Goal: Information Seeking & Learning: Learn about a topic

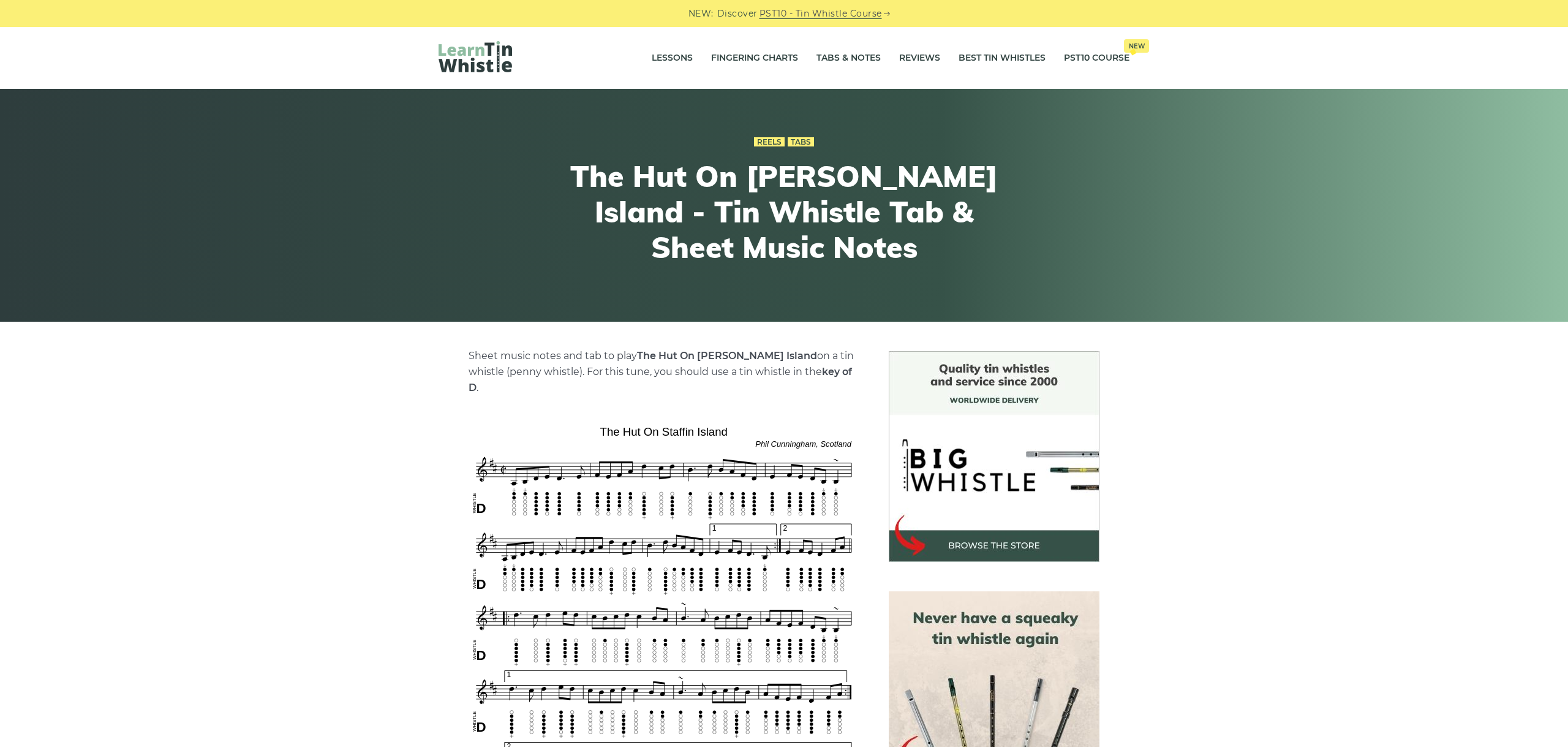
scroll to position [137, 0]
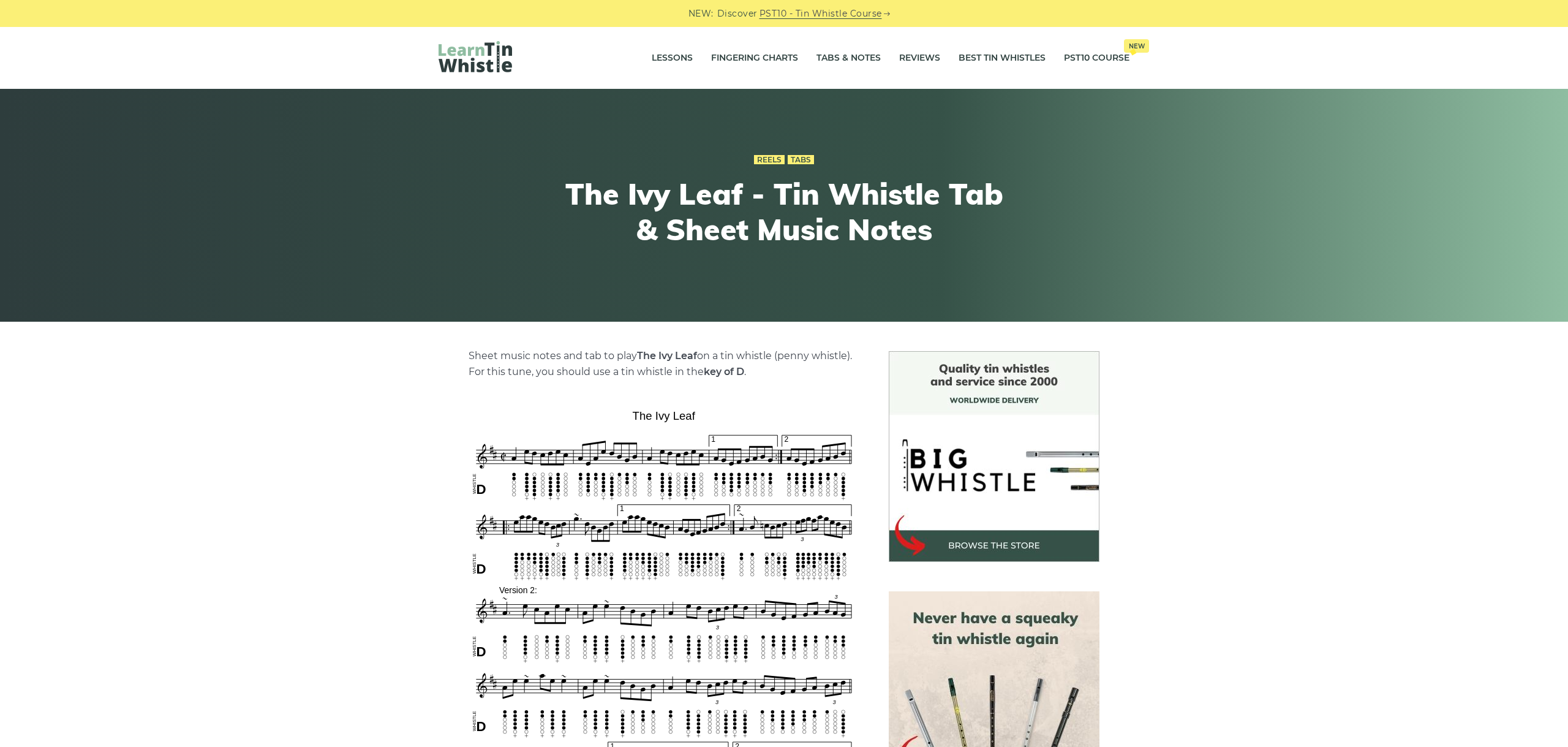
scroll to position [206, 0]
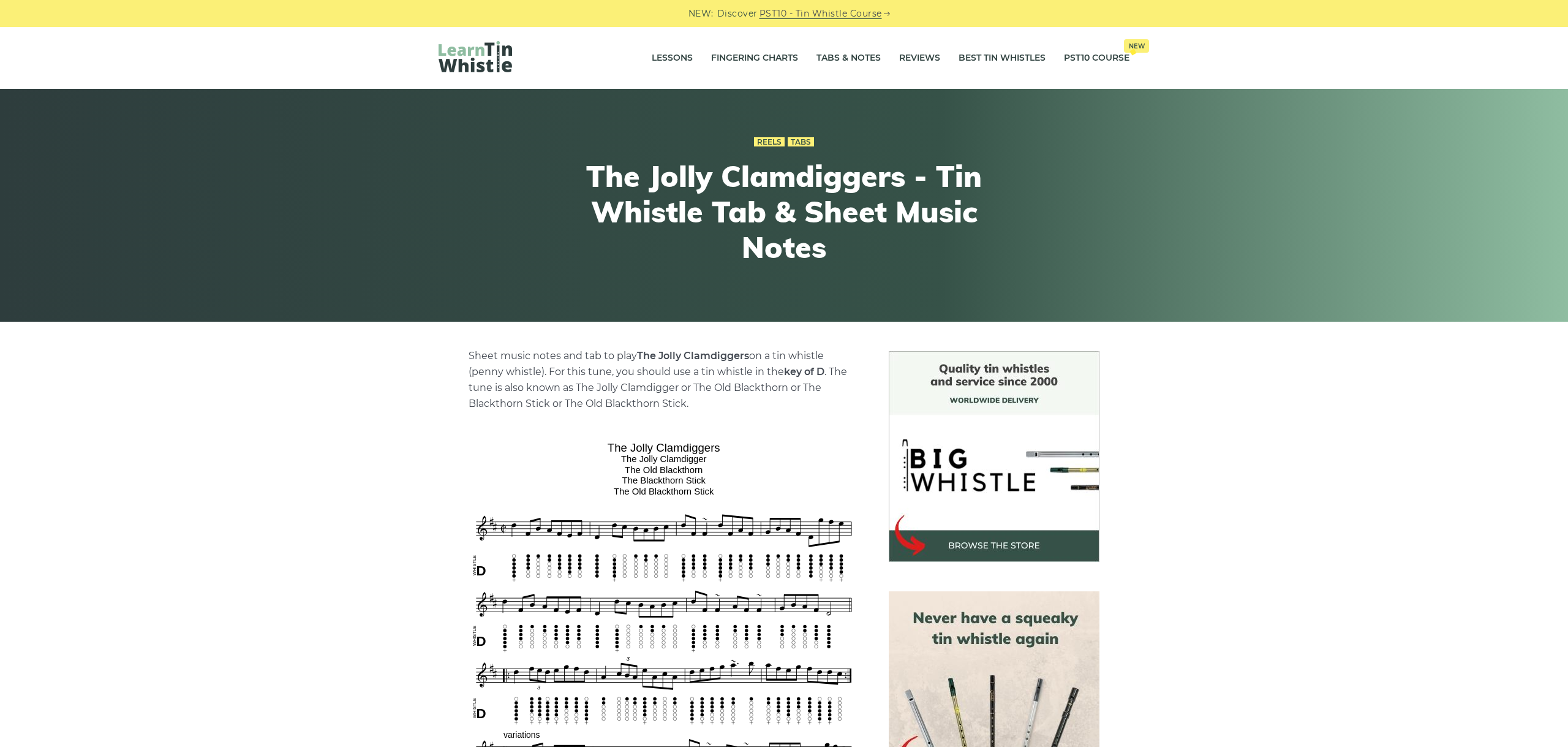
scroll to position [275, 0]
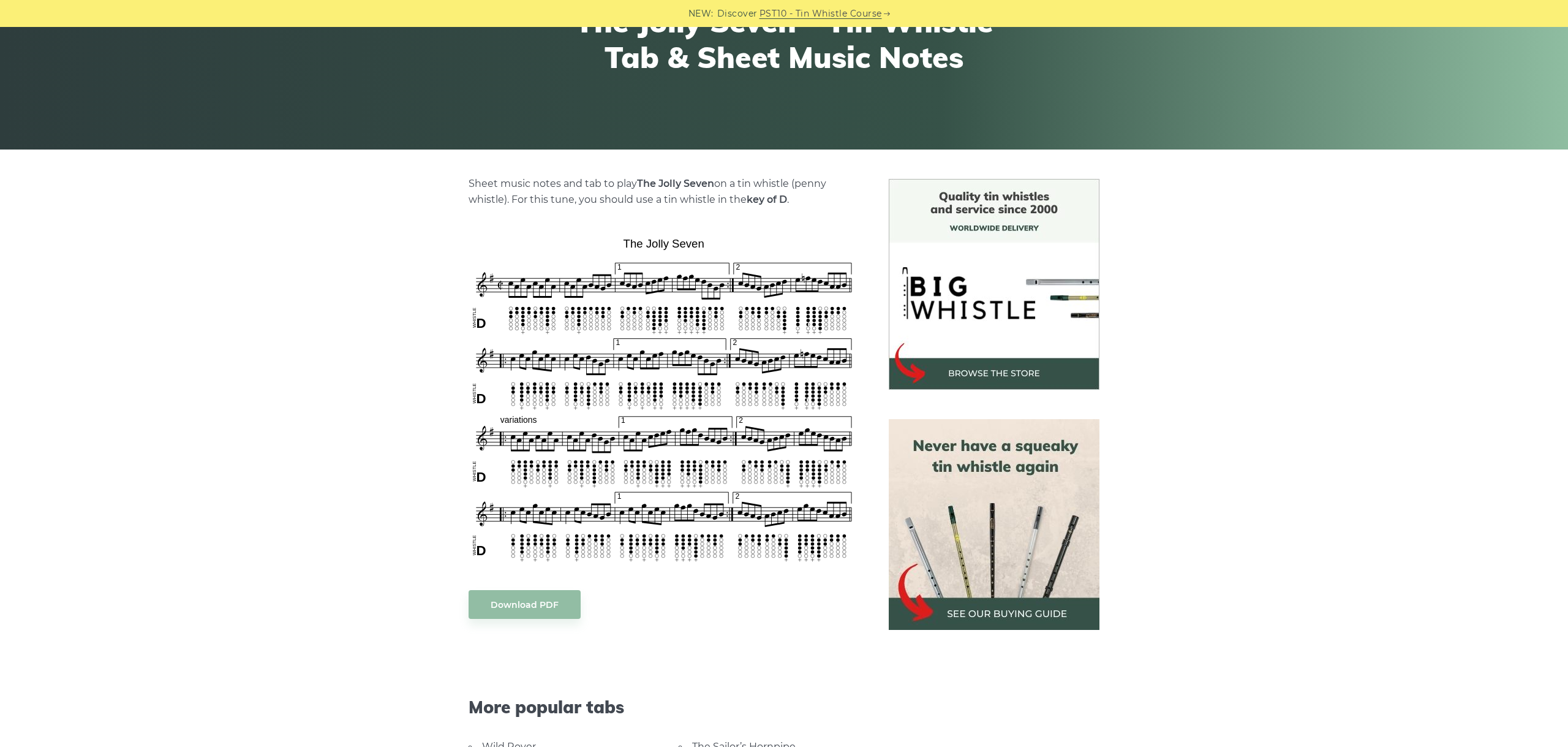
scroll to position [206, 0]
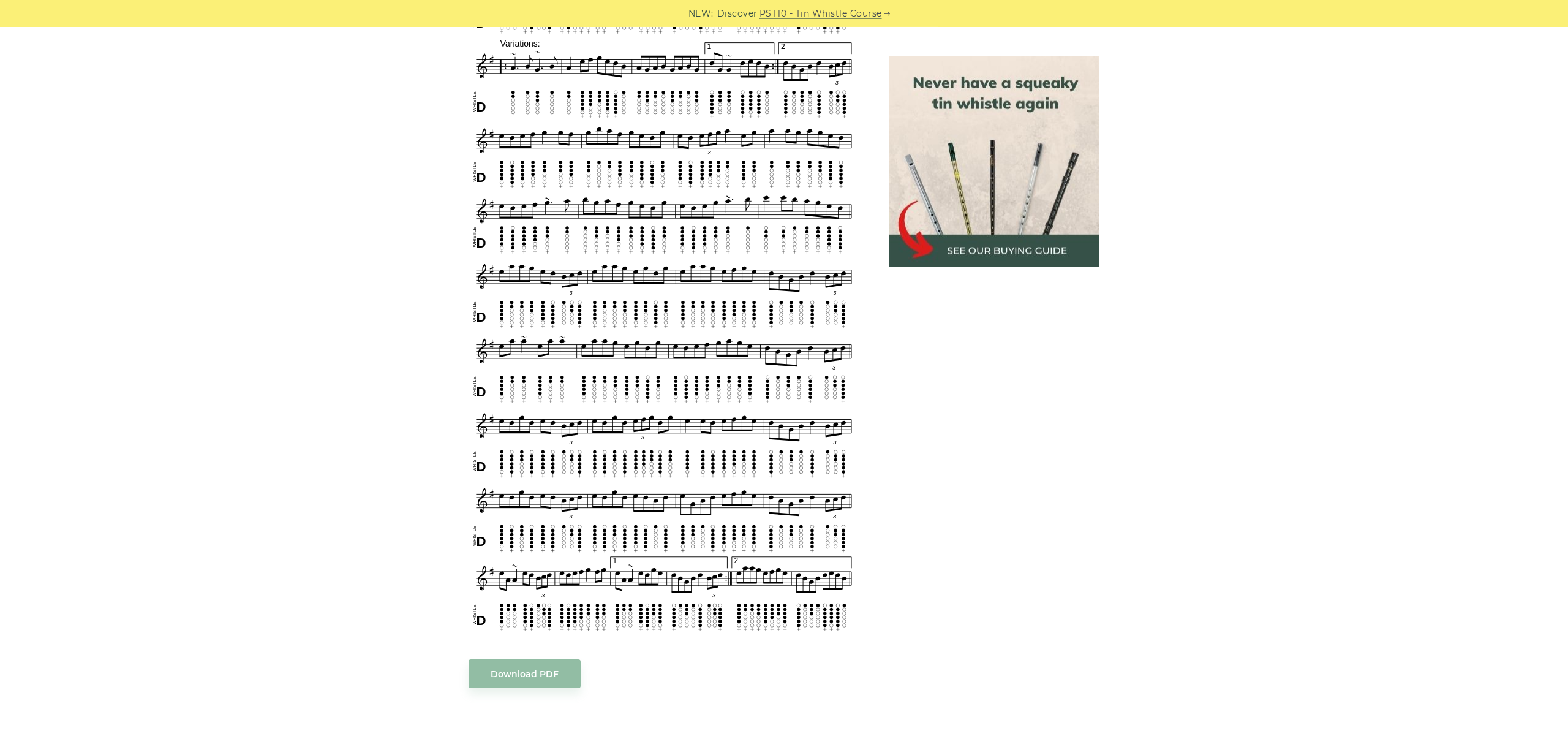
scroll to position [961, 0]
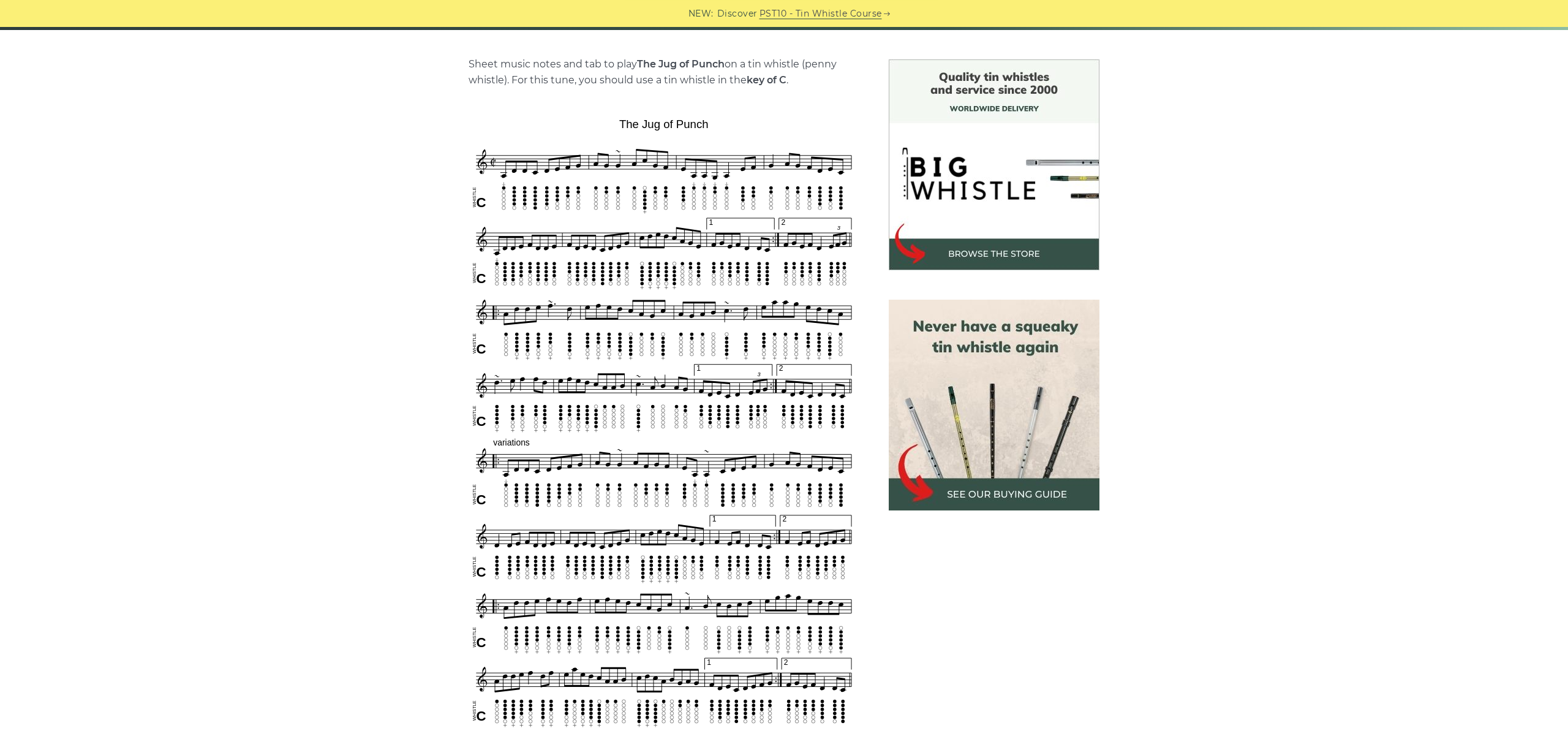
scroll to position [343, 0]
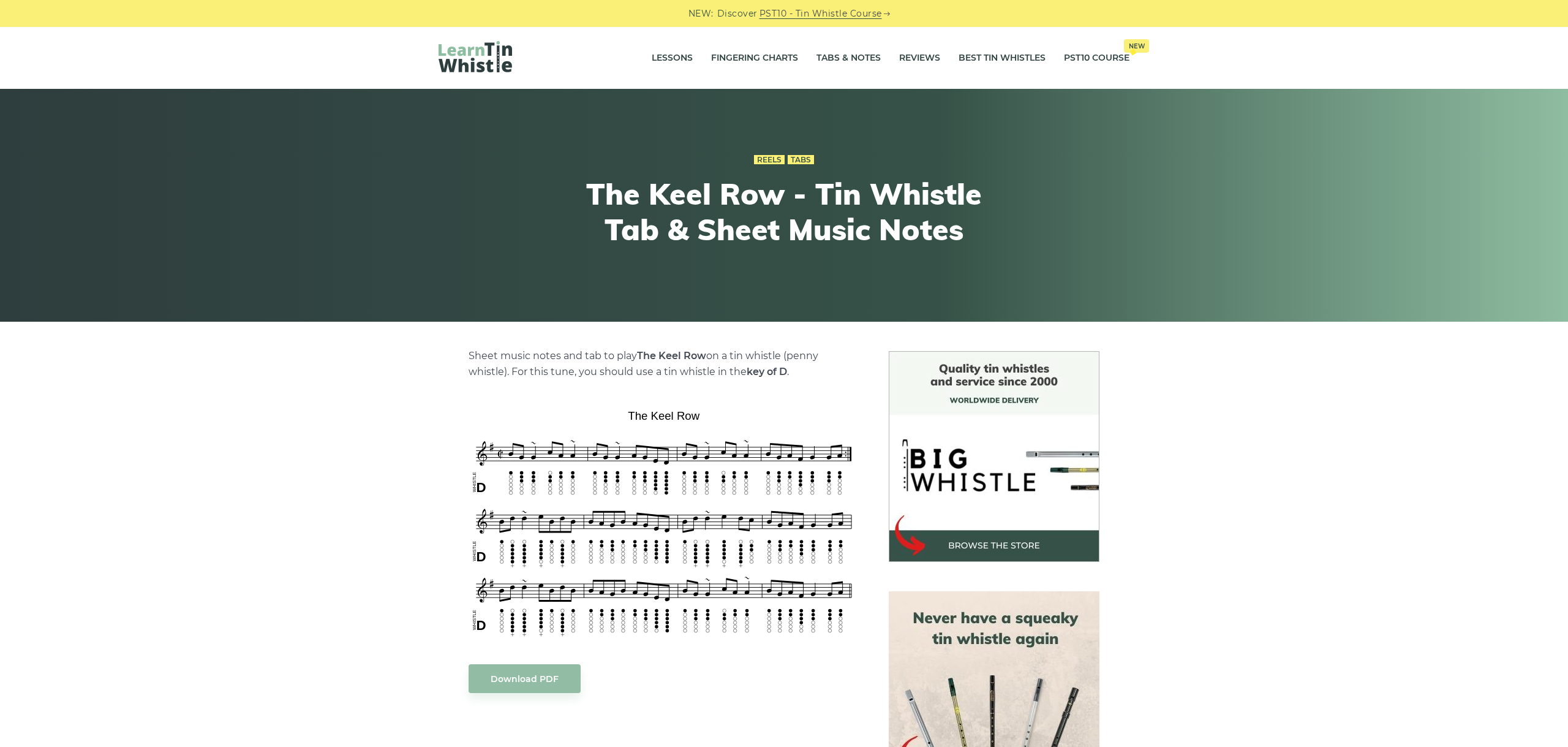
scroll to position [206, 0]
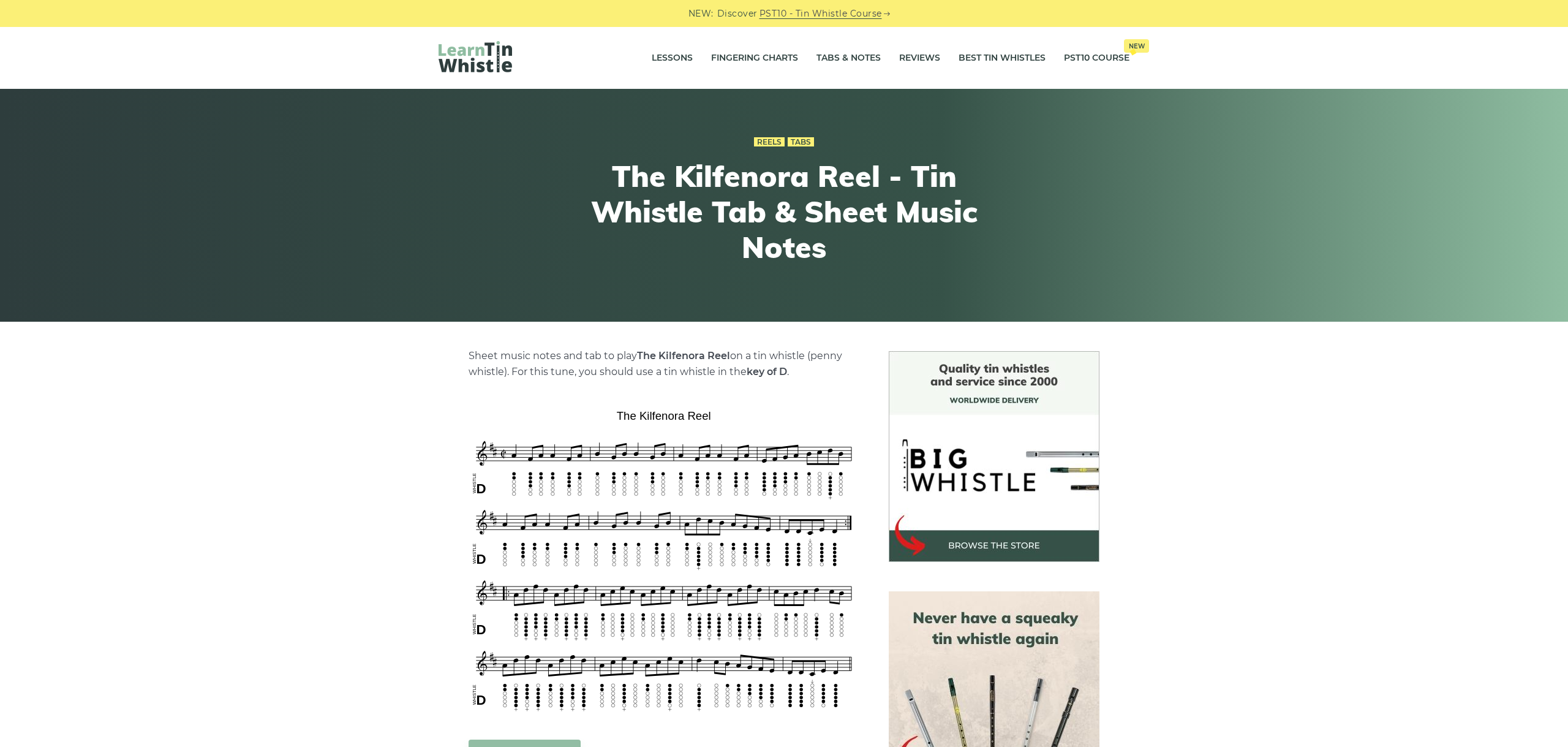
scroll to position [206, 0]
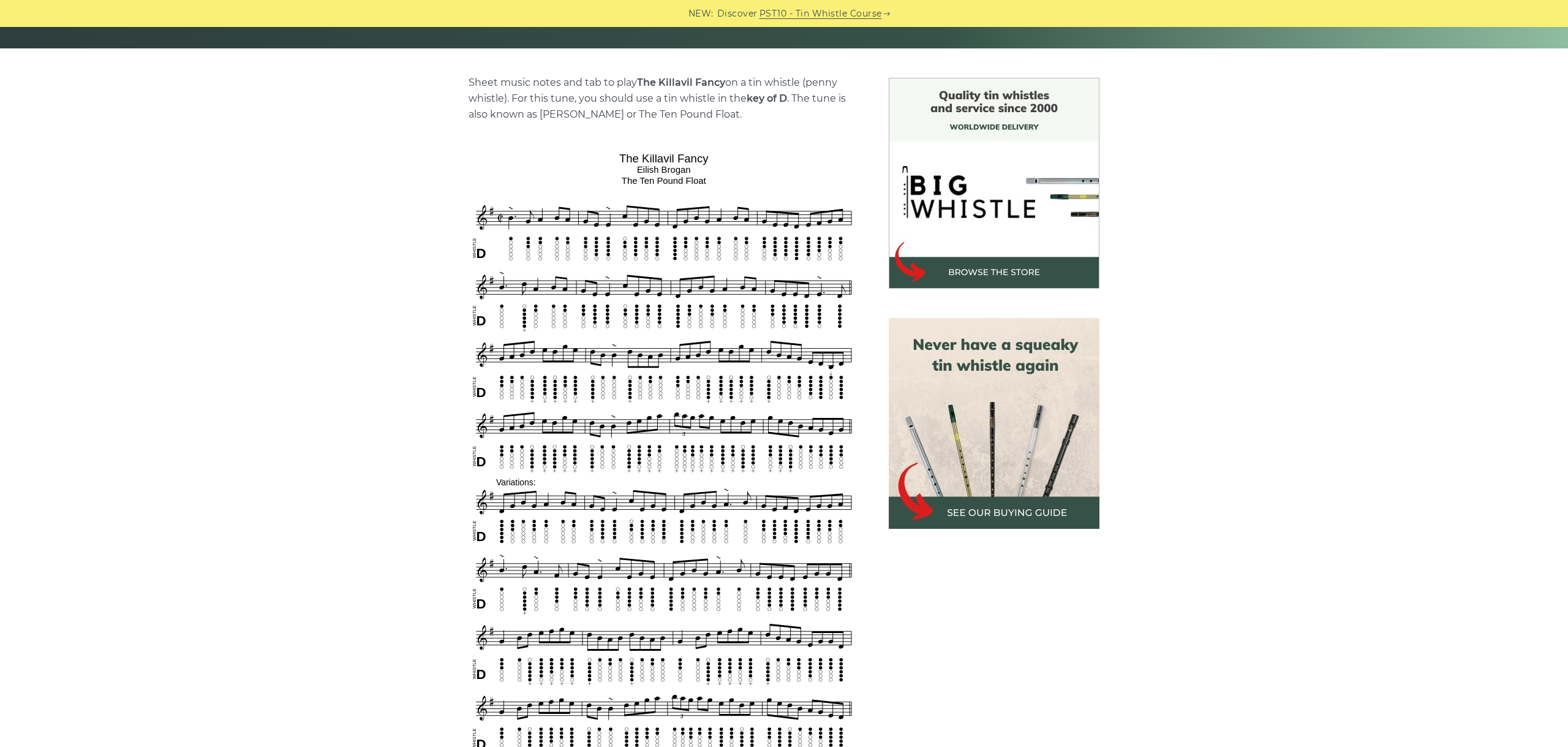
scroll to position [343, 0]
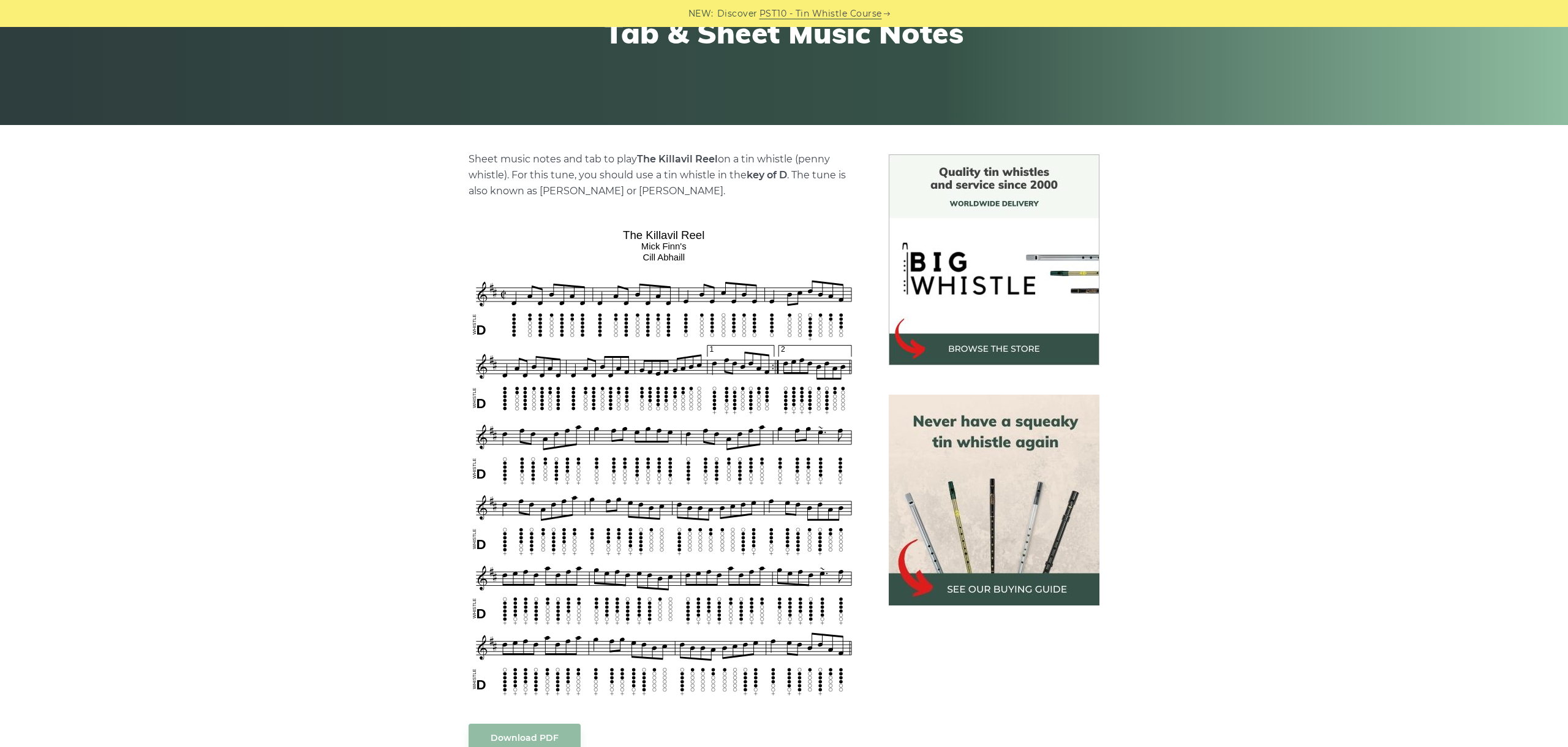
scroll to position [275, 0]
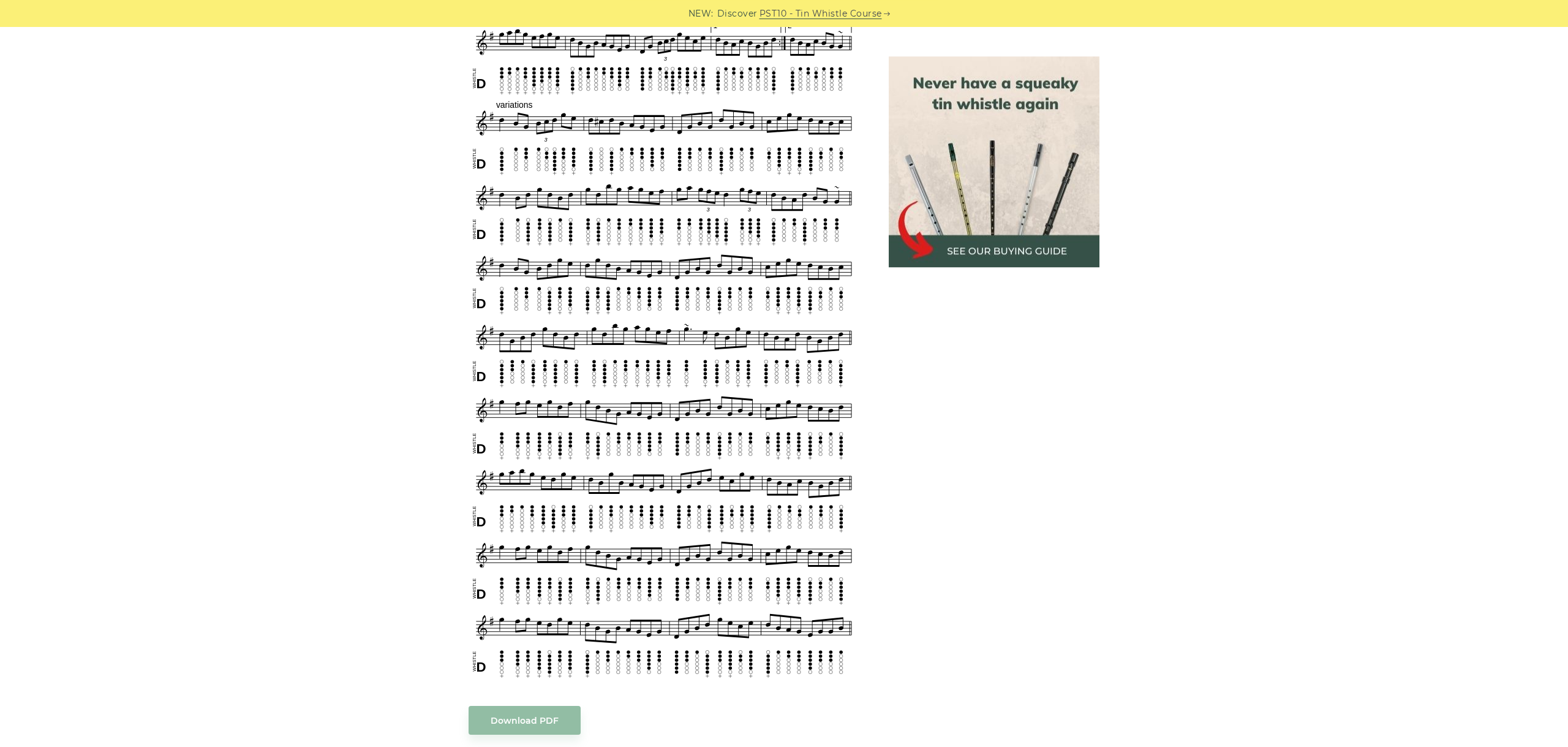
scroll to position [701, 0]
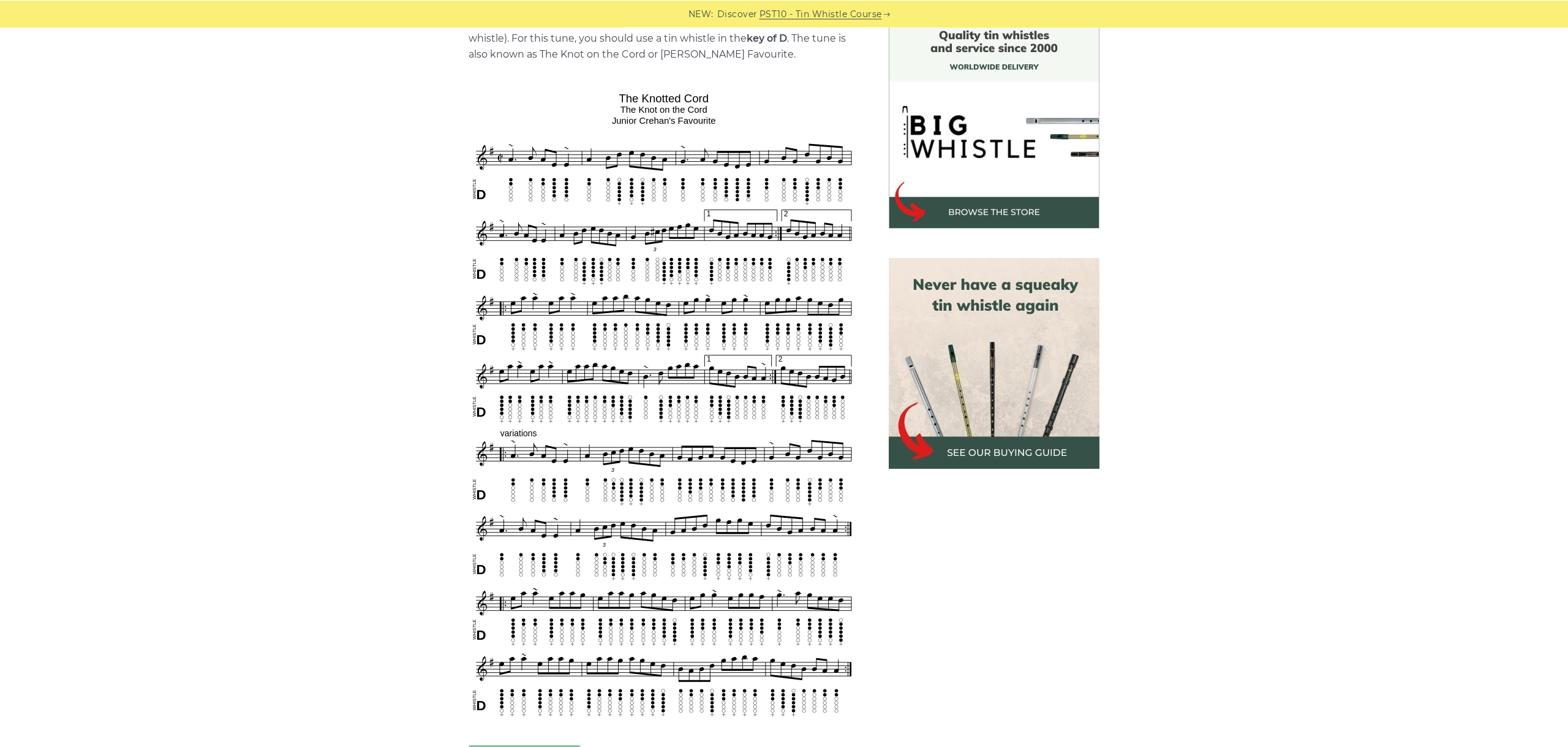
scroll to position [343, 0]
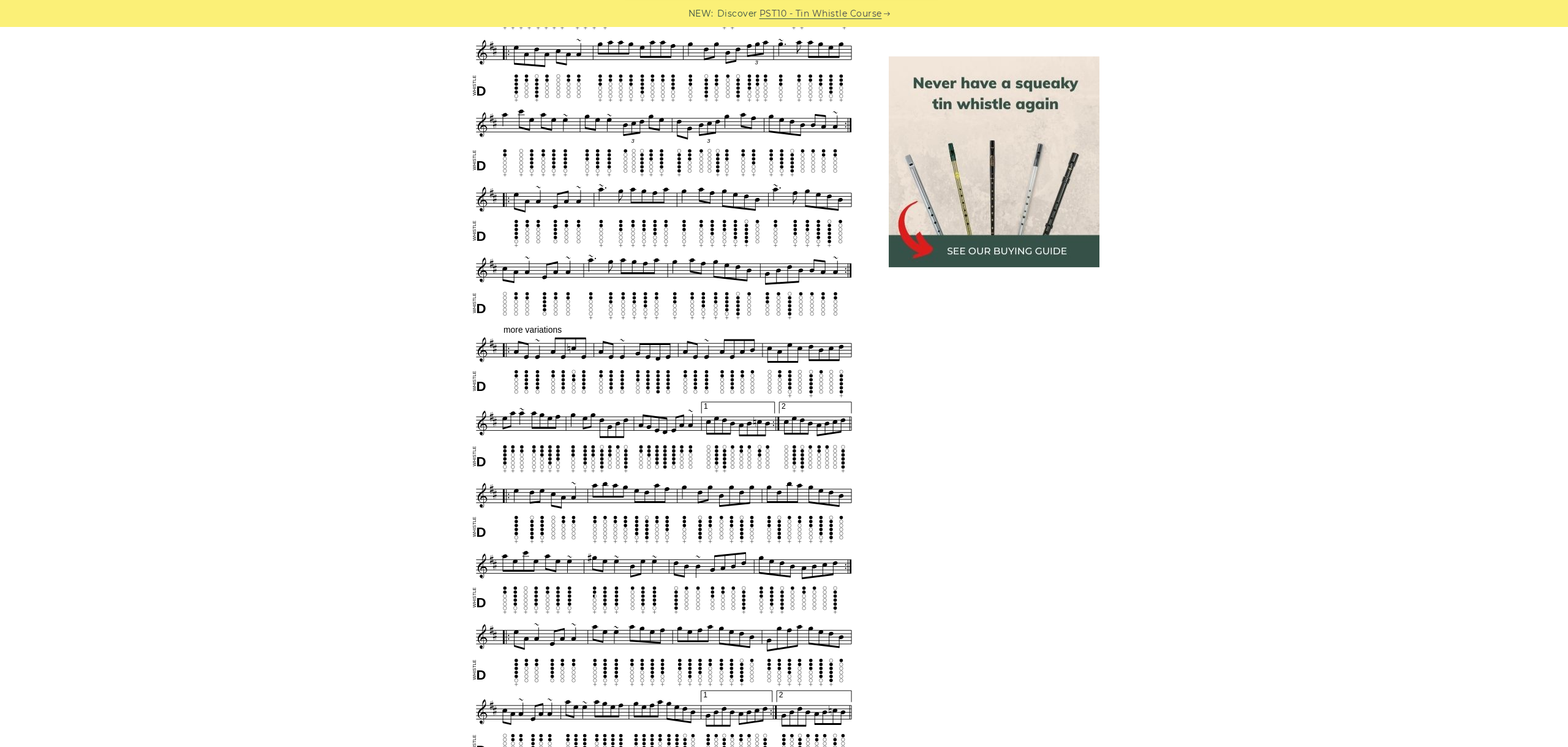
scroll to position [1056, 0]
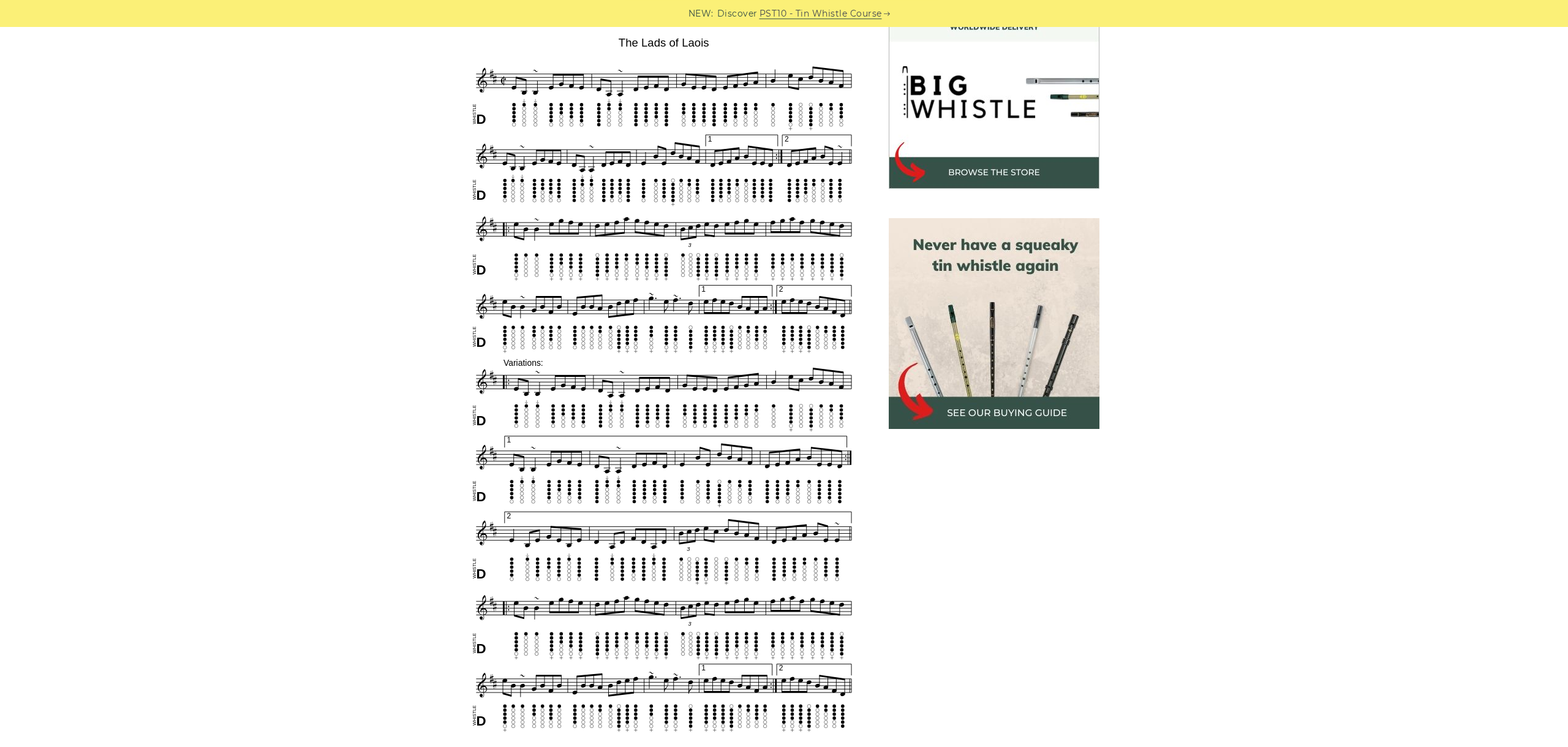
scroll to position [371, 0]
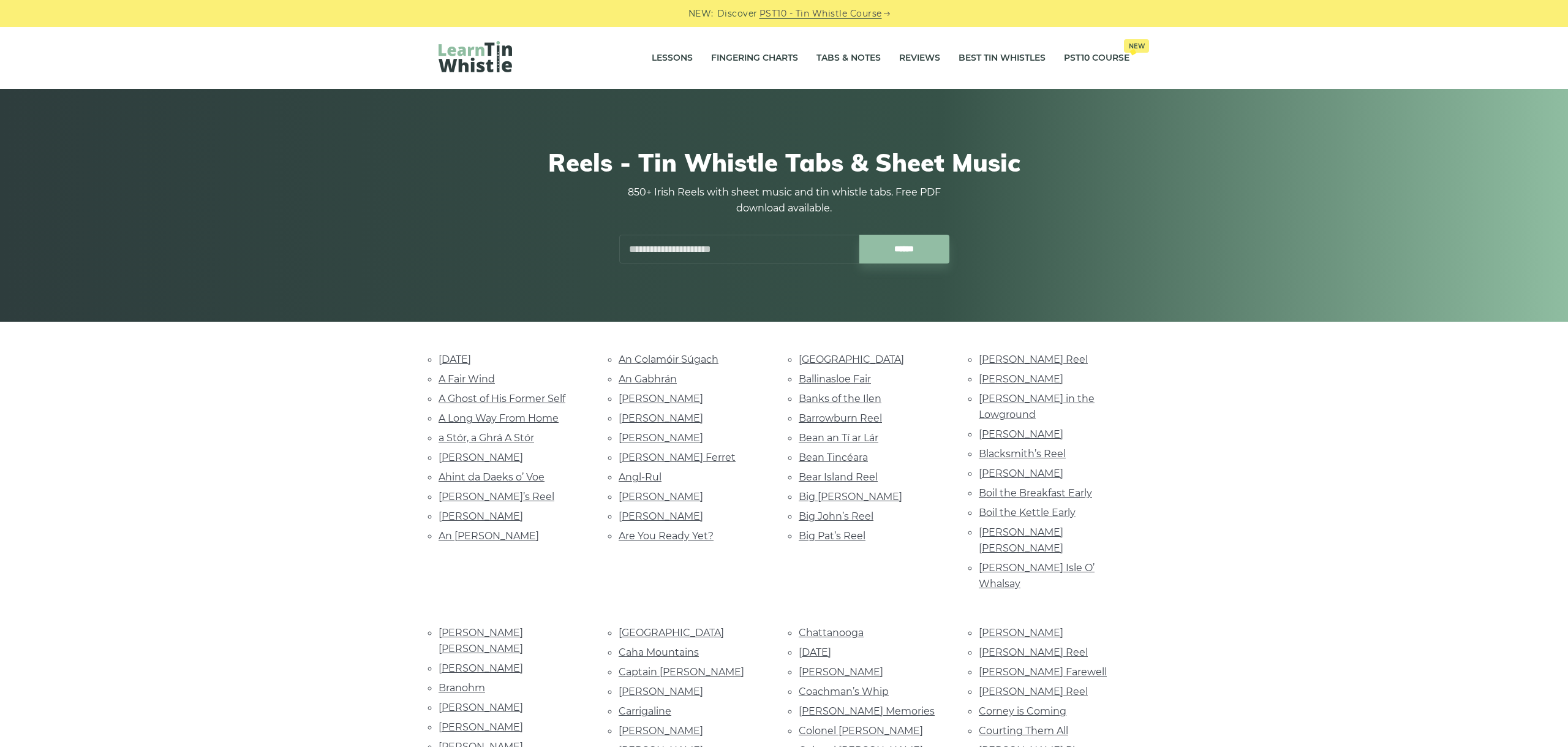
scroll to position [3728, 0]
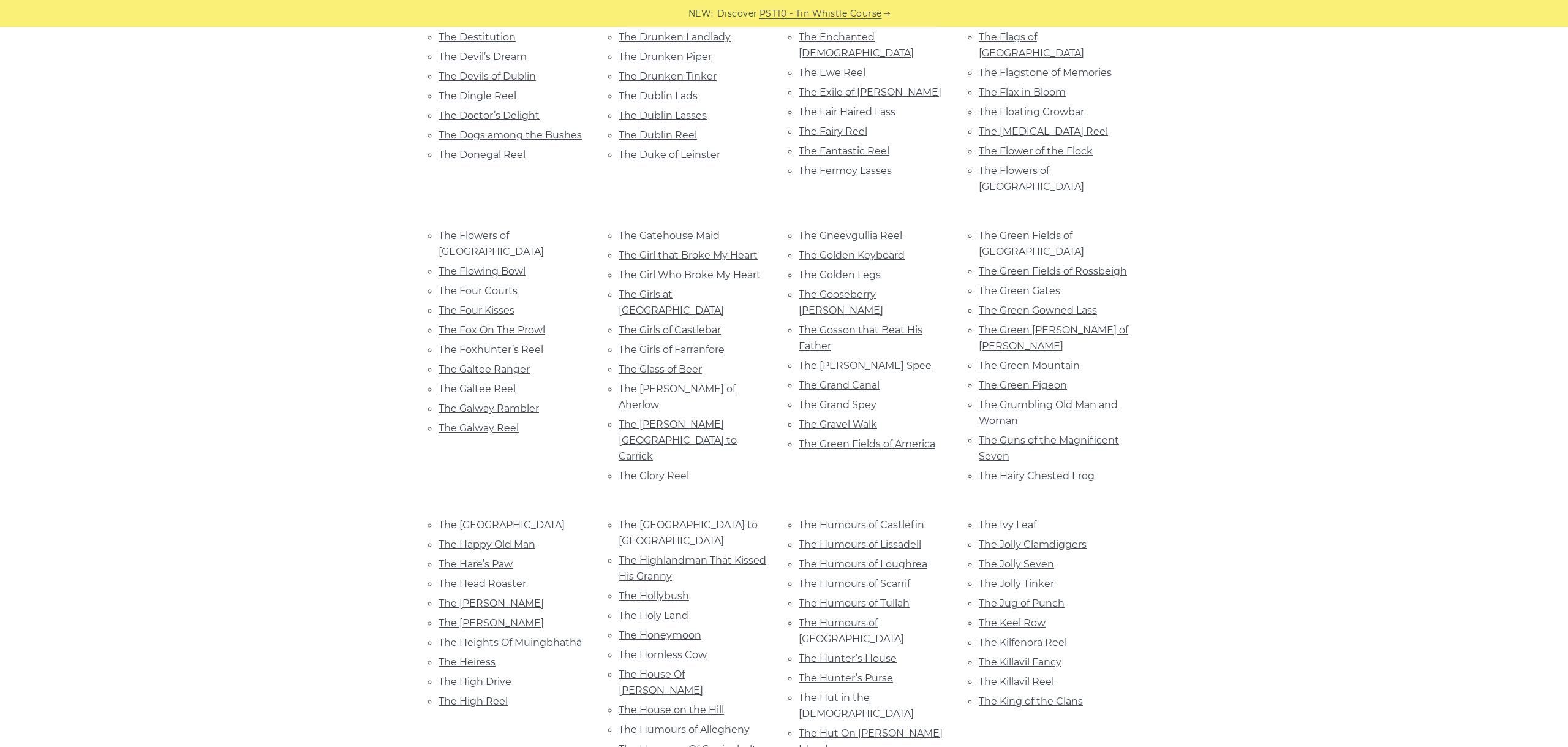
scroll to position [3796, 0]
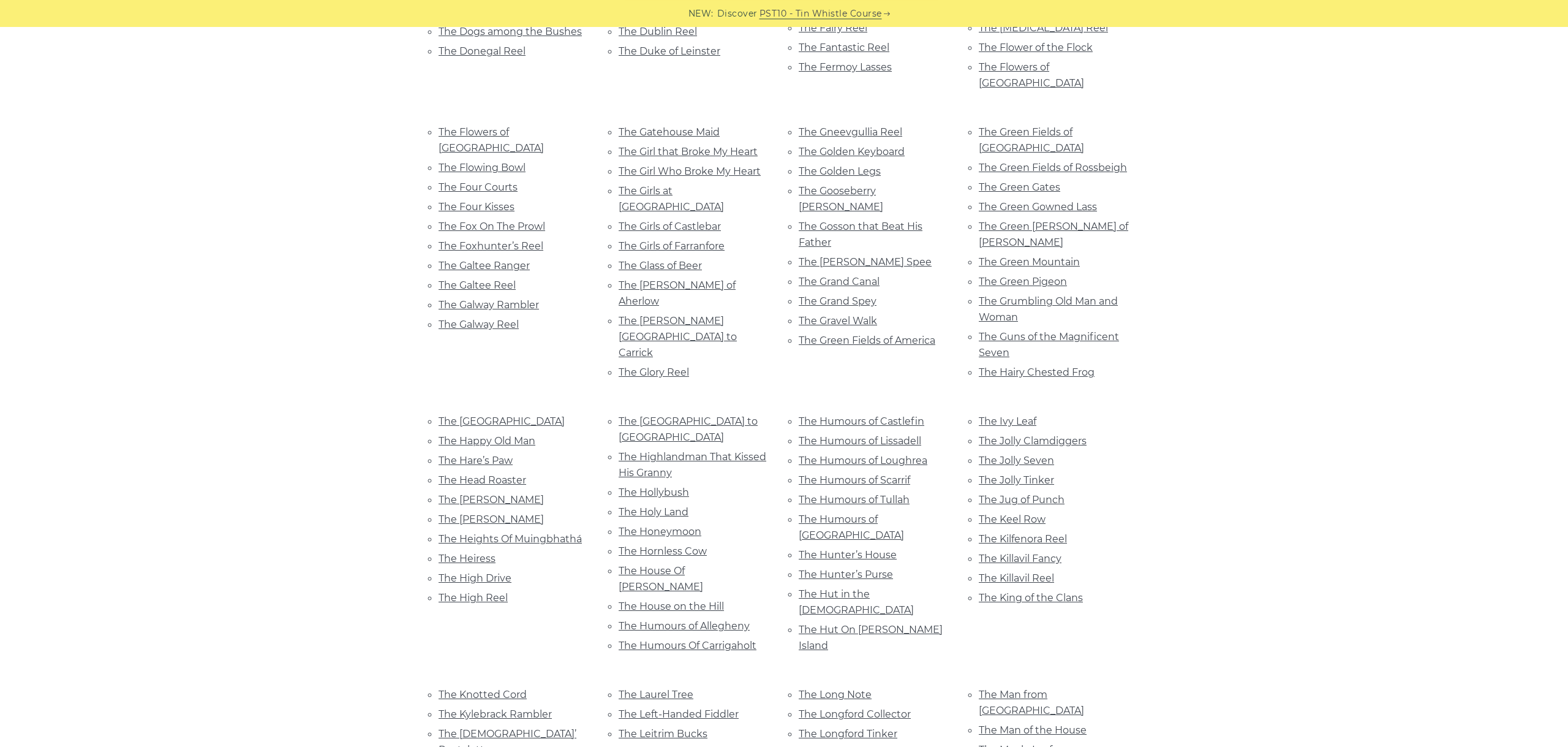
scroll to position [3933, 0]
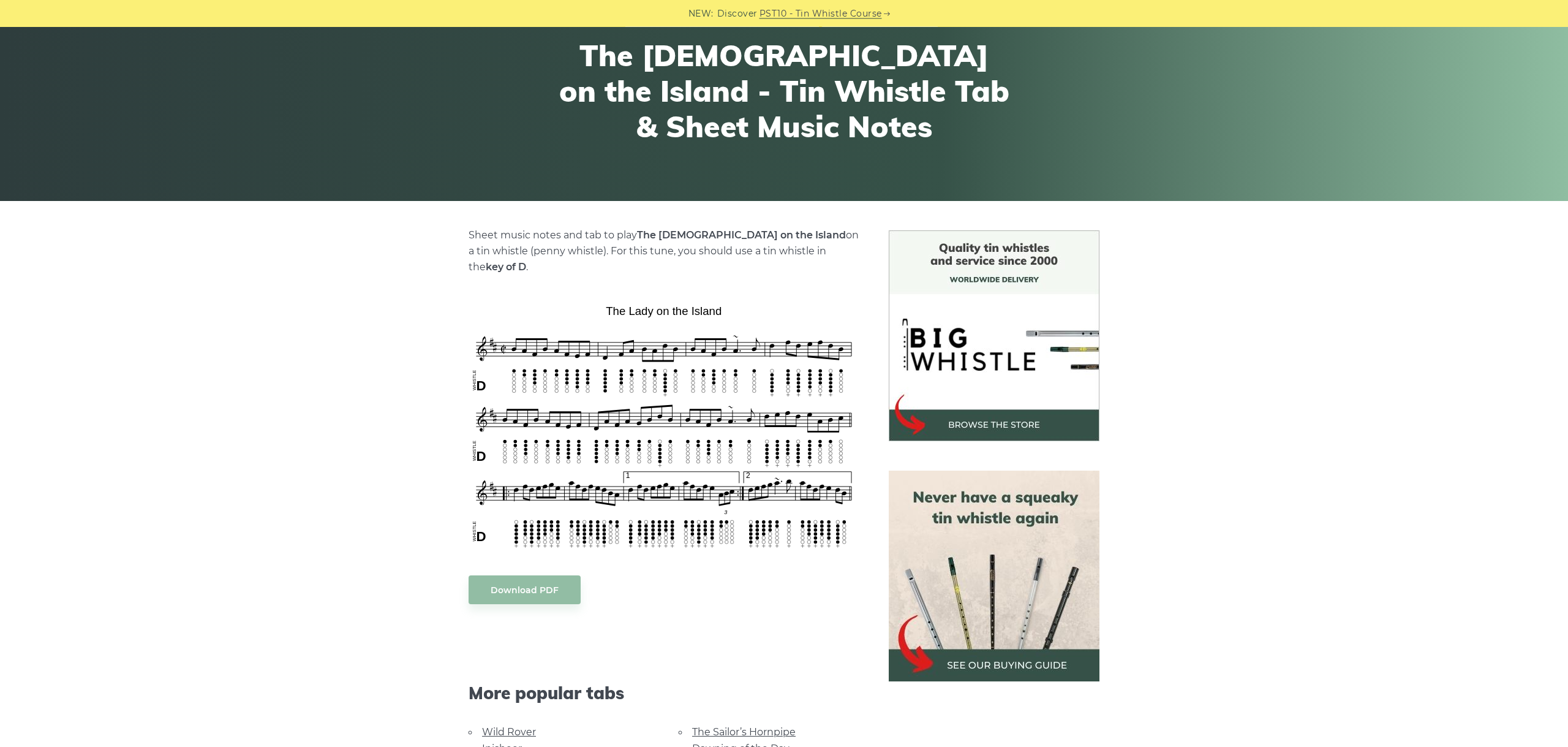
scroll to position [137, 0]
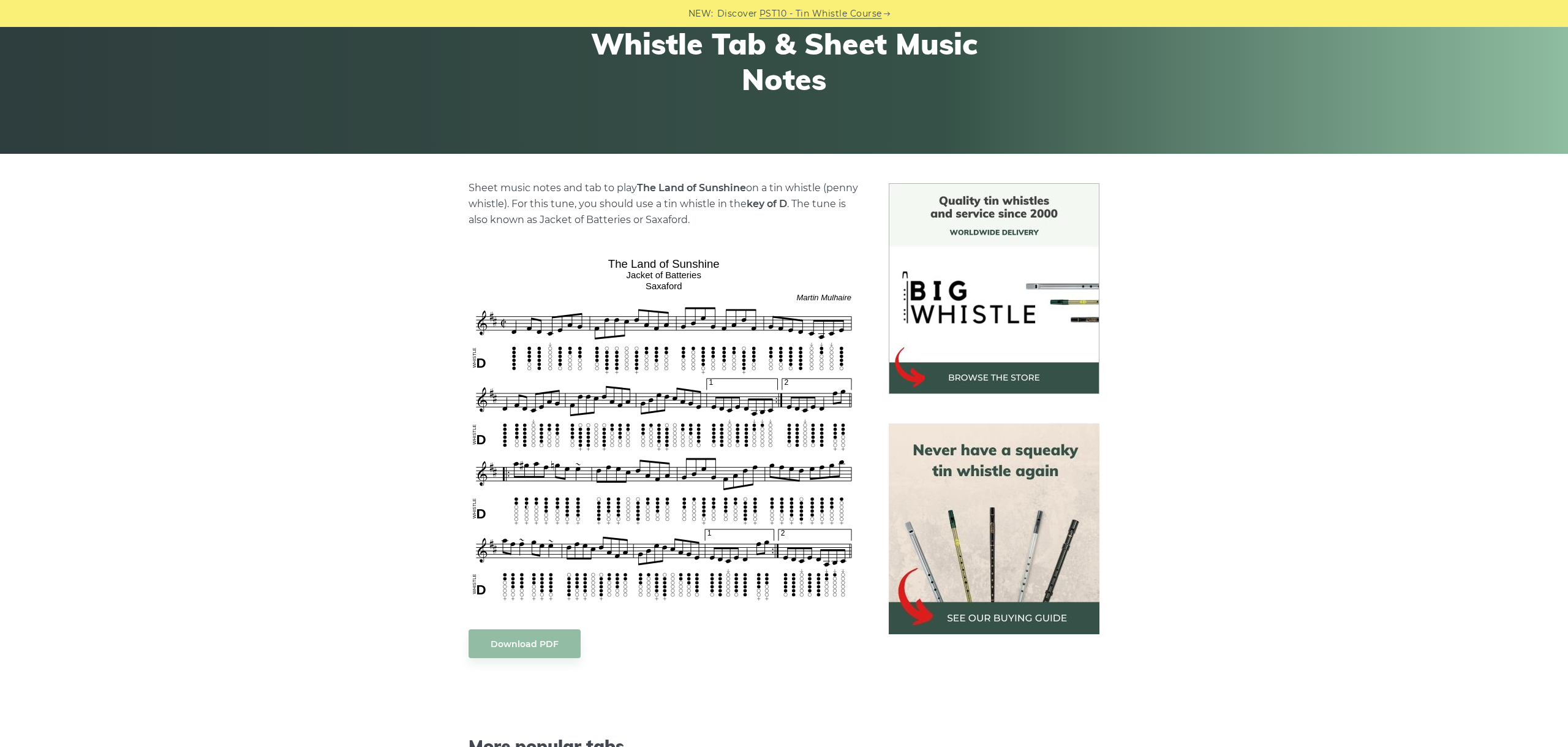
scroll to position [206, 0]
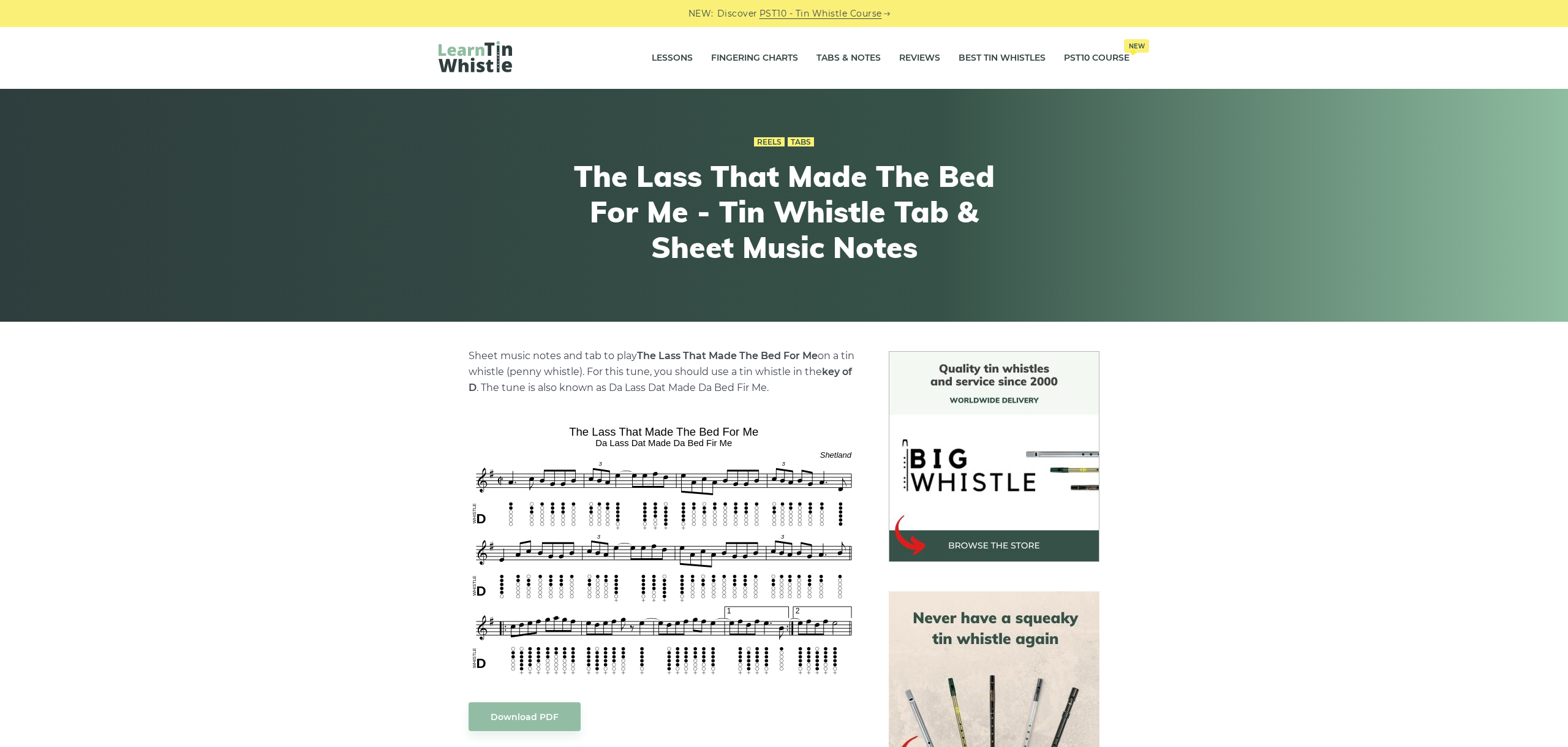
scroll to position [69, 0]
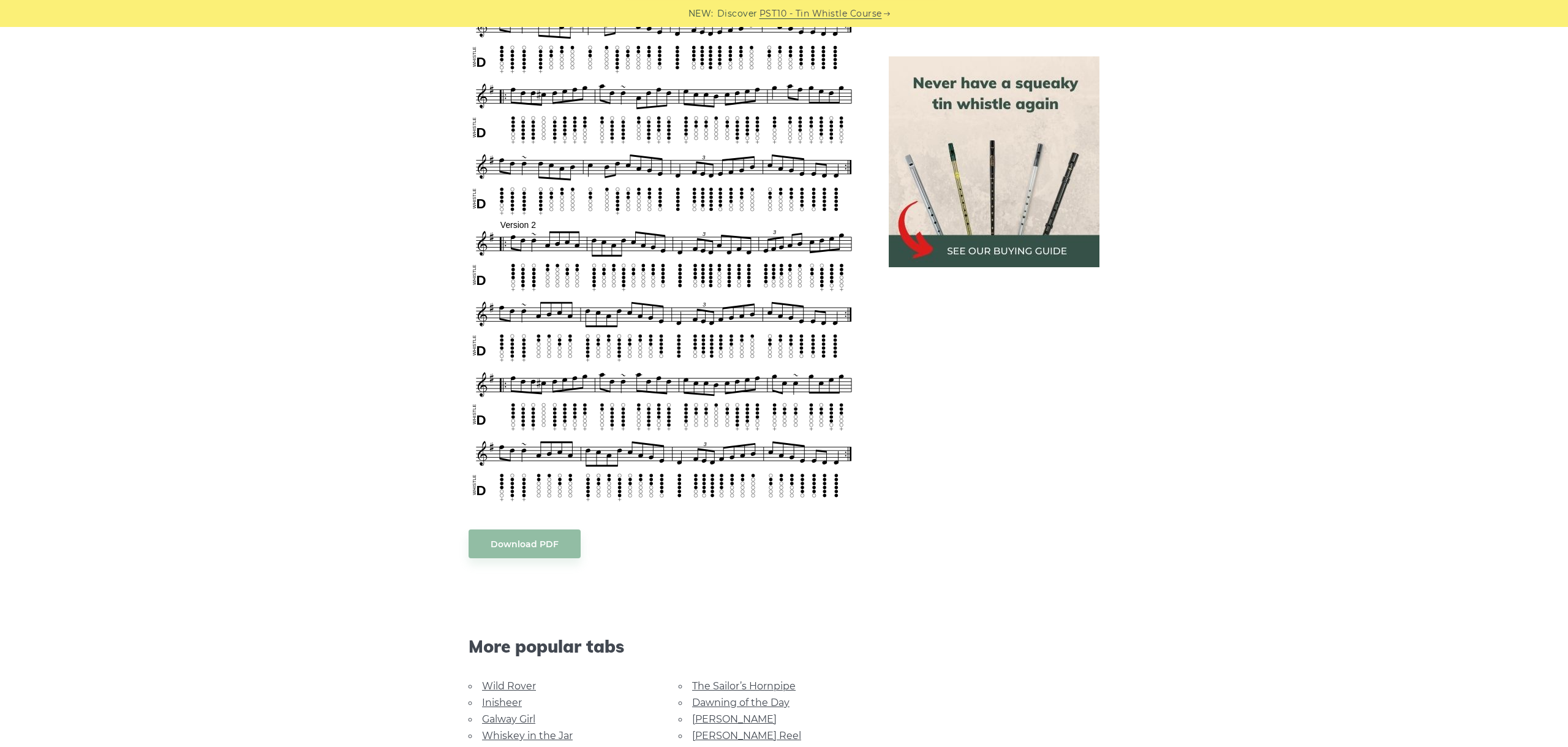
scroll to position [852, 0]
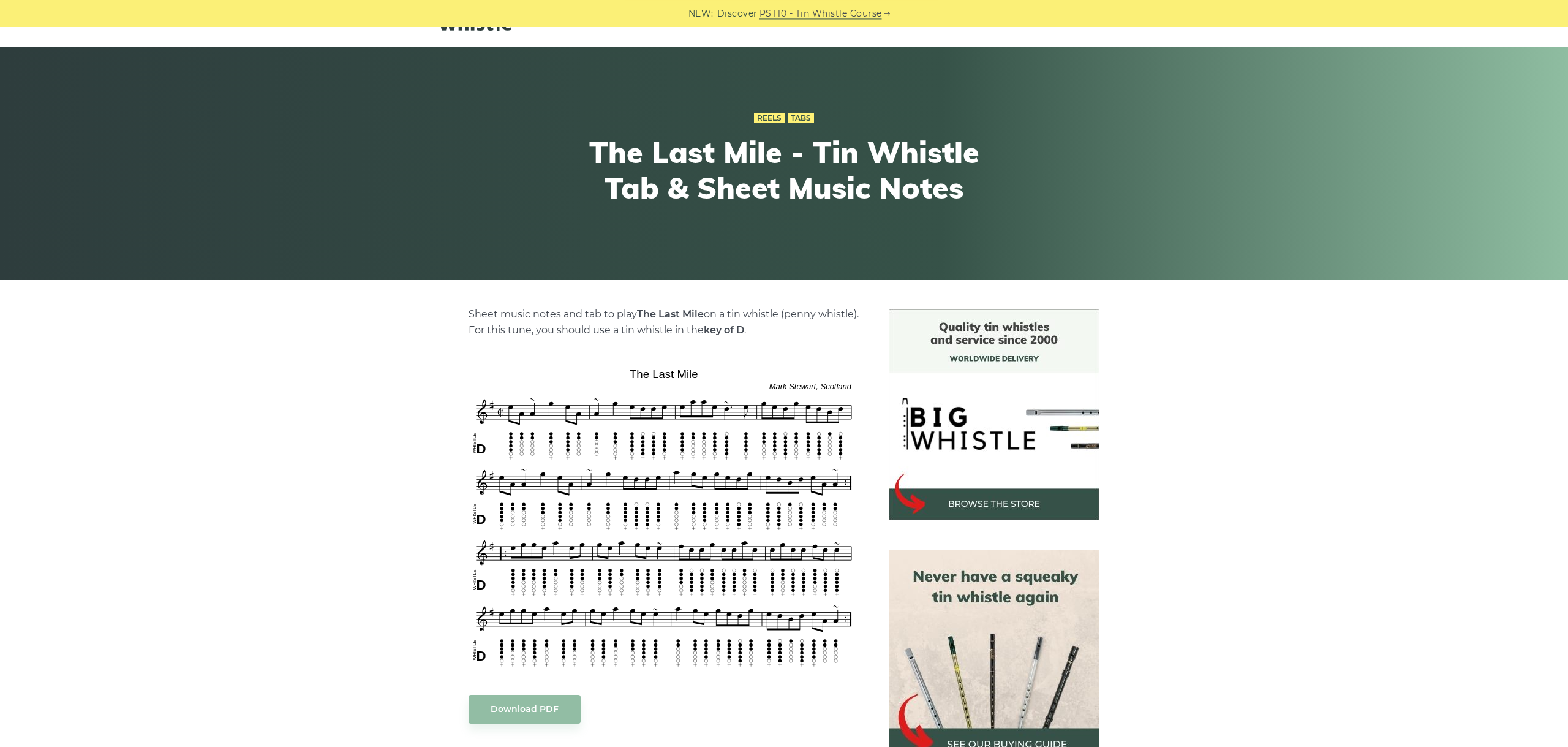
scroll to position [69, 0]
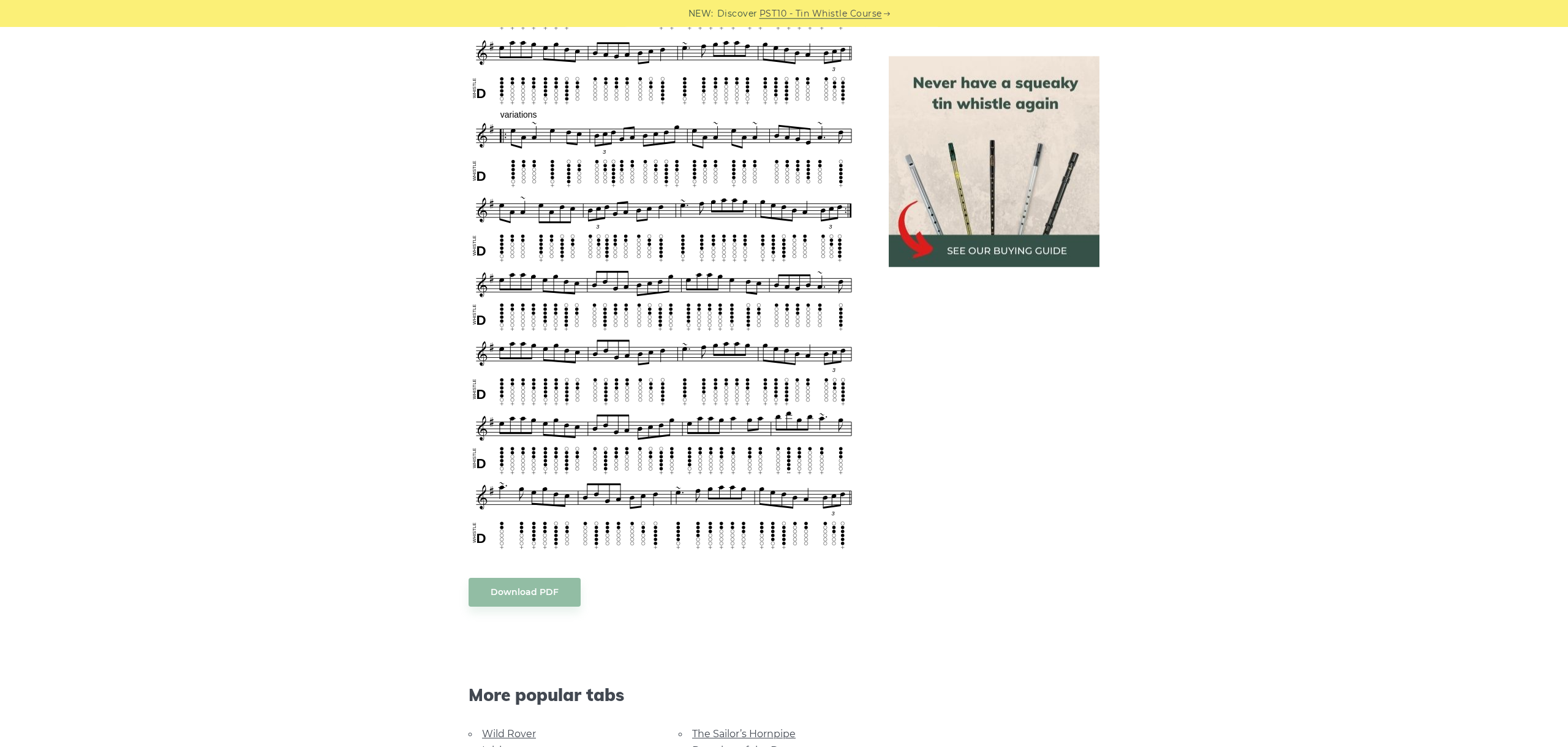
scroll to position [783, 0]
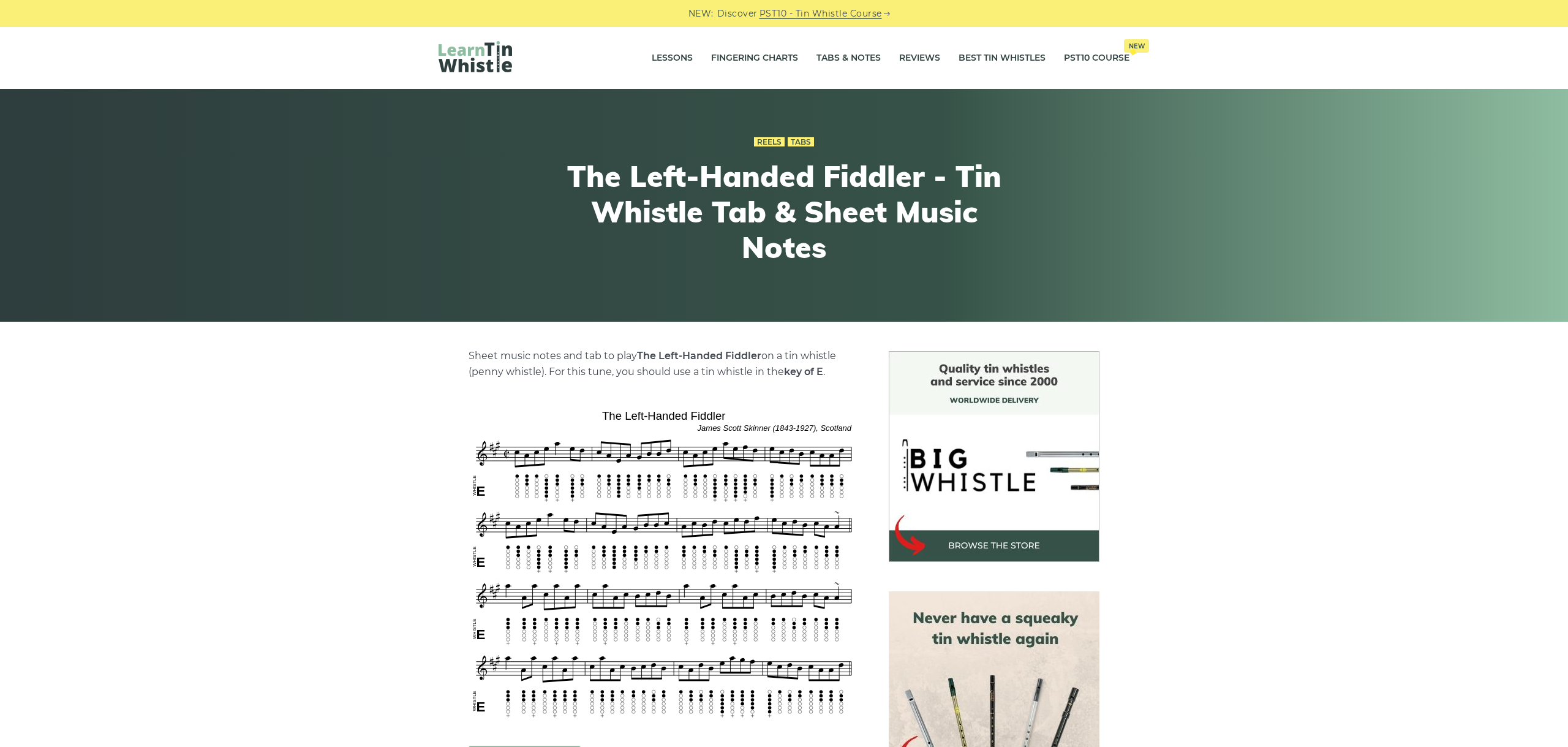
scroll to position [206, 0]
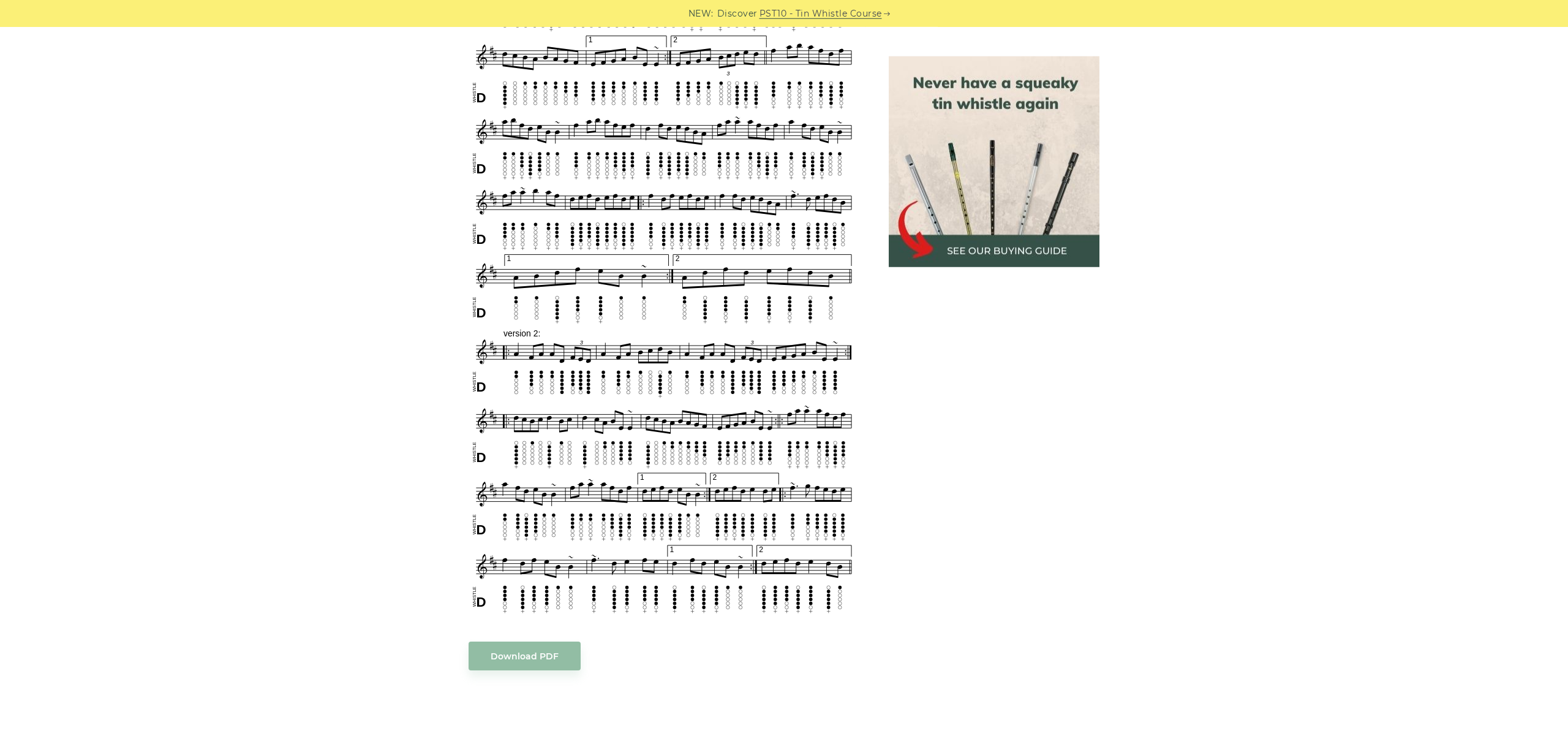
scroll to position [584, 0]
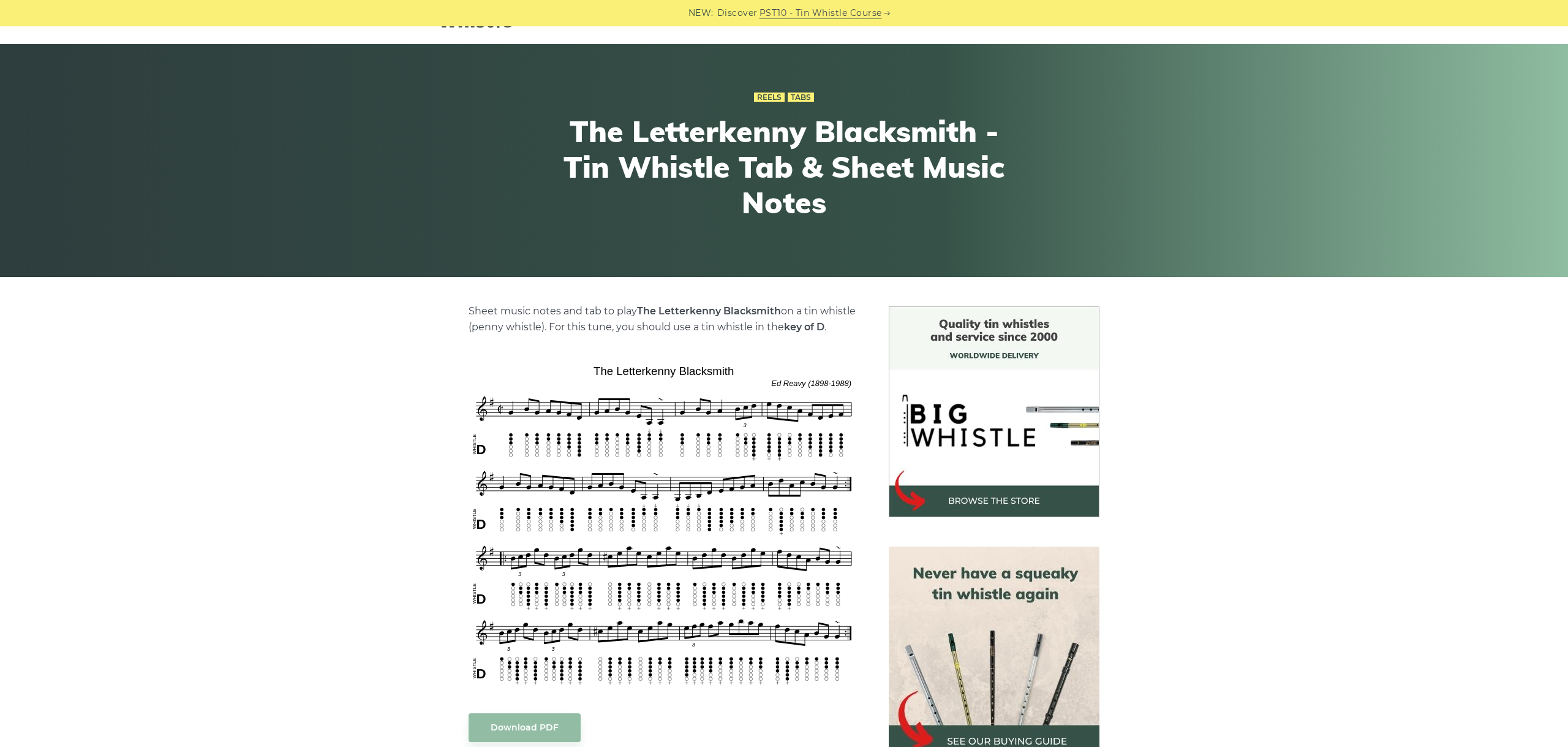
scroll to position [69, 0]
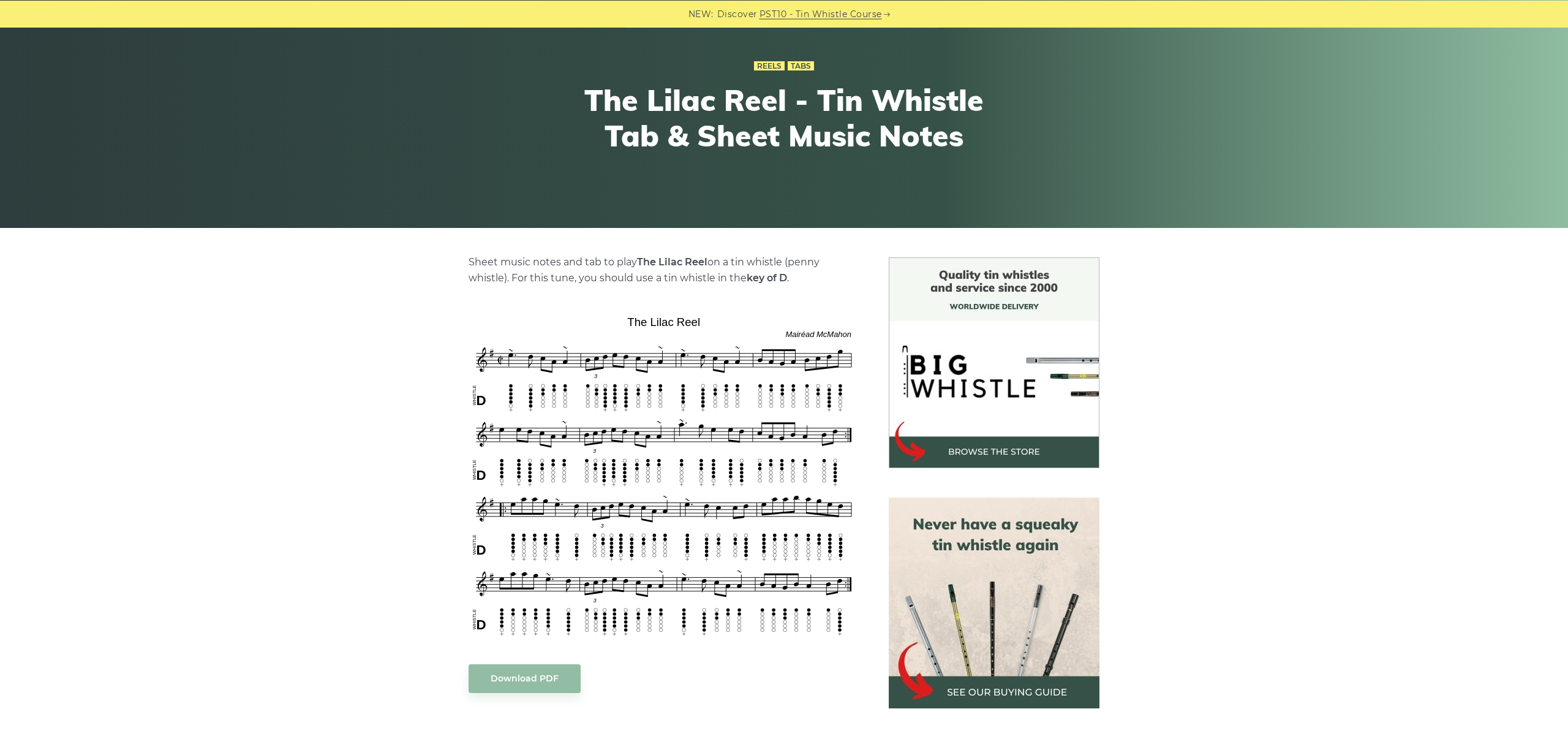
scroll to position [206, 0]
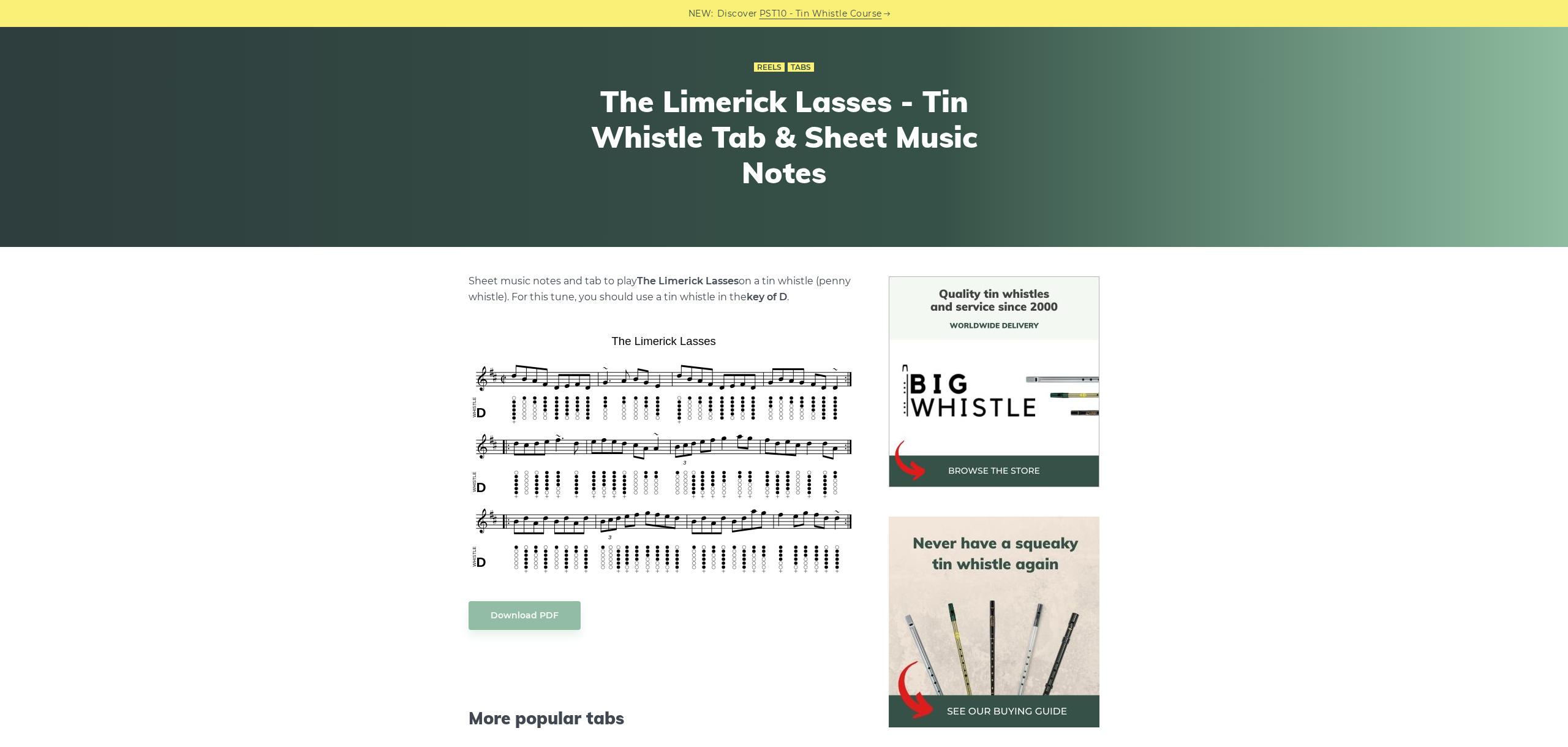
scroll to position [137, 0]
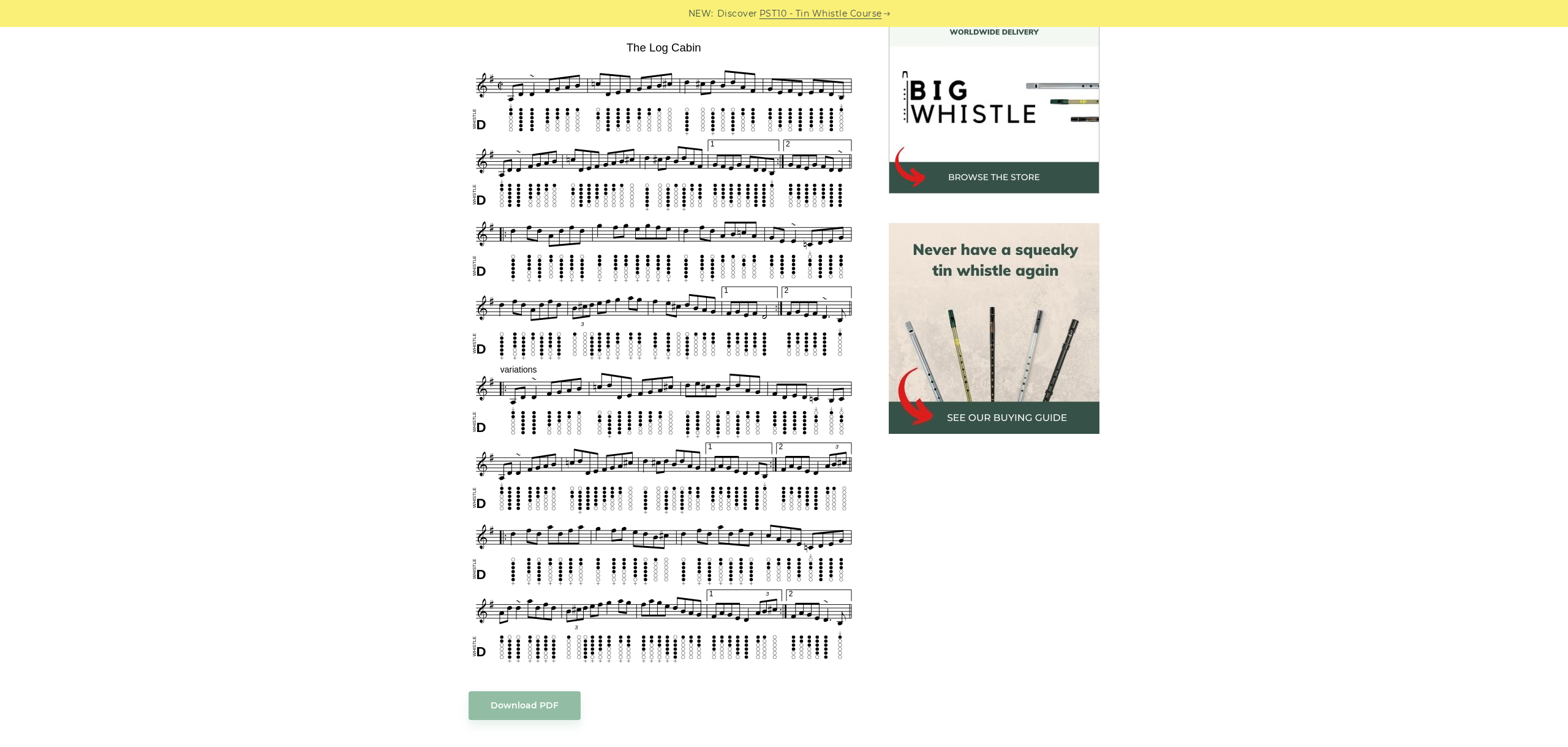
scroll to position [343, 0]
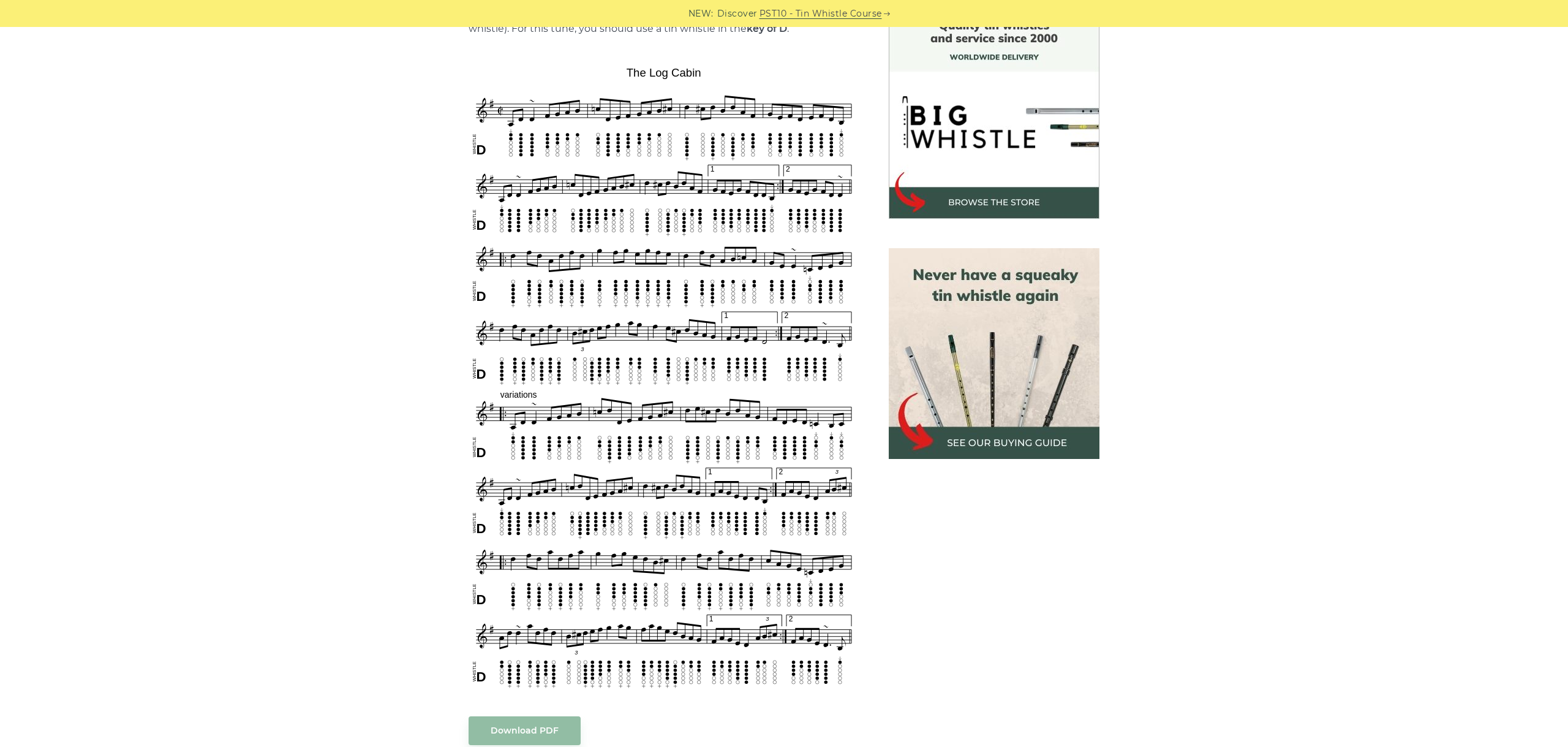
click at [1346, 433] on div "Sheet music notes and tab to play The Log Cabin on a tin whistle (penny whistle…" at bounding box center [784, 579] width 1568 height 1143
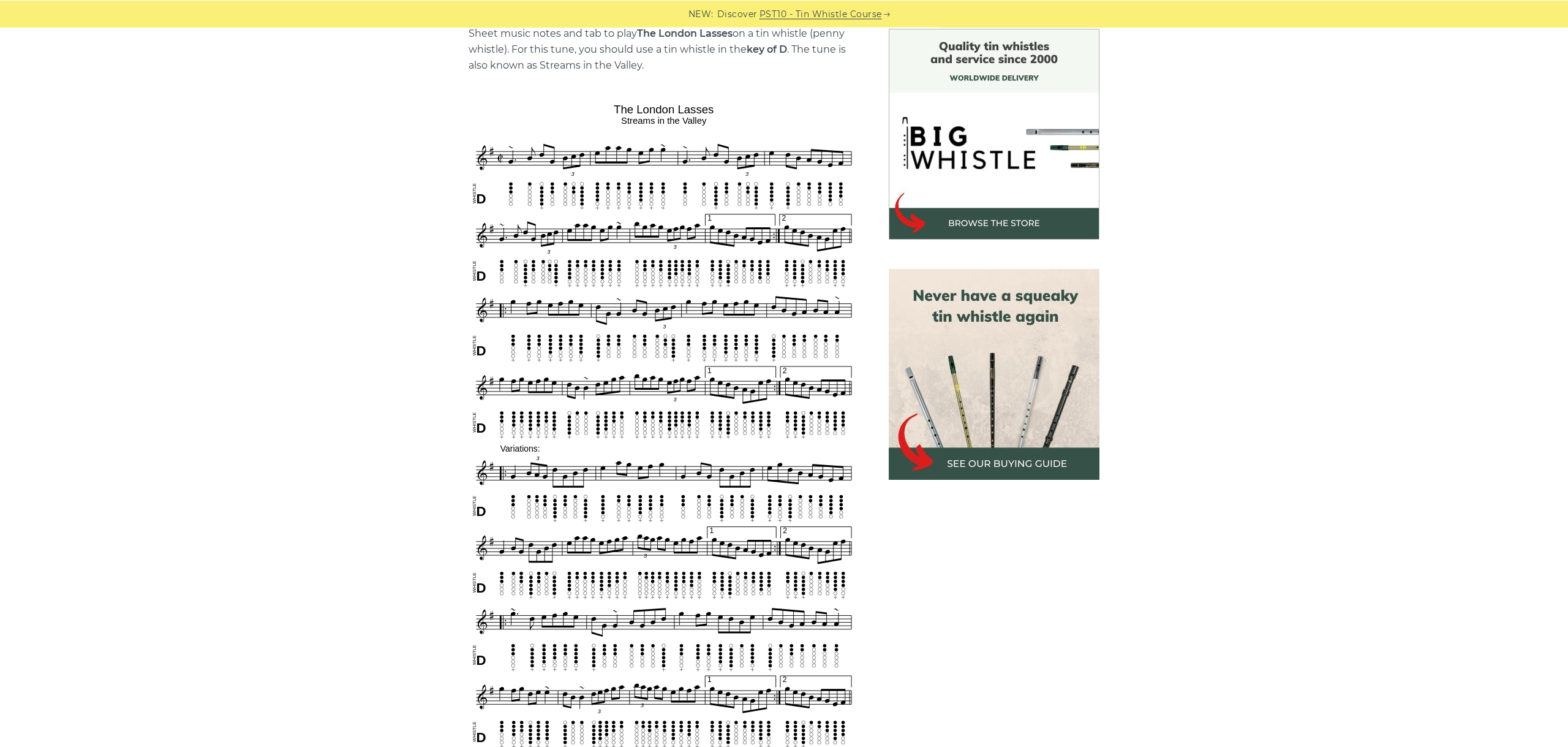
scroll to position [343, 0]
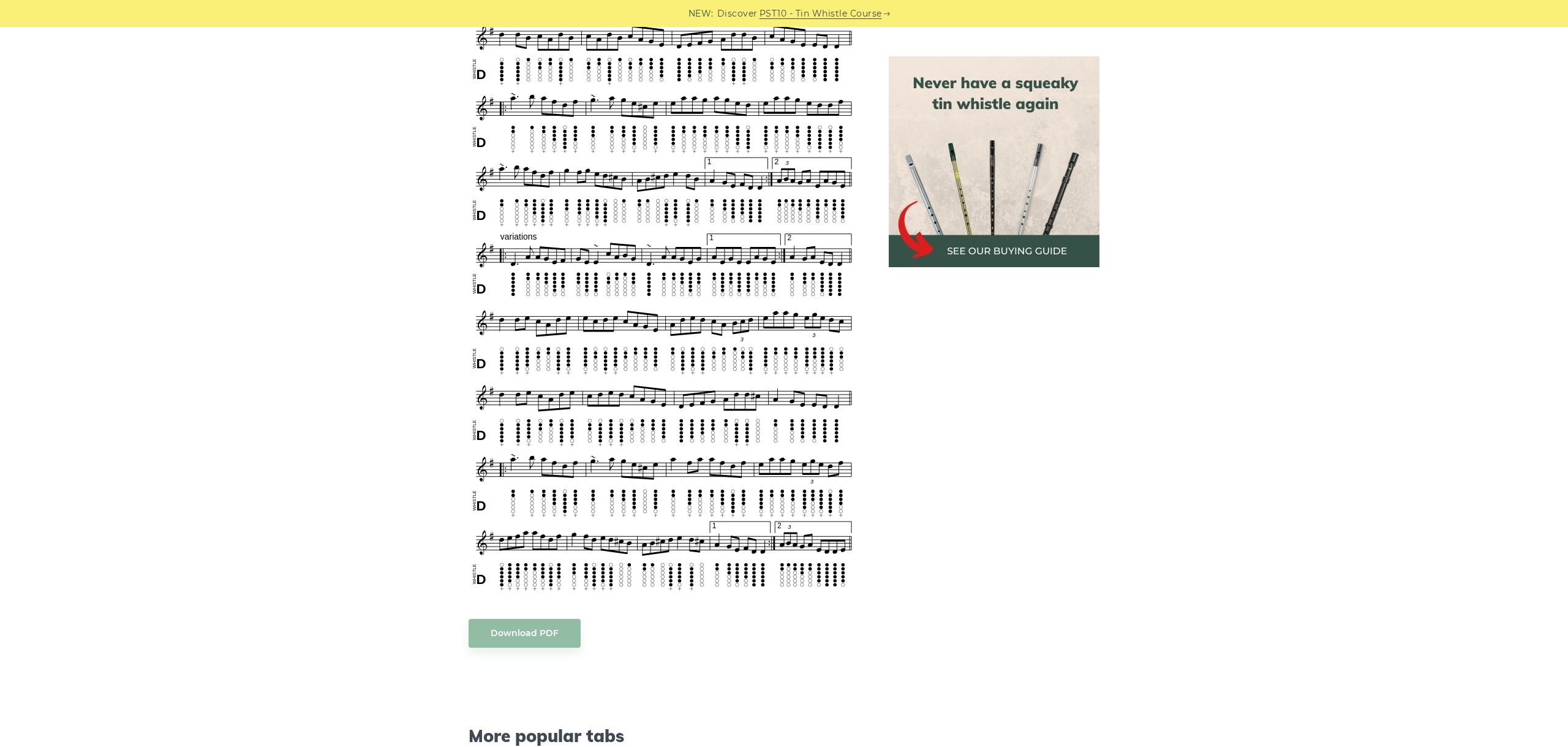
scroll to position [618, 0]
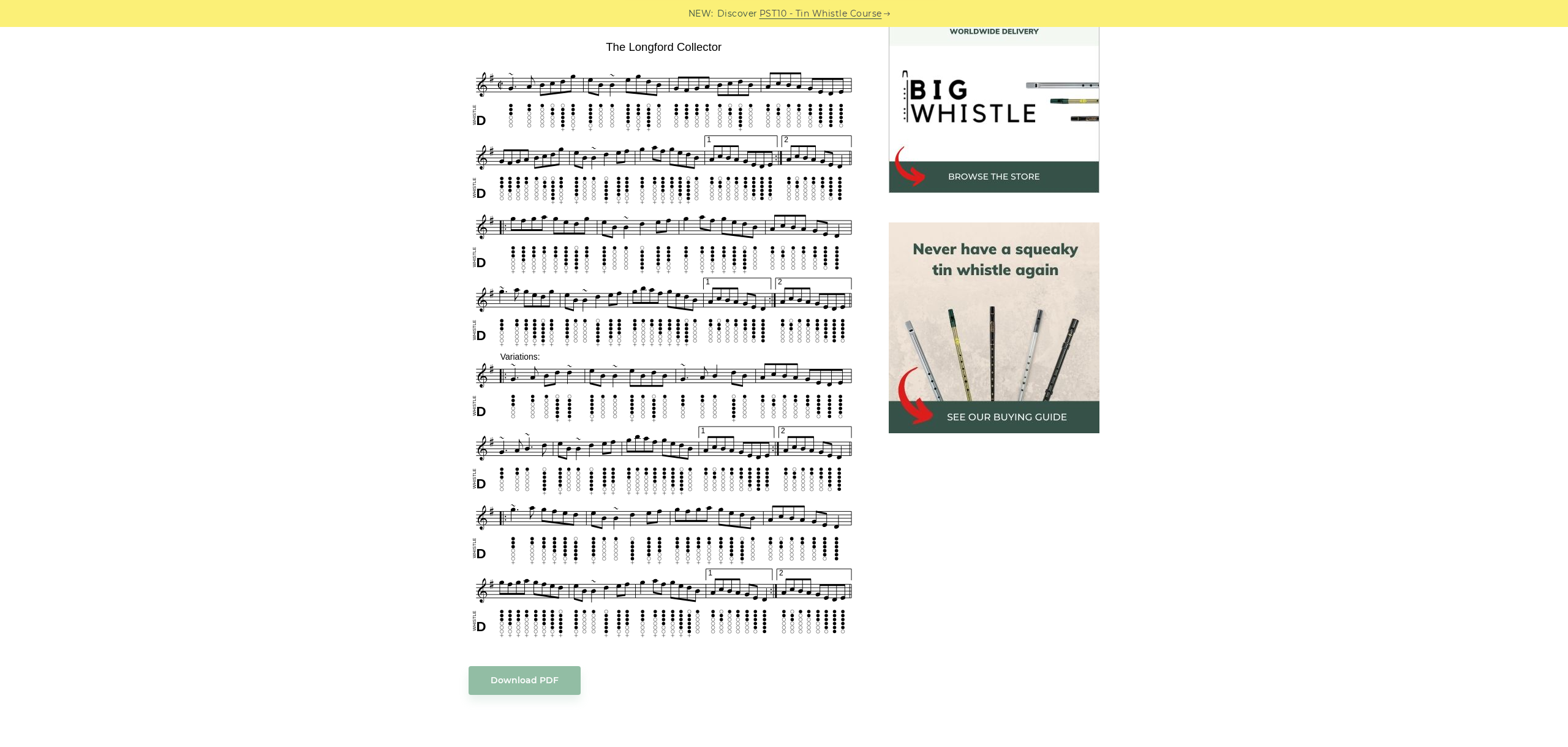
scroll to position [343, 0]
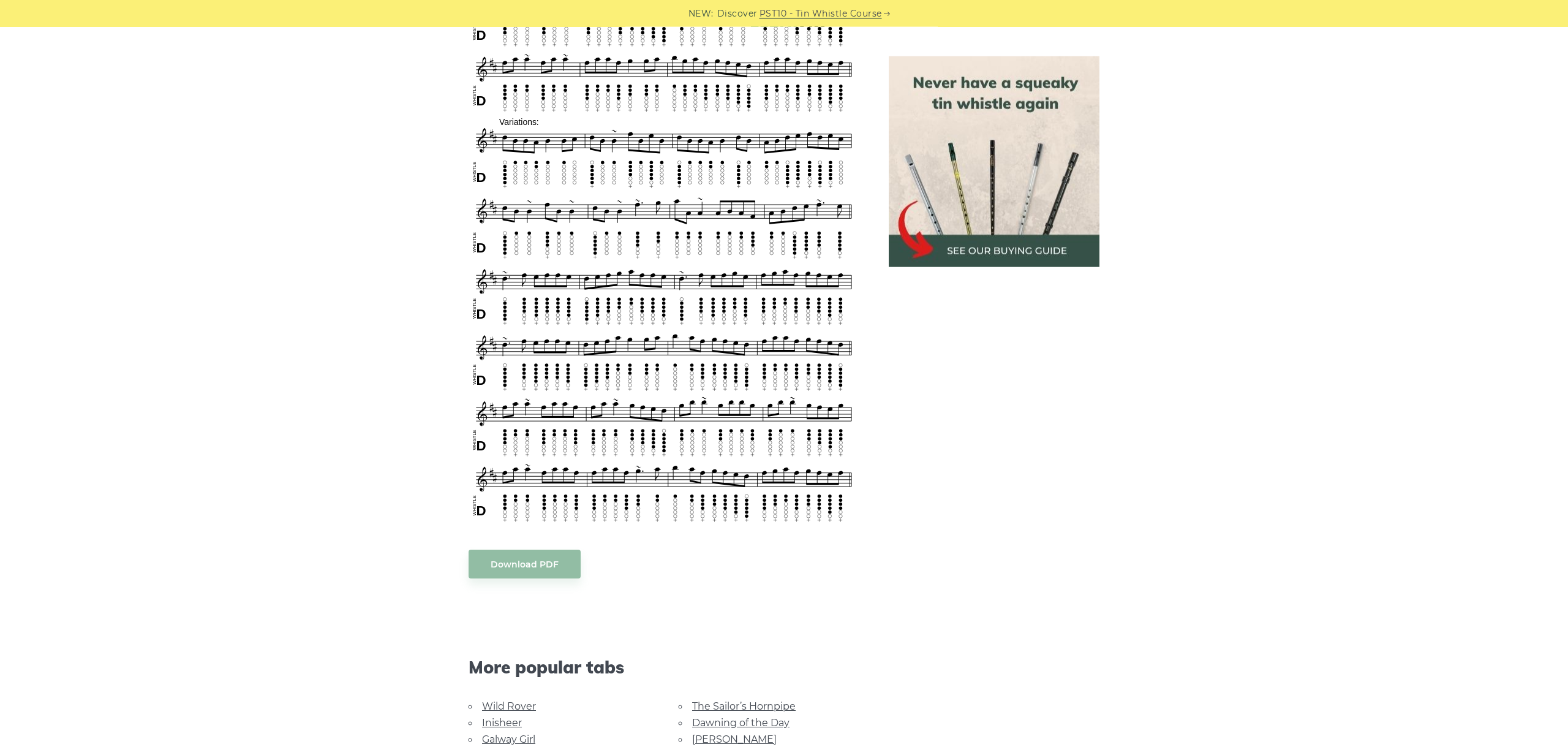
scroll to position [755, 0]
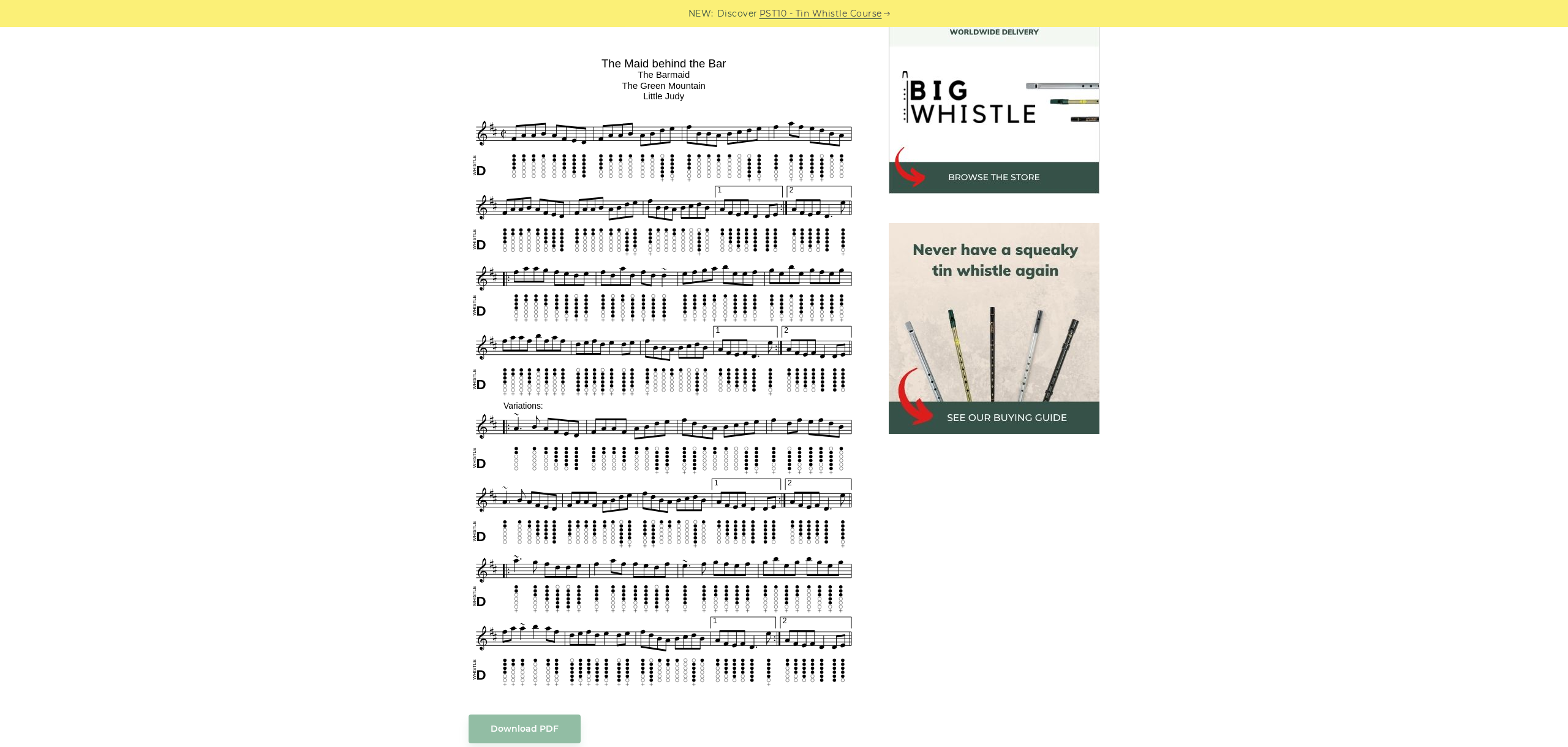
scroll to position [343, 0]
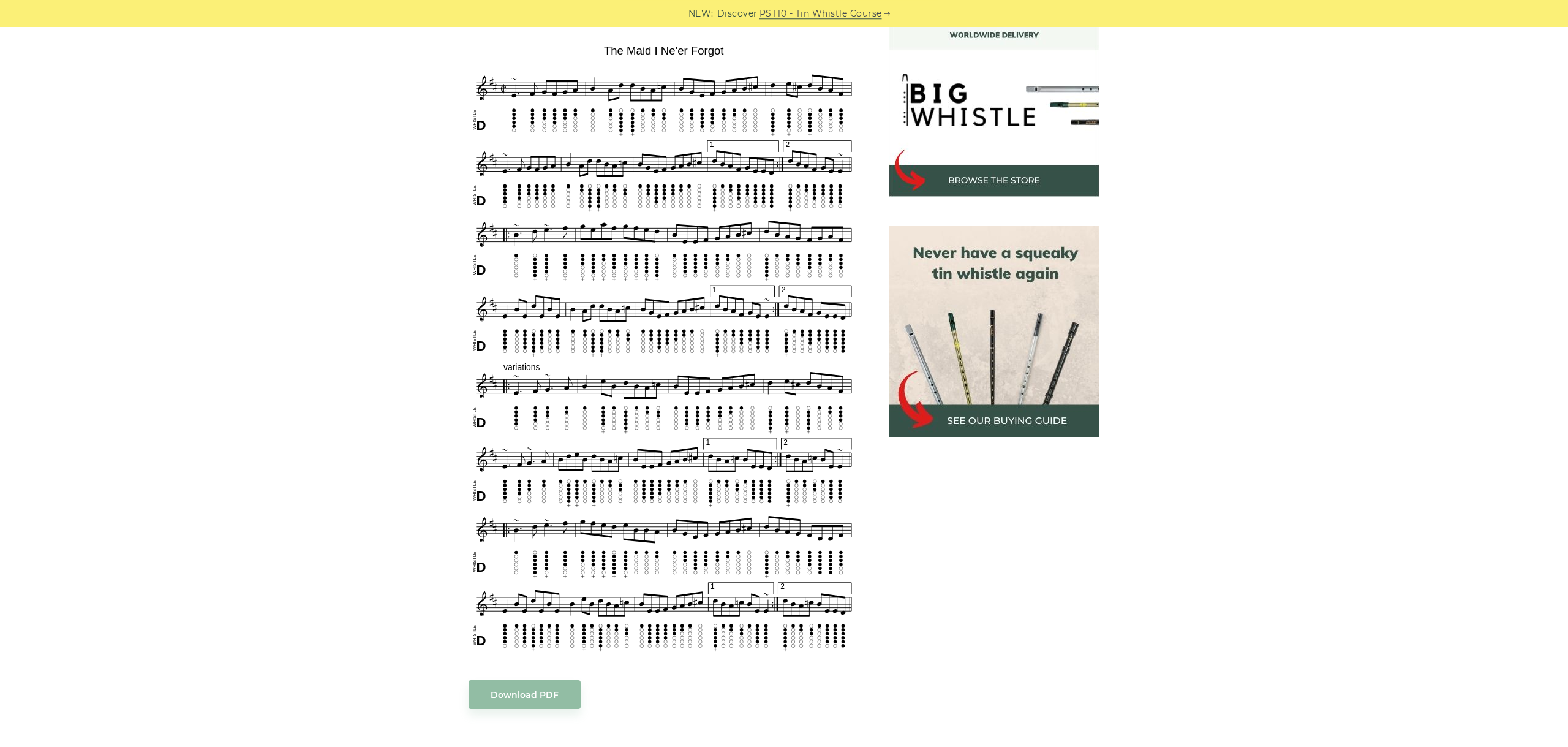
scroll to position [343, 0]
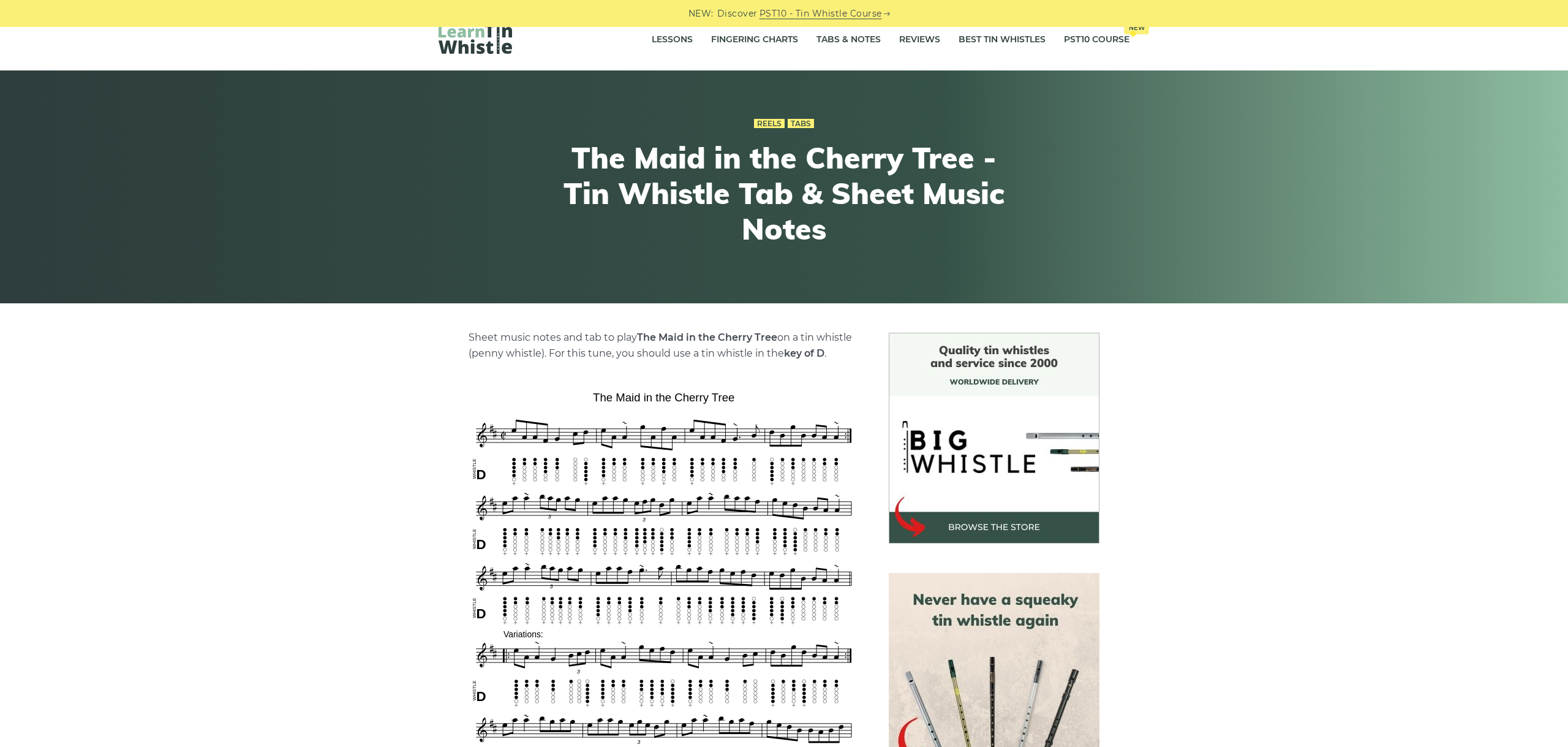
scroll to position [206, 0]
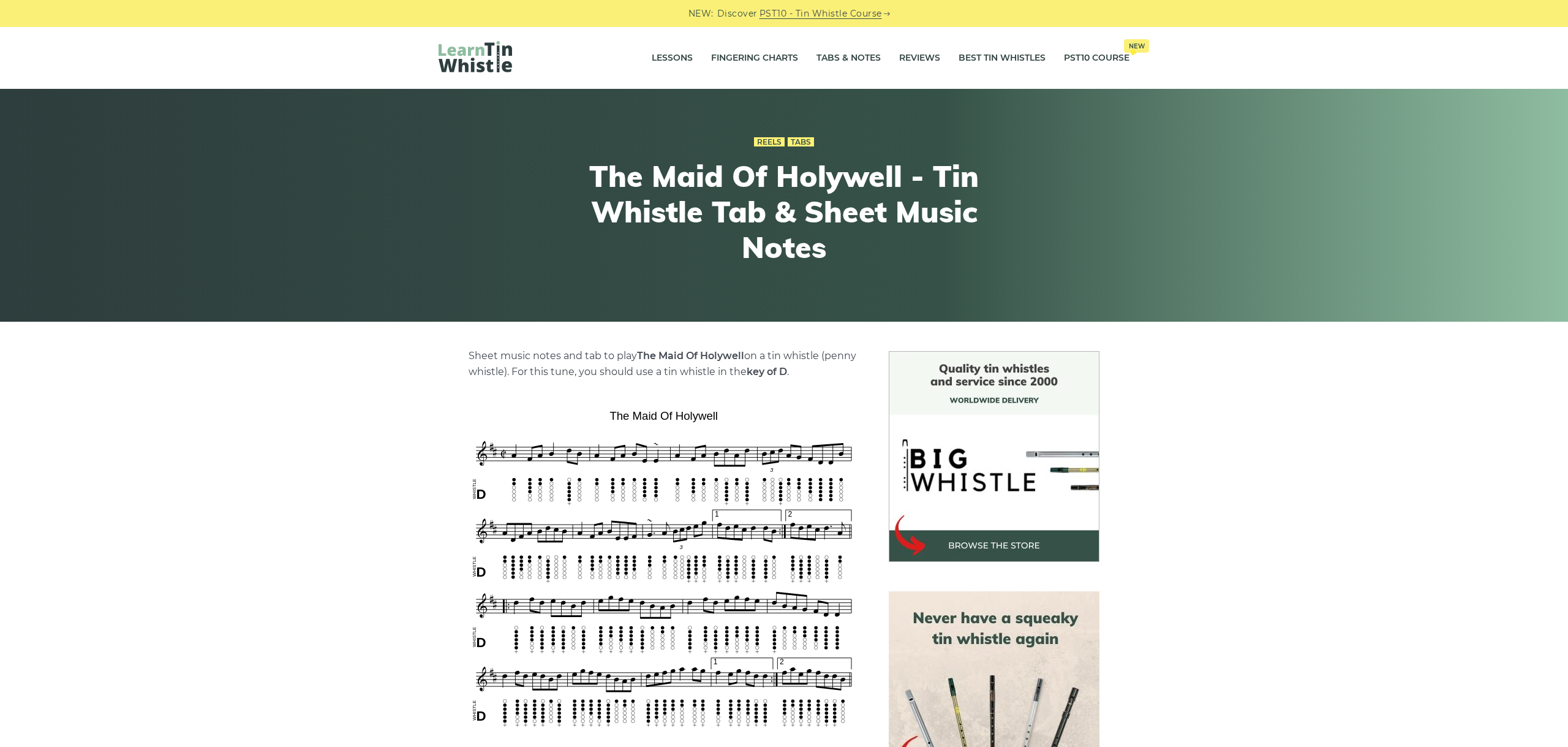
scroll to position [275, 0]
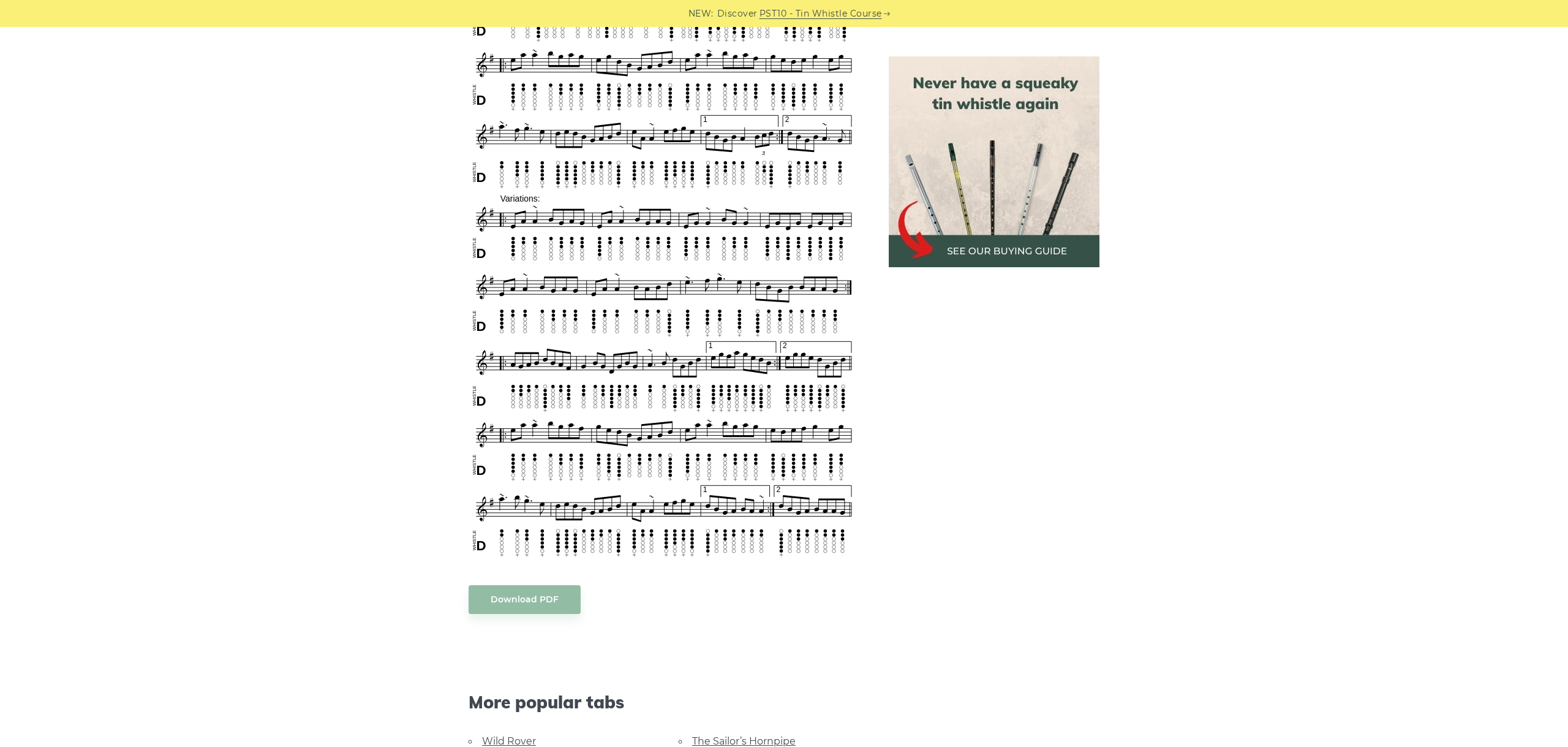
scroll to position [686, 0]
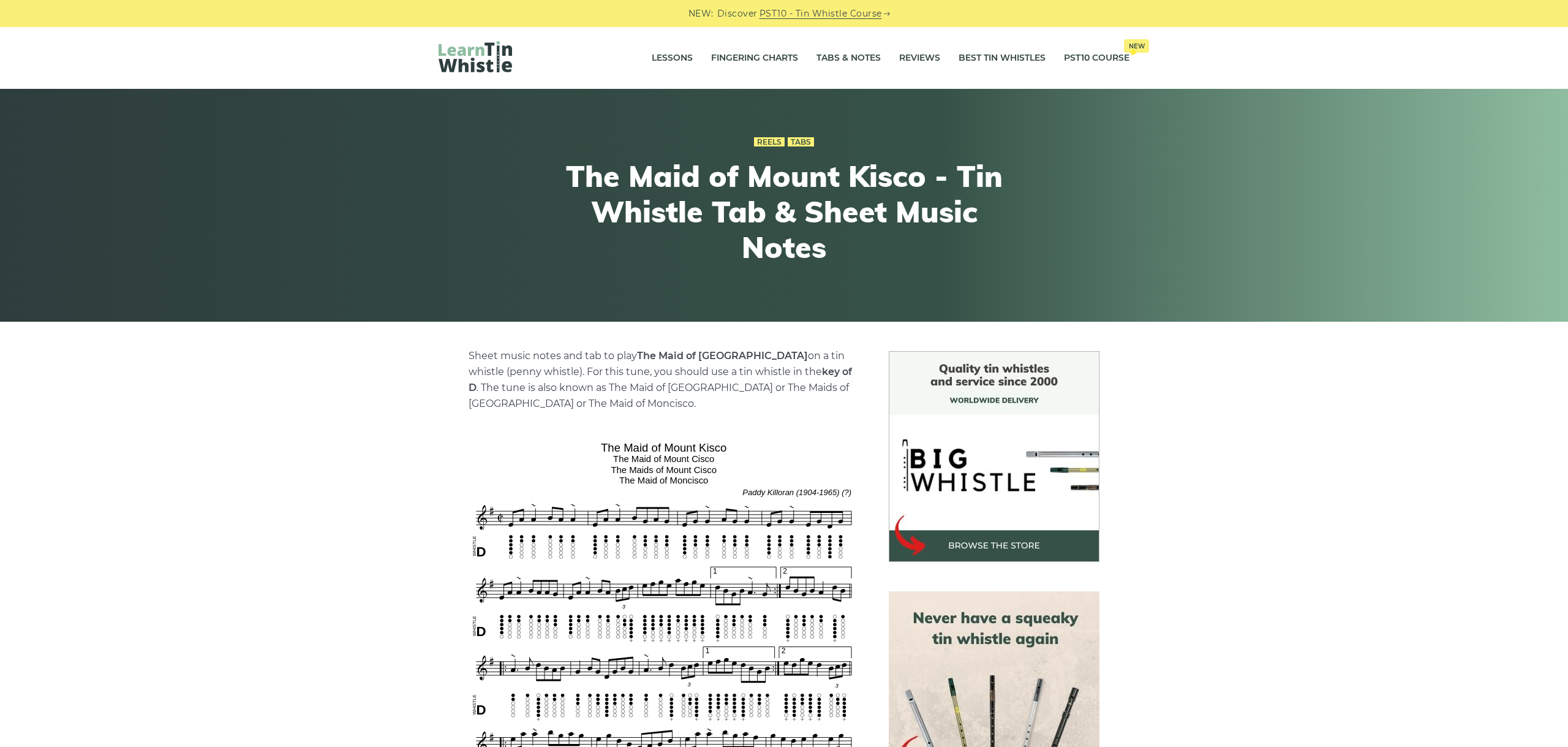
scroll to position [686, 0]
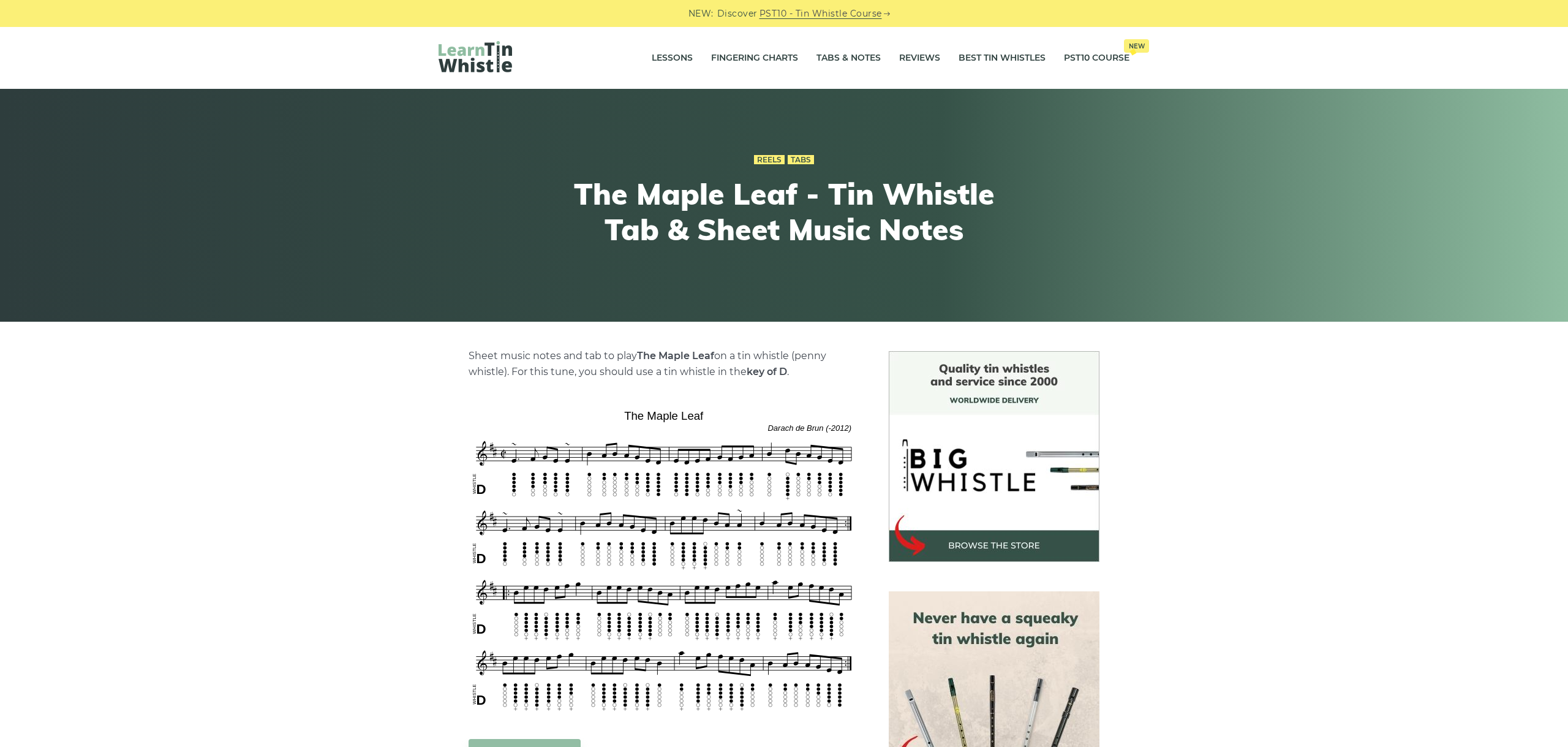
scroll to position [275, 0]
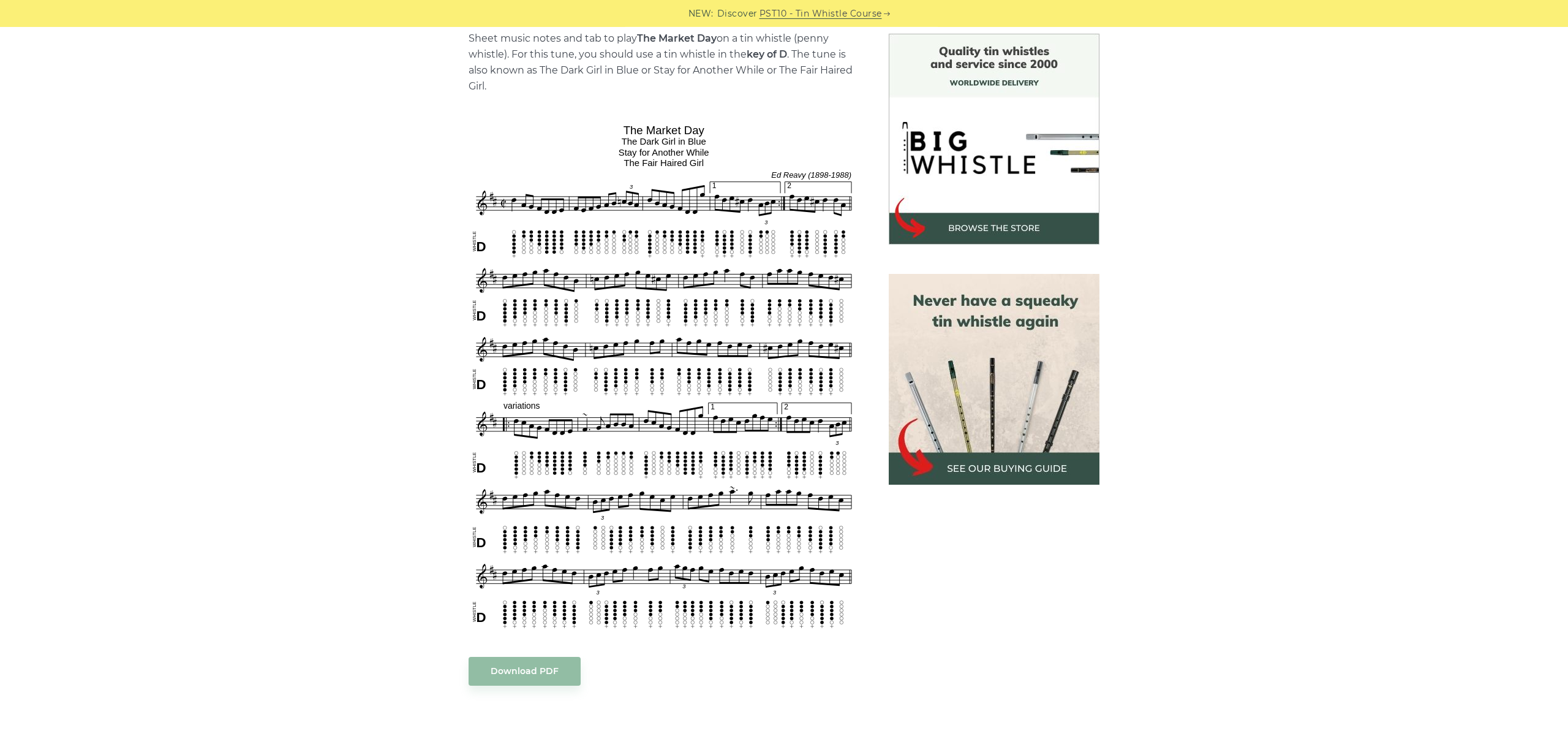
scroll to position [343, 0]
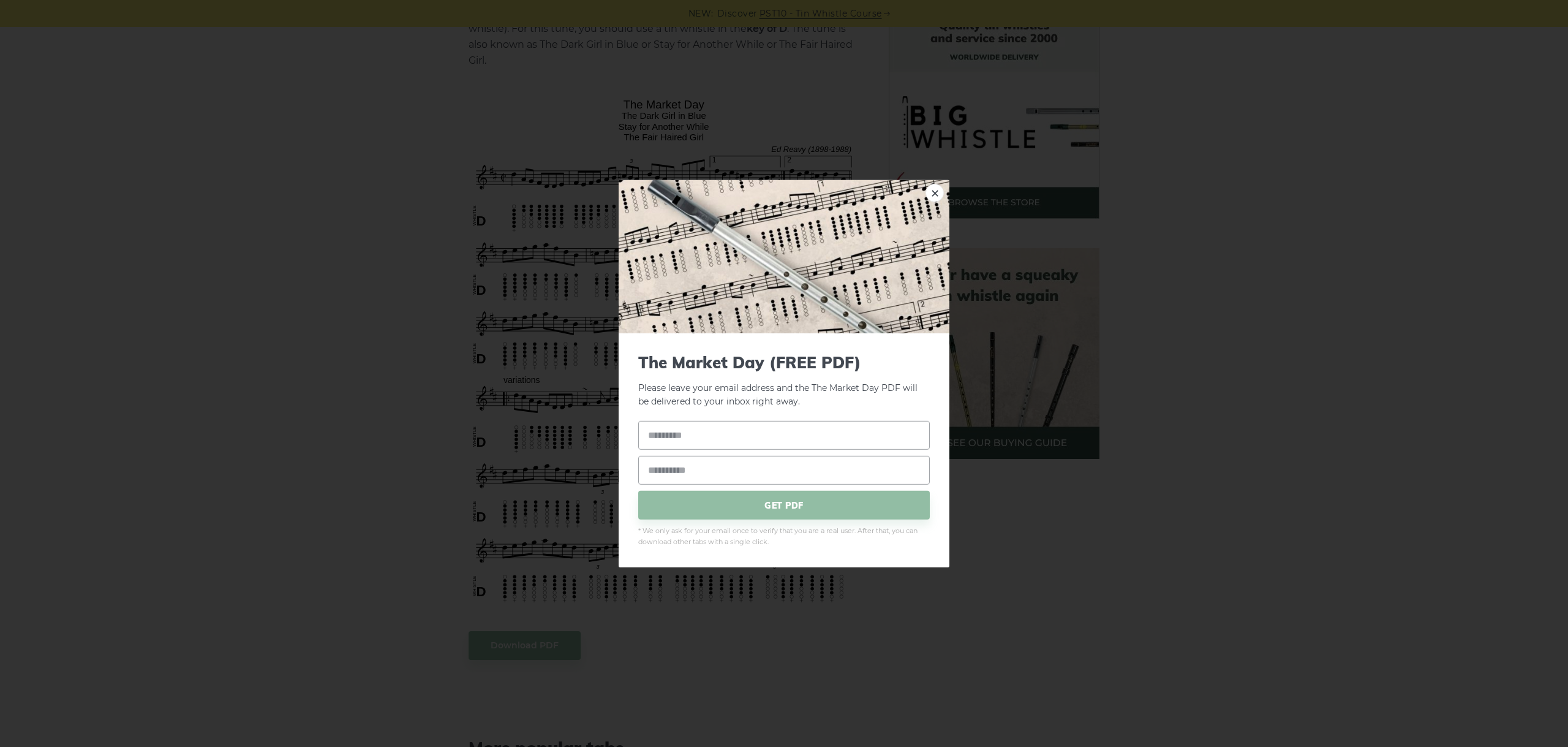
drag, startPoint x: 859, startPoint y: 594, endPoint x: 794, endPoint y: 452, distance: 156.2
click at [943, 193] on link "×" at bounding box center [934, 192] width 18 height 18
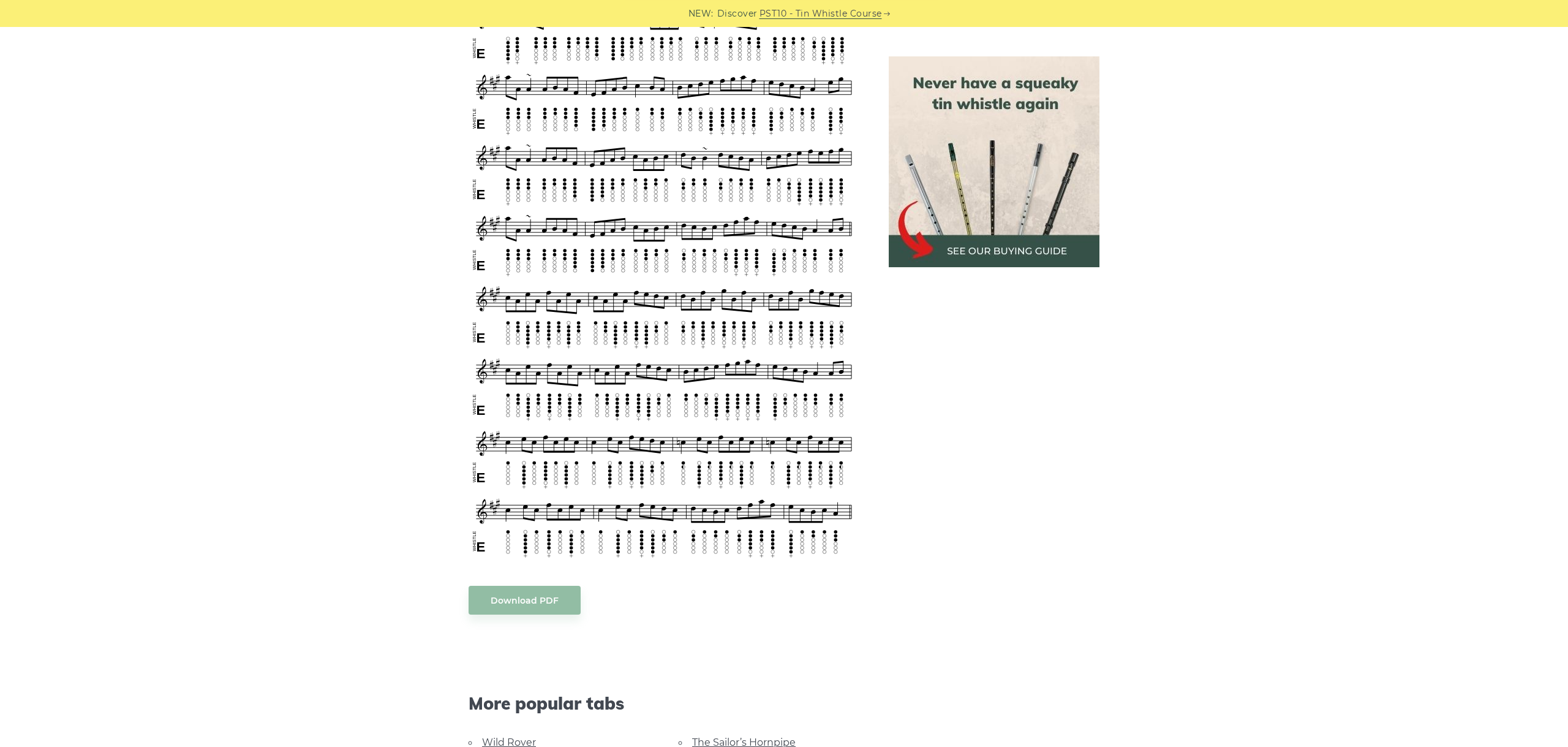
scroll to position [755, 0]
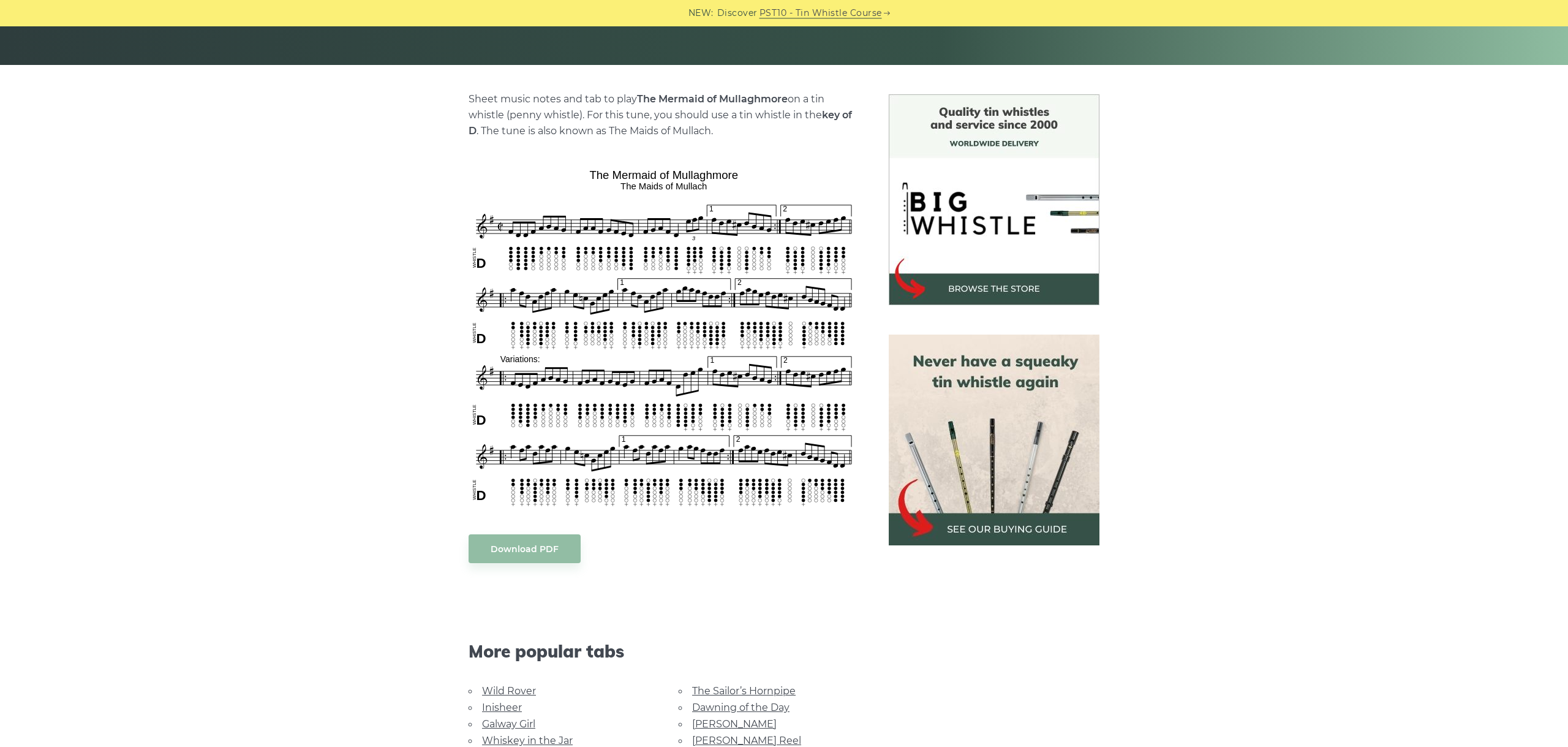
scroll to position [275, 0]
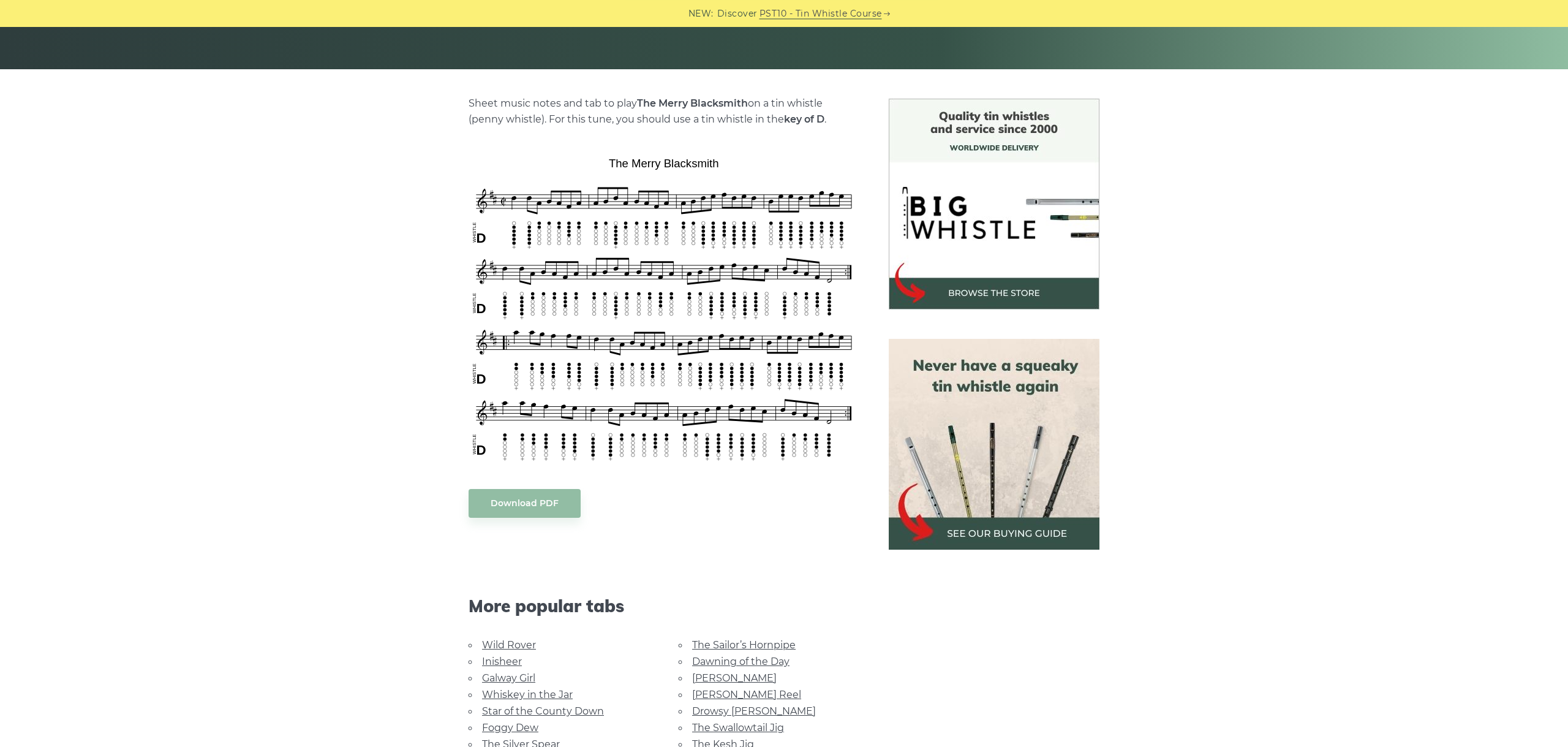
scroll to position [343, 0]
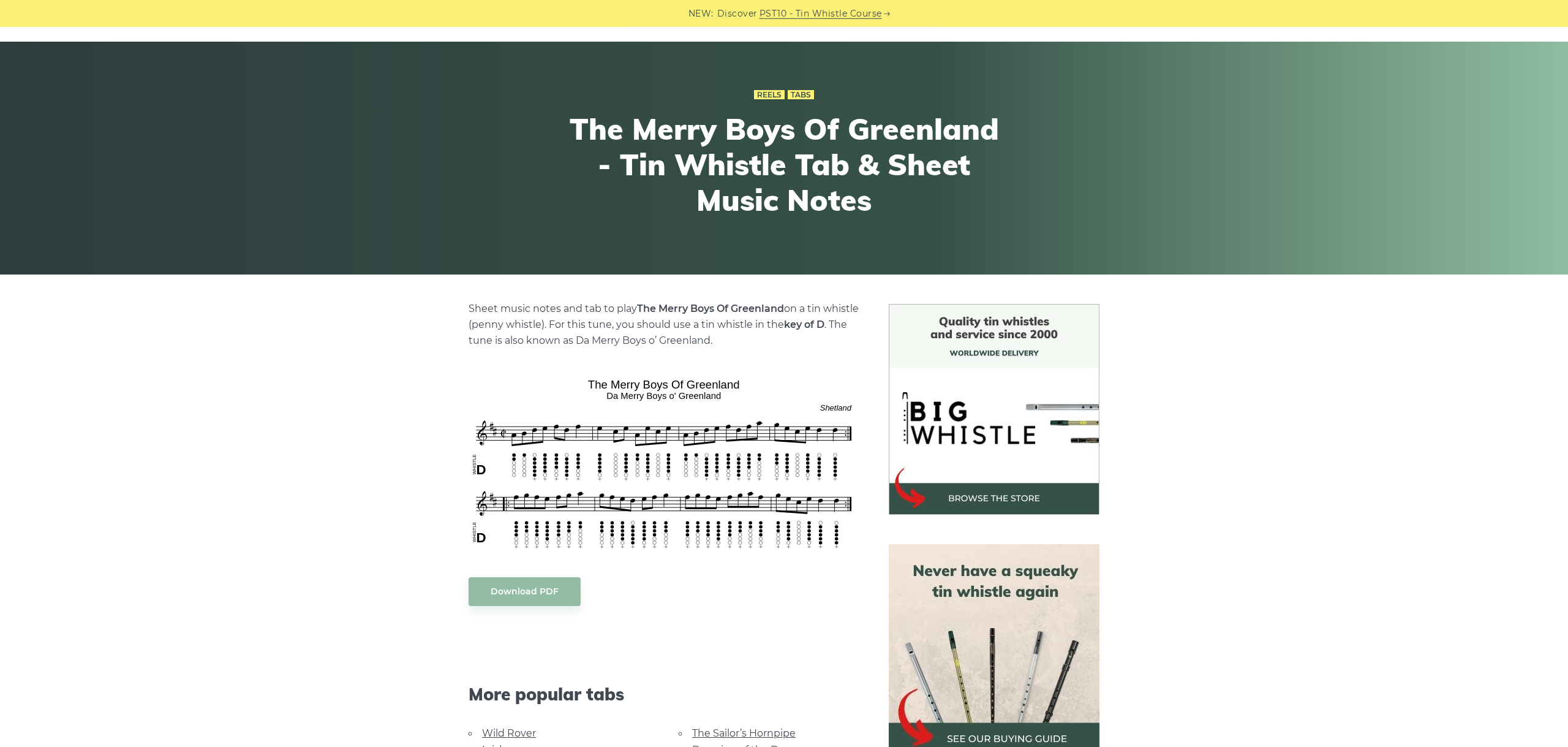
scroll to position [69, 0]
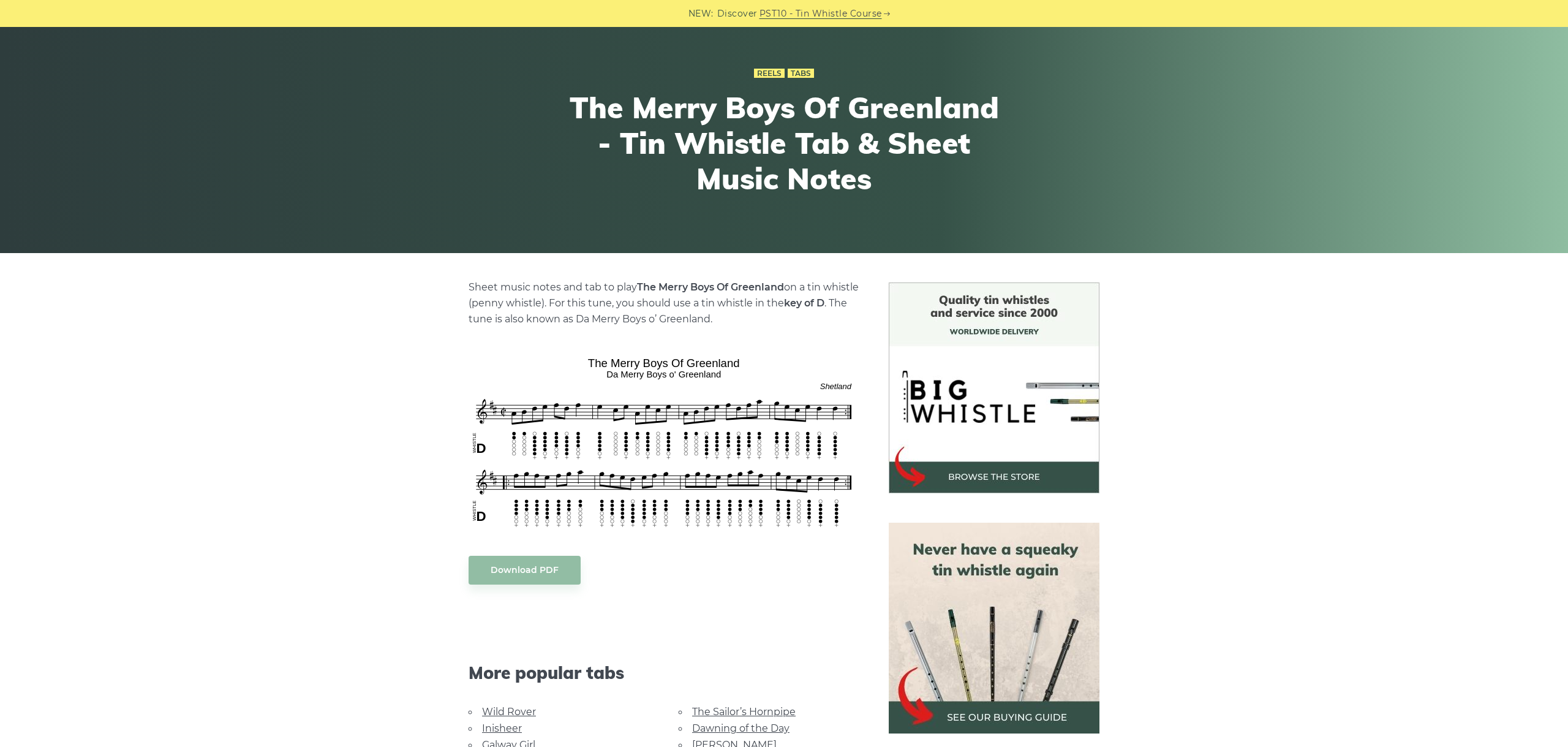
click at [1240, 351] on div "Sheet music notes and tab to play The Merry Boys Of Greenland on a tin whistle …" at bounding box center [784, 636] width 1568 height 708
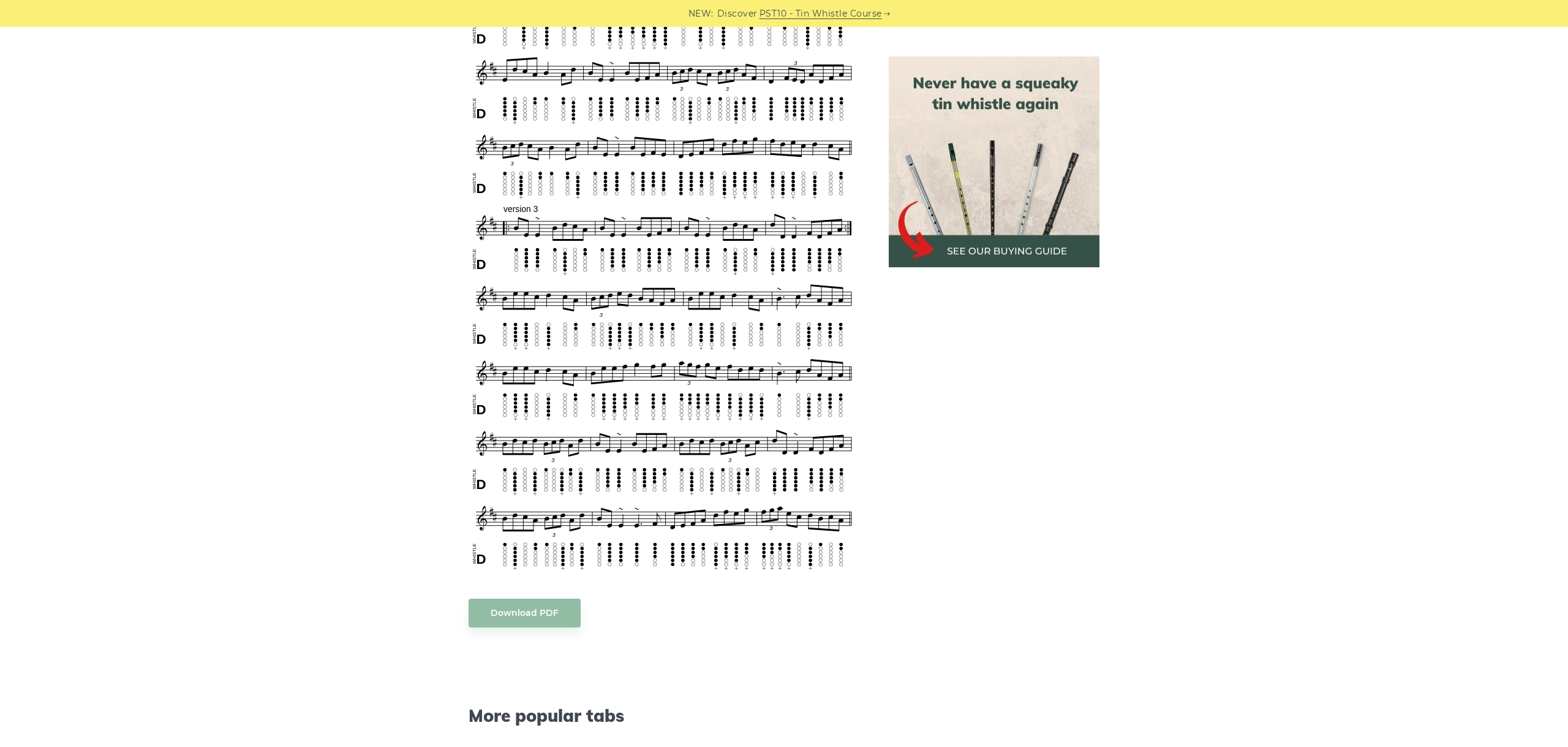
scroll to position [1067, 0]
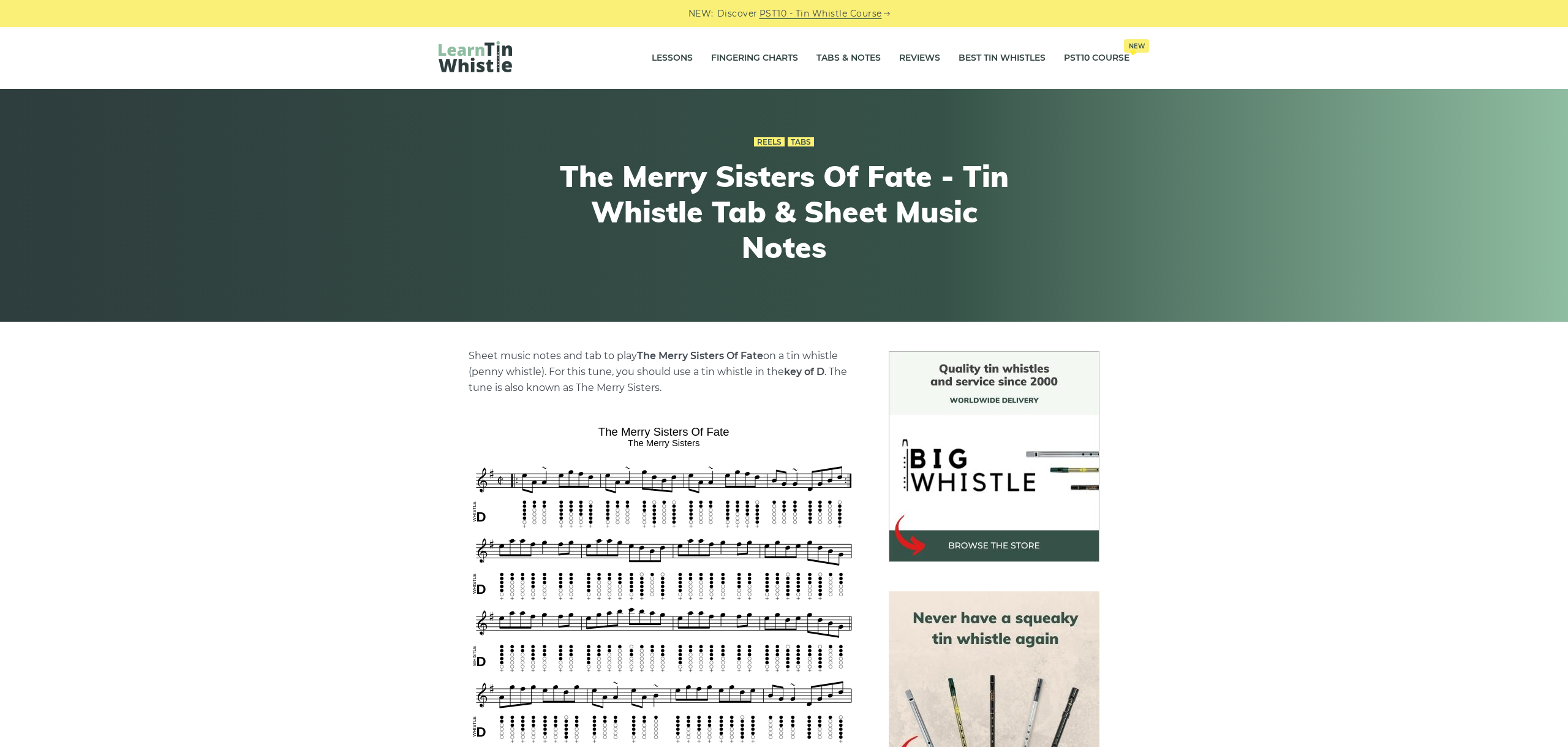
scroll to position [275, 0]
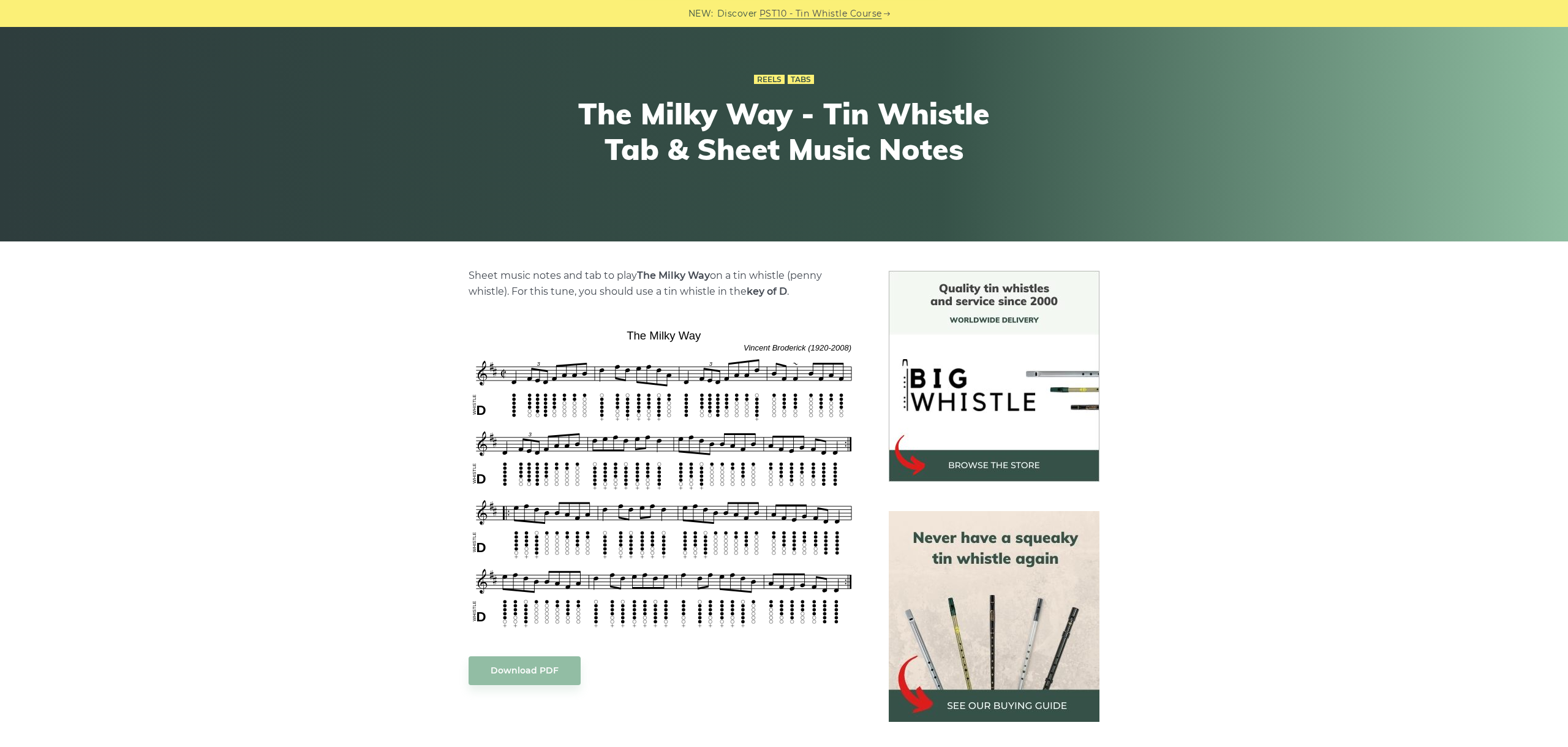
scroll to position [275, 0]
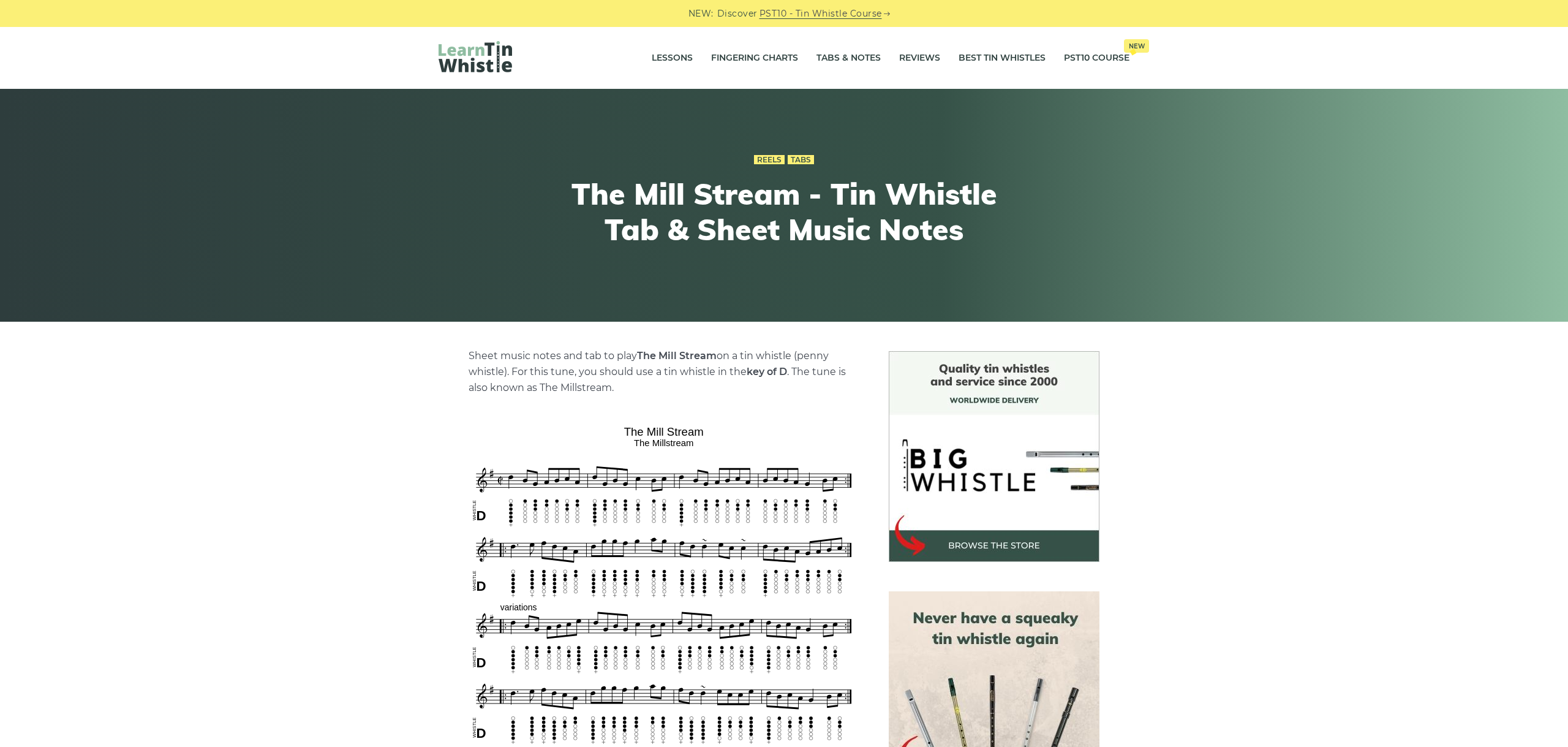
scroll to position [275, 0]
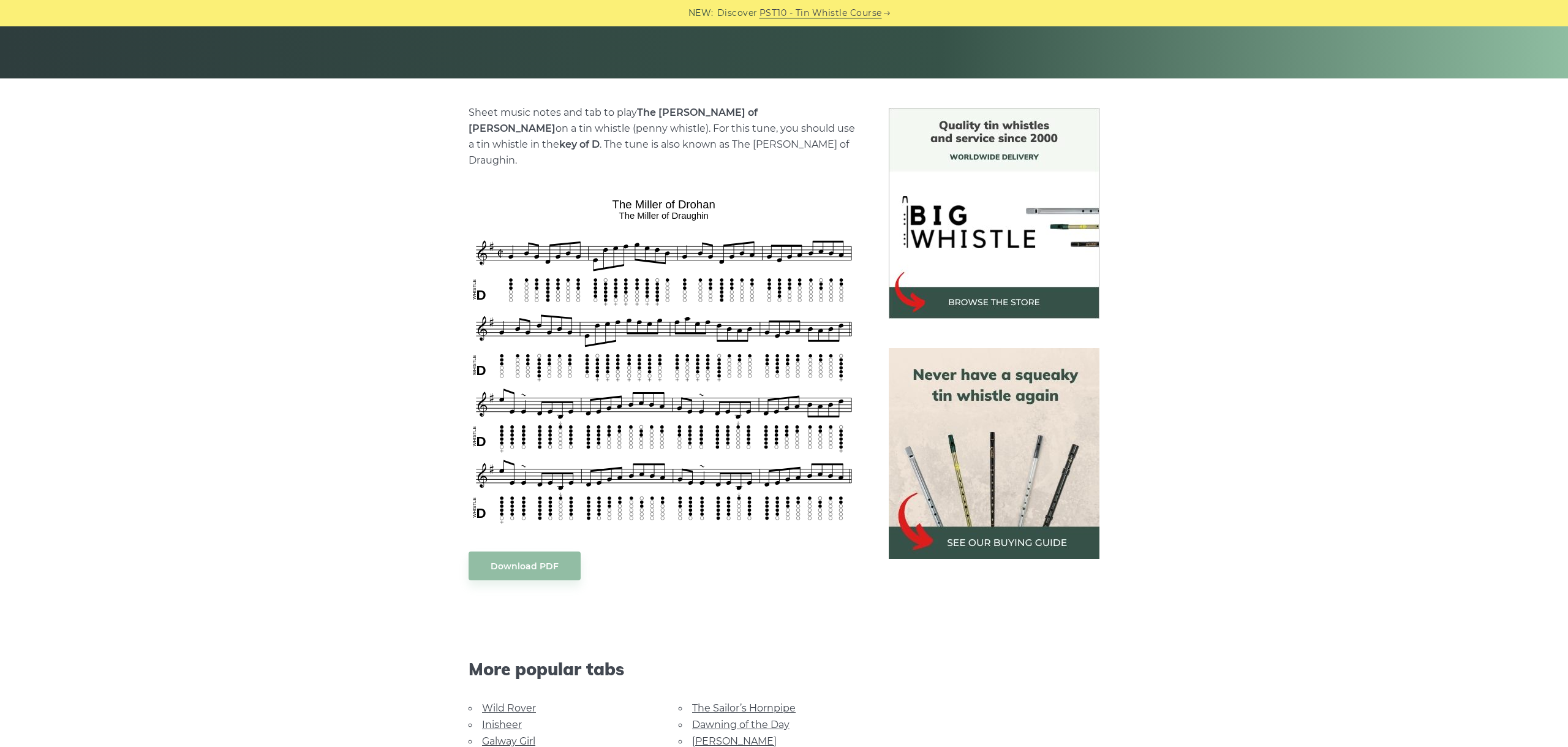
scroll to position [275, 0]
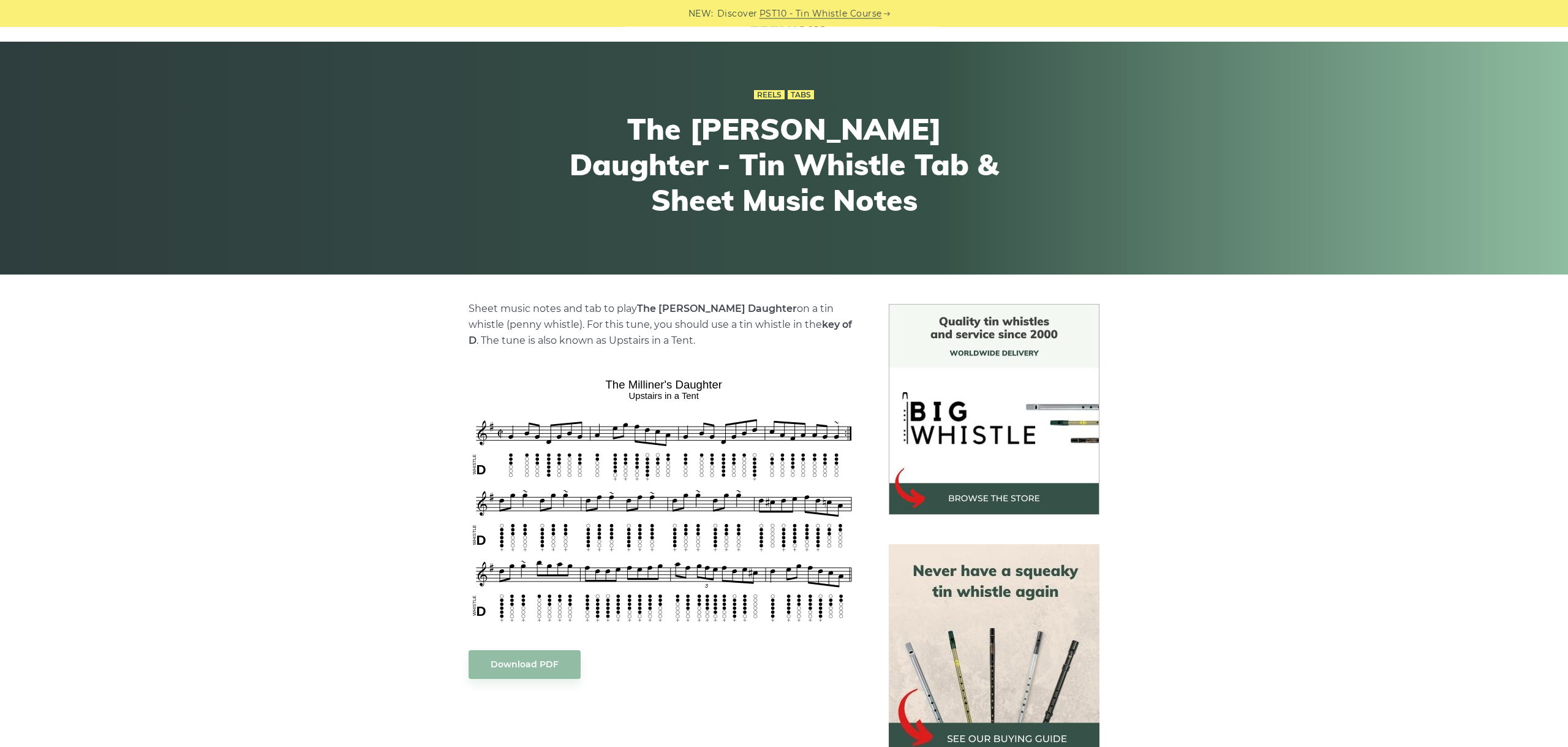
scroll to position [69, 0]
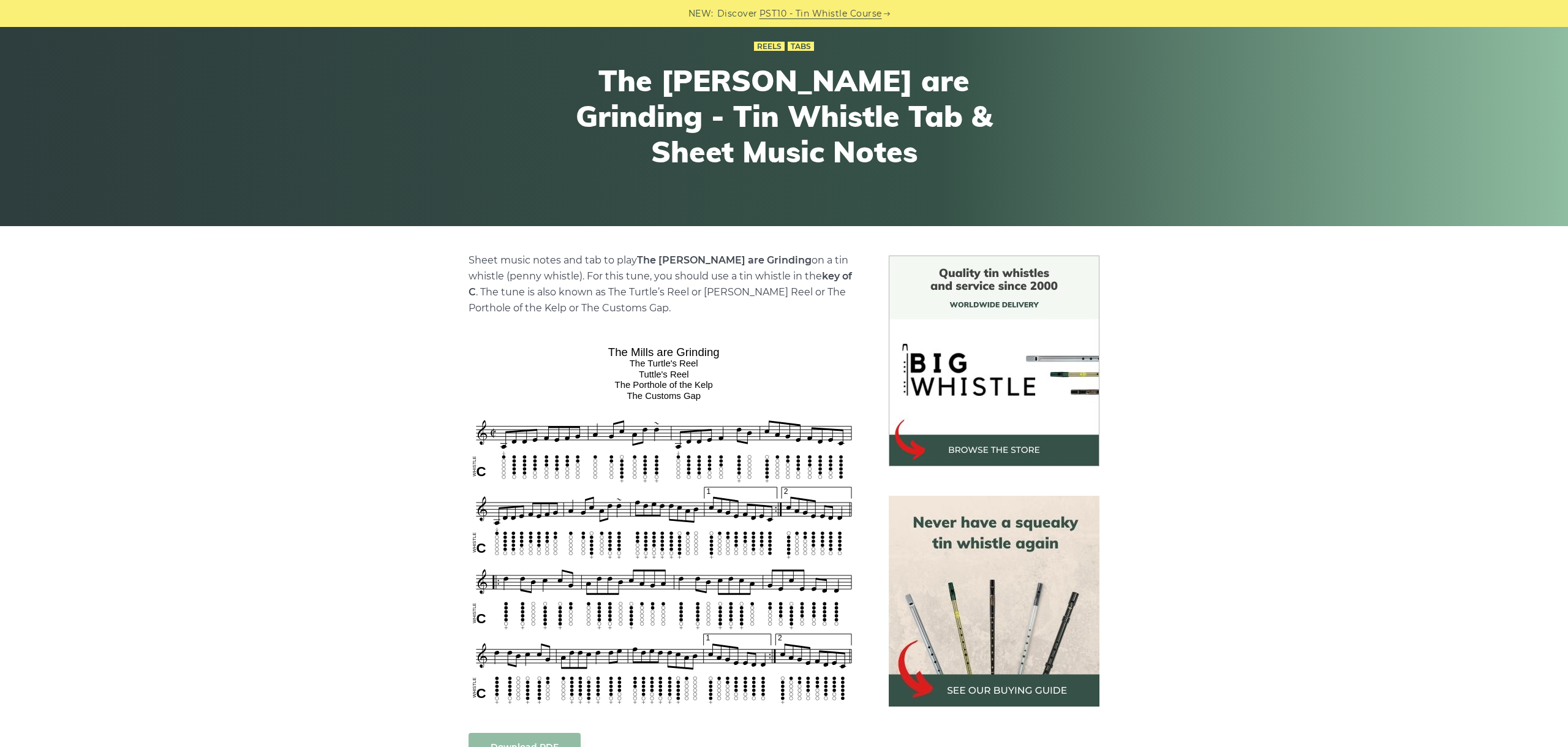
scroll to position [206, 0]
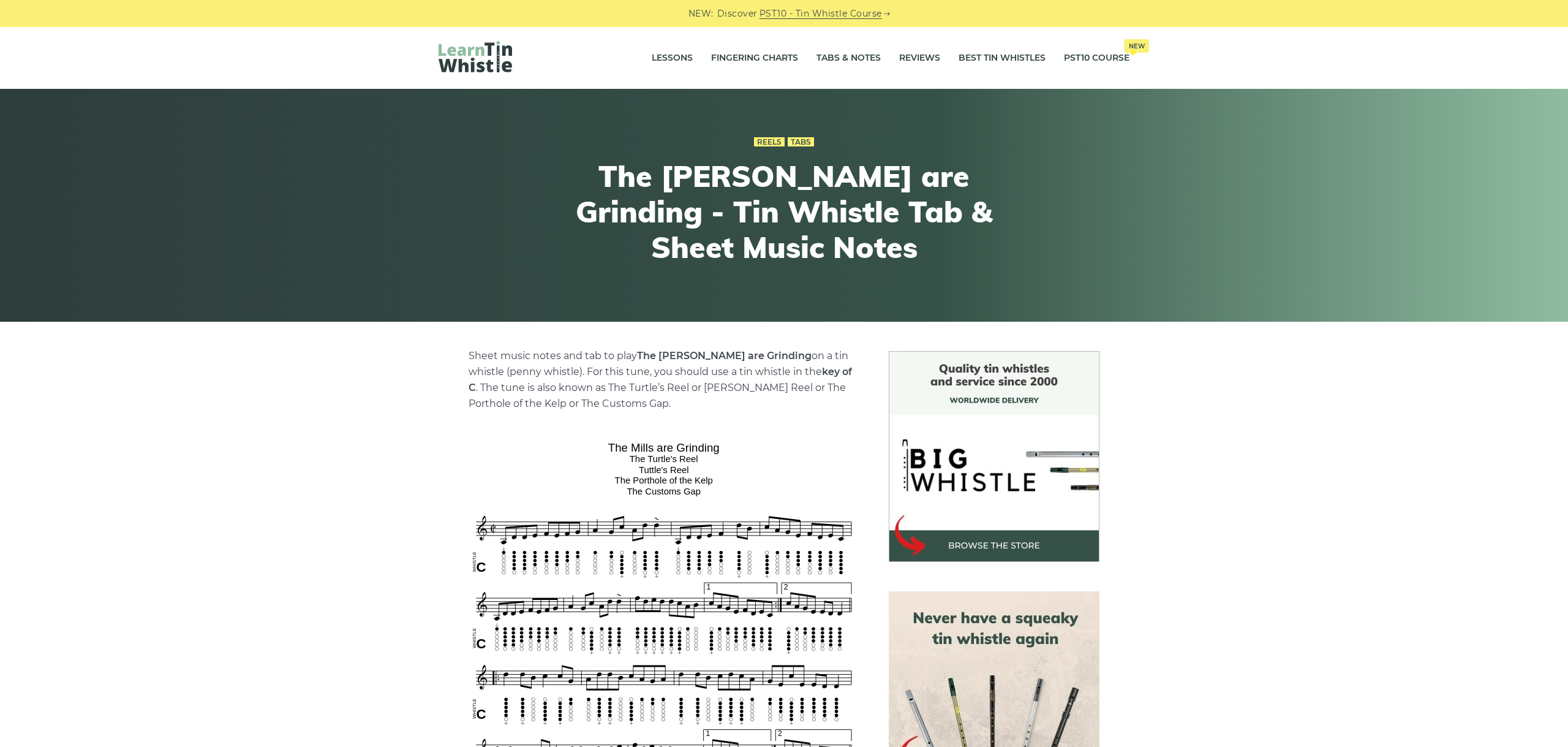
scroll to position [206, 0]
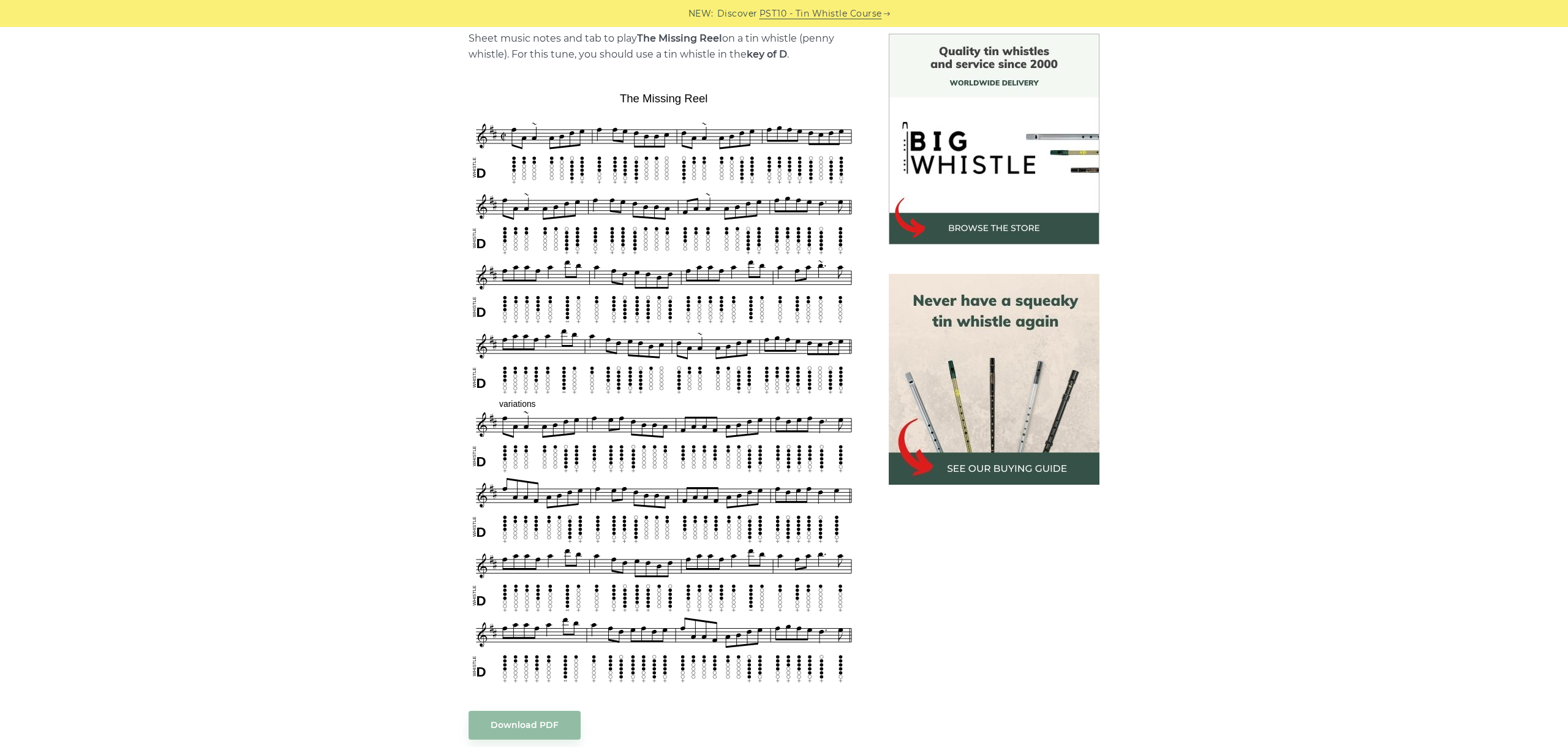
scroll to position [343, 0]
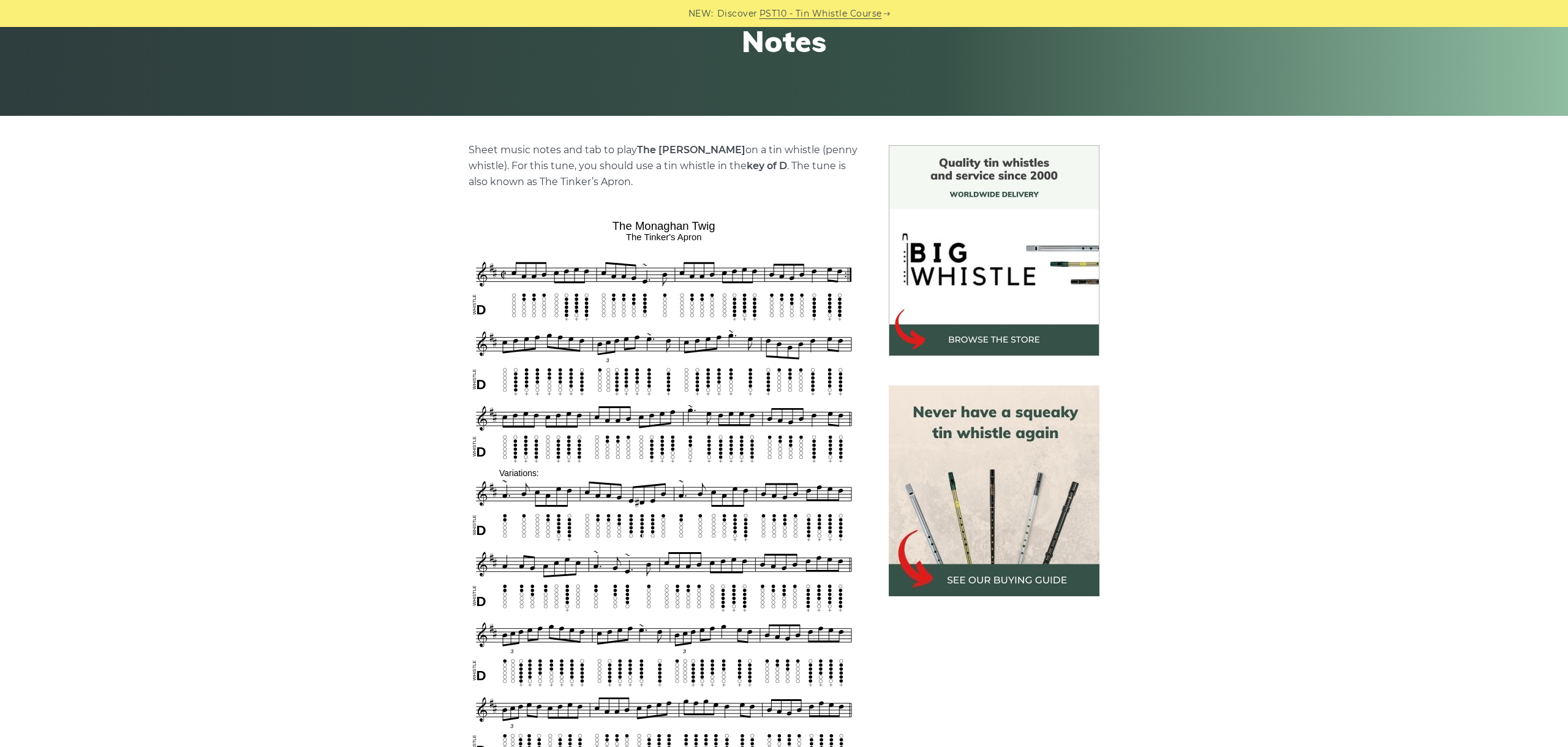
scroll to position [275, 0]
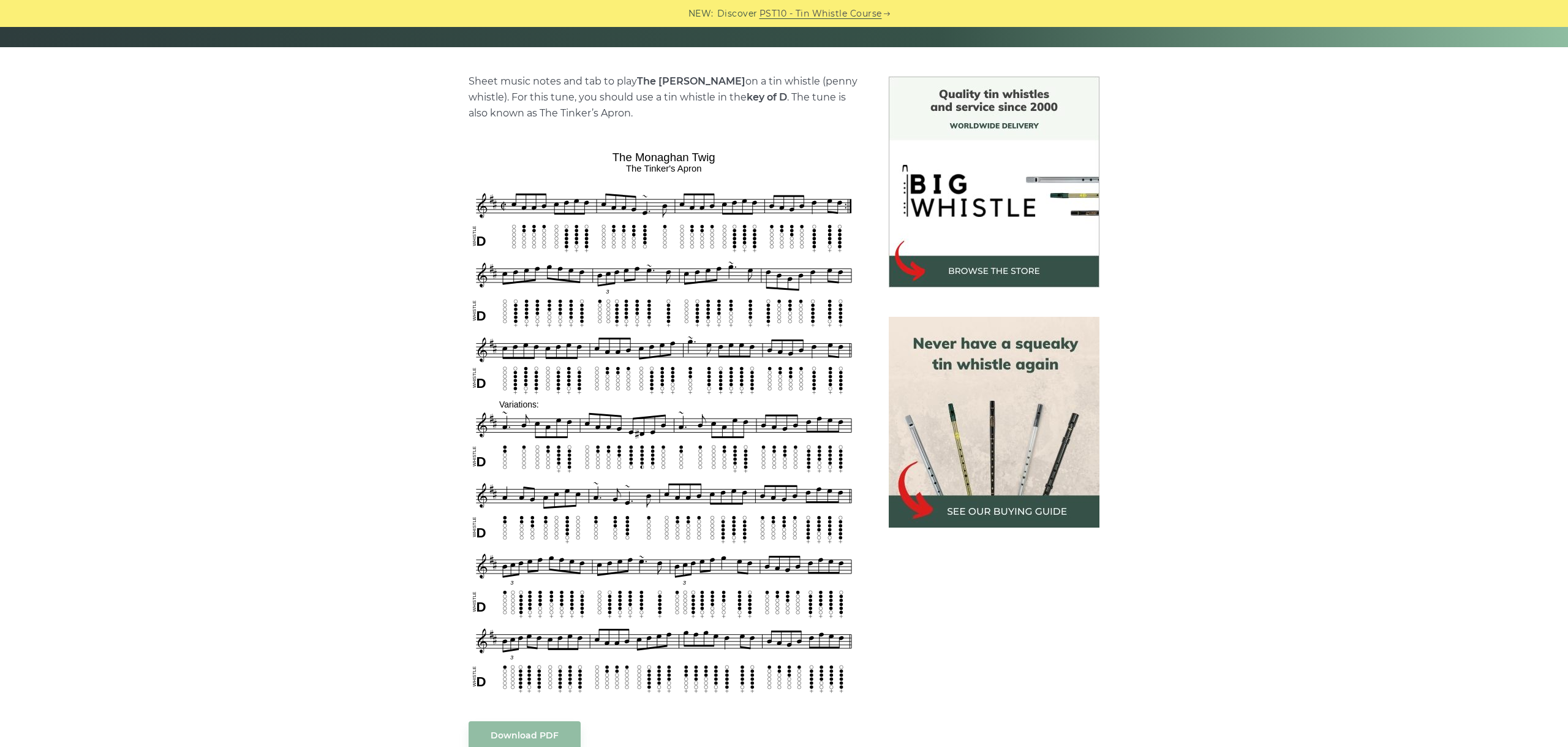
click at [1384, 345] on div "Sheet music notes and tab to play The Monaghan Twig on a tin whistle (penny whi…" at bounding box center [784, 616] width 1568 height 1079
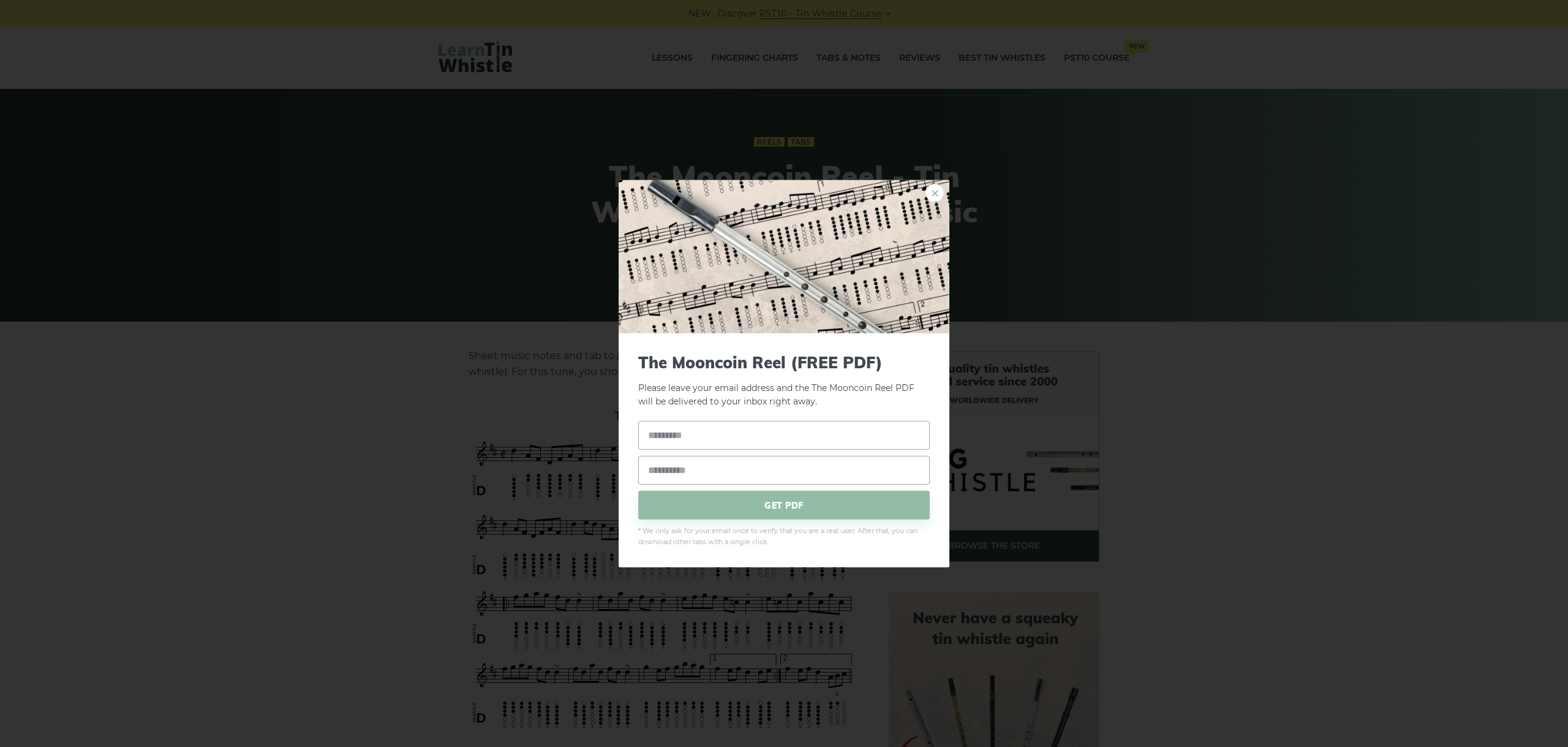
click at [928, 196] on link "×" at bounding box center [934, 192] width 18 height 18
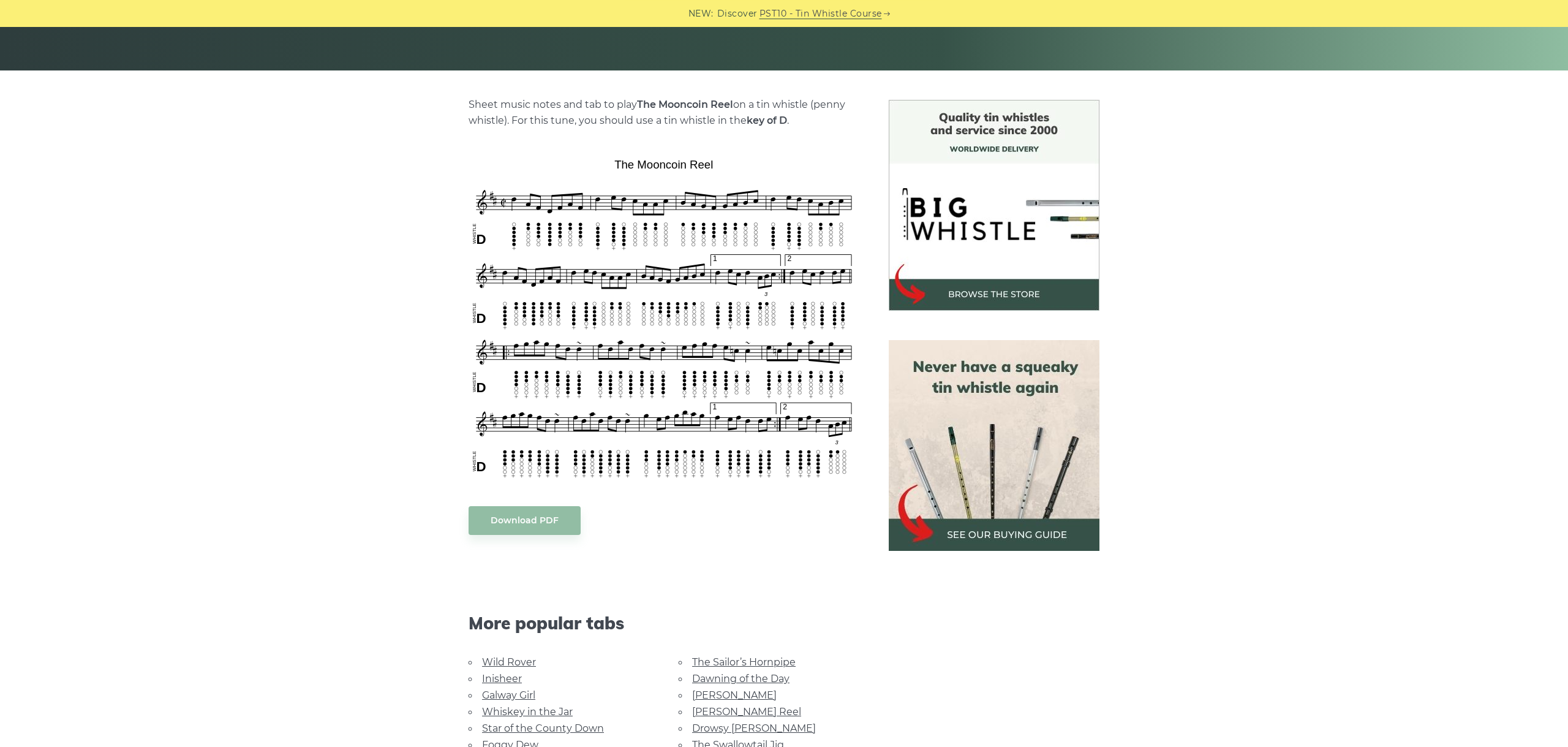
scroll to position [275, 0]
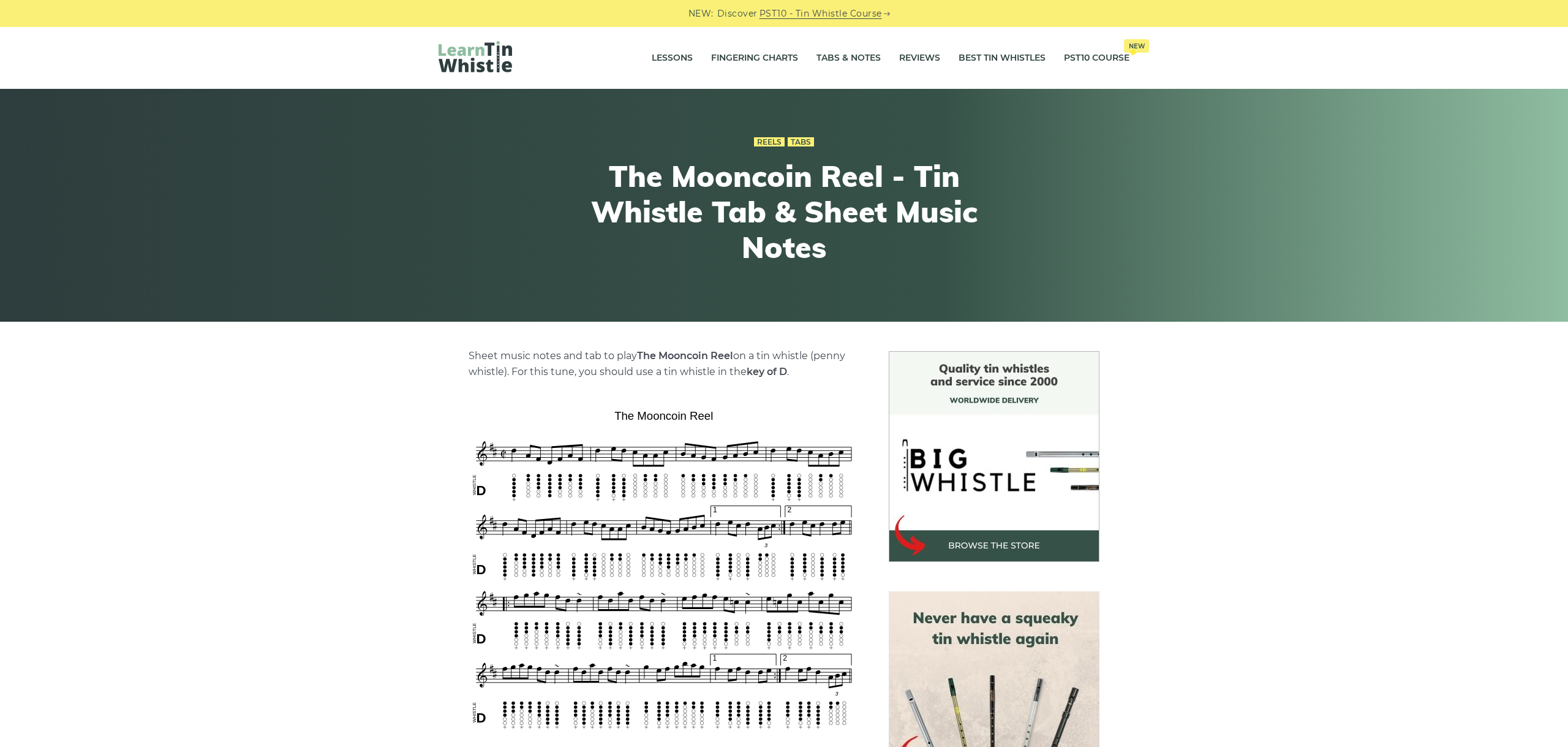
scroll to position [275, 0]
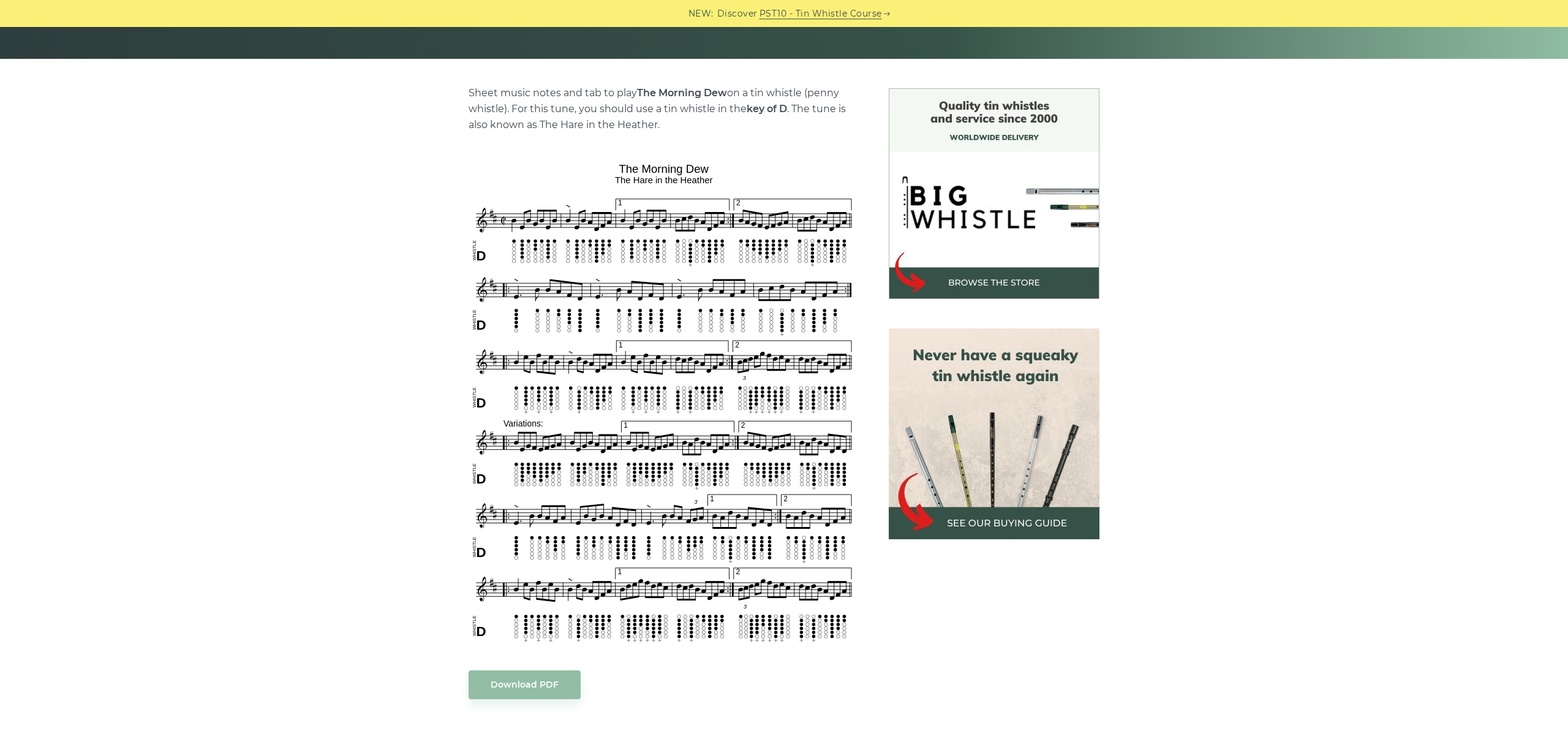
scroll to position [275, 0]
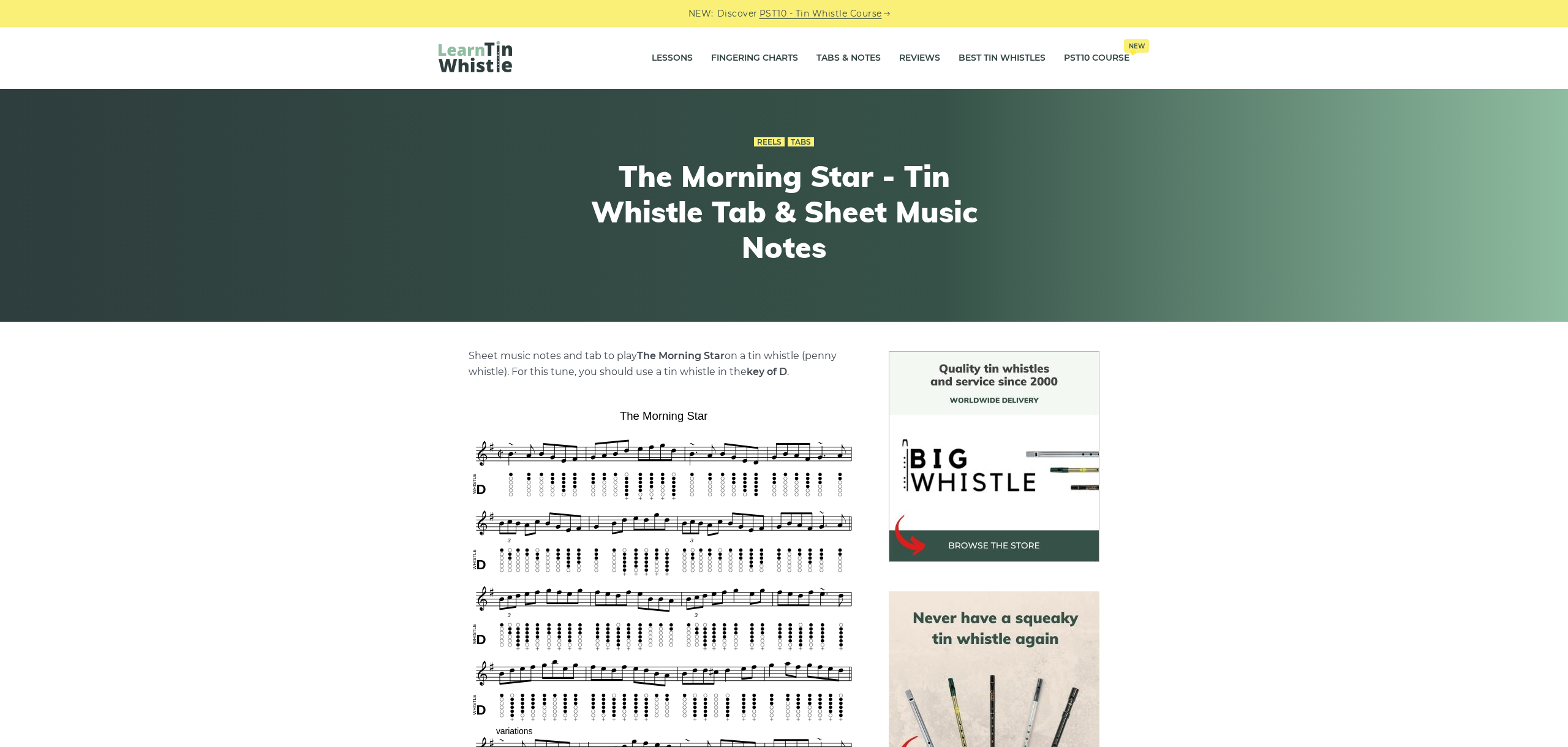
scroll to position [343, 0]
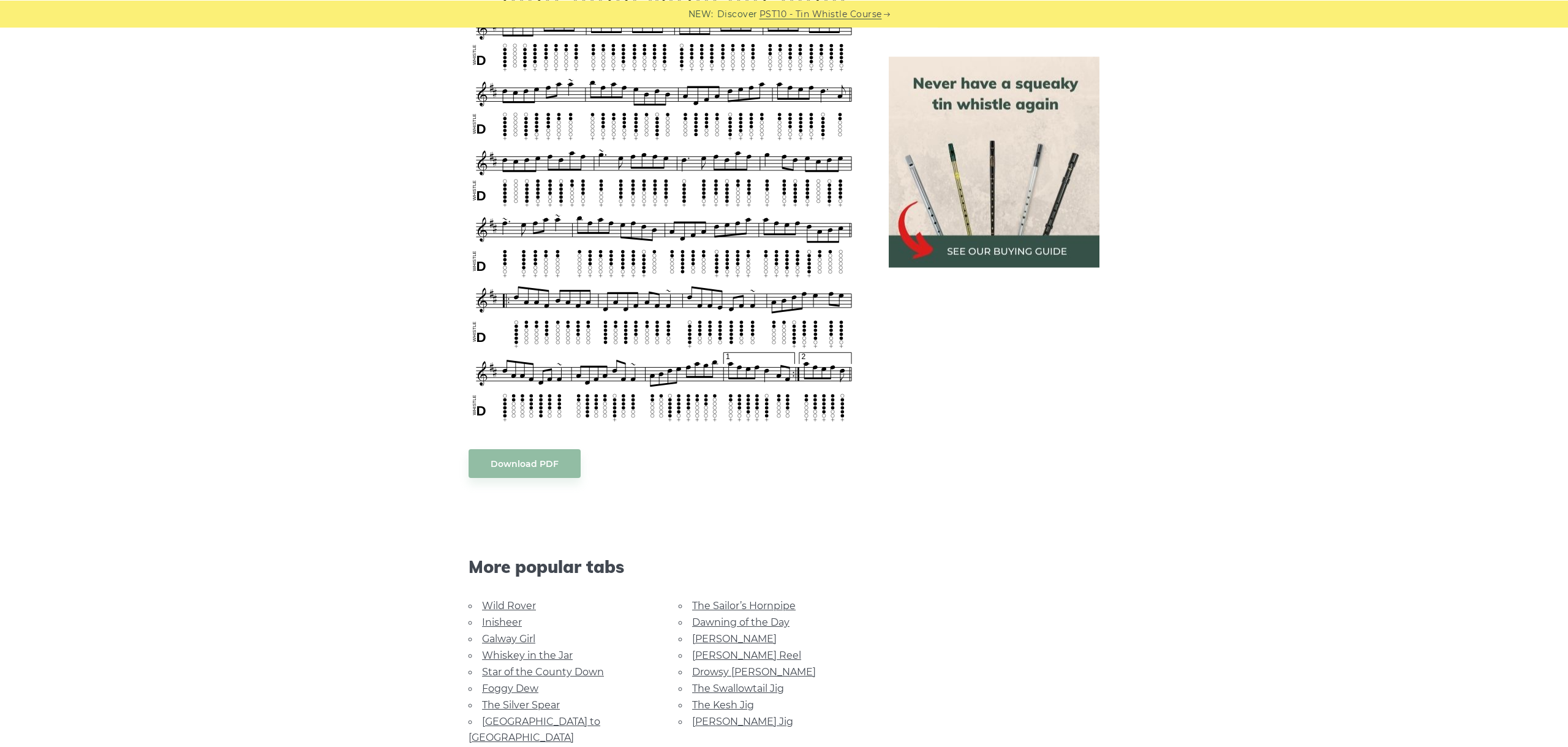
scroll to position [1029, 0]
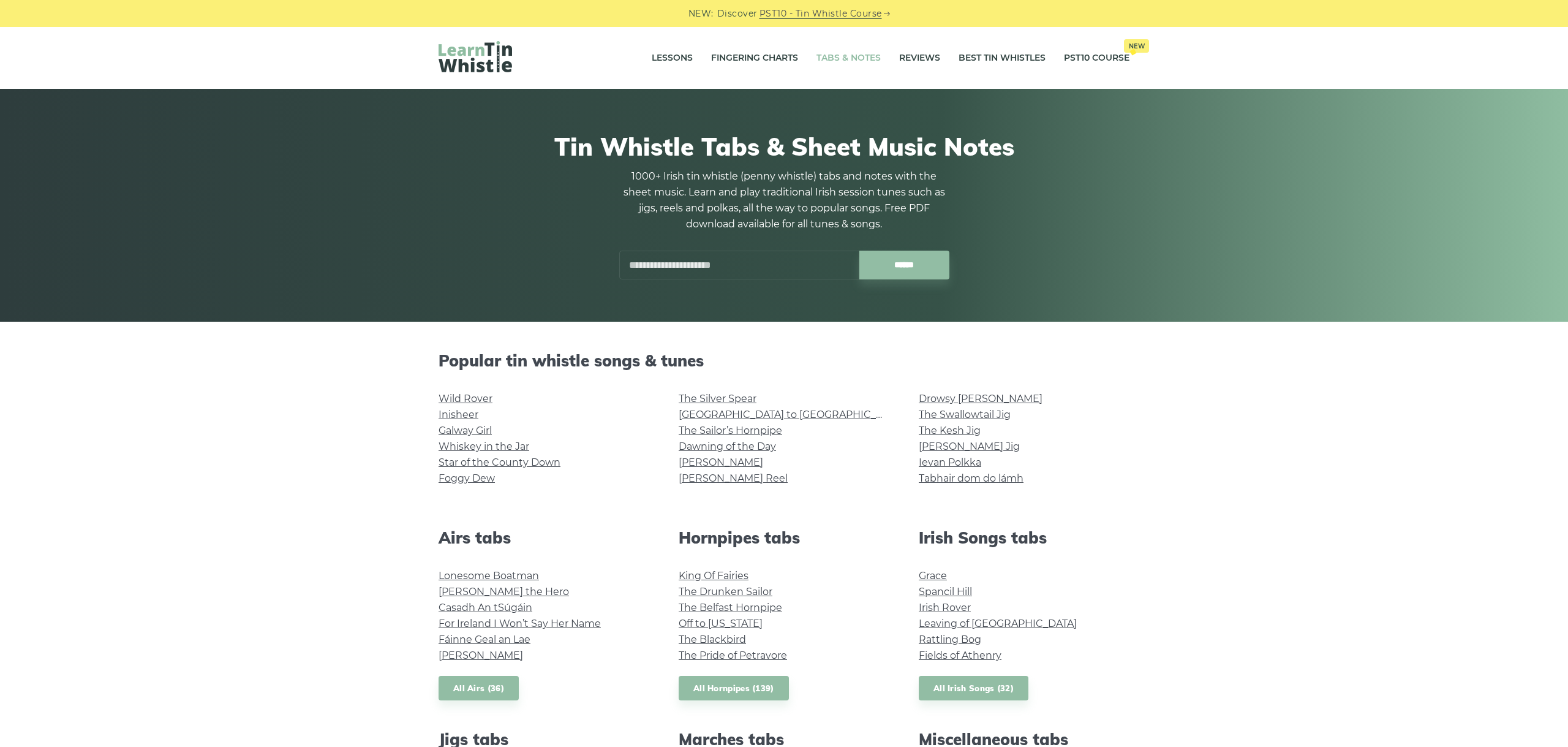
scroll to position [655, 0]
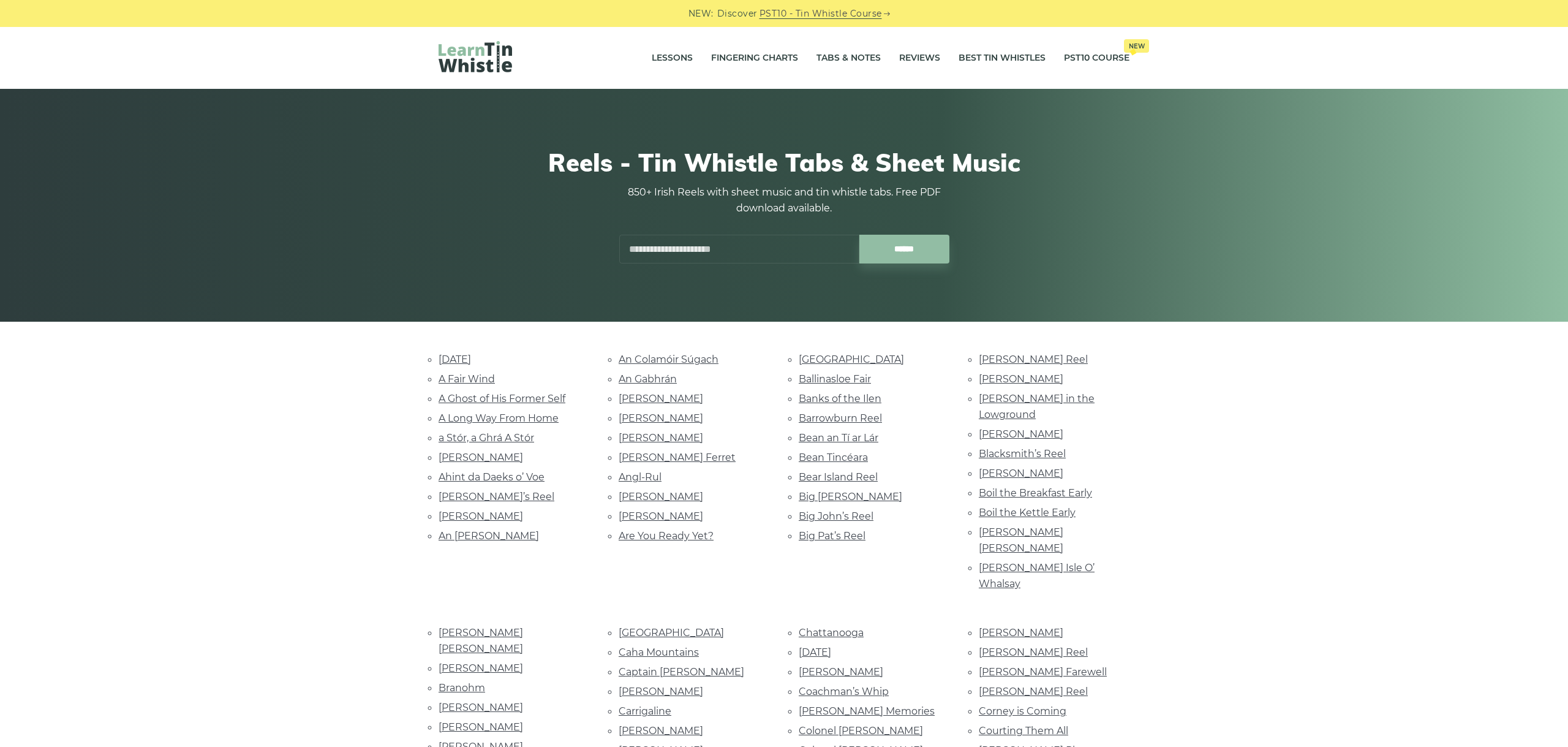
scroll to position [3934, 0]
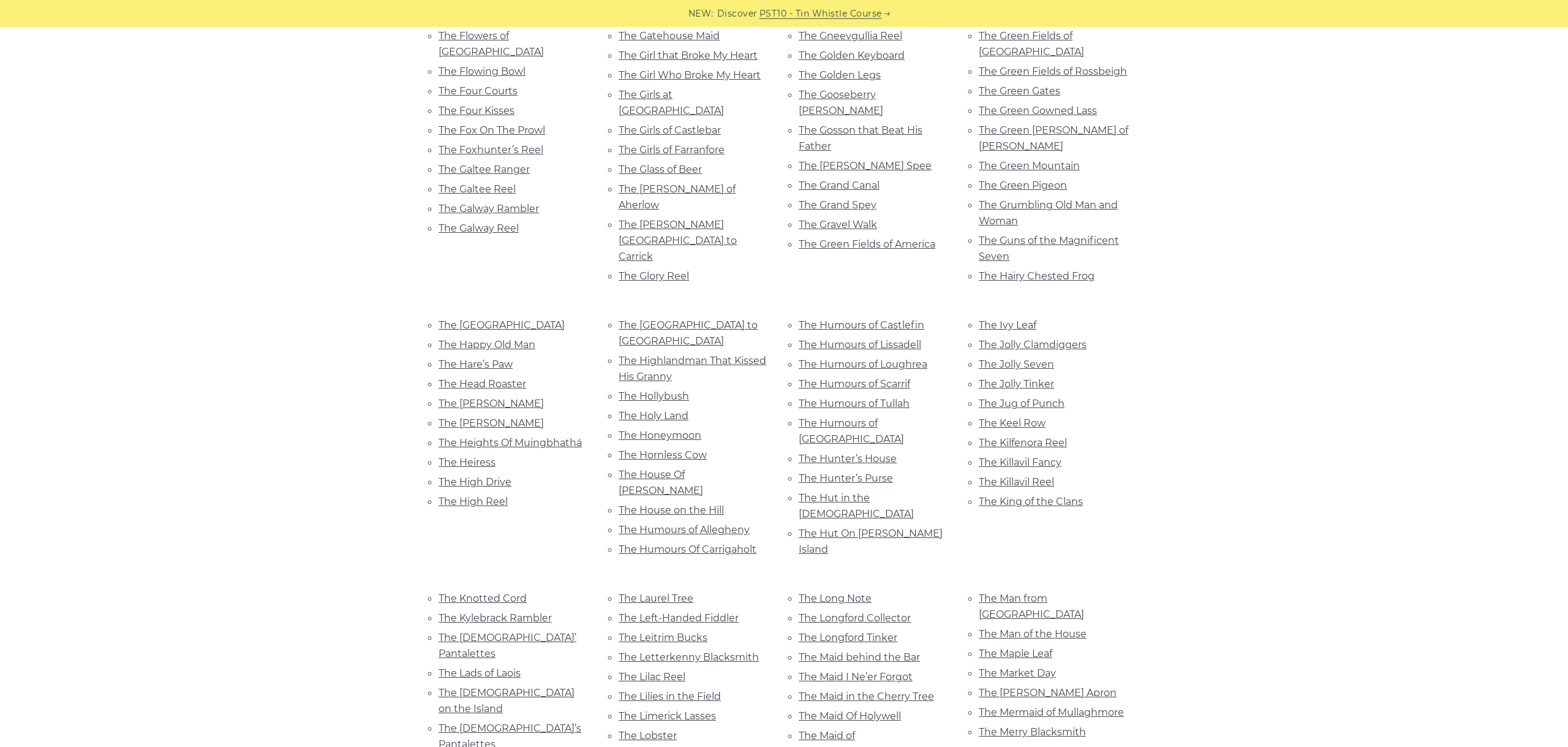
scroll to position [4002, 0]
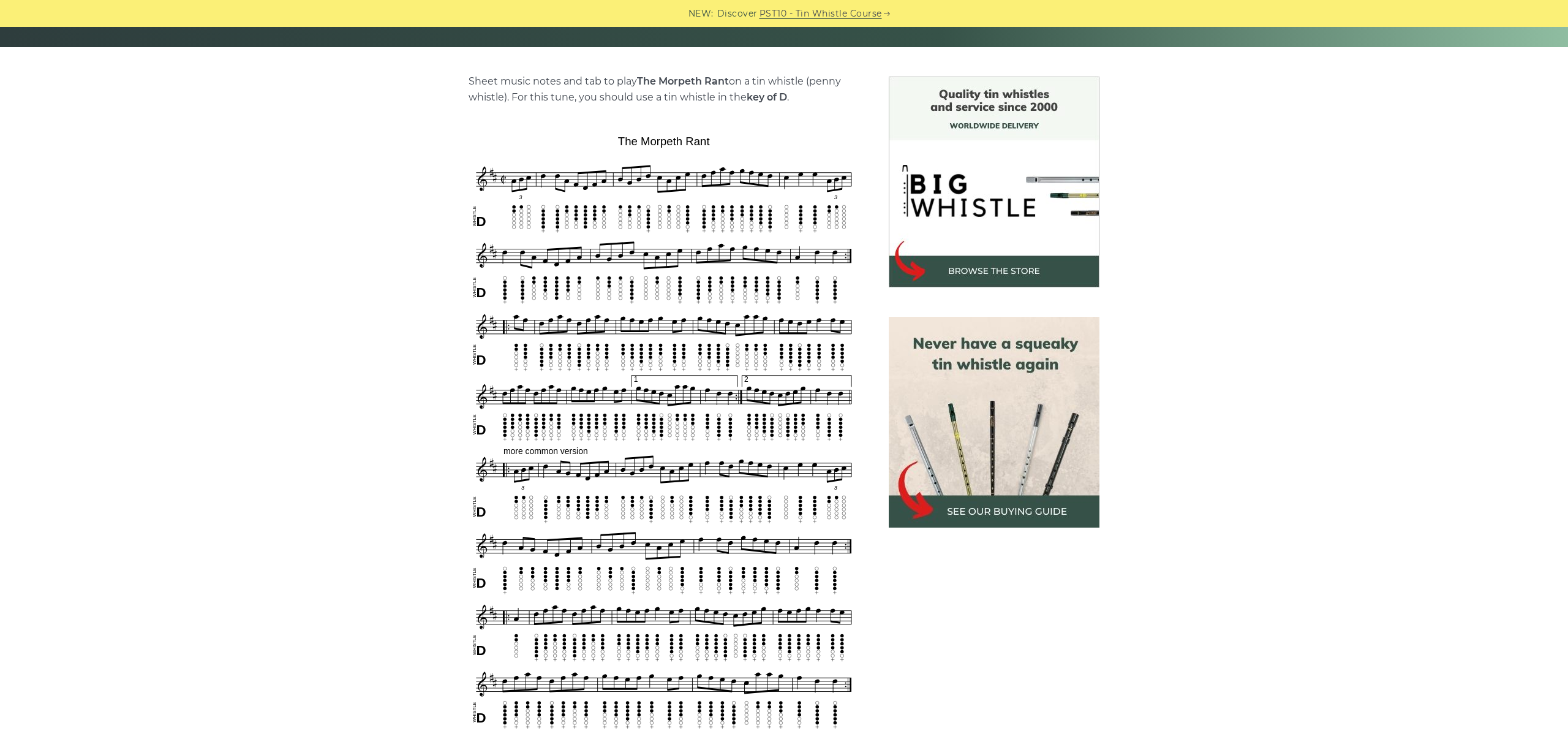
scroll to position [343, 0]
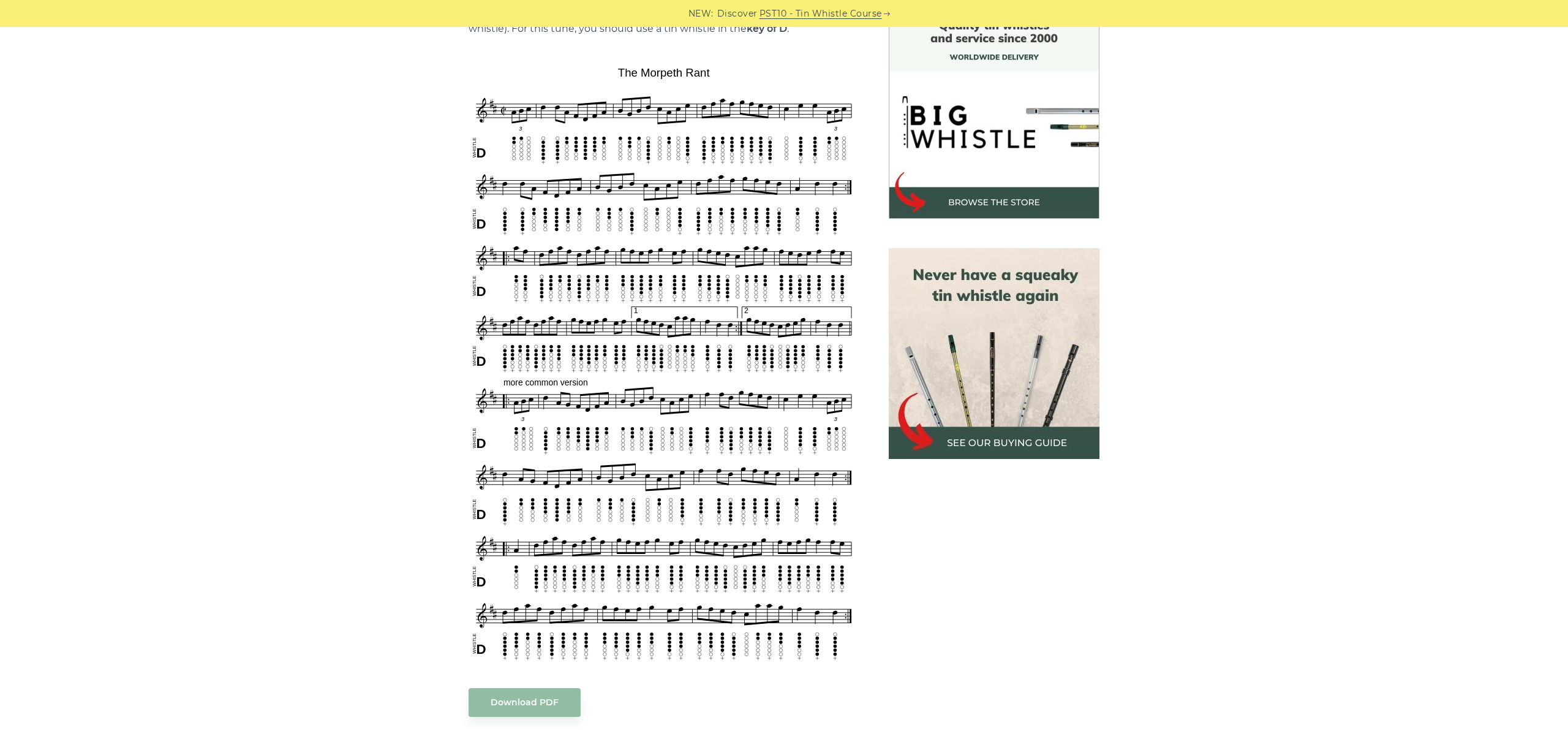
click at [1235, 159] on div "Sheet music notes and tab to play The Morpeth Rant on a tin whistle (penny whis…" at bounding box center [784, 565] width 1568 height 1115
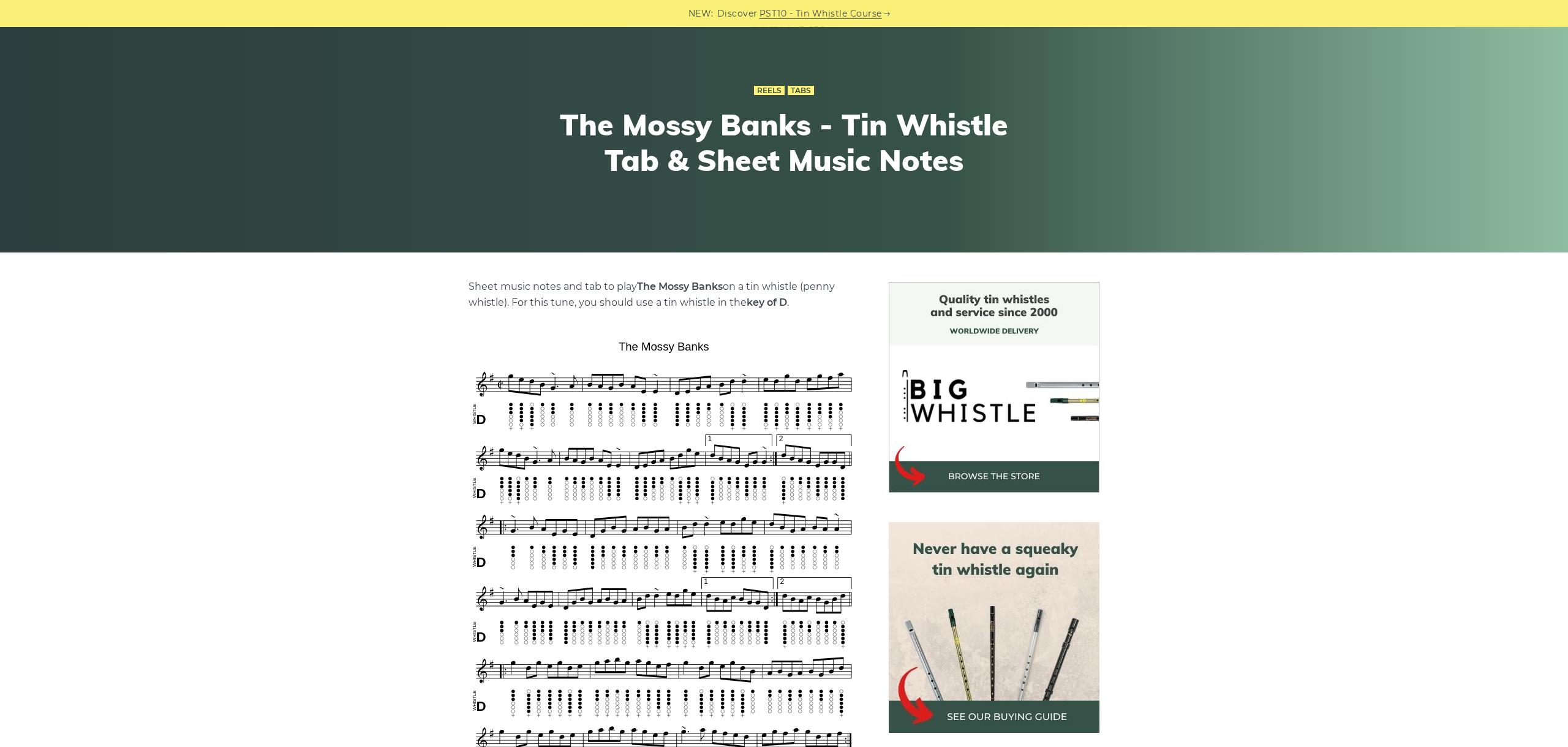
scroll to position [206, 0]
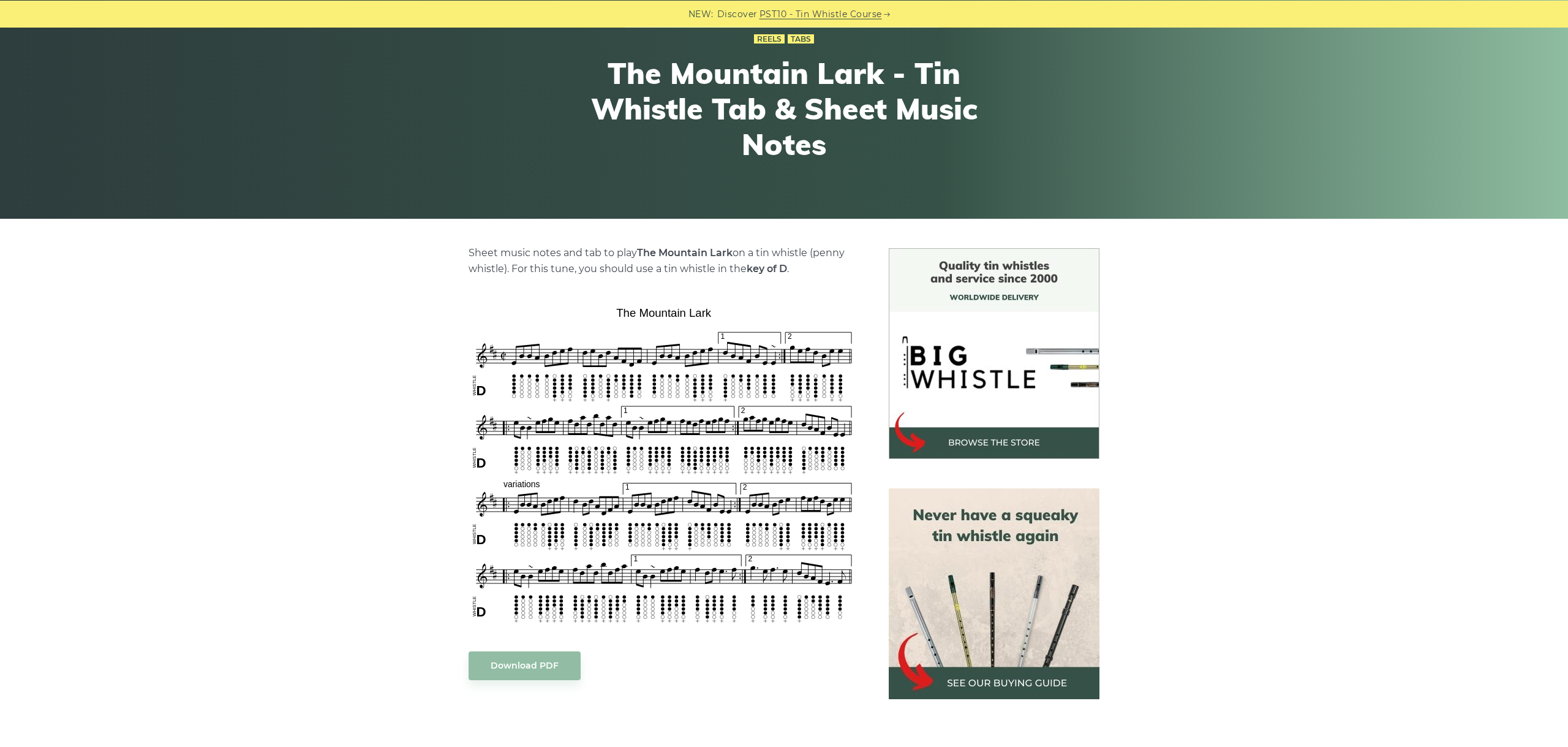
scroll to position [275, 0]
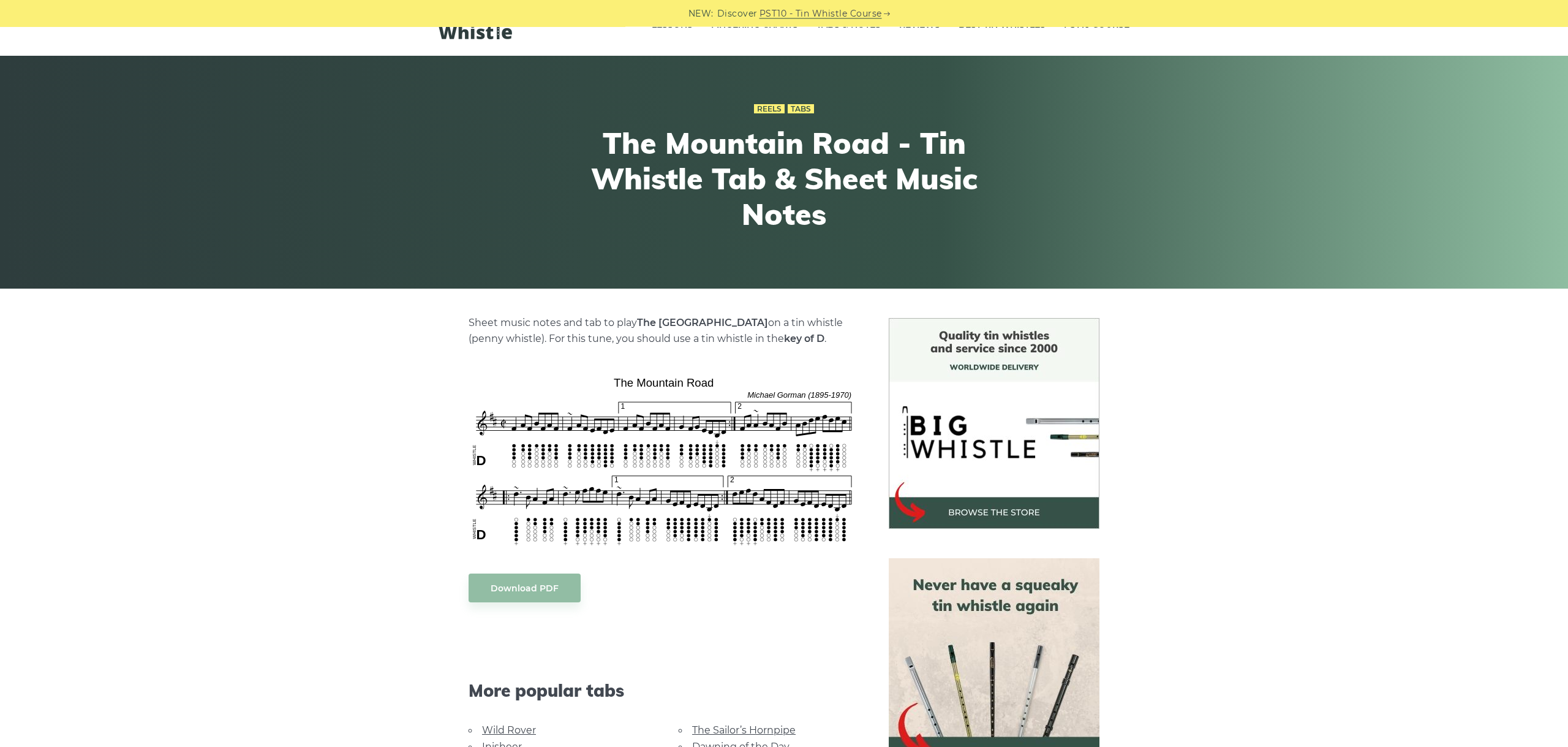
scroll to position [69, 0]
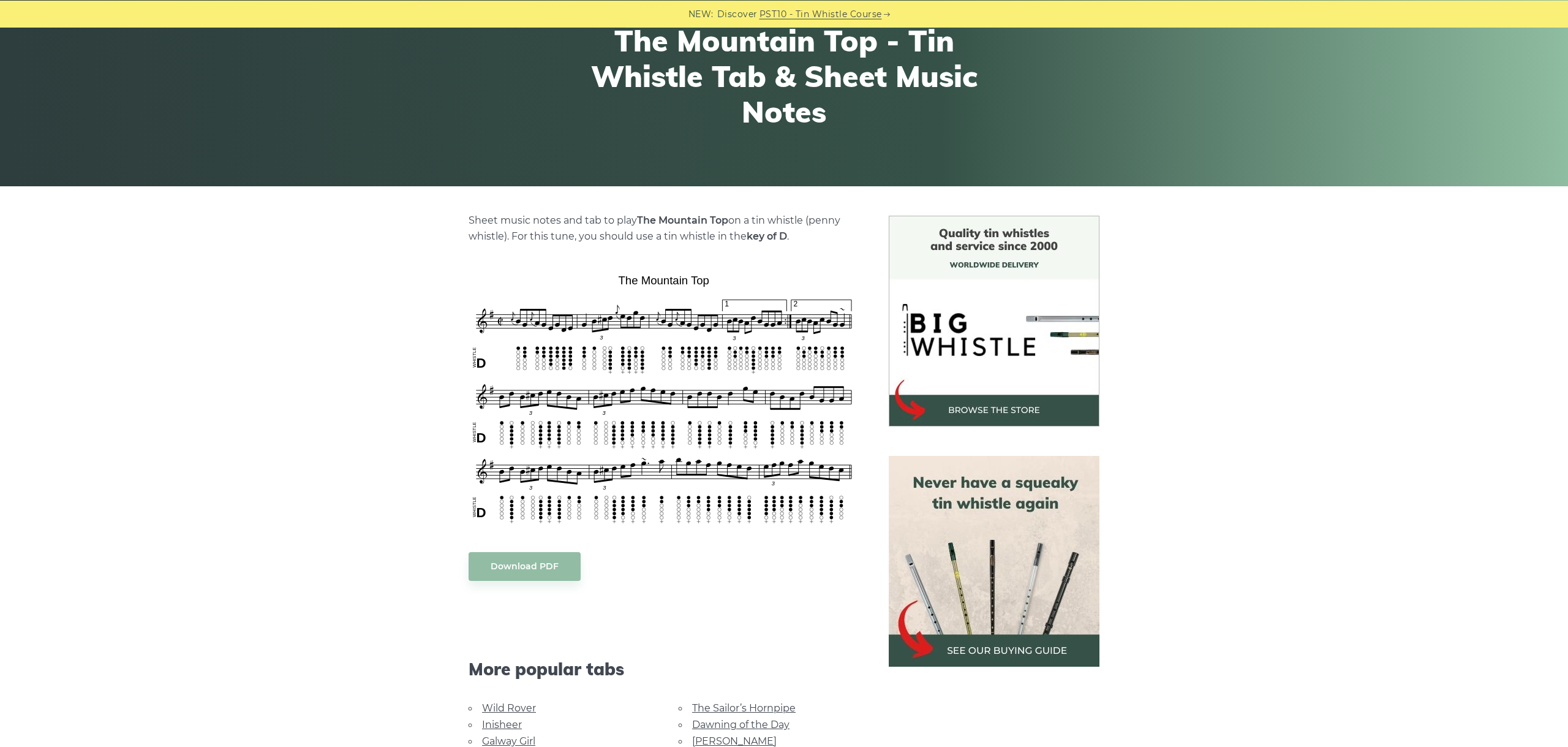
scroll to position [137, 0]
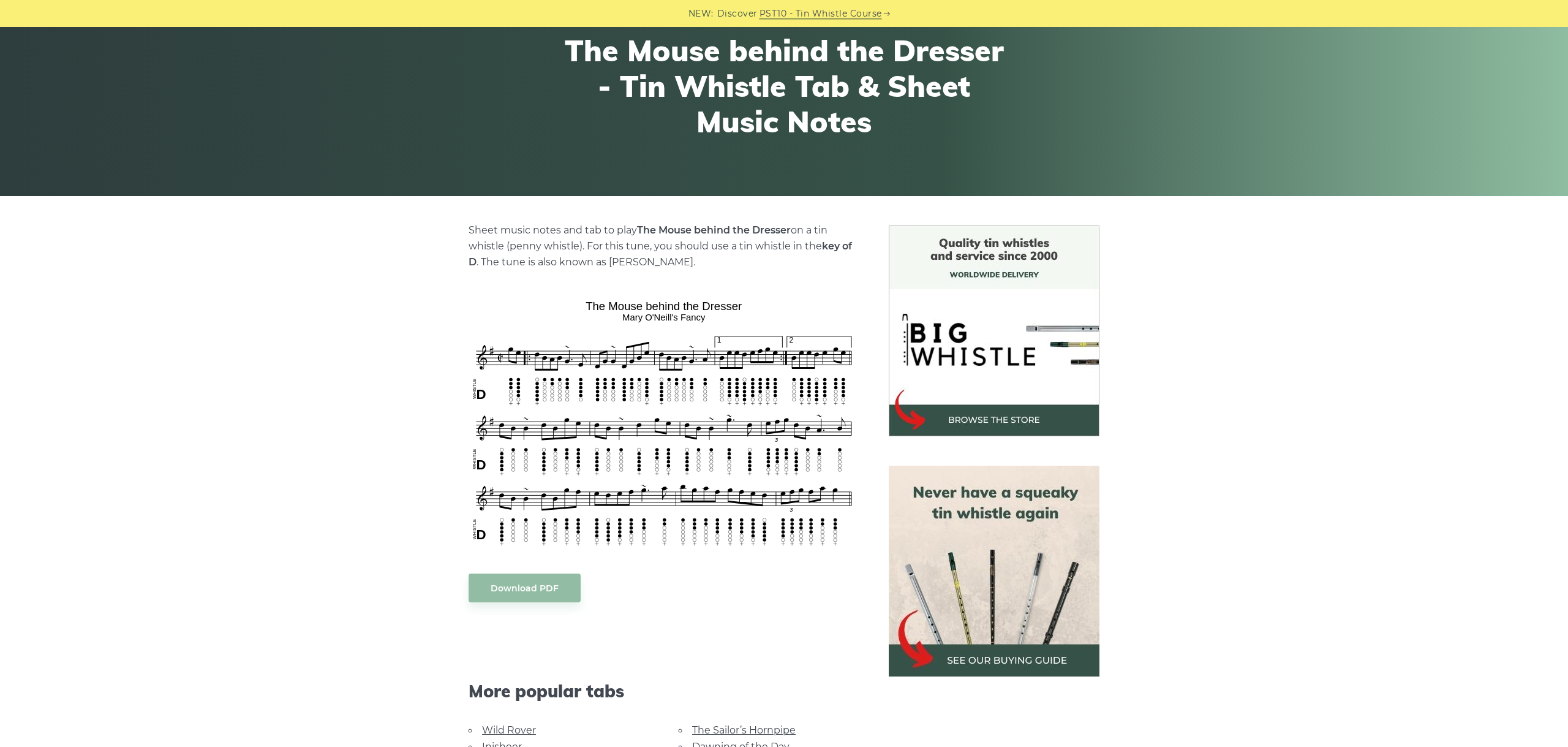
scroll to position [137, 0]
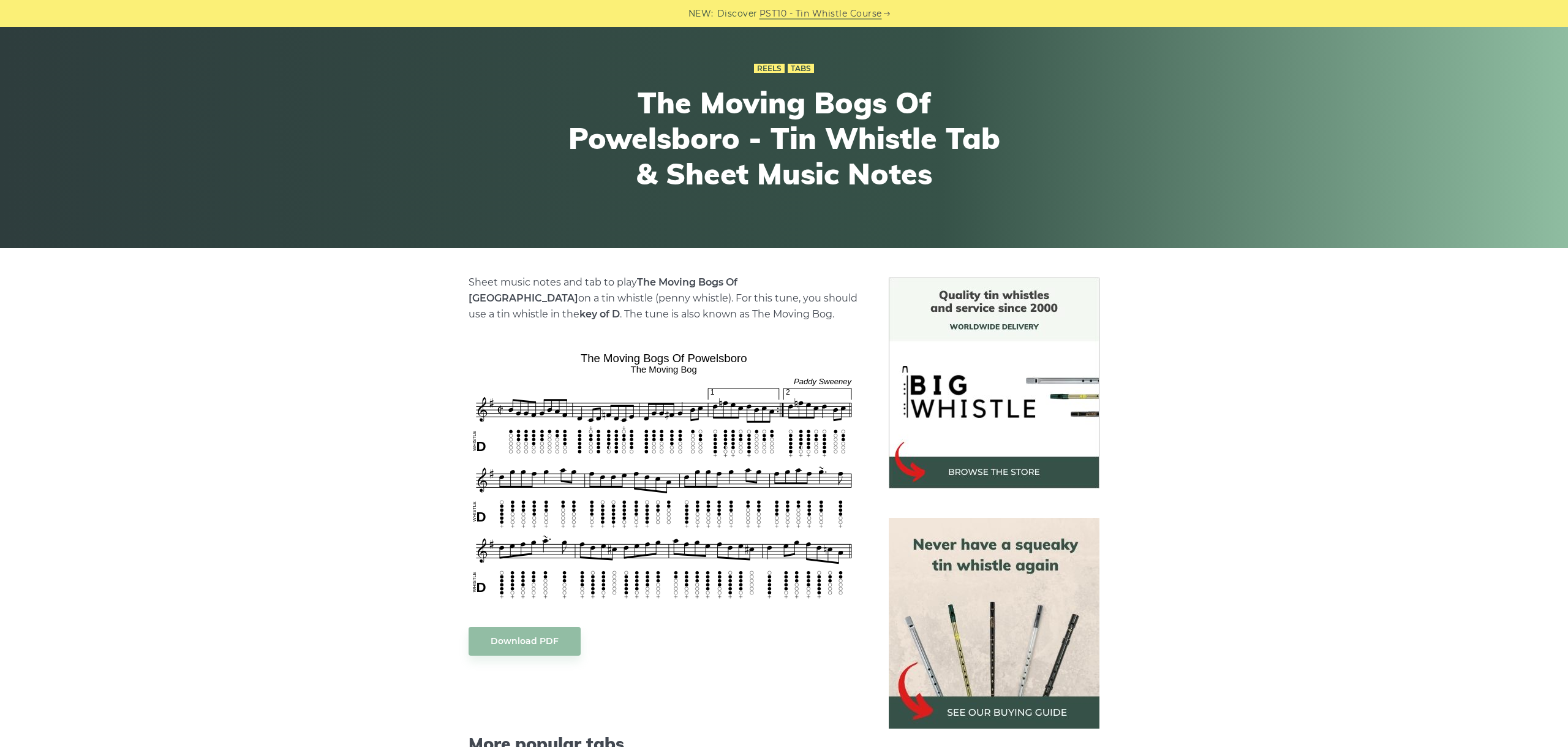
scroll to position [137, 0]
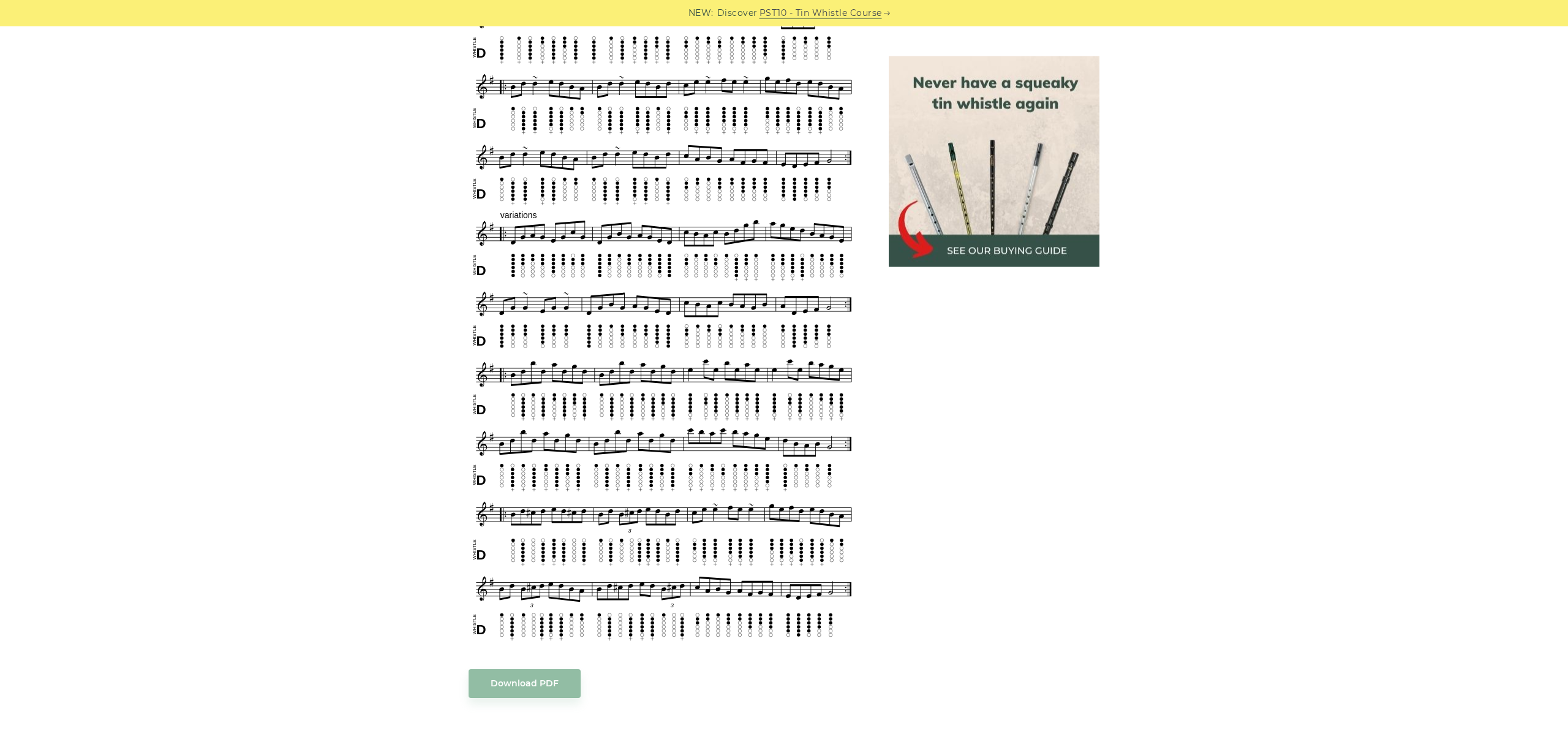
scroll to position [736, 0]
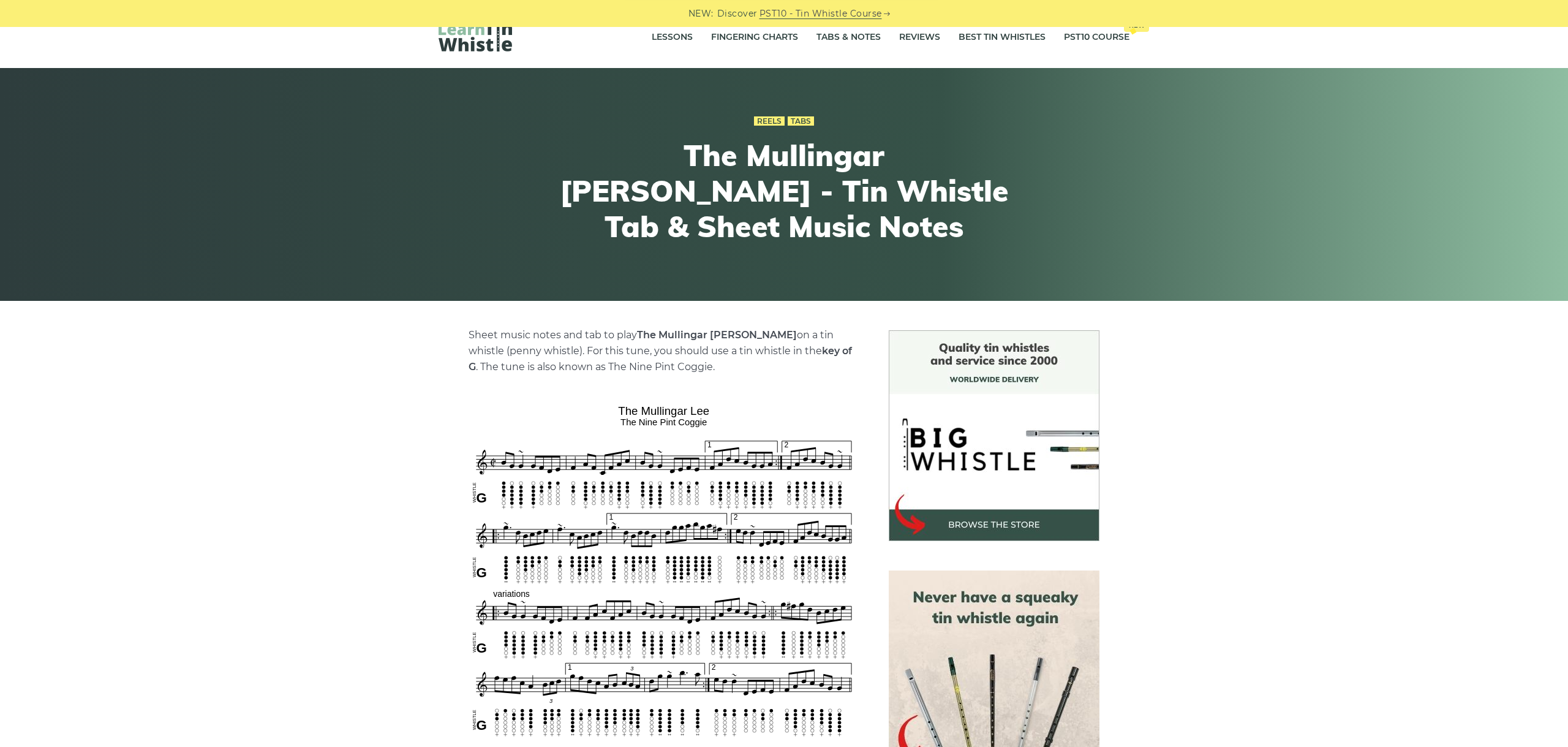
scroll to position [343, 0]
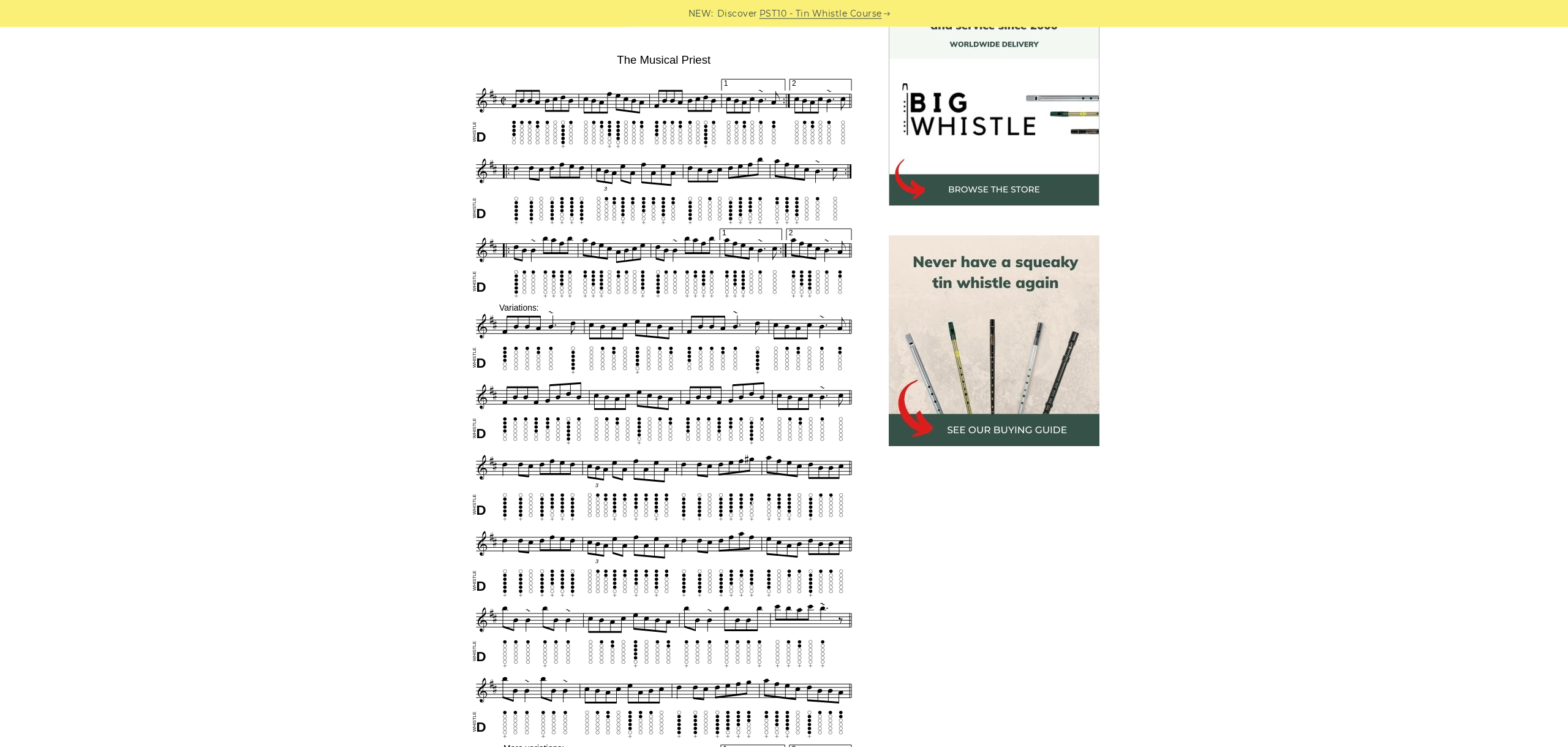
scroll to position [368, 0]
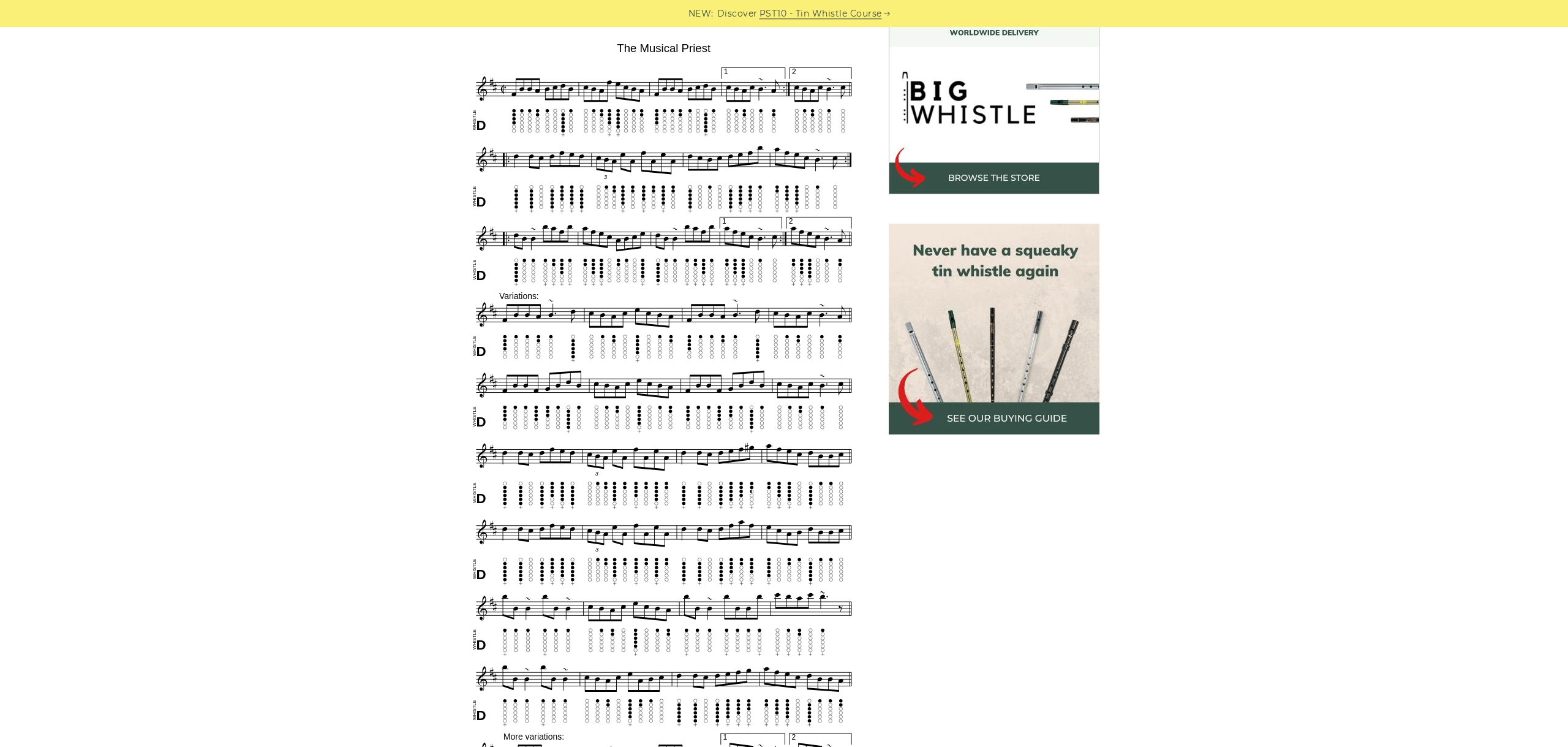
click at [435, 55] on div "Sheet music notes and tab to play The Musical Priest on a tin whistle (penny wh…" at bounding box center [784, 699] width 720 height 1432
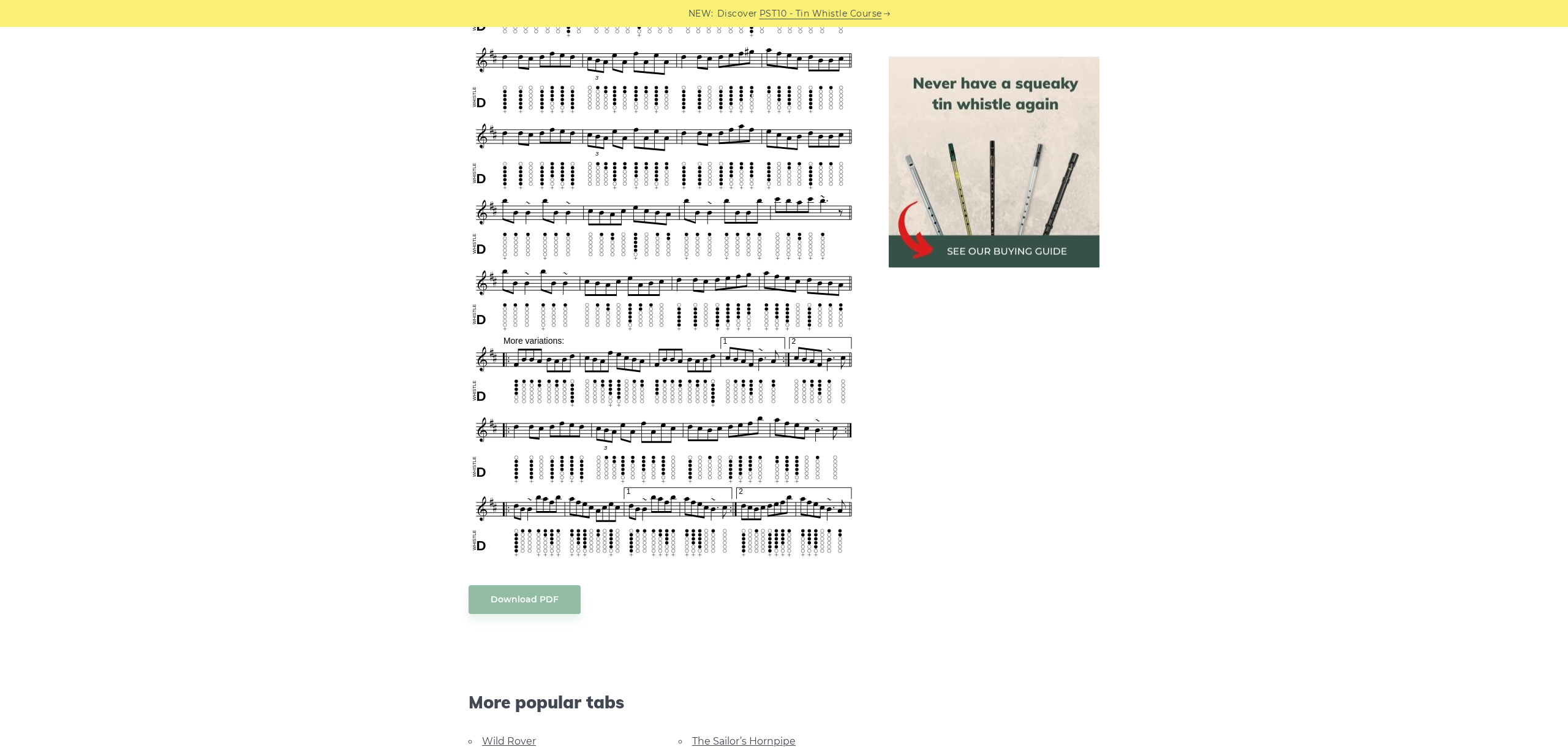
scroll to position [779, 0]
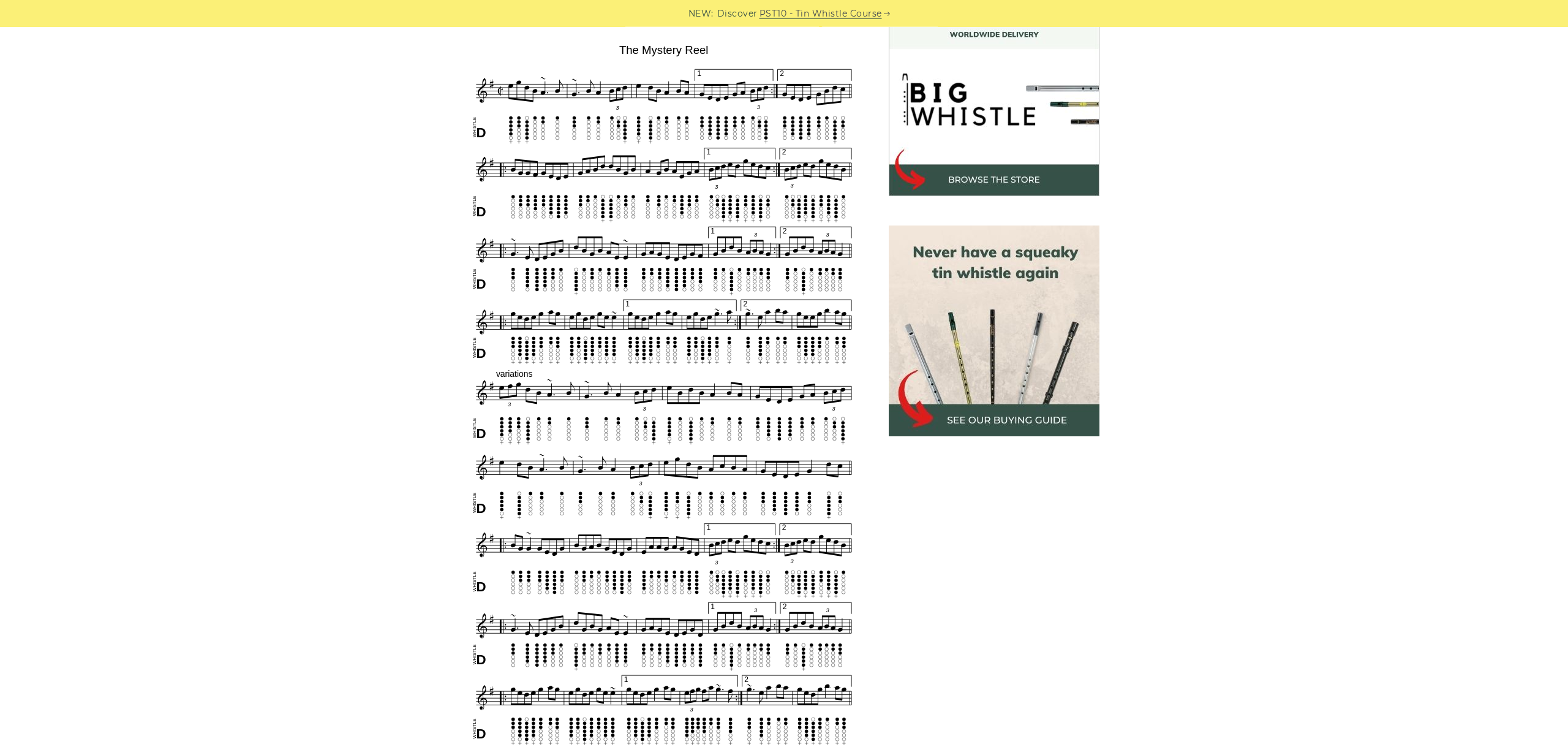
scroll to position [381, 0]
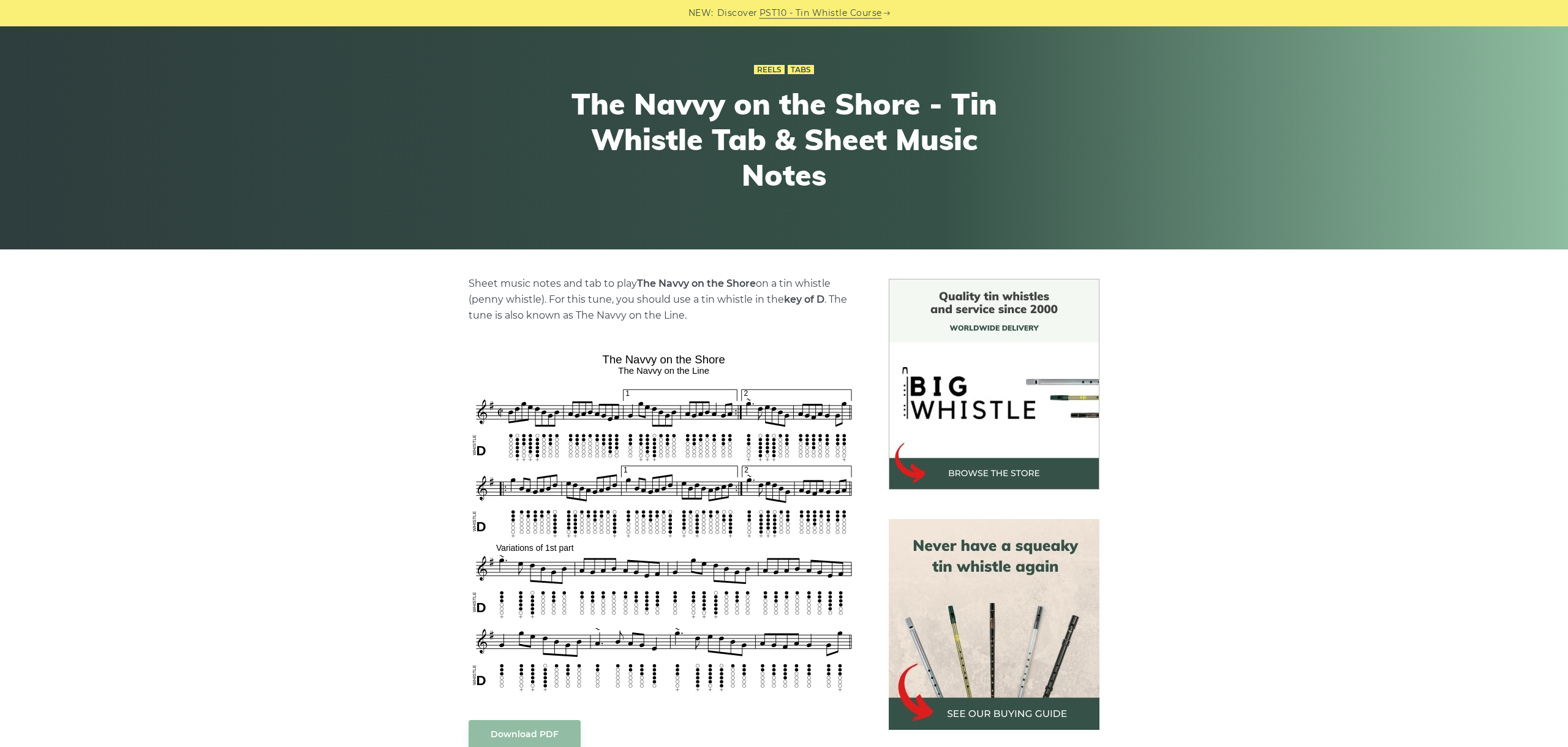
scroll to position [206, 0]
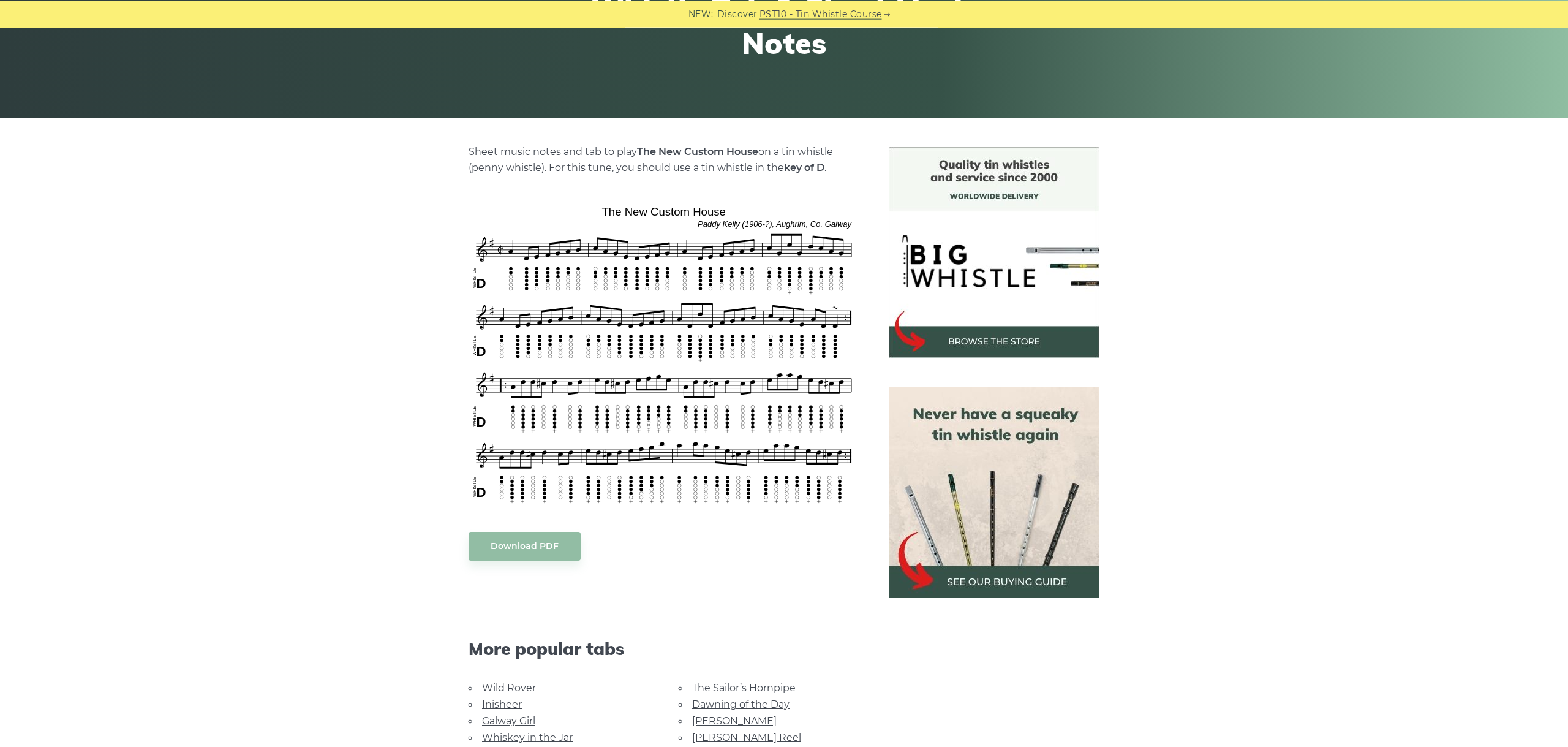
scroll to position [206, 0]
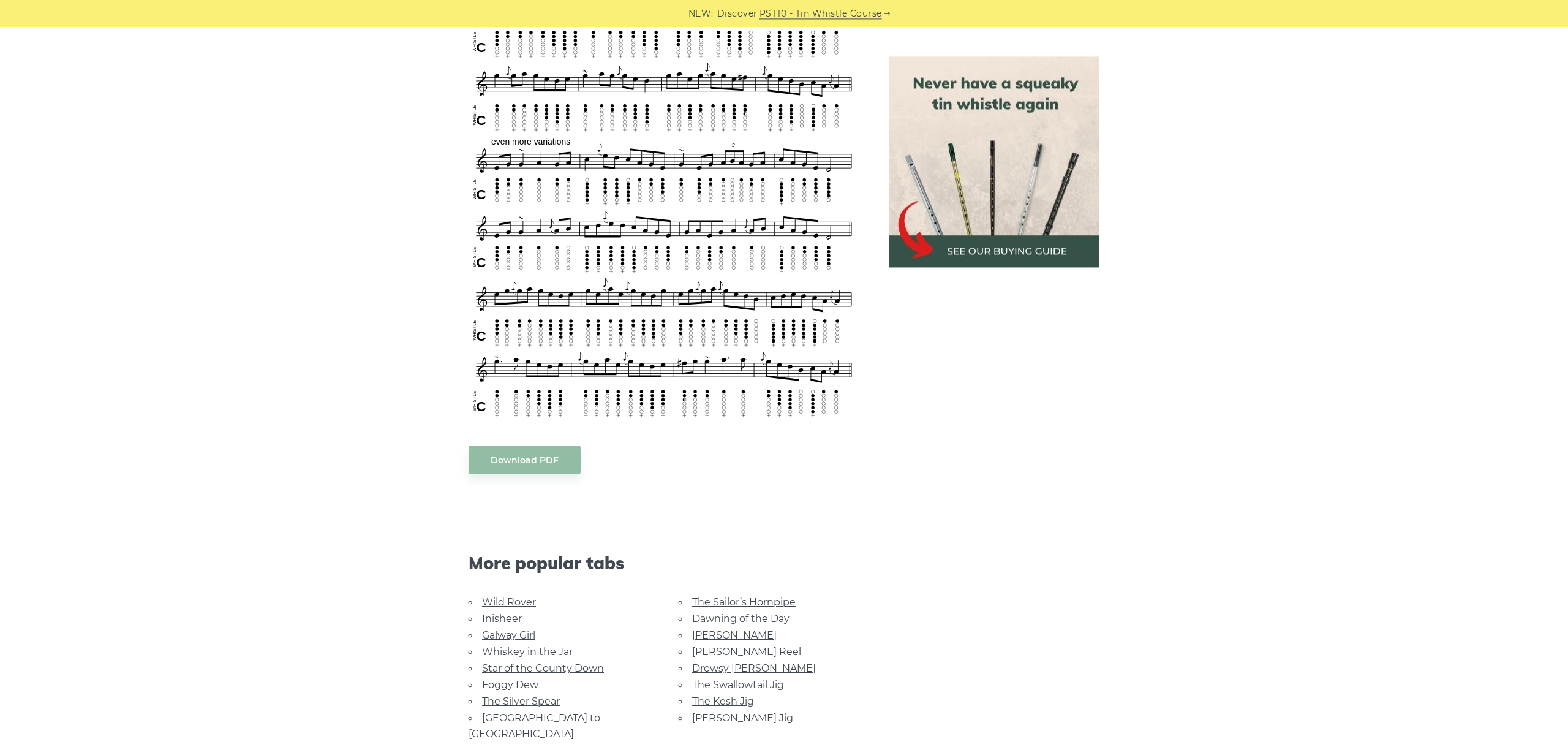
scroll to position [1078, 0]
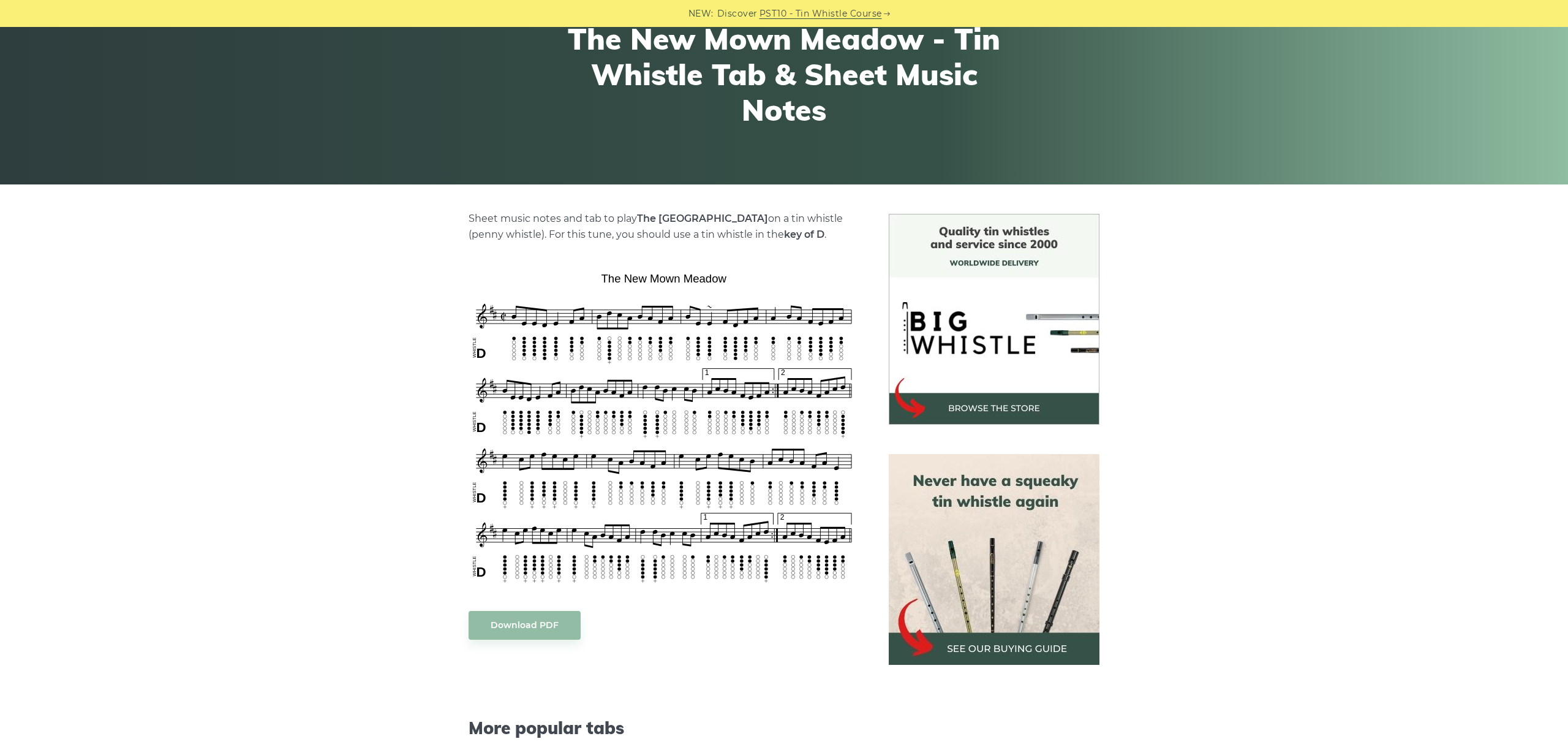
scroll to position [275, 0]
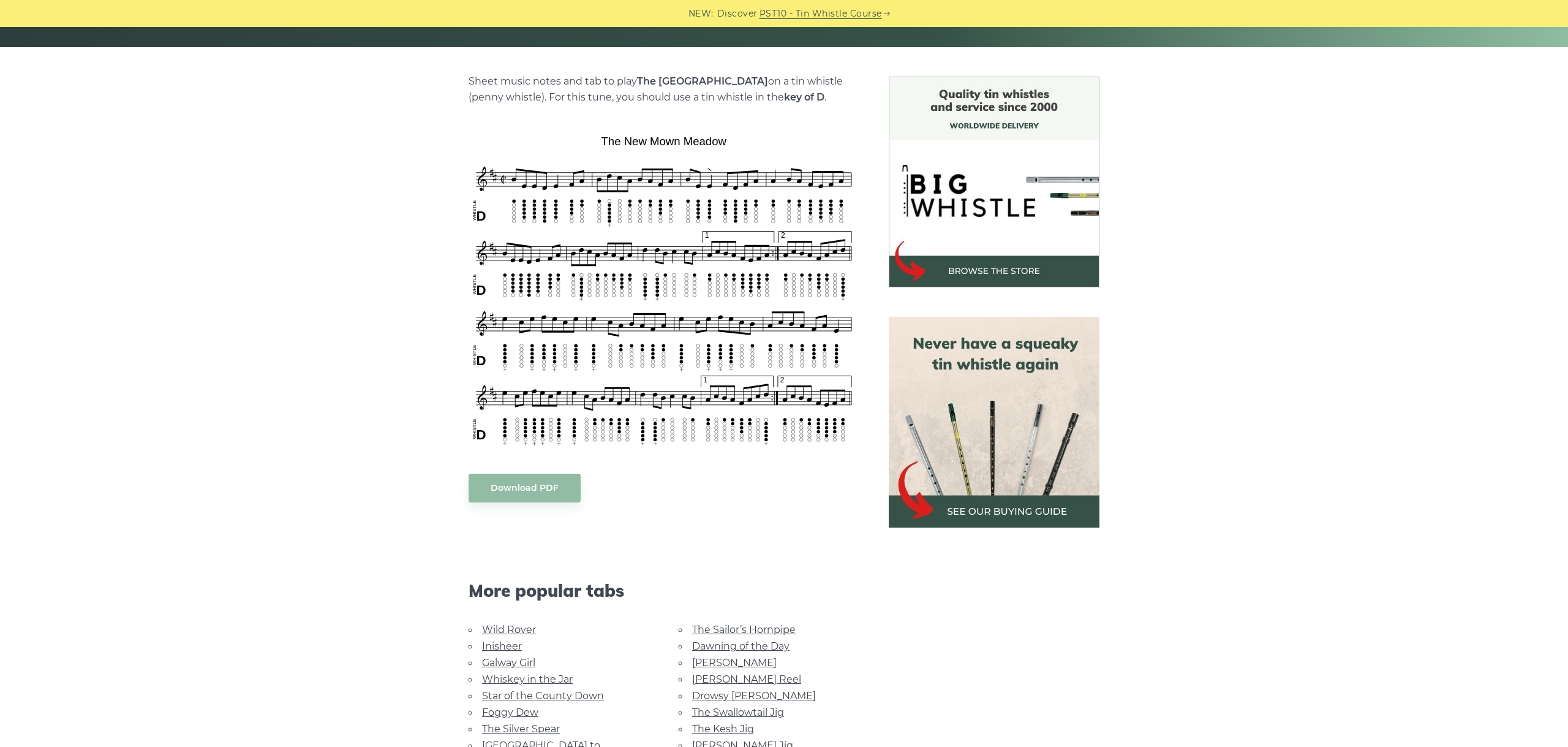
click at [250, 163] on div "Sheet music notes and tab to play The New Mown Meadow on a tin whistle ([PERSON…" at bounding box center [784, 492] width 1568 height 831
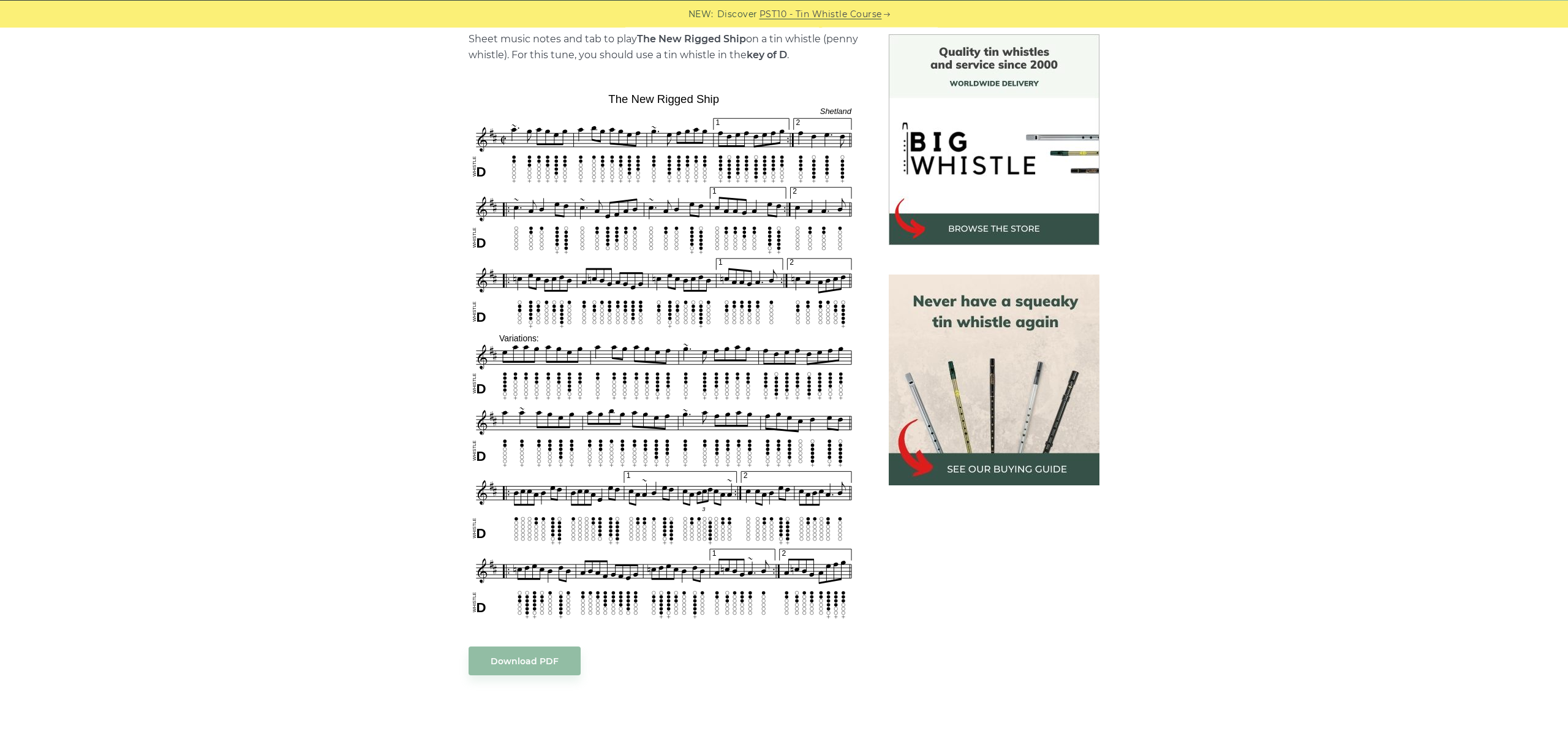
scroll to position [343, 0]
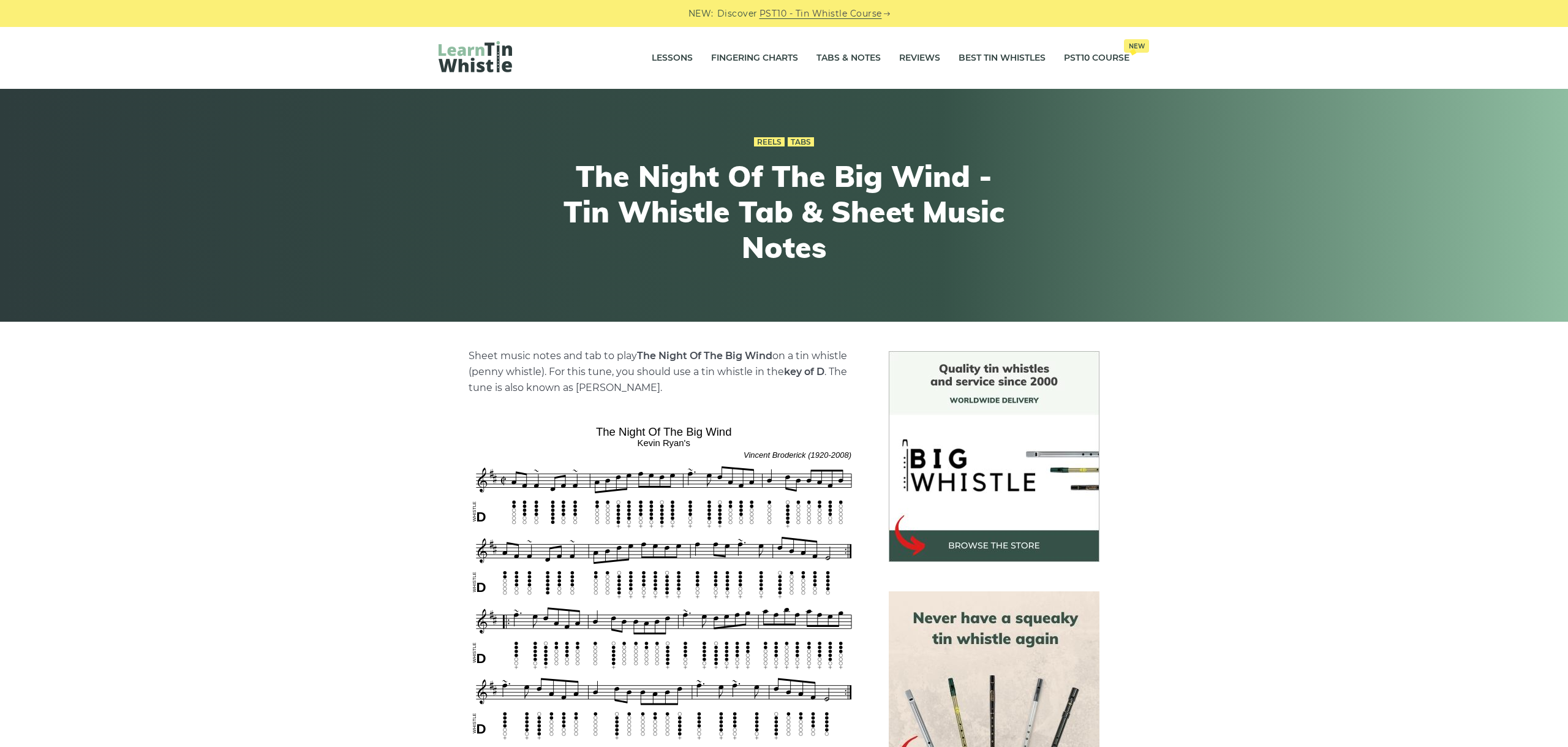
scroll to position [275, 0]
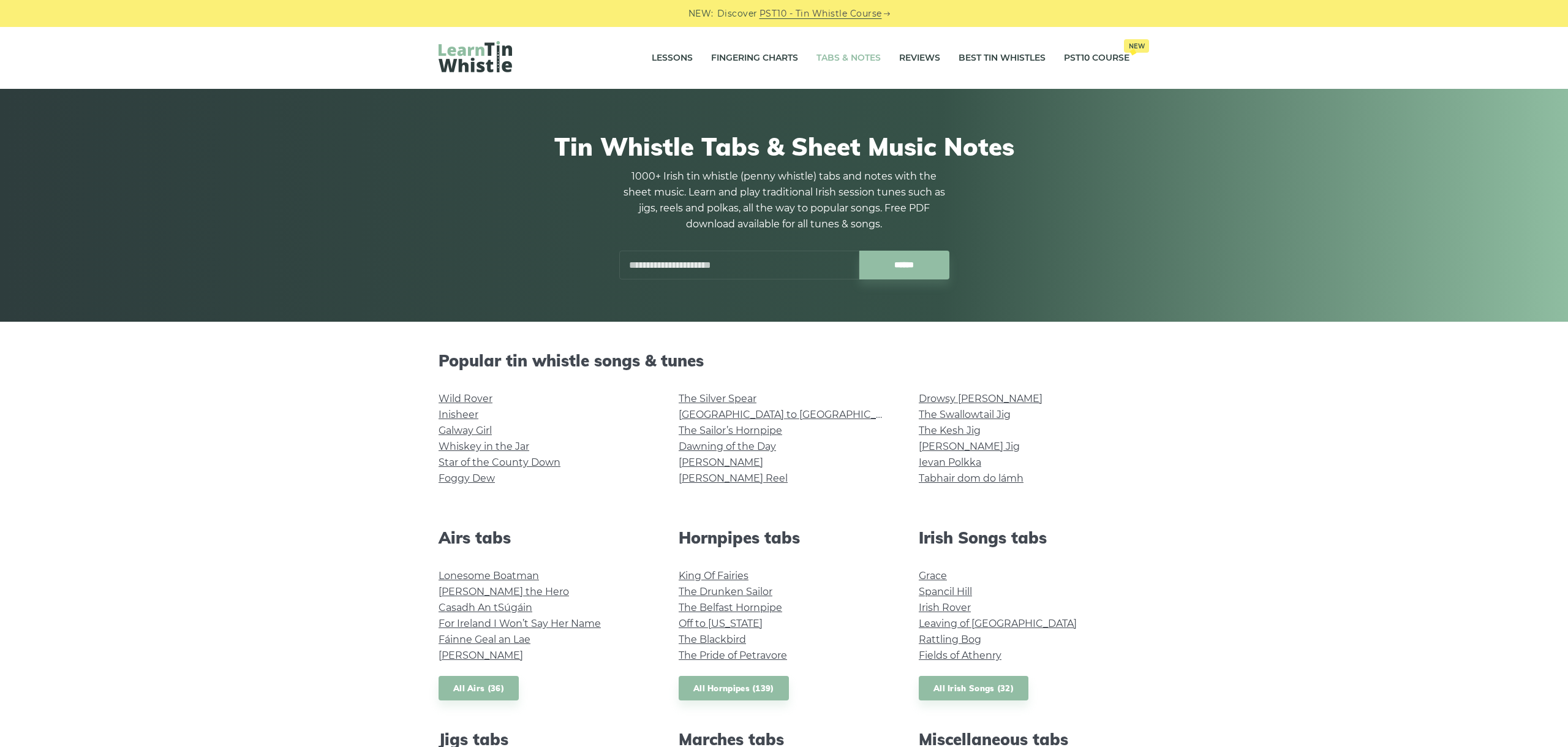
scroll to position [655, 0]
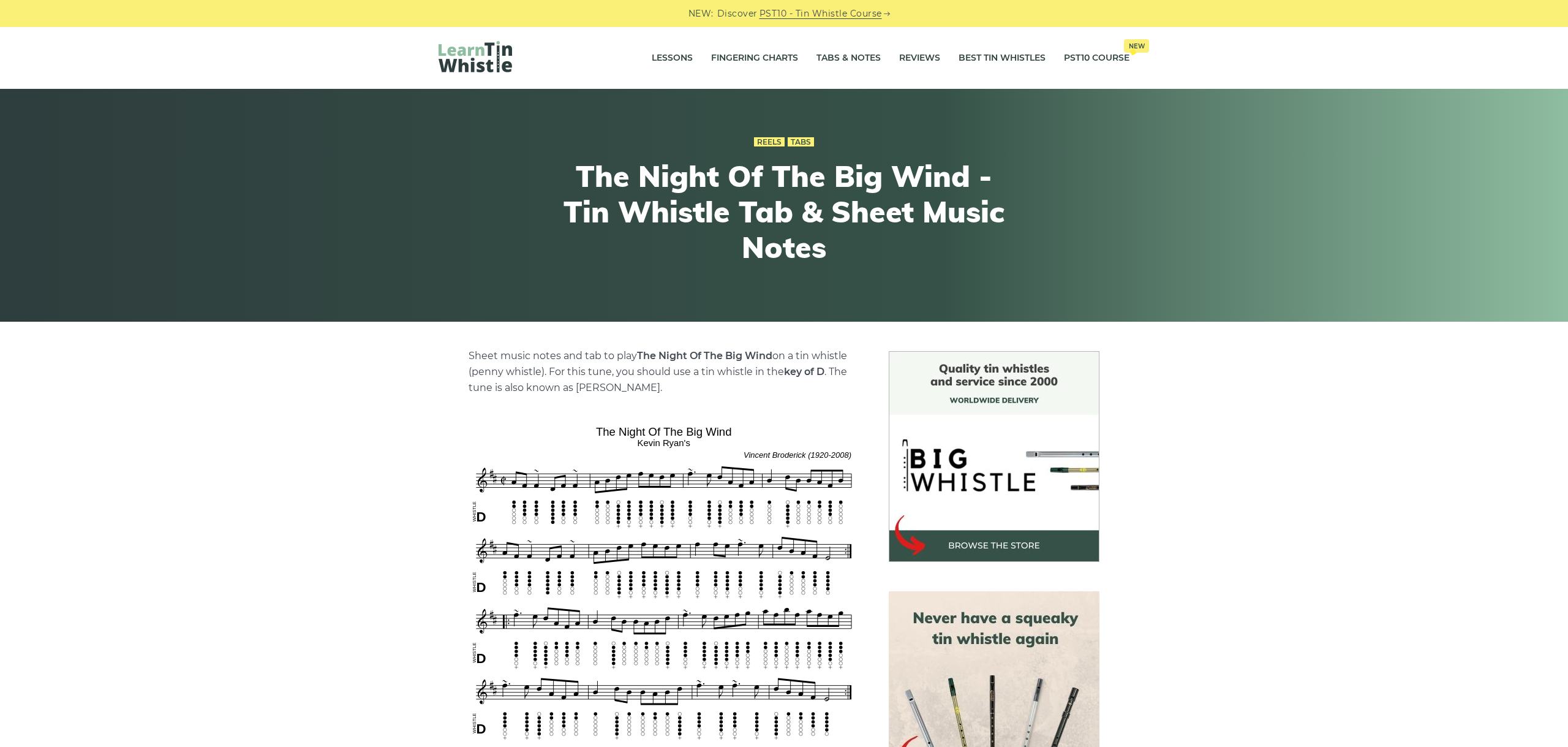
scroll to position [275, 0]
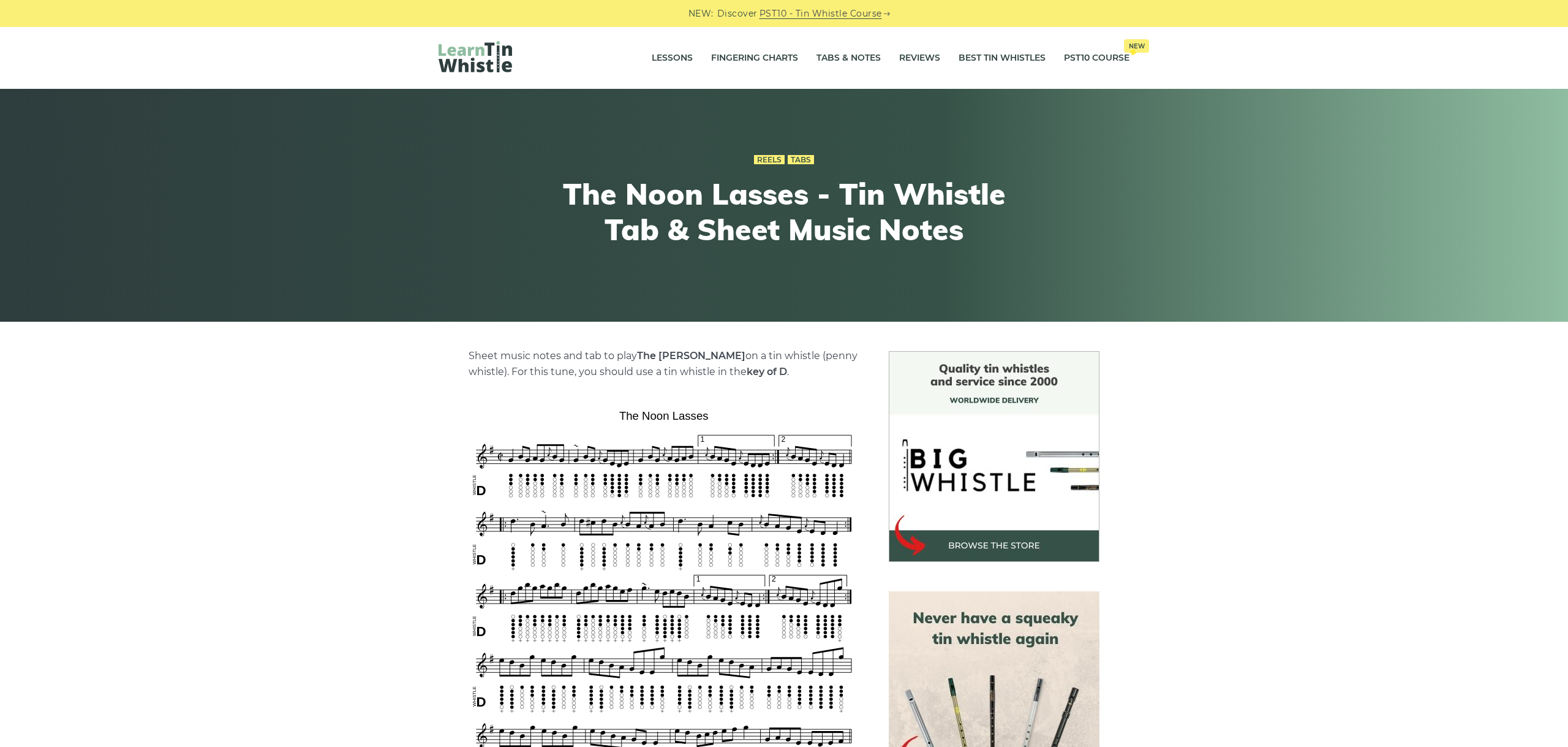
scroll to position [275, 0]
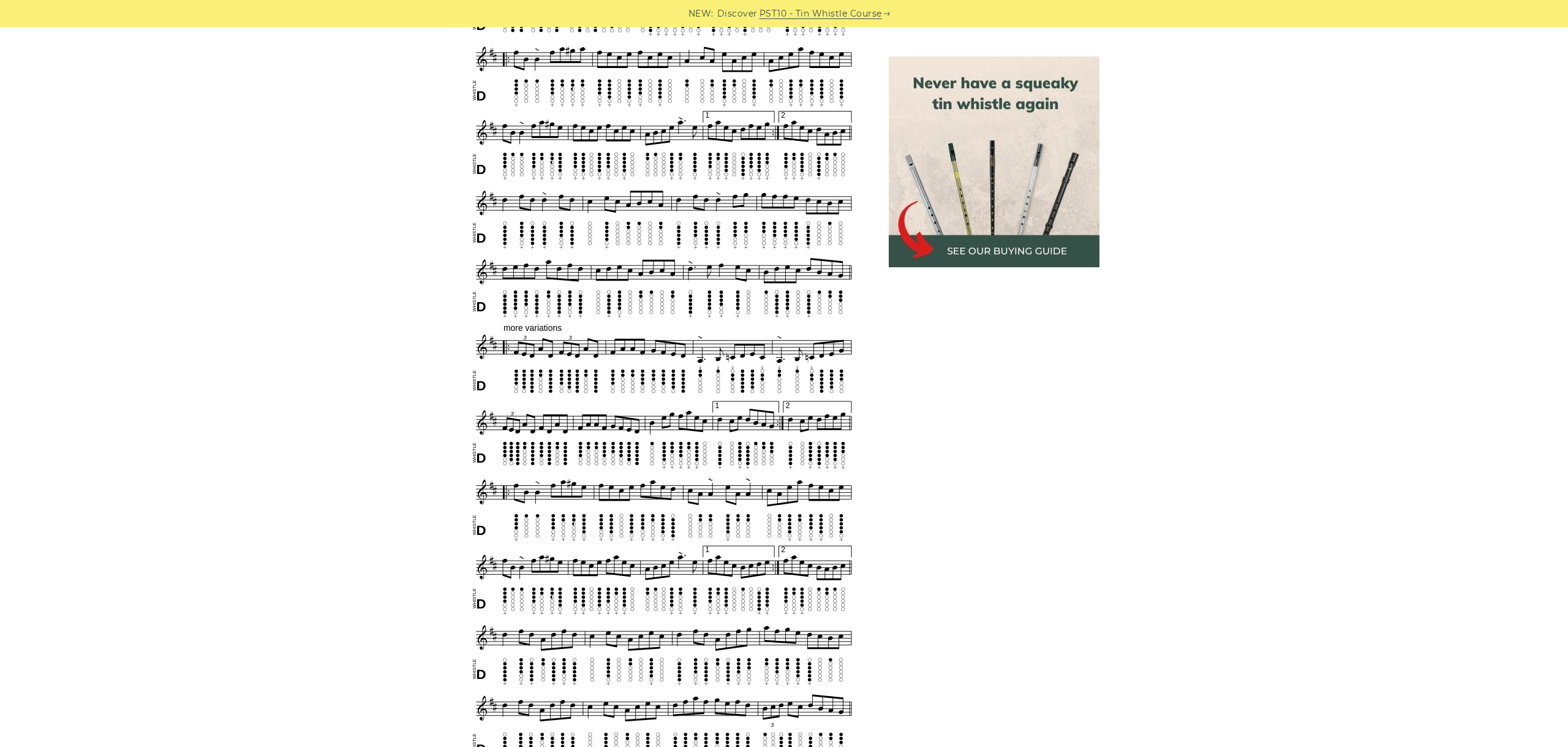
scroll to position [1056, 0]
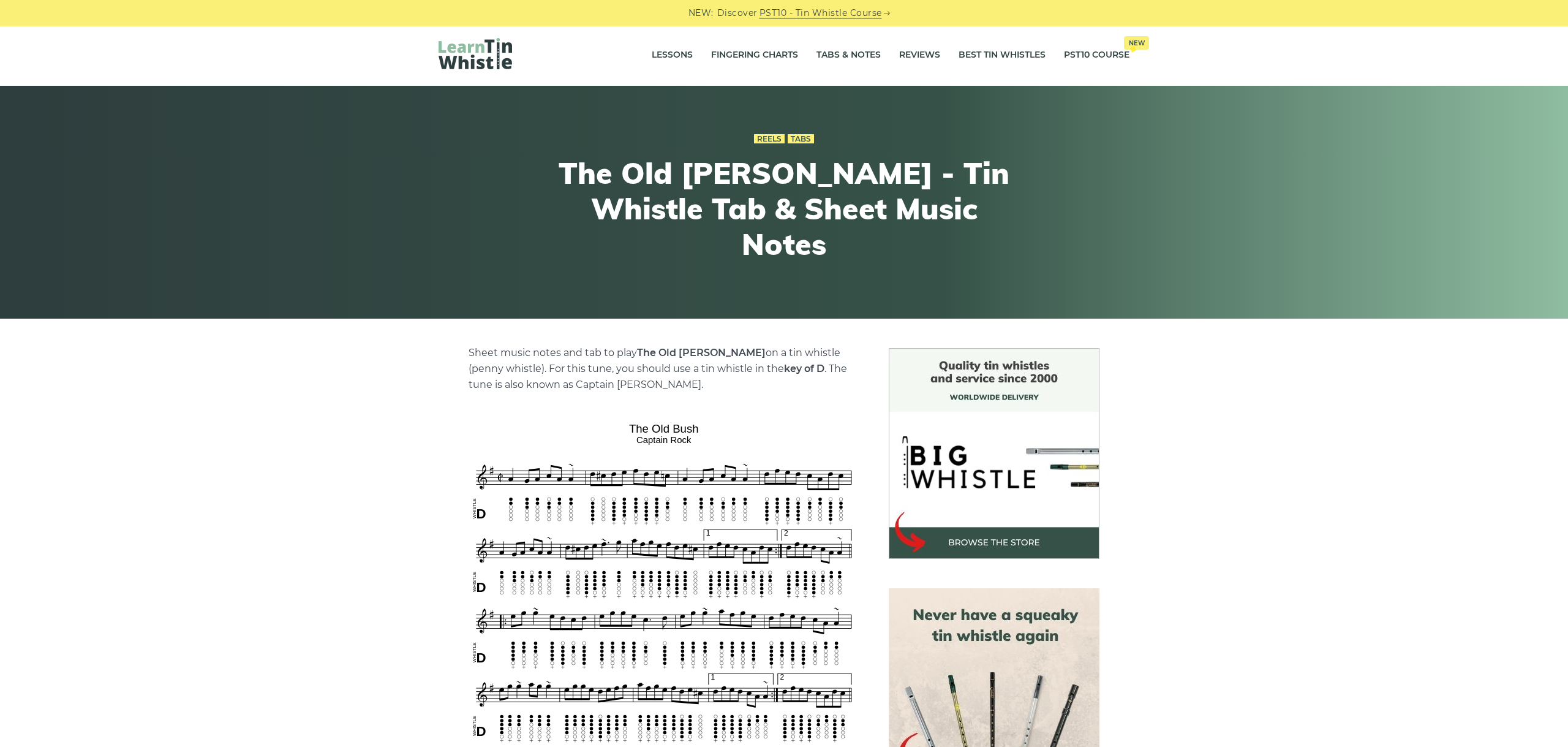
scroll to position [275, 0]
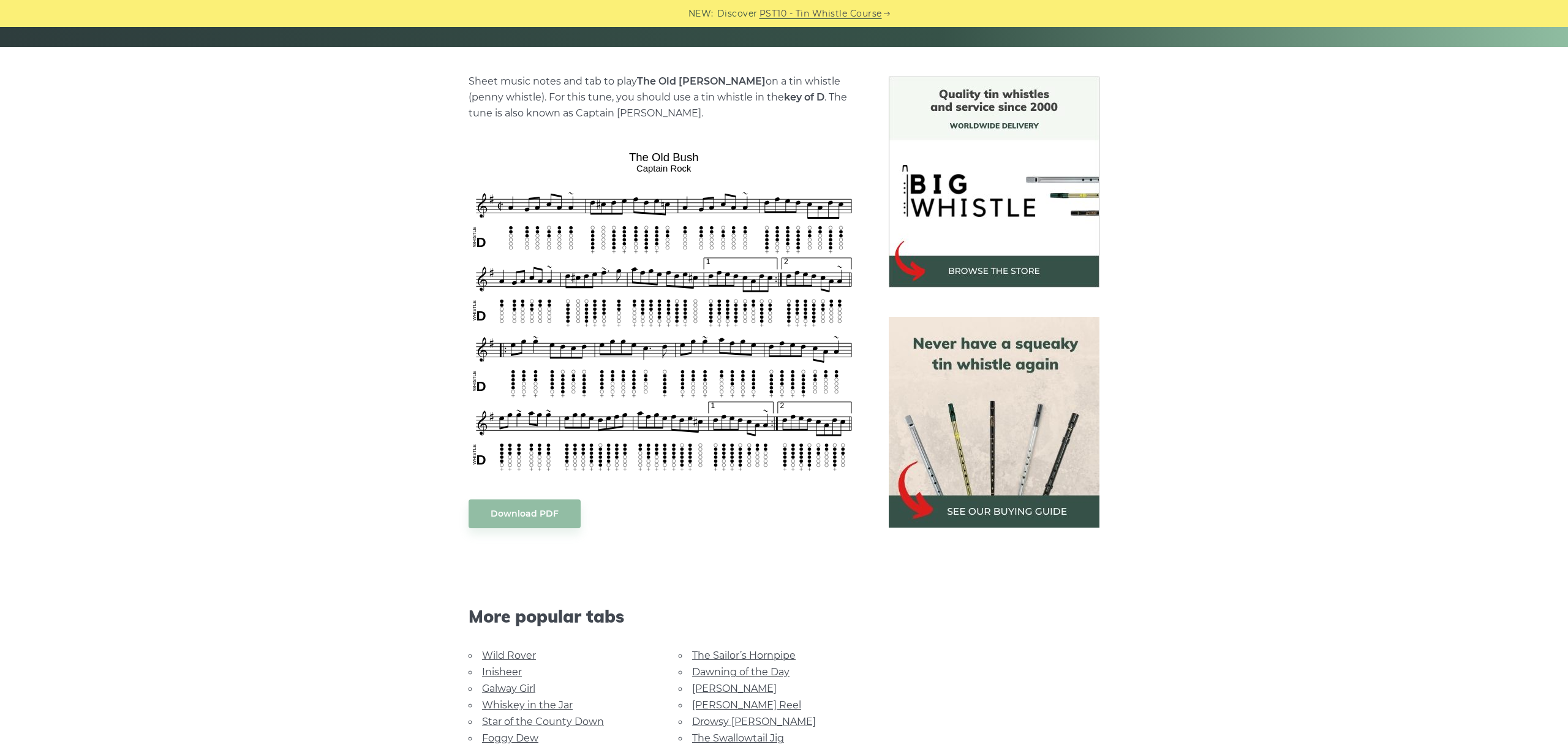
click at [380, 166] on div "Sheet music notes and tab to play The Old [PERSON_NAME] on a tin whistle ([PERS…" at bounding box center [784, 505] width 1568 height 858
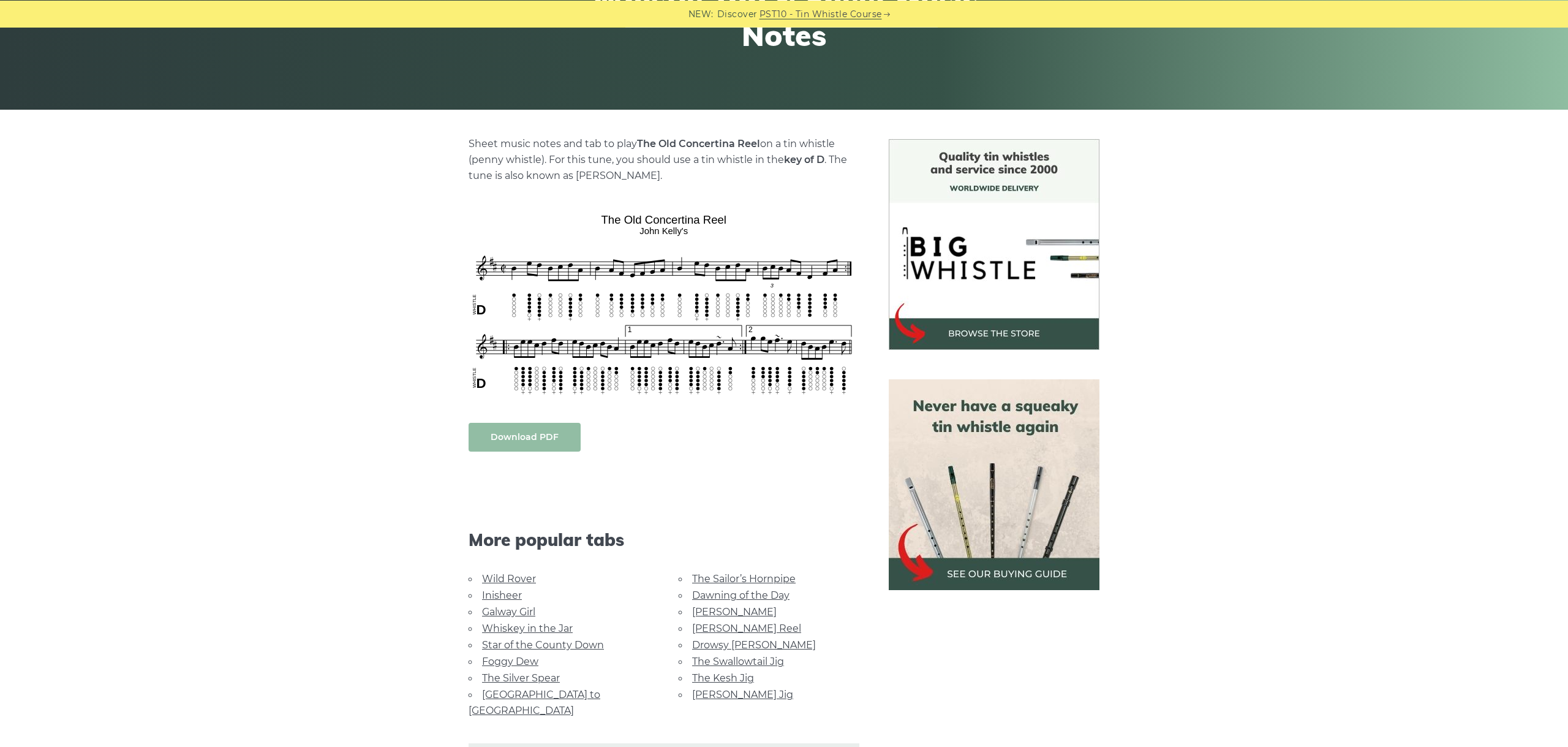
scroll to position [343, 0]
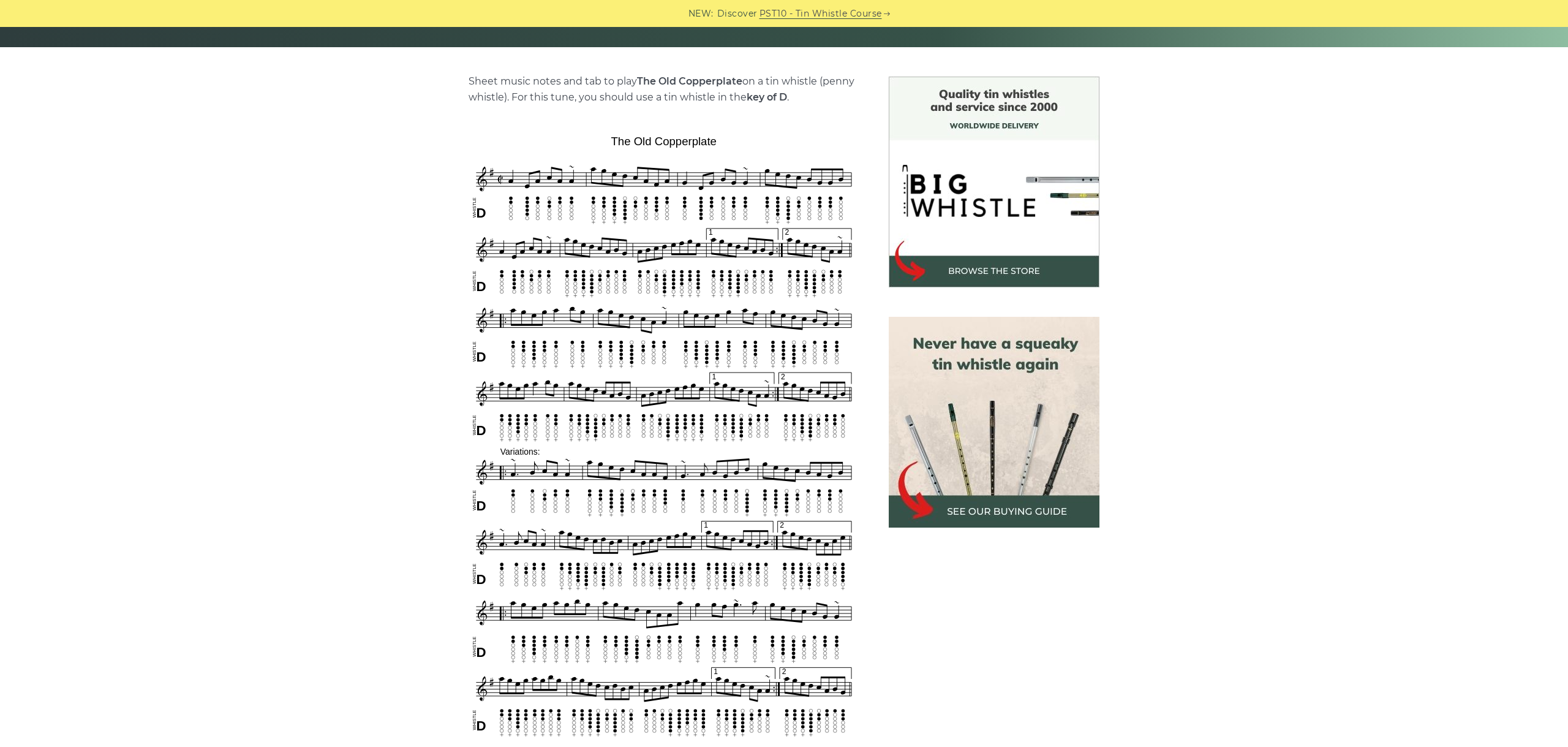
scroll to position [343, 0]
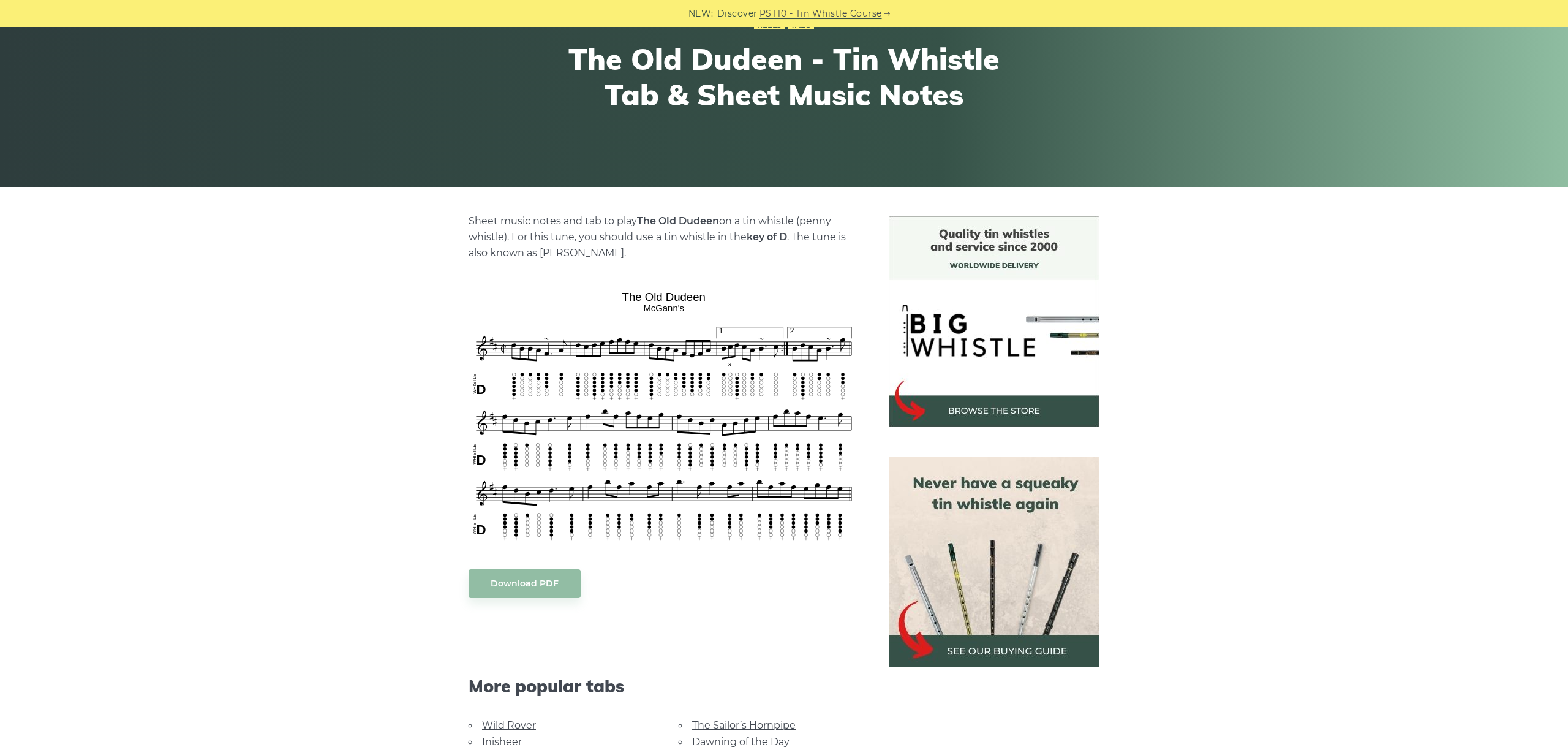
scroll to position [137, 0]
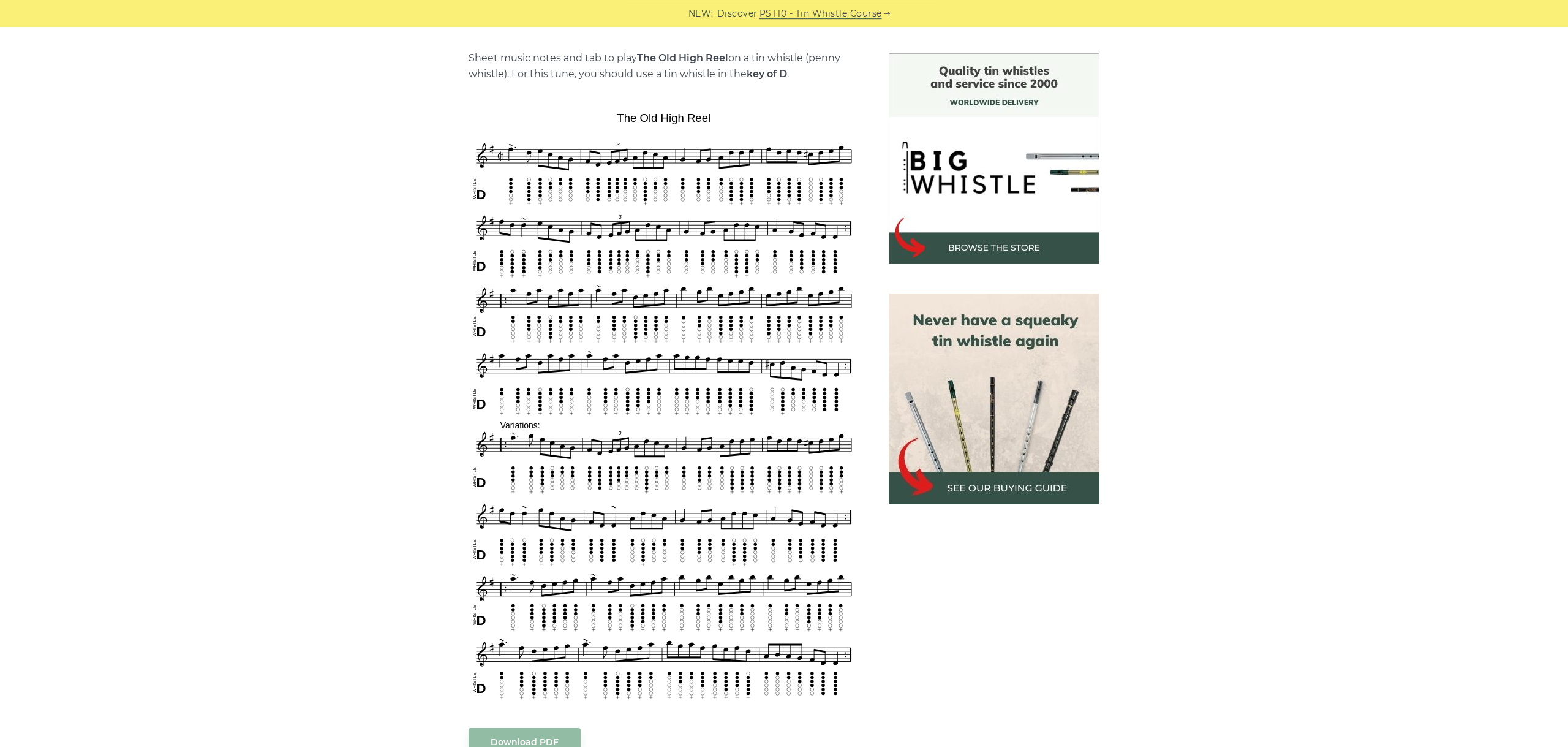
scroll to position [275, 0]
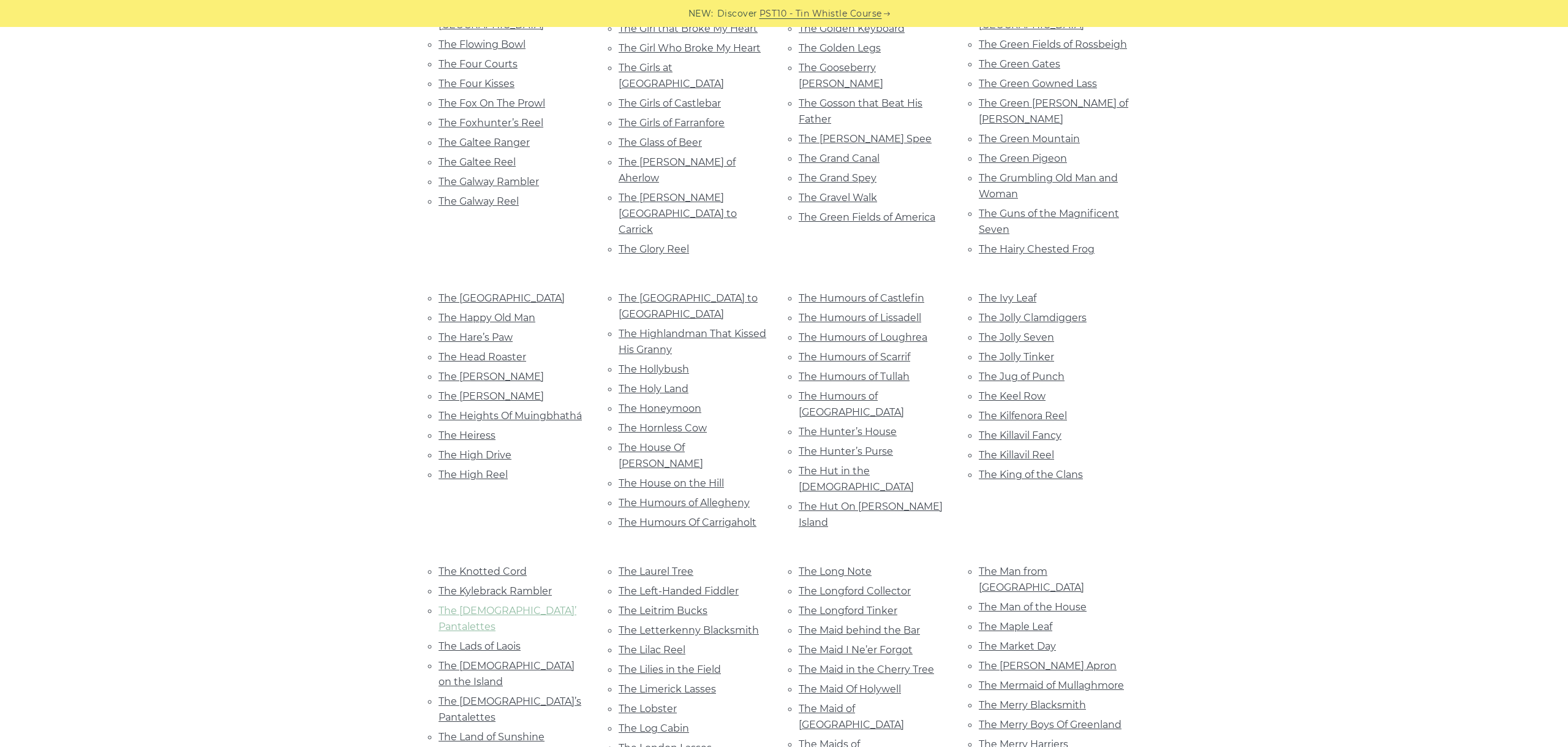
scroll to position [4003, 0]
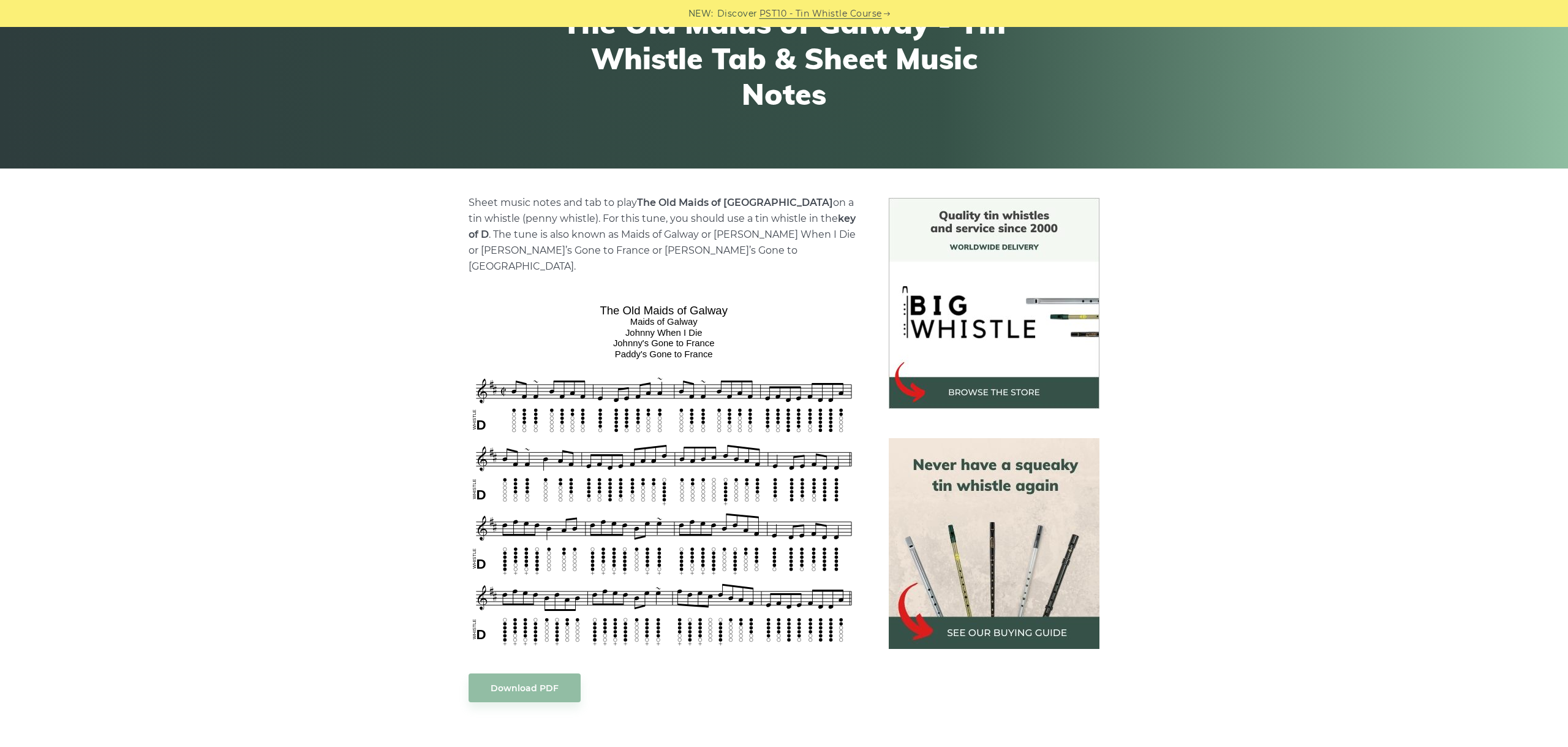
scroll to position [206, 0]
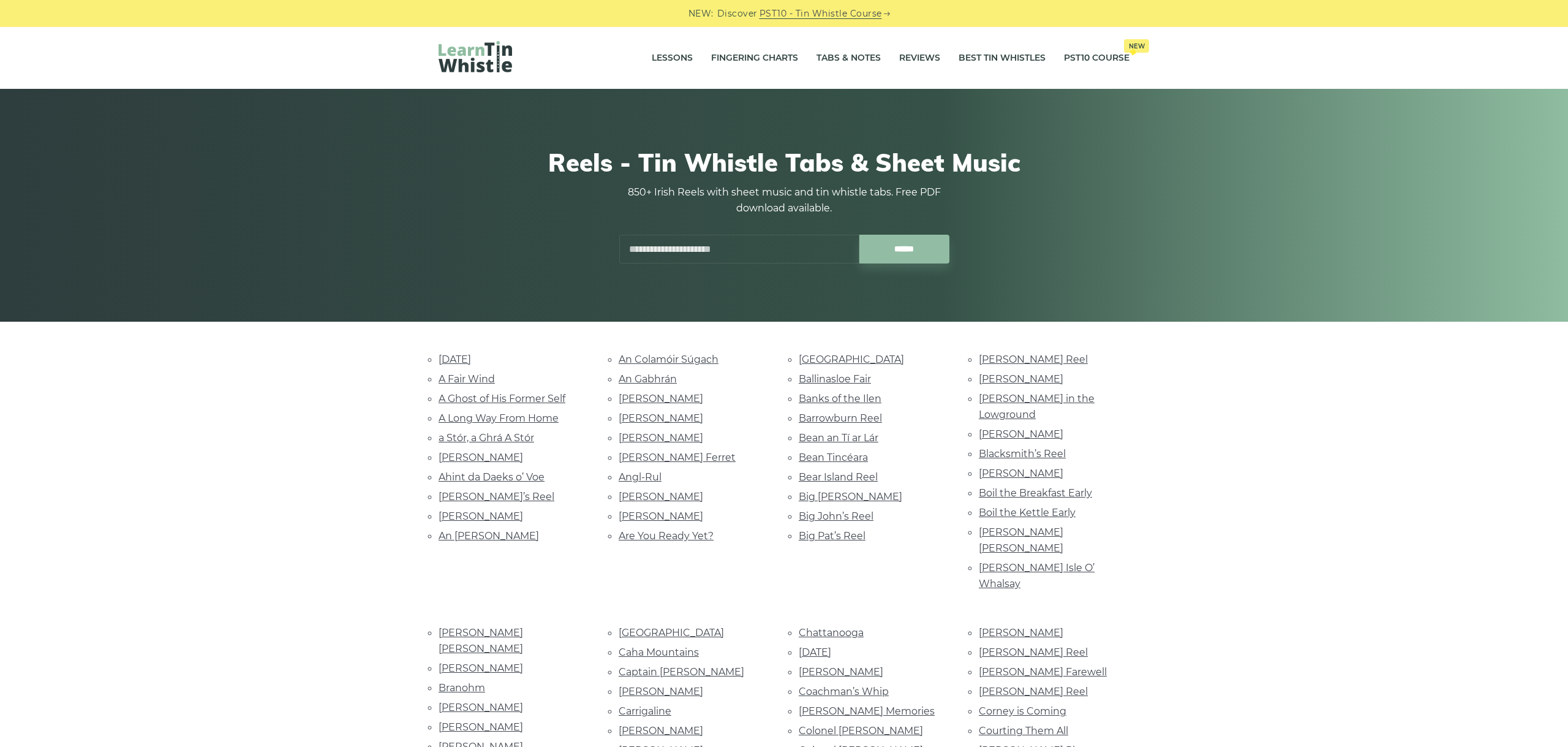
scroll to position [4003, 0]
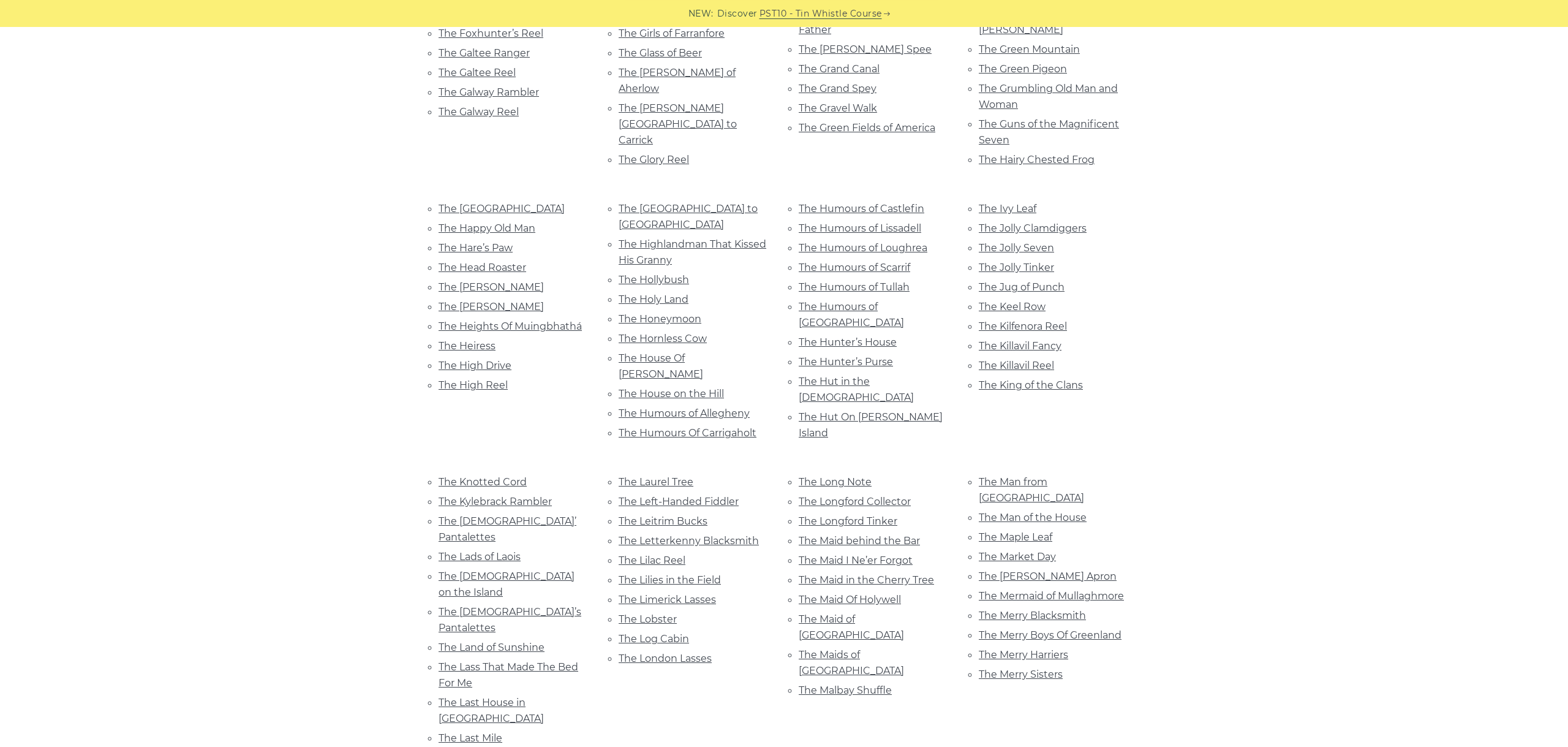
scroll to position [4208, 0]
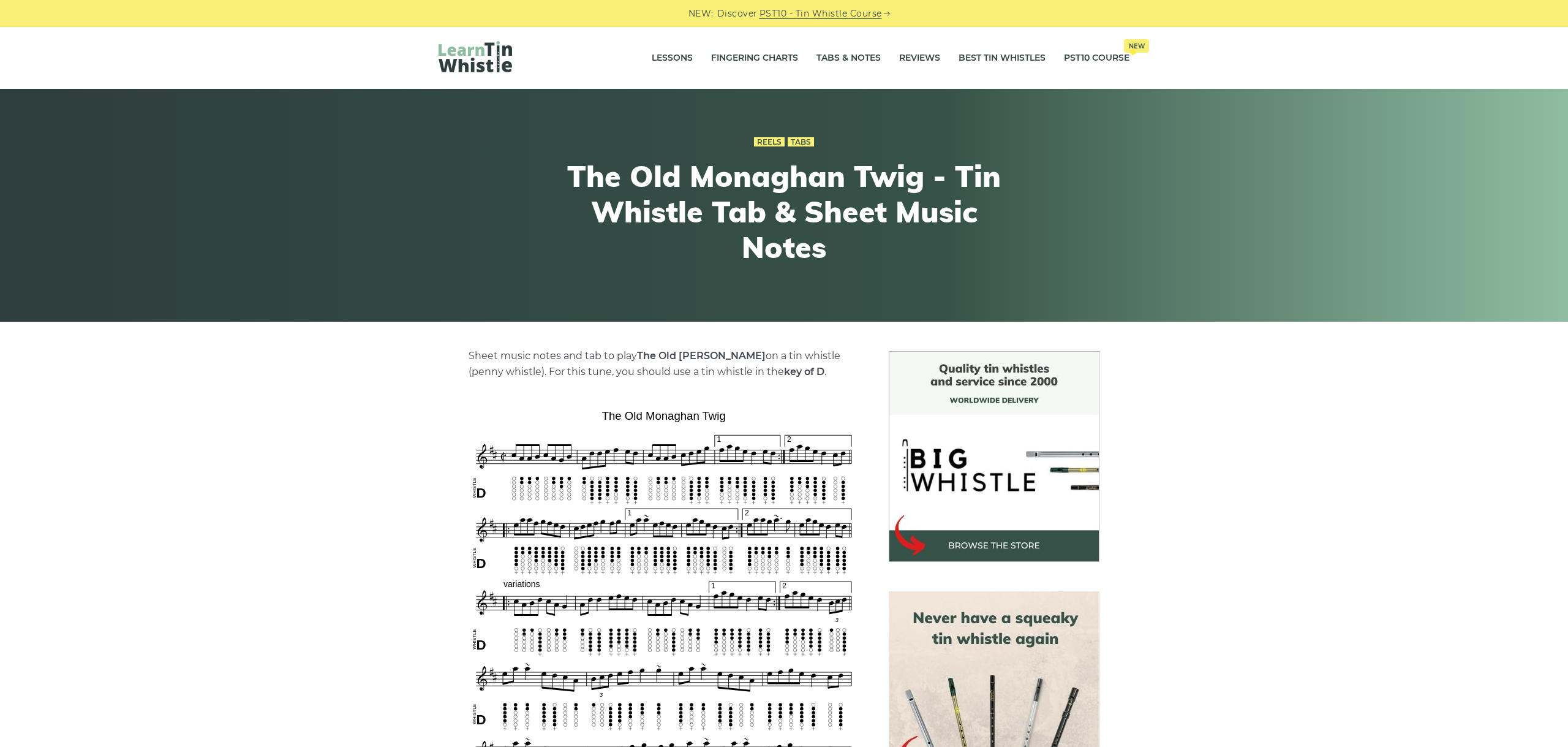
scroll to position [275, 0]
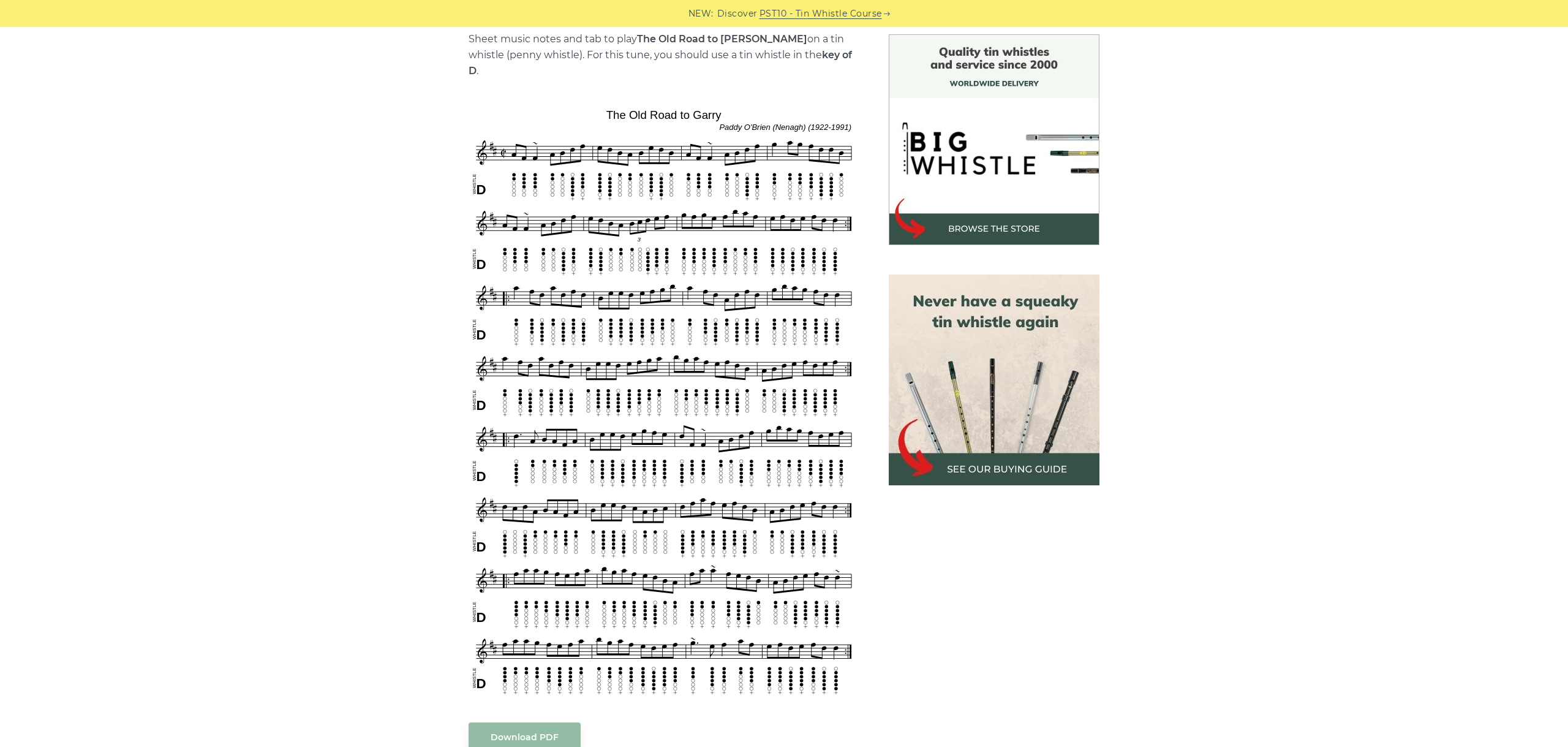
scroll to position [343, 0]
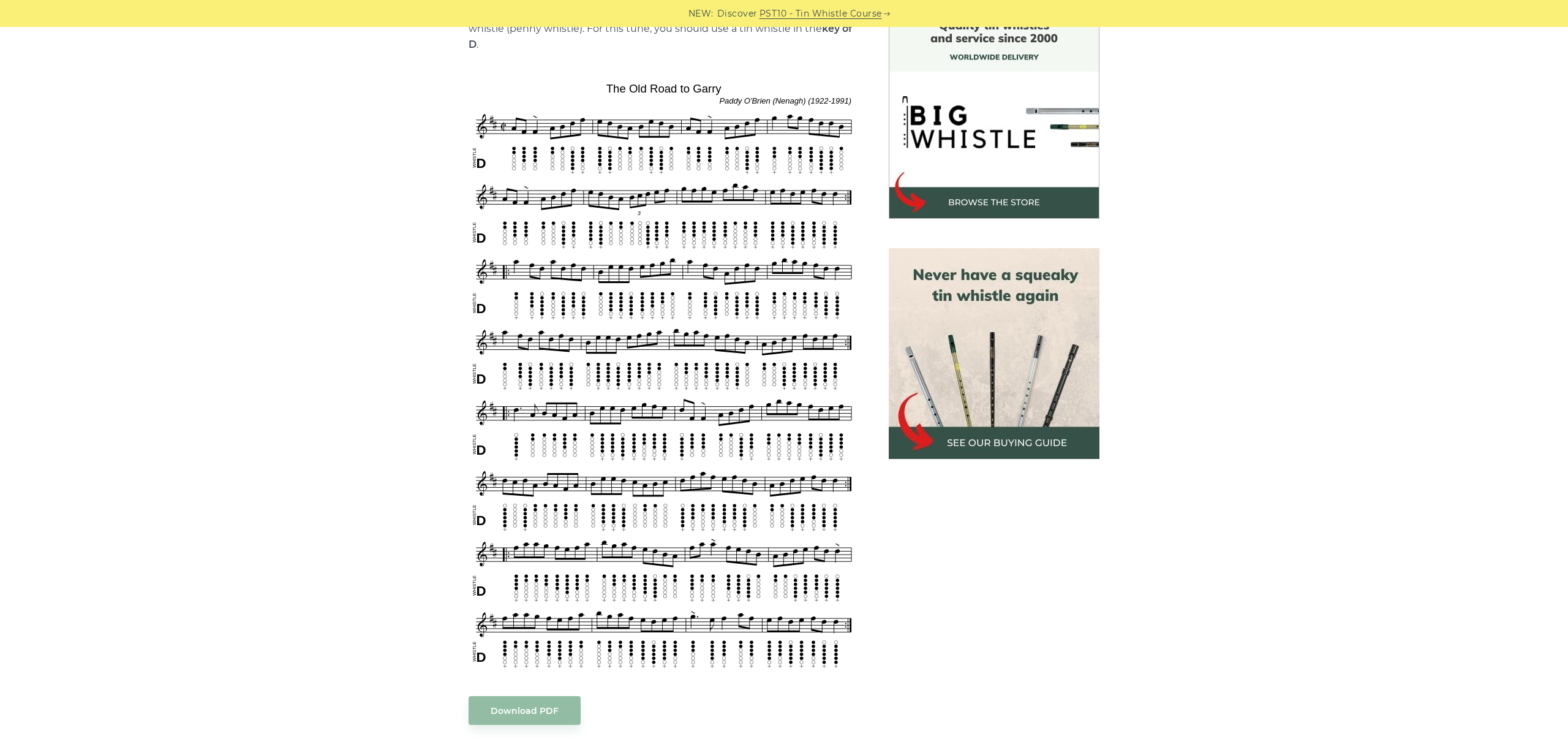
click at [1417, 236] on div "Sheet music notes and tab to play The Old Road to [PERSON_NAME] on a tin whistl…" at bounding box center [784, 570] width 1568 height 1123
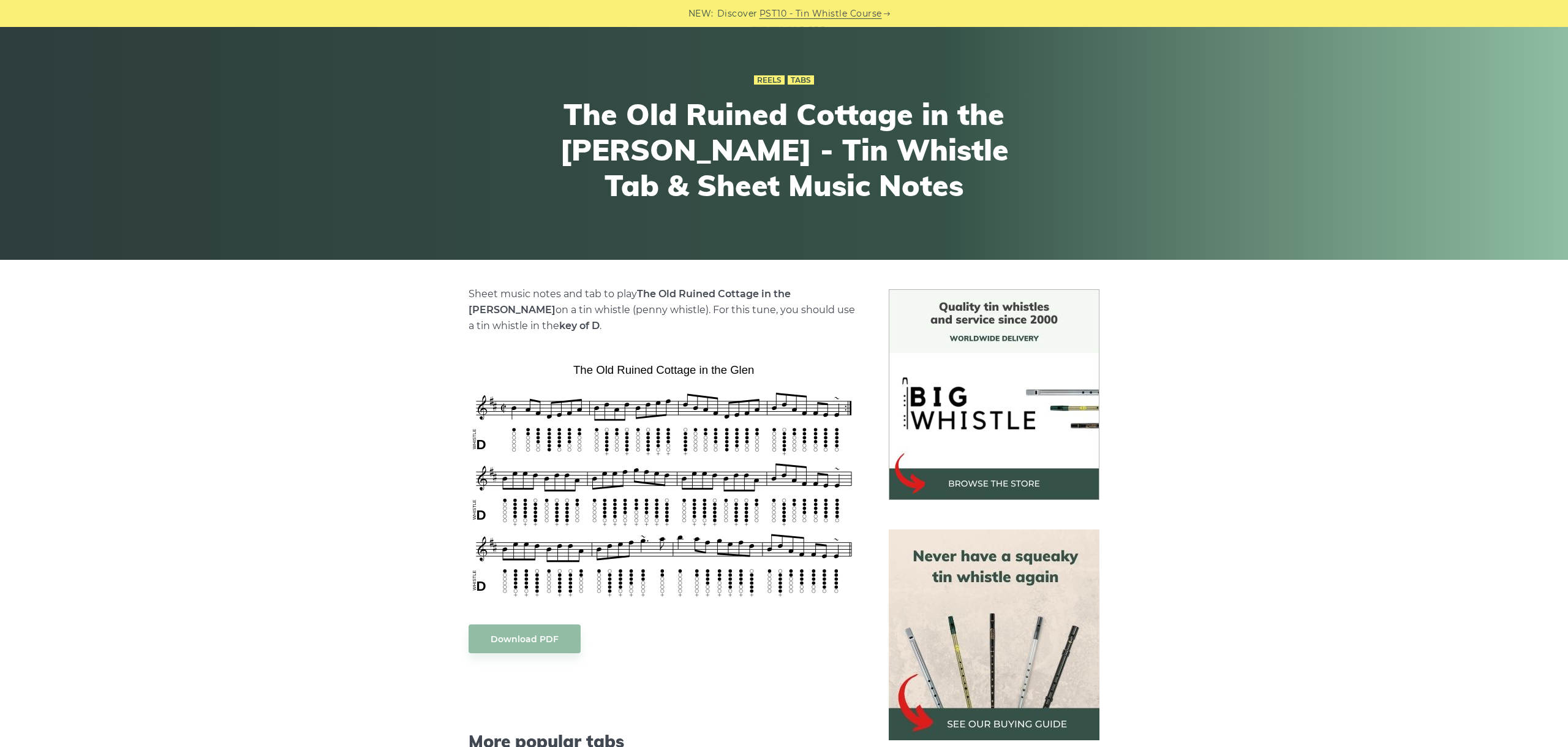
scroll to position [137, 0]
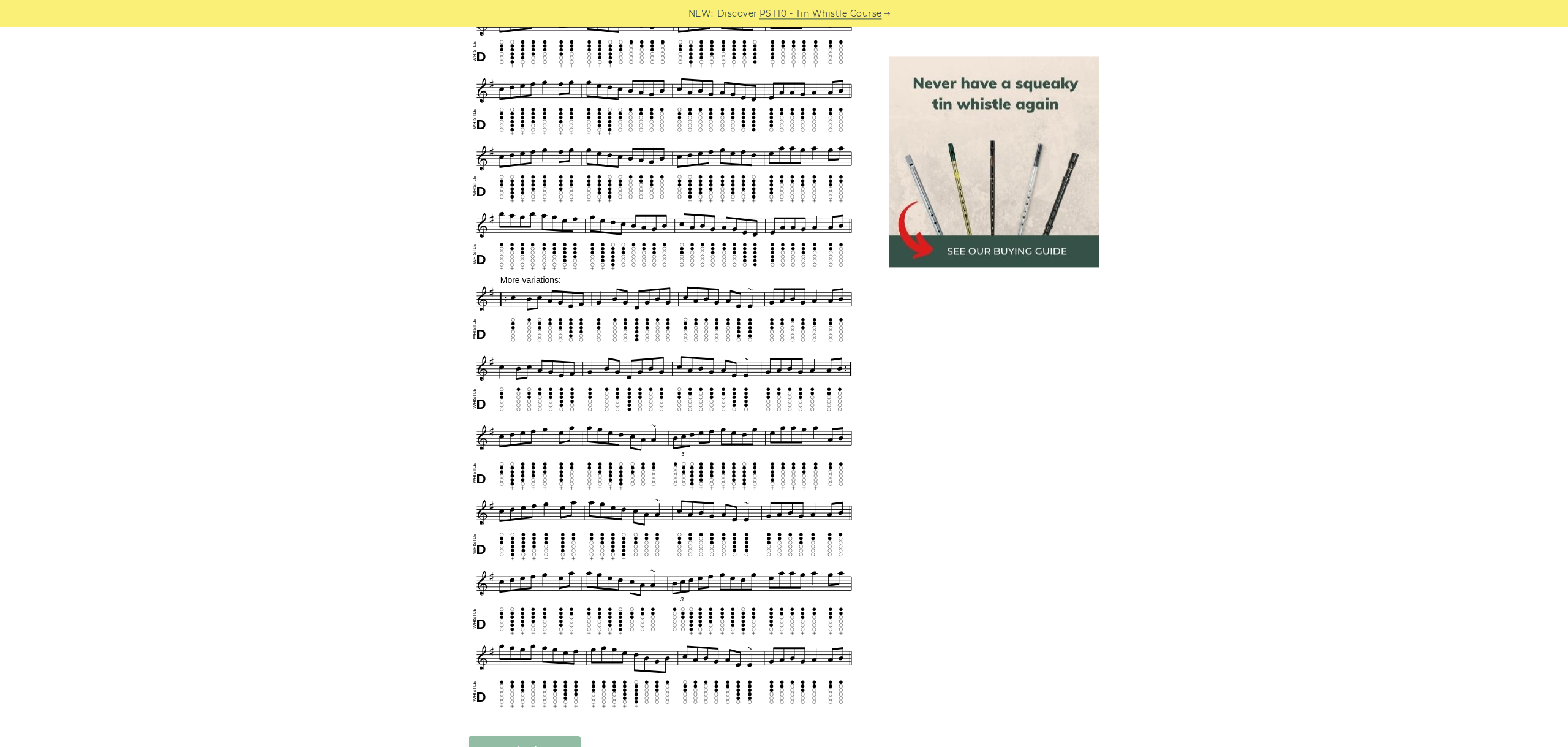
scroll to position [1029, 0]
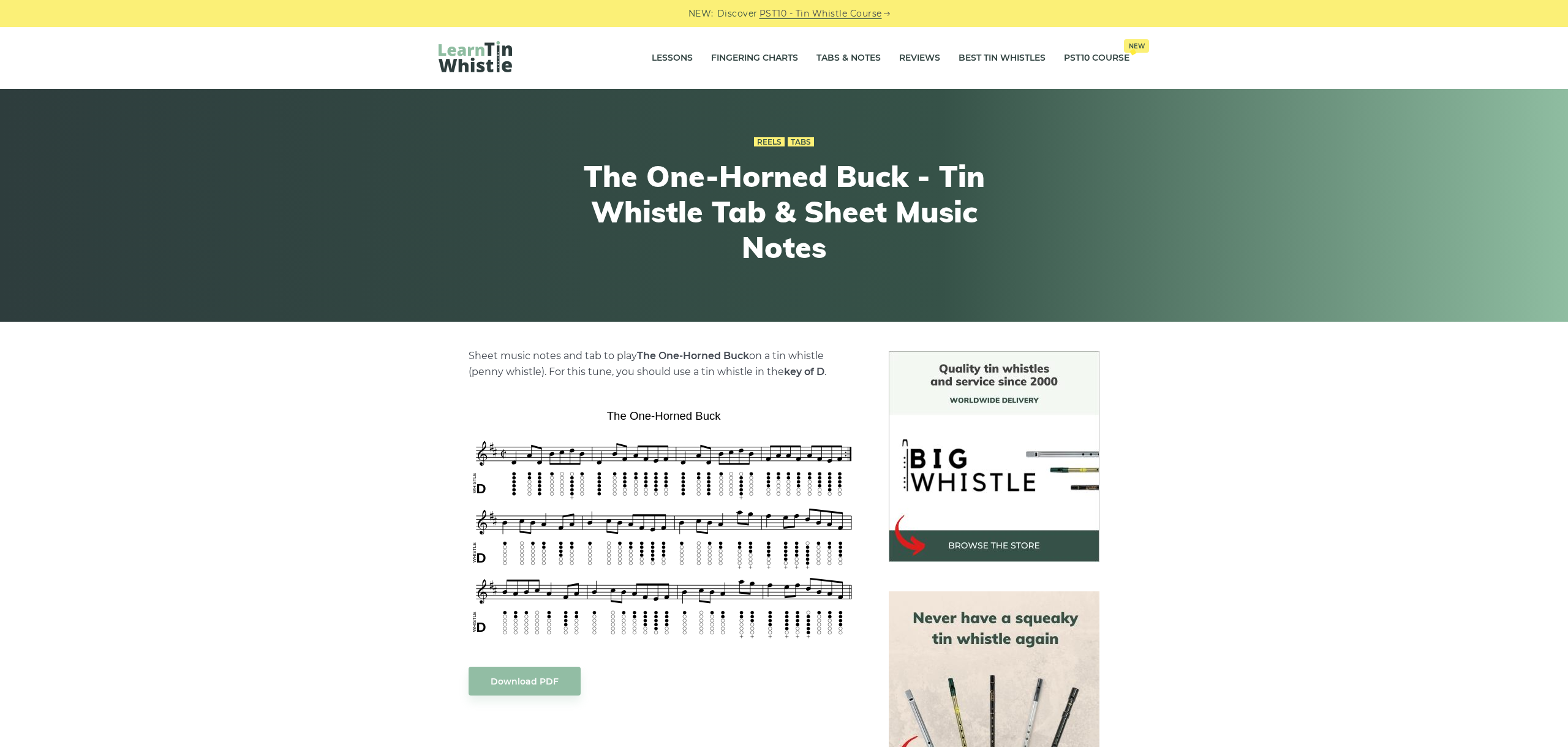
scroll to position [206, 0]
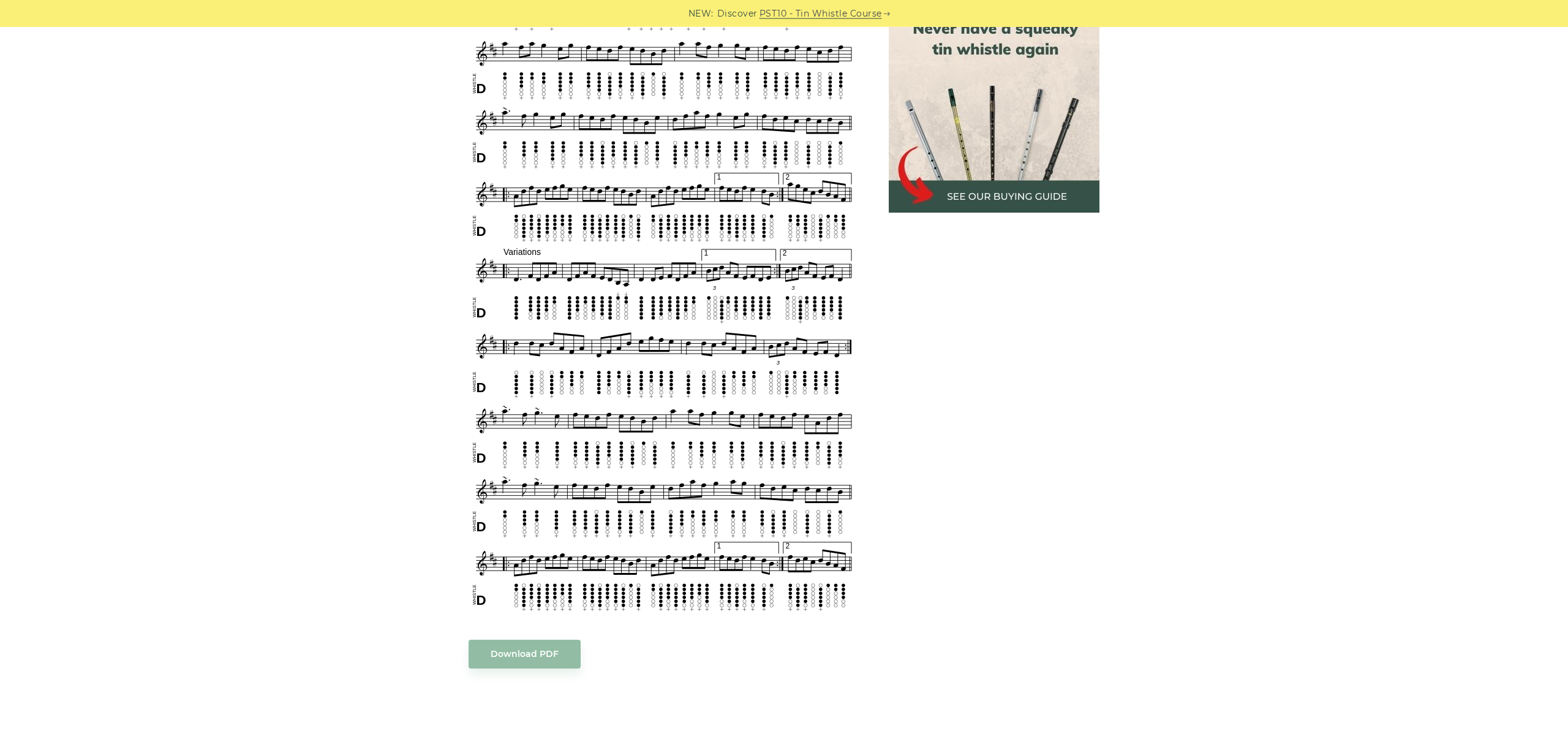
scroll to position [603, 0]
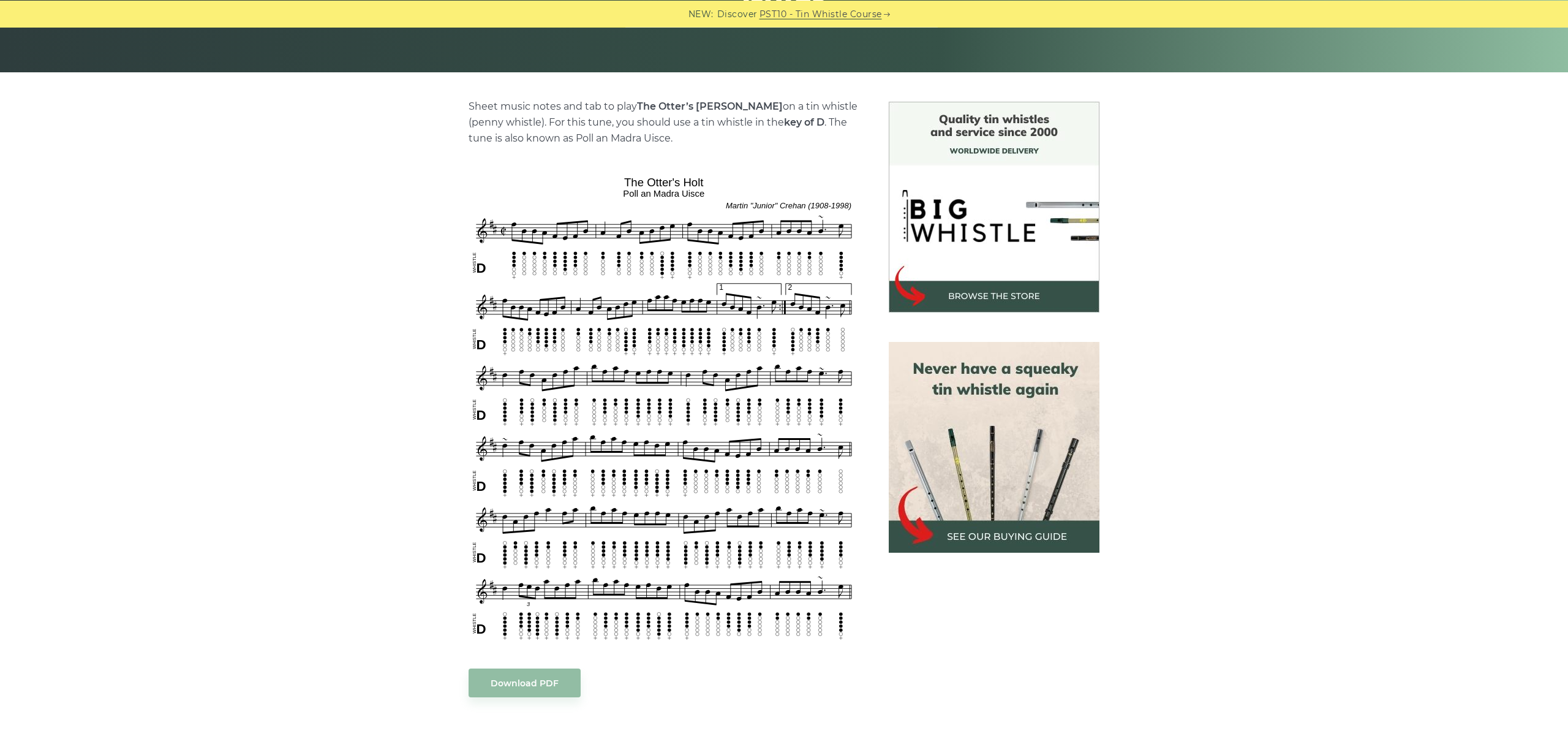
scroll to position [275, 0]
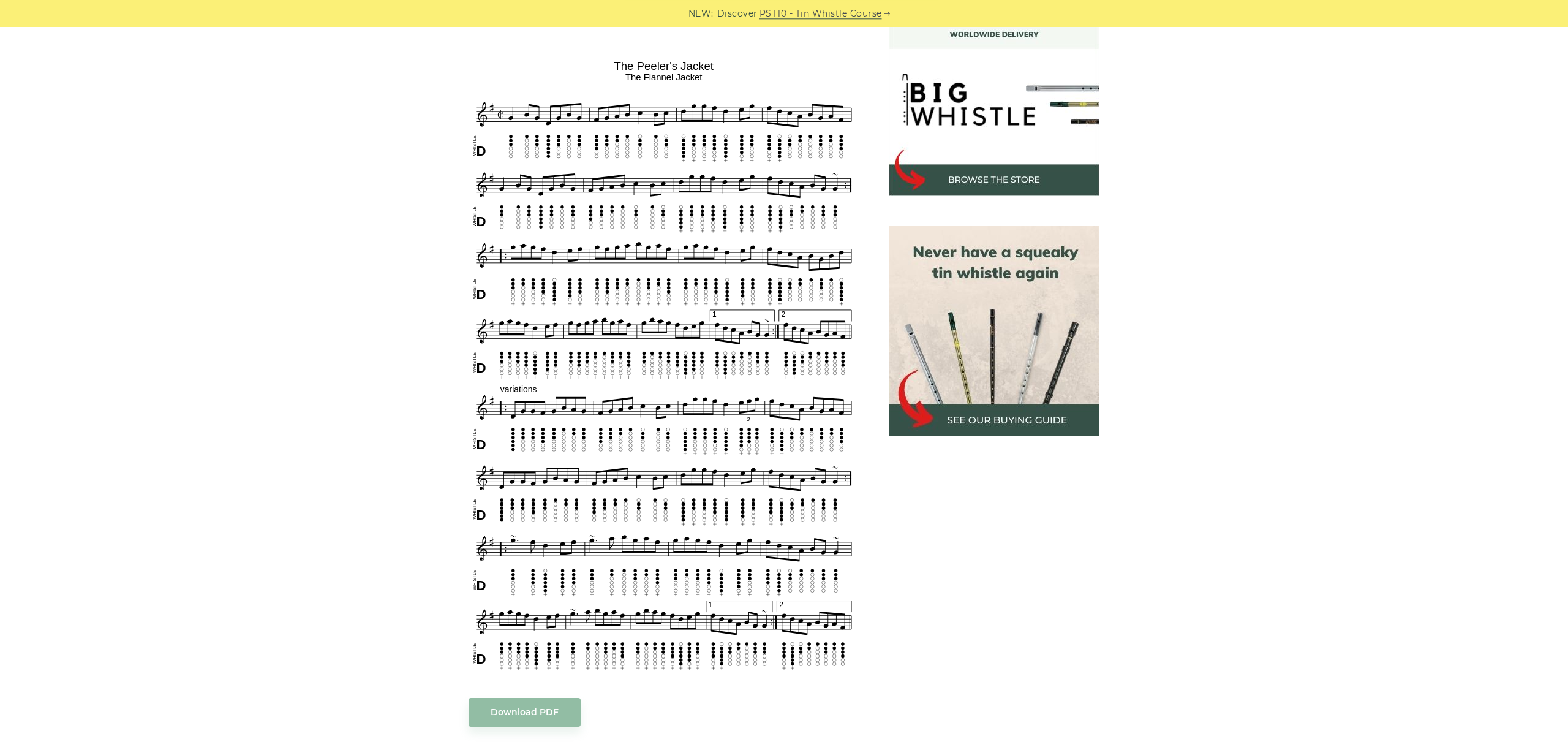
scroll to position [343, 0]
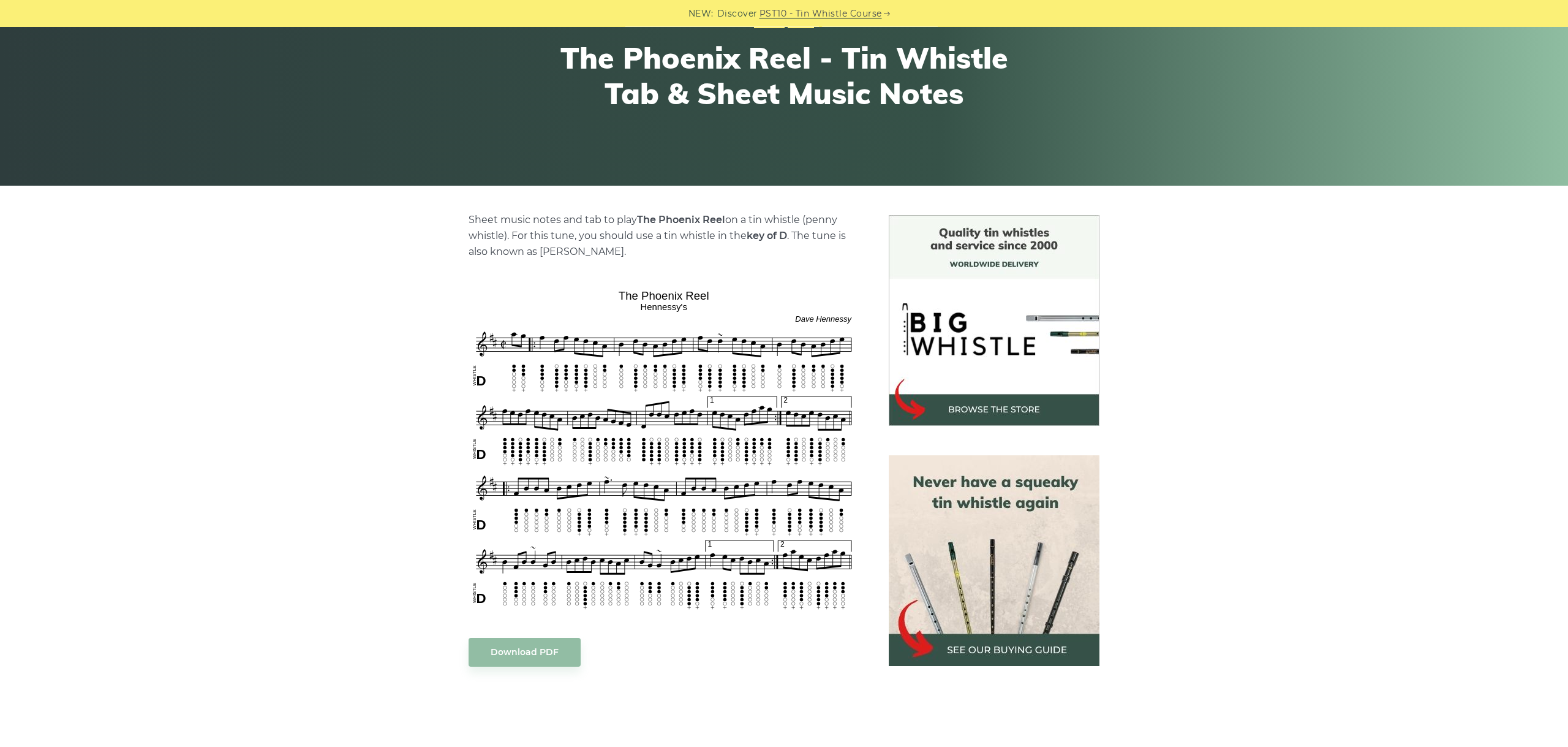
scroll to position [206, 0]
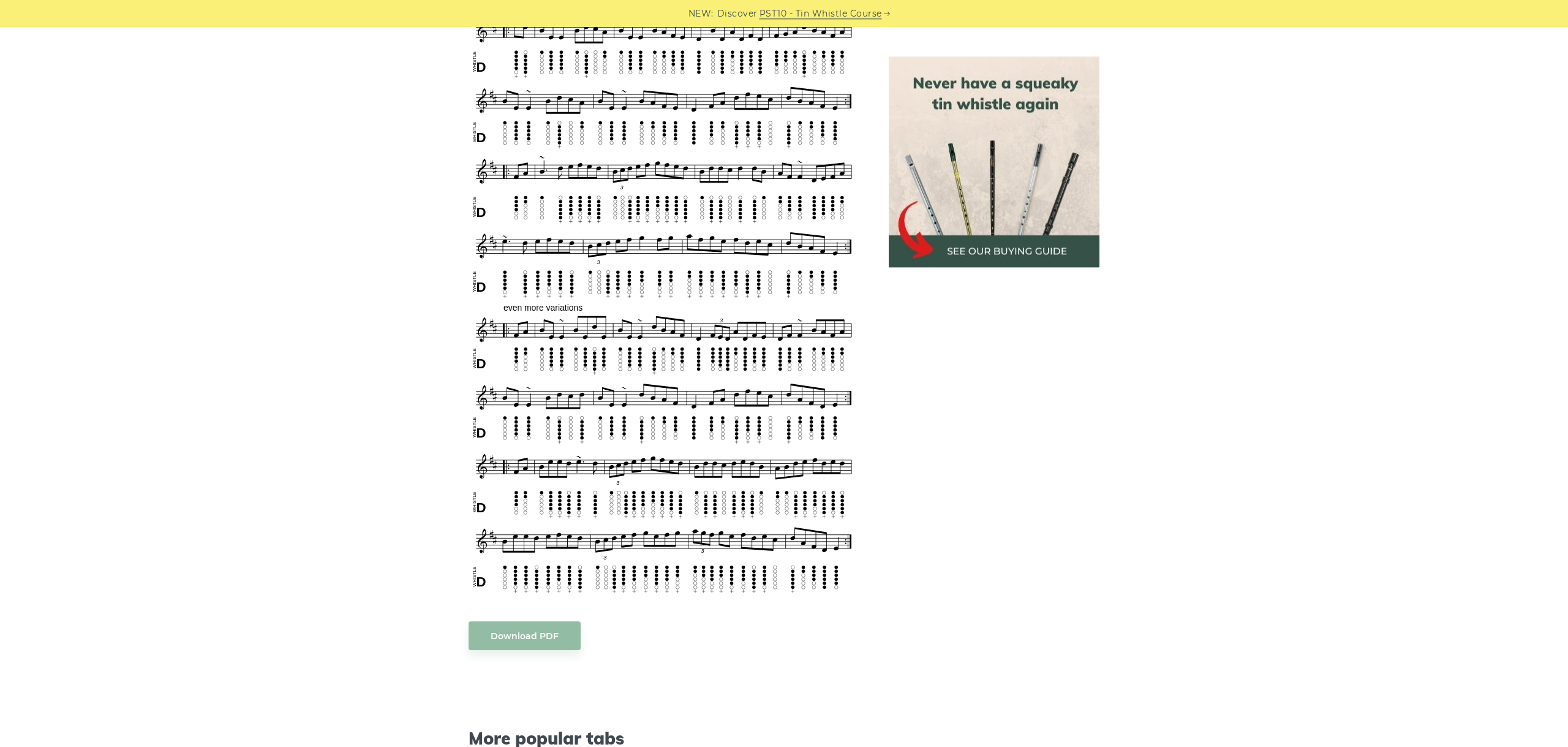
scroll to position [1029, 0]
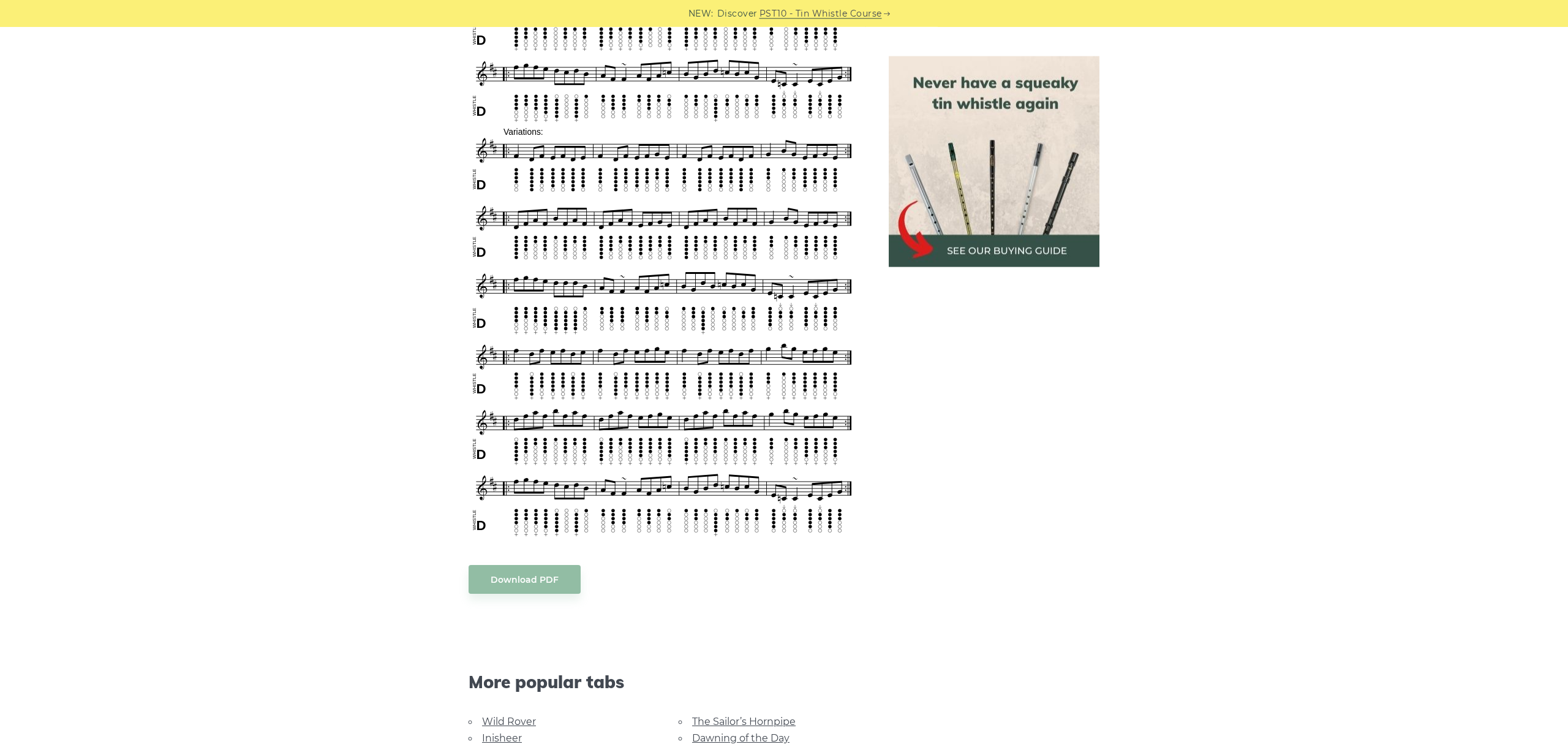
scroll to position [790, 0]
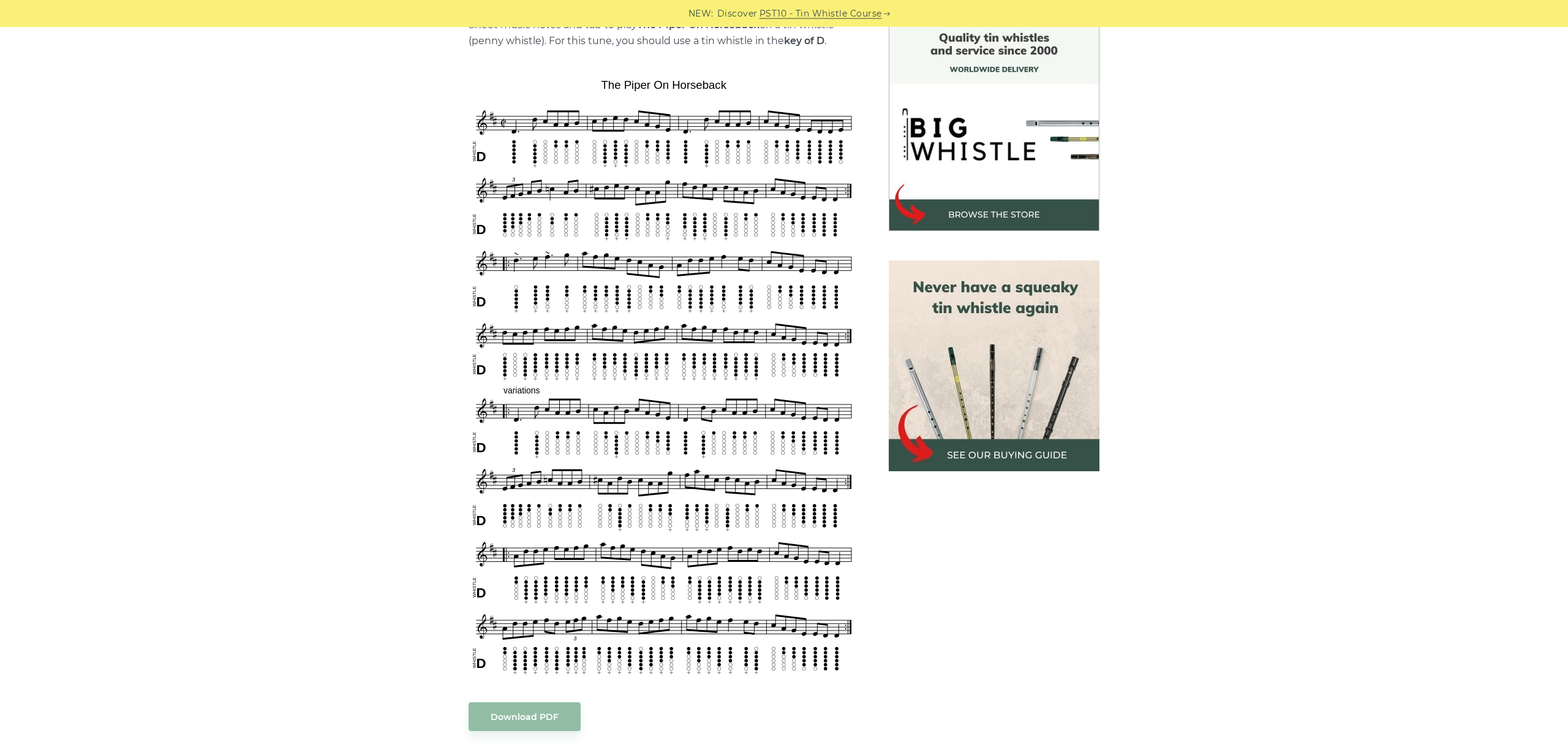
scroll to position [343, 0]
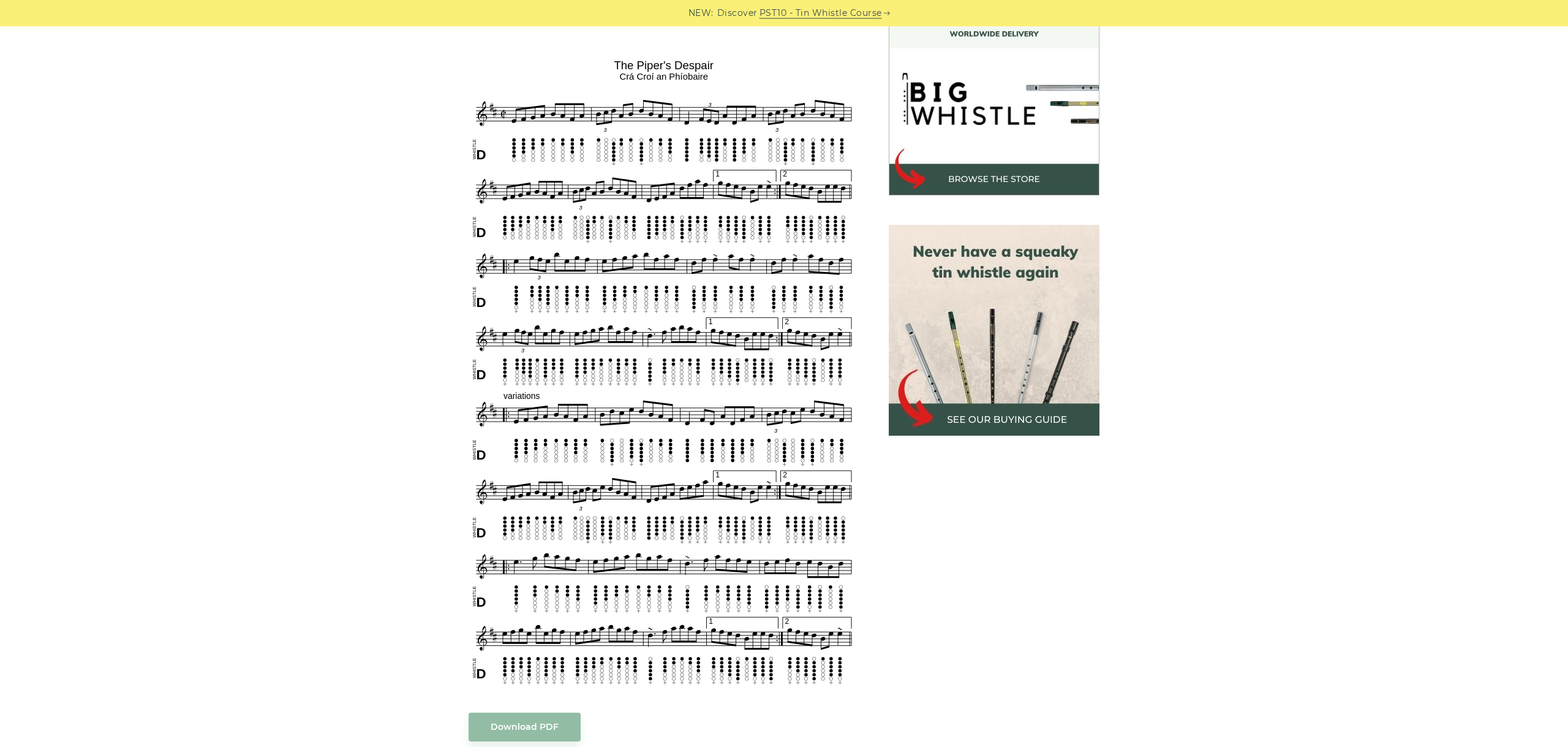
scroll to position [343, 0]
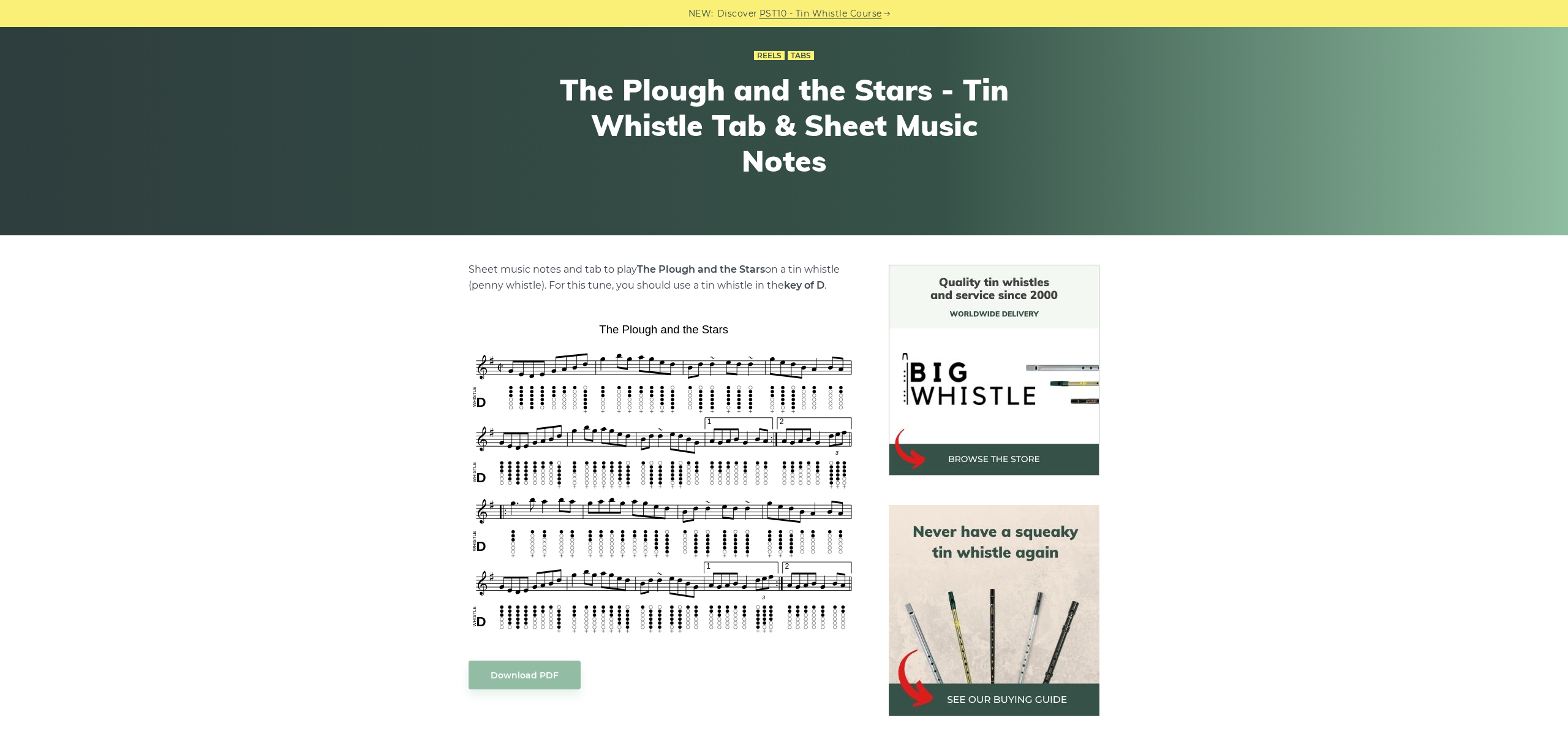
scroll to position [206, 0]
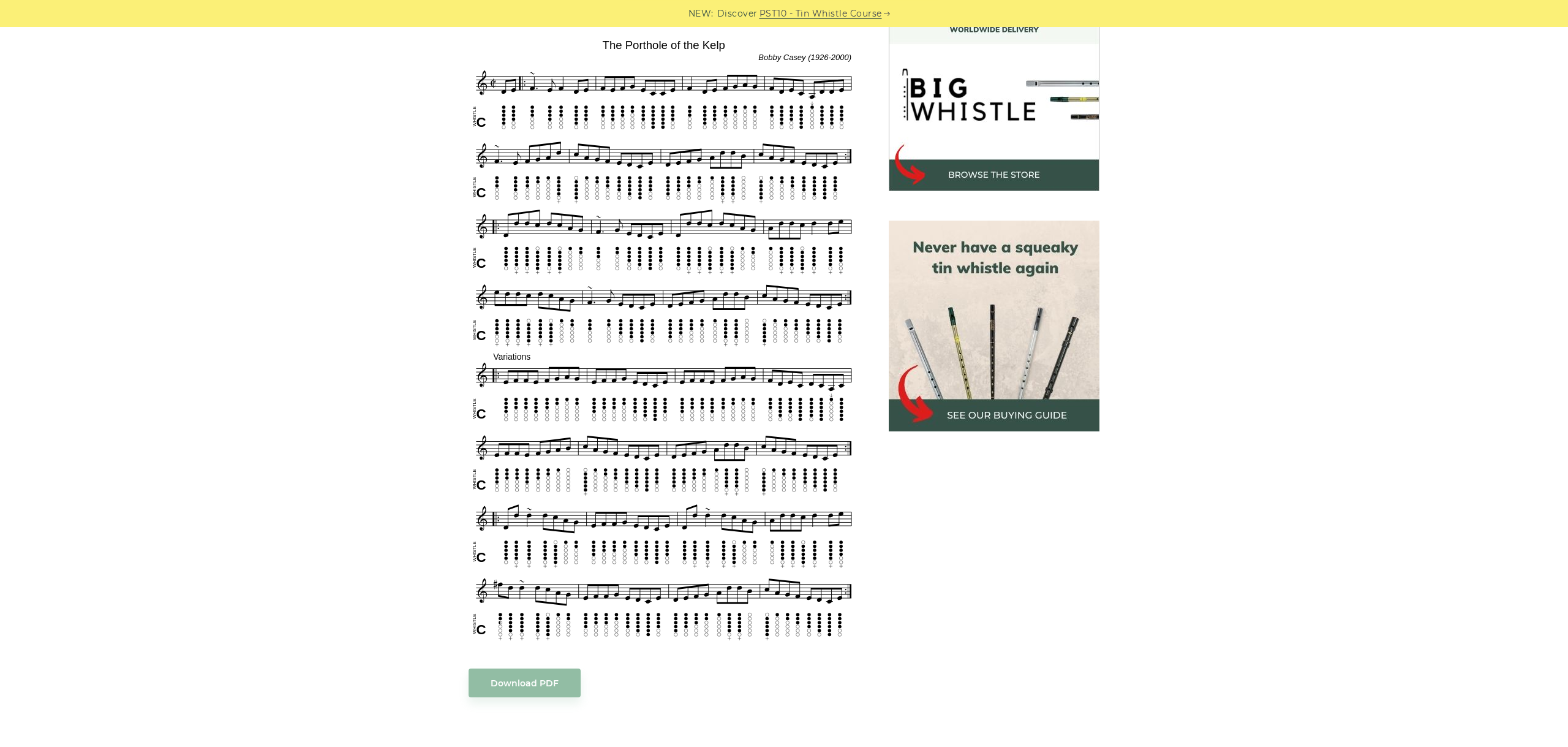
scroll to position [343, 0]
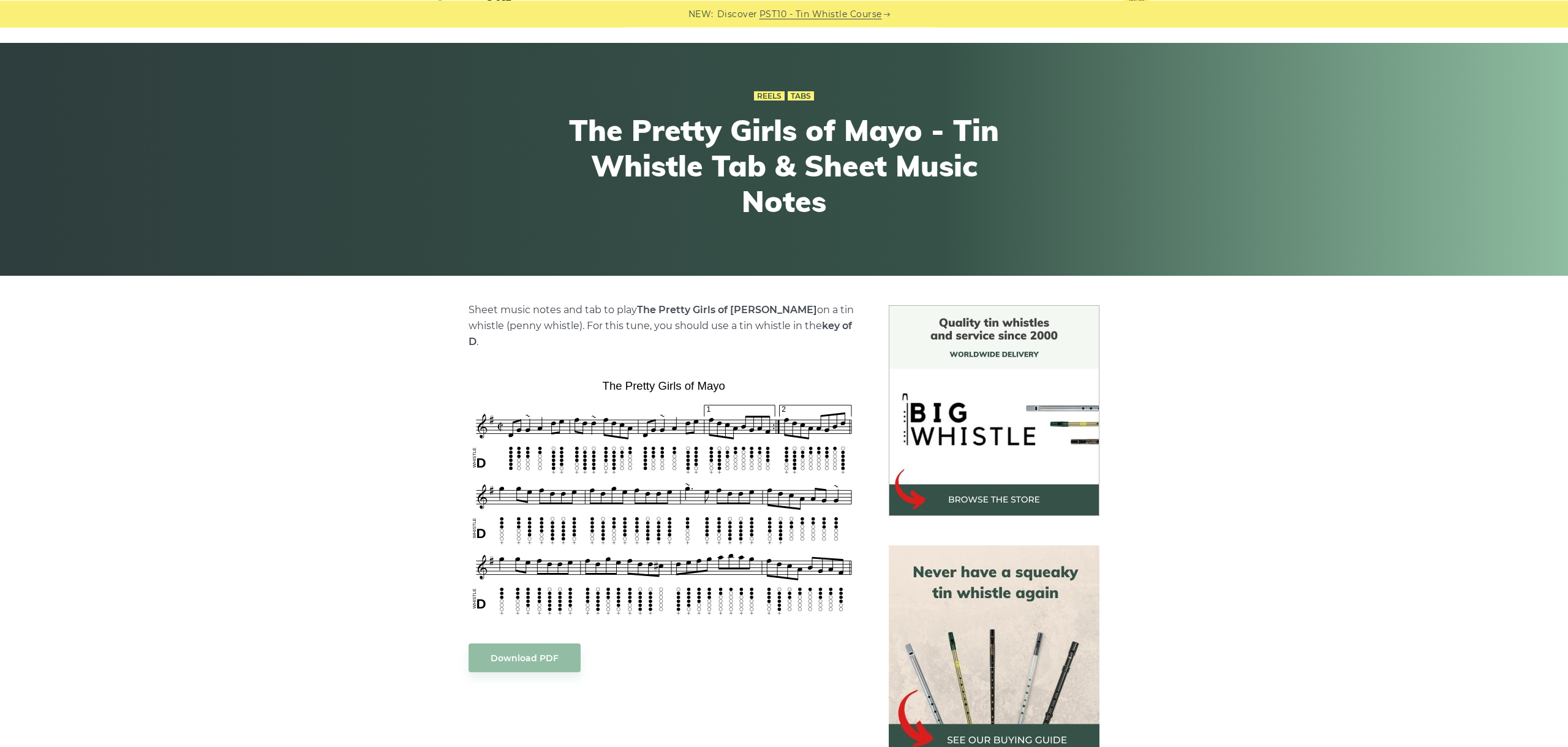
scroll to position [69, 0]
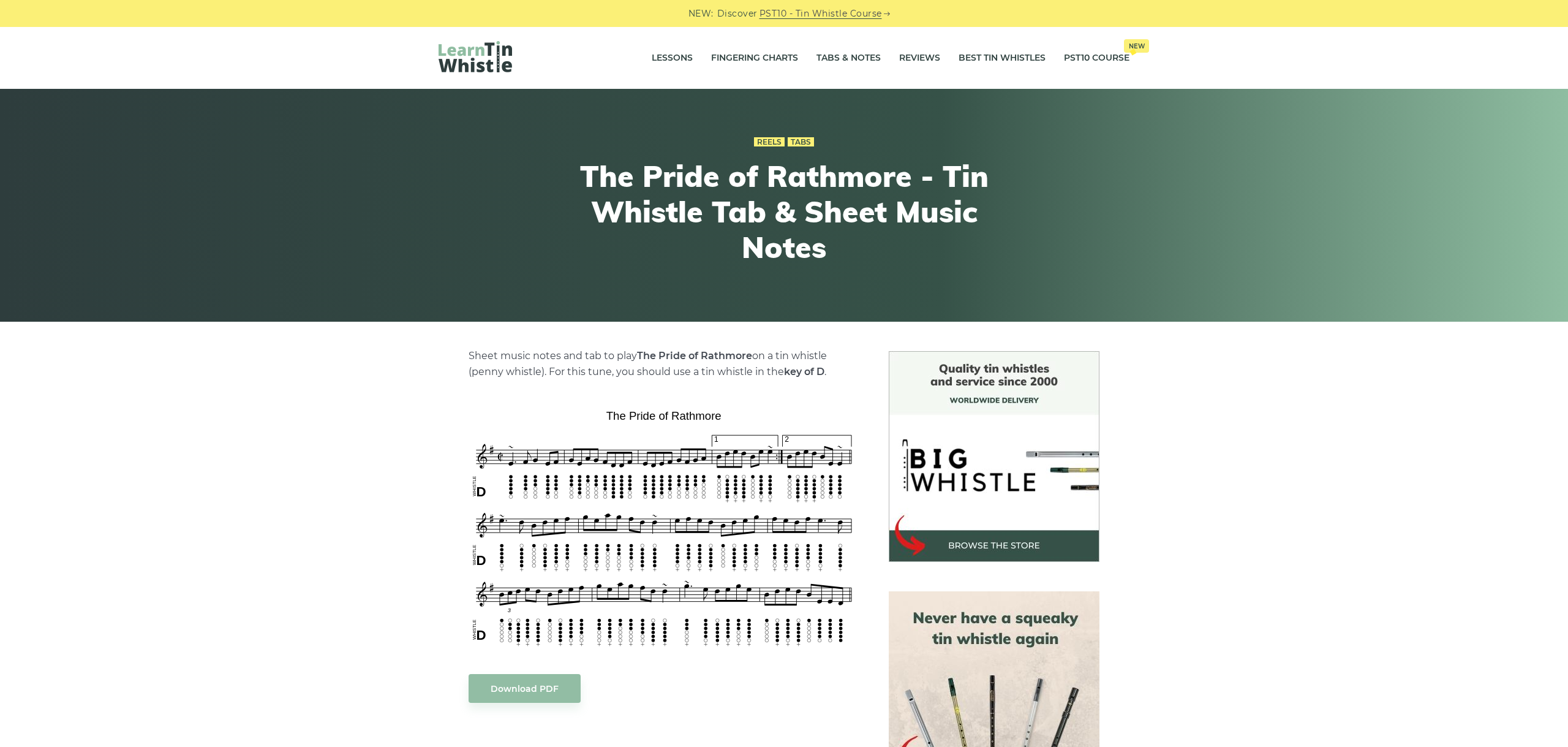
scroll to position [69, 0]
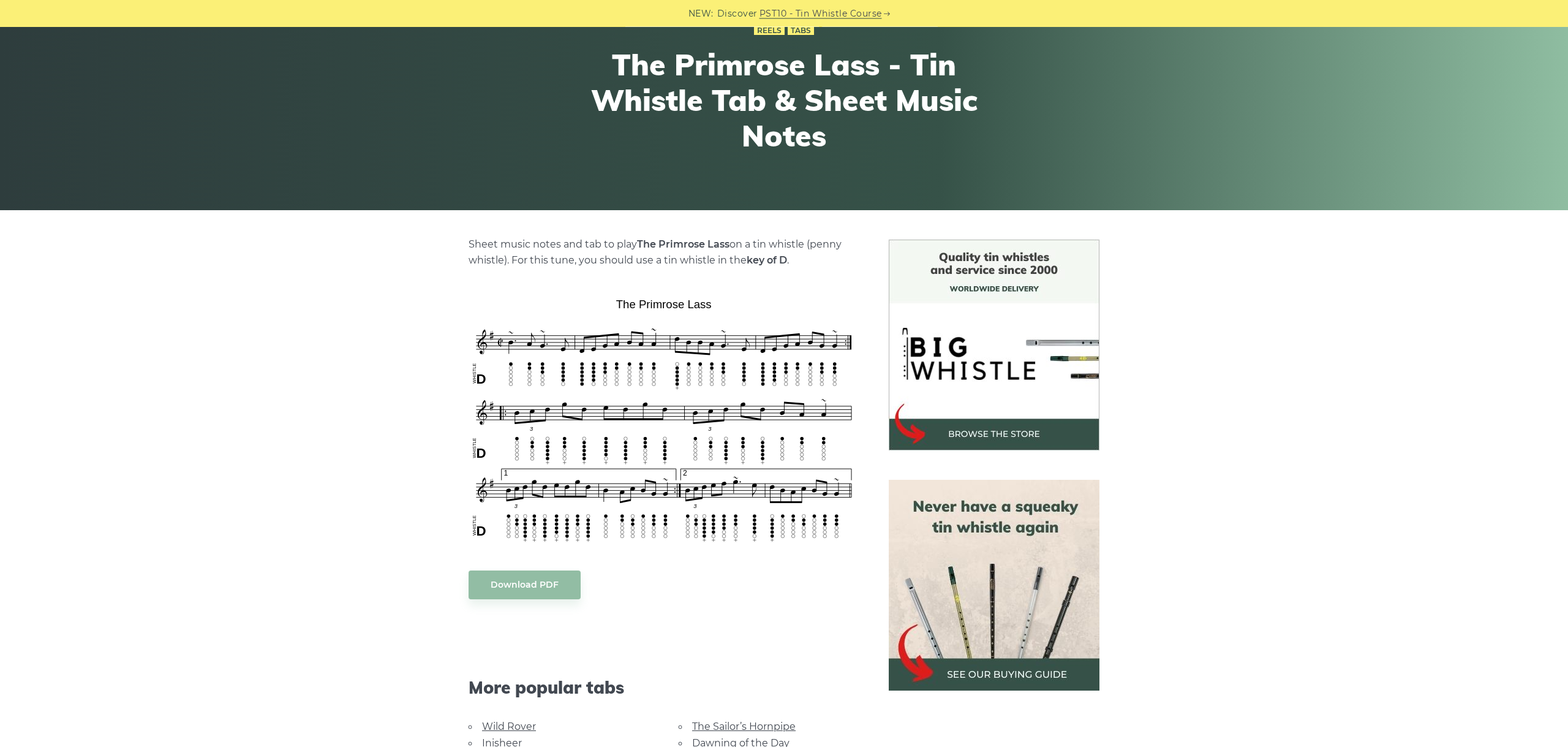
scroll to position [137, 0]
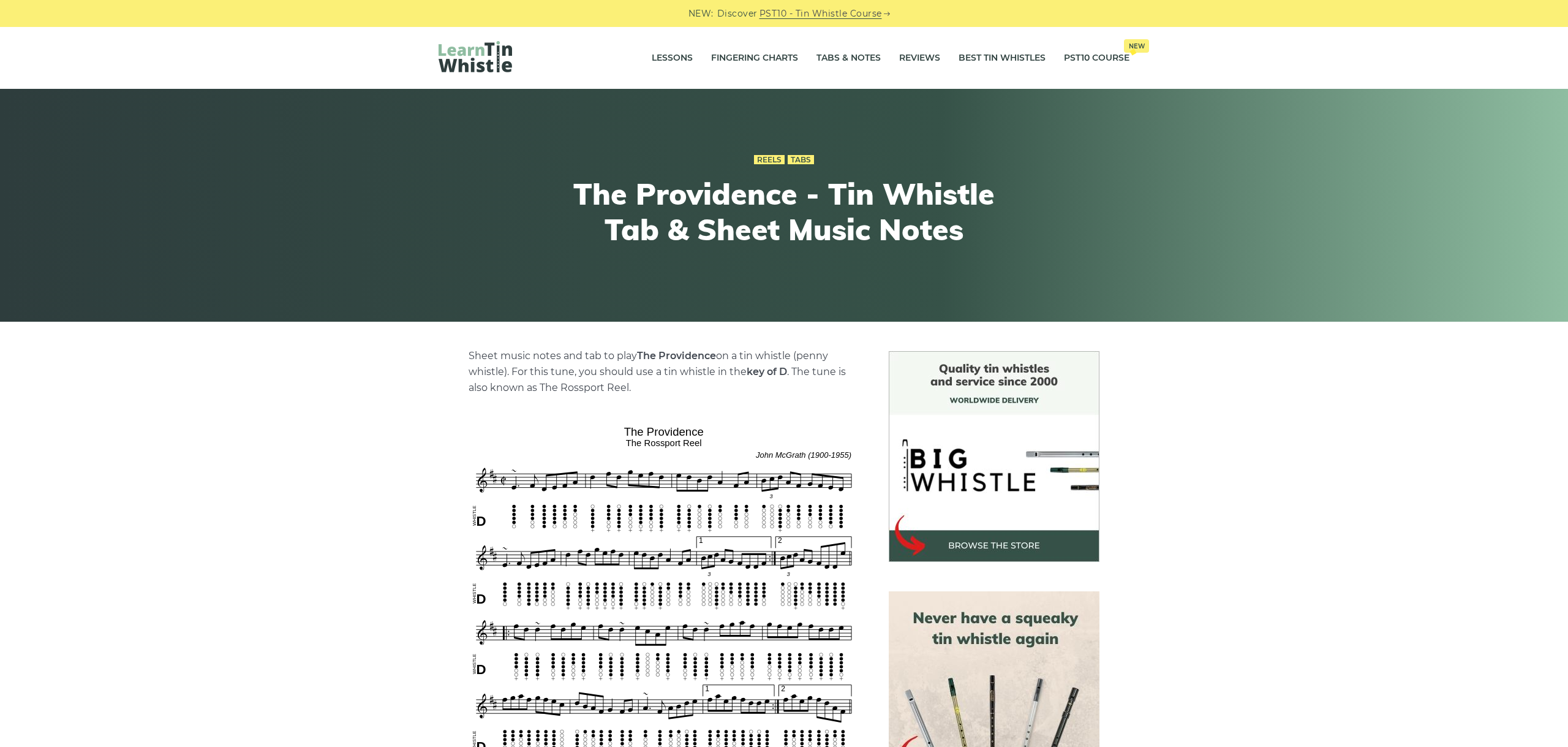
scroll to position [206, 0]
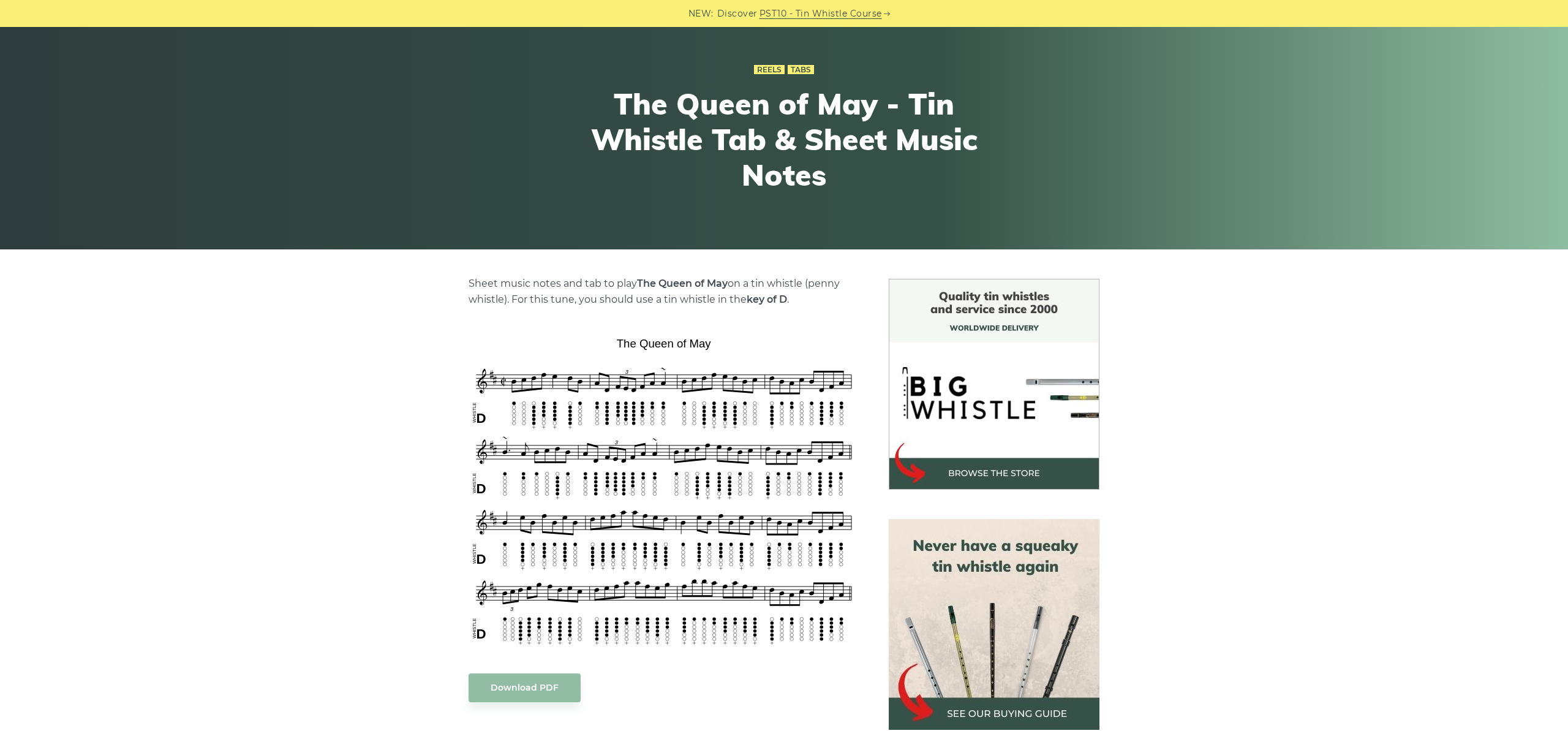
scroll to position [137, 0]
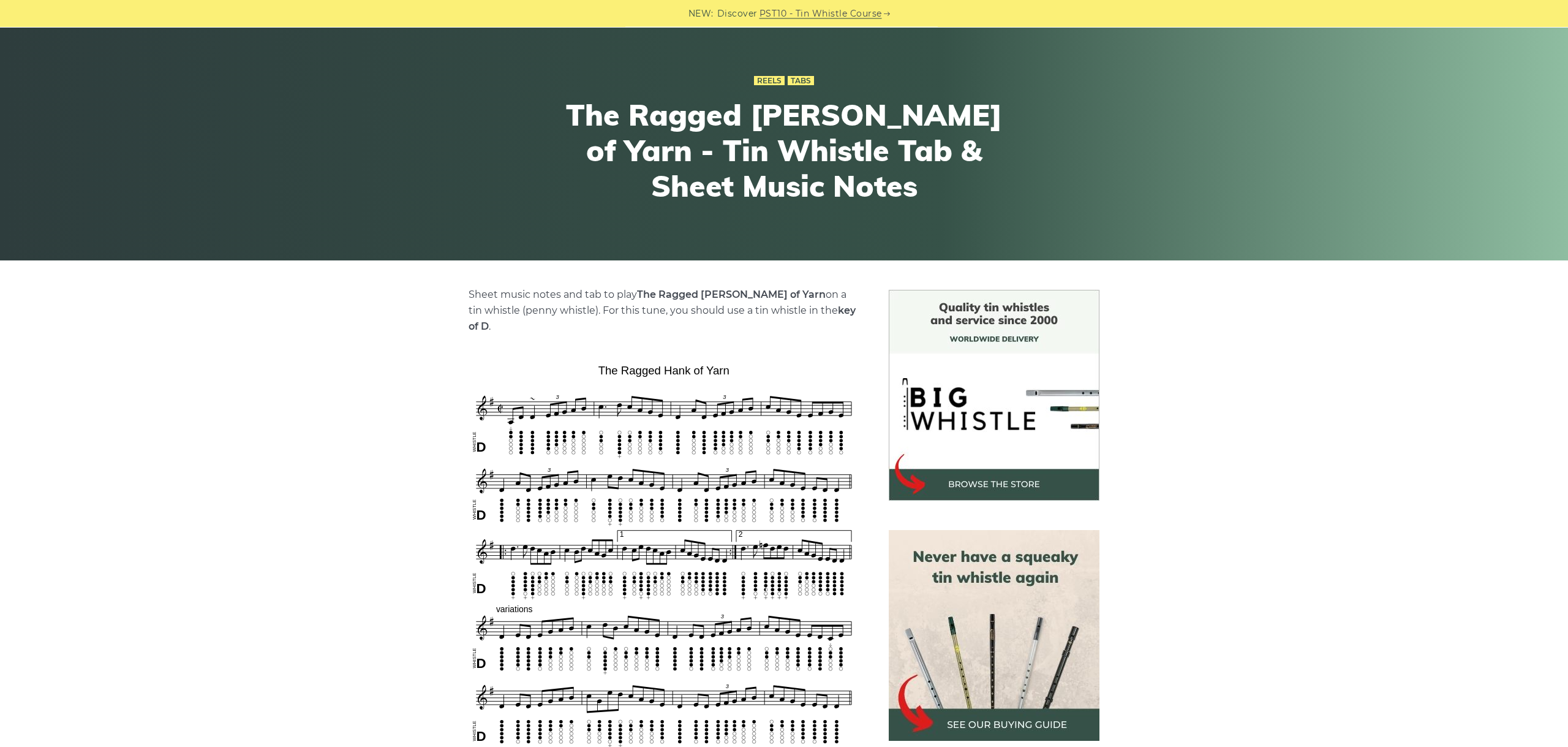
scroll to position [206, 0]
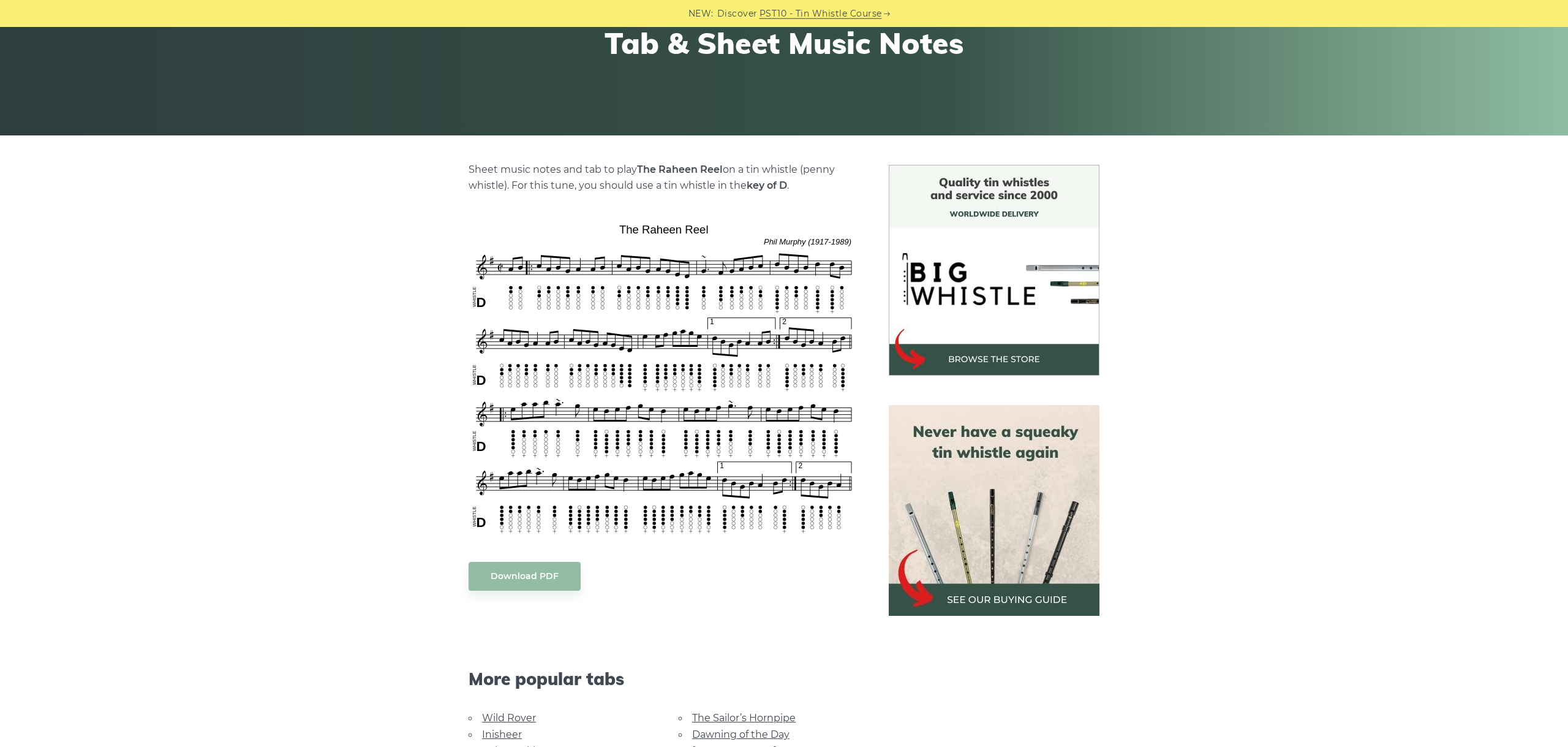
scroll to position [206, 0]
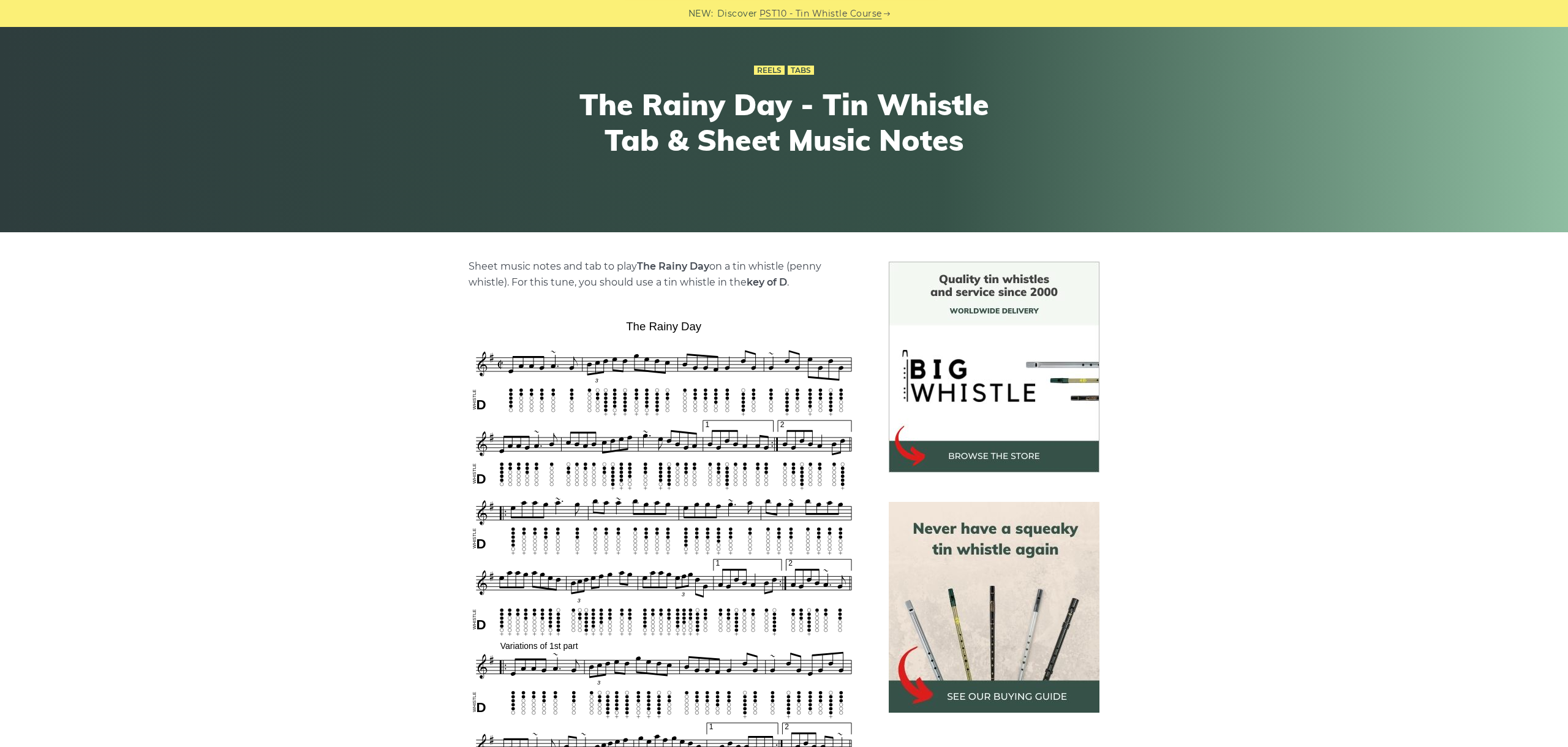
scroll to position [275, 0]
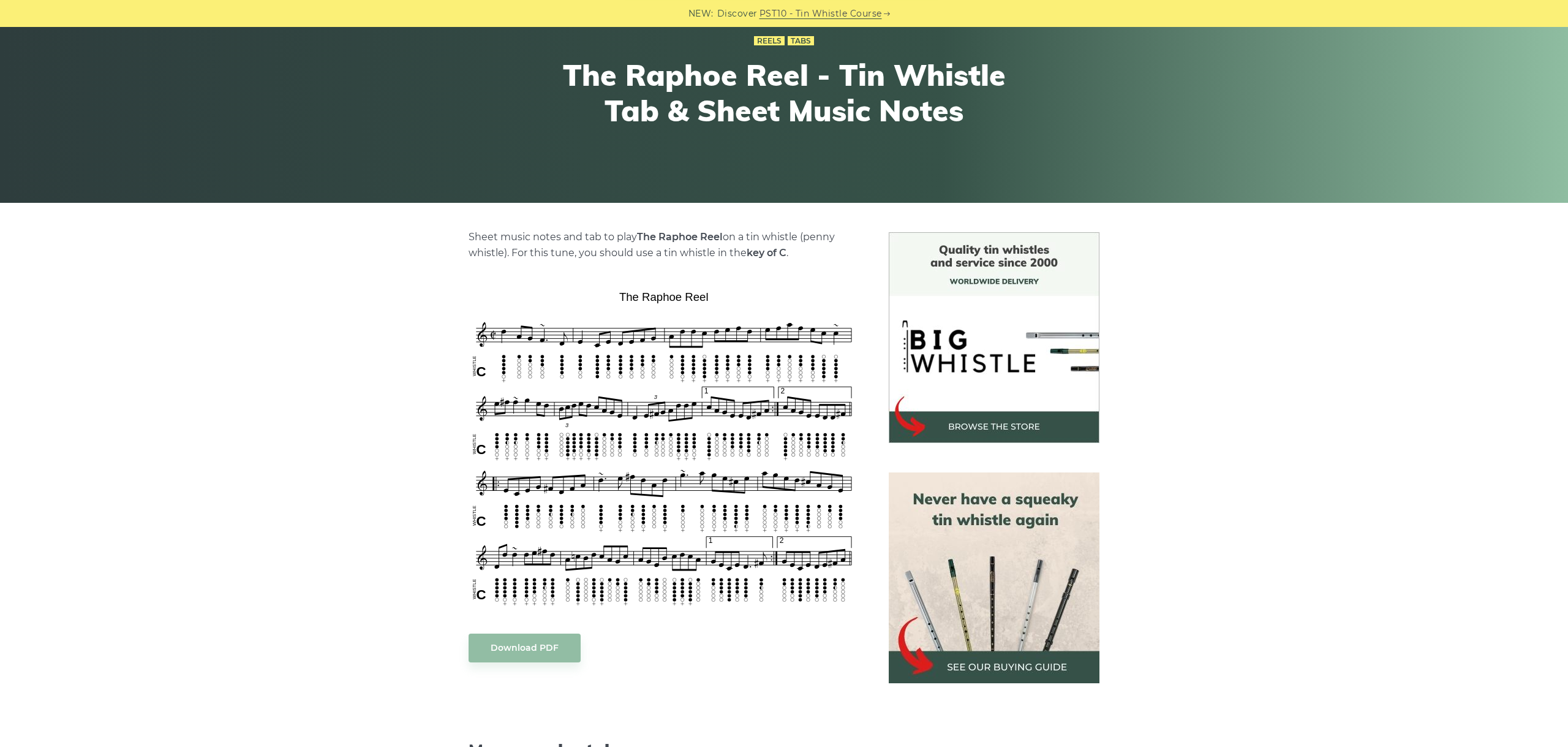
scroll to position [206, 0]
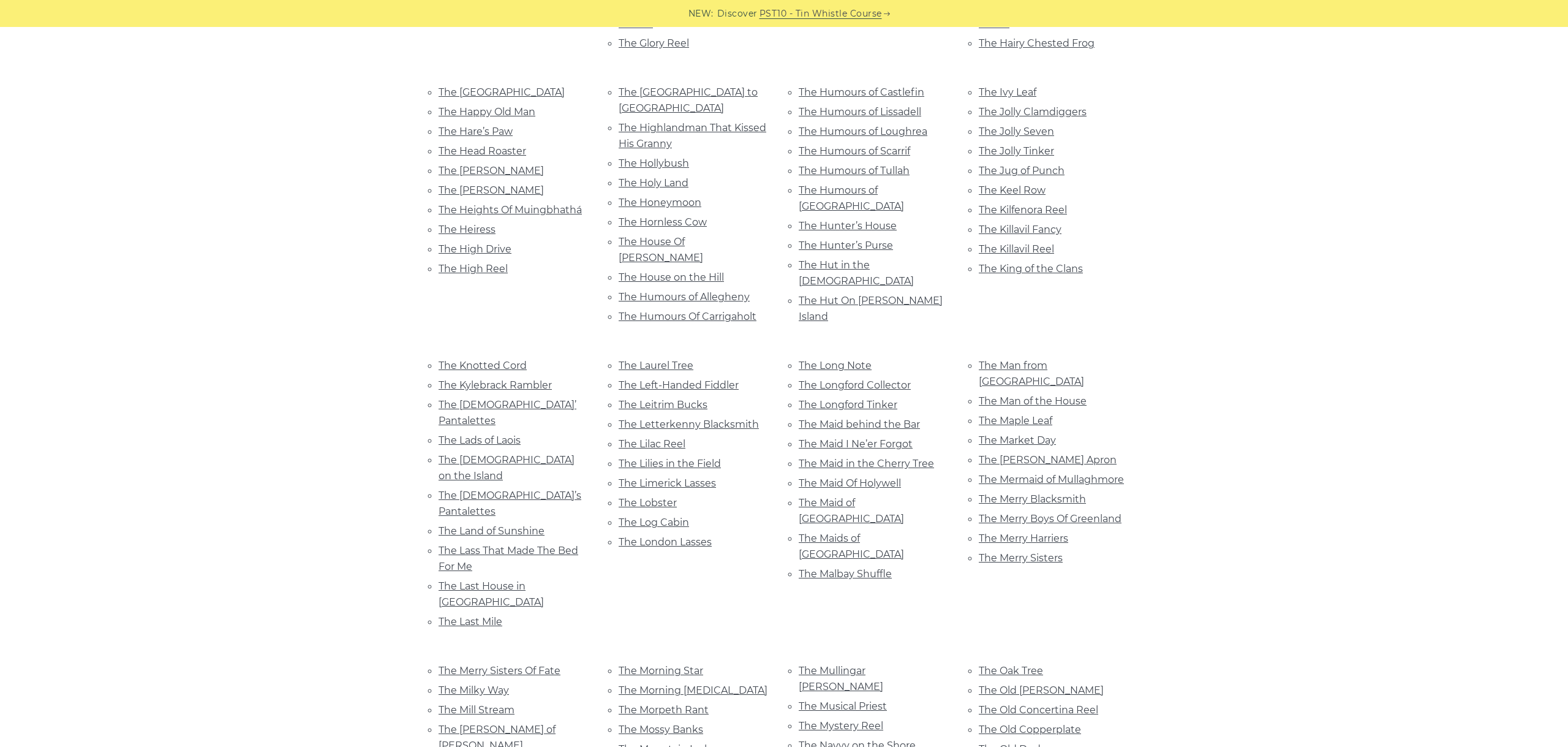
scroll to position [4209, 0]
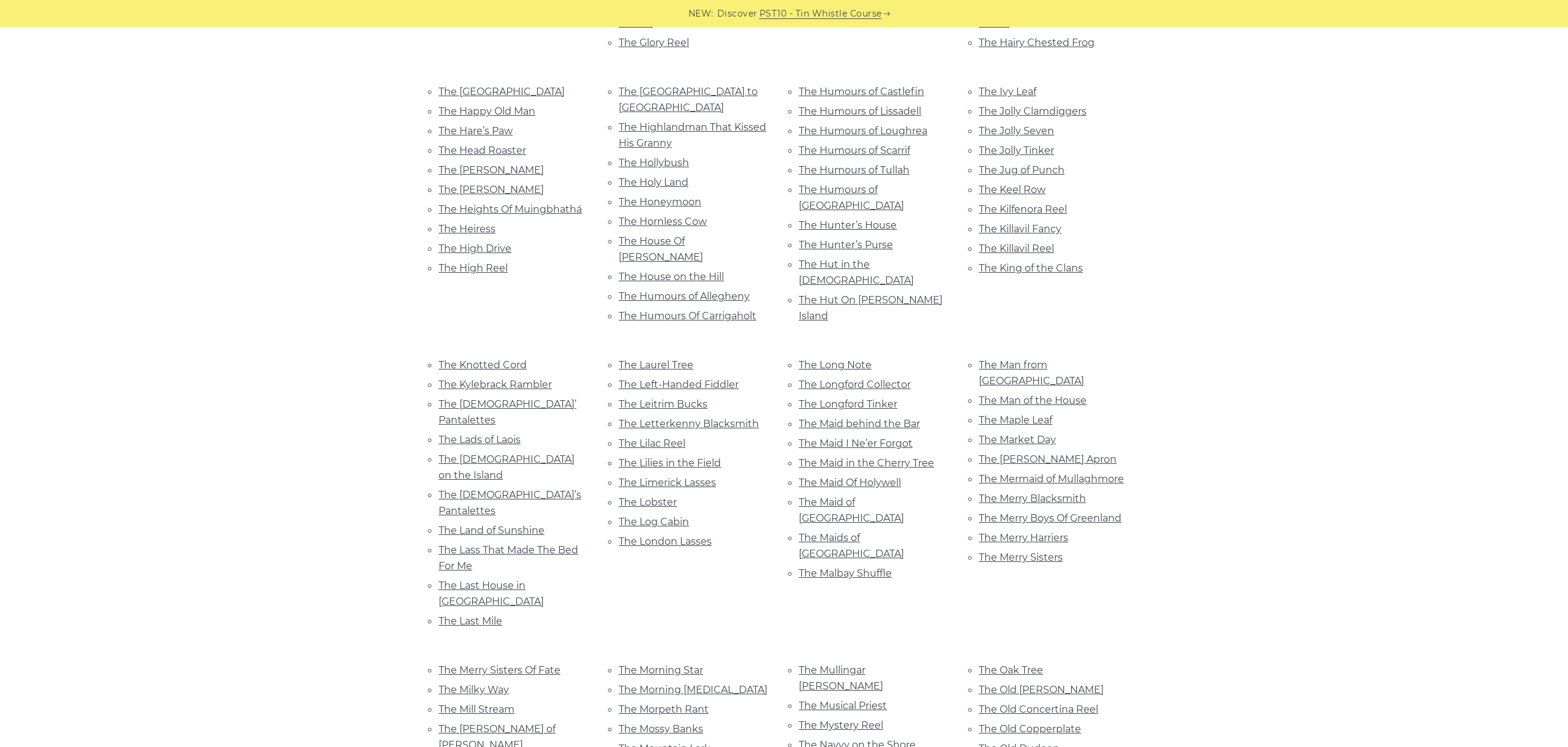
drag, startPoint x: 424, startPoint y: 260, endPoint x: 541, endPoint y: 242, distance: 118.4
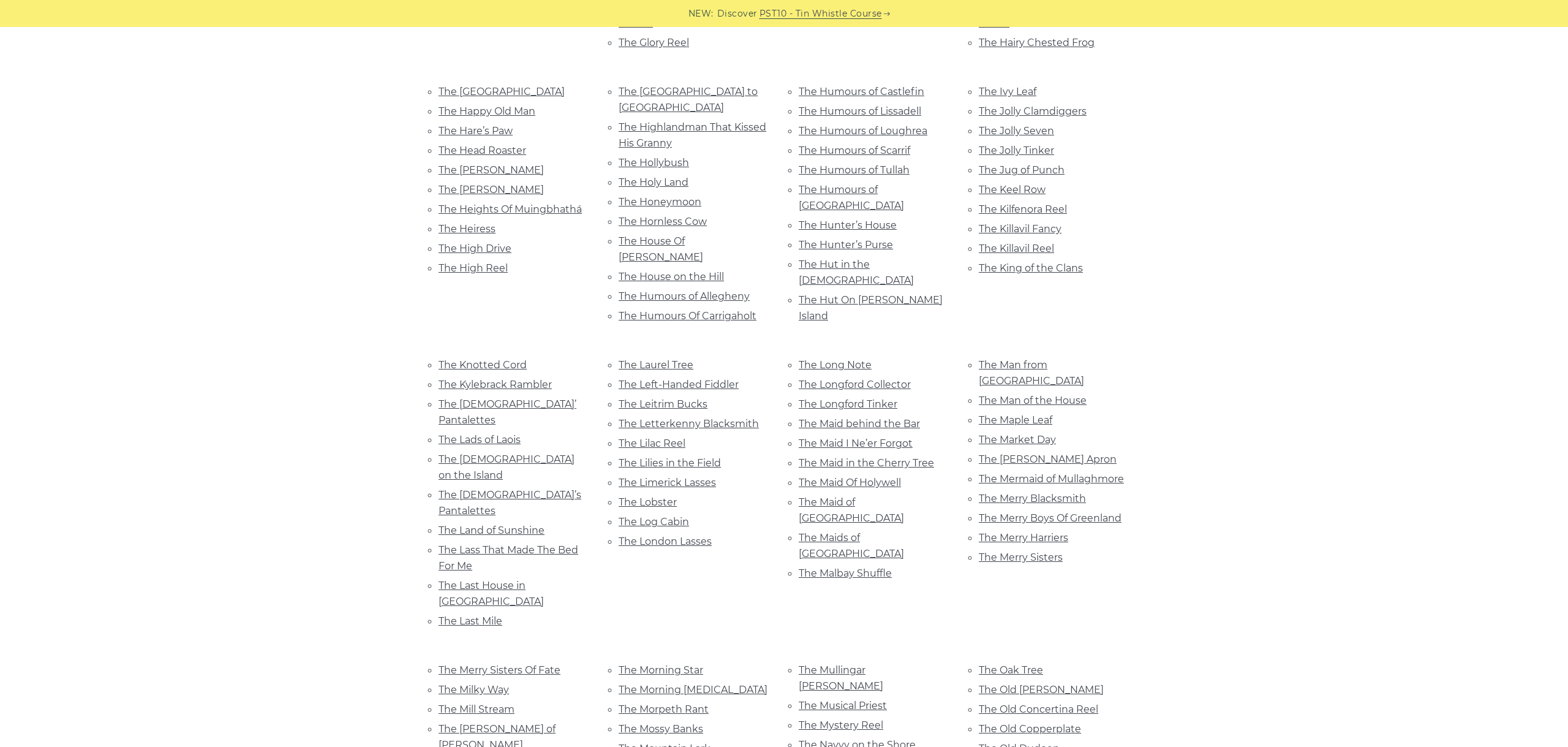
drag, startPoint x: 163, startPoint y: 189, endPoint x: 163, endPoint y: 196, distance: 7.0
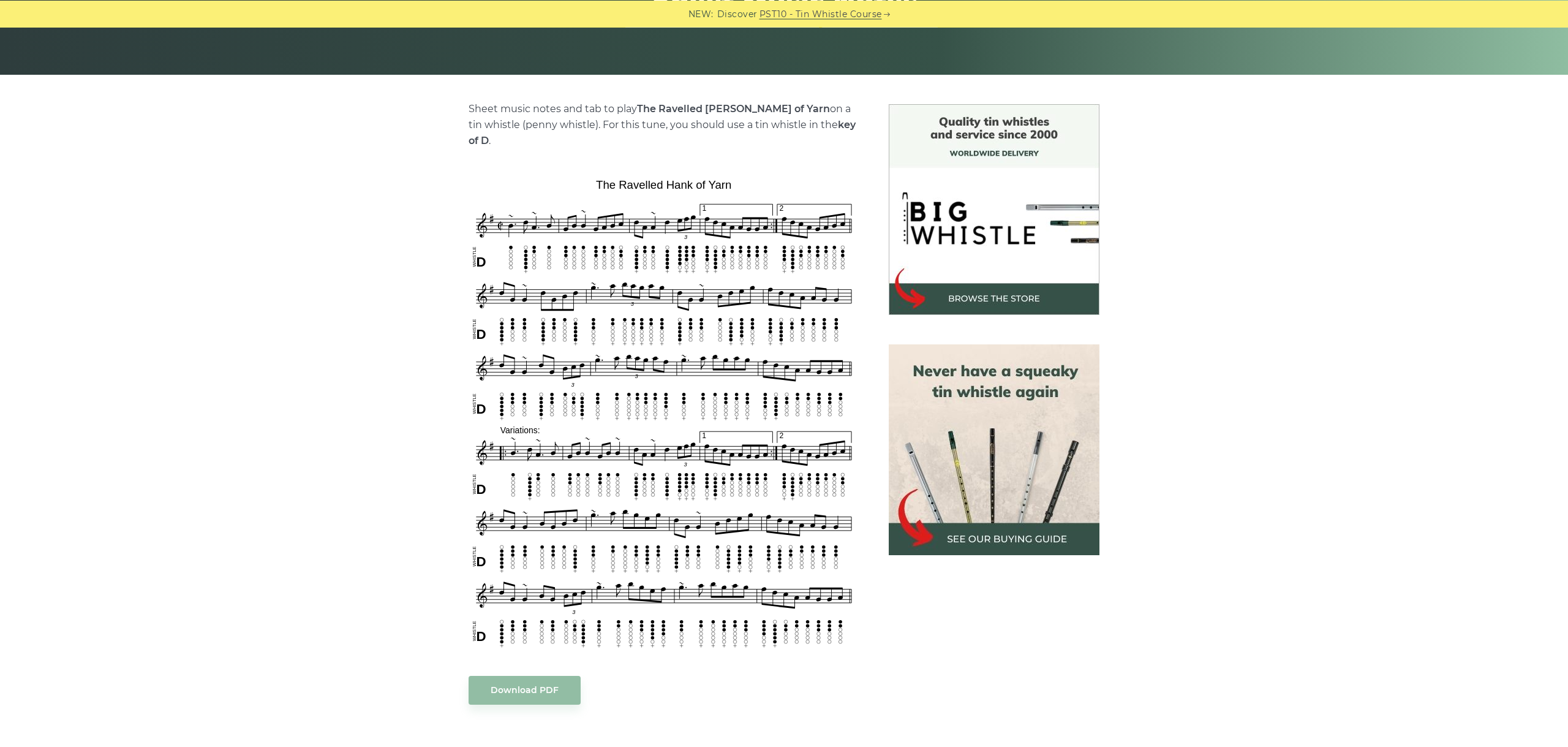
scroll to position [275, 0]
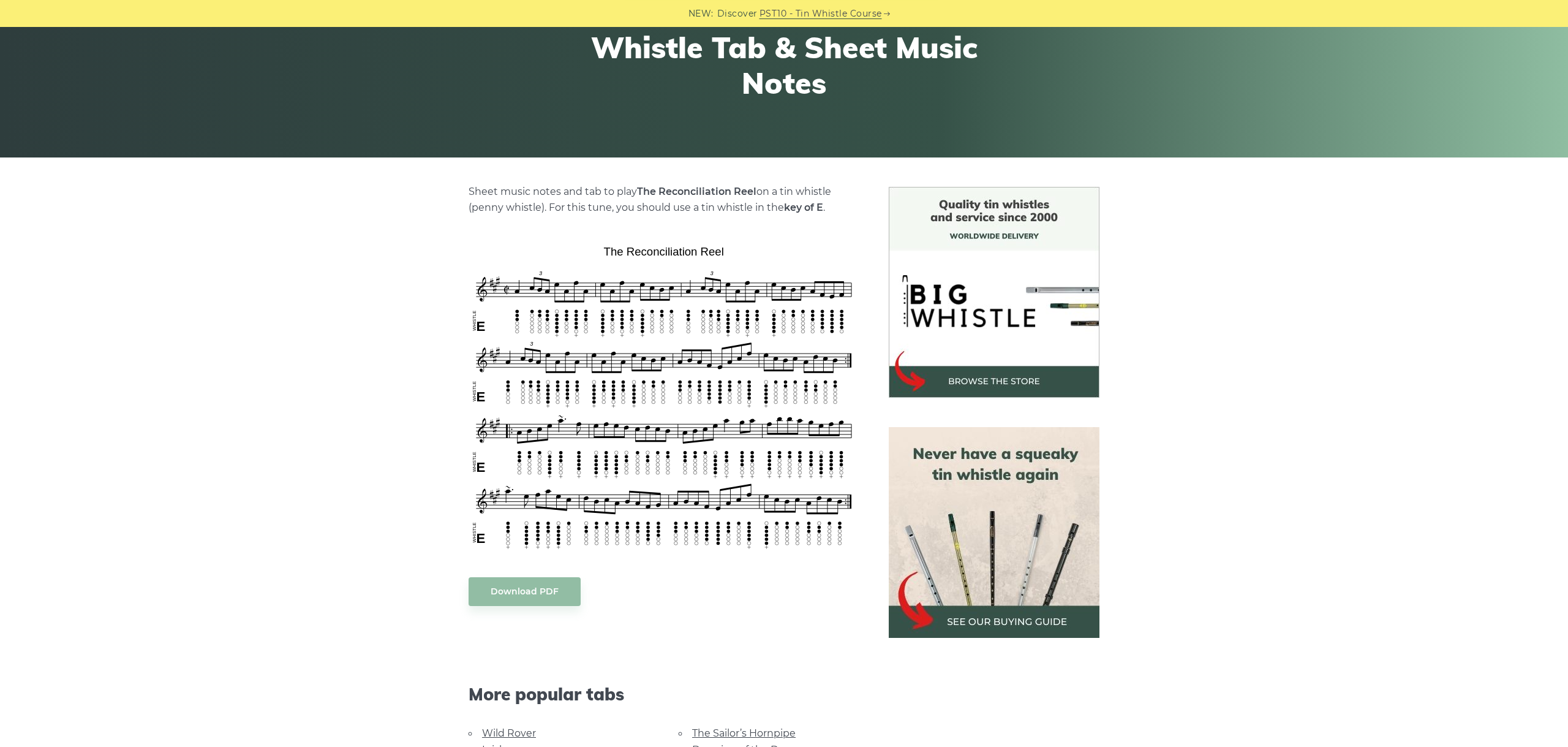
scroll to position [206, 0]
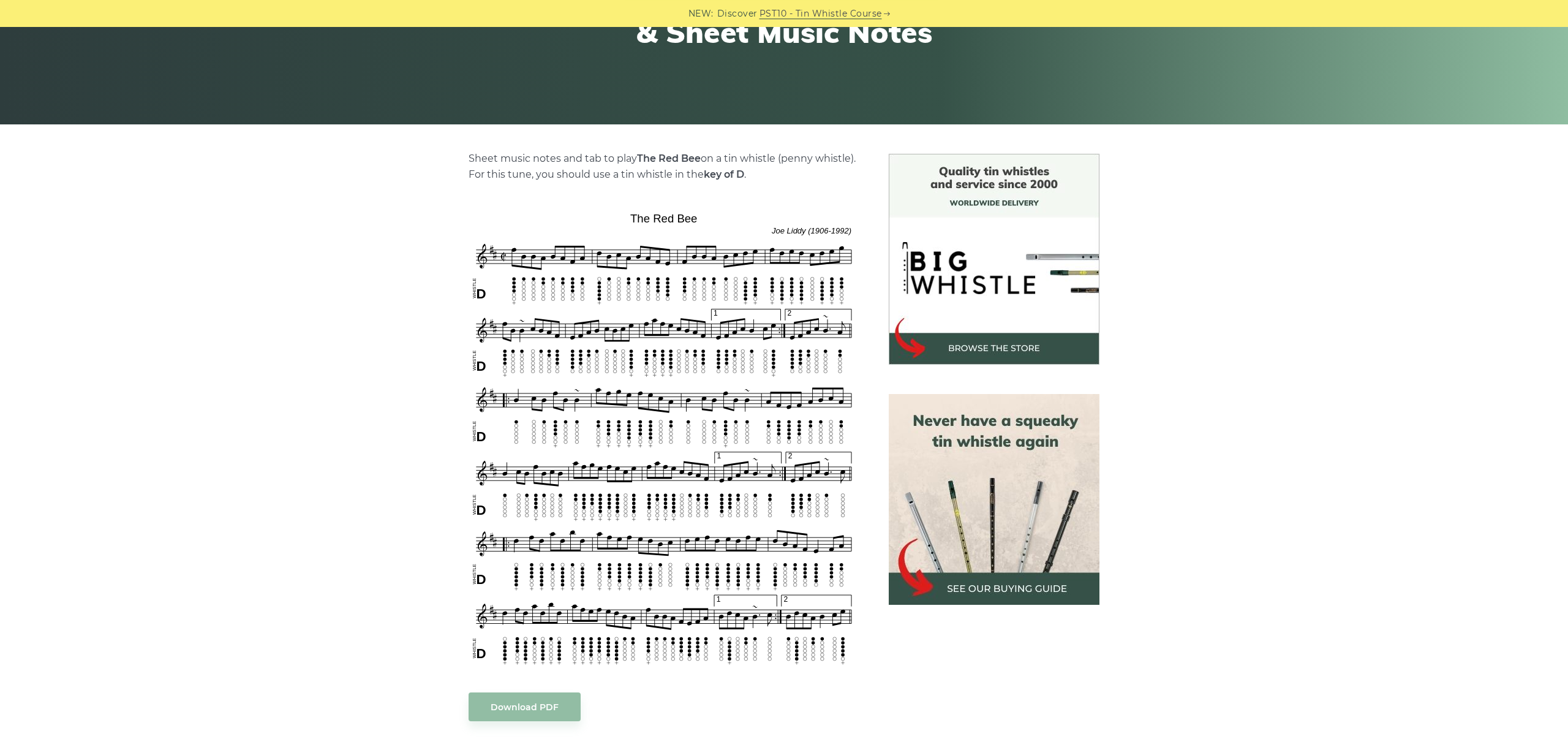
scroll to position [206, 0]
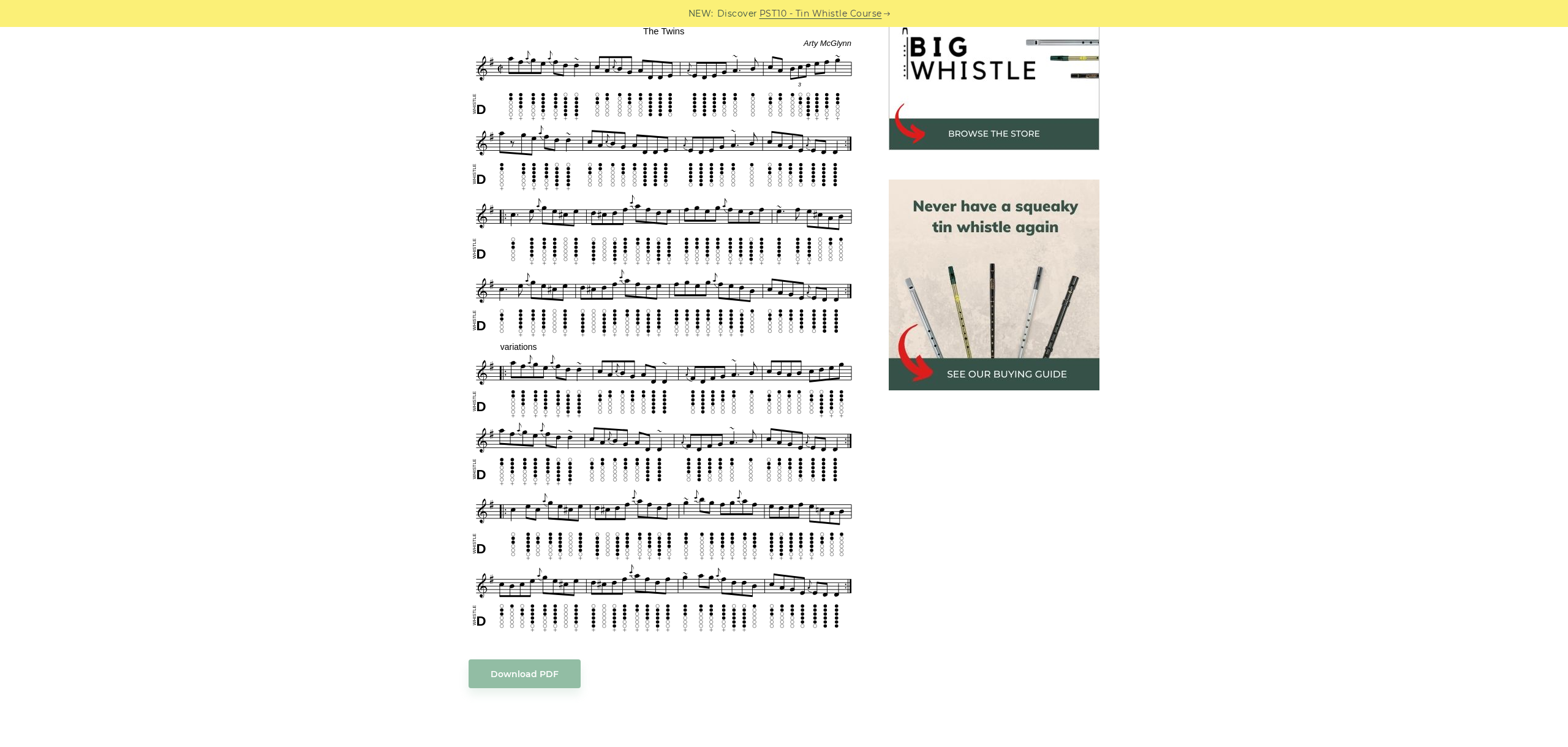
scroll to position [343, 0]
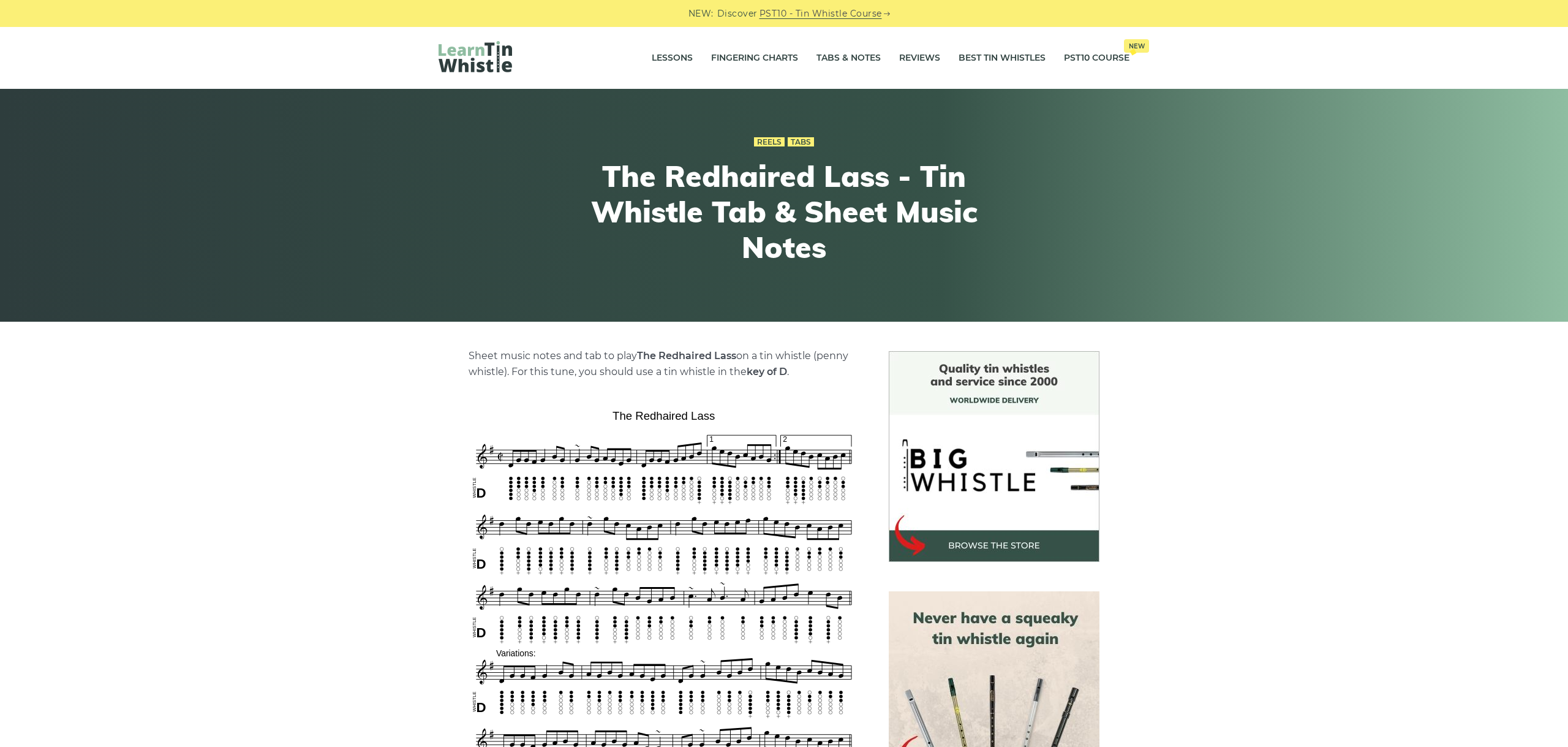
scroll to position [275, 0]
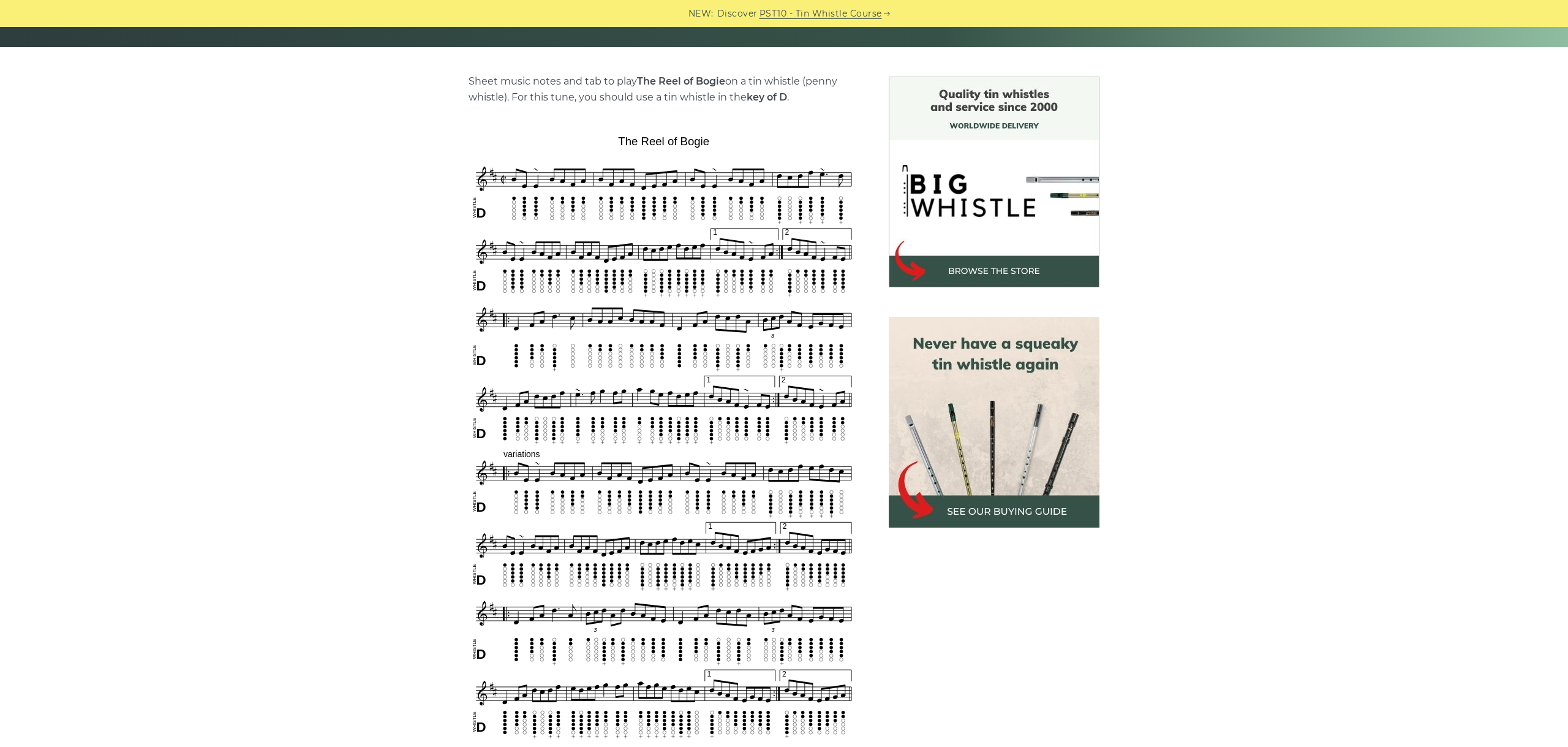
scroll to position [343, 0]
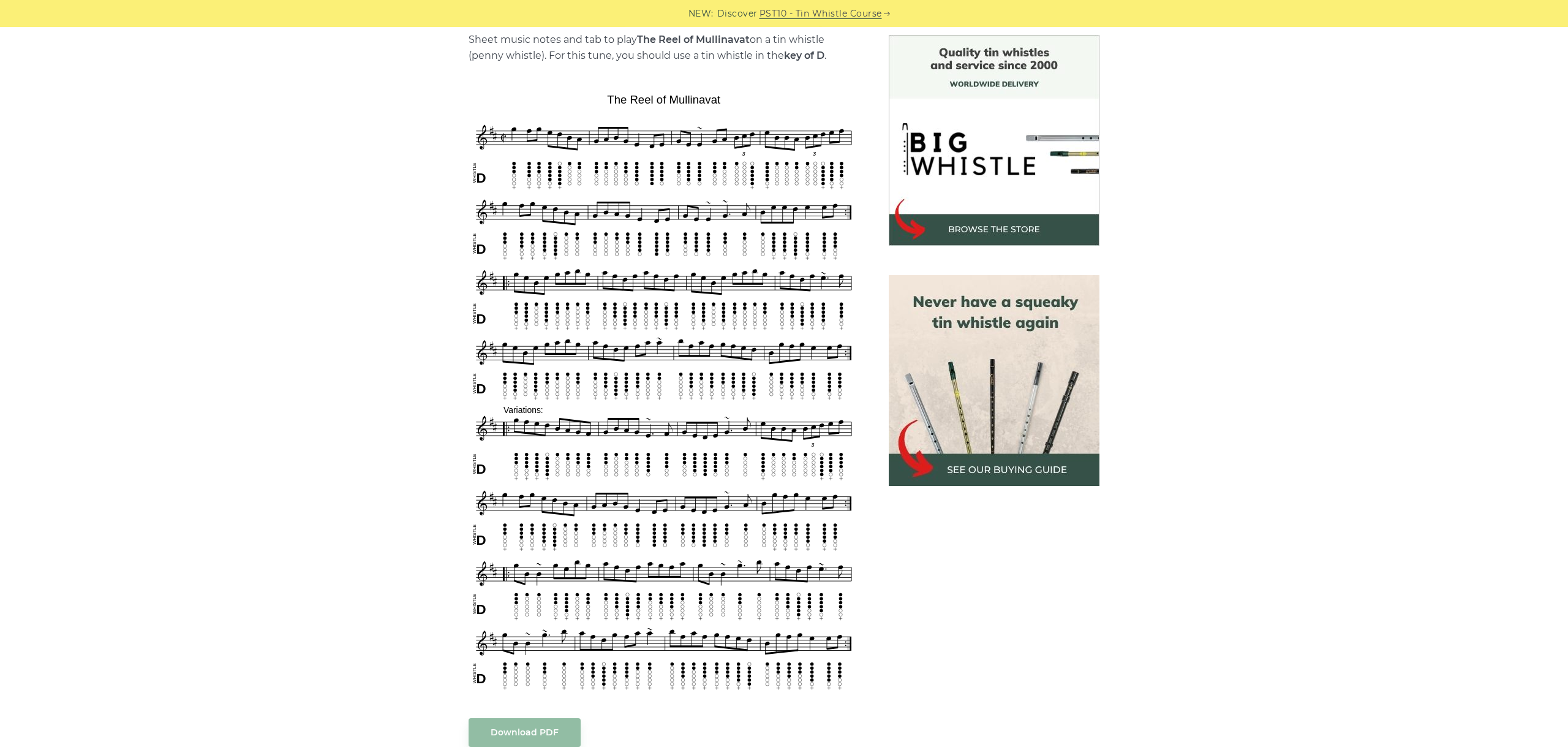
scroll to position [343, 0]
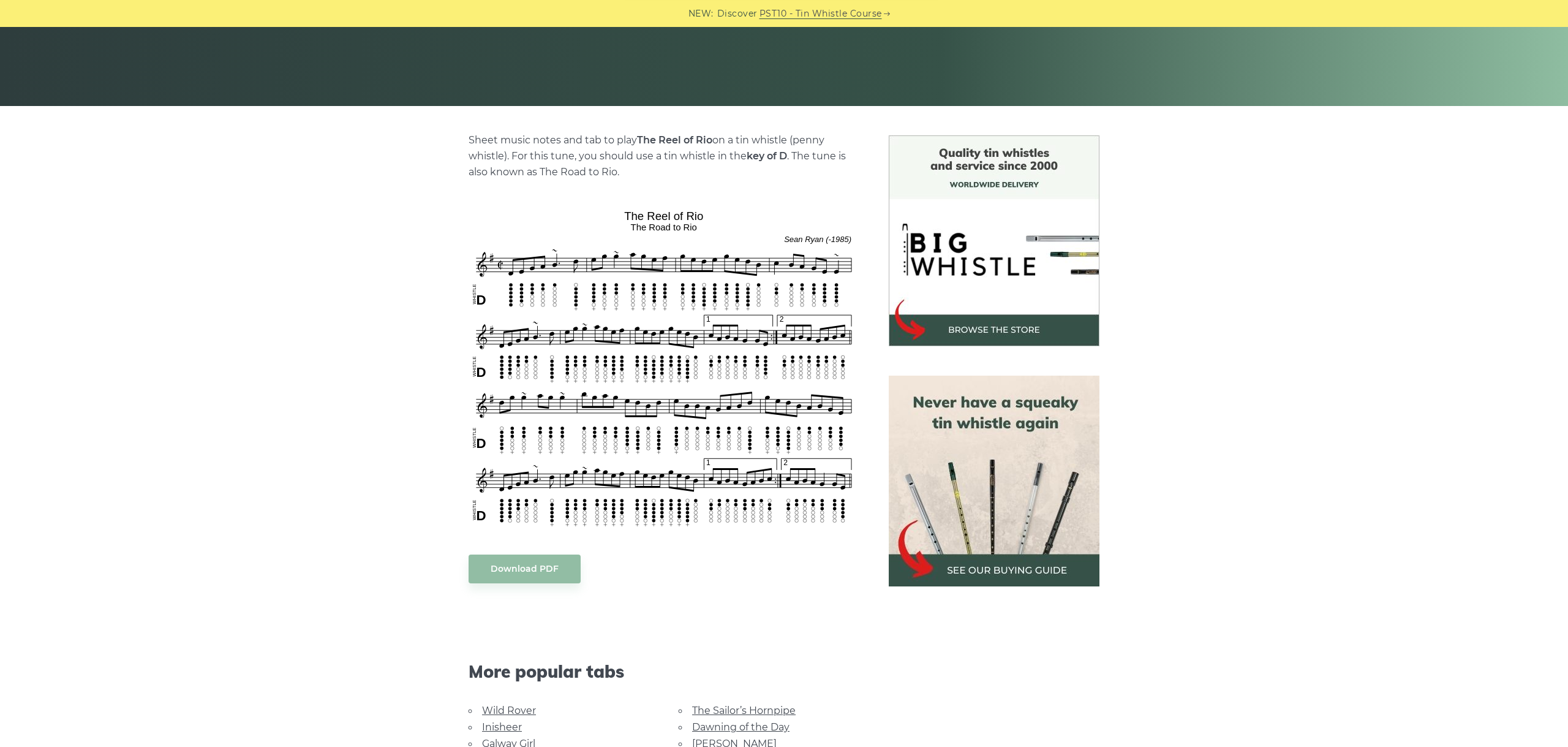
scroll to position [275, 0]
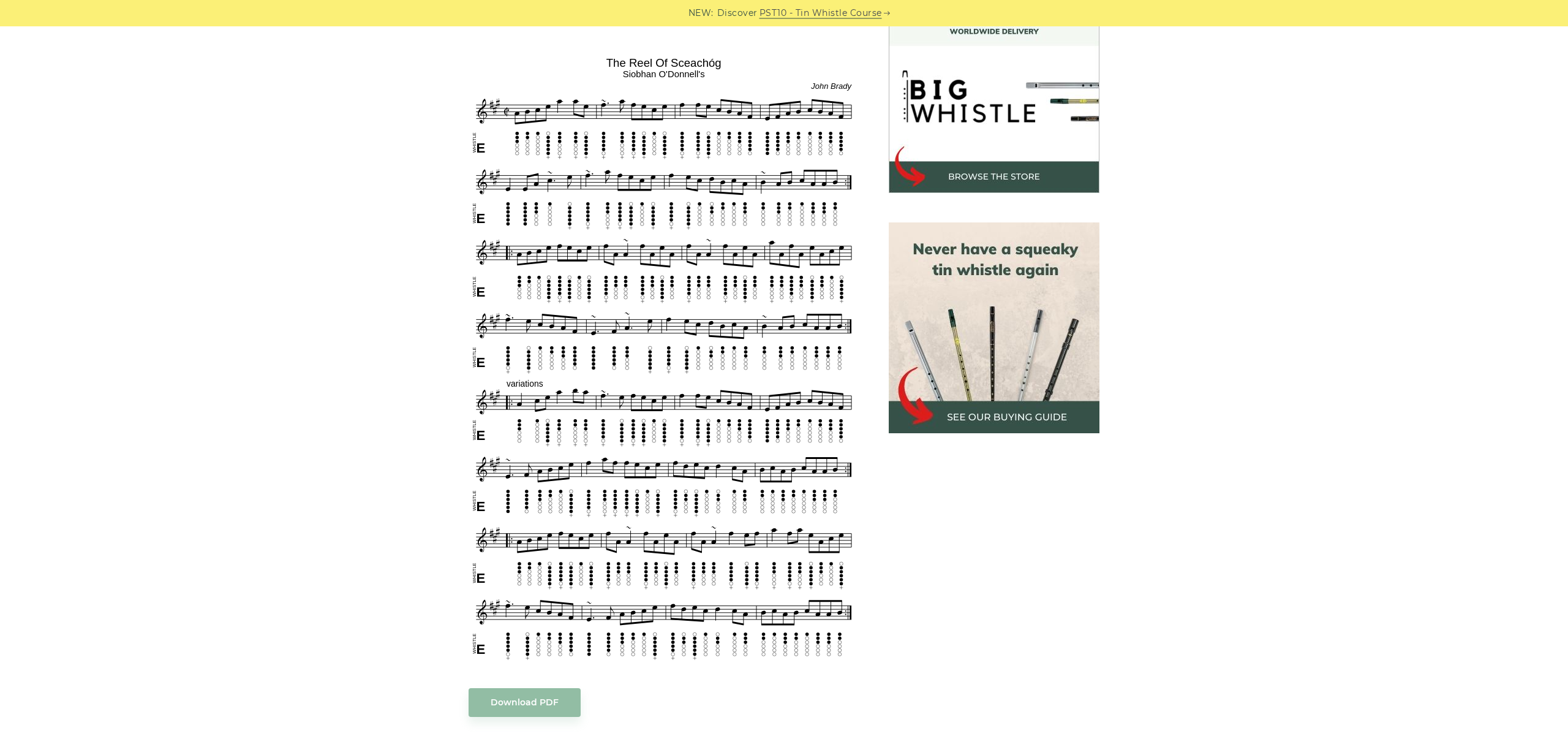
scroll to position [343, 0]
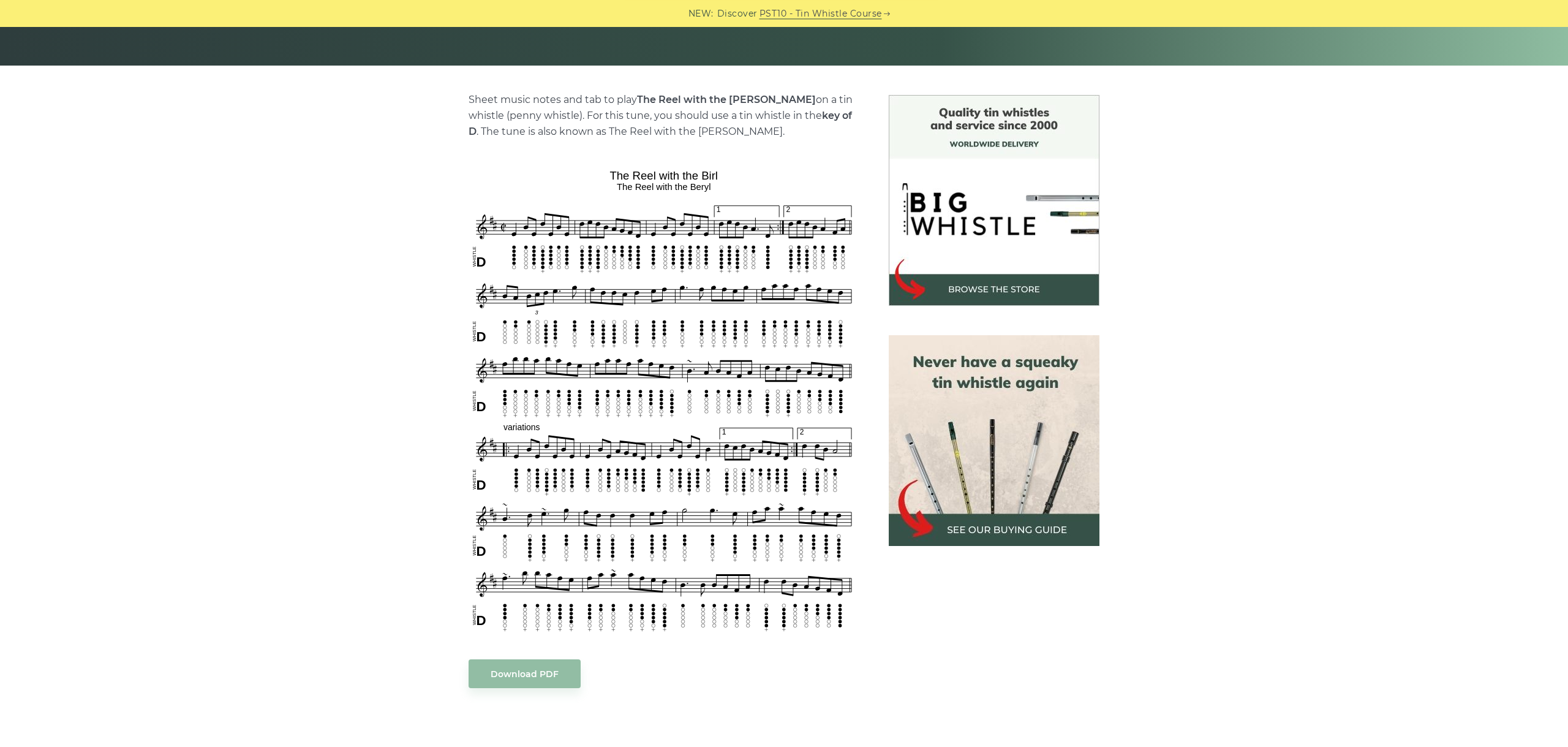
scroll to position [275, 0]
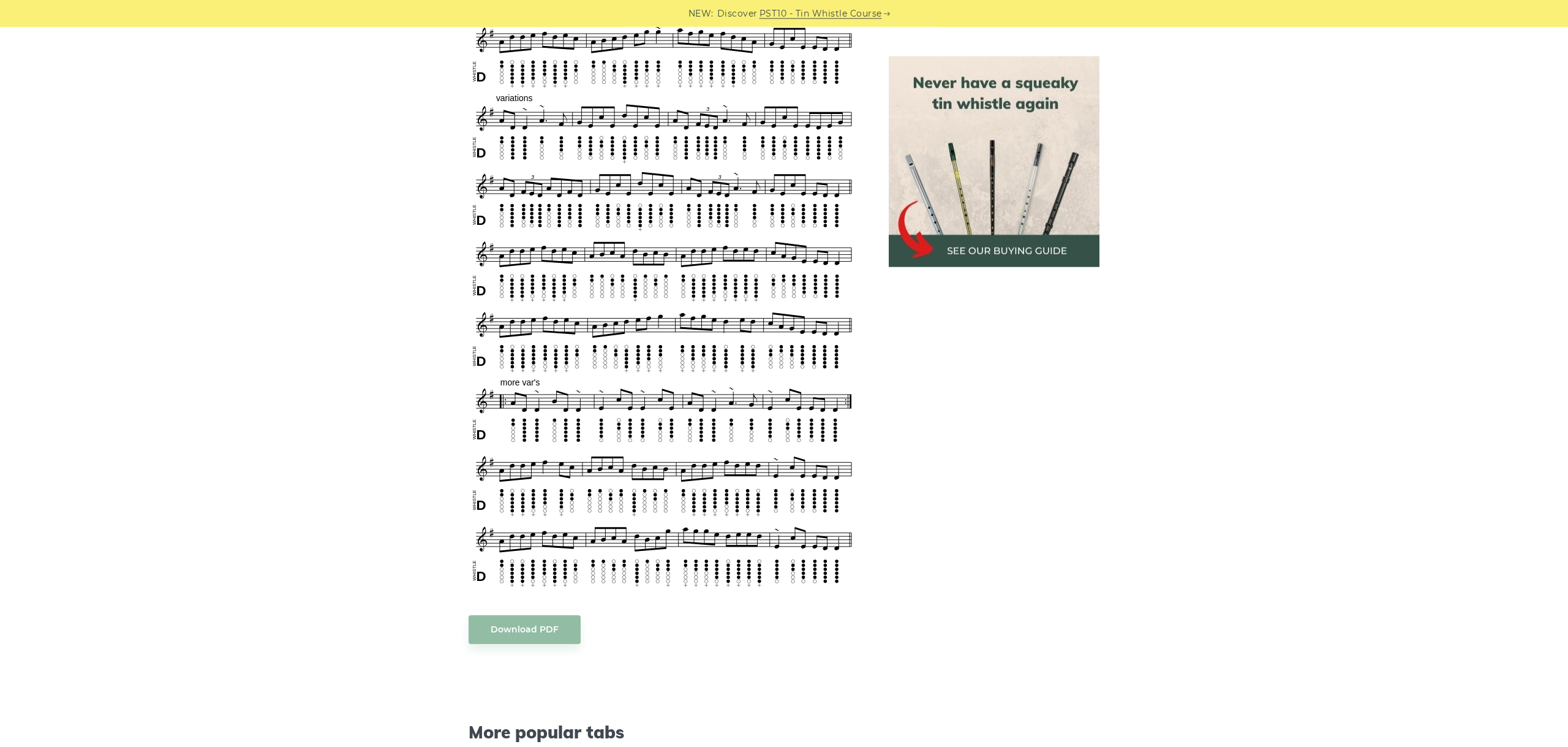
scroll to position [594, 0]
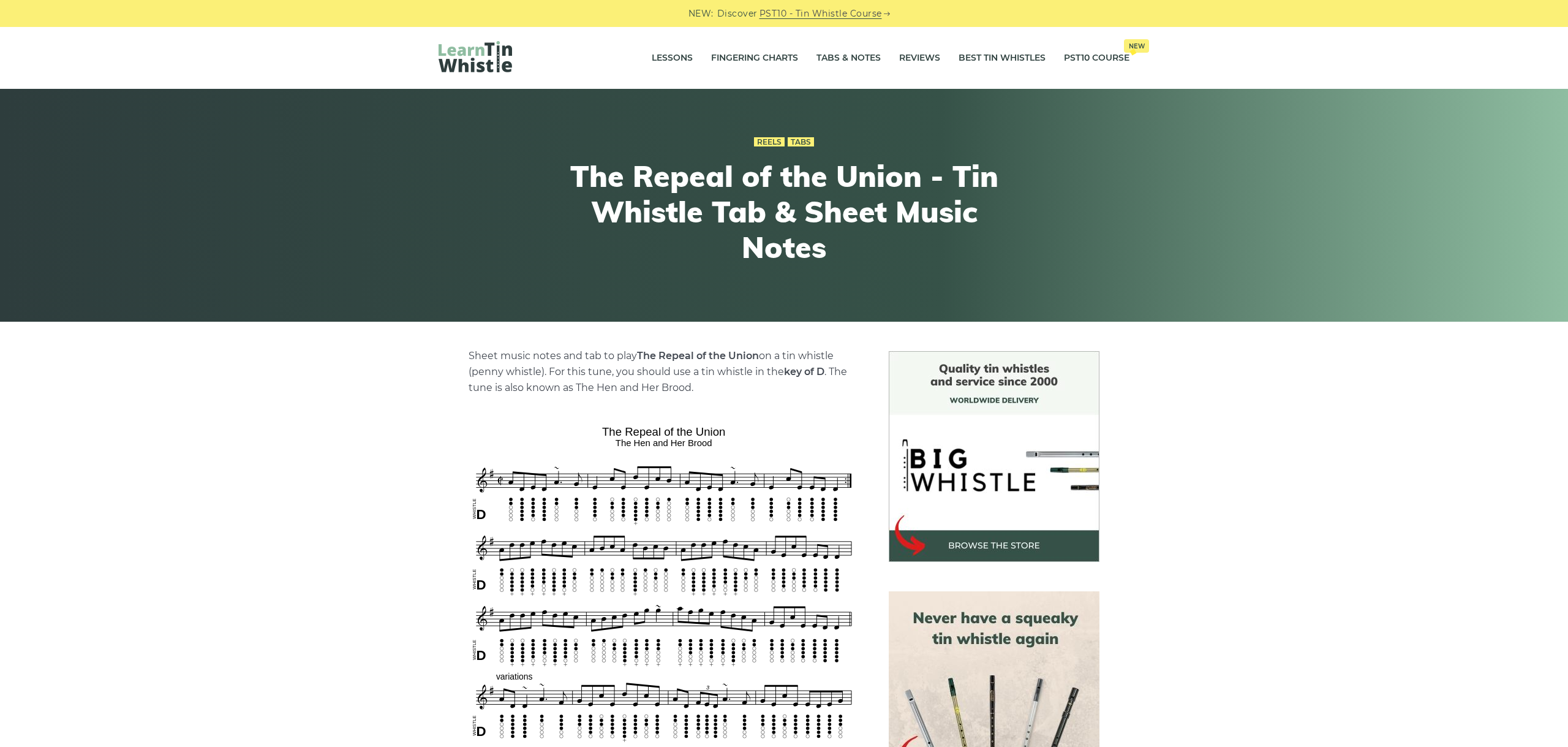
scroll to position [594, 0]
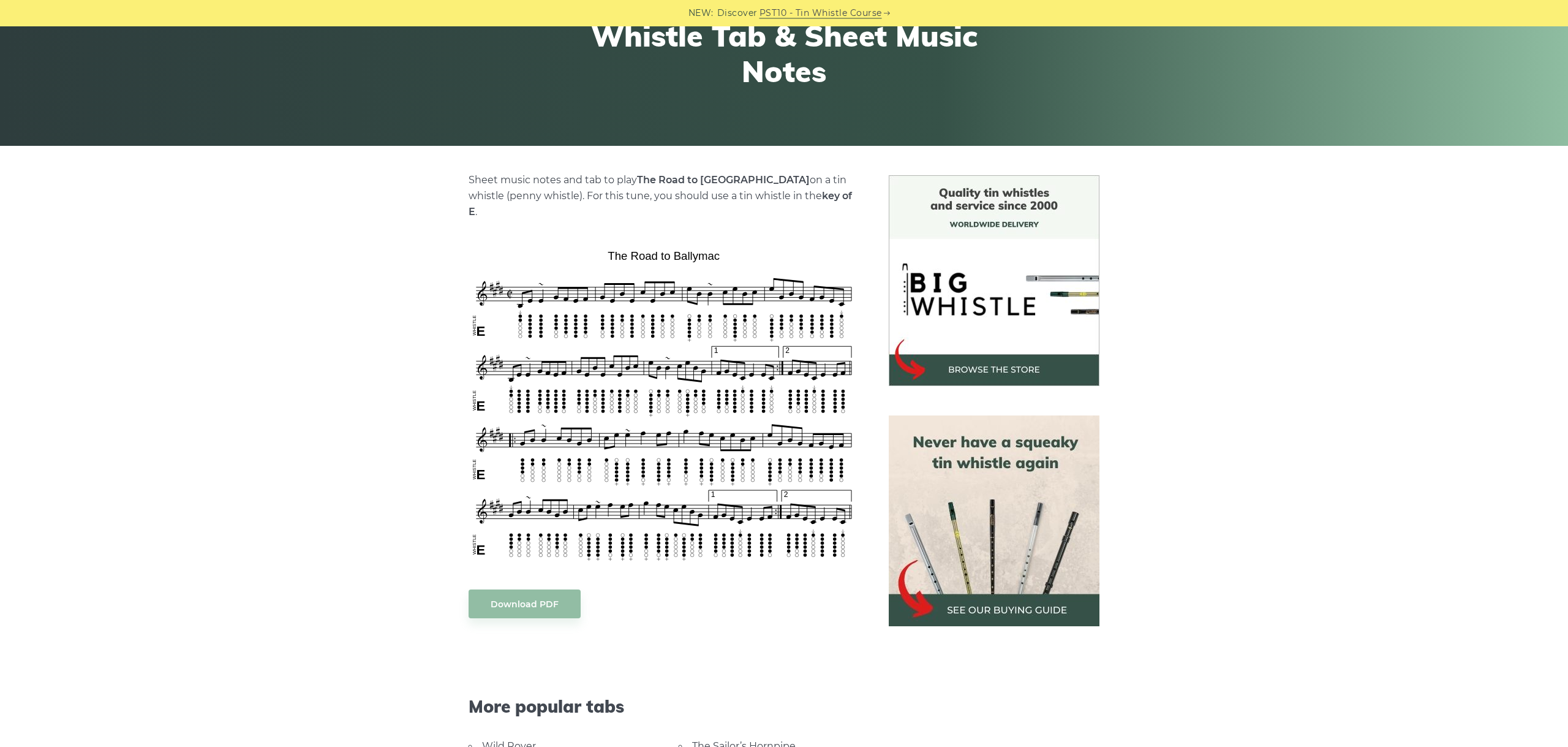
scroll to position [206, 0]
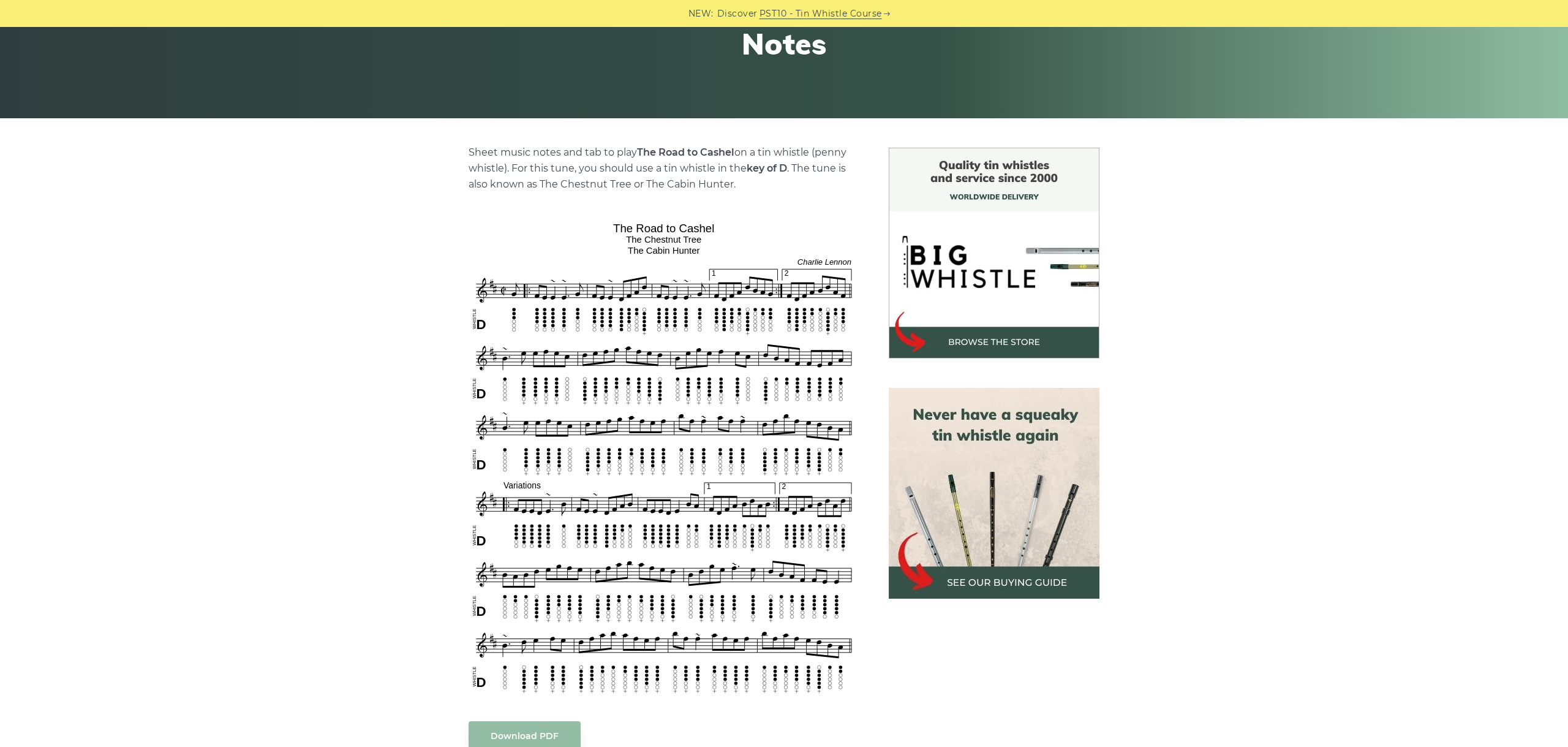
scroll to position [275, 0]
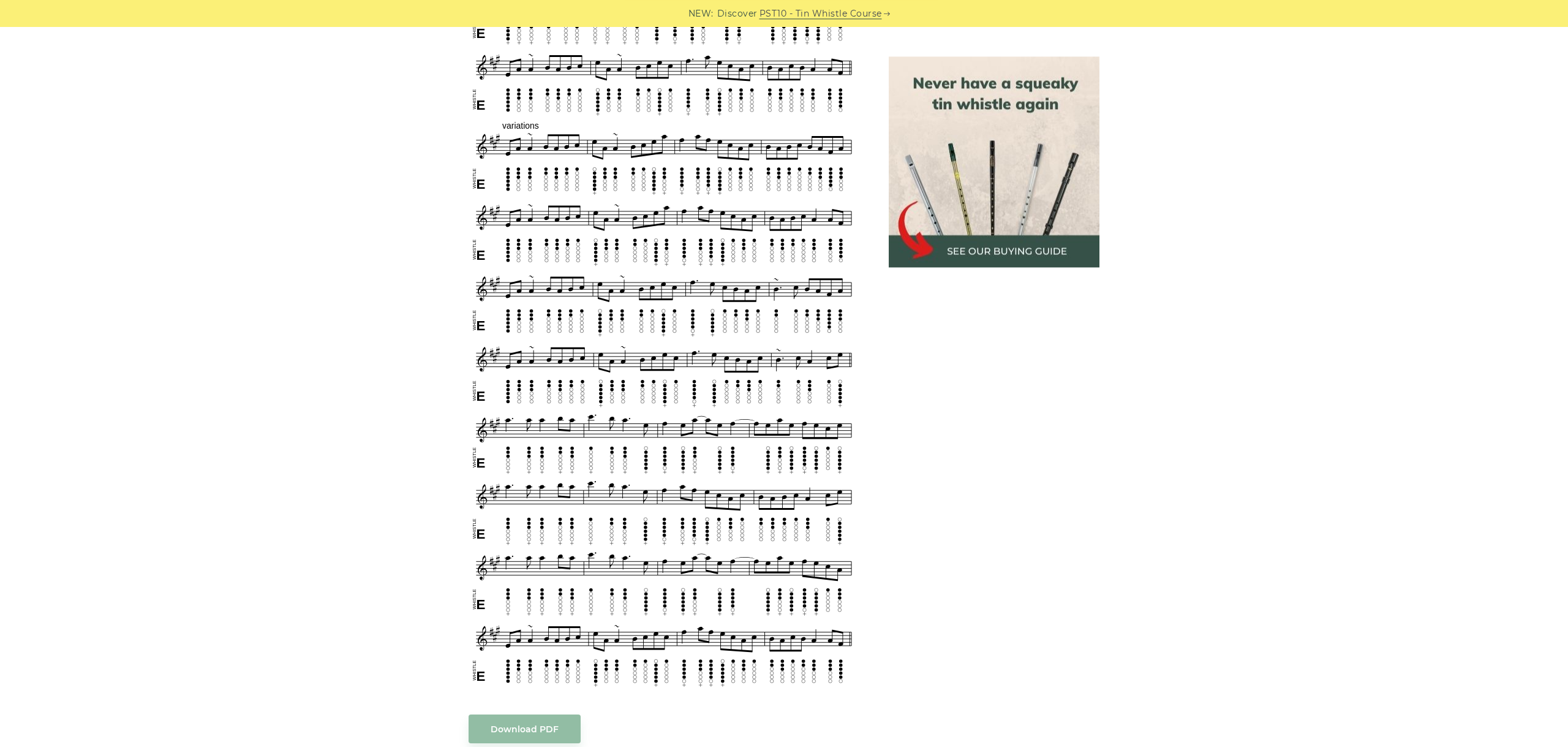
scroll to position [755, 0]
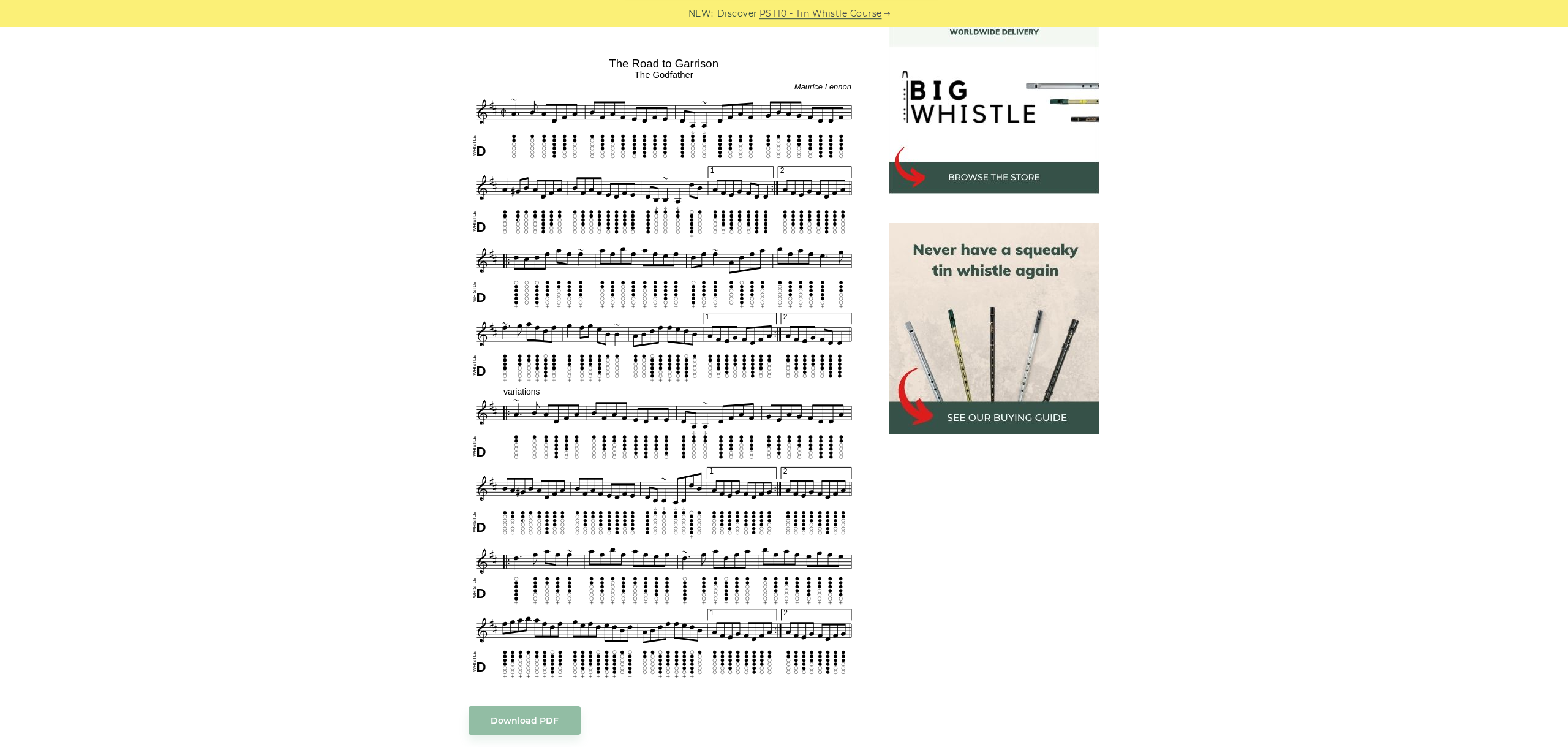
scroll to position [343, 0]
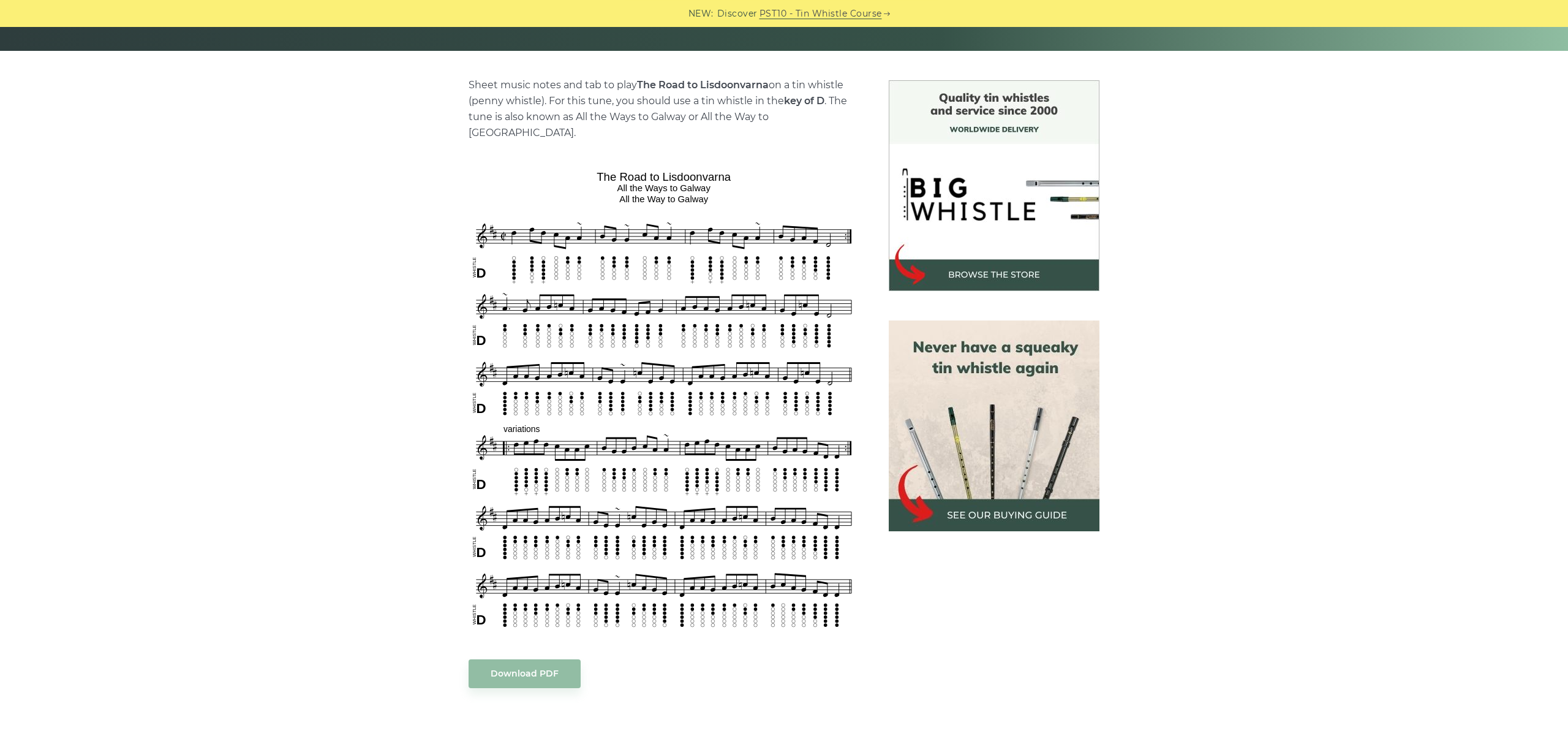
scroll to position [275, 0]
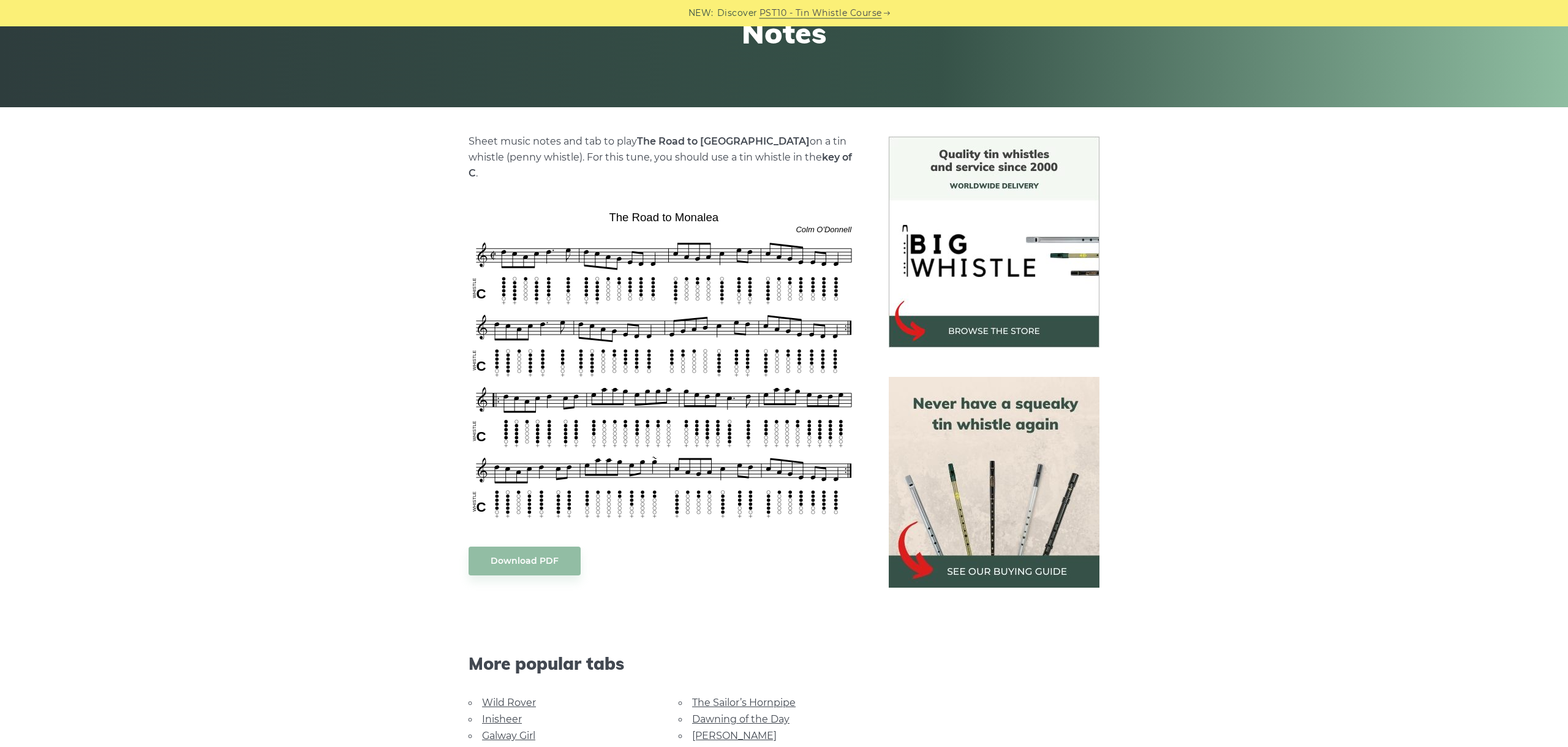
scroll to position [275, 0]
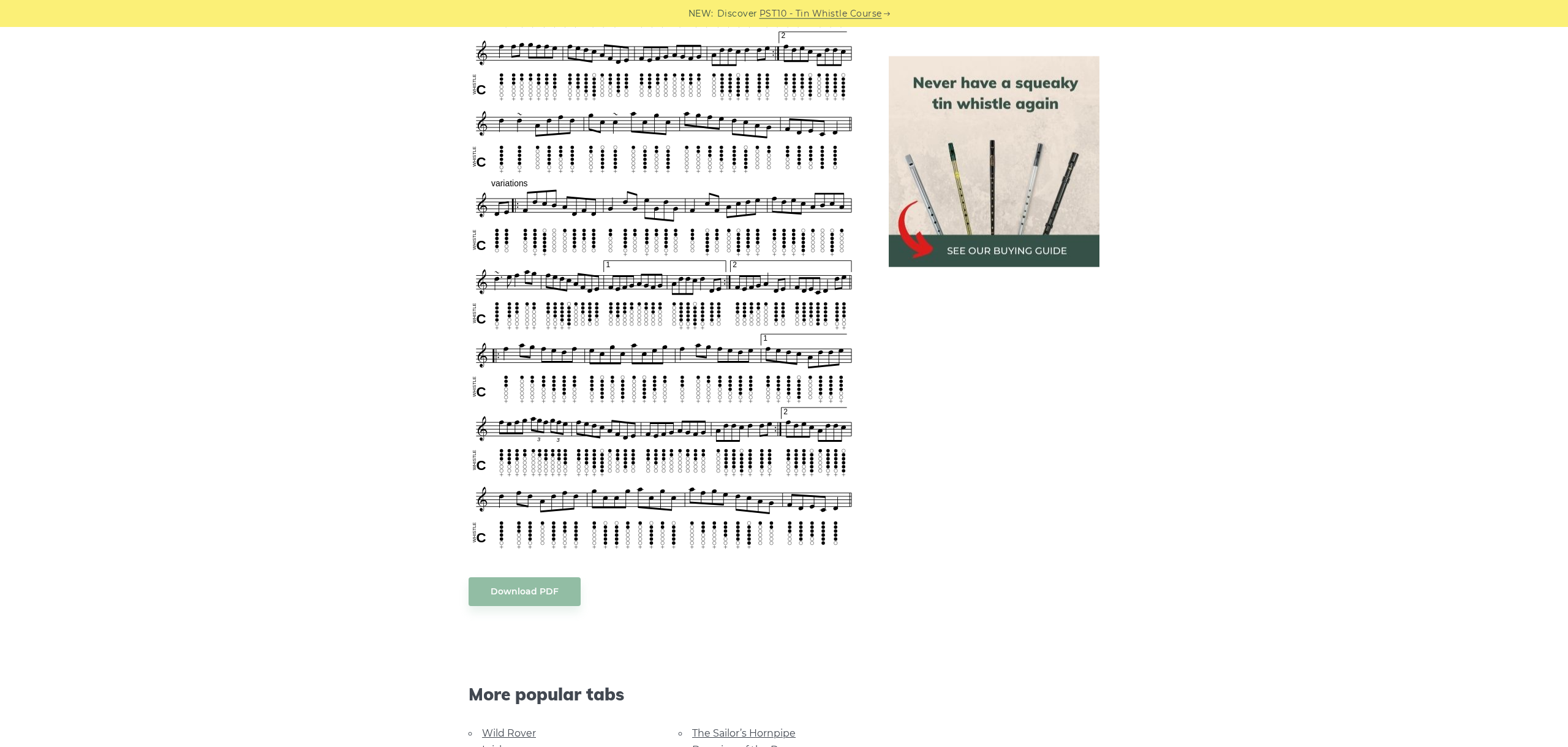
scroll to position [641, 0]
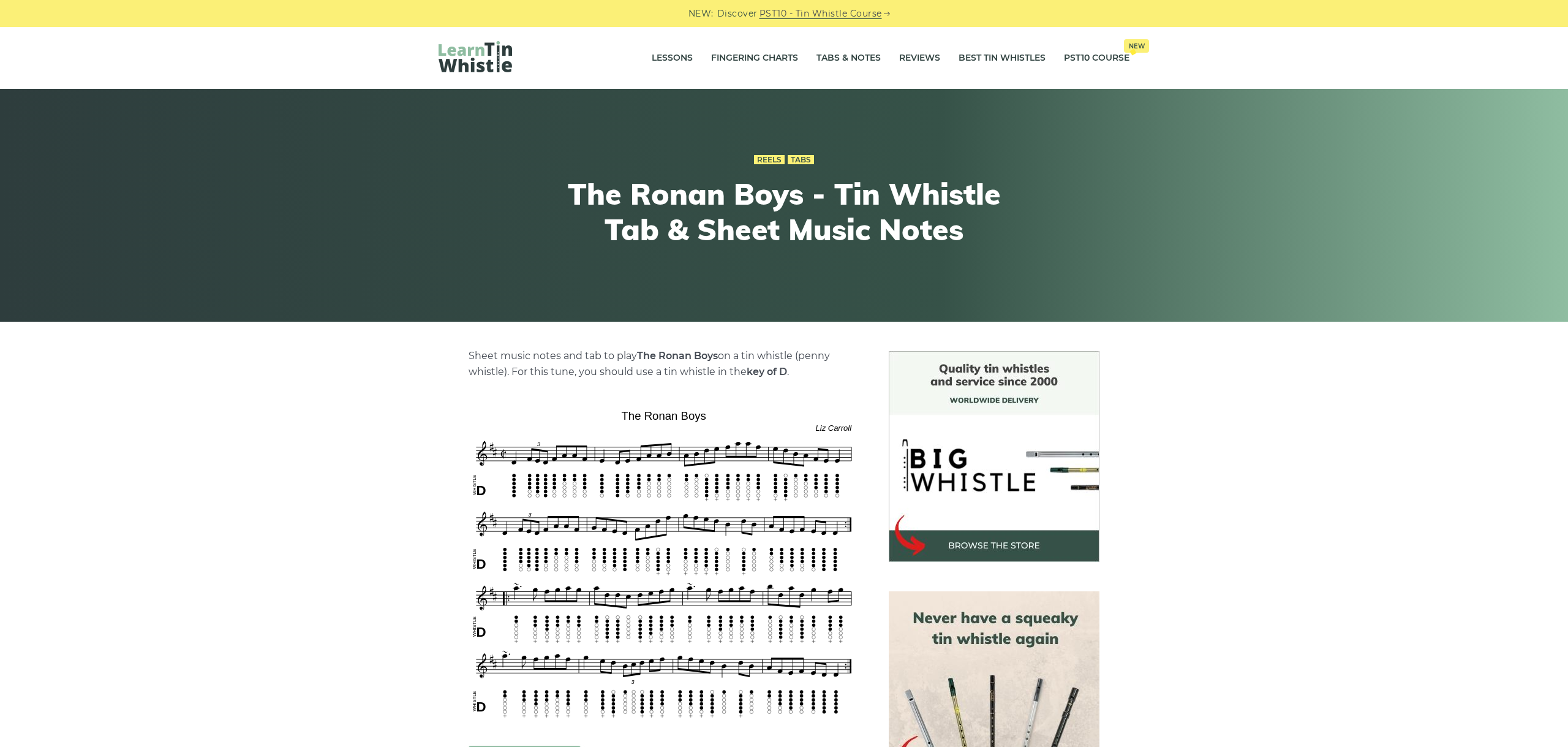
scroll to position [137, 0]
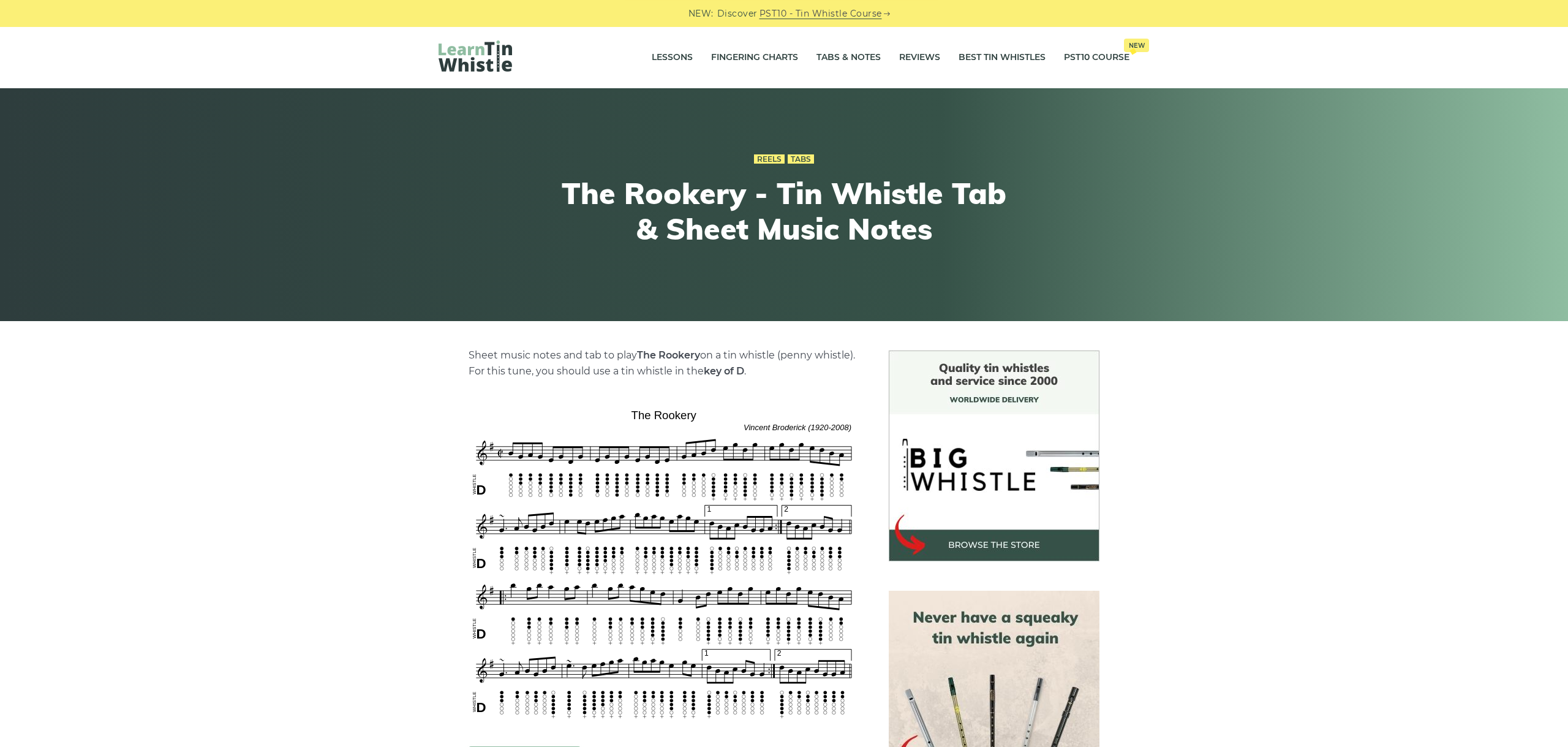
scroll to position [206, 0]
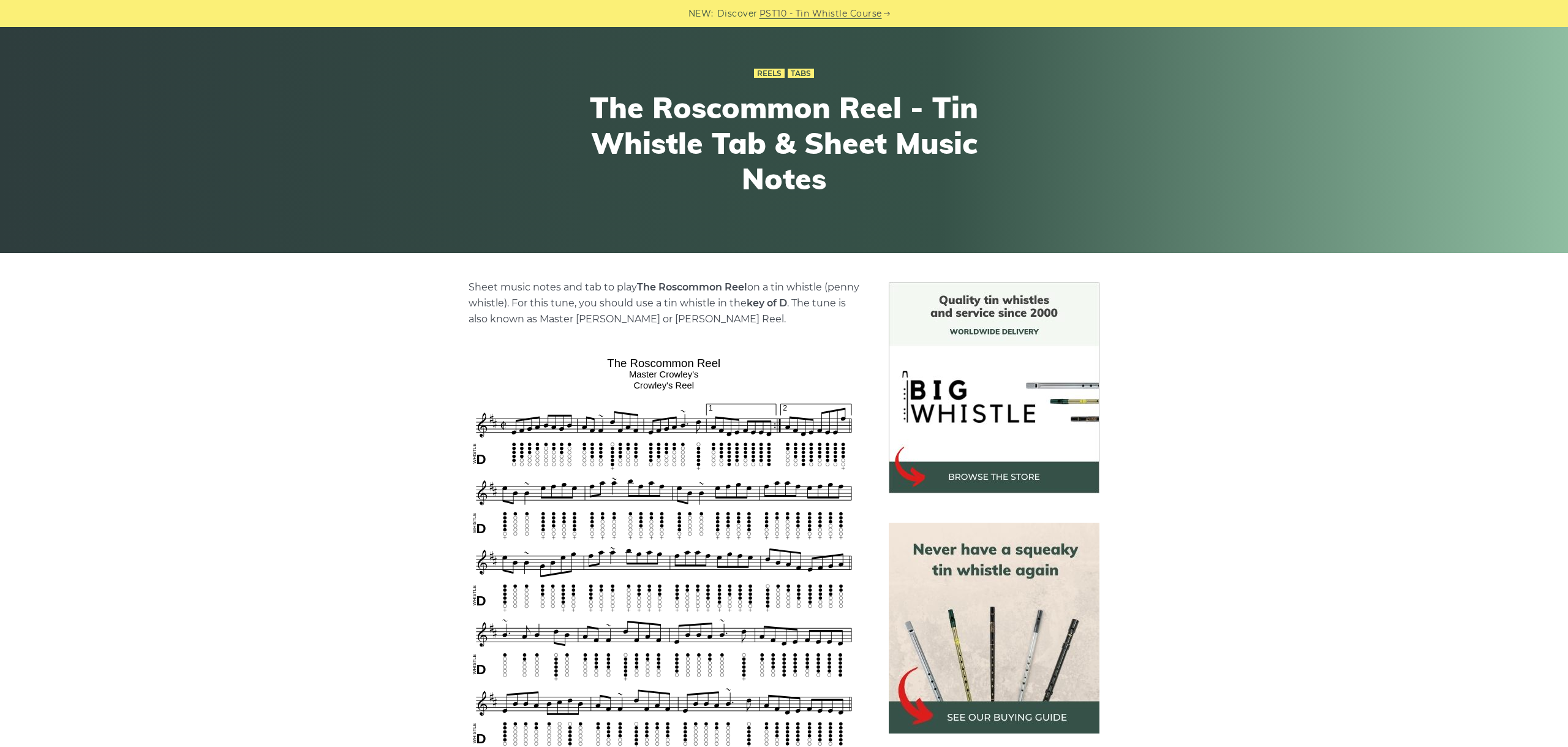
scroll to position [137, 0]
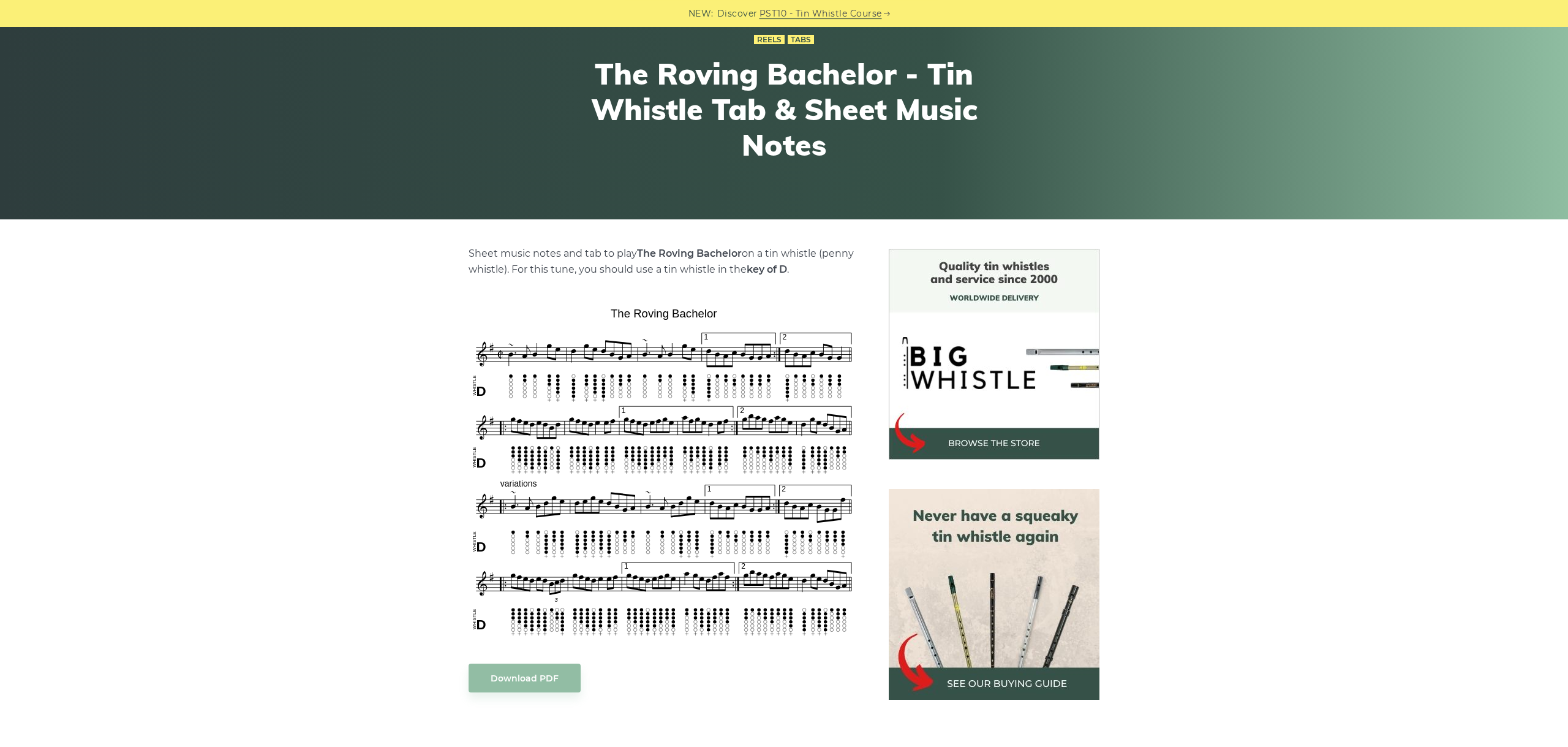
scroll to position [206, 0]
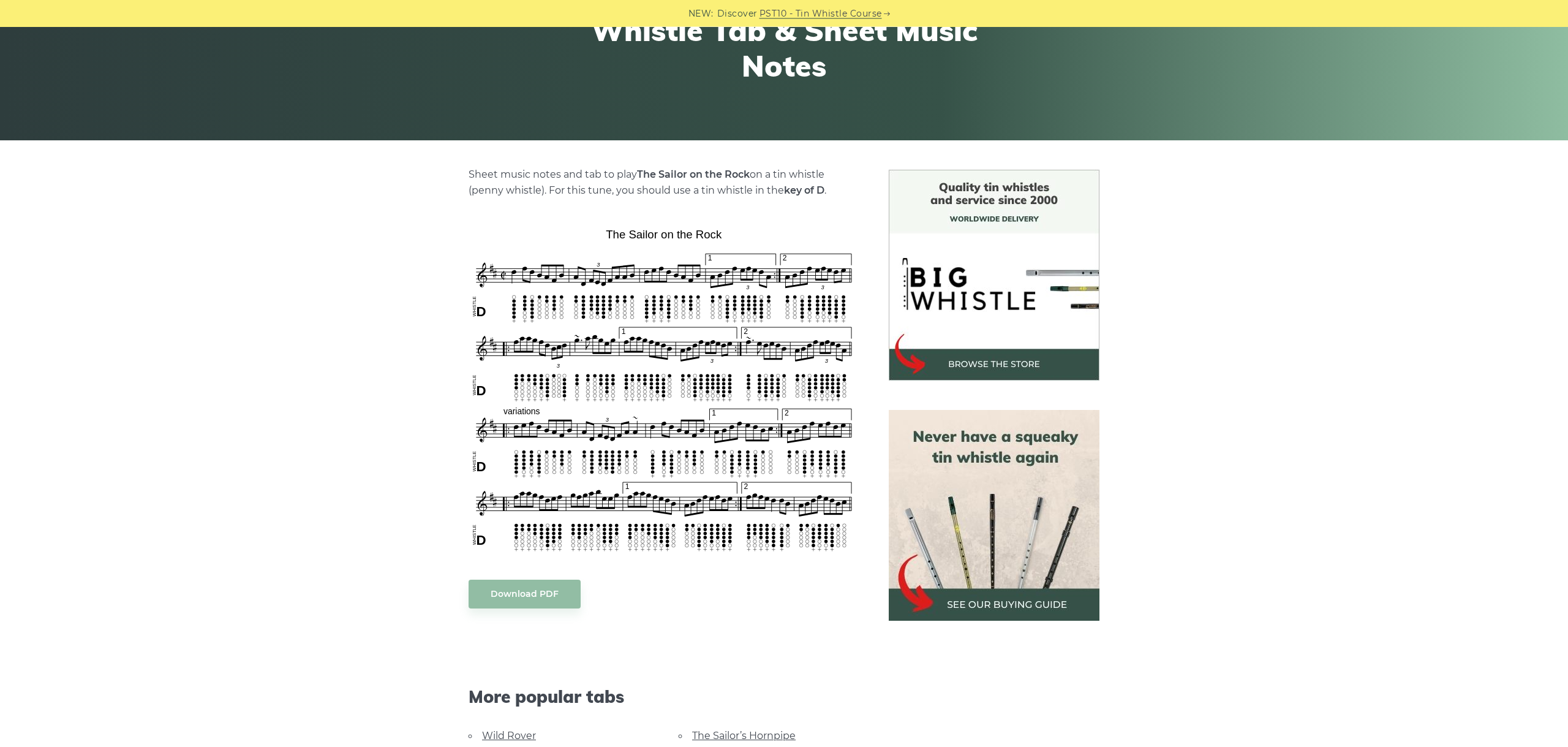
scroll to position [206, 0]
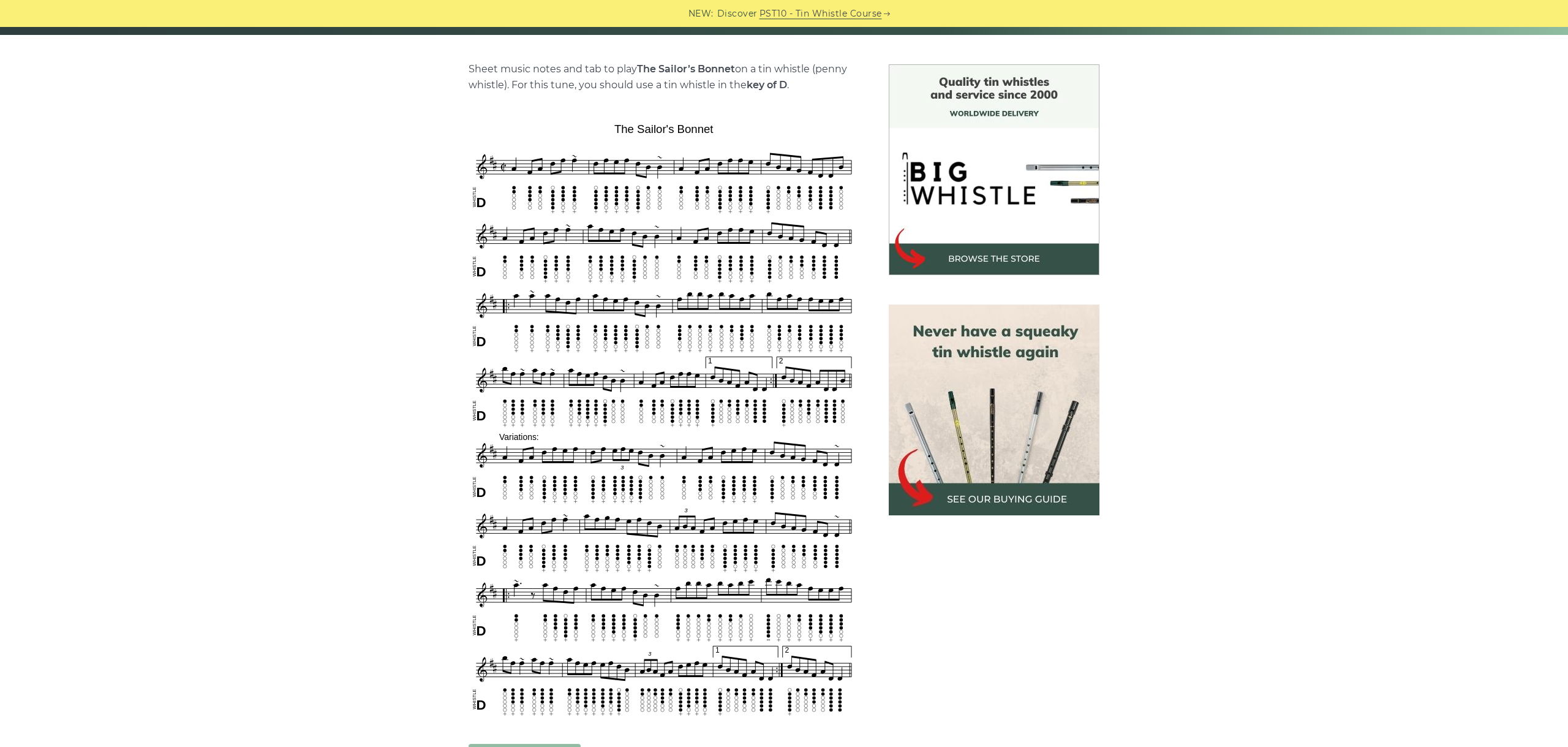
scroll to position [343, 0]
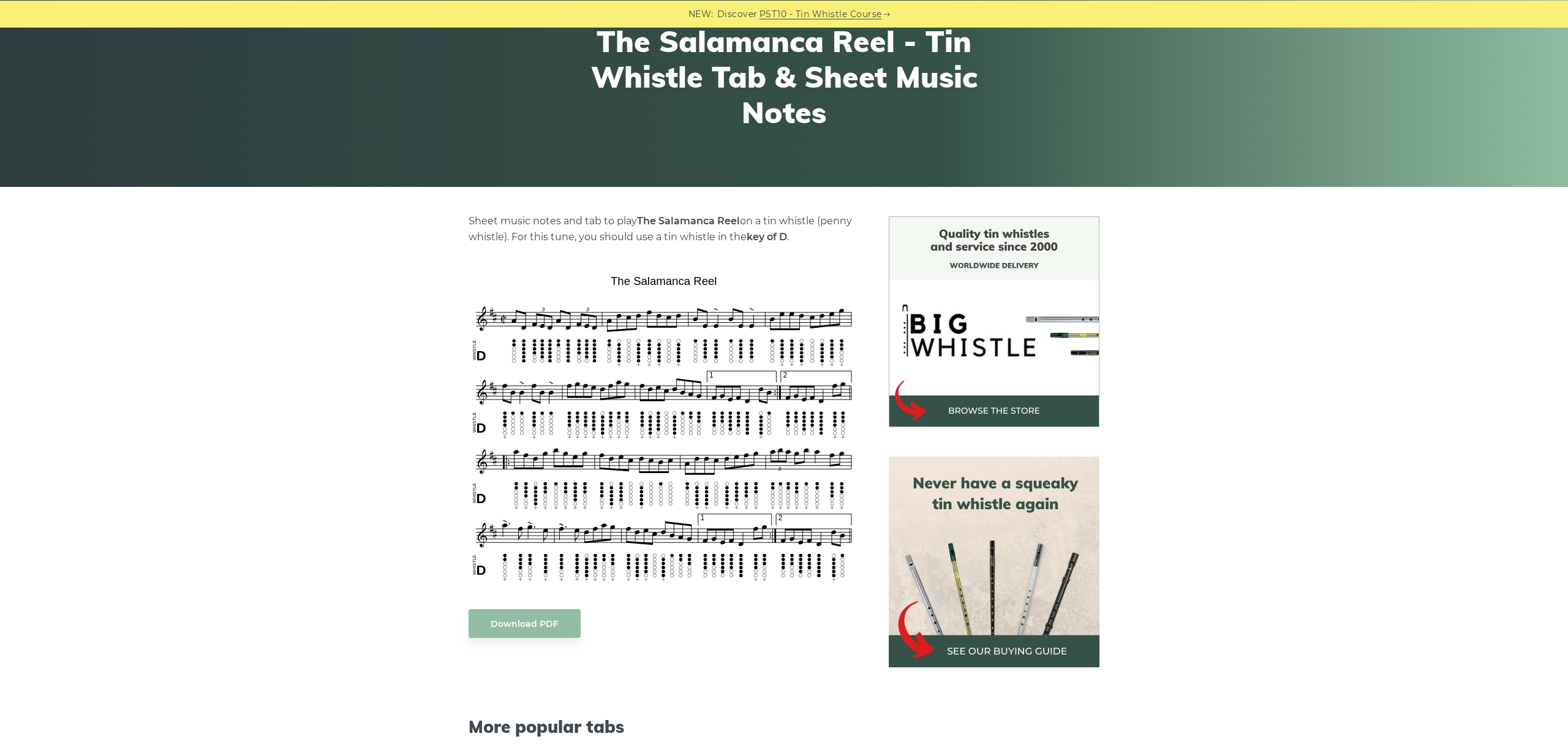
scroll to position [137, 0]
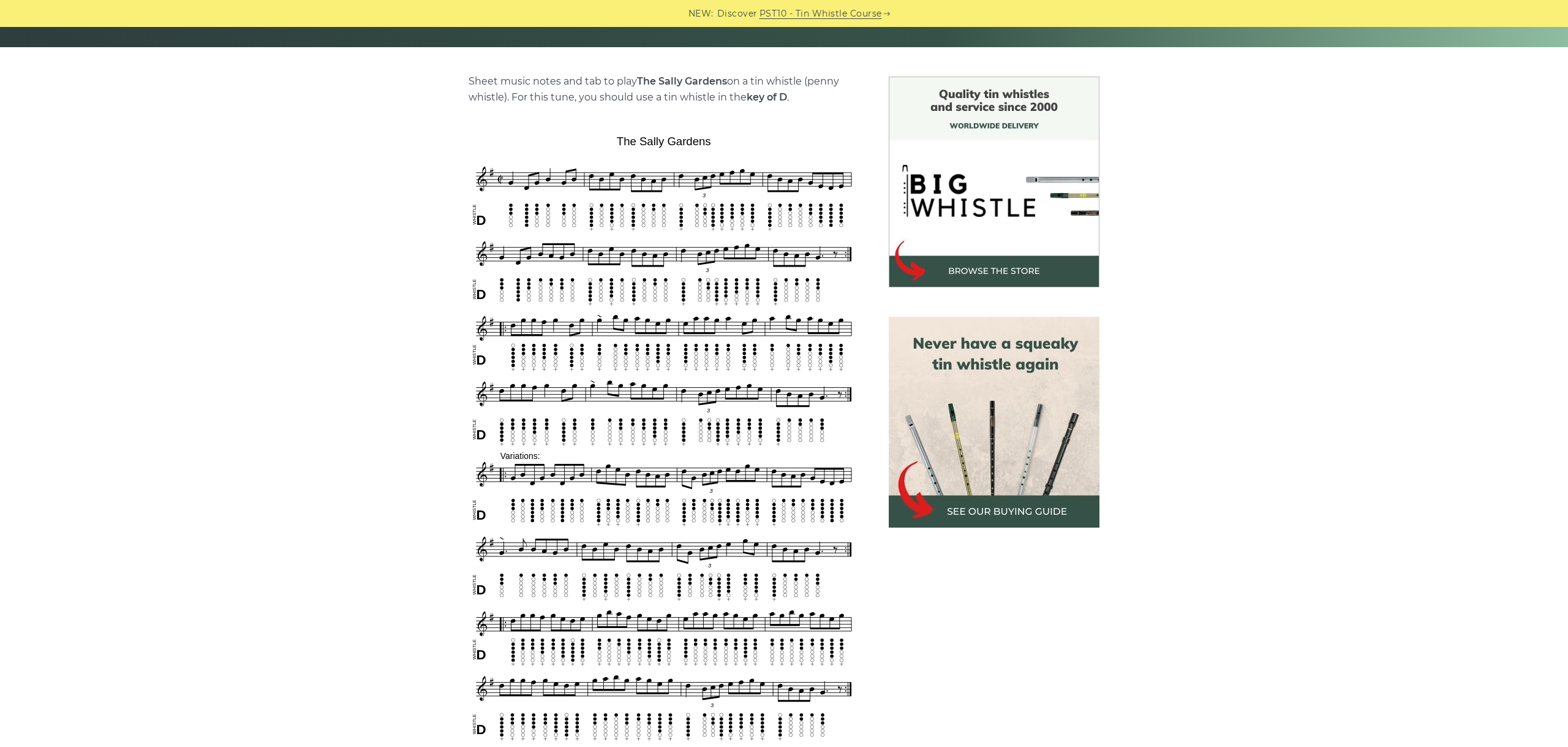
scroll to position [343, 0]
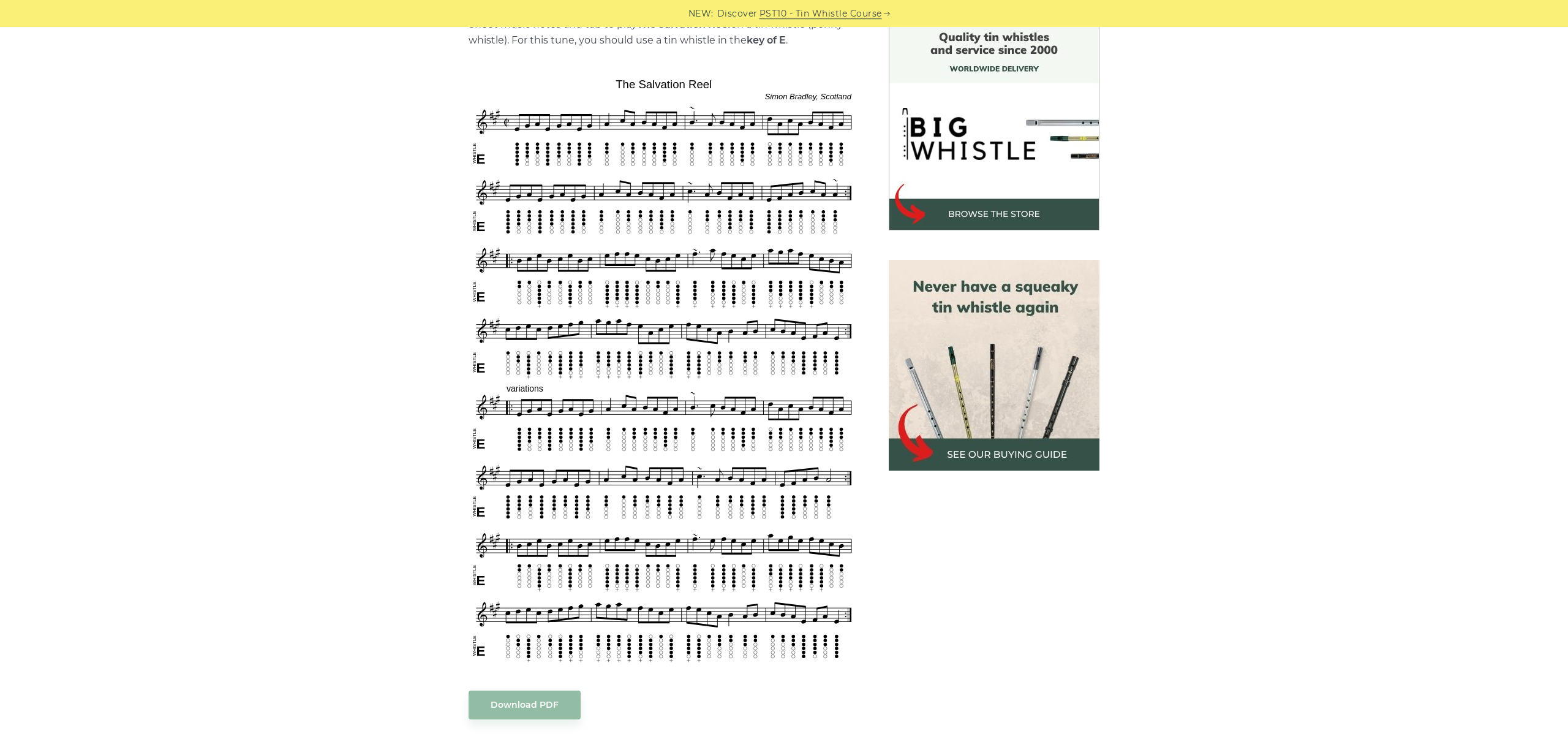
scroll to position [343, 0]
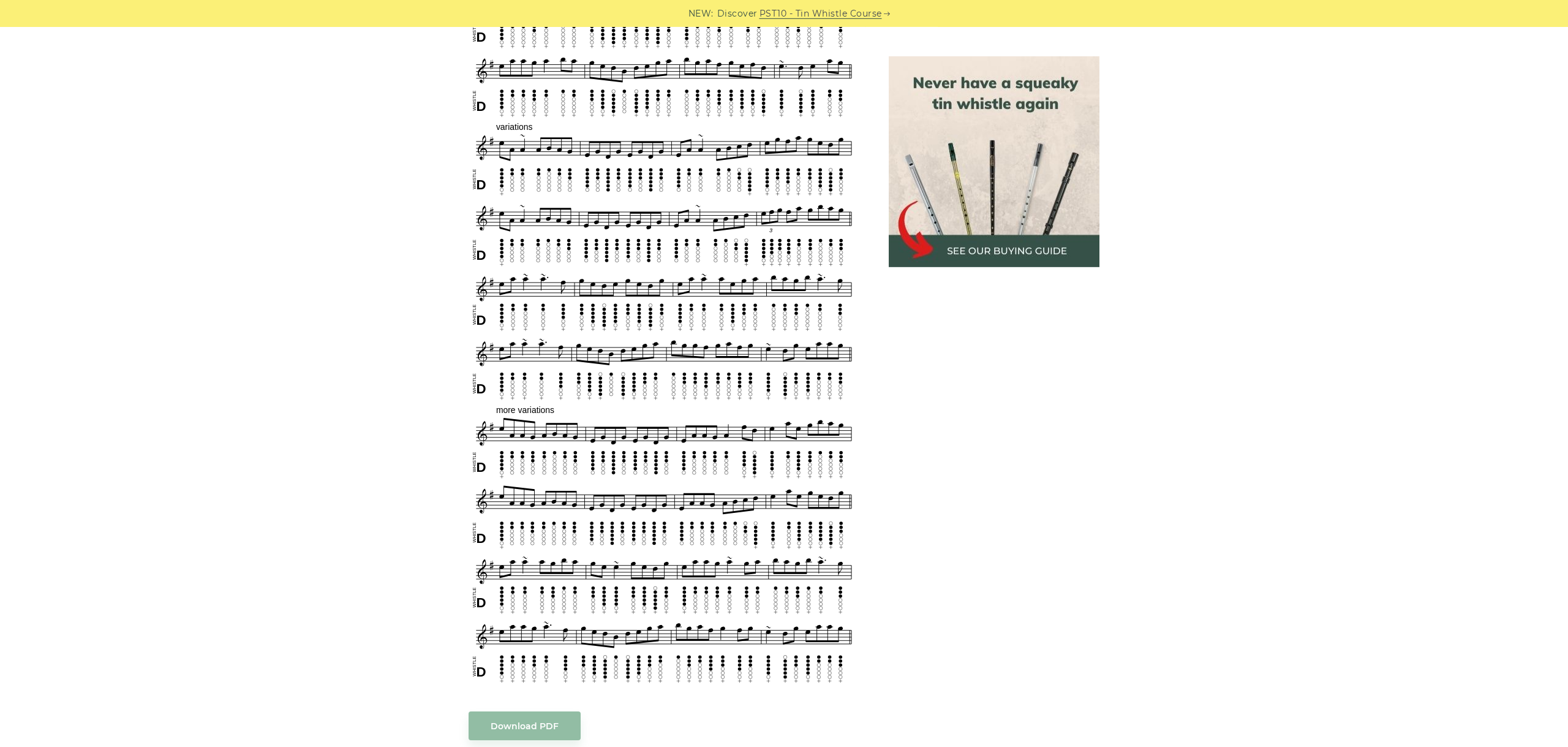
scroll to position [601, 0]
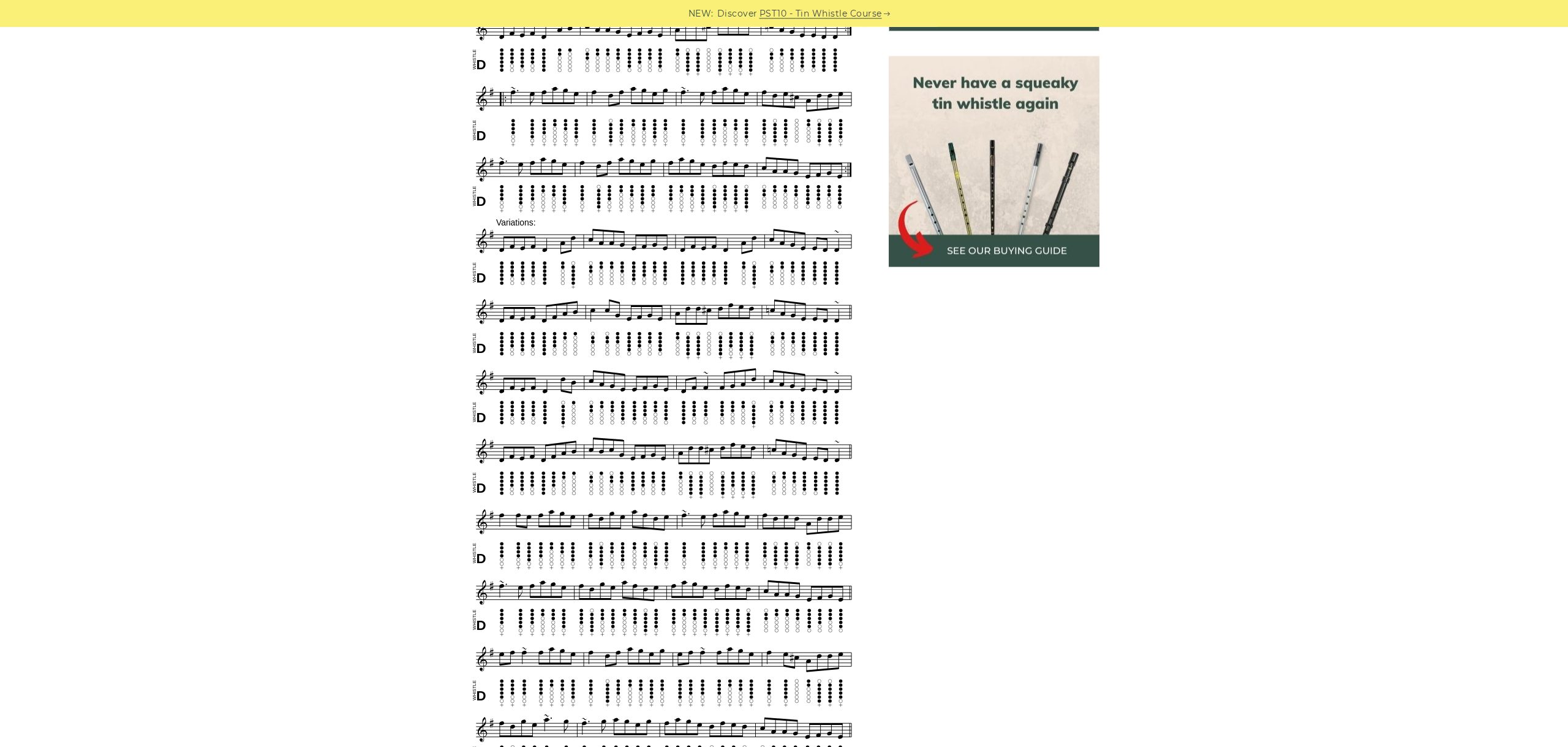
scroll to position [658, 0]
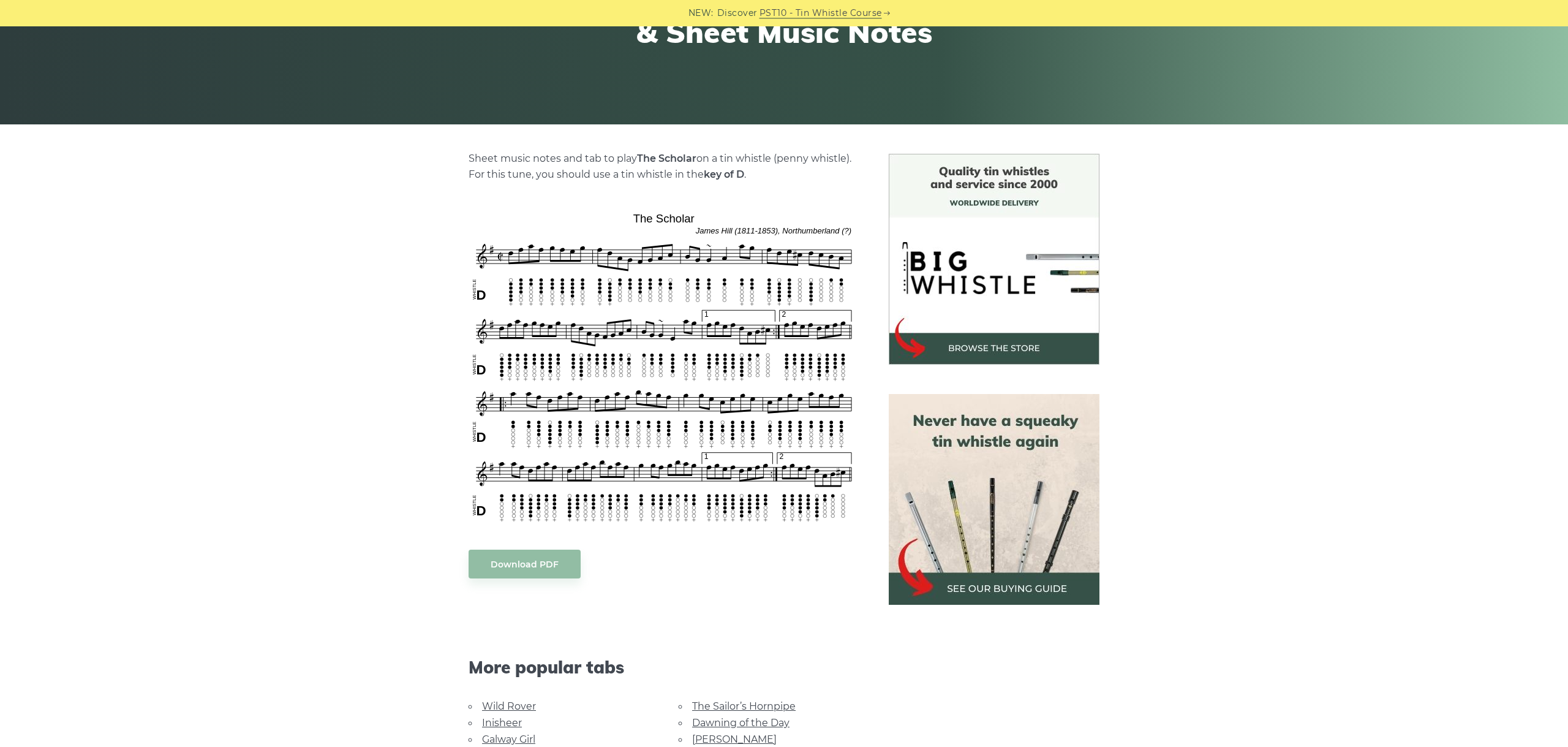
scroll to position [343, 0]
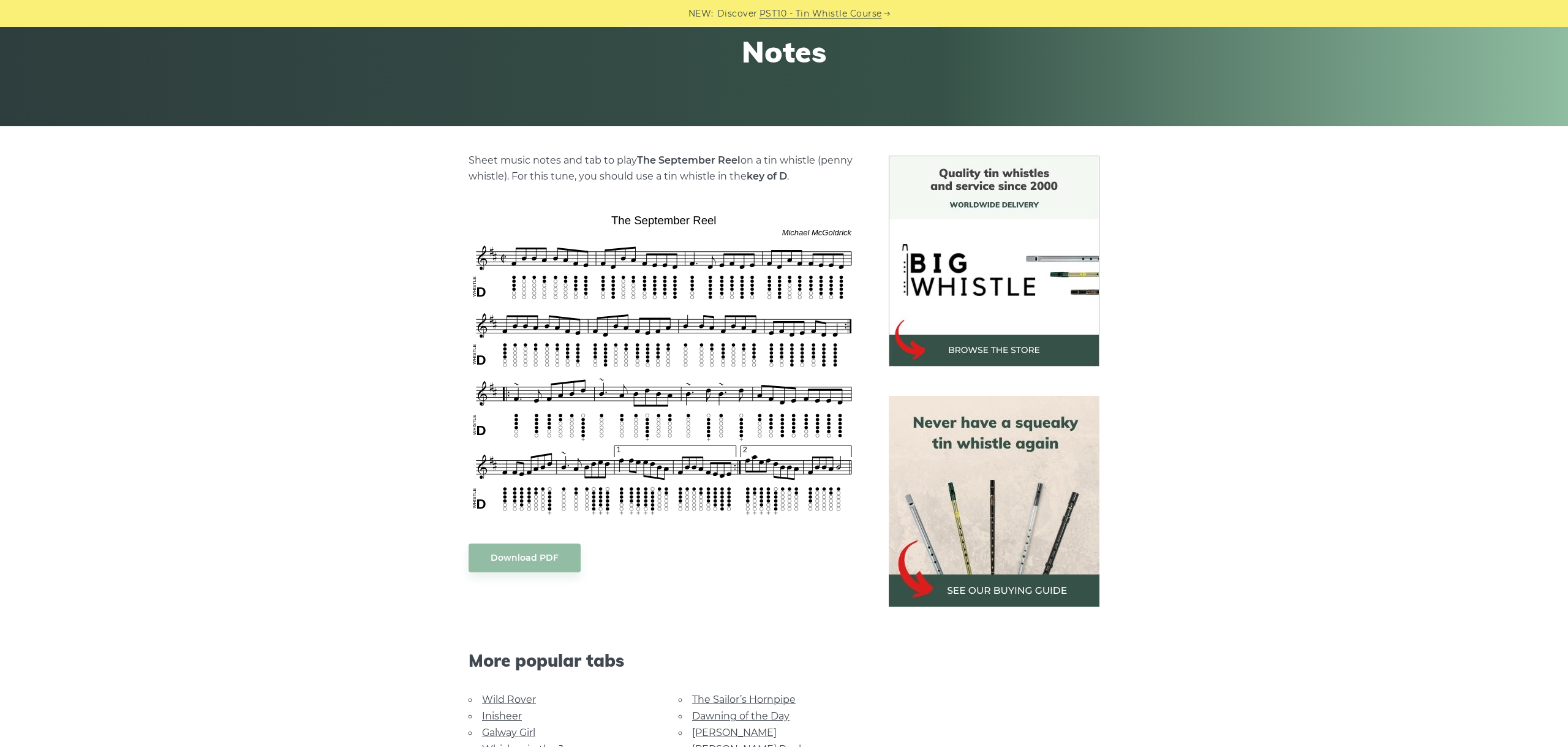
scroll to position [275, 0]
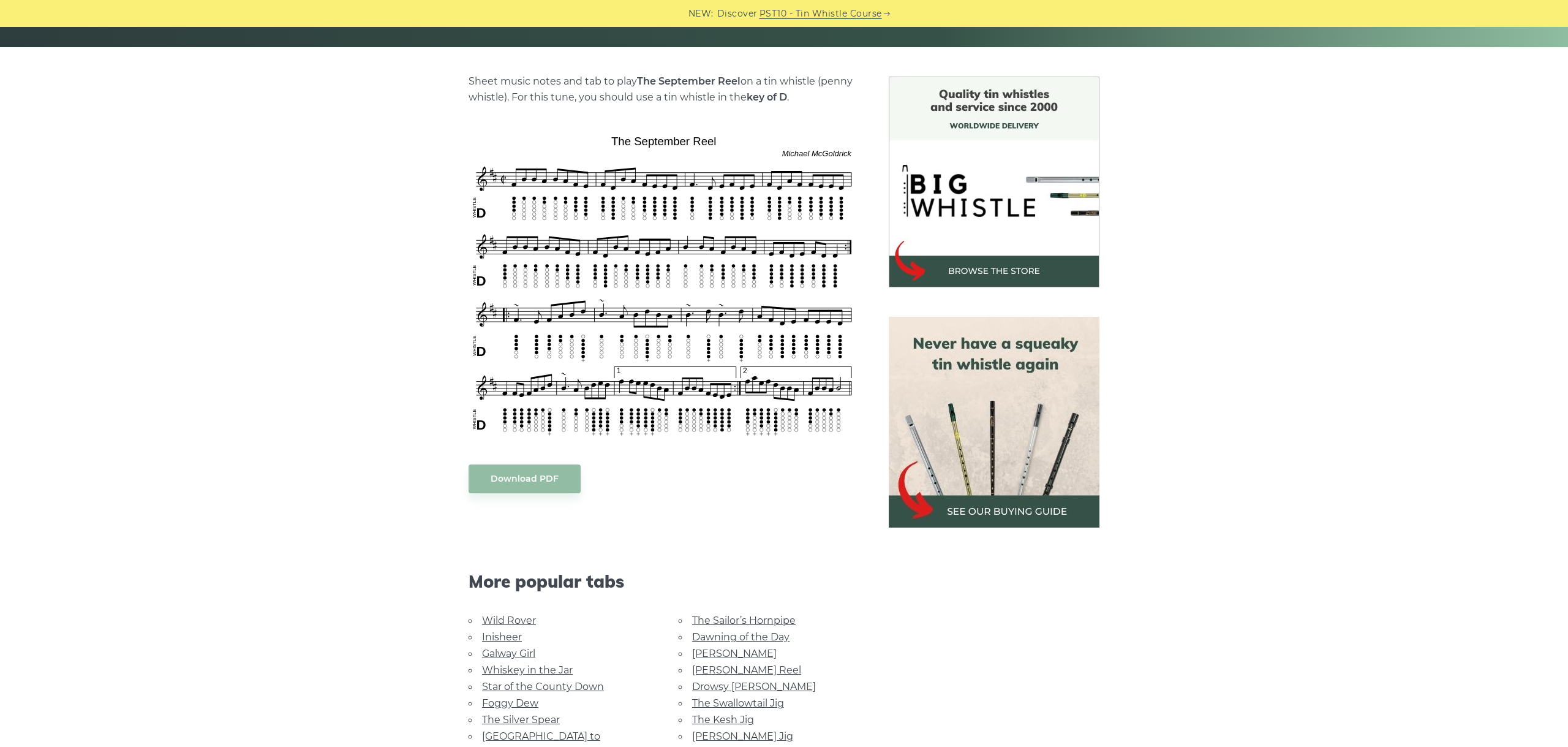
click at [360, 181] on div "Sheet music notes and tab to play The September Reel on a tin whistle (penny wh…" at bounding box center [784, 487] width 1568 height 823
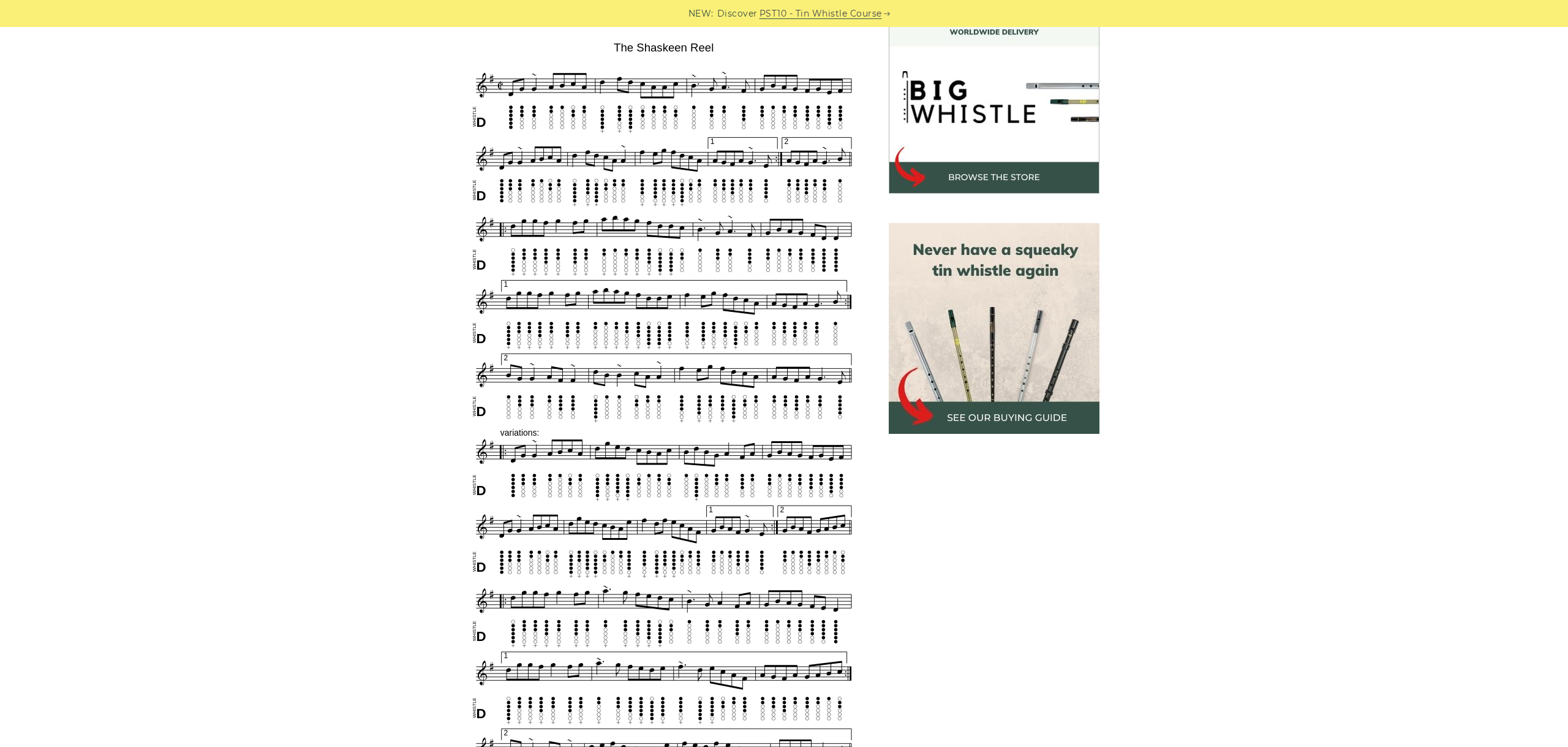
scroll to position [371, 0]
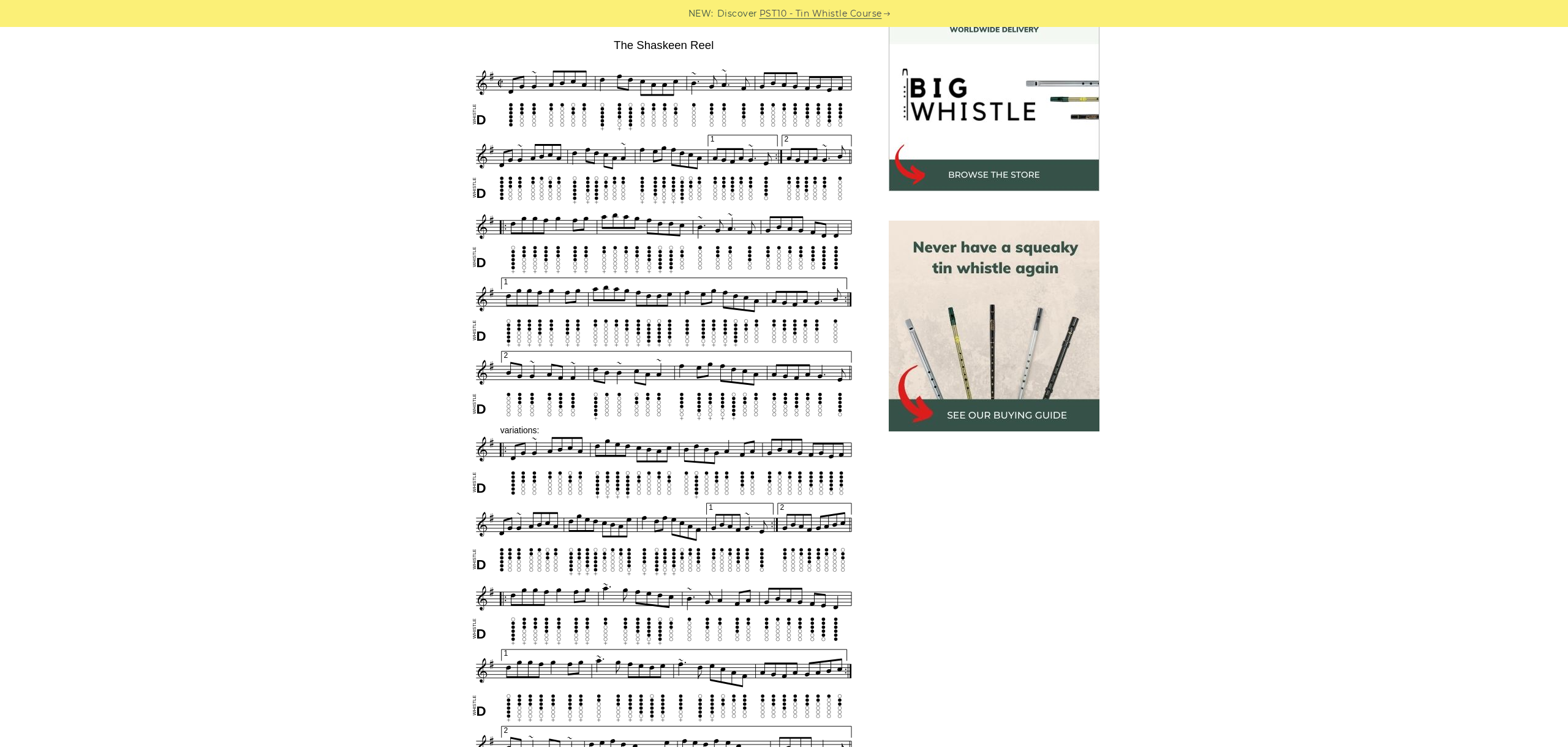
drag, startPoint x: 24, startPoint y: 207, endPoint x: 30, endPoint y: 181, distance: 26.7
click at [24, 203] on div "Sheet music notes and tab to play The Shaskeen Reel on a tin whistle (penny whi…" at bounding box center [784, 621] width 1568 height 1282
drag, startPoint x: 30, startPoint y: 181, endPoint x: 13, endPoint y: 176, distance: 17.7
click at [27, 174] on div "Sheet music notes and tab to play The Shaskeen Reel on a tin whistle (penny whi…" at bounding box center [784, 621] width 1568 height 1282
drag, startPoint x: 336, startPoint y: 169, endPoint x: 248, endPoint y: 86, distance: 121.0
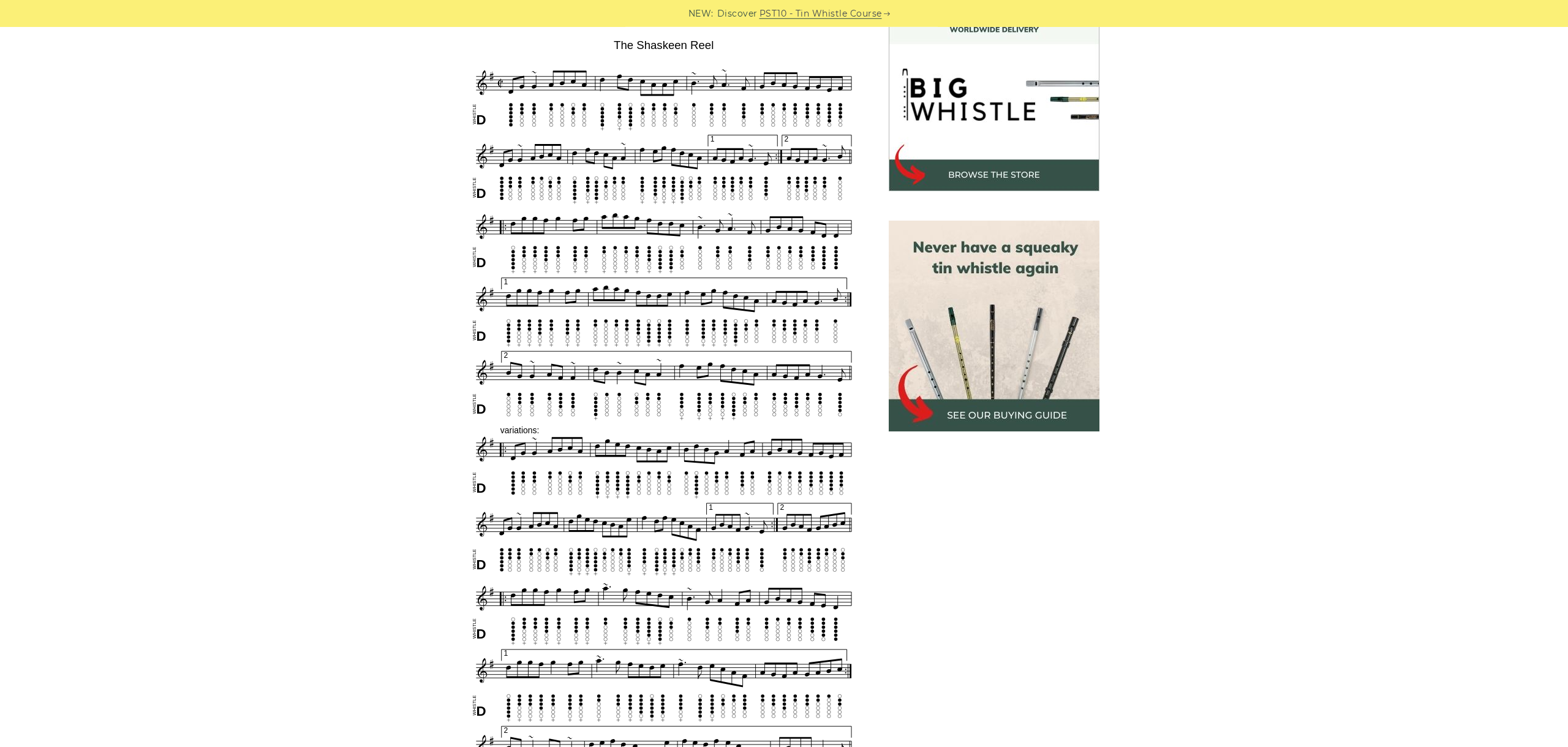
click at [338, 169] on div "Sheet music notes and tab to play The Shaskeen Reel on a tin whistle (penny whi…" at bounding box center [784, 621] width 1568 height 1282
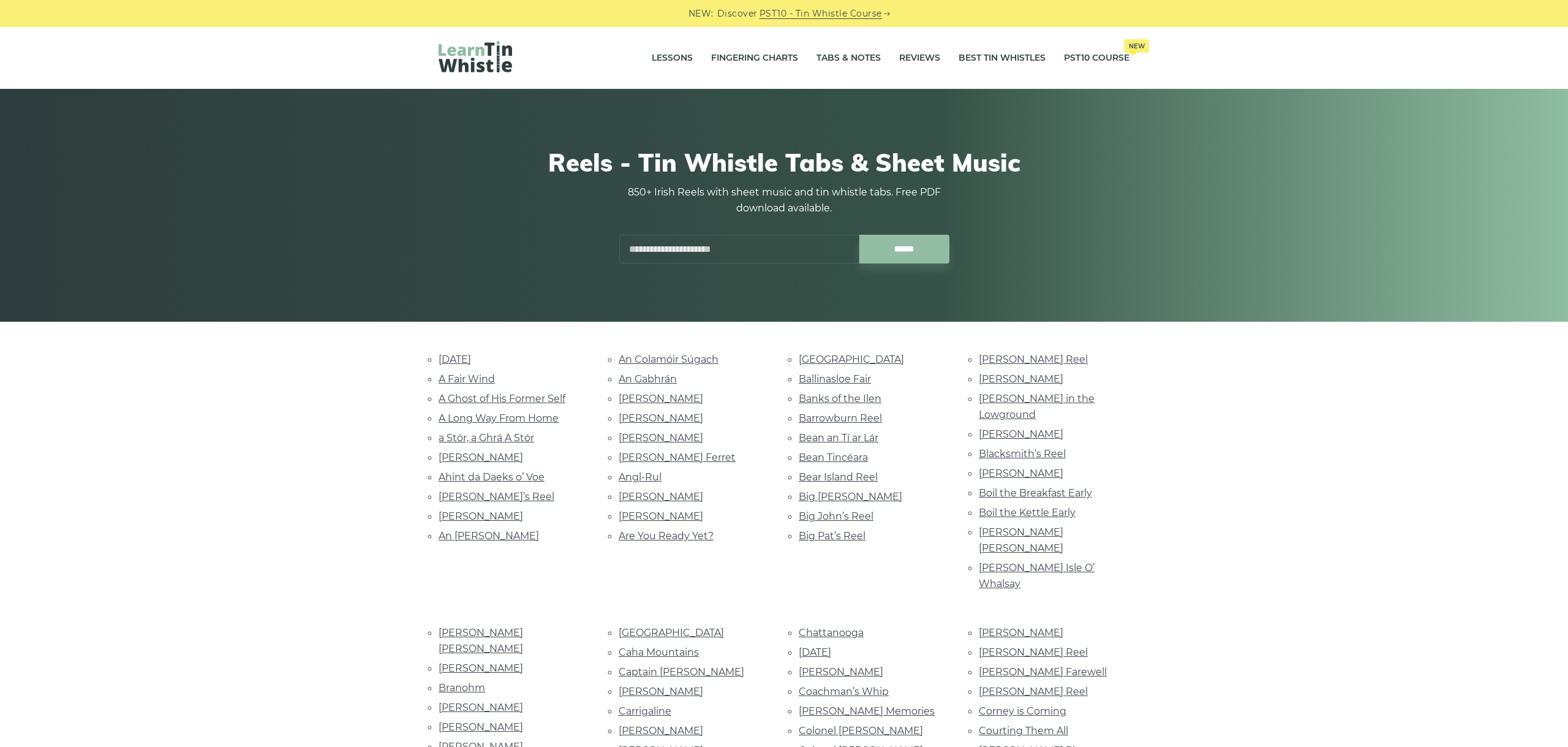
scroll to position [4483, 0]
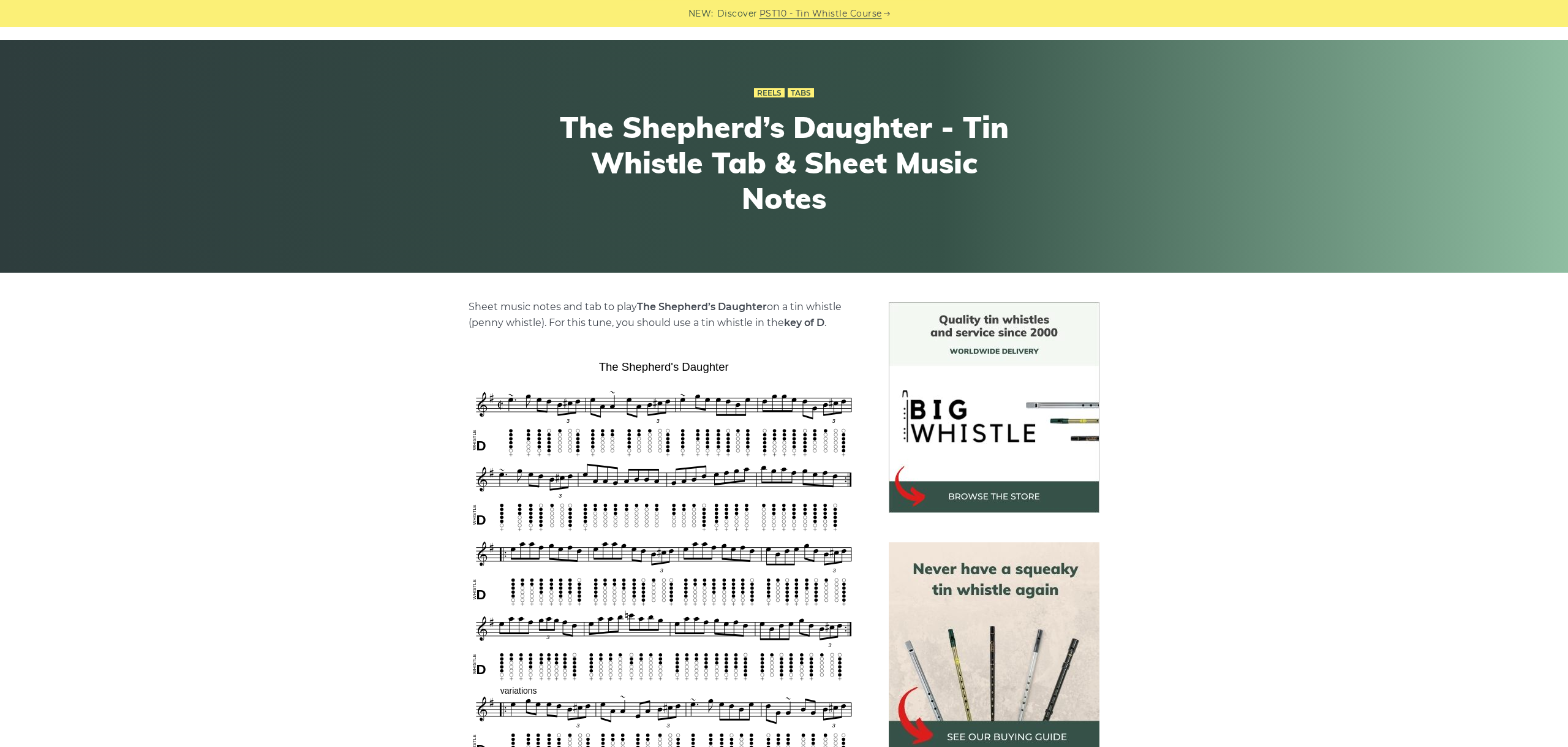
scroll to position [343, 0]
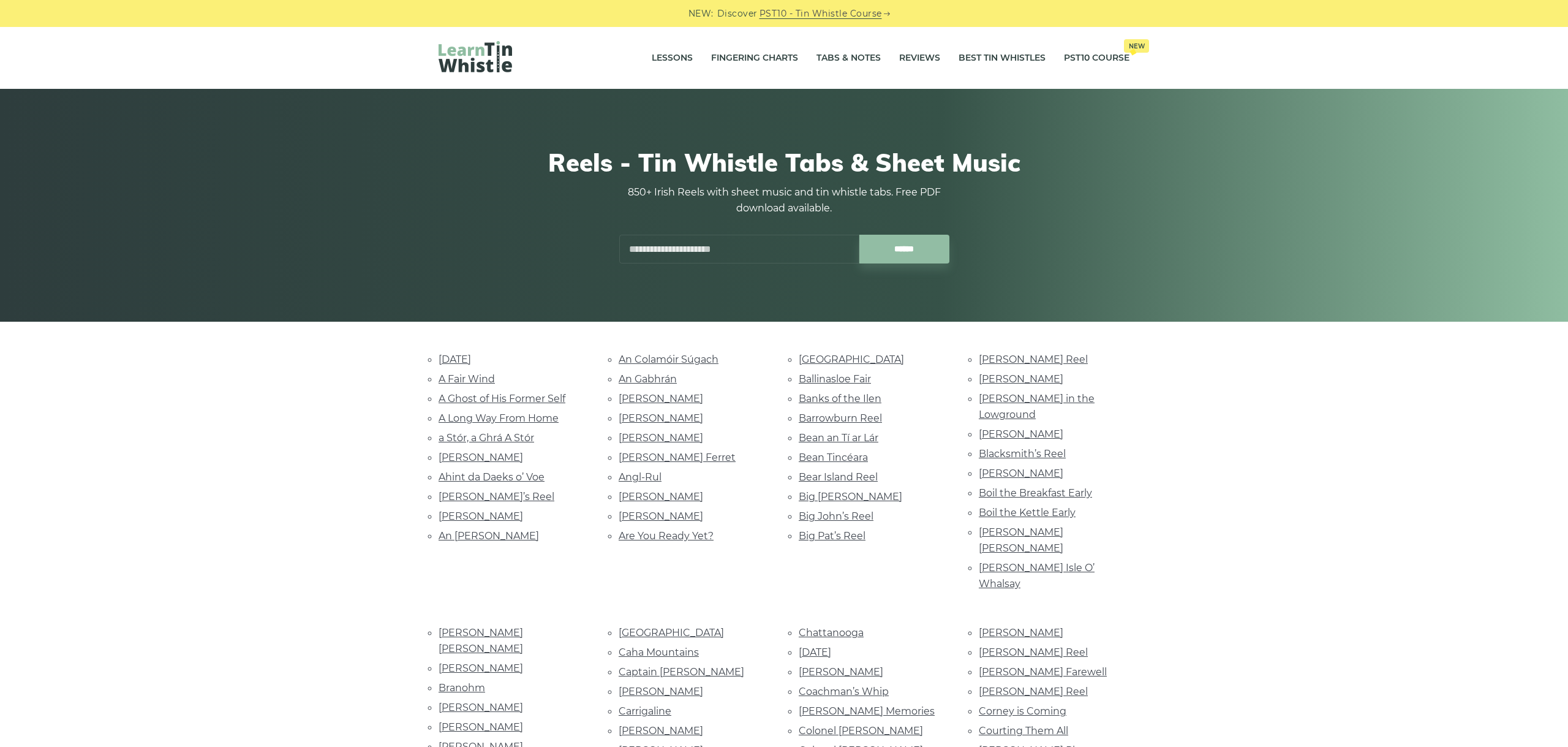
scroll to position [4483, 0]
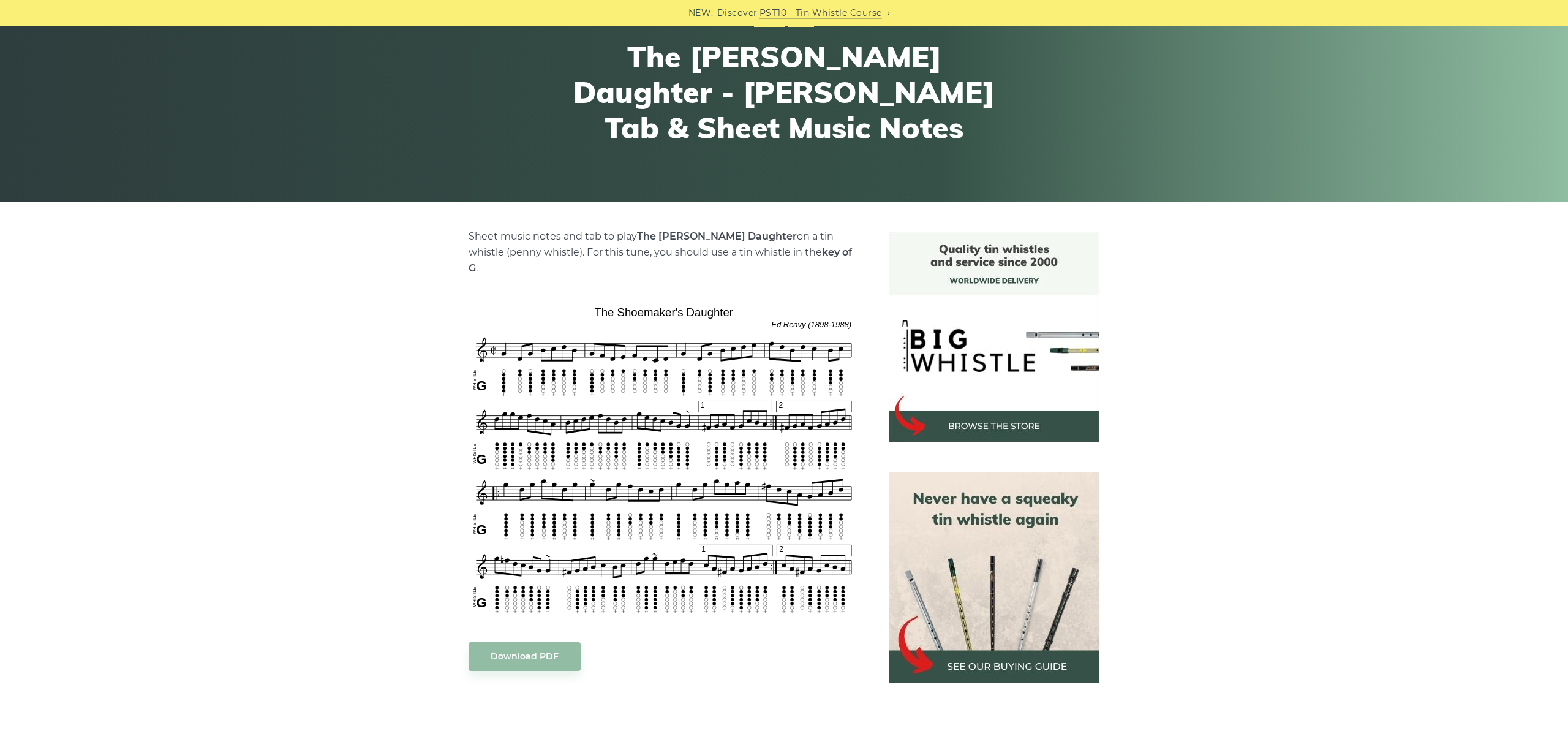
scroll to position [206, 0]
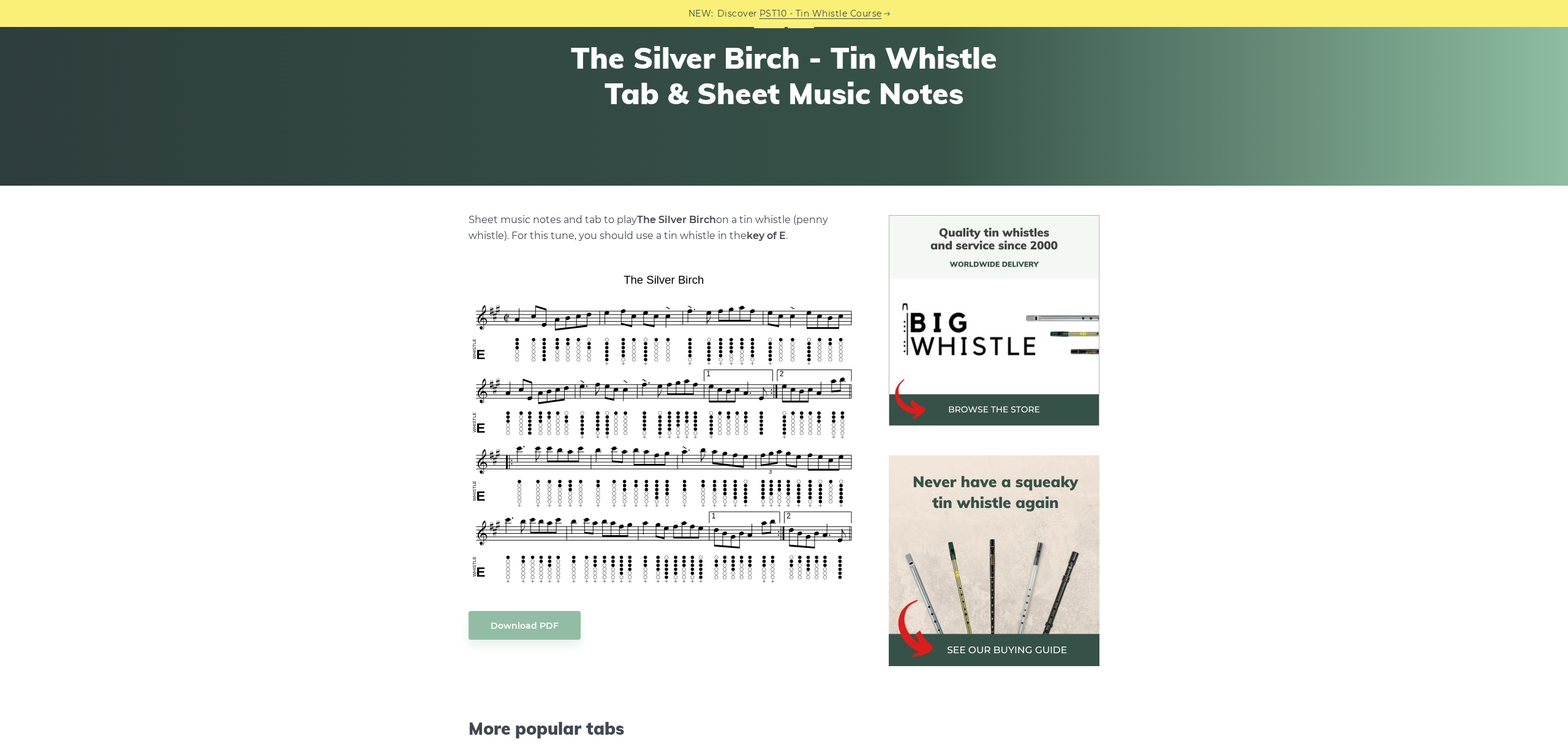
scroll to position [137, 0]
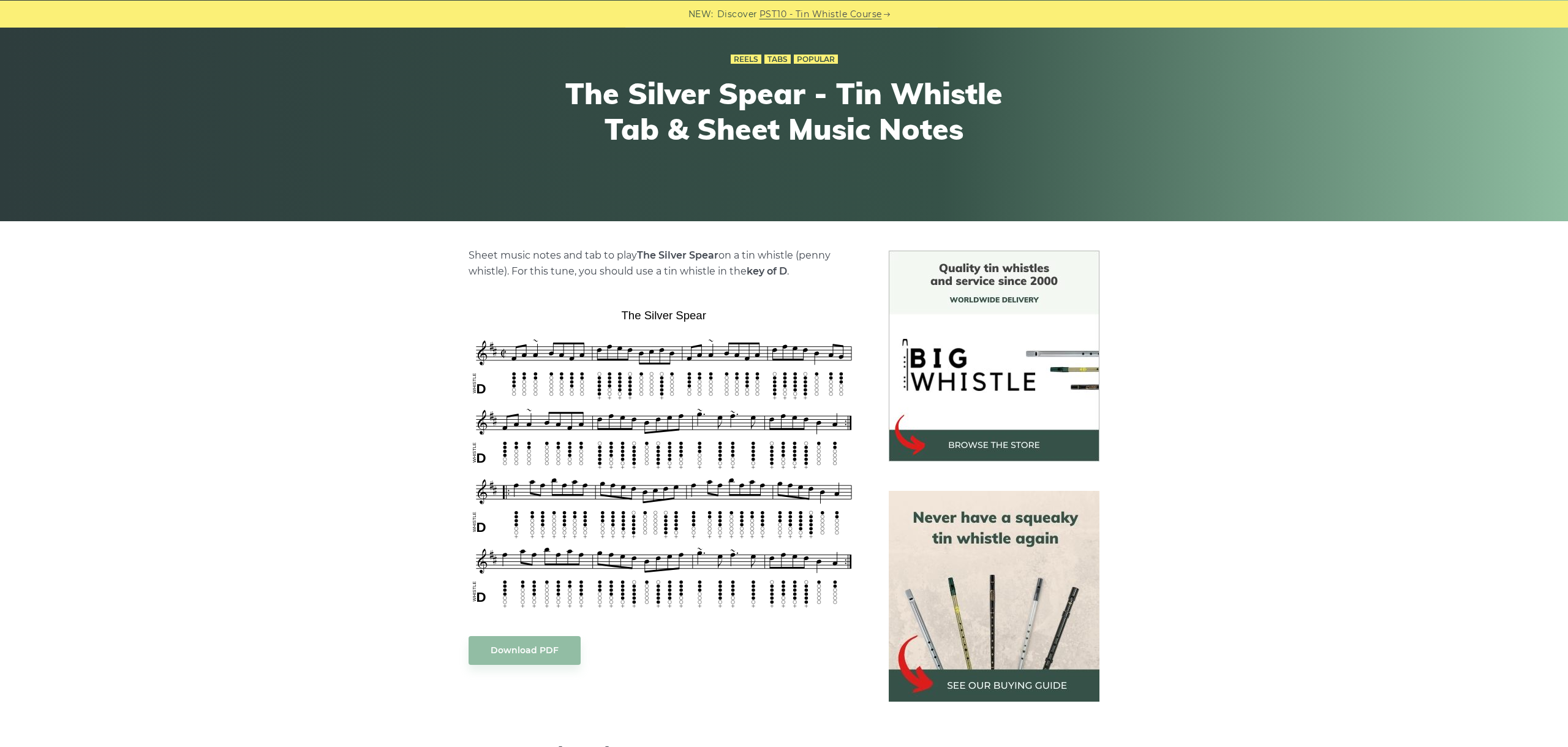
scroll to position [137, 0]
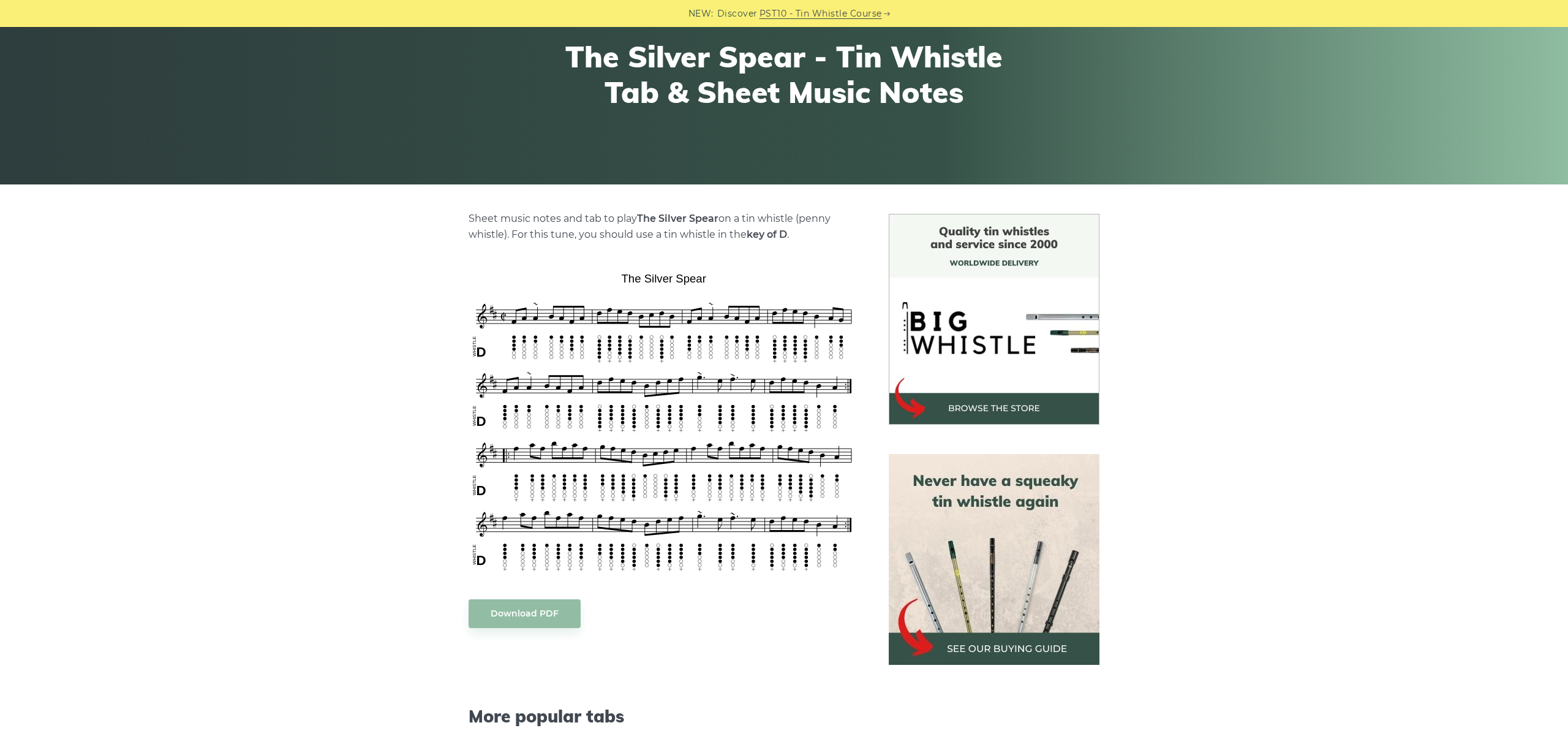
click at [323, 287] on div "Sheet music notes and tab to play The Silver Spear on a tin whistle ([PERSON_NA…" at bounding box center [784, 624] width 1568 height 820
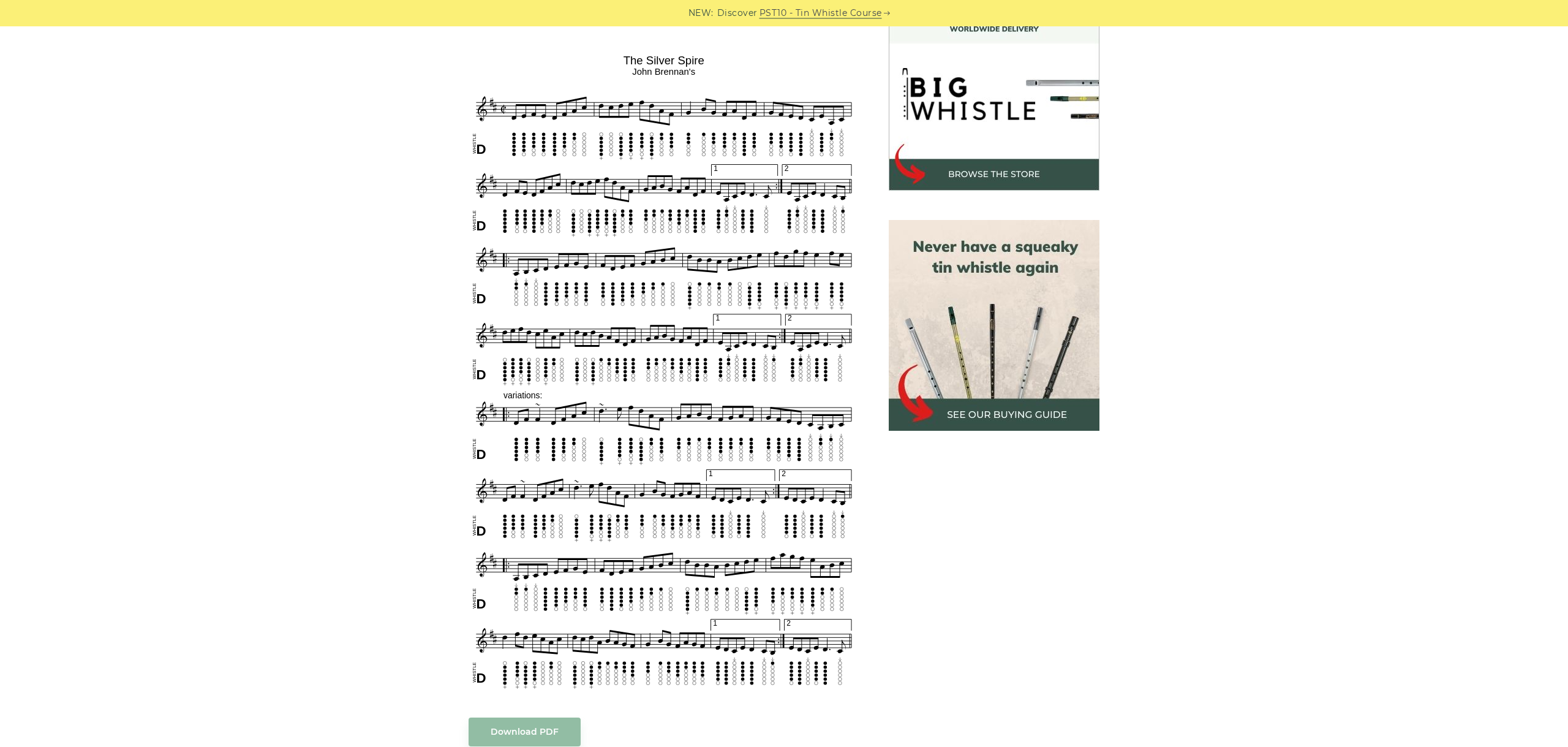
scroll to position [343, 0]
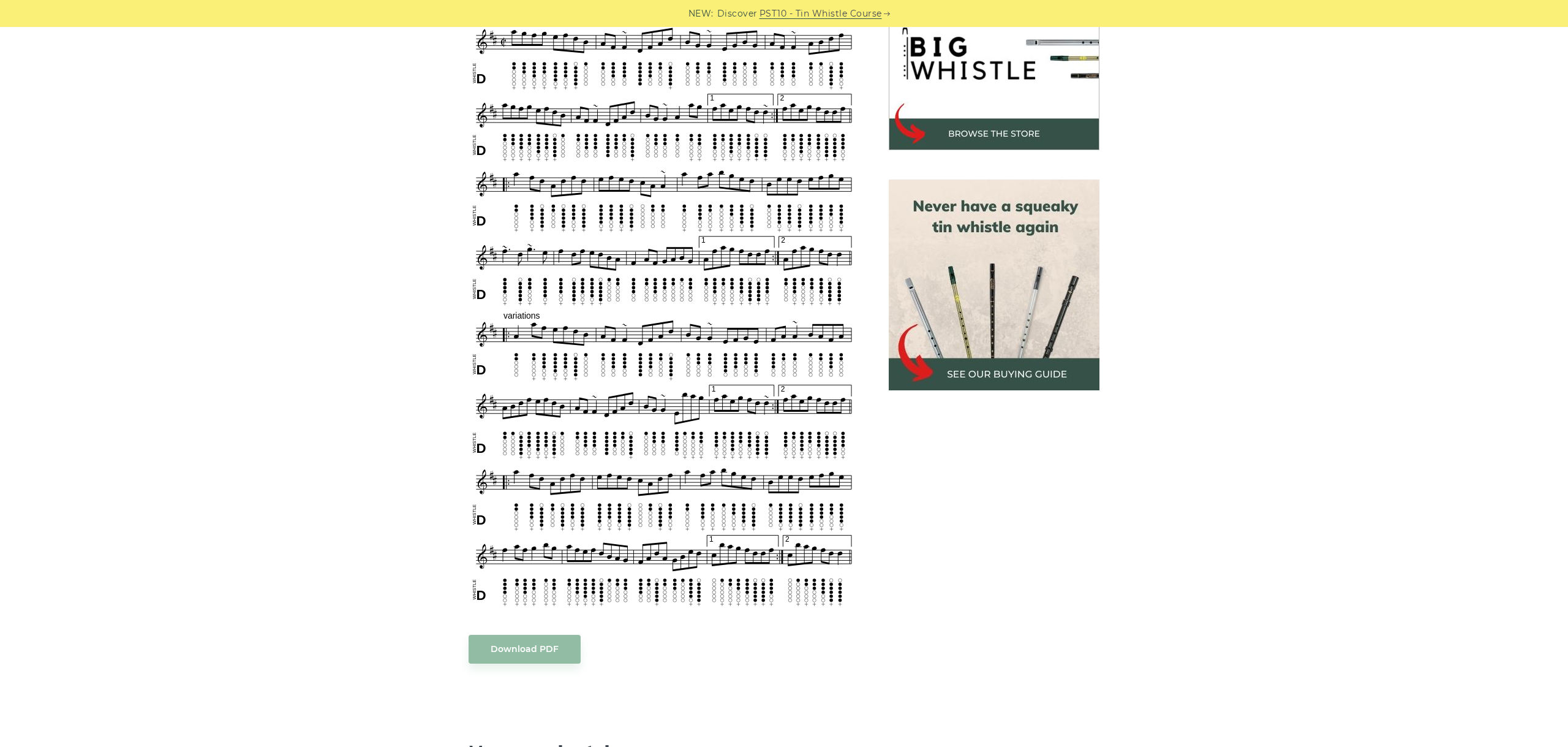
scroll to position [343, 0]
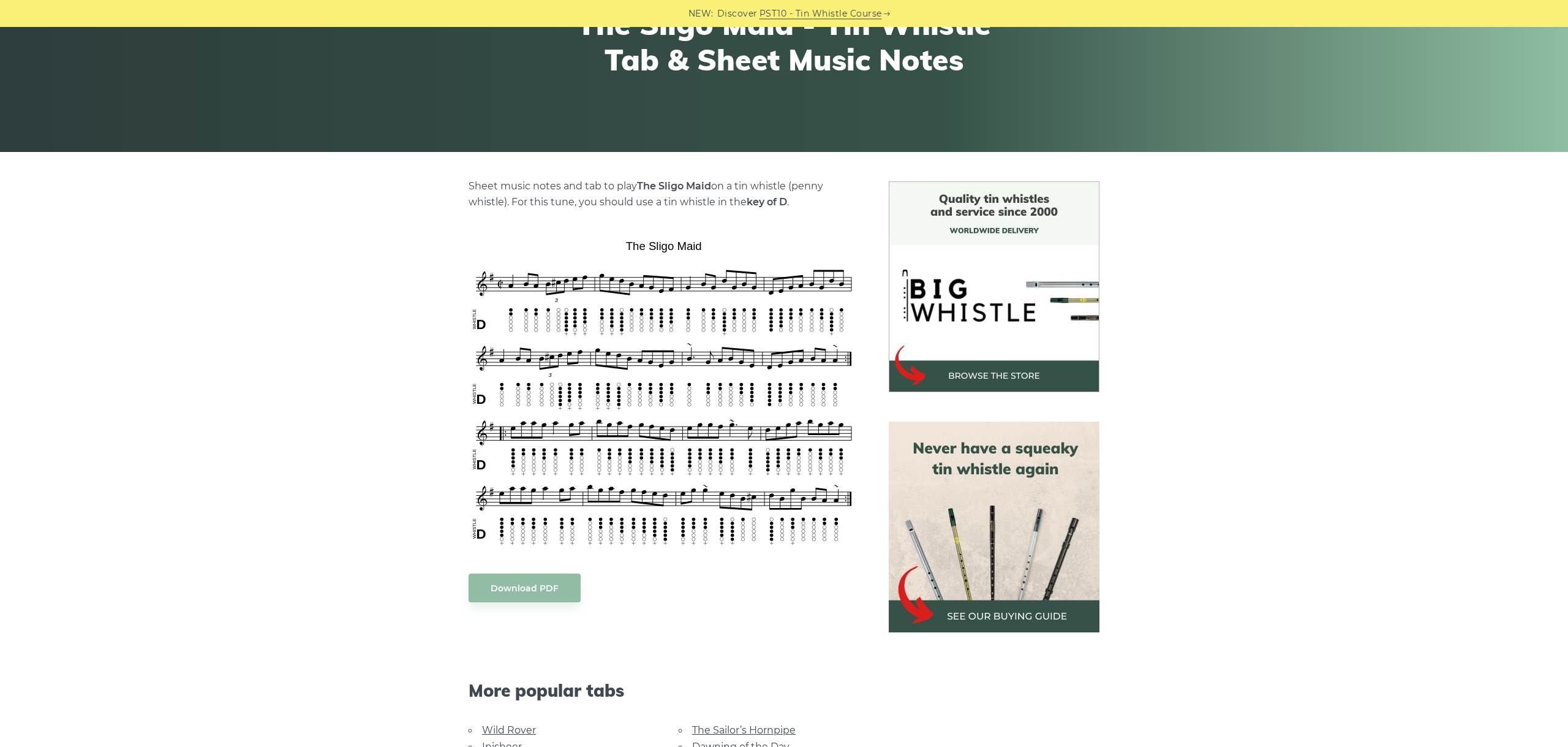
scroll to position [206, 0]
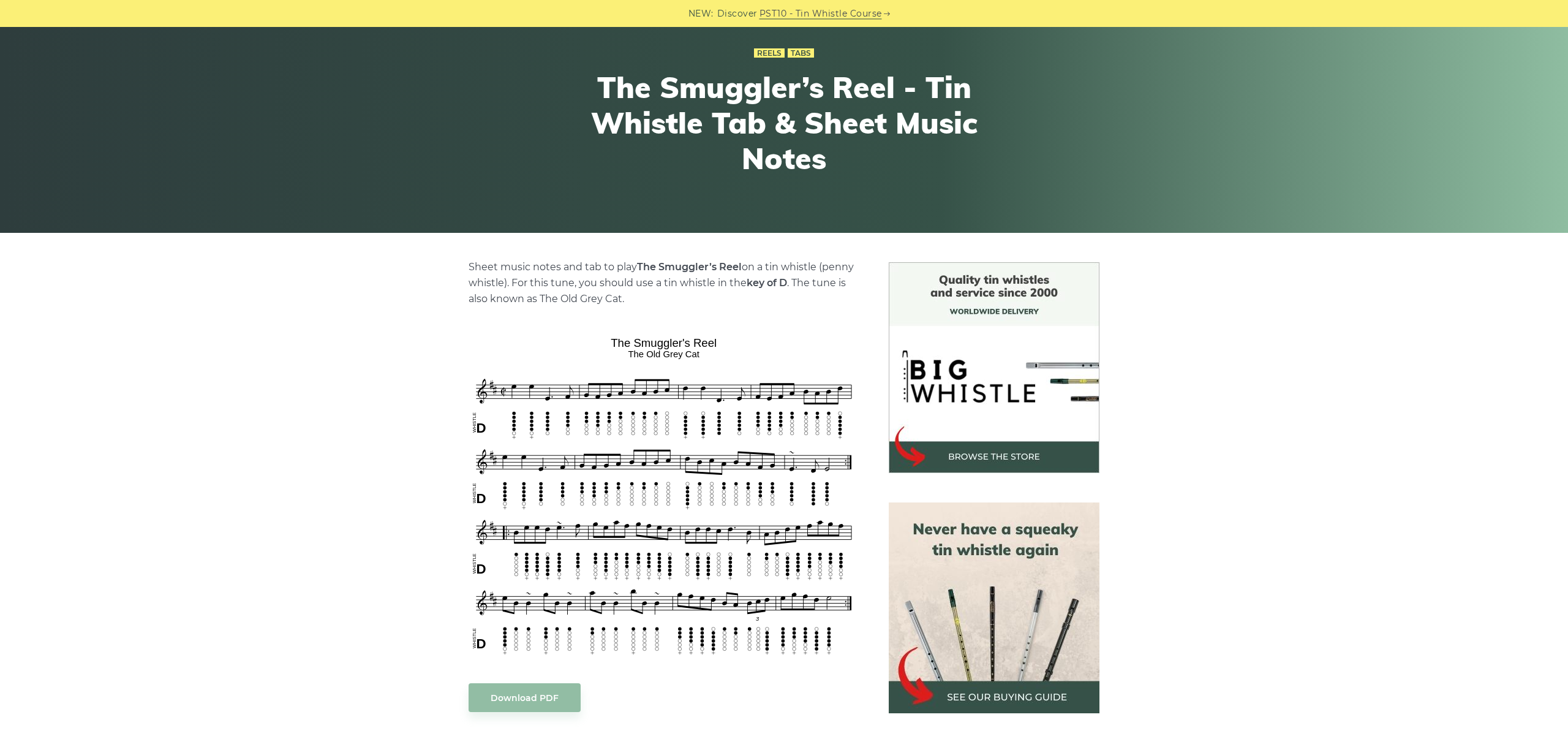
scroll to position [137, 0]
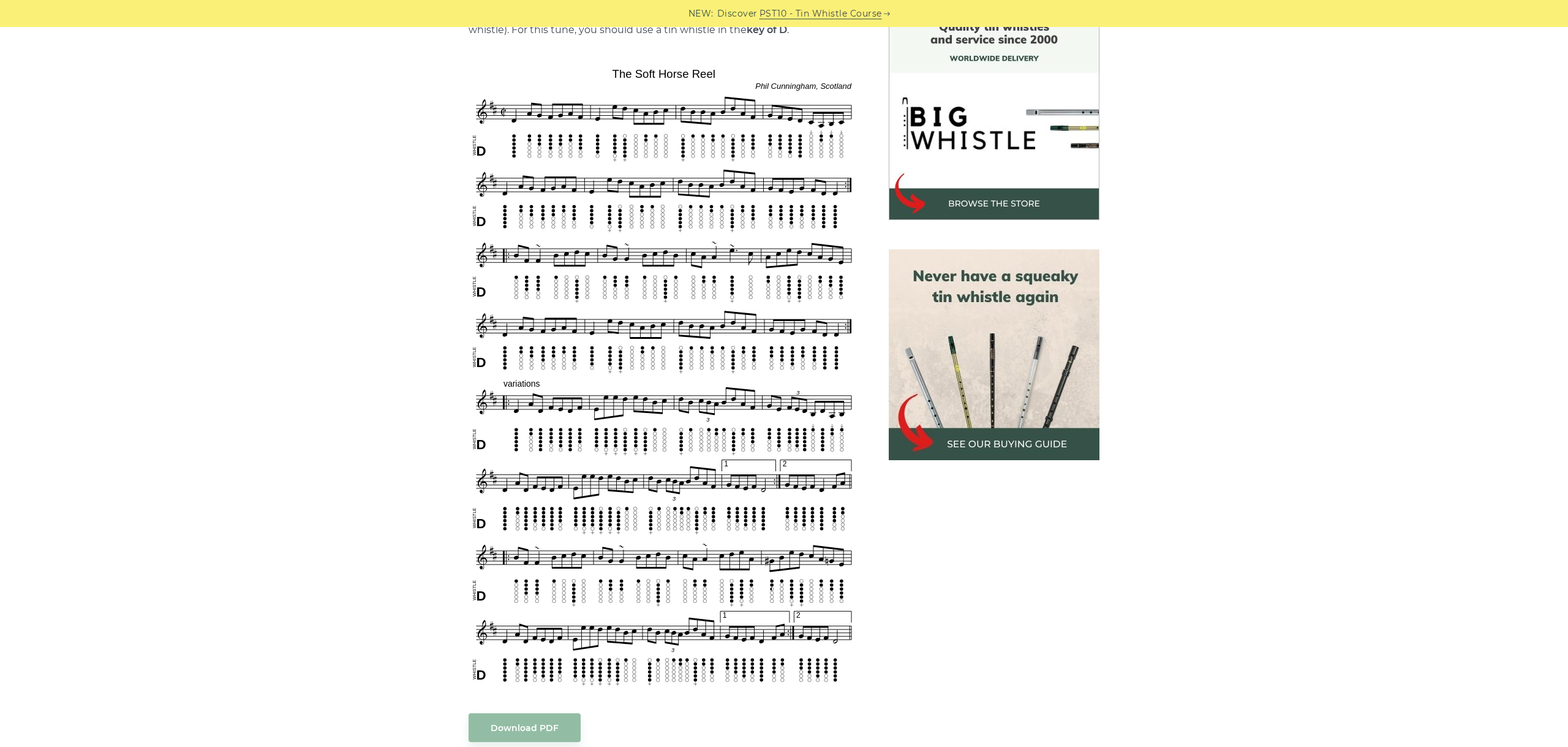
scroll to position [343, 0]
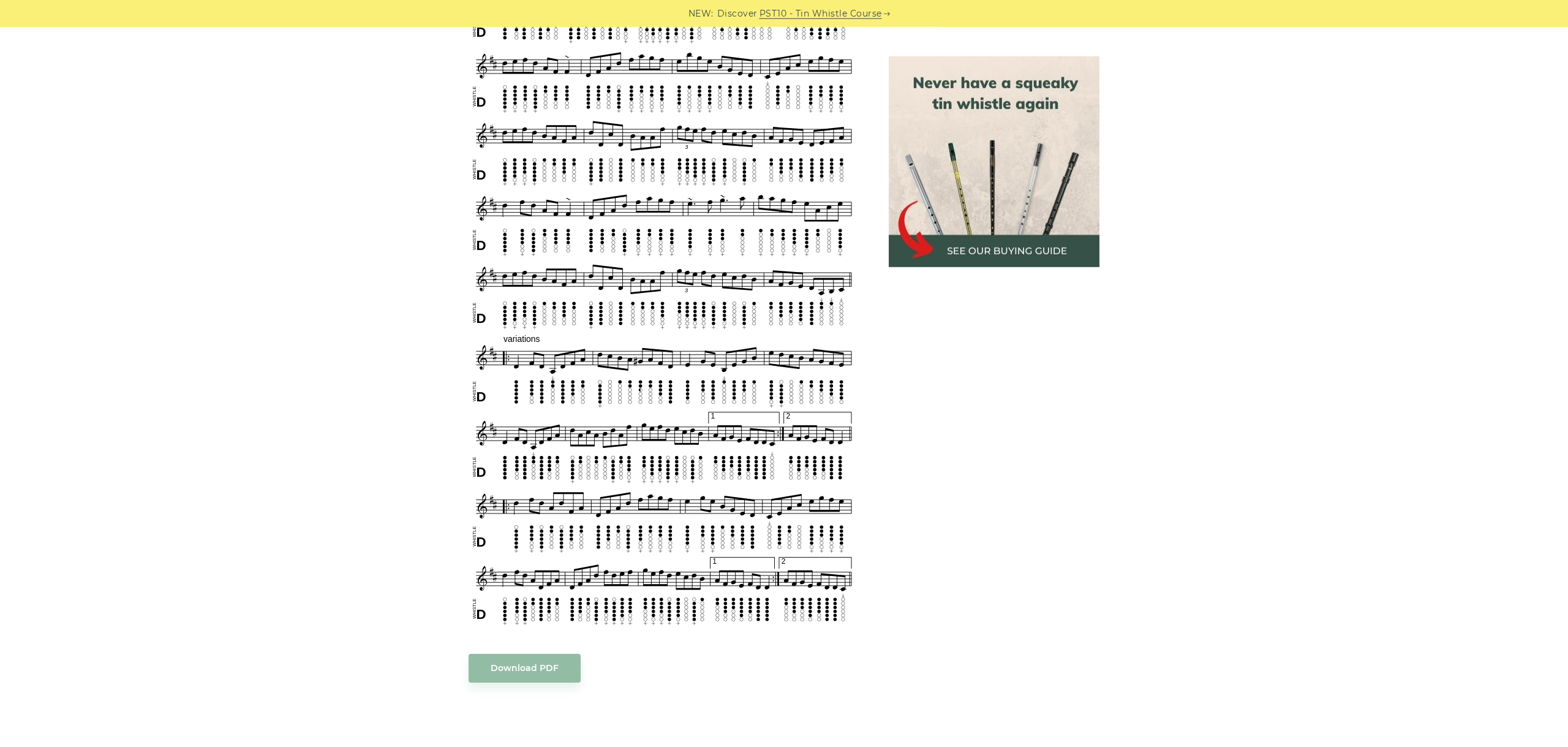
scroll to position [596, 0]
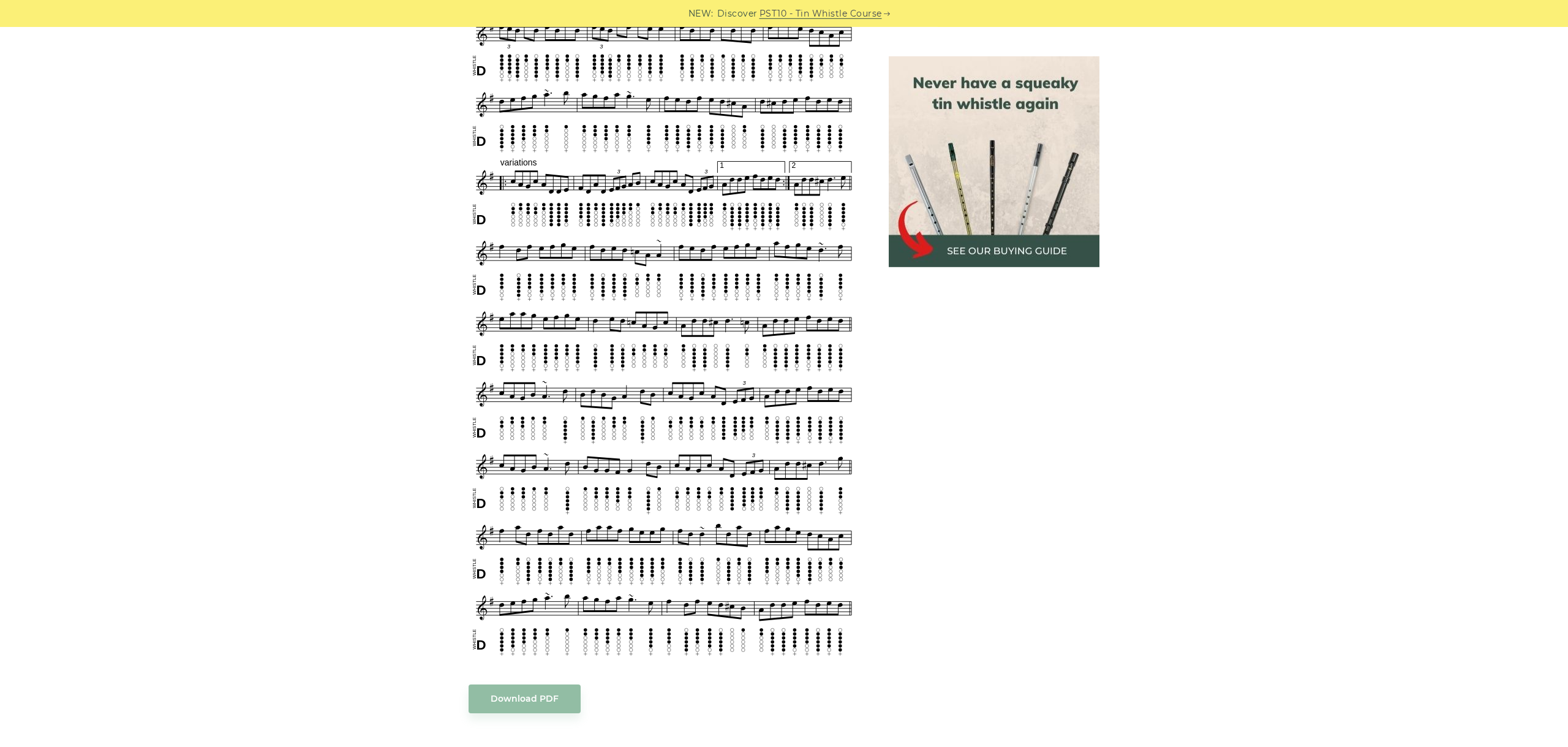
scroll to position [824, 0]
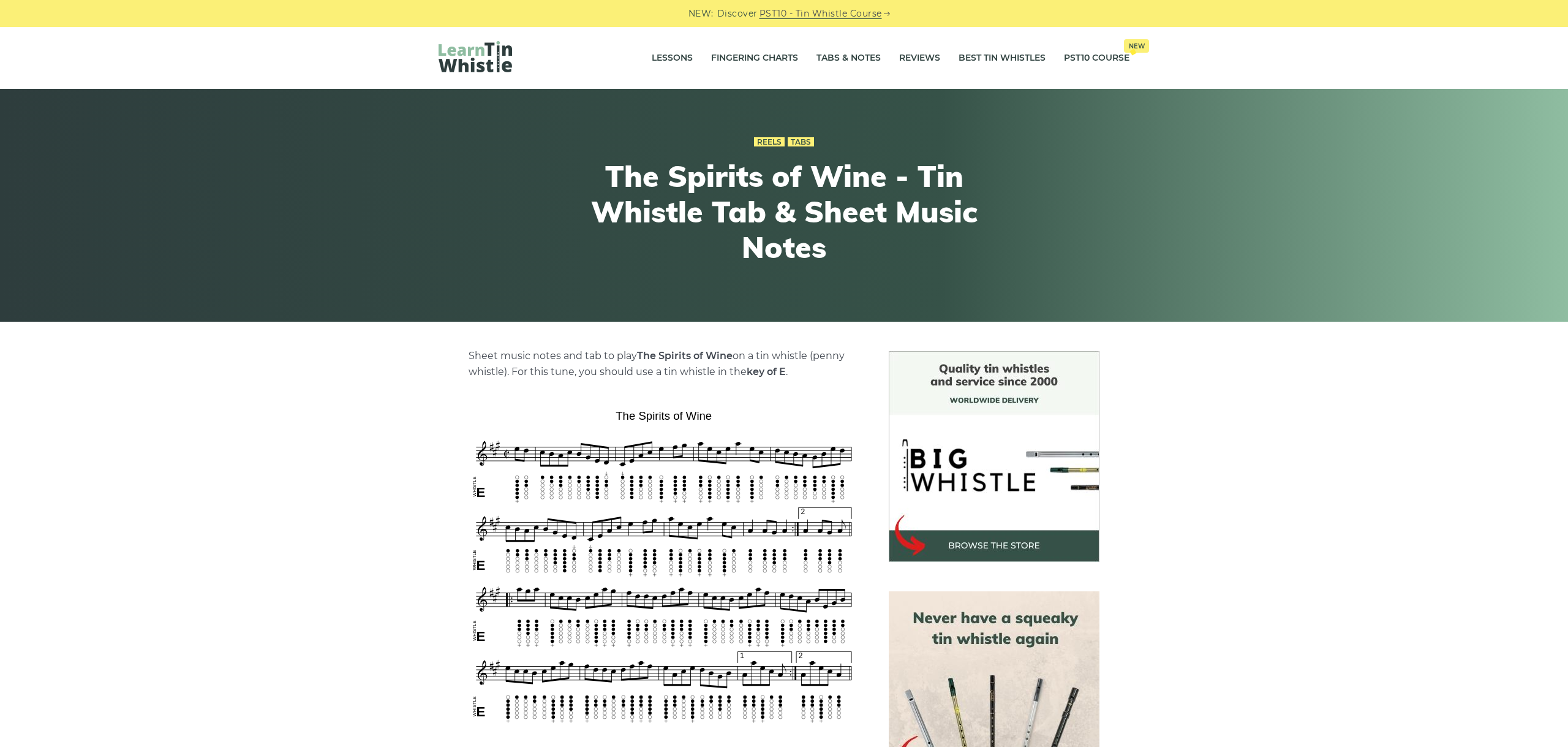
scroll to position [275, 0]
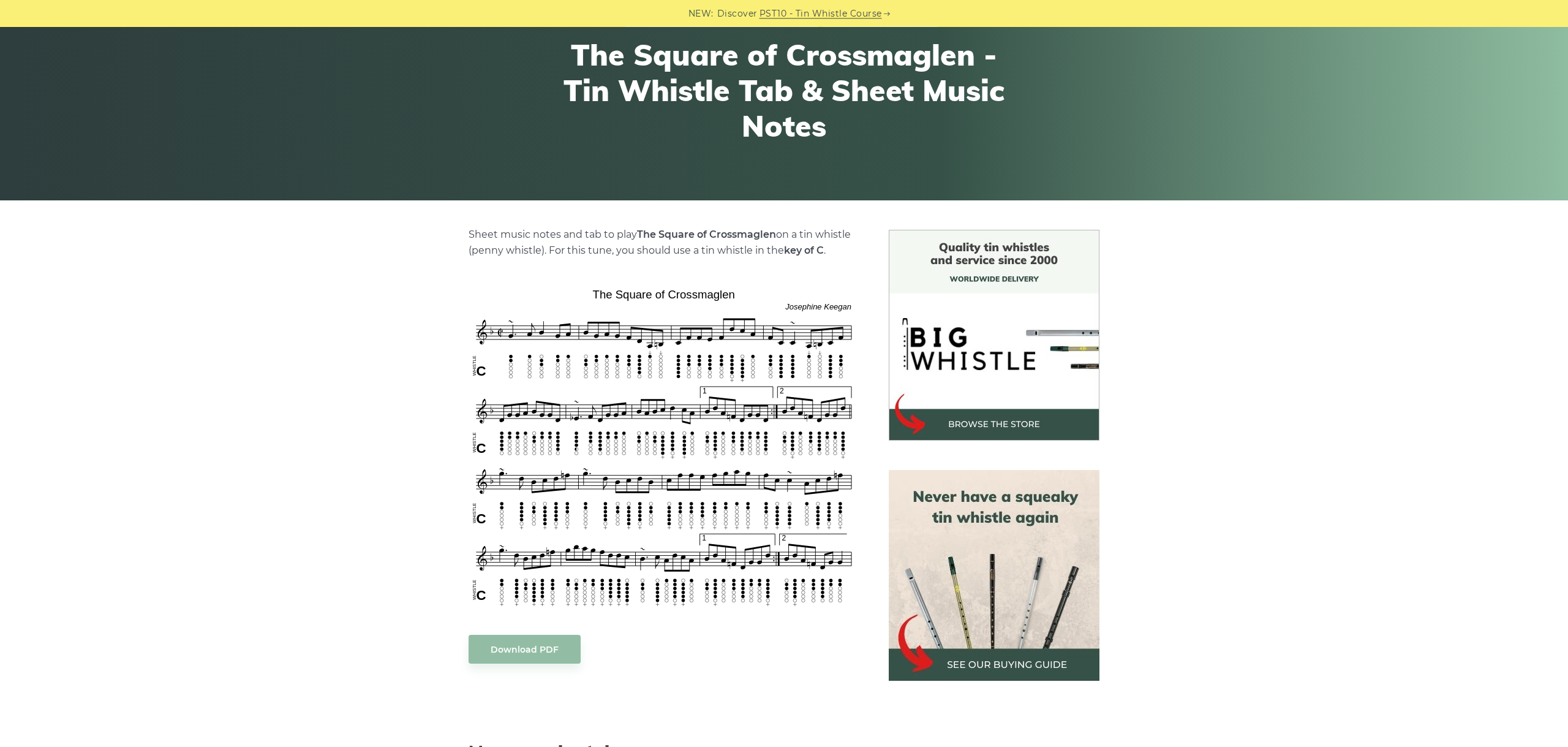
scroll to position [206, 0]
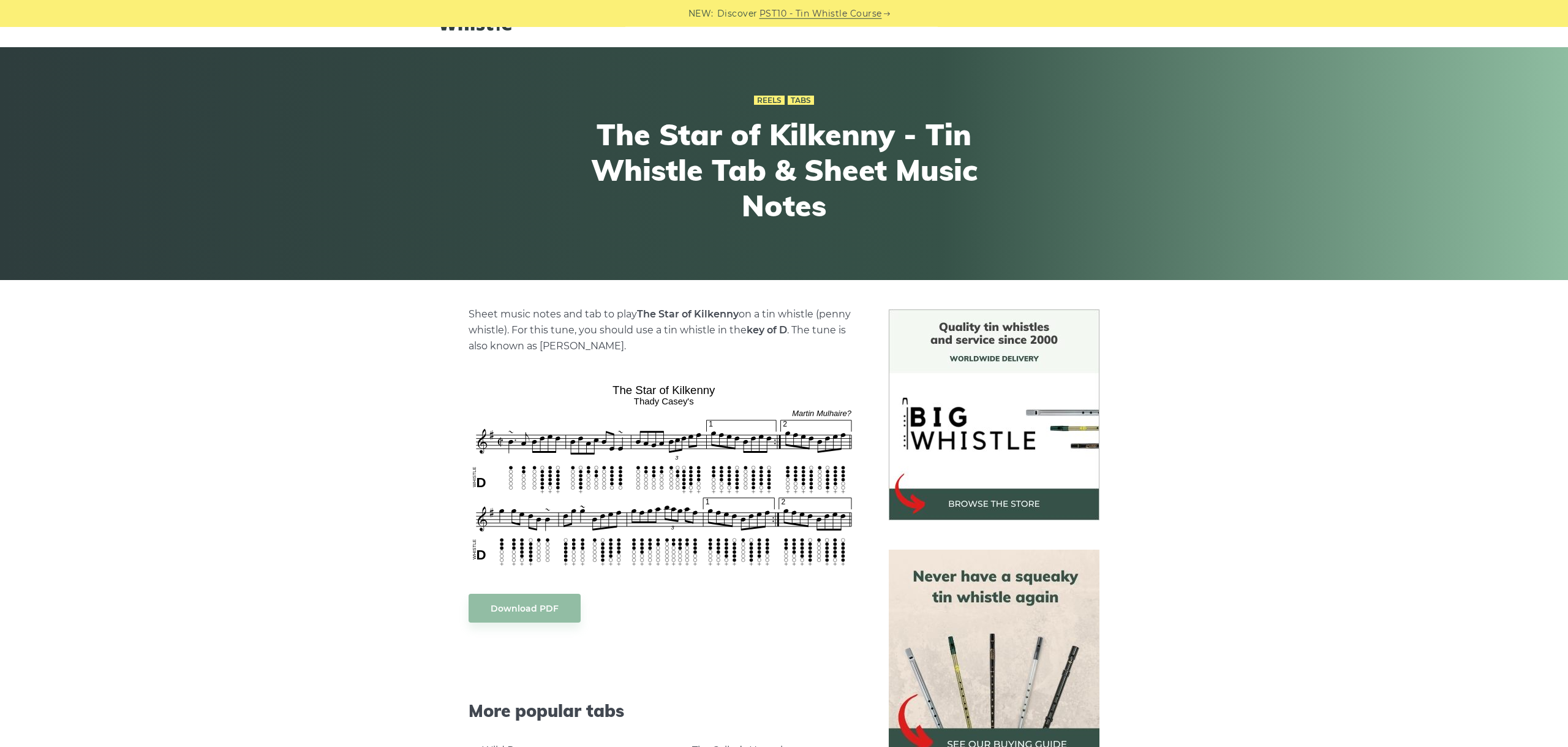
scroll to position [69, 0]
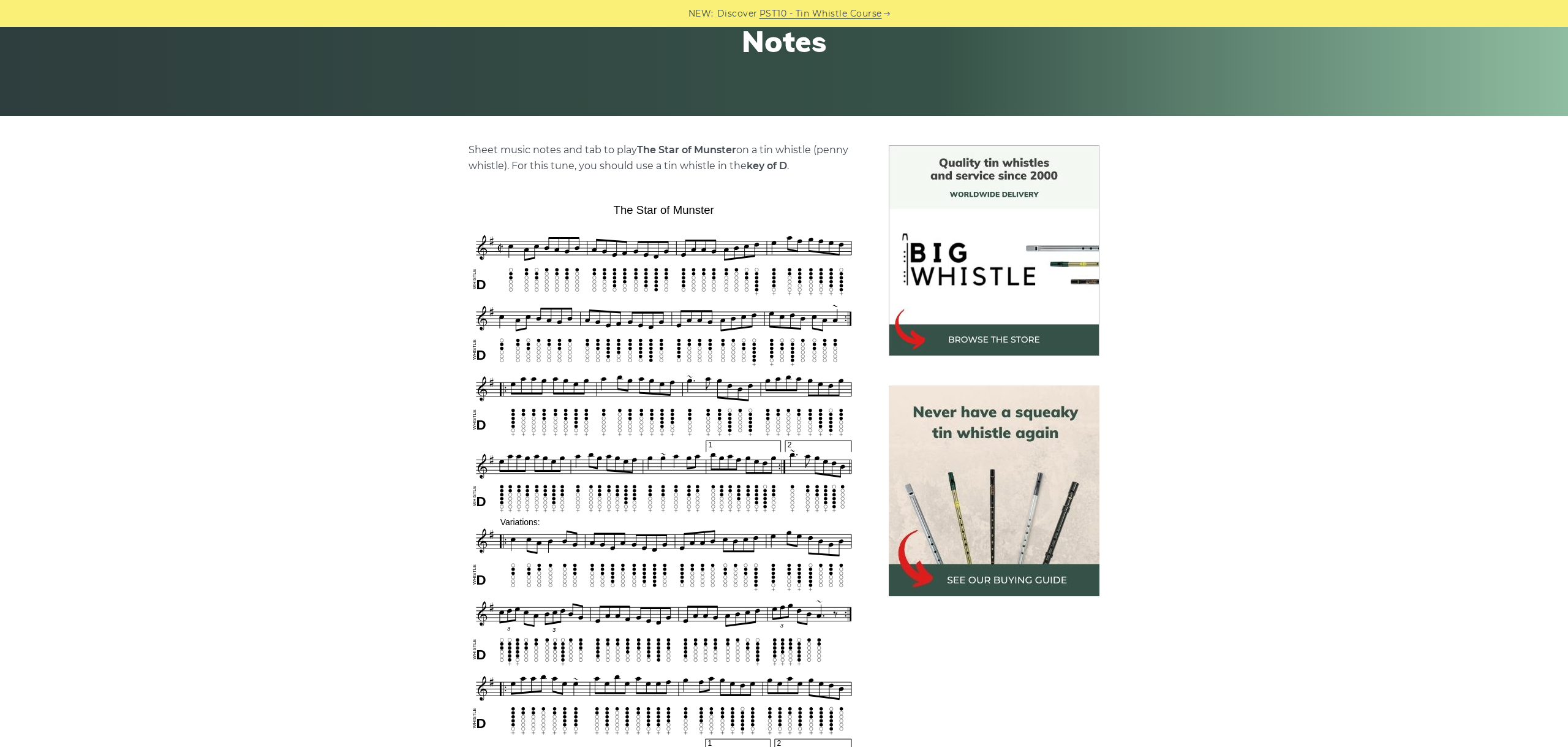
scroll to position [343, 0]
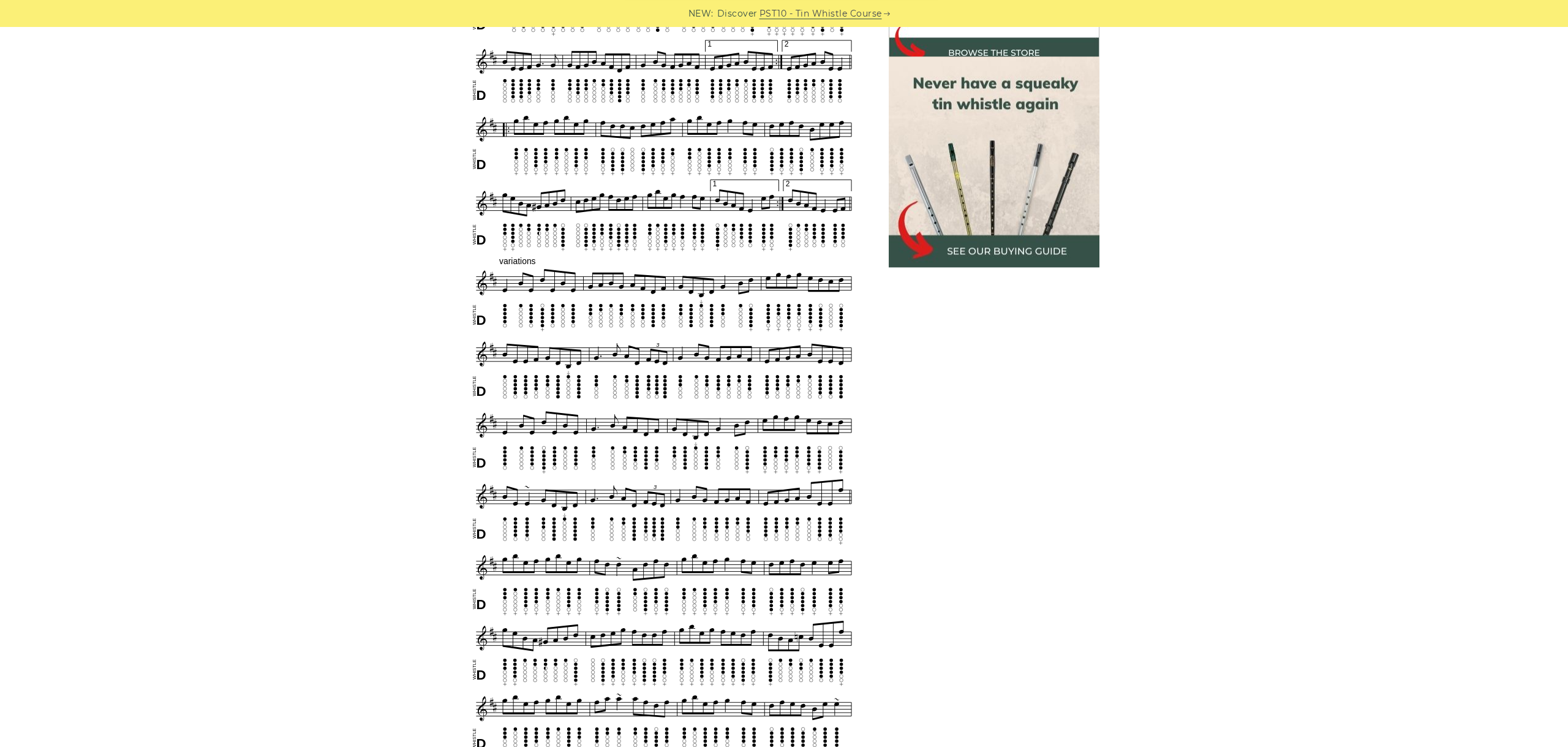
scroll to position [663, 0]
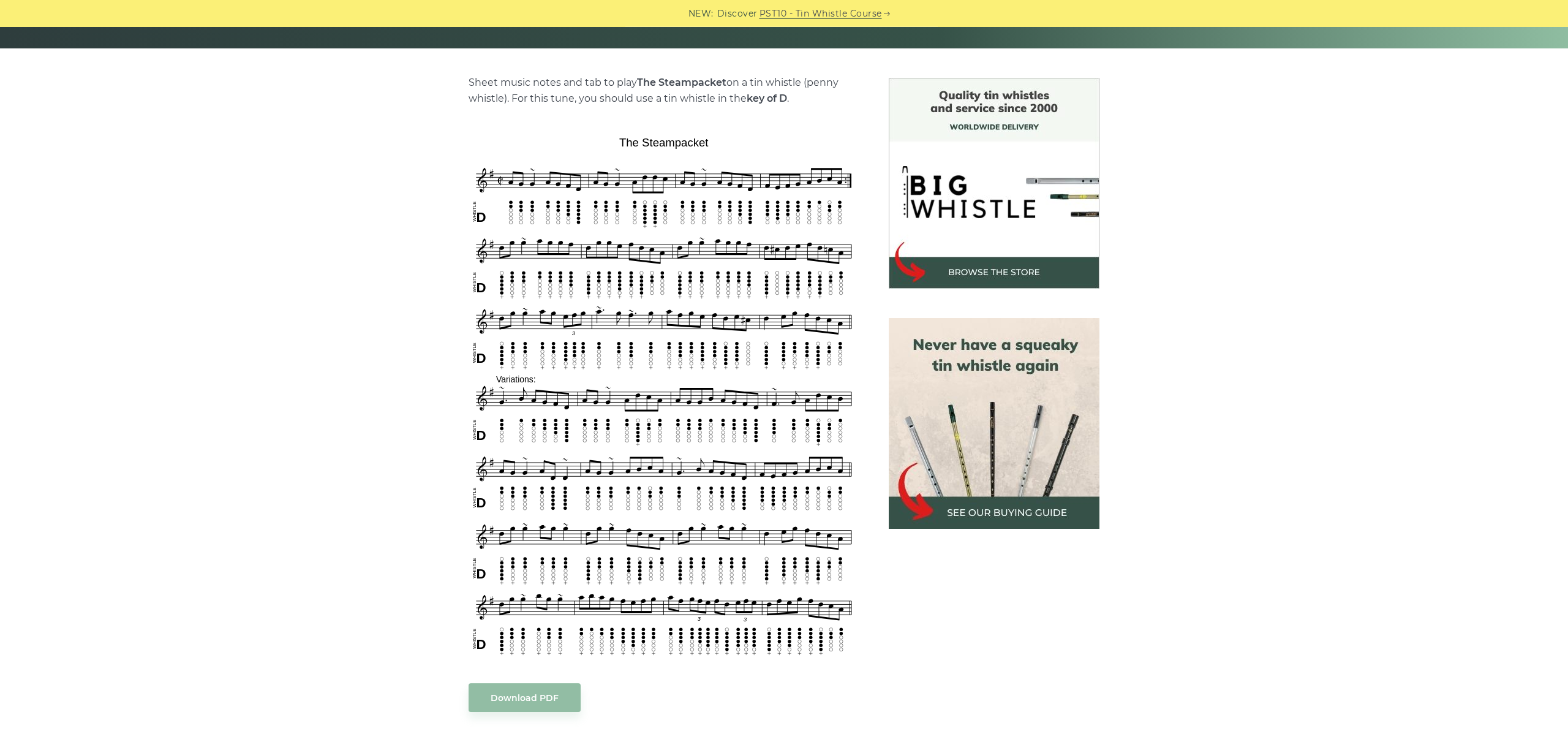
scroll to position [275, 0]
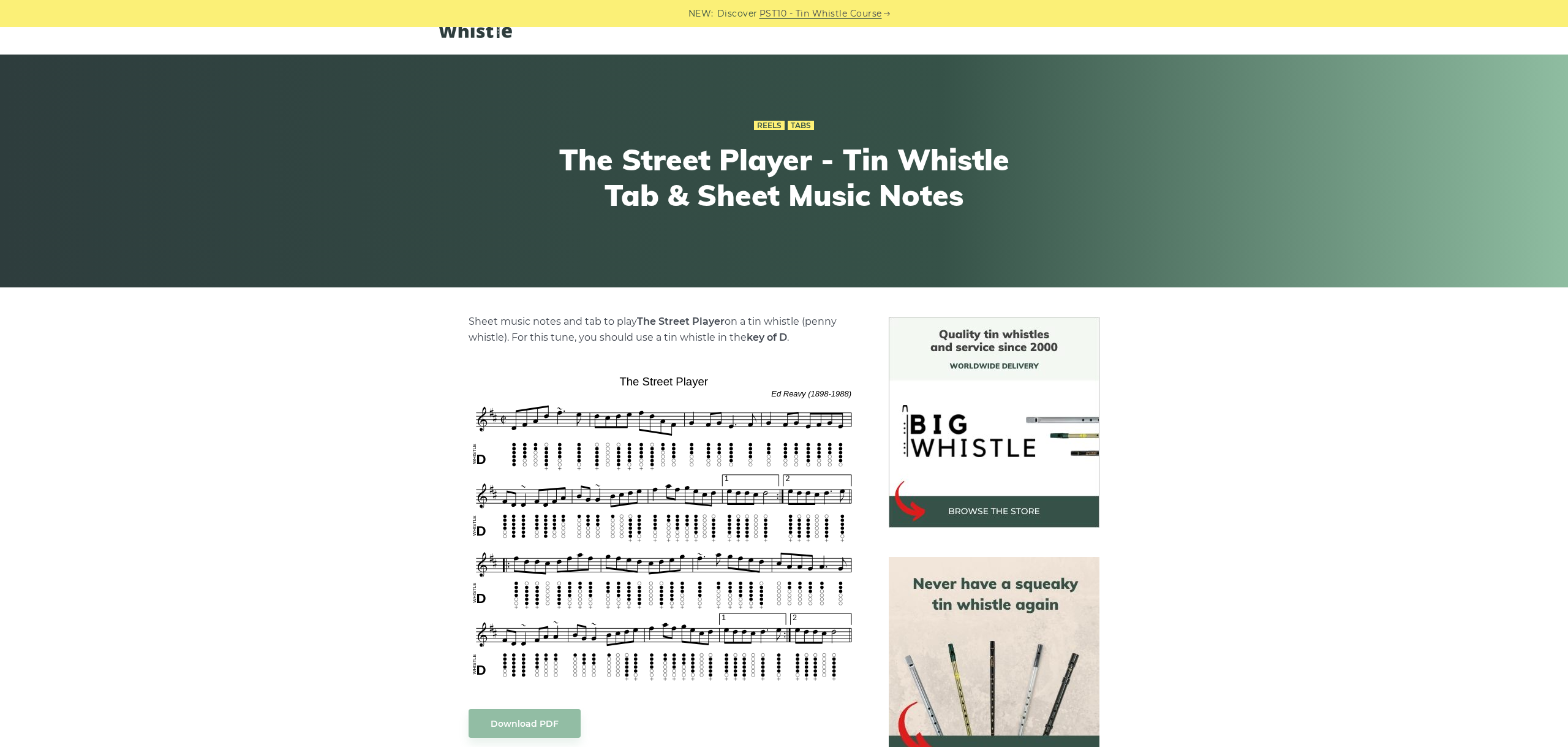
scroll to position [206, 0]
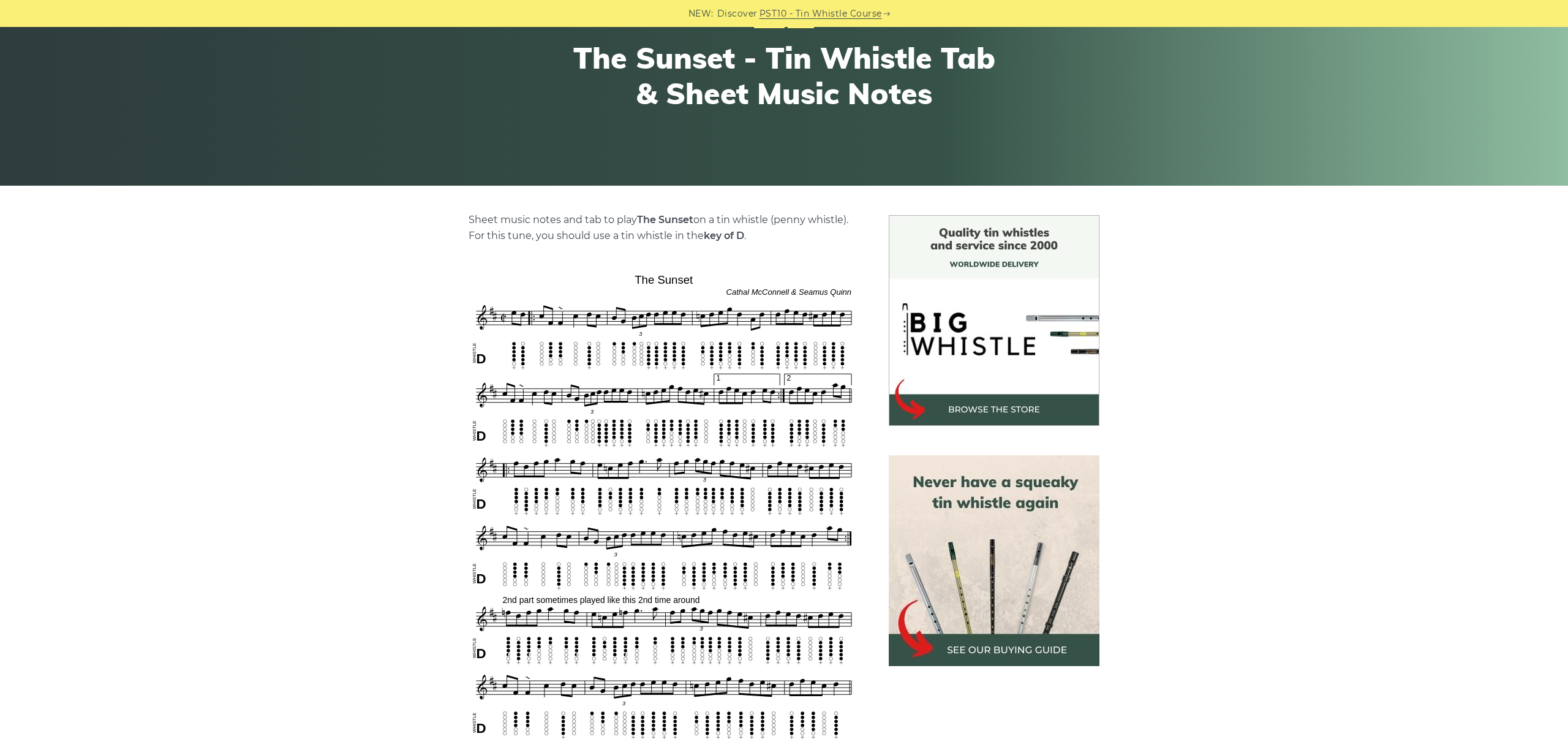
scroll to position [206, 0]
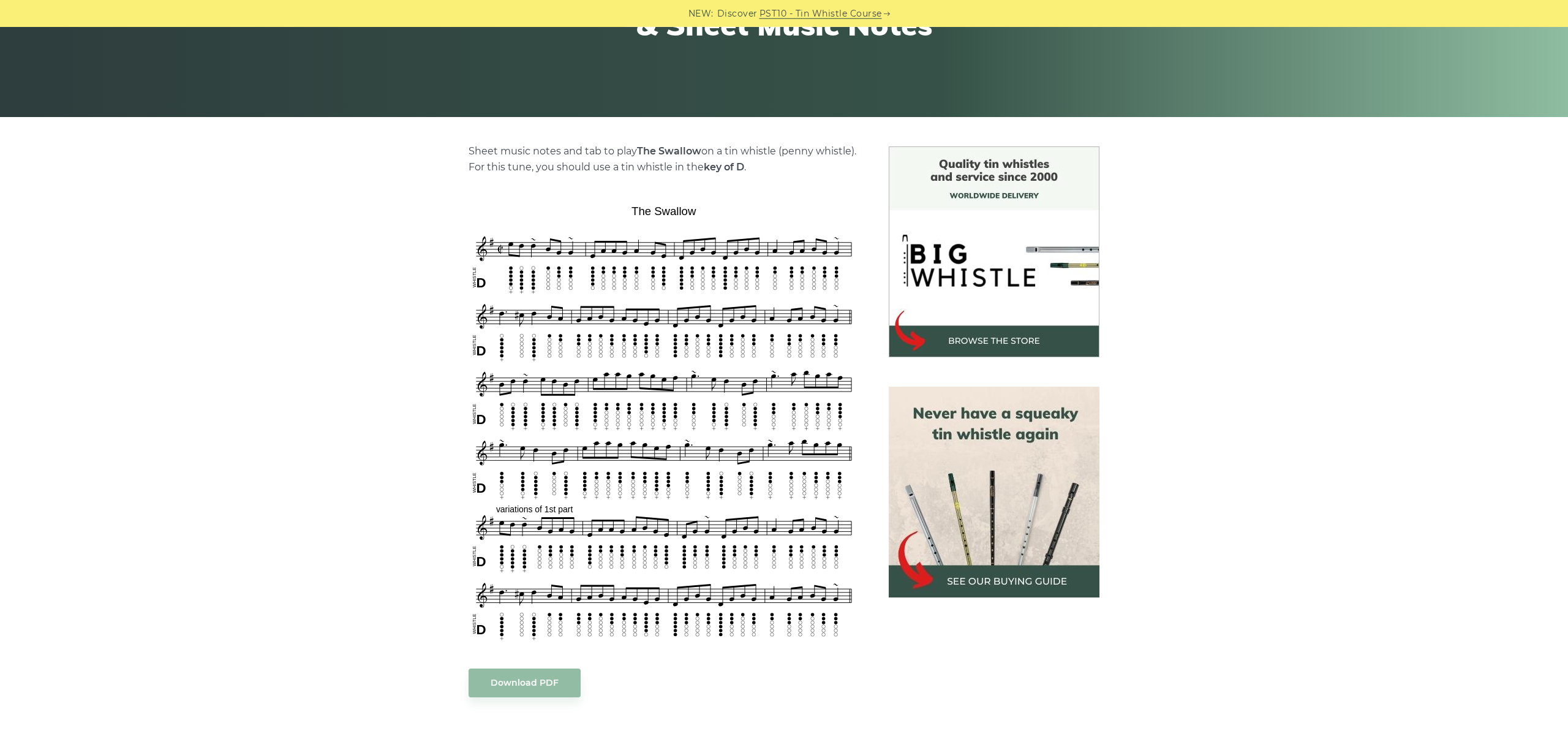
scroll to position [206, 0]
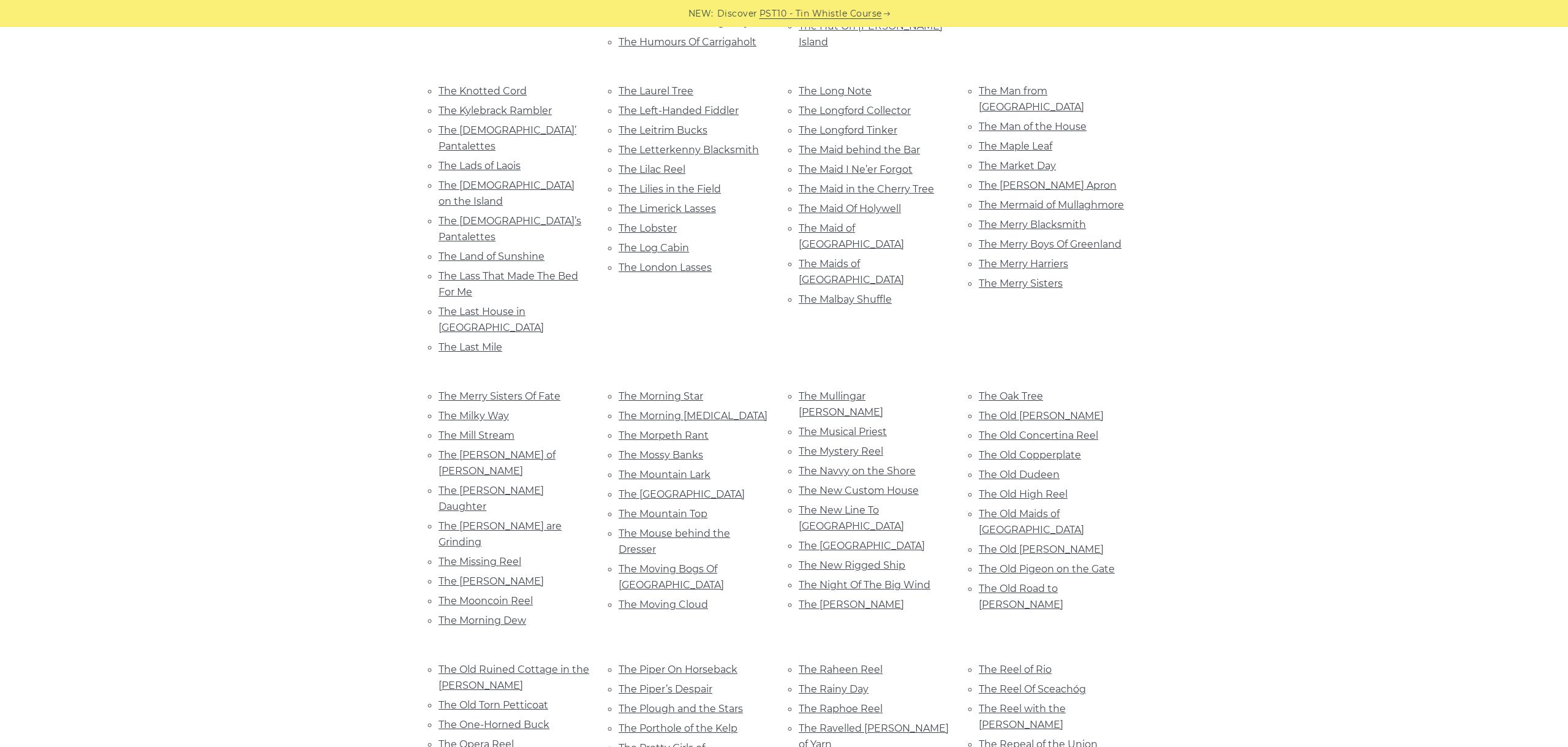
scroll to position [4483, 0]
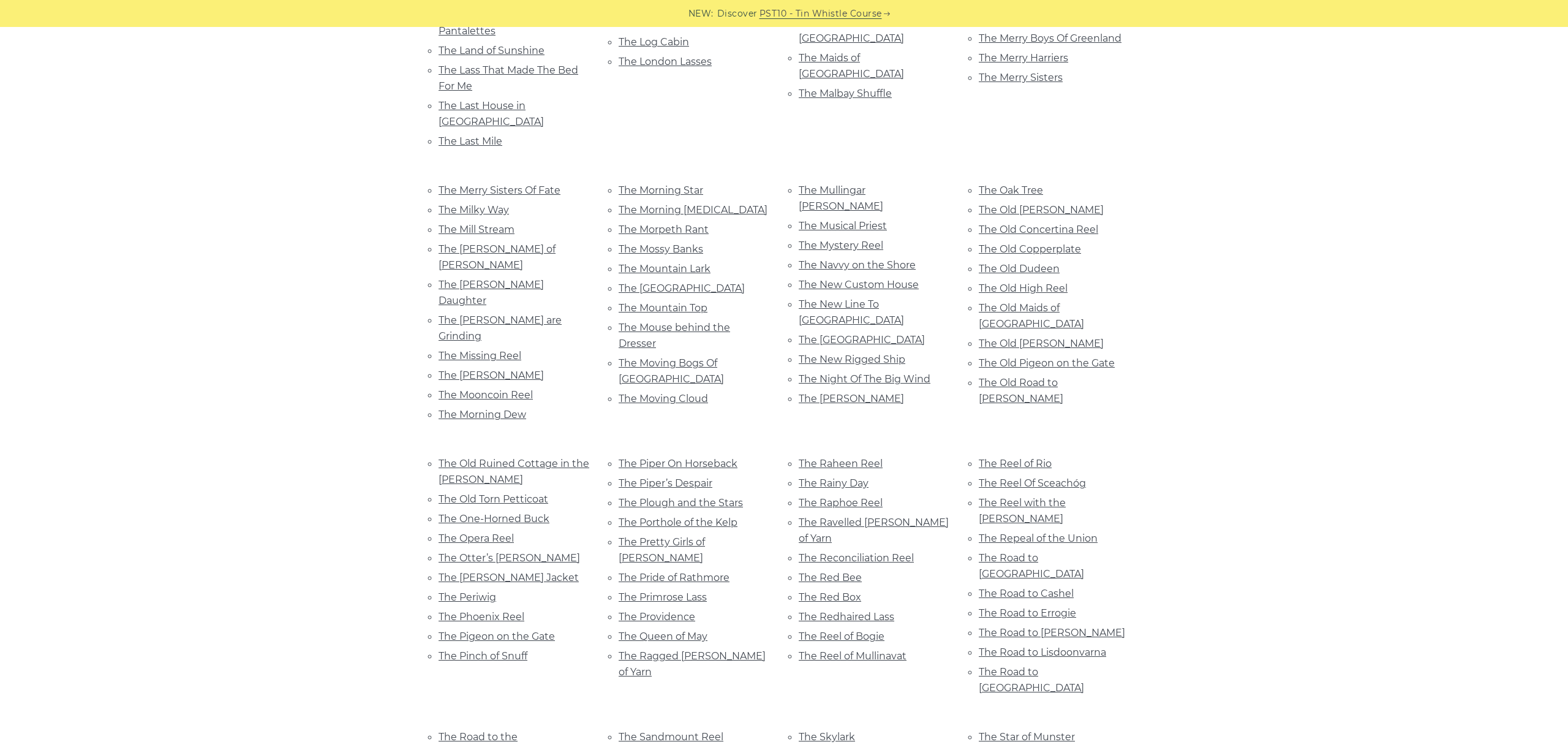
drag, startPoint x: 720, startPoint y: 264, endPoint x: 619, endPoint y: 252, distance: 101.7
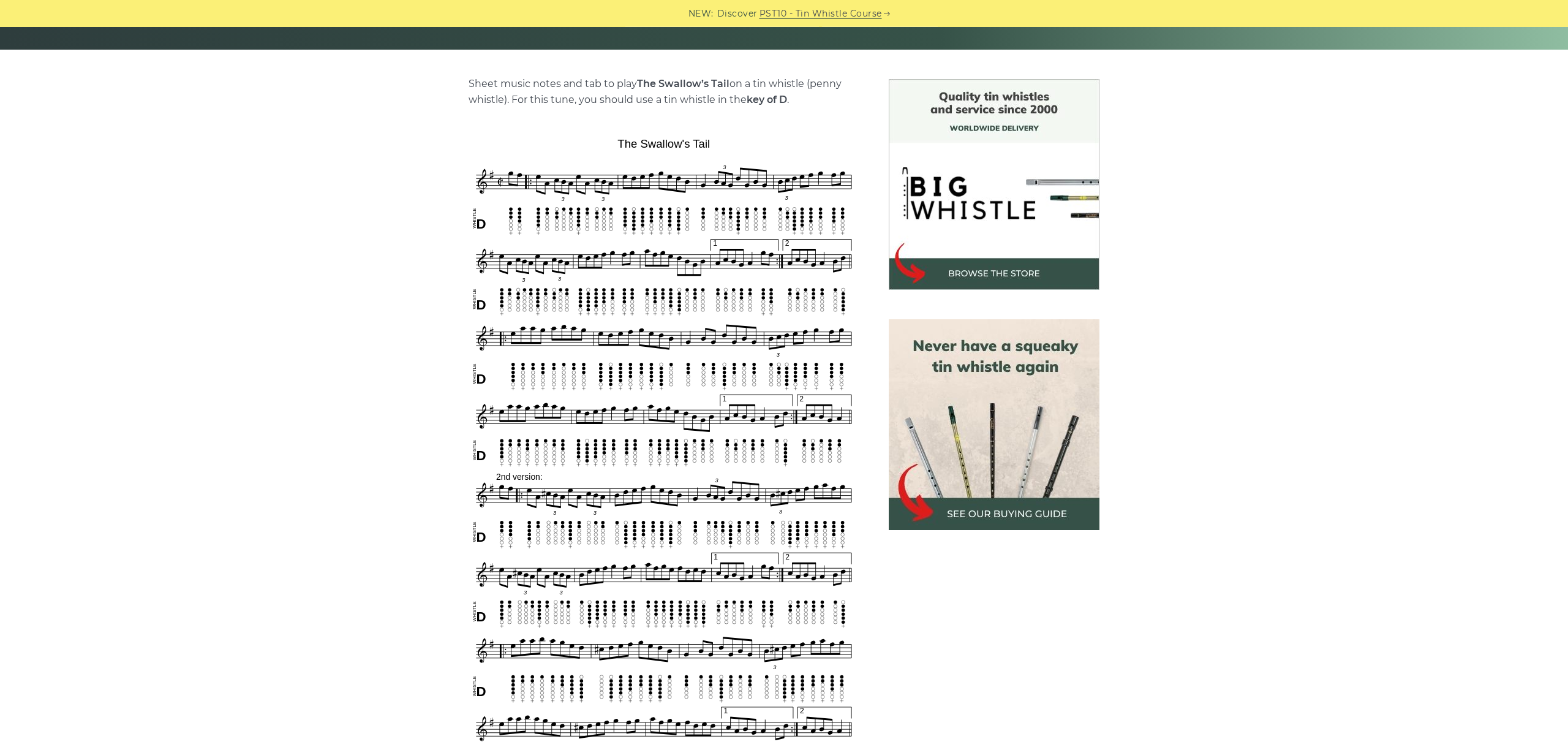
scroll to position [343, 0]
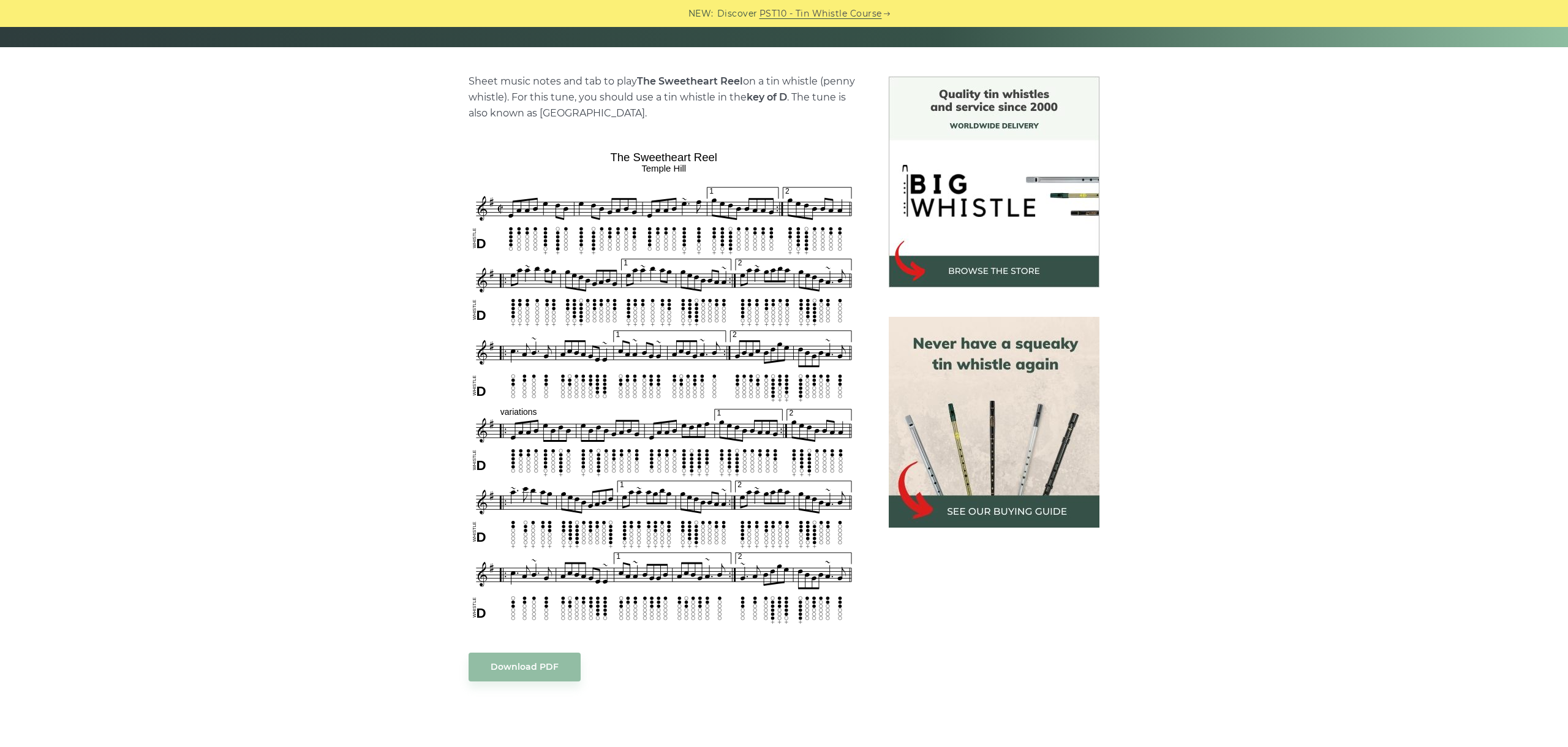
scroll to position [343, 0]
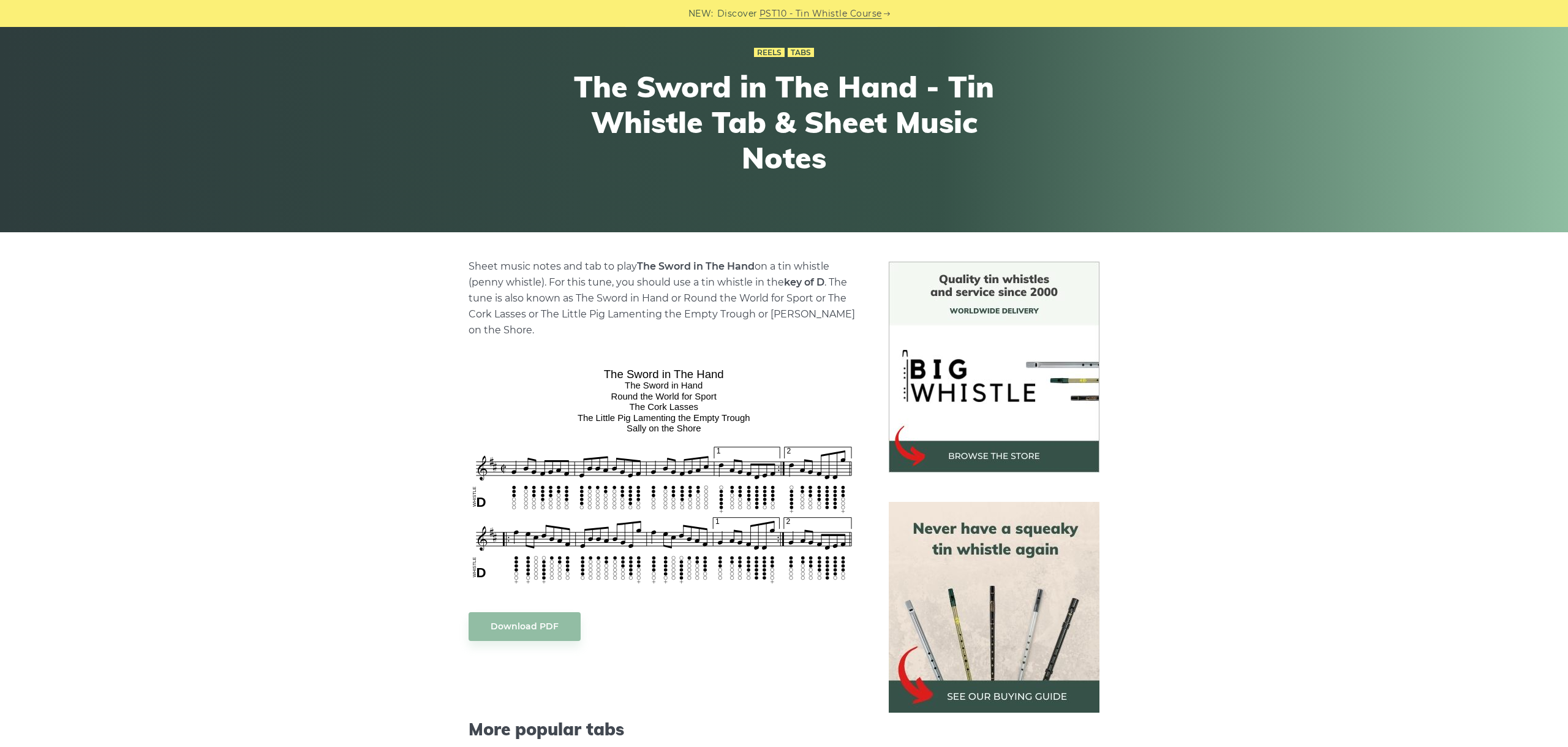
scroll to position [206, 0]
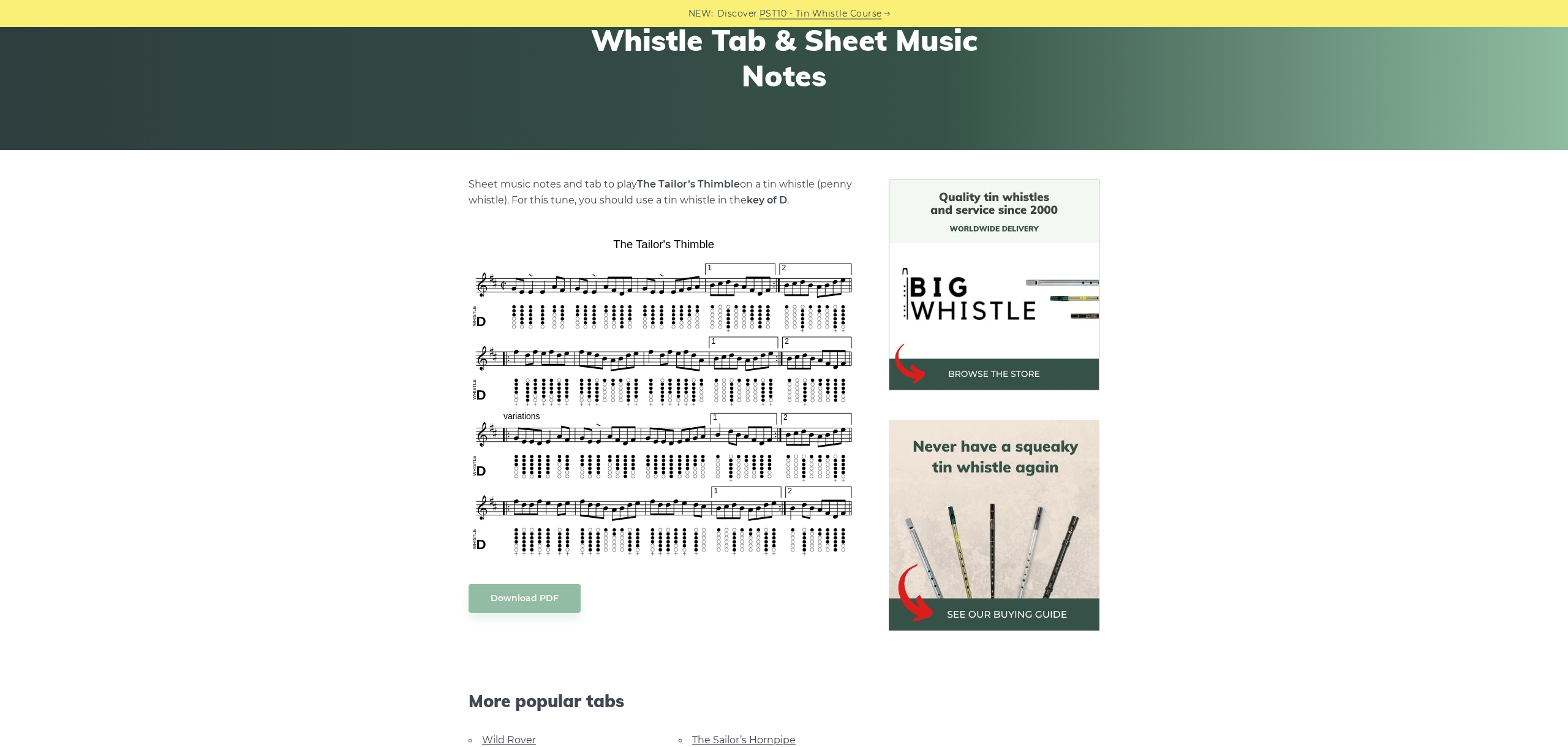
scroll to position [206, 0]
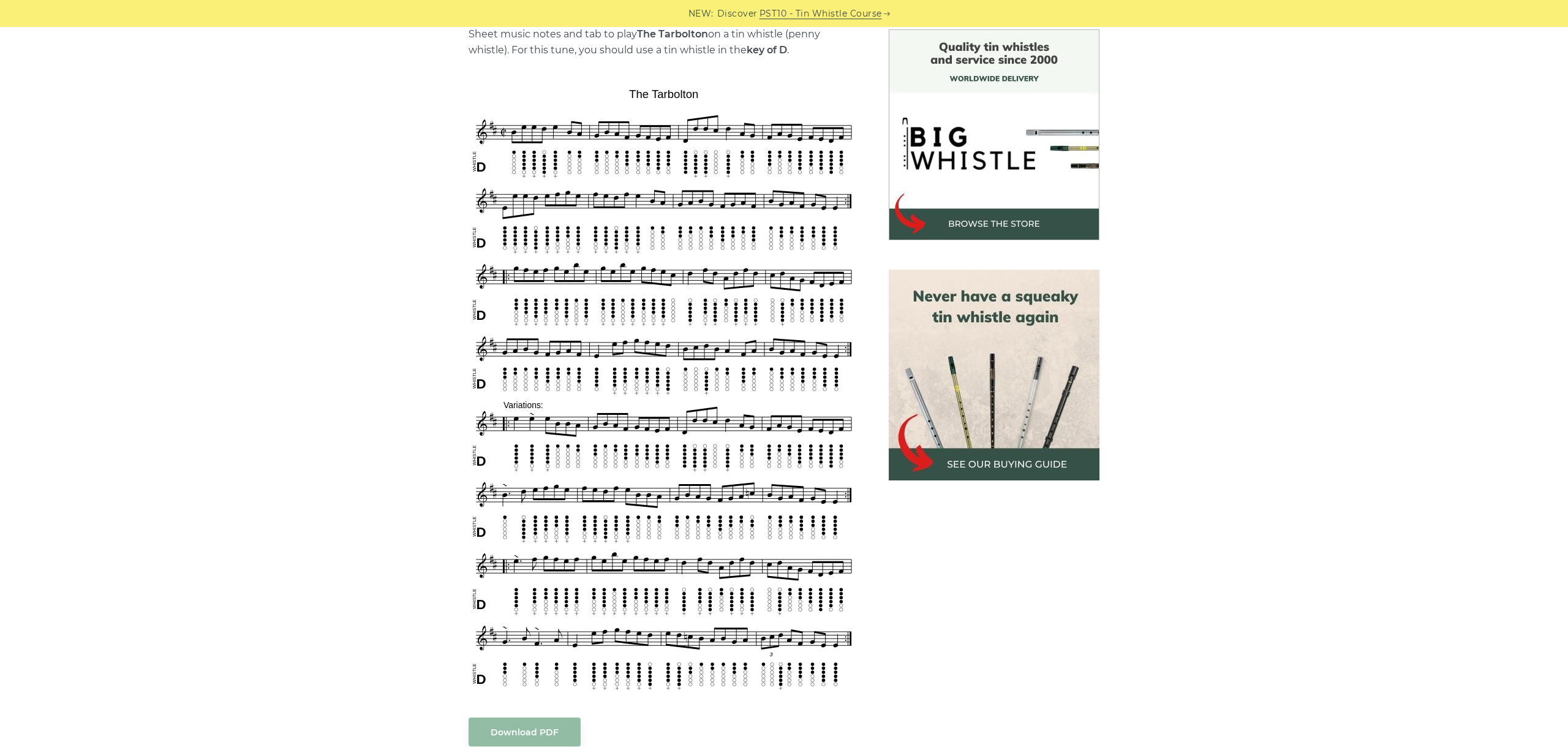
scroll to position [343, 0]
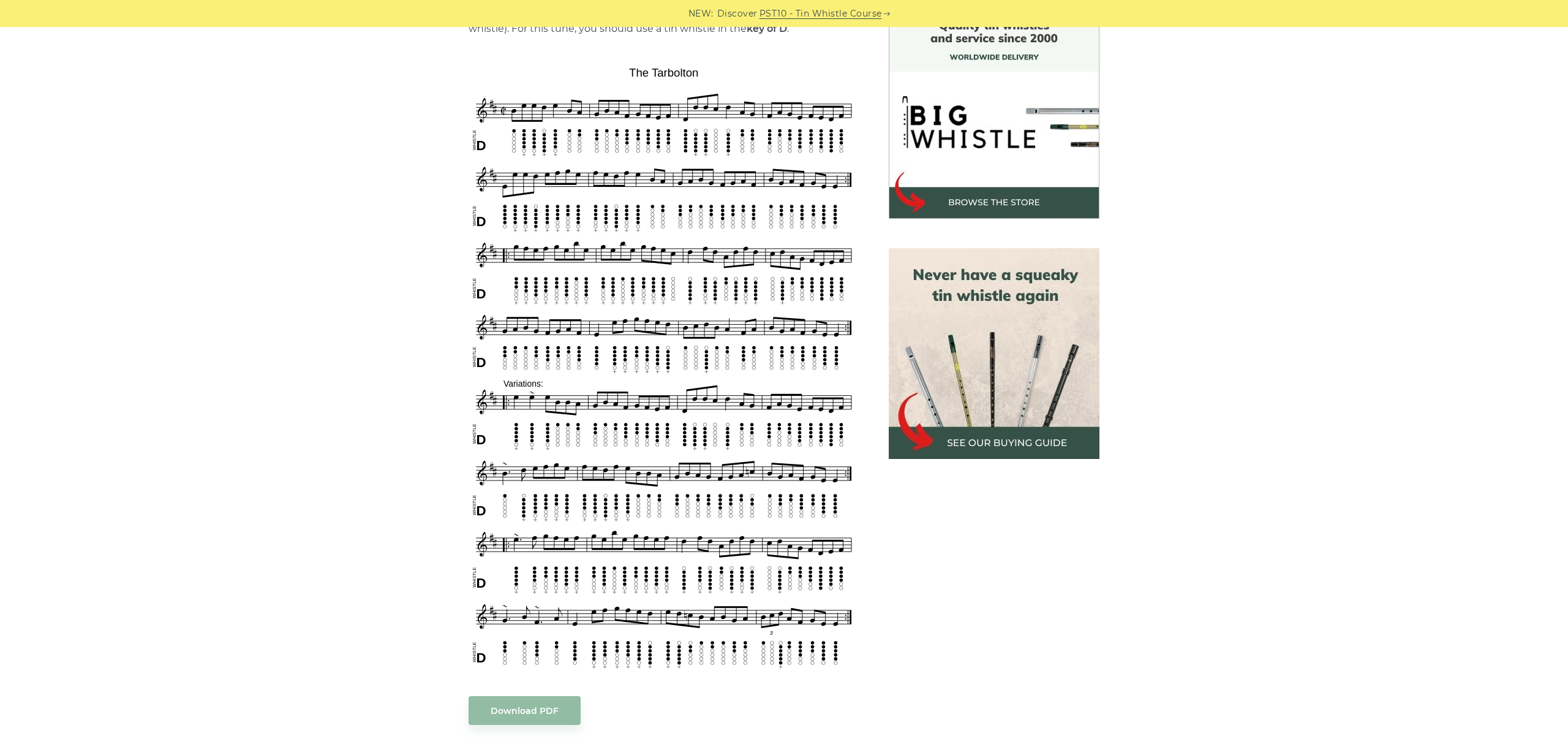
click at [328, 125] on div "Sheet music notes and tab to play The Tarbolton on a tin whistle ([PERSON_NAME]…" at bounding box center [784, 570] width 1568 height 1123
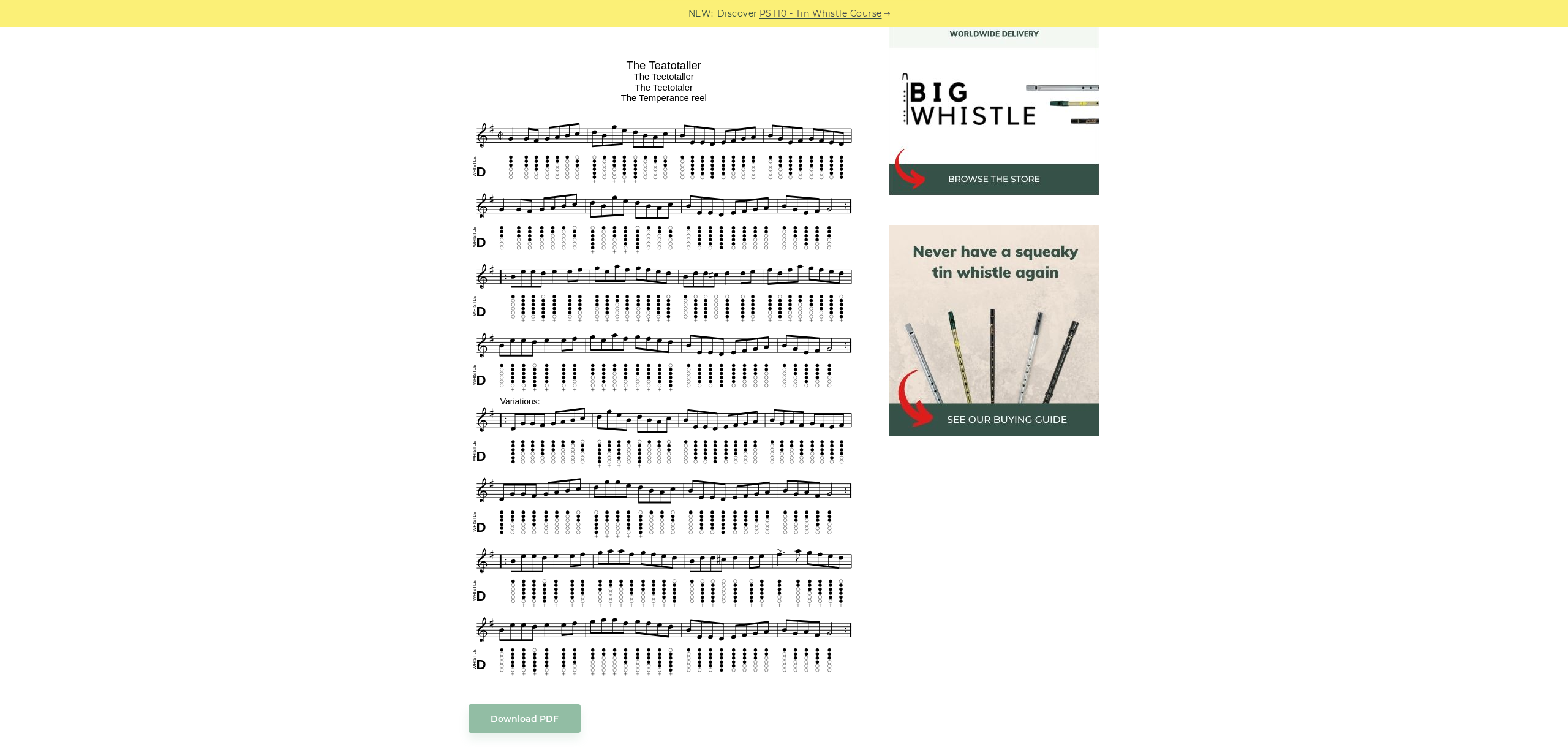
scroll to position [343, 0]
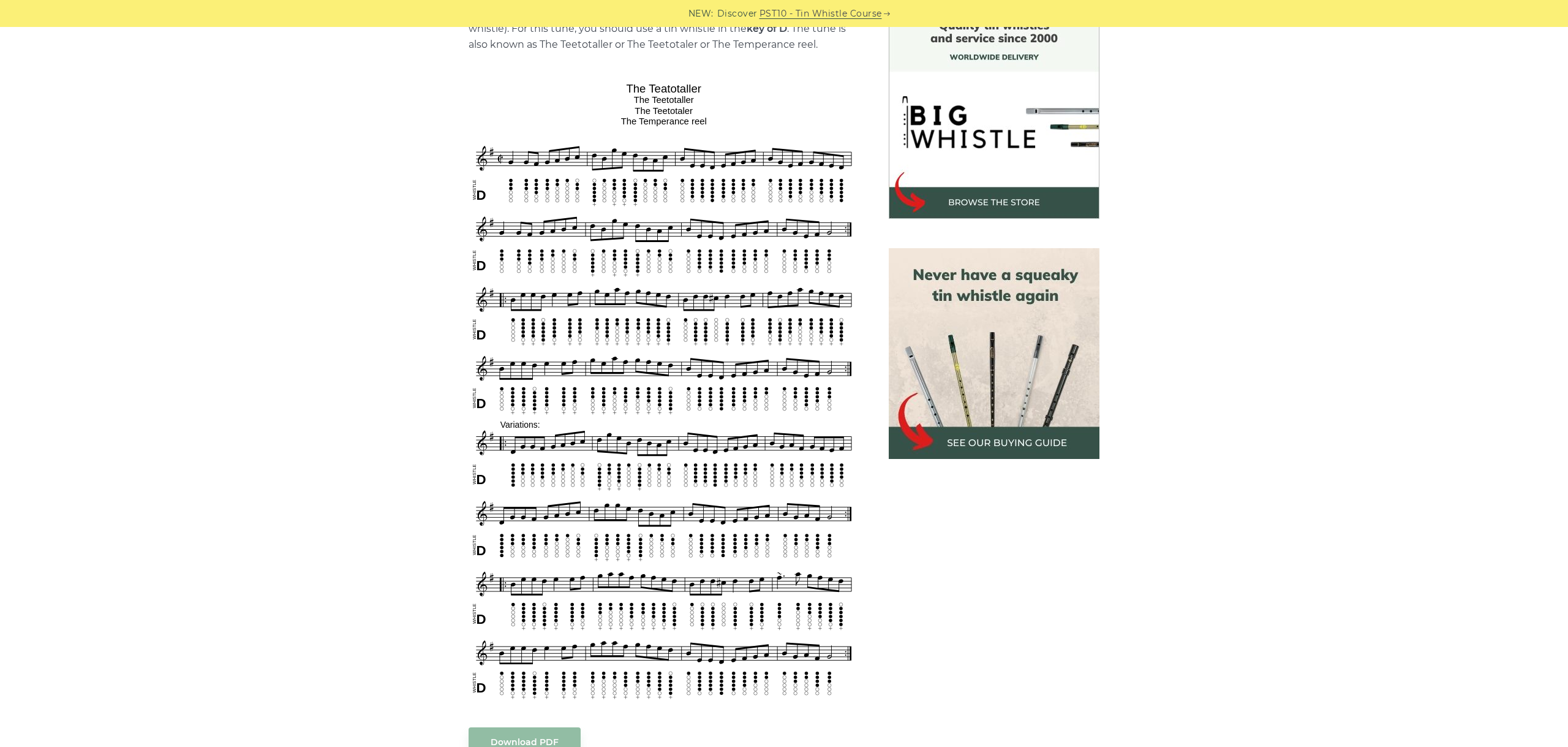
click at [1323, 674] on div "Sheet music notes and tab to play The Teatotaller on a tin whistle ([PERSON_NAM…" at bounding box center [784, 585] width 1568 height 1155
click at [262, 185] on div "Sheet music notes and tab to play The Teatotaller on a tin whistle (penny whist…" at bounding box center [784, 585] width 1568 height 1155
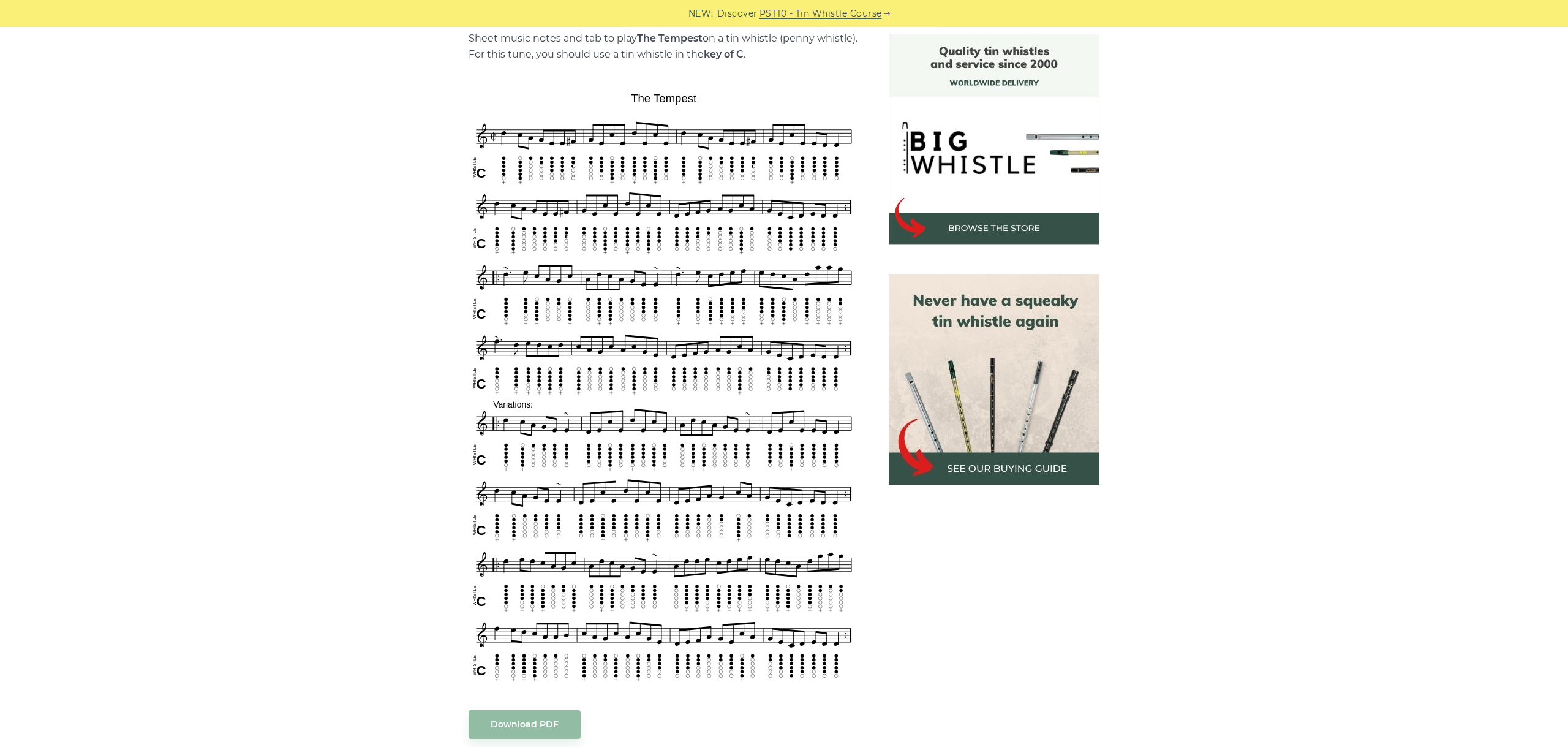
scroll to position [343, 0]
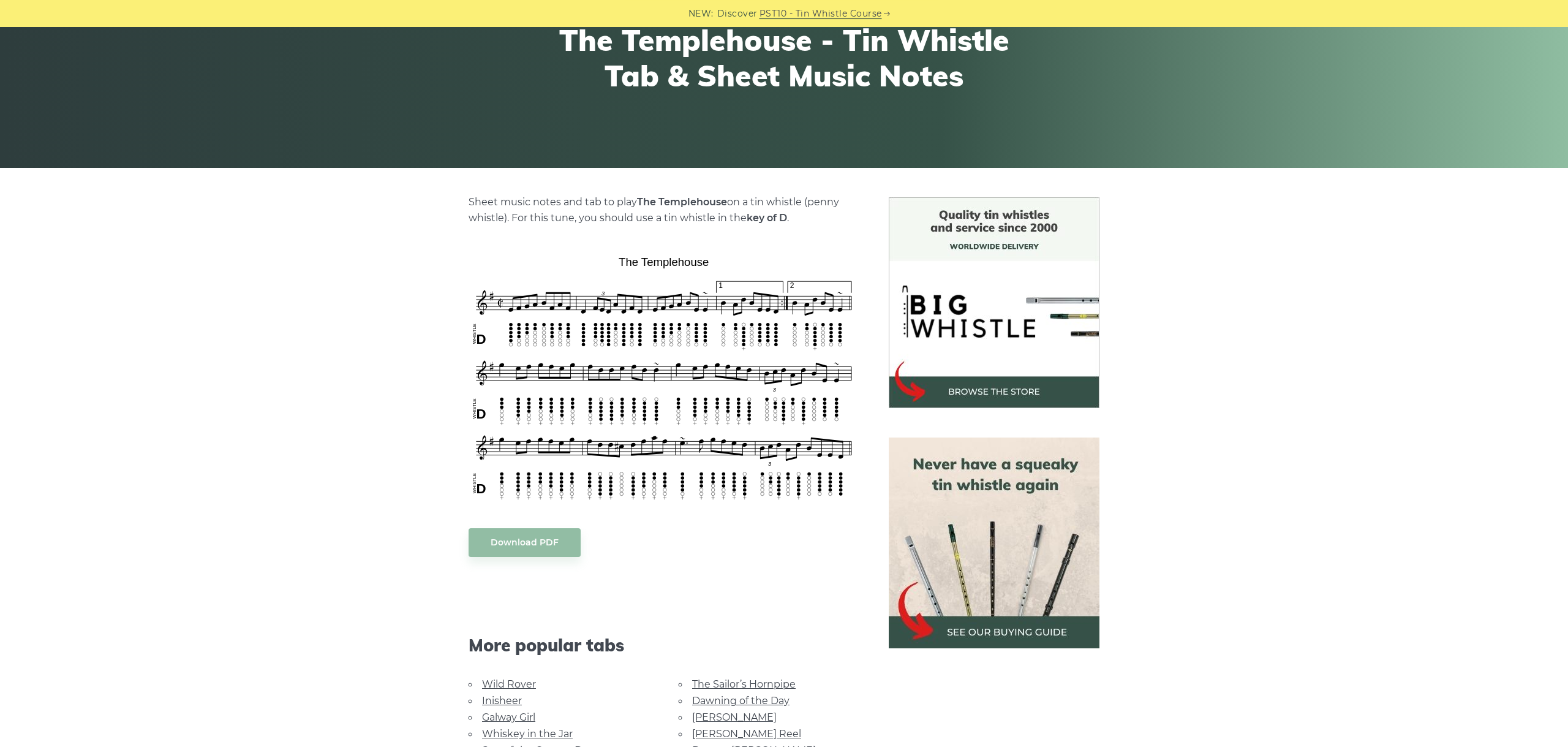
scroll to position [275, 0]
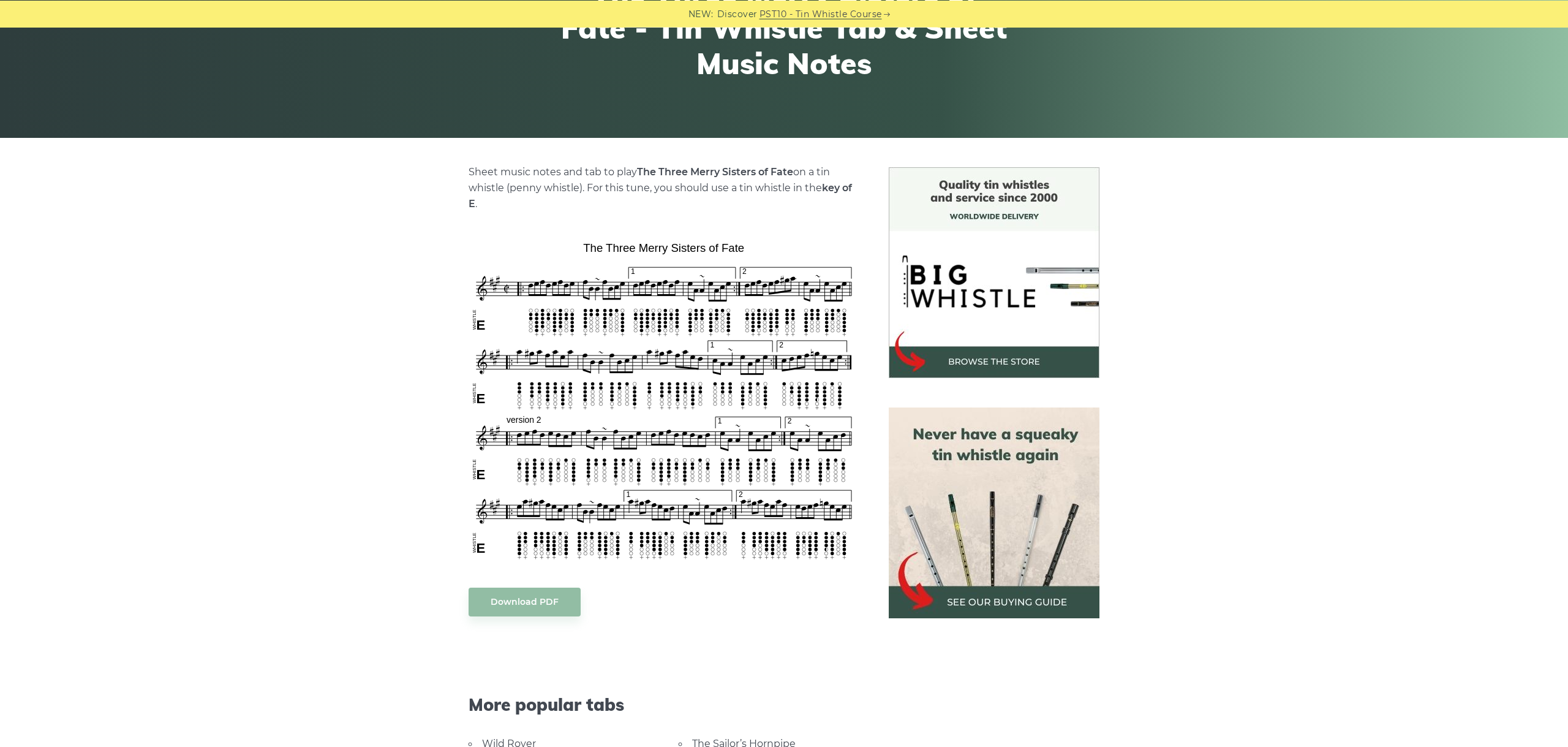
scroll to position [206, 0]
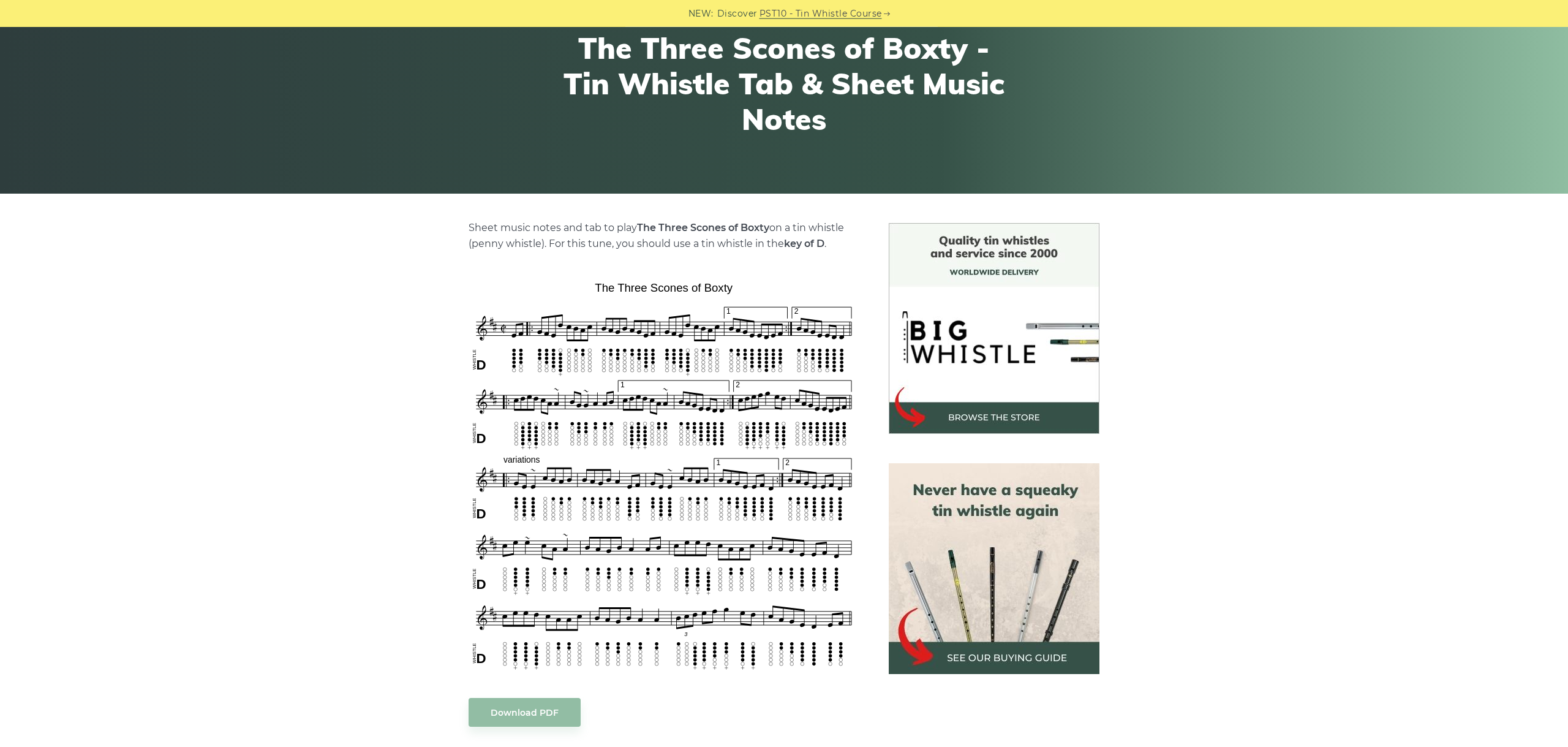
scroll to position [275, 0]
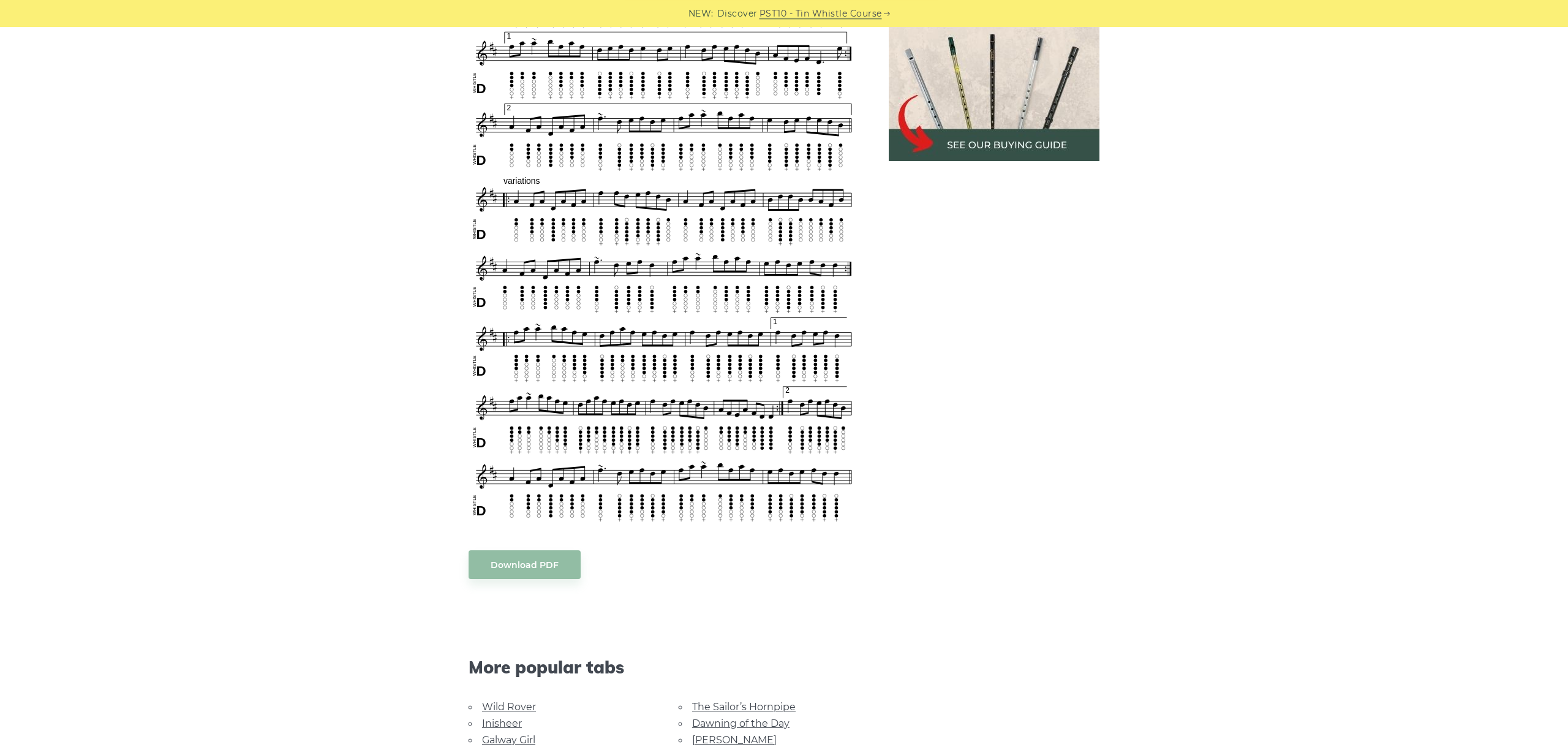
scroll to position [738, 0]
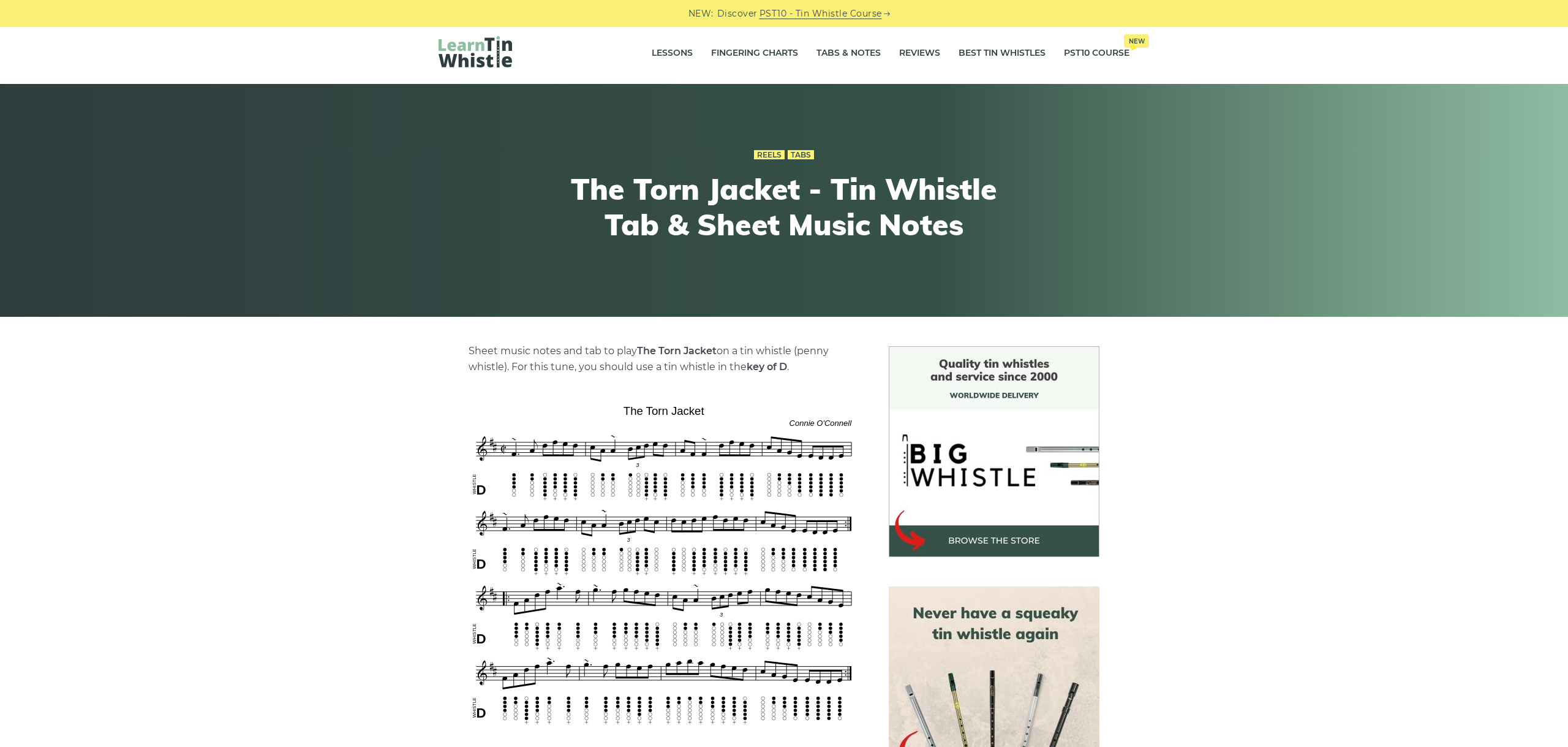
scroll to position [206, 0]
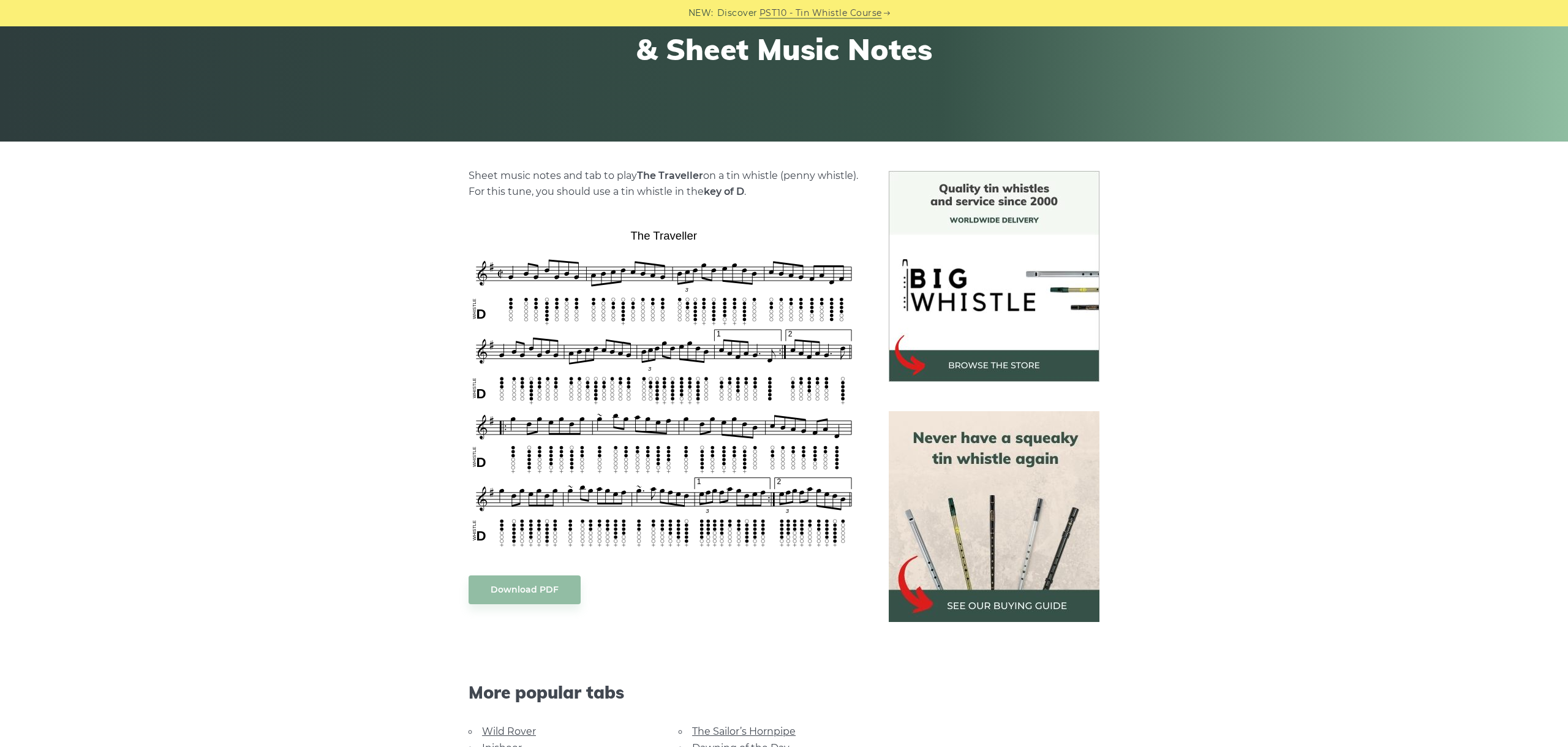
scroll to position [275, 0]
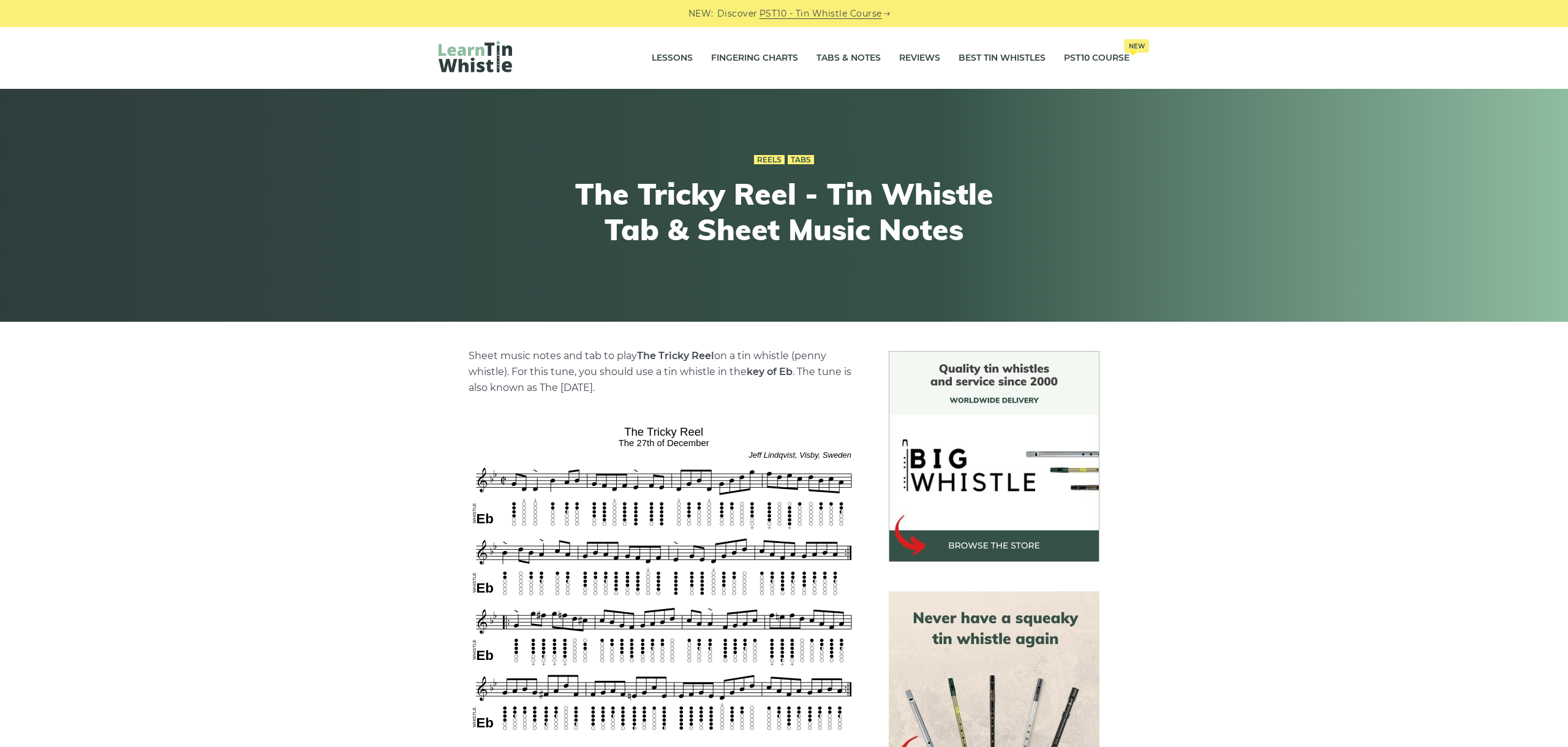
scroll to position [275, 0]
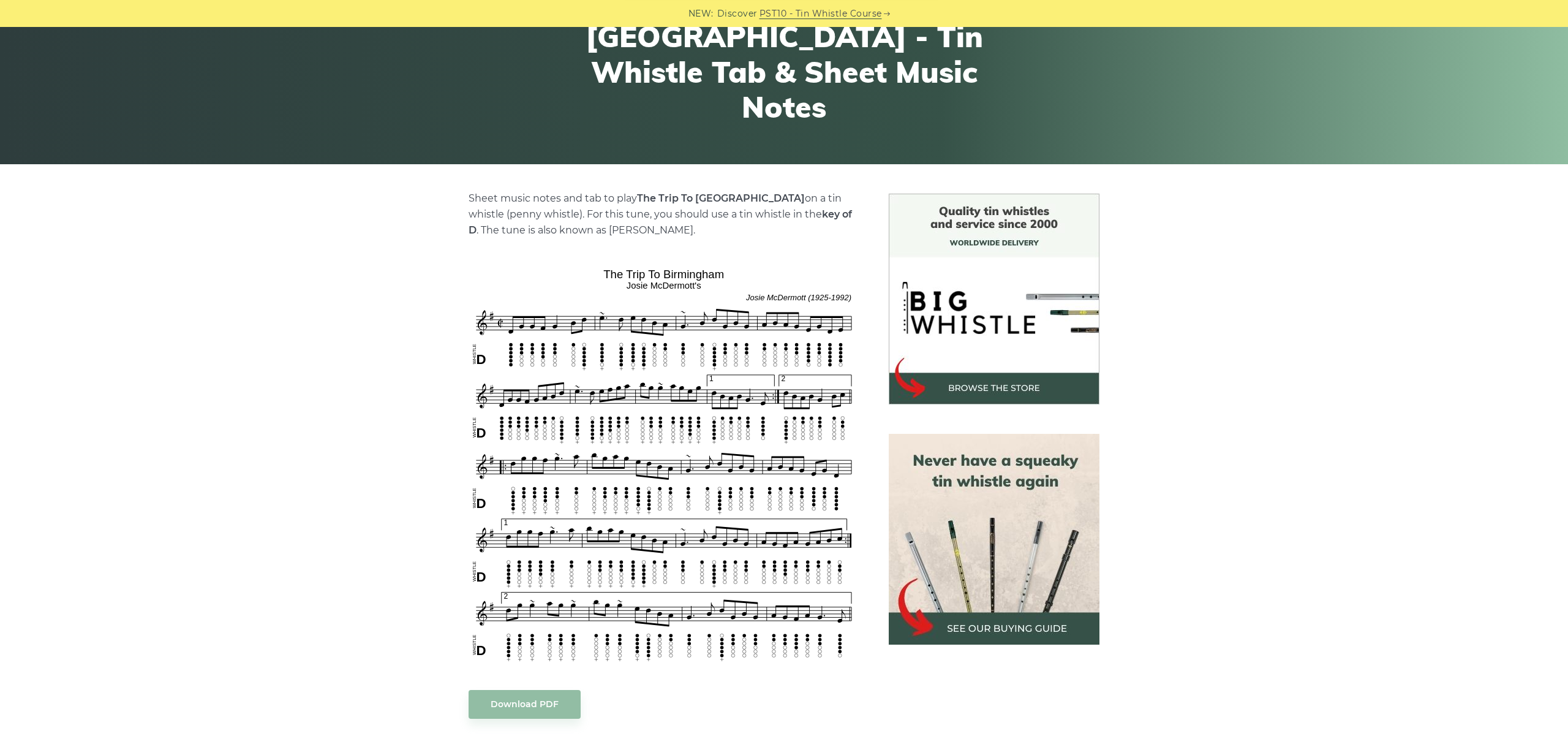
scroll to position [206, 0]
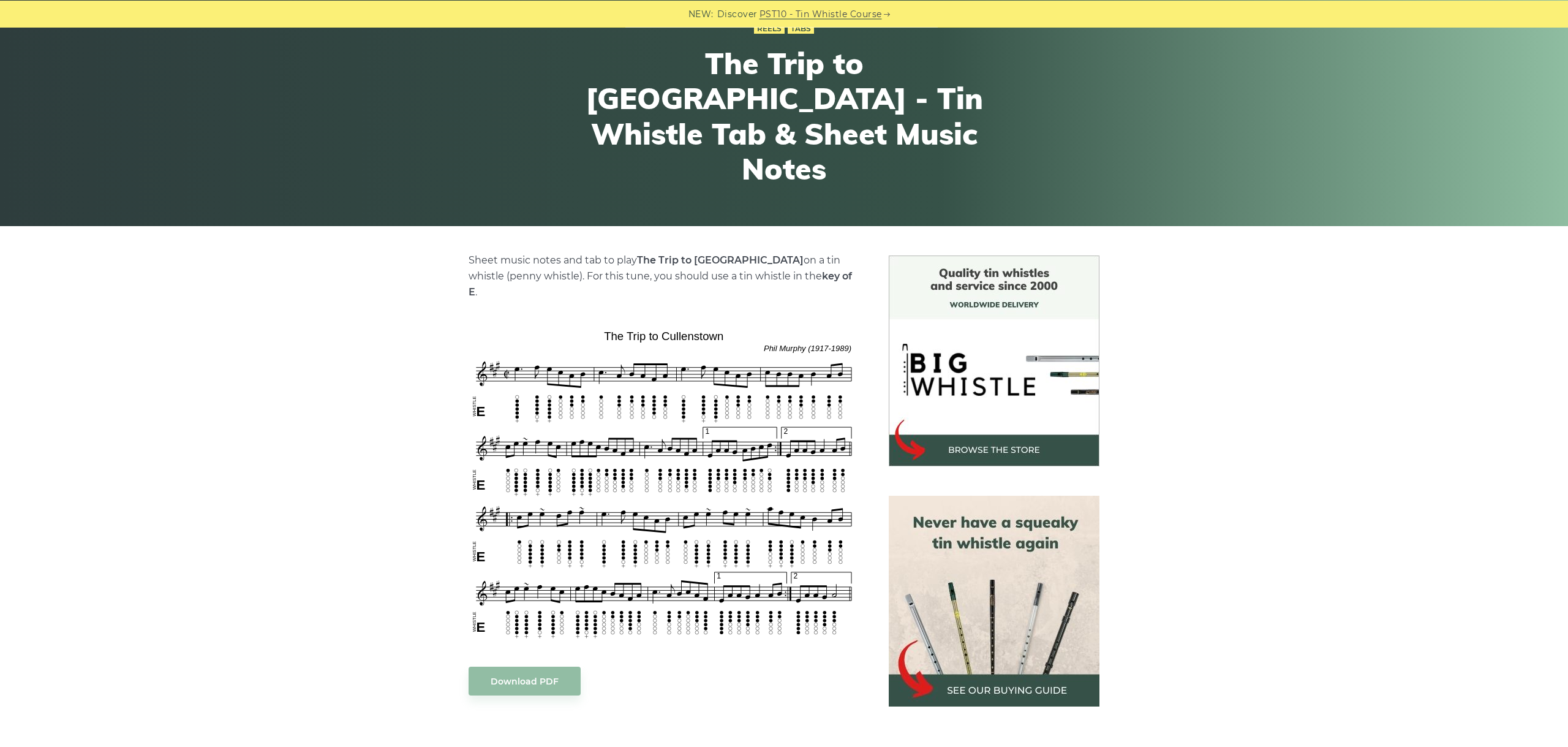
scroll to position [275, 0]
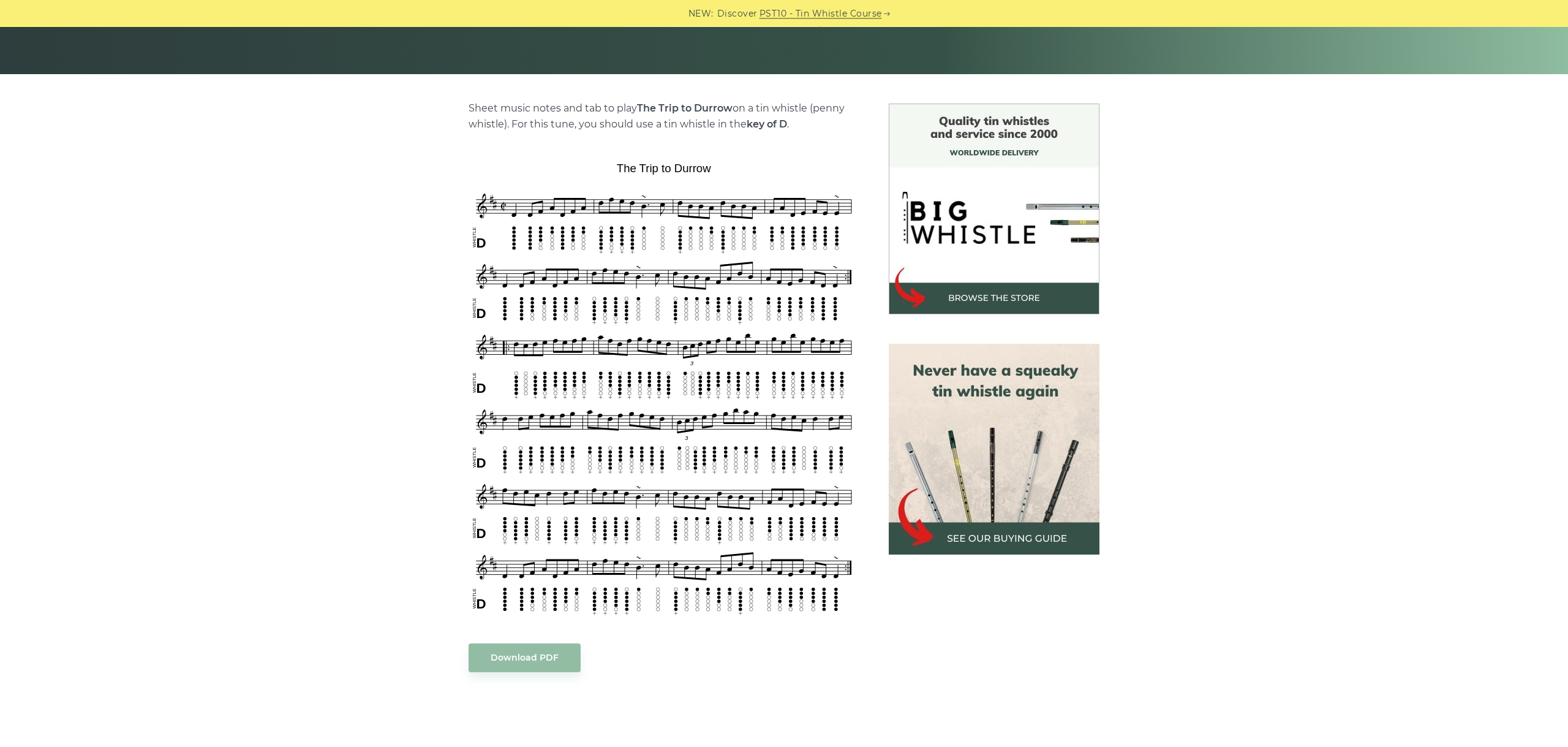
scroll to position [275, 0]
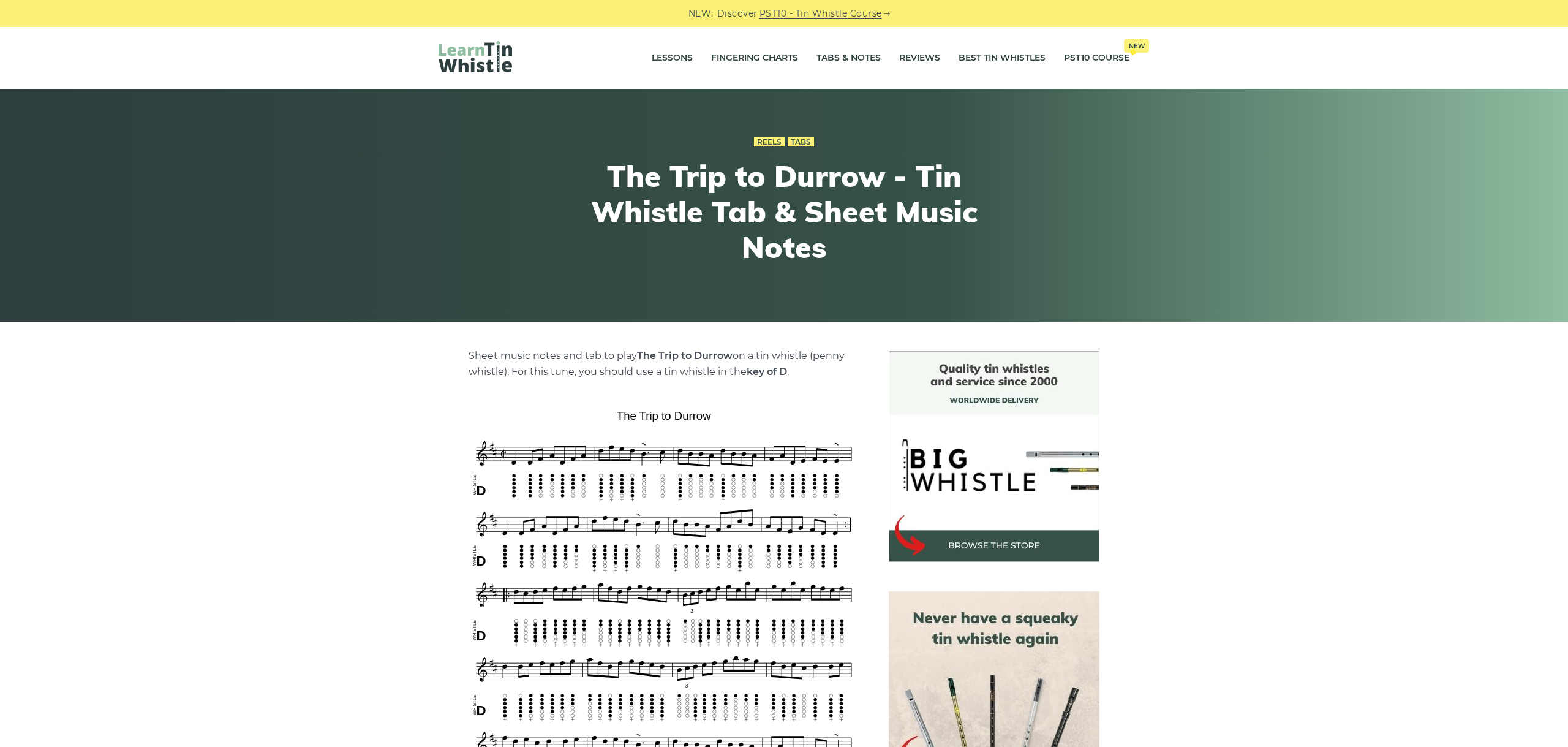
scroll to position [275, 0]
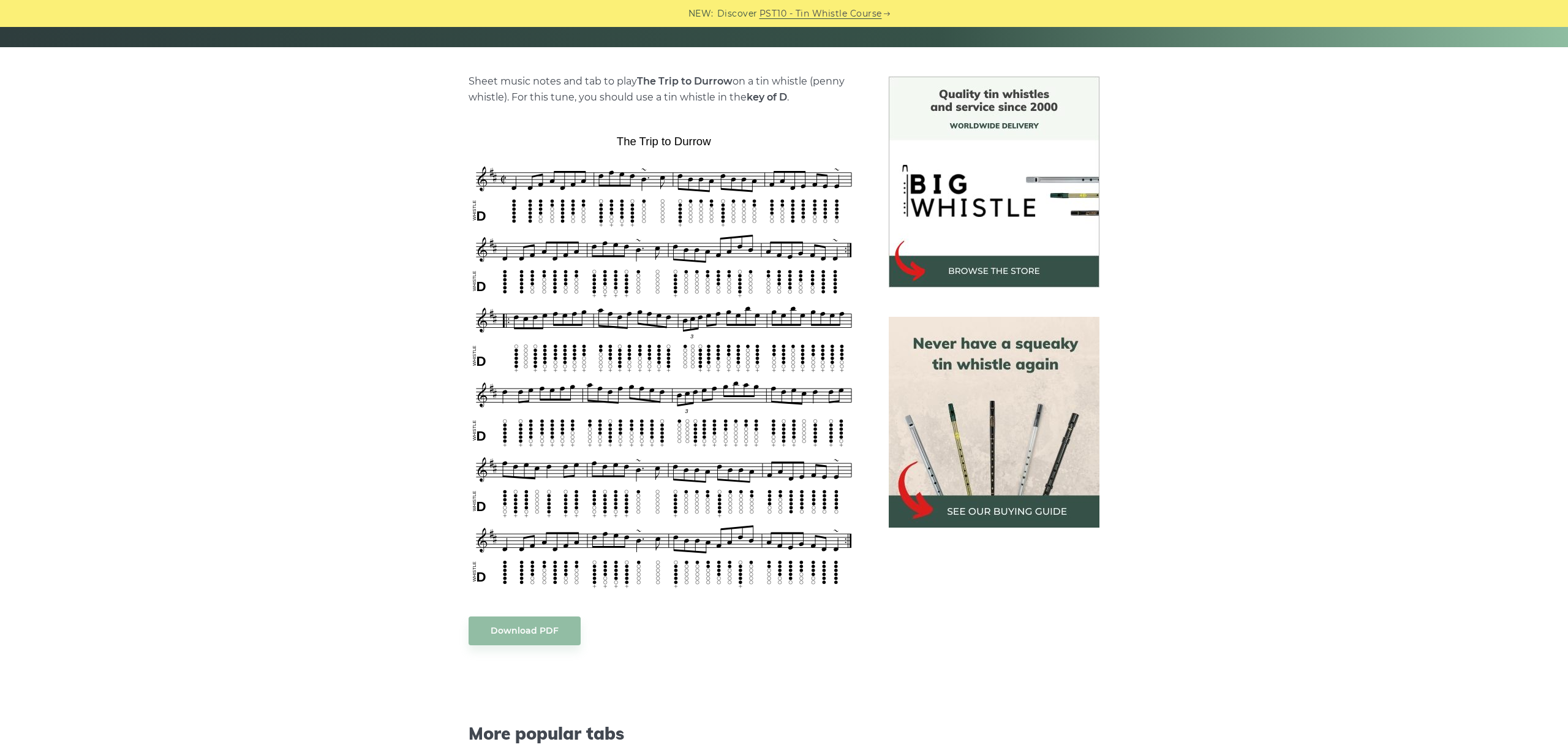
click at [391, 155] on div "Sheet music notes and tab to play The Trip to Durrow on a tin whistle (penny wh…" at bounding box center [784, 563] width 1568 height 974
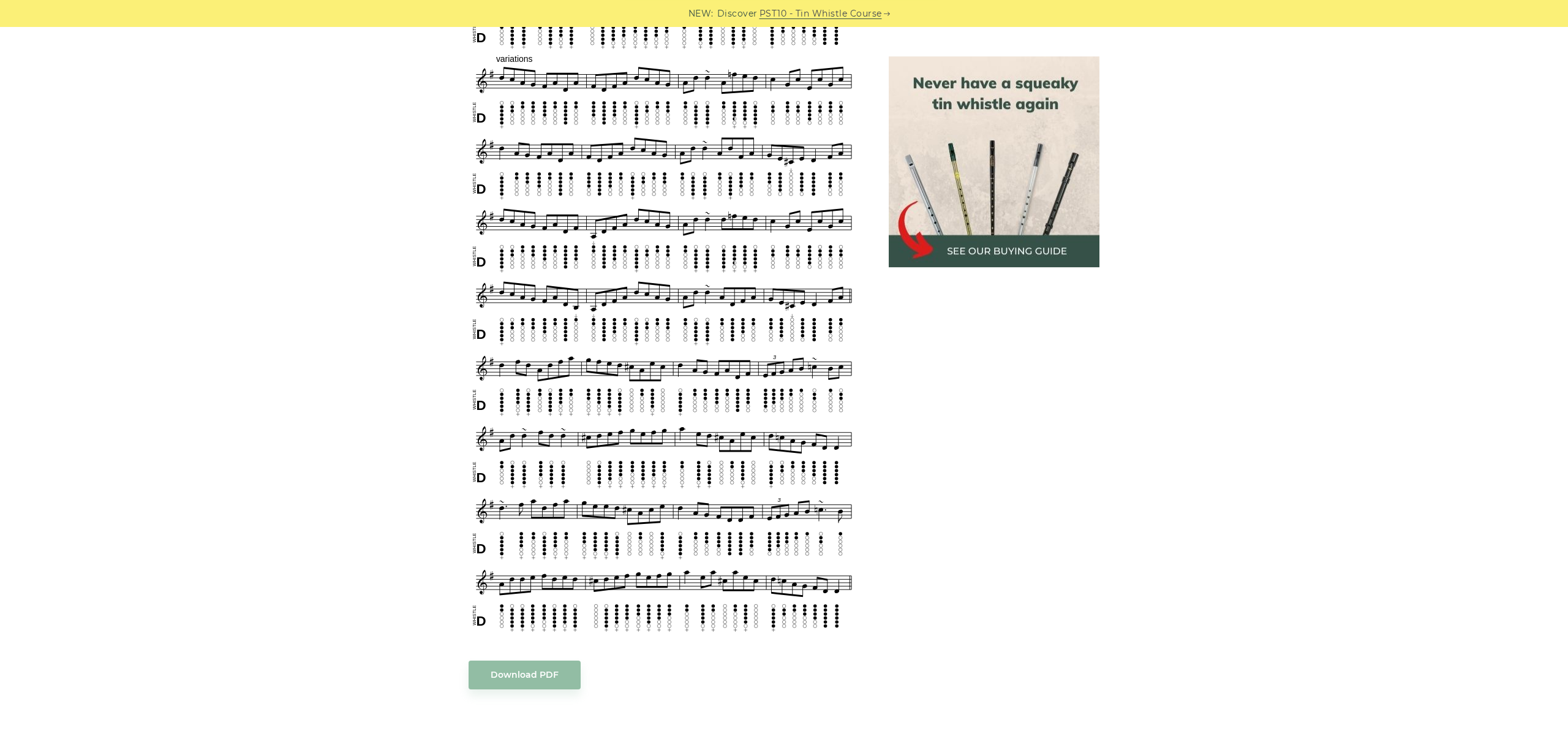
scroll to position [697, 0]
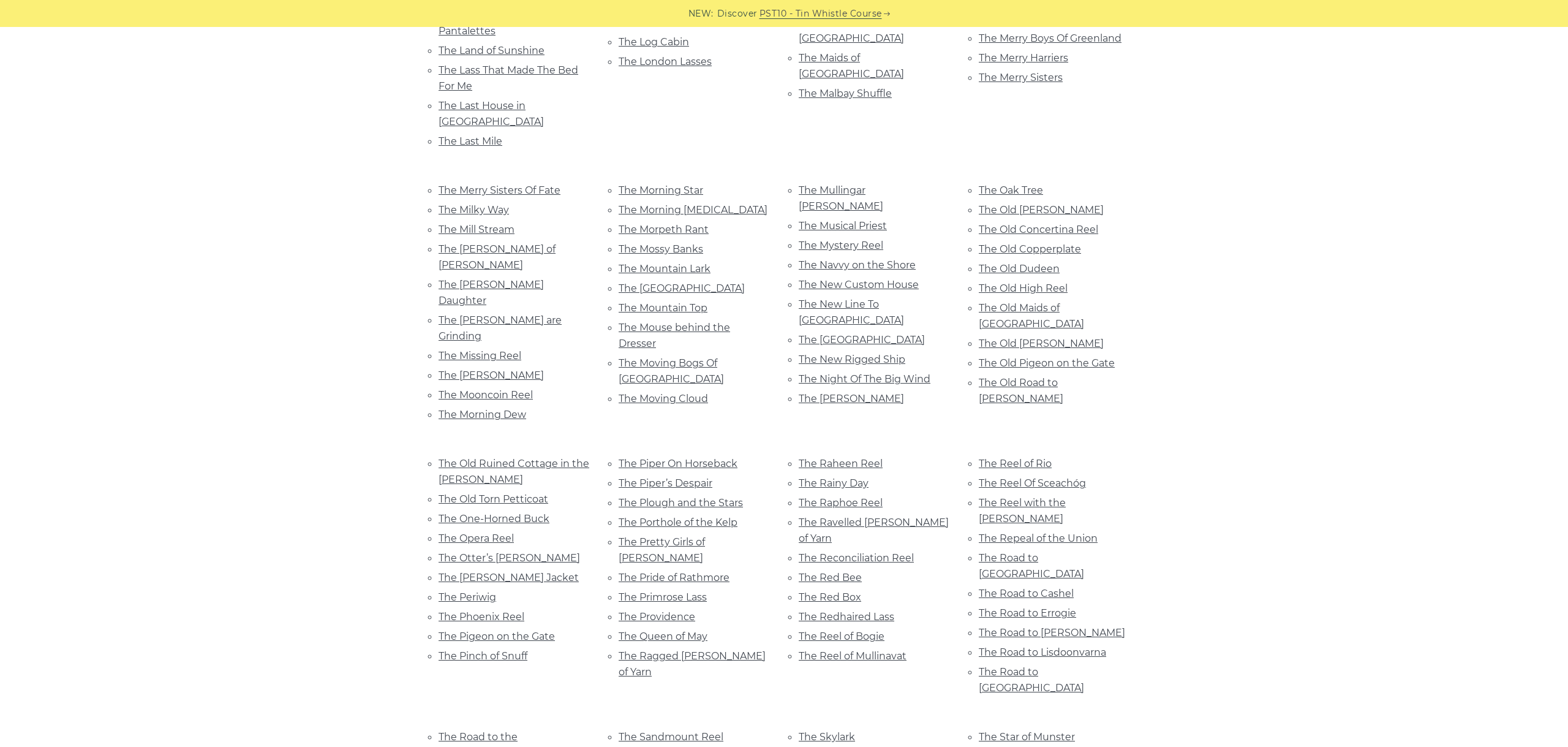
scroll to position [4689, 0]
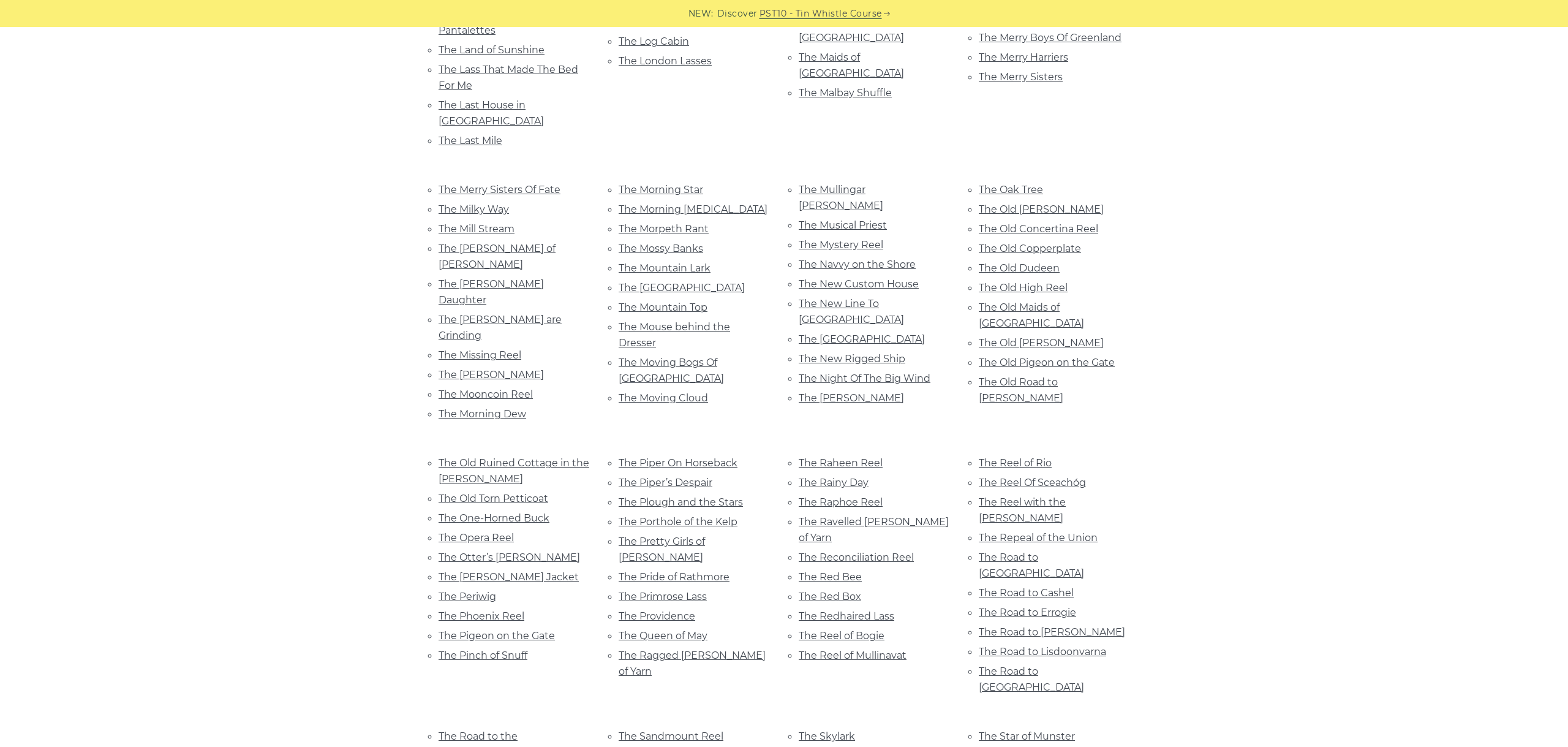
drag, startPoint x: 507, startPoint y: 364, endPoint x: 503, endPoint y: 373, distance: 9.8
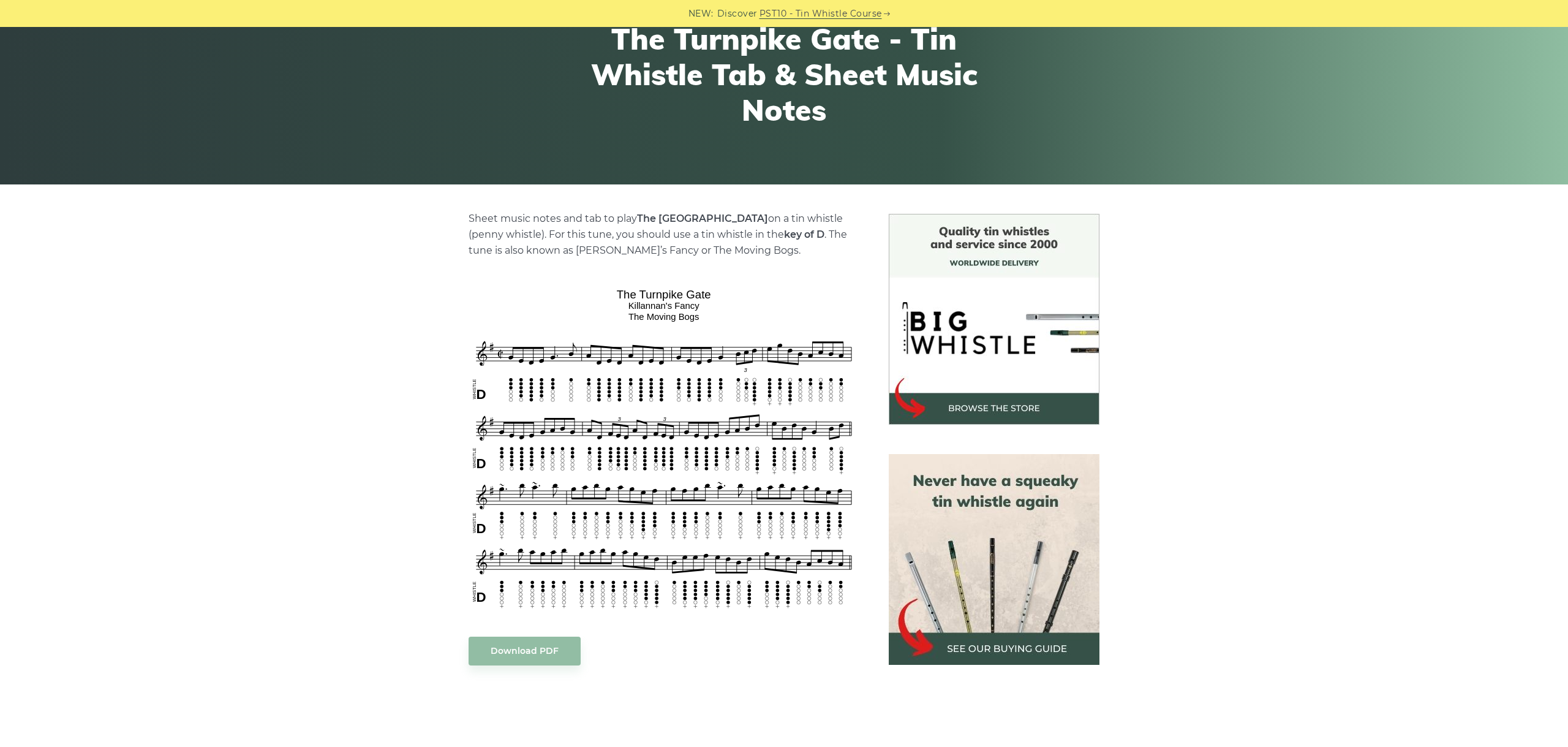
scroll to position [206, 0]
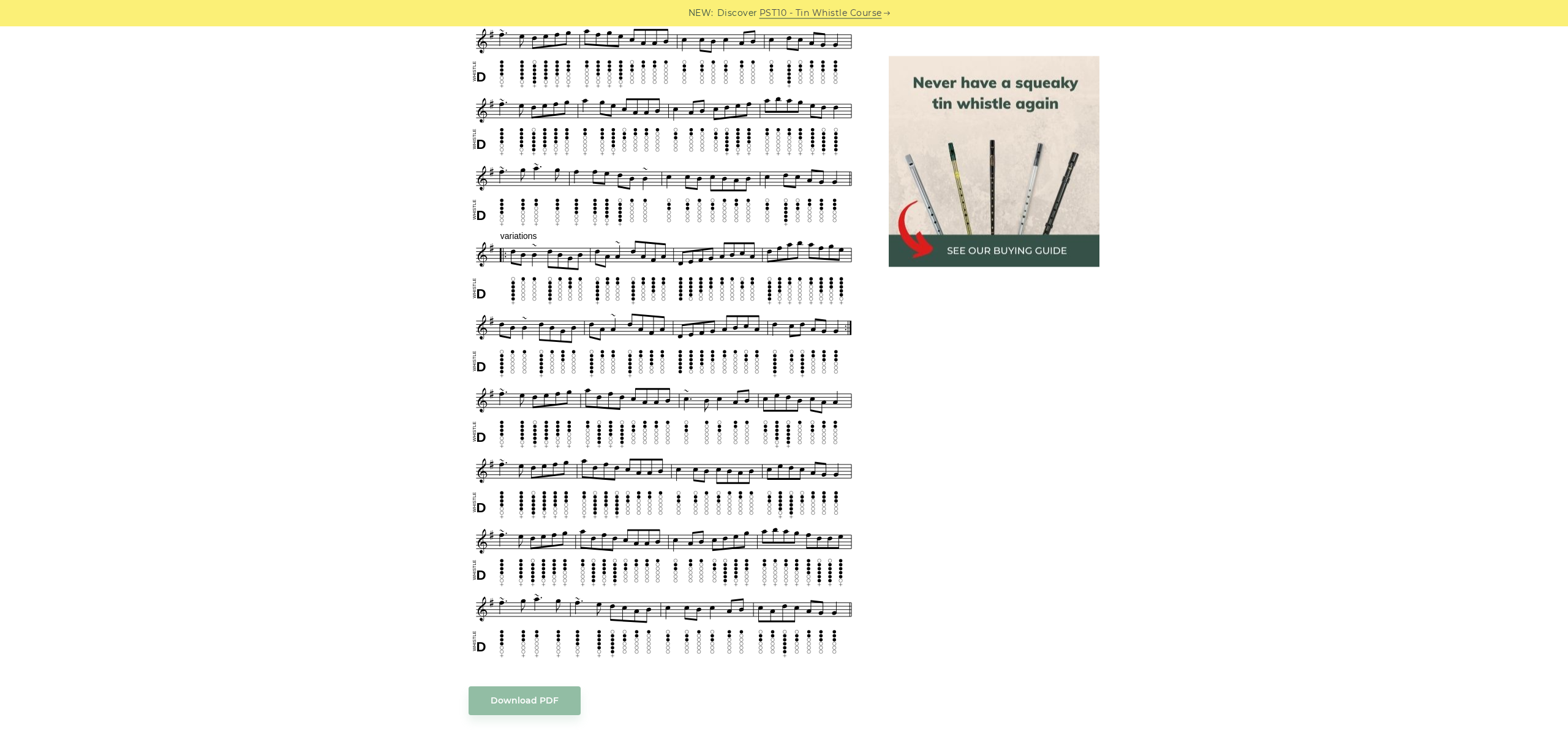
scroll to position [697, 0]
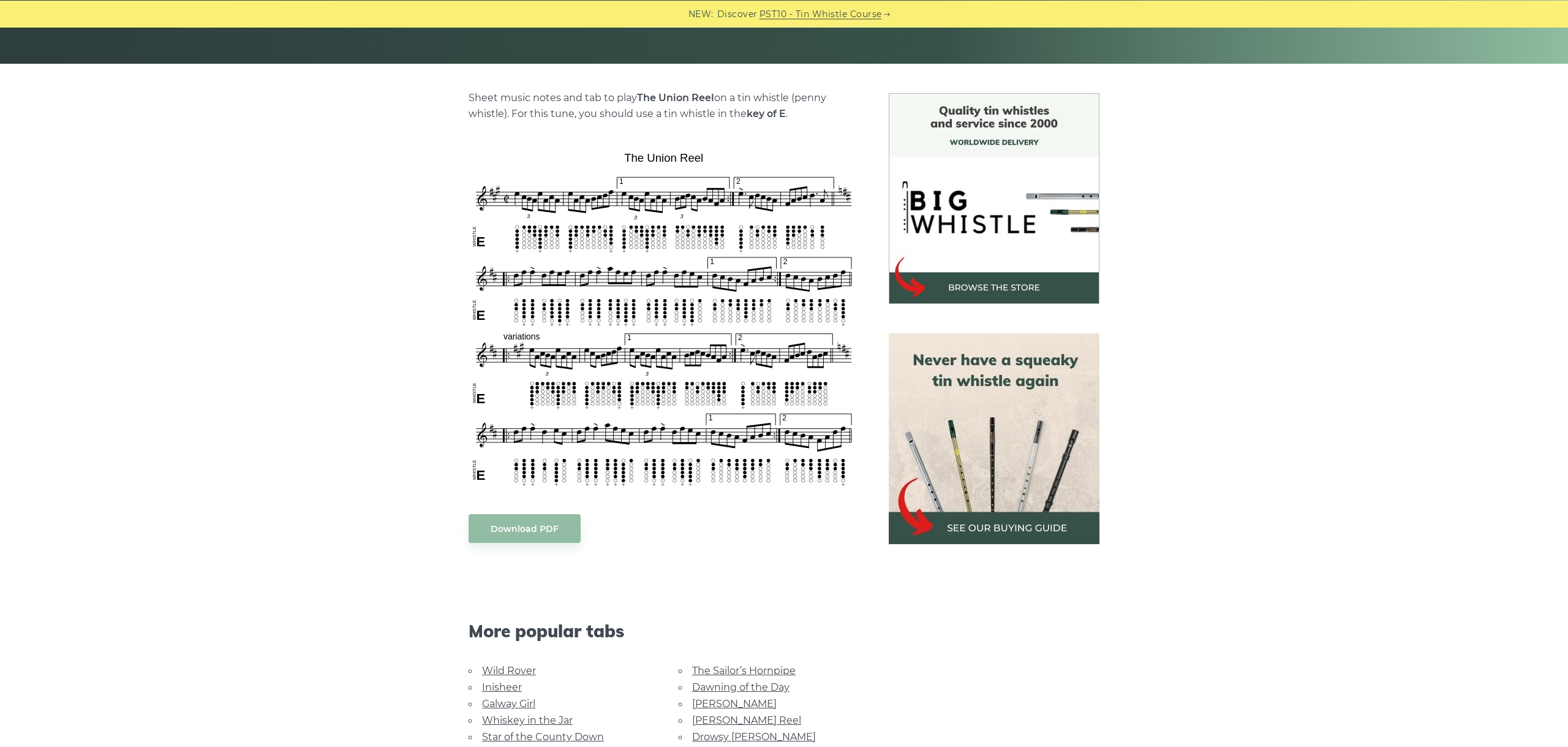
scroll to position [343, 0]
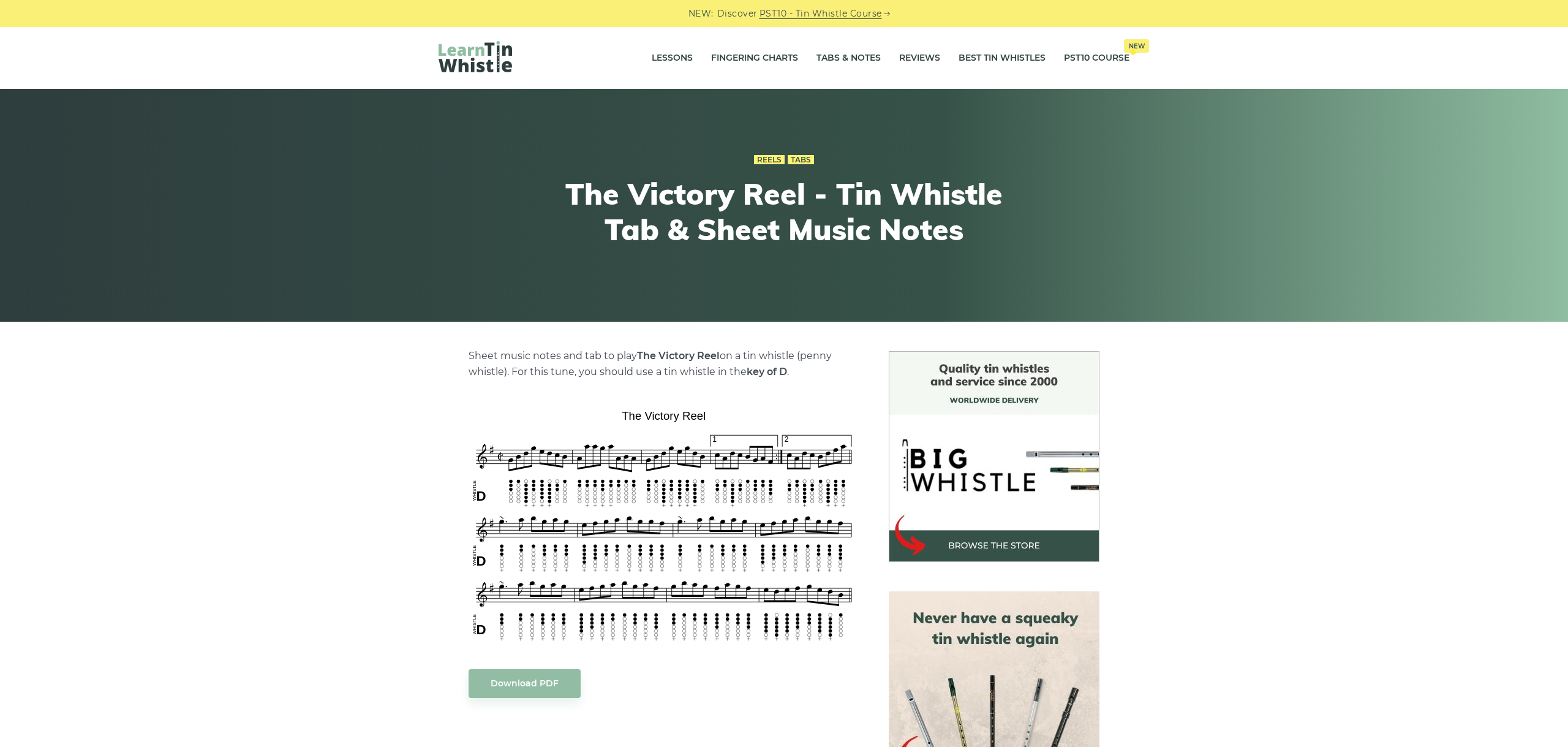
scroll to position [137, 0]
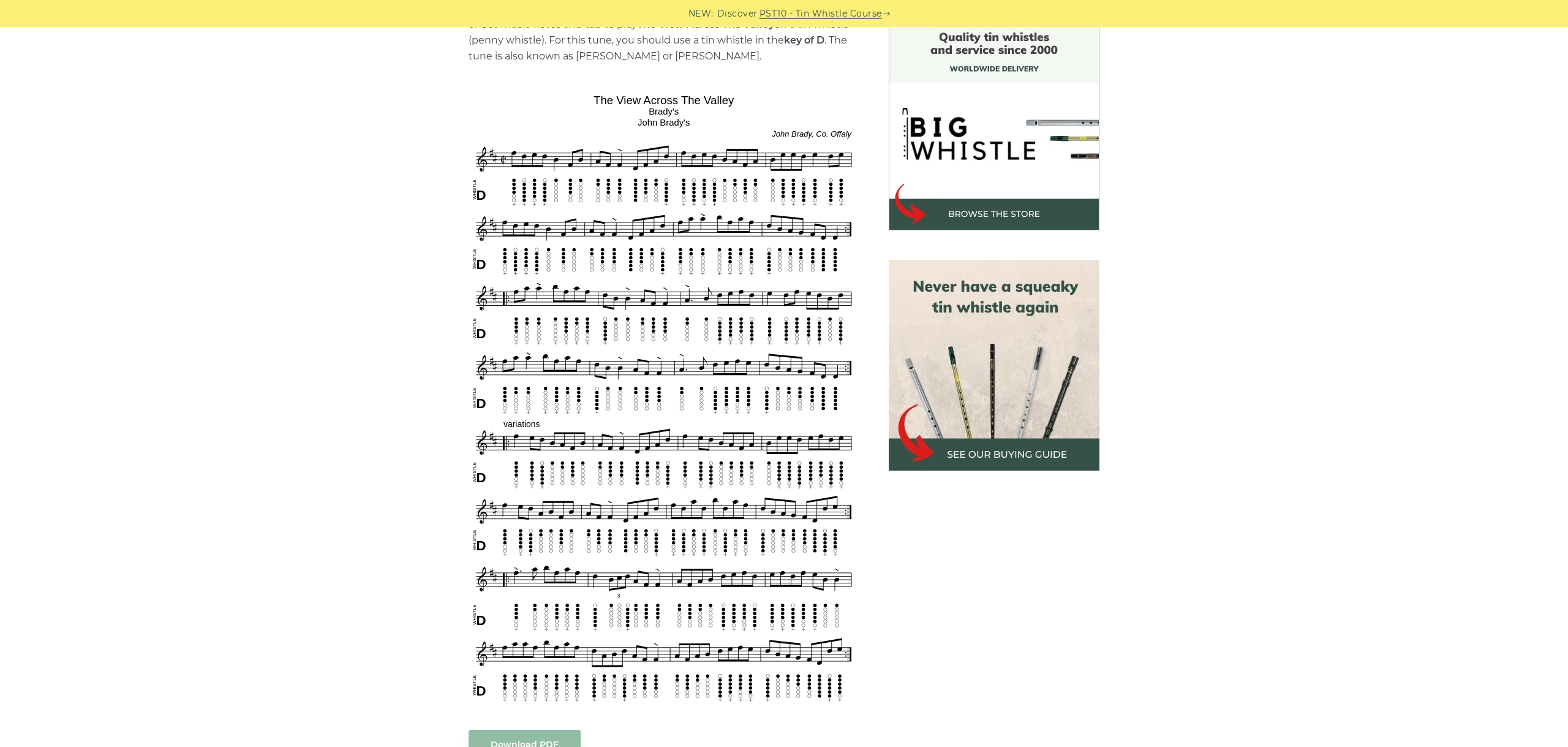
scroll to position [343, 0]
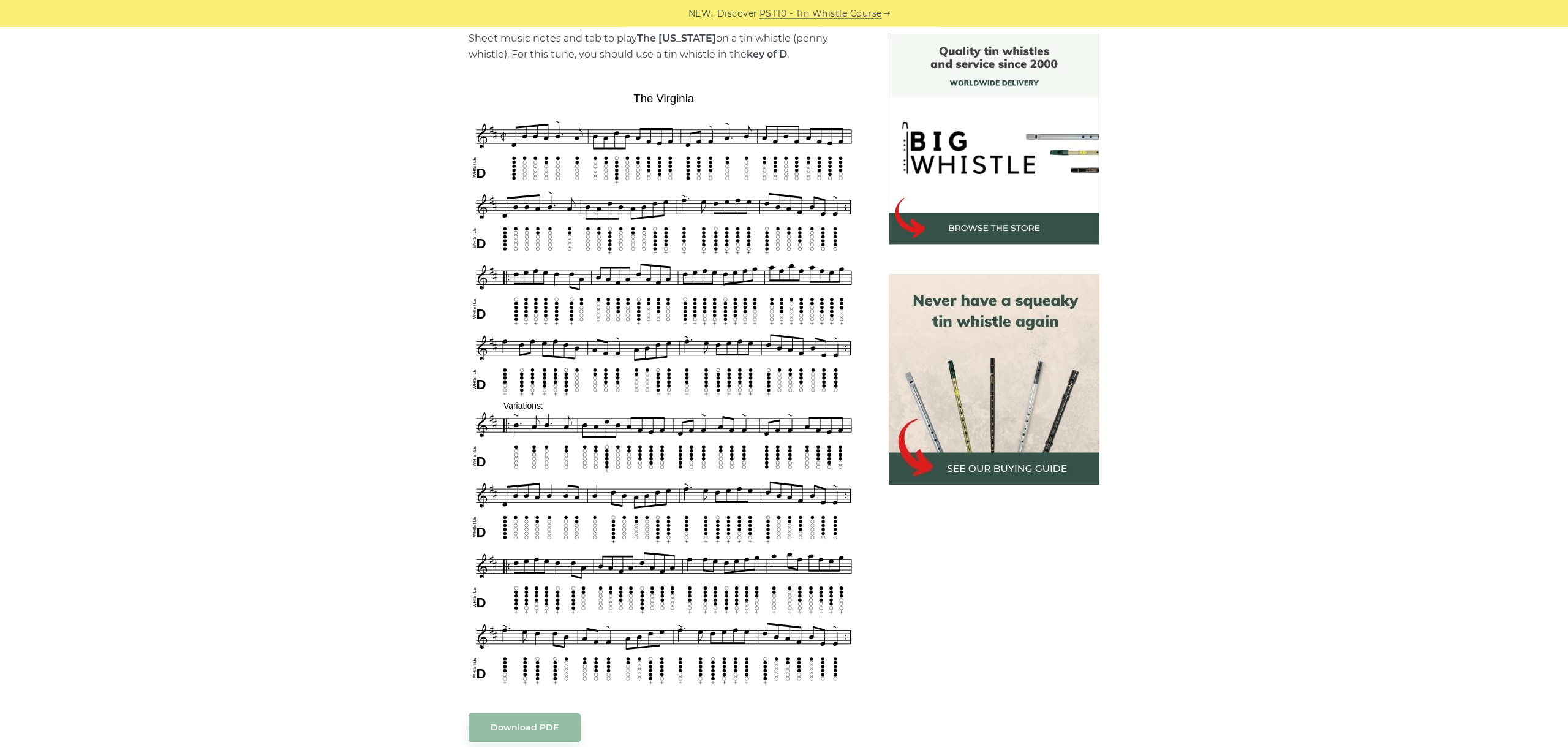
scroll to position [343, 0]
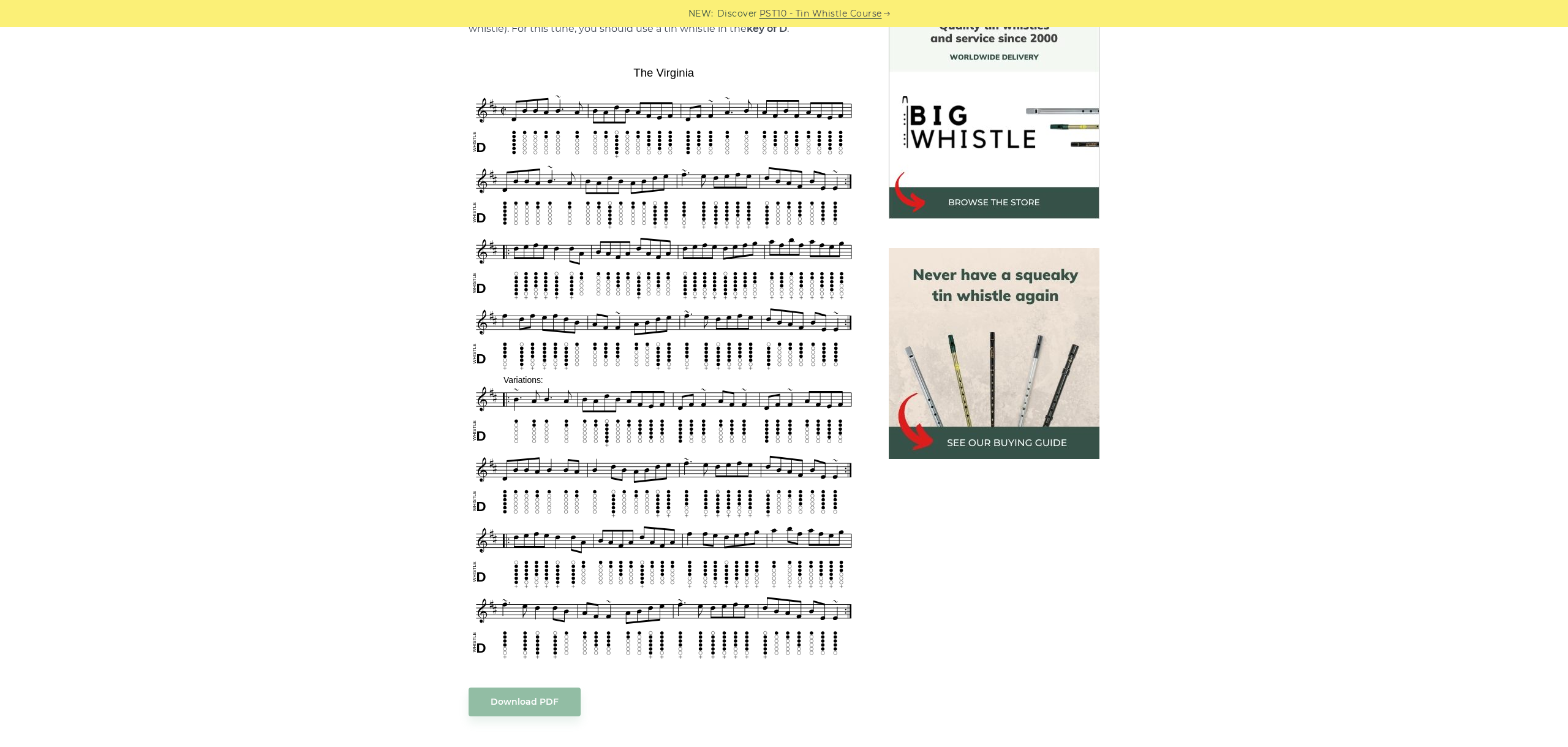
click at [260, 345] on div "Sheet music notes and tab to play The Virginia on a tin whistle (penny whistle)…" at bounding box center [784, 565] width 1568 height 1114
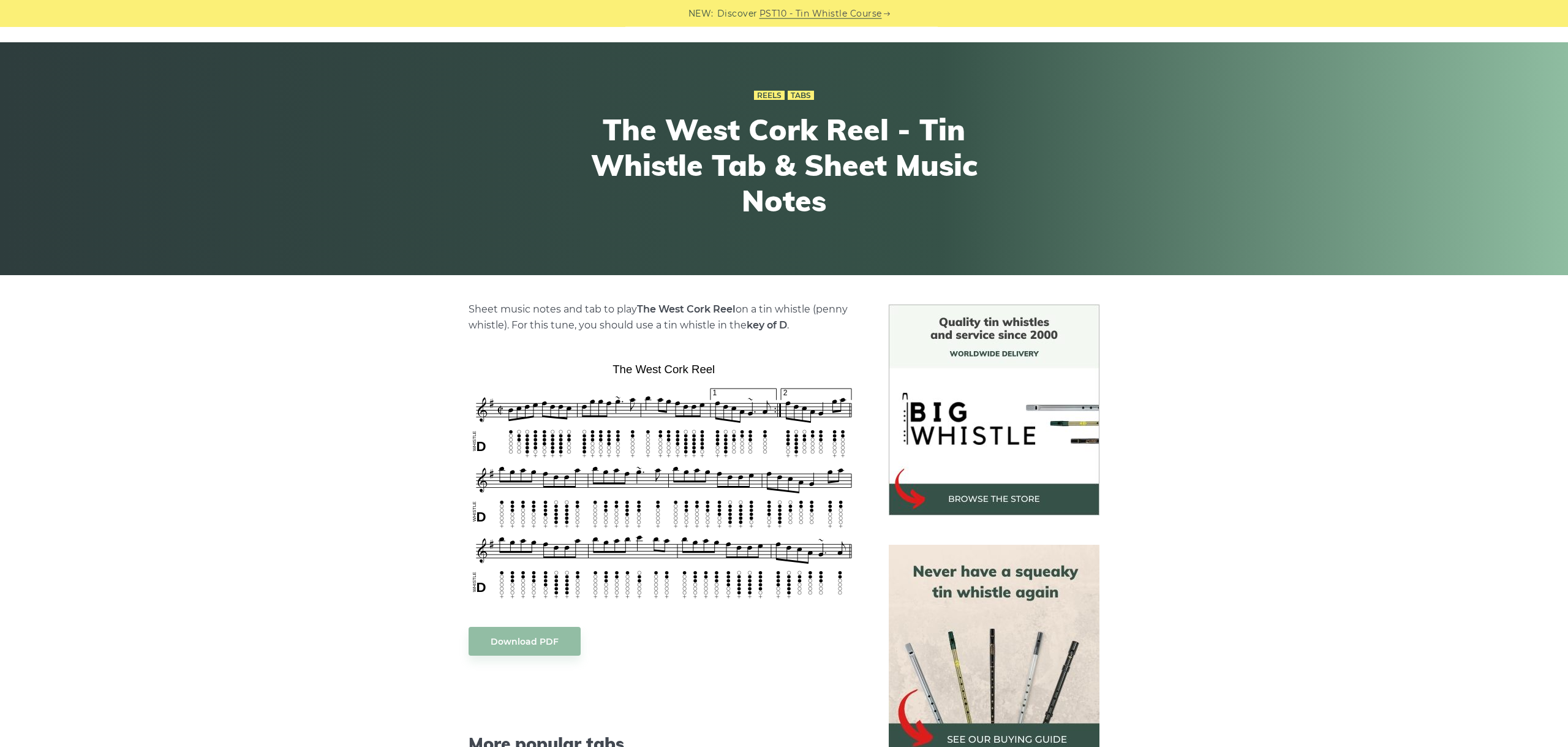
scroll to position [69, 0]
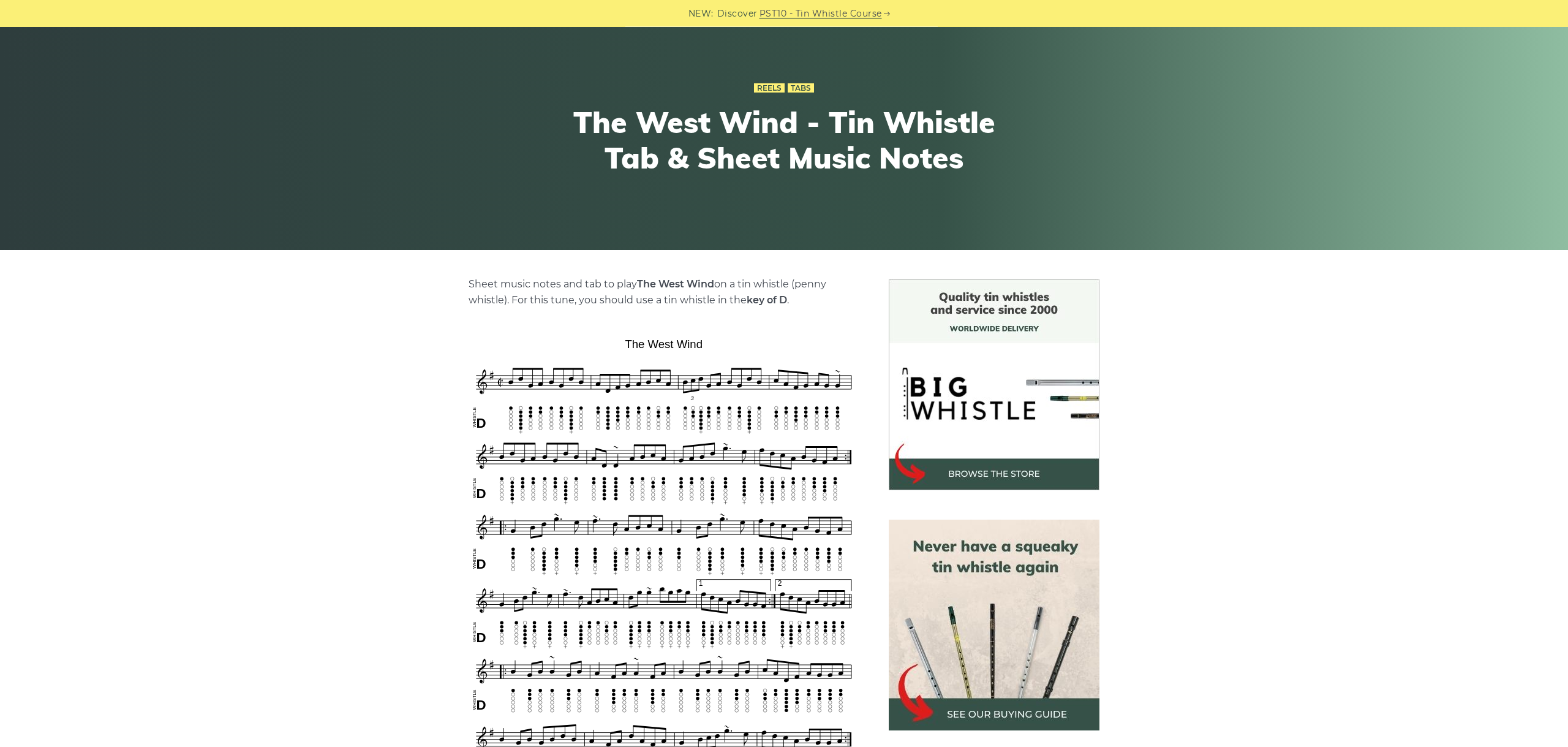
scroll to position [206, 0]
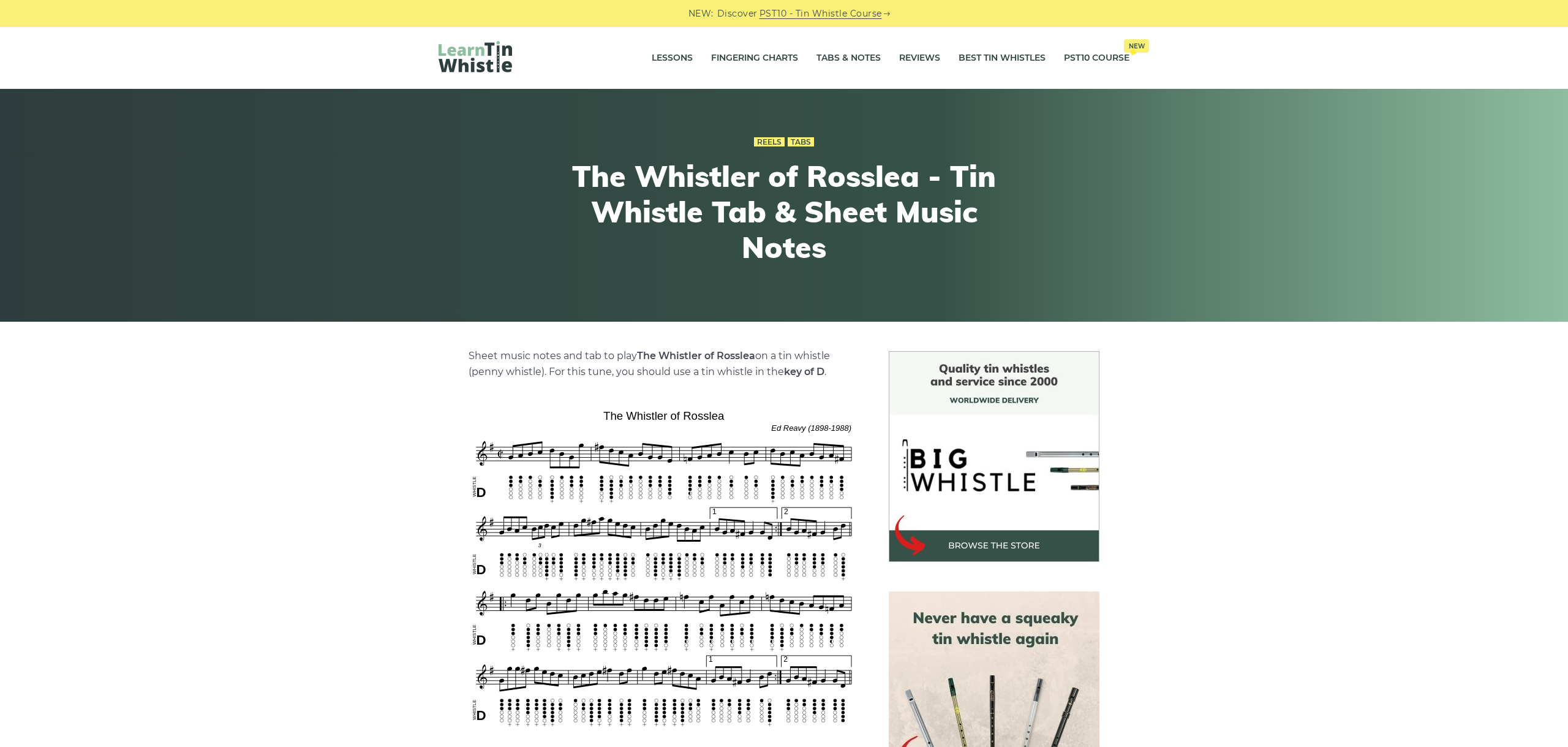
scroll to position [206, 0]
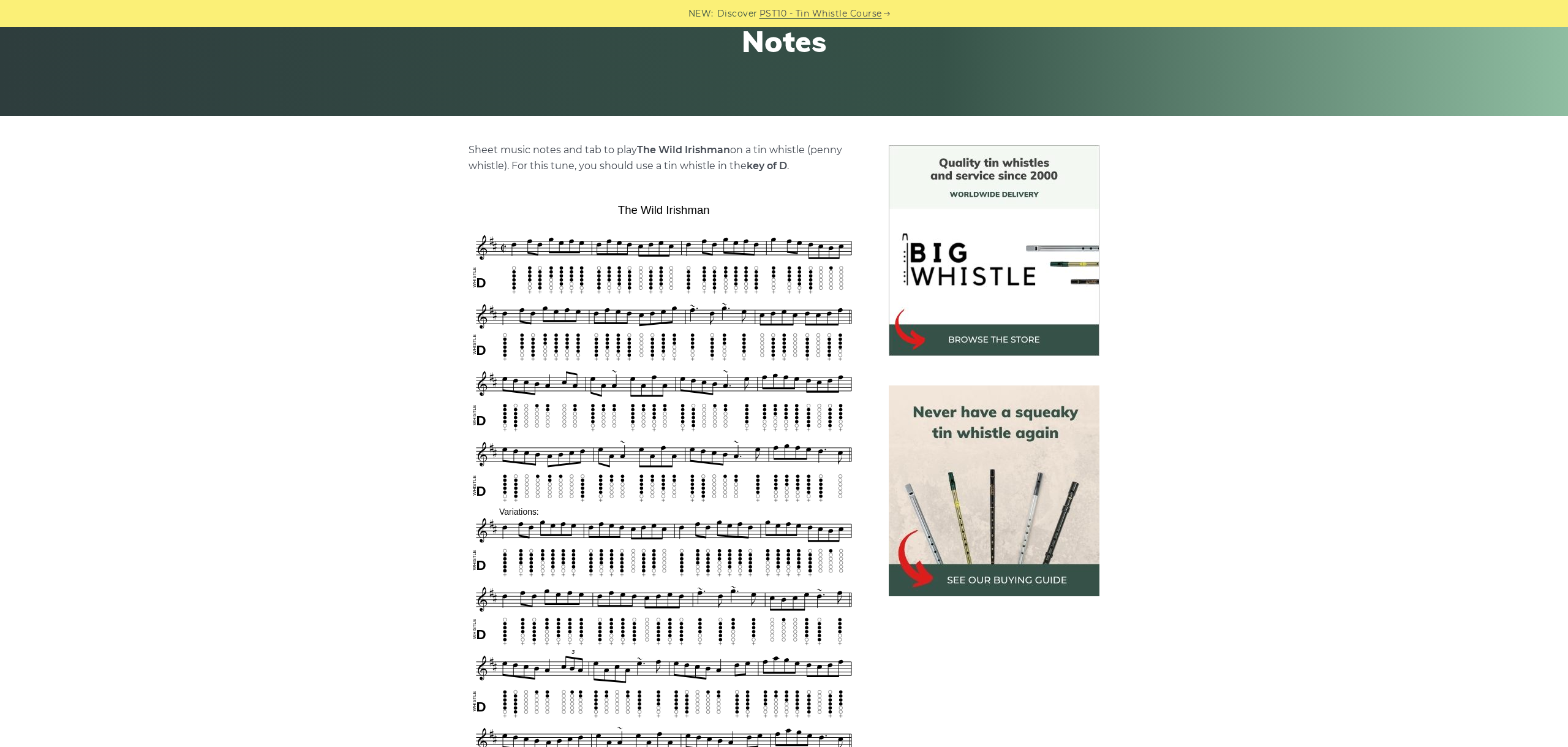
scroll to position [343, 0]
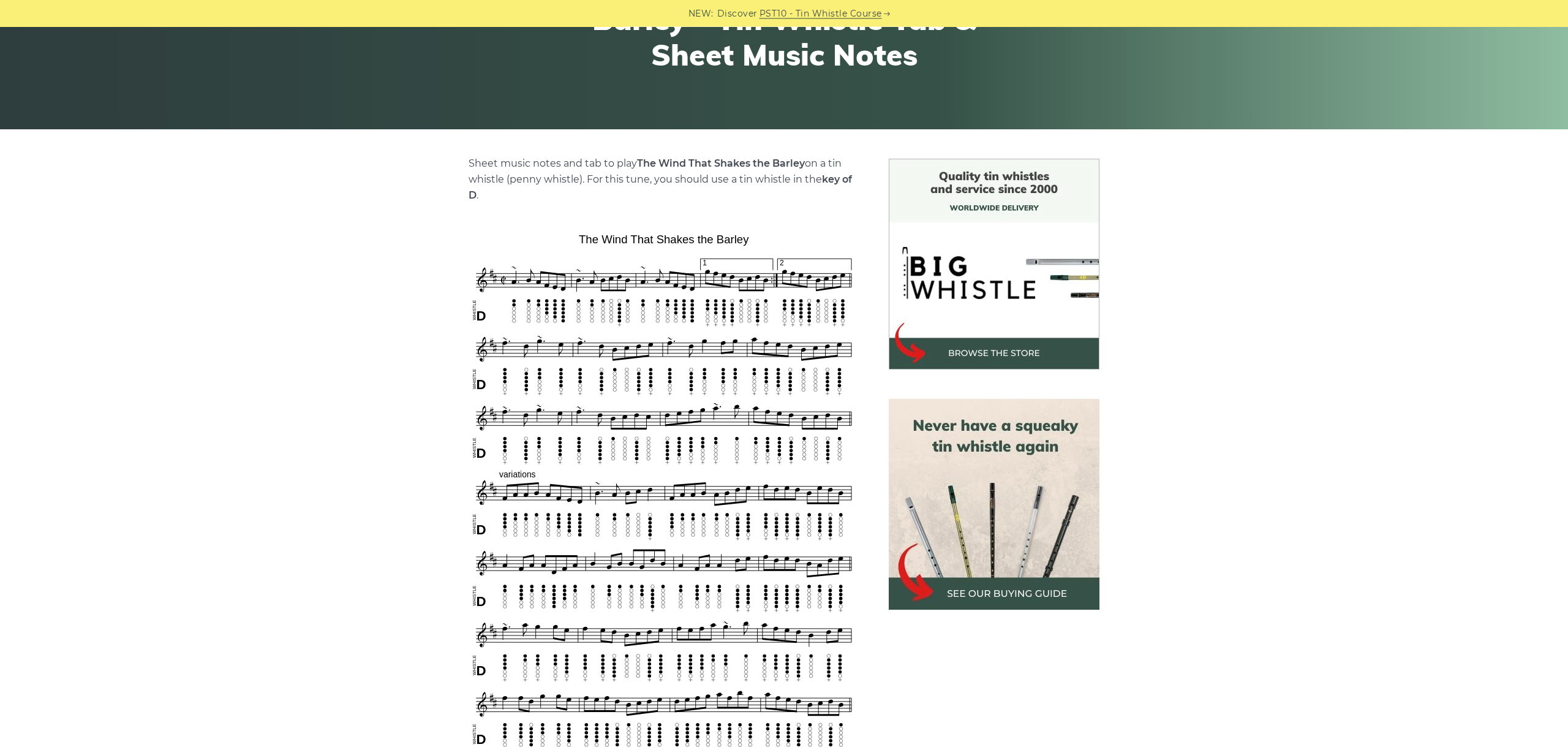
scroll to position [275, 0]
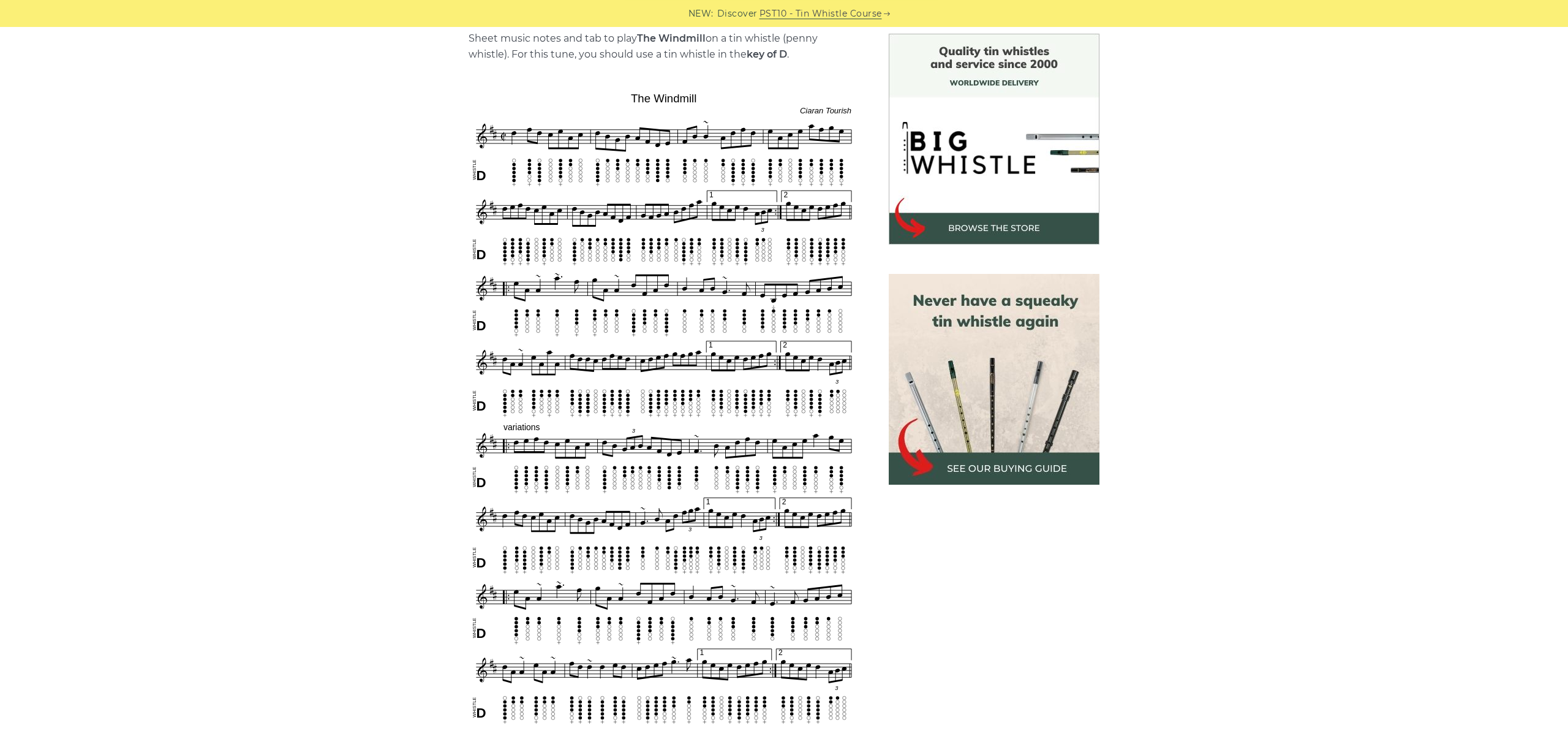
scroll to position [343, 0]
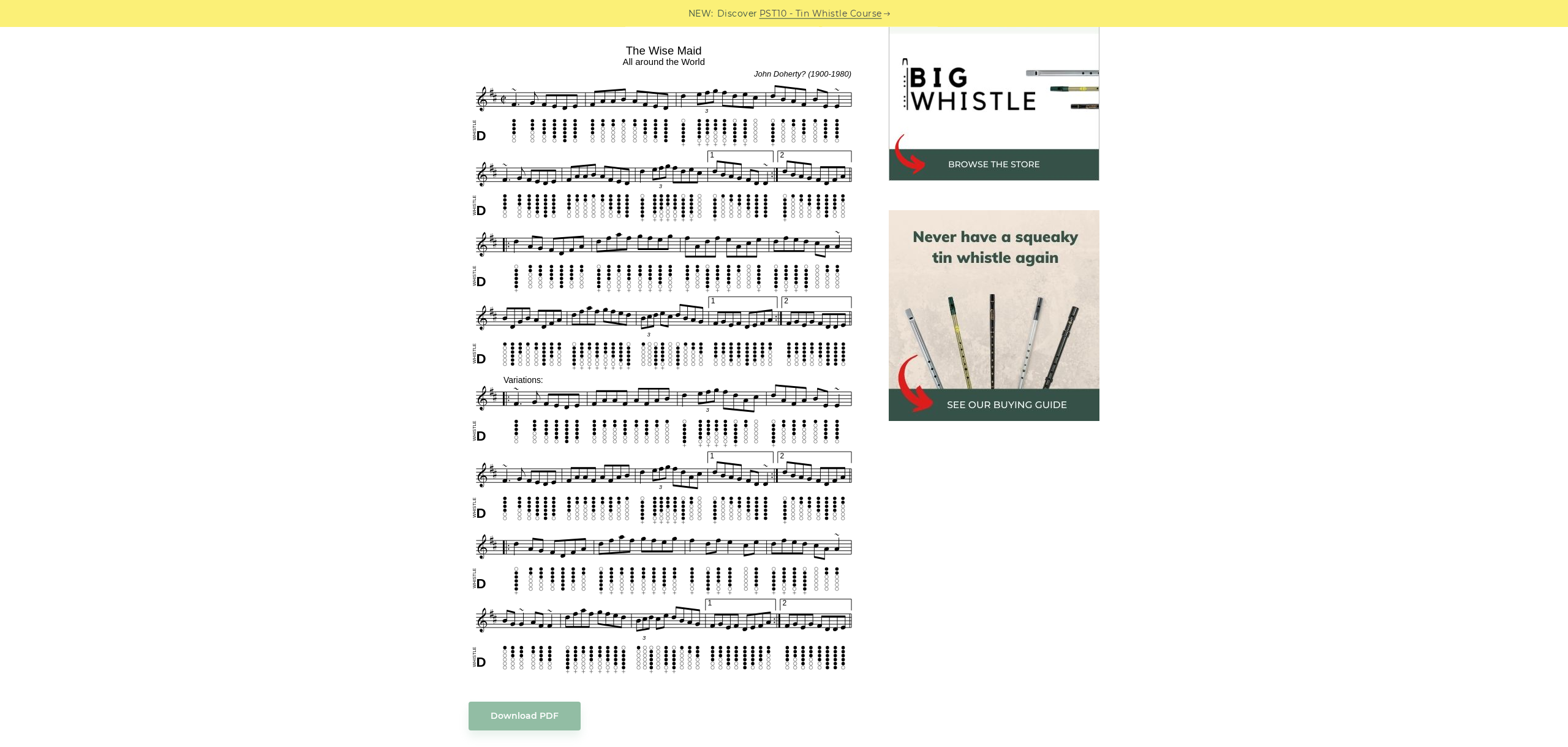
scroll to position [343, 0]
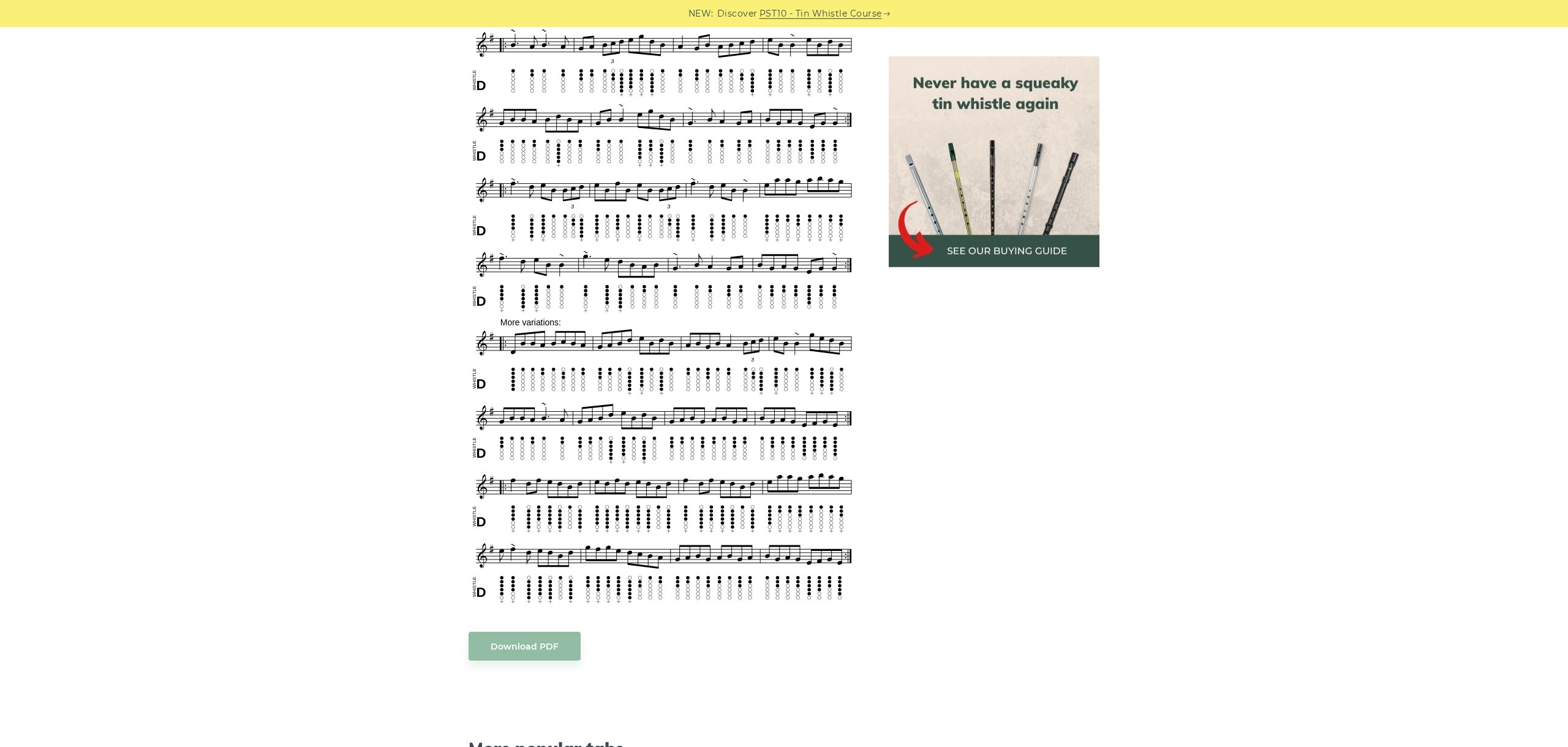
scroll to position [781, 0]
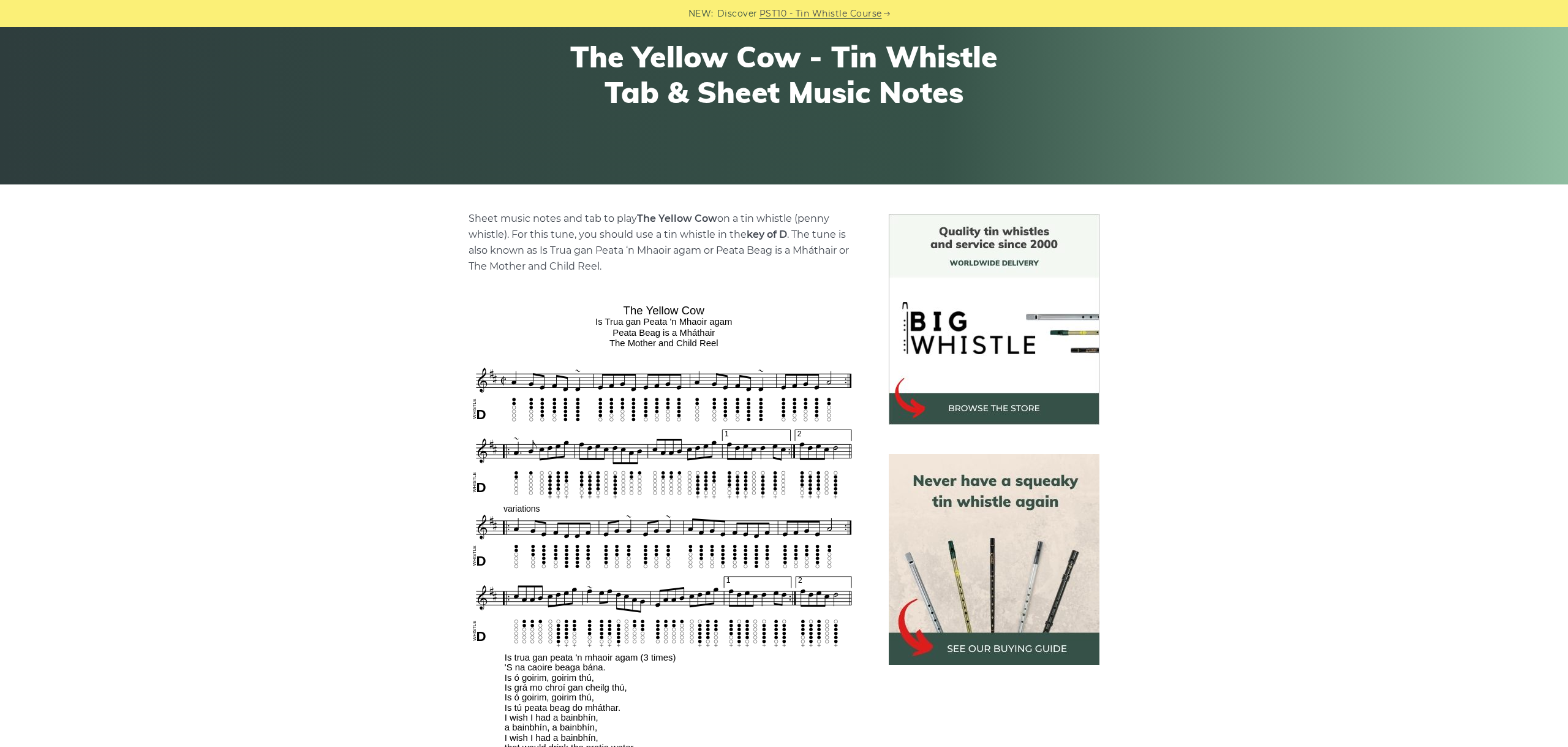
scroll to position [275, 0]
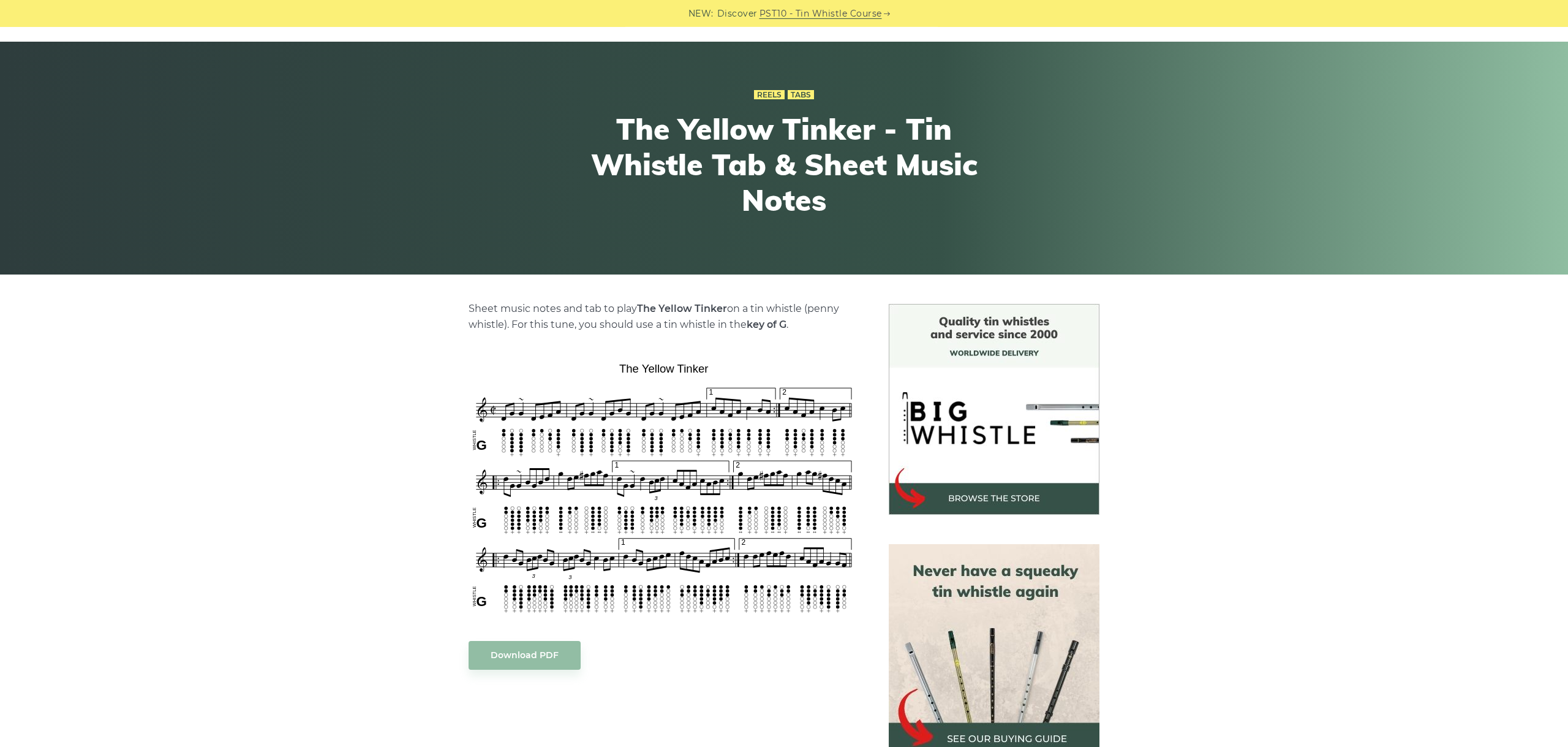
scroll to position [137, 0]
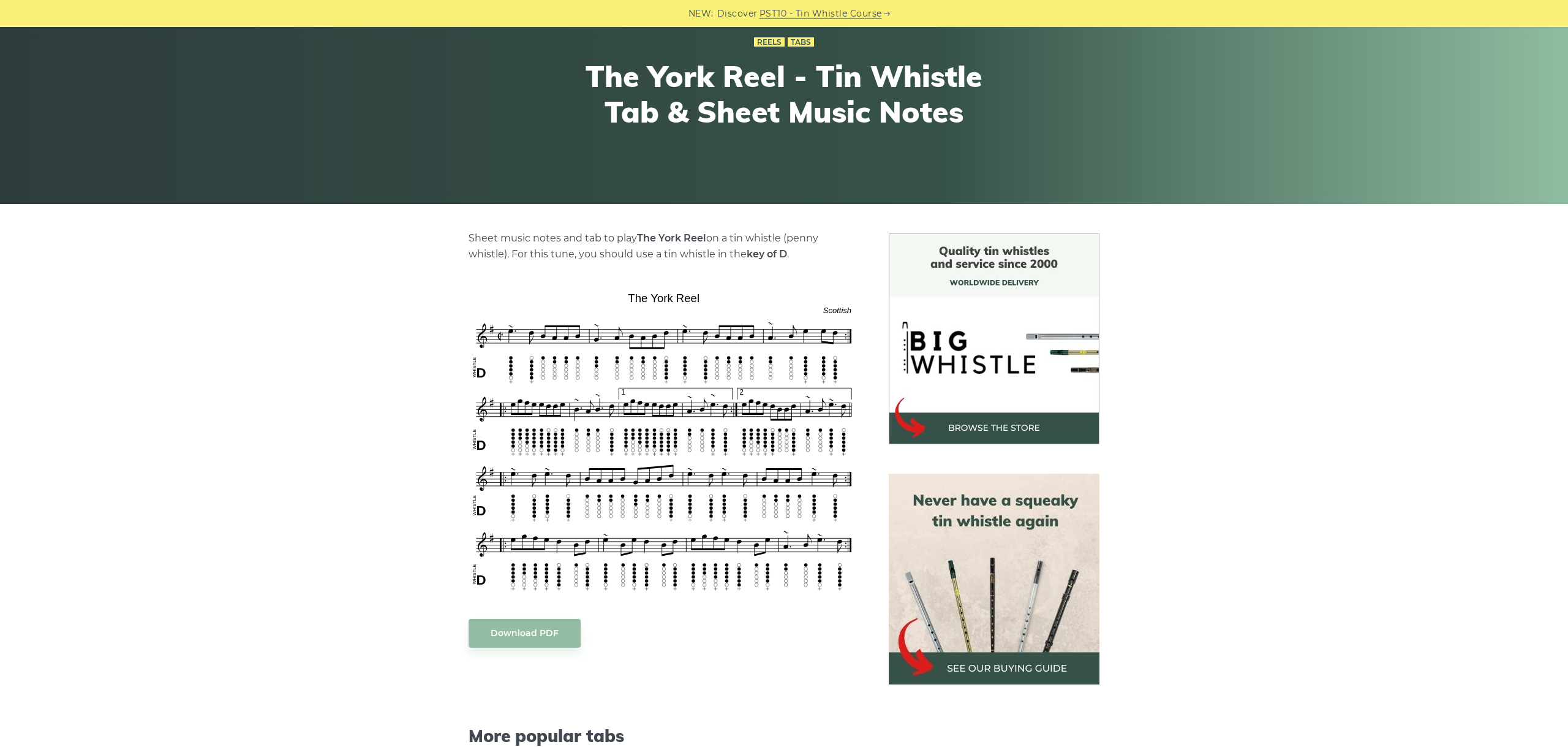
scroll to position [206, 0]
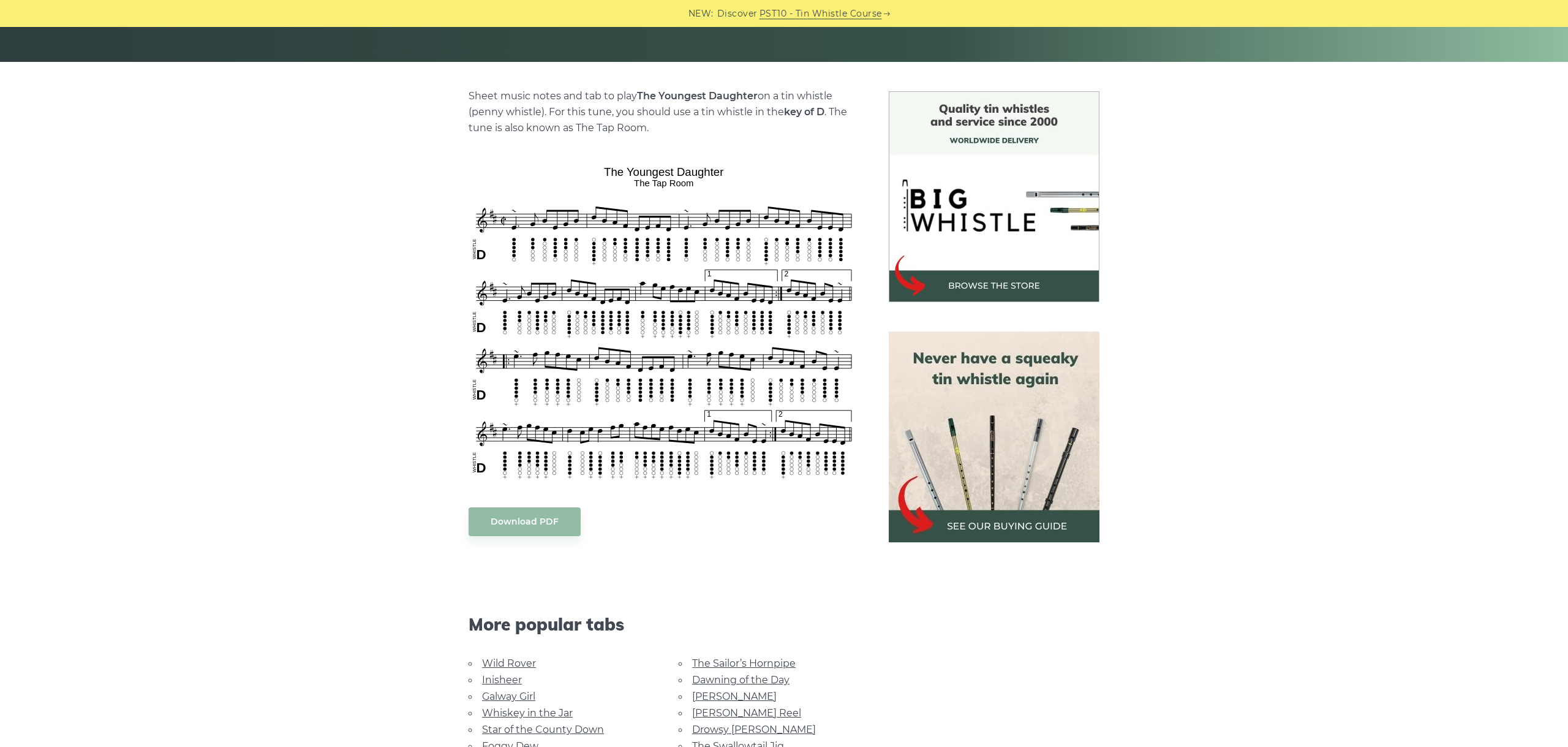
scroll to position [275, 0]
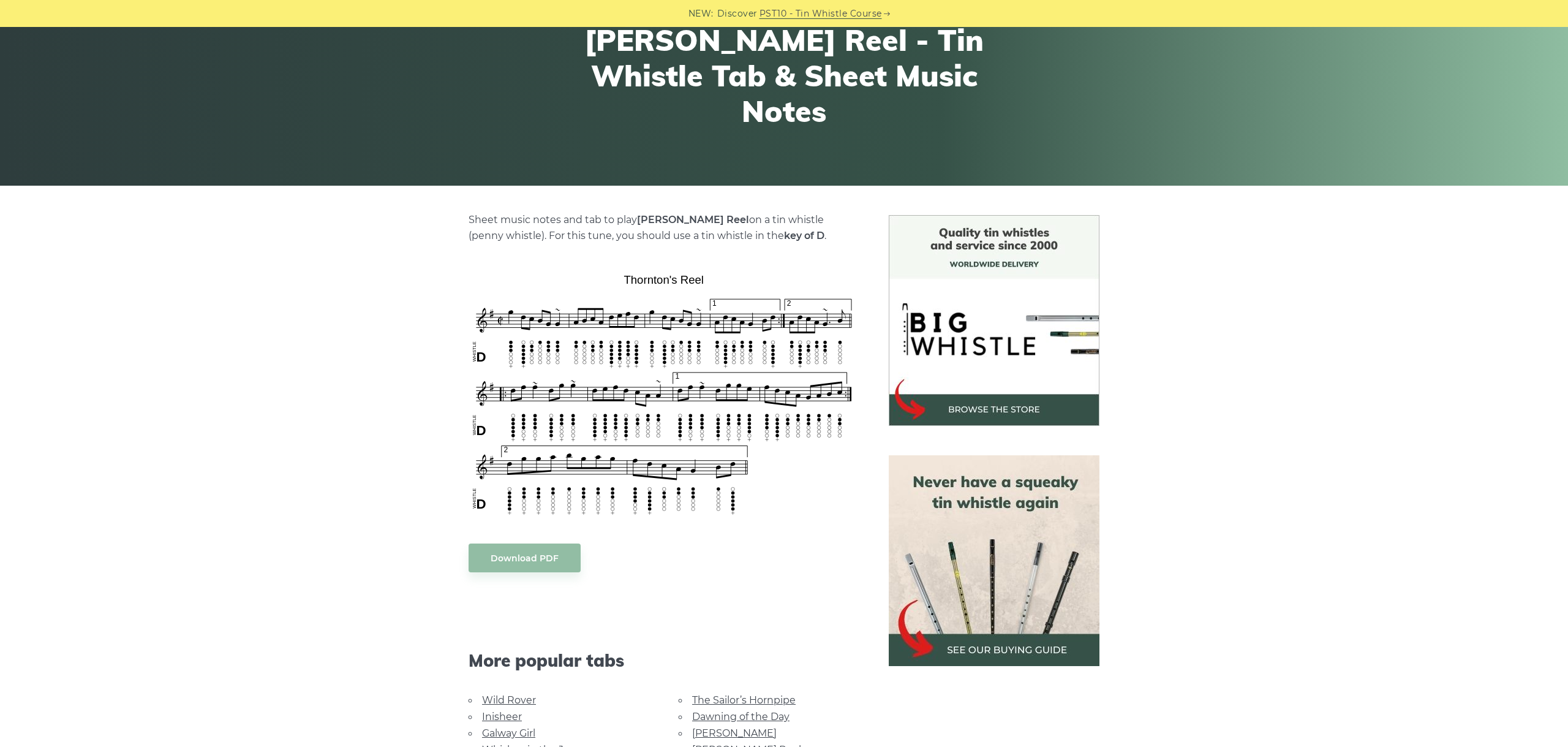
scroll to position [137, 0]
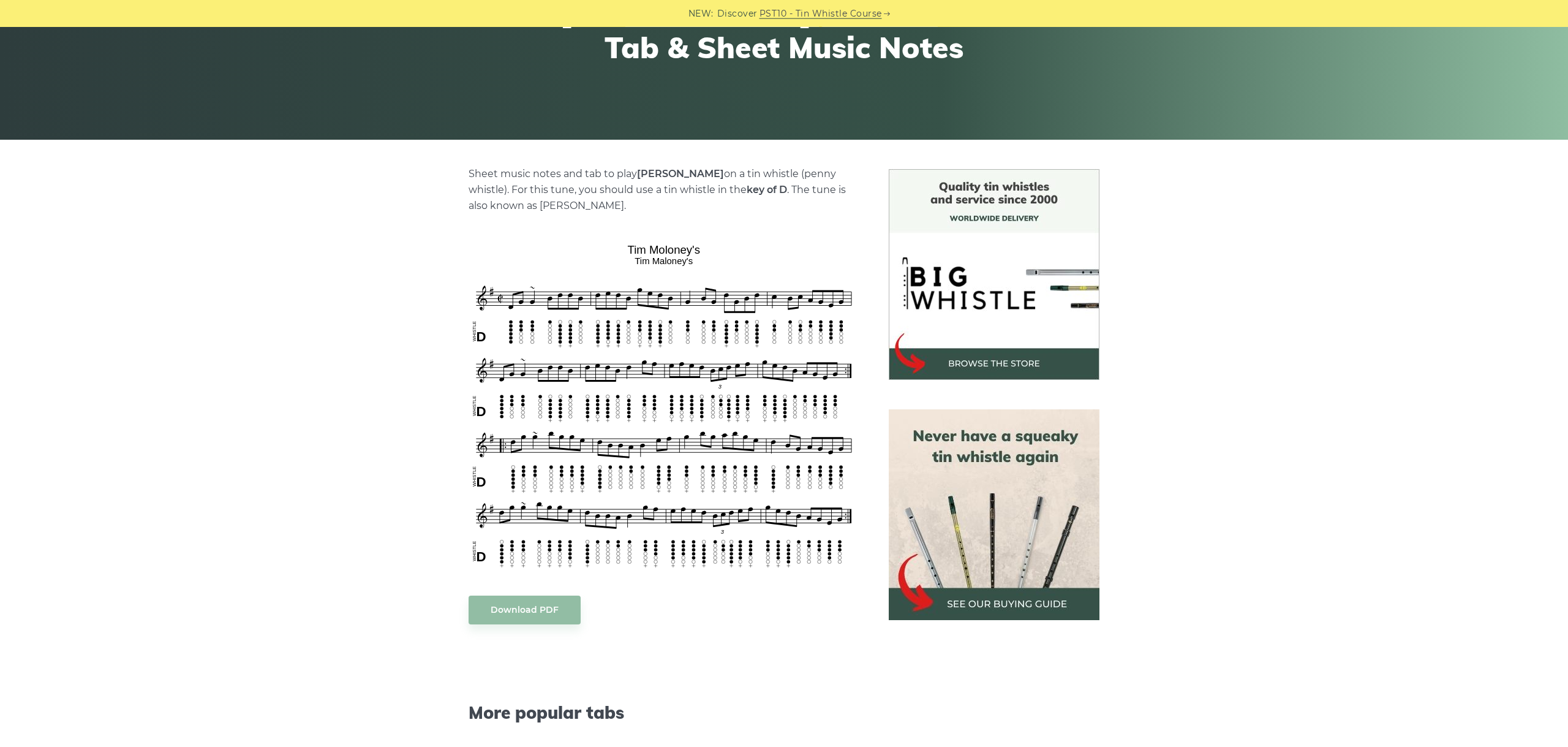
scroll to position [206, 0]
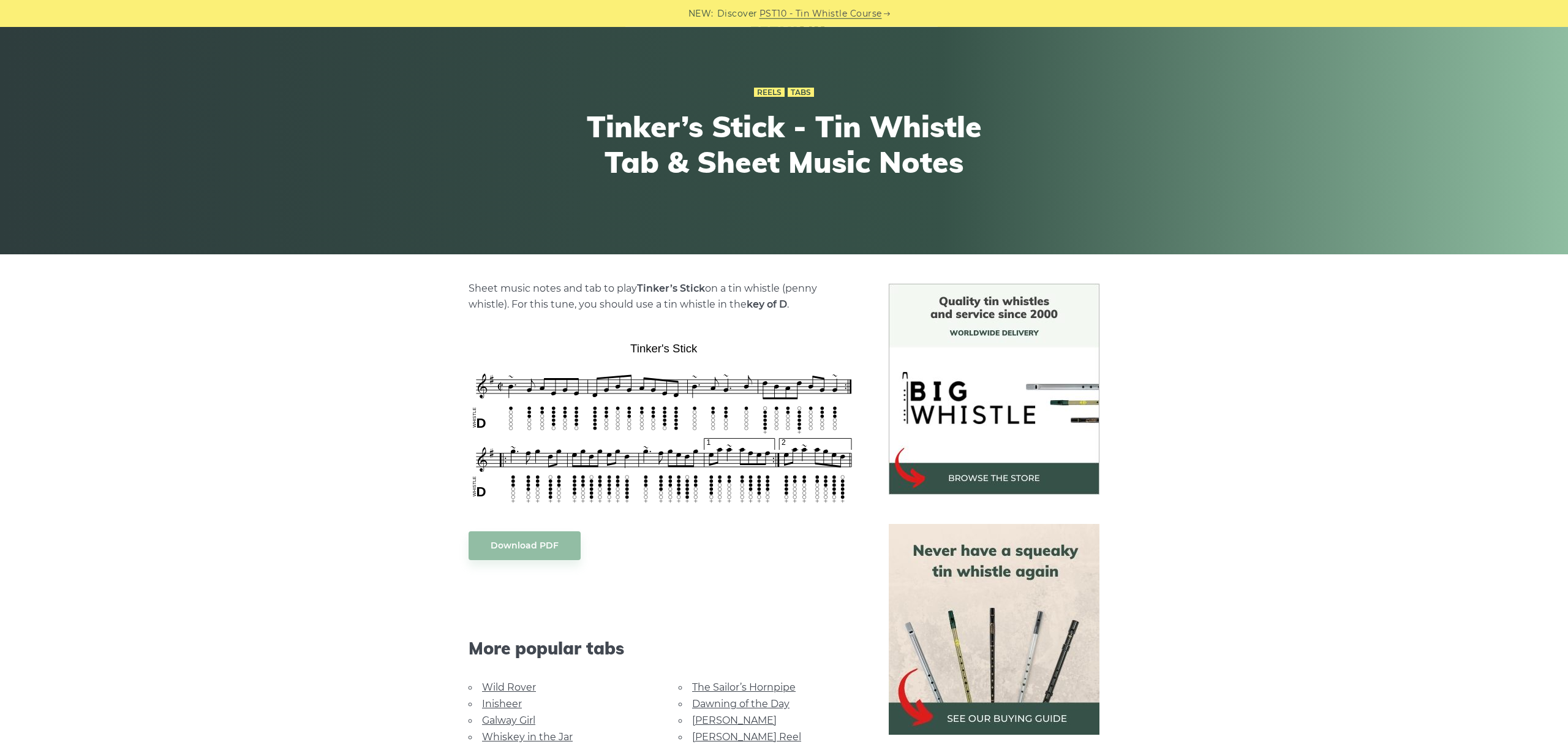
scroll to position [69, 0]
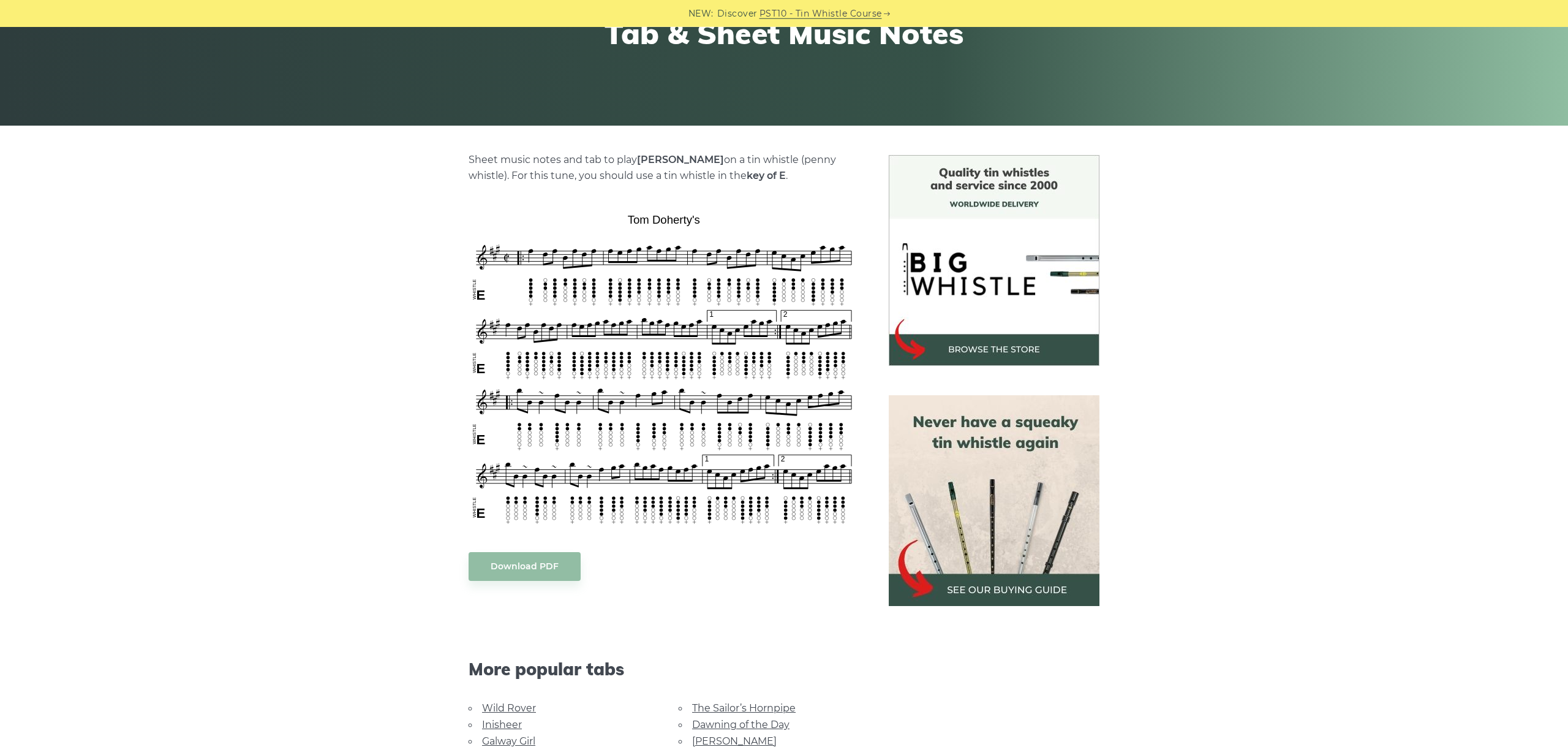
scroll to position [206, 0]
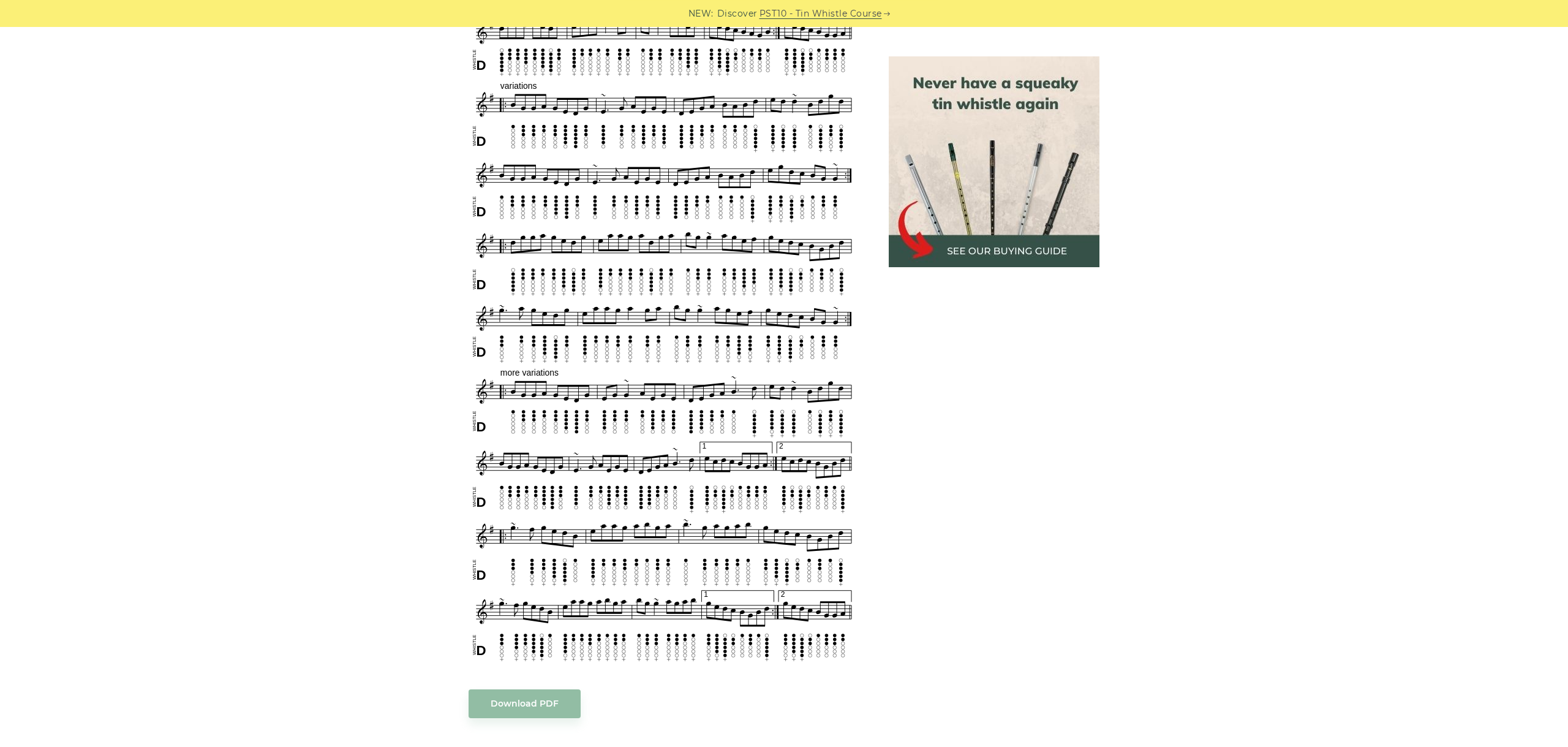
scroll to position [667, 0]
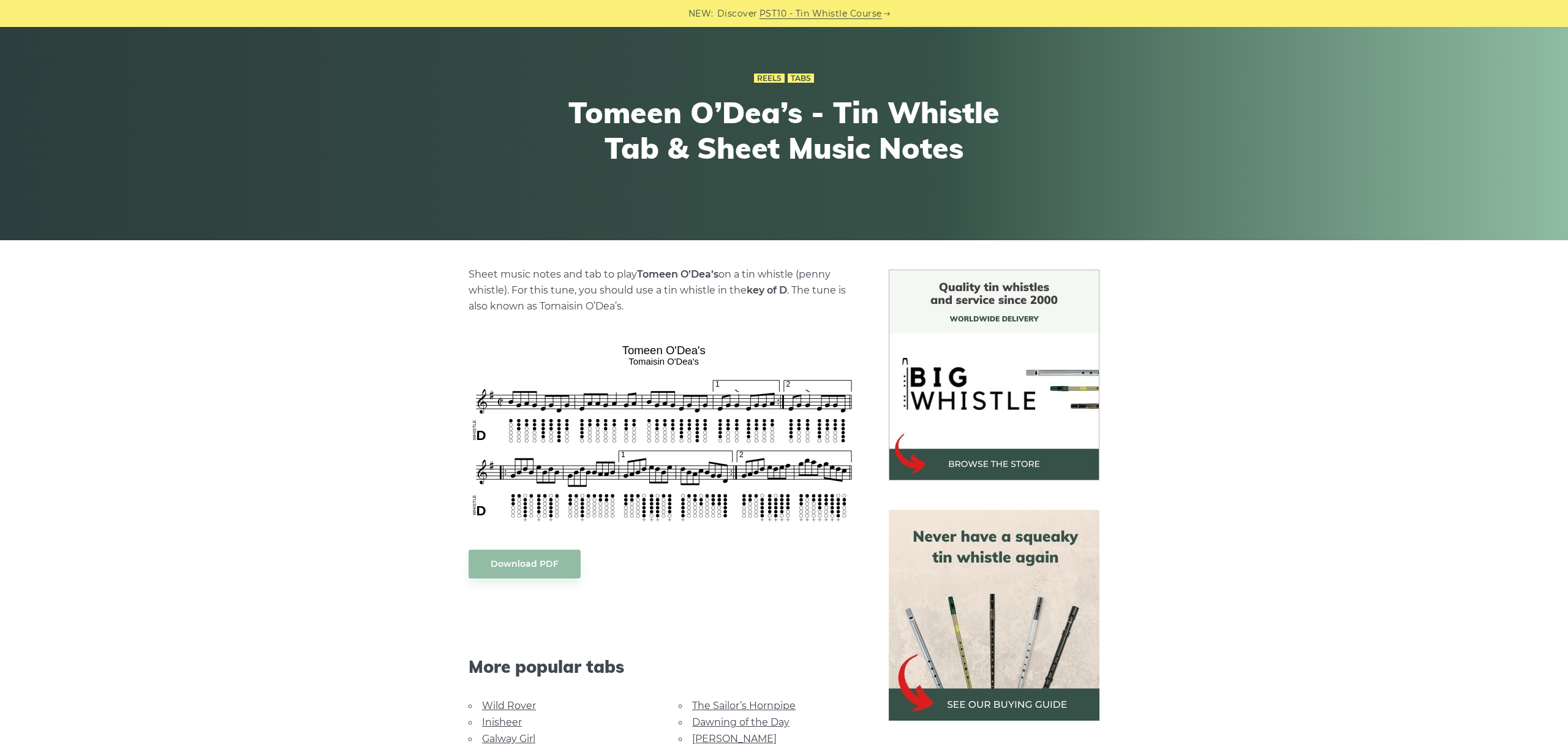
scroll to position [137, 0]
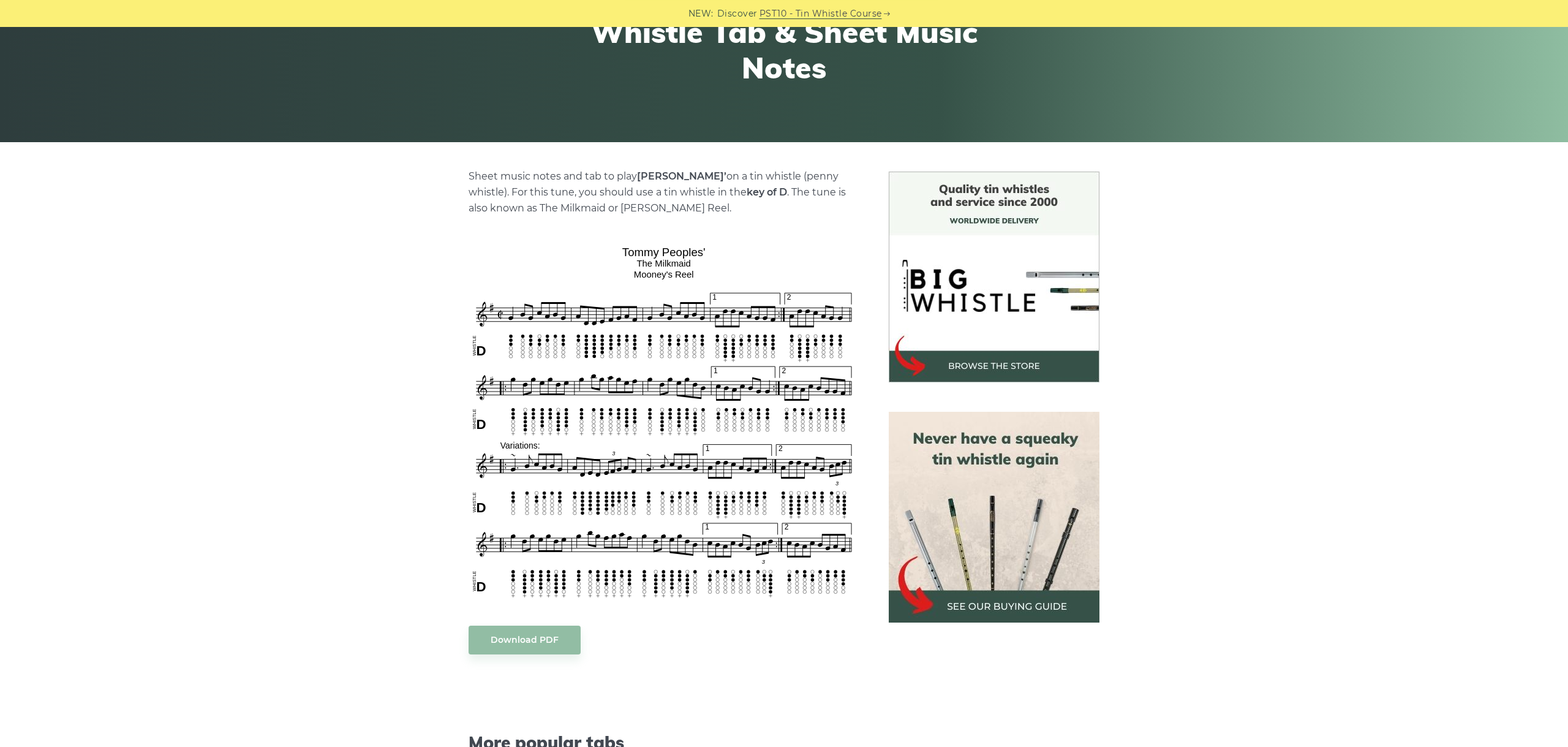
scroll to position [206, 0]
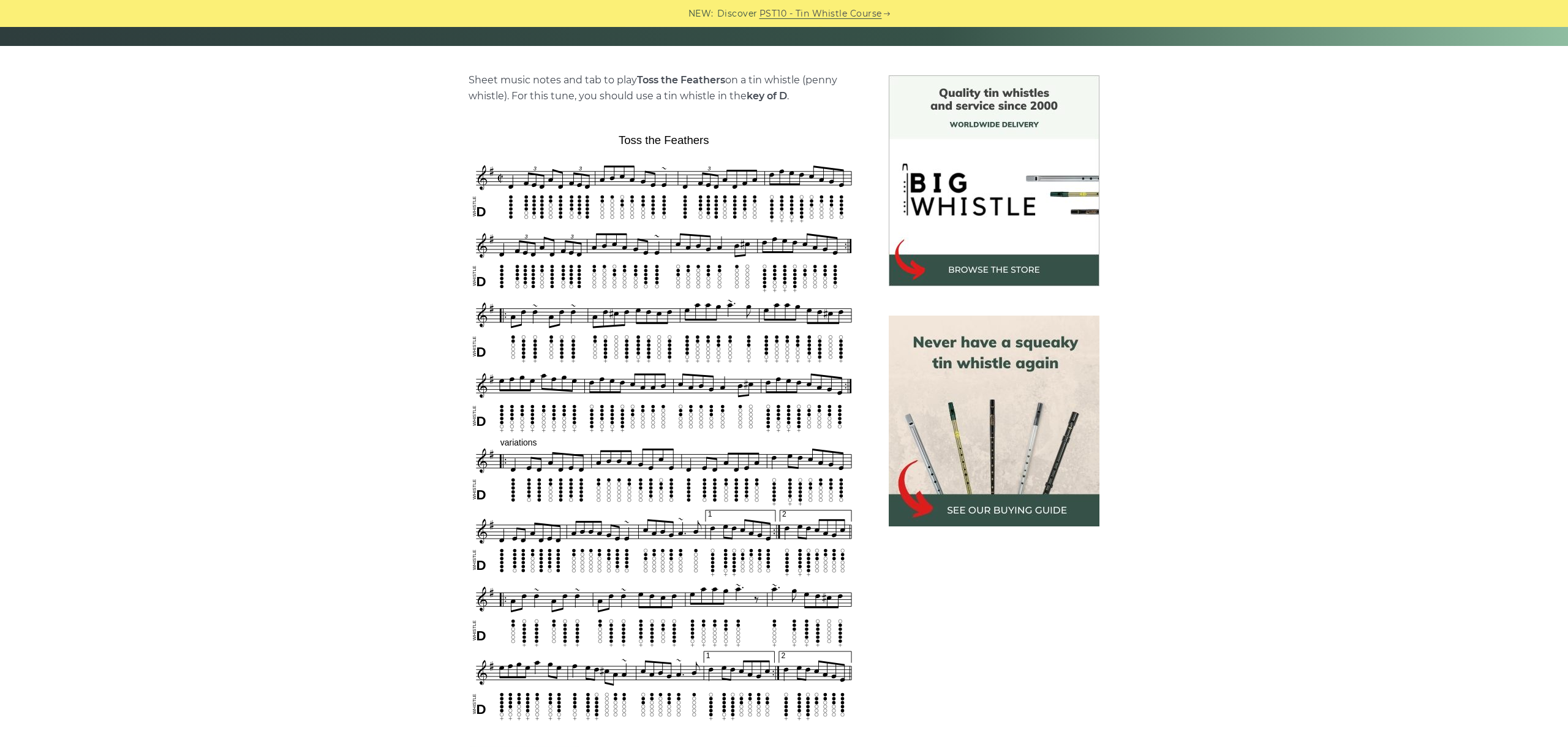
scroll to position [275, 0]
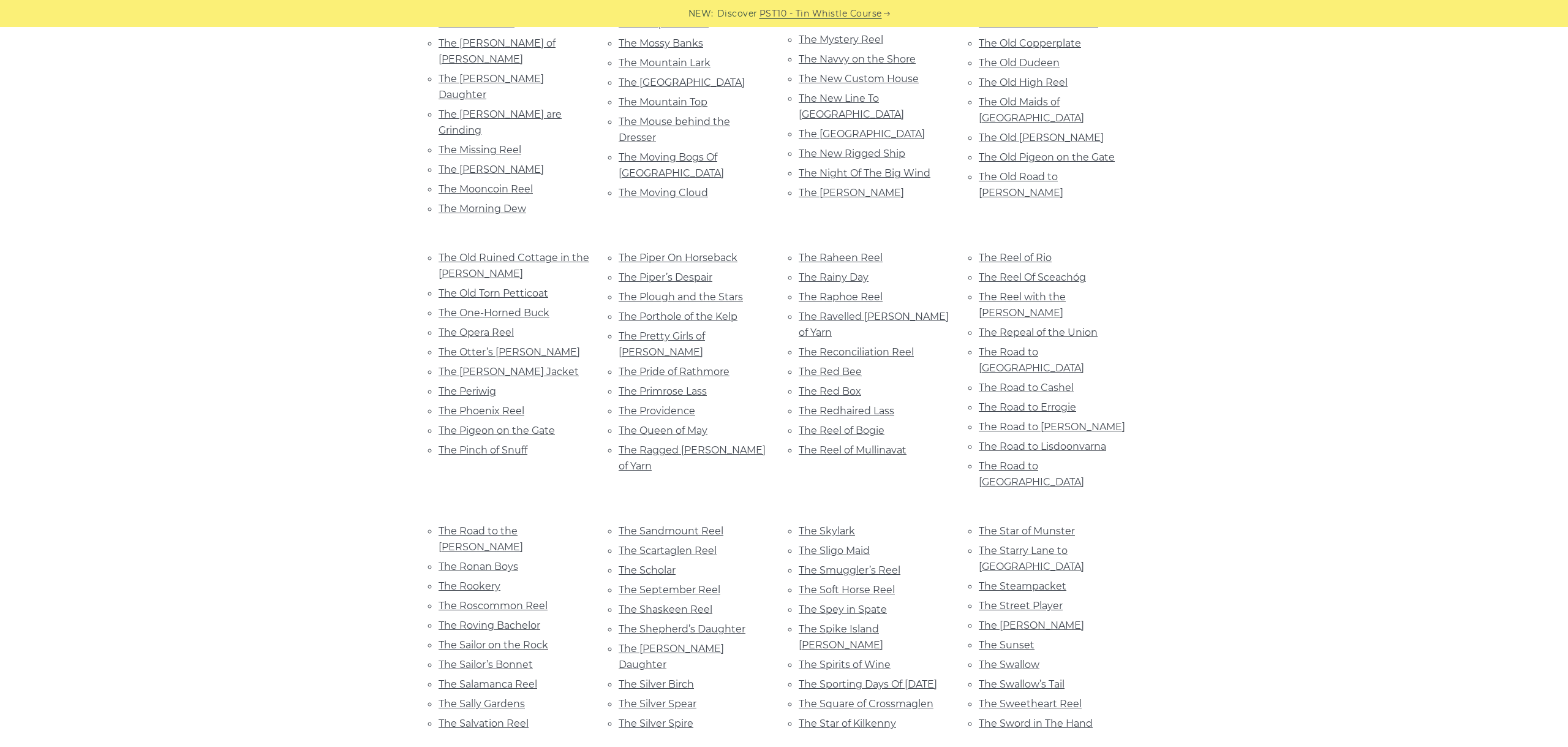
scroll to position [4895, 0]
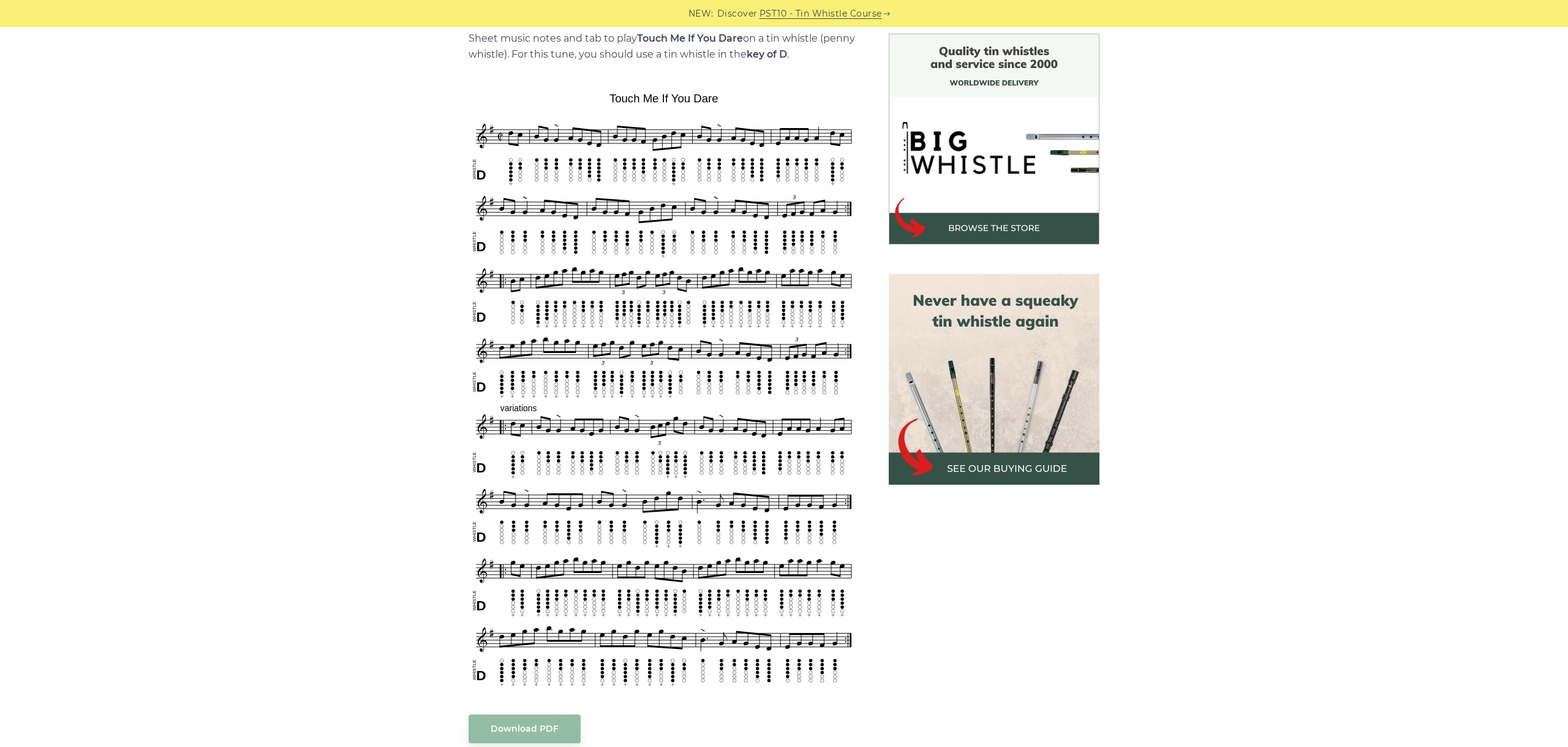
scroll to position [343, 0]
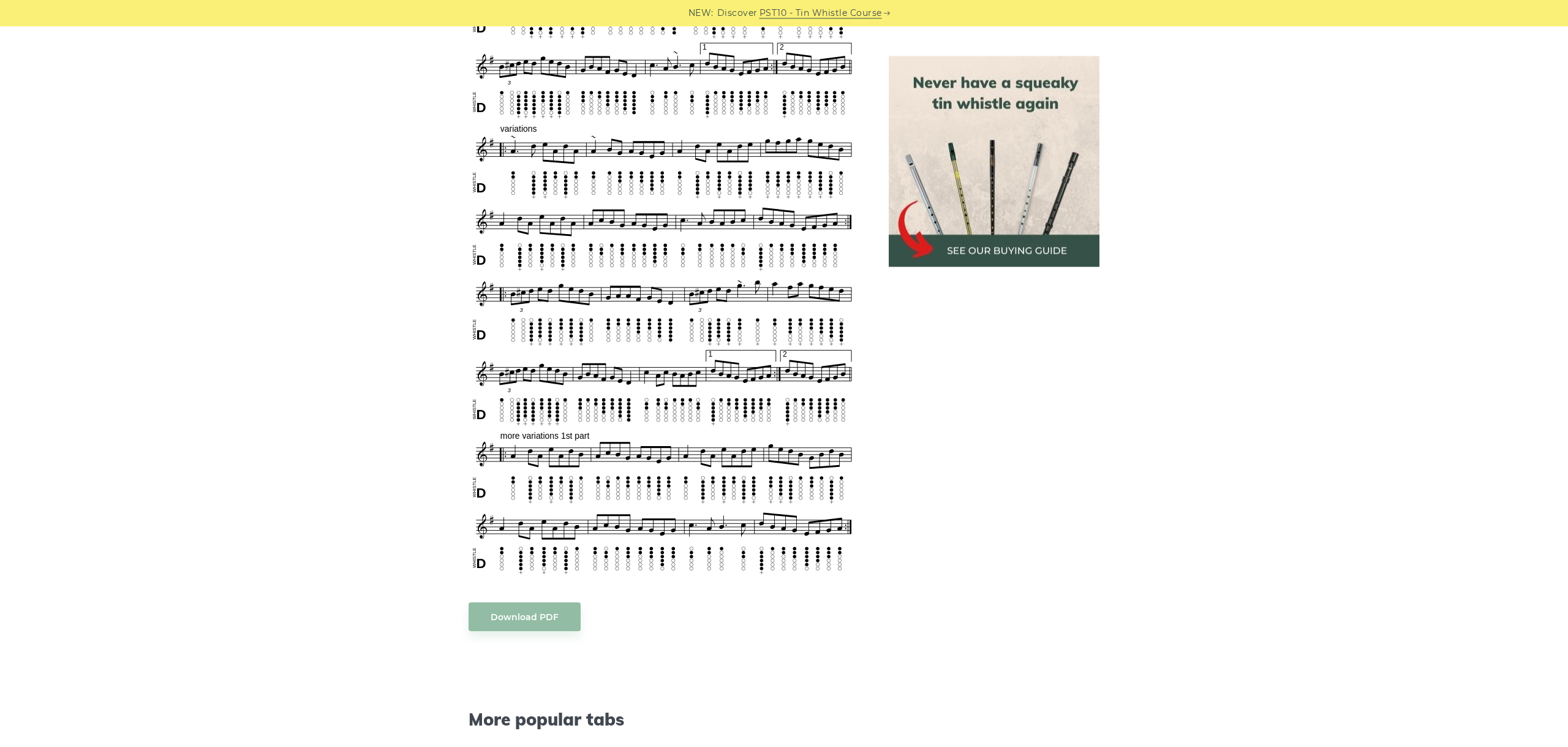
scroll to position [645, 0]
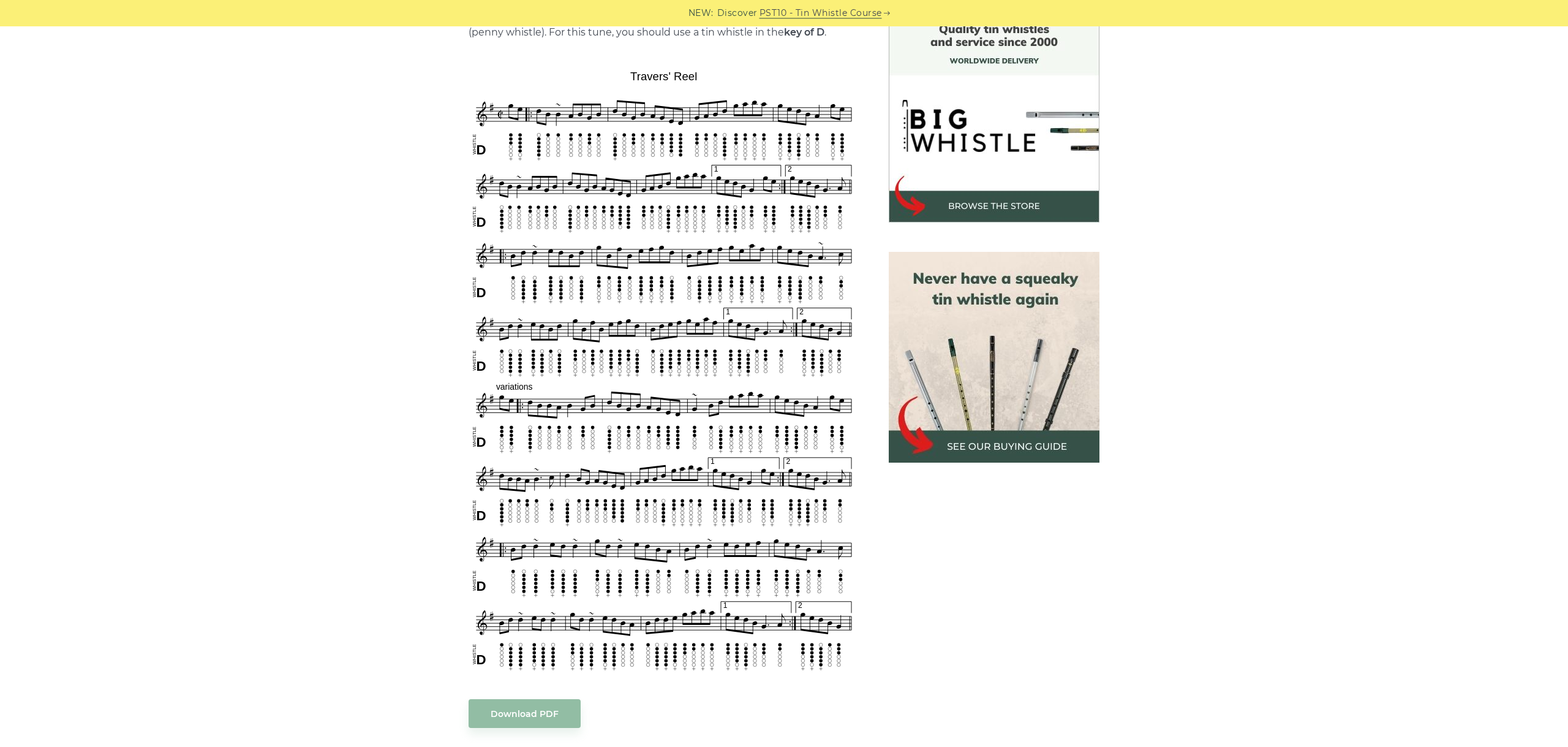
scroll to position [343, 0]
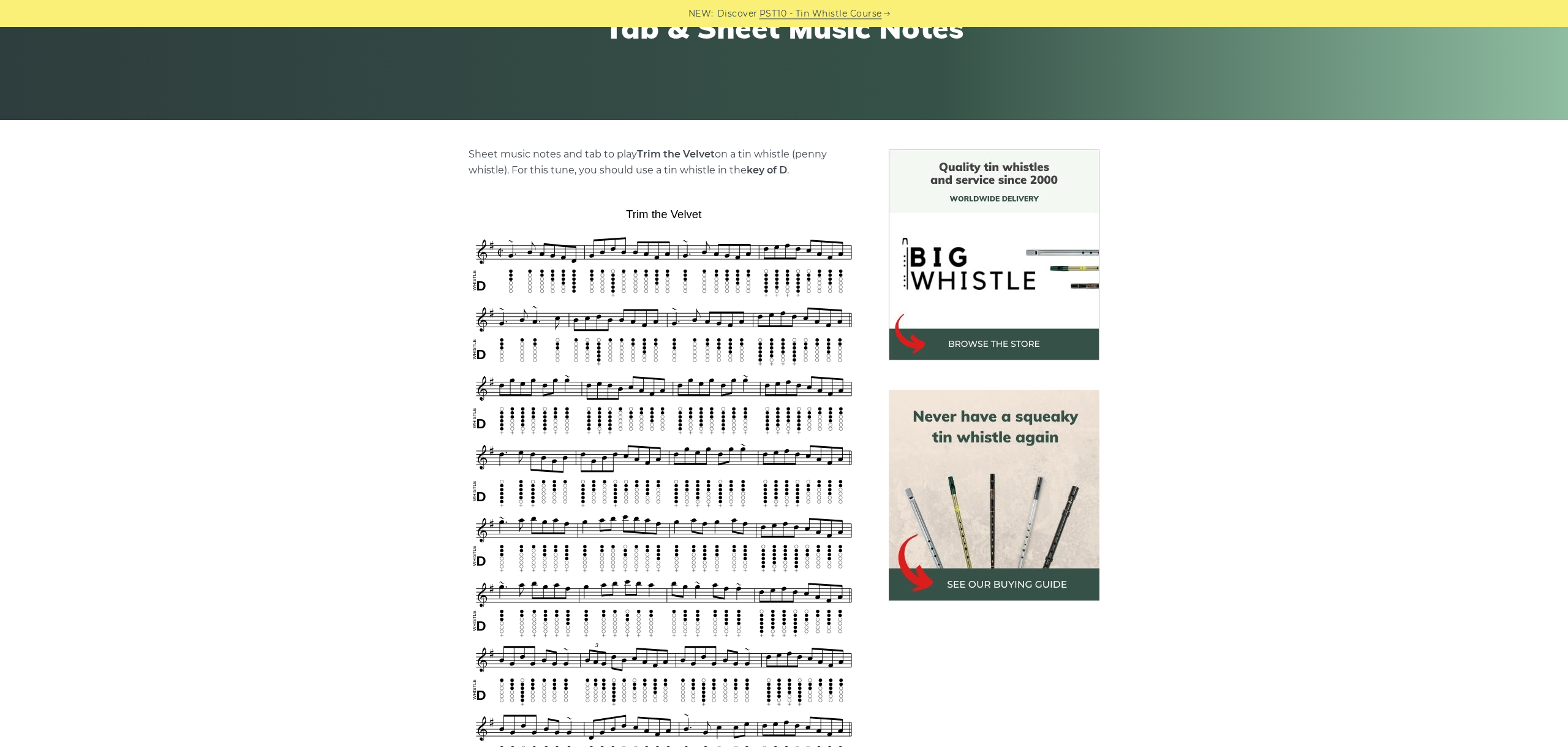
scroll to position [275, 0]
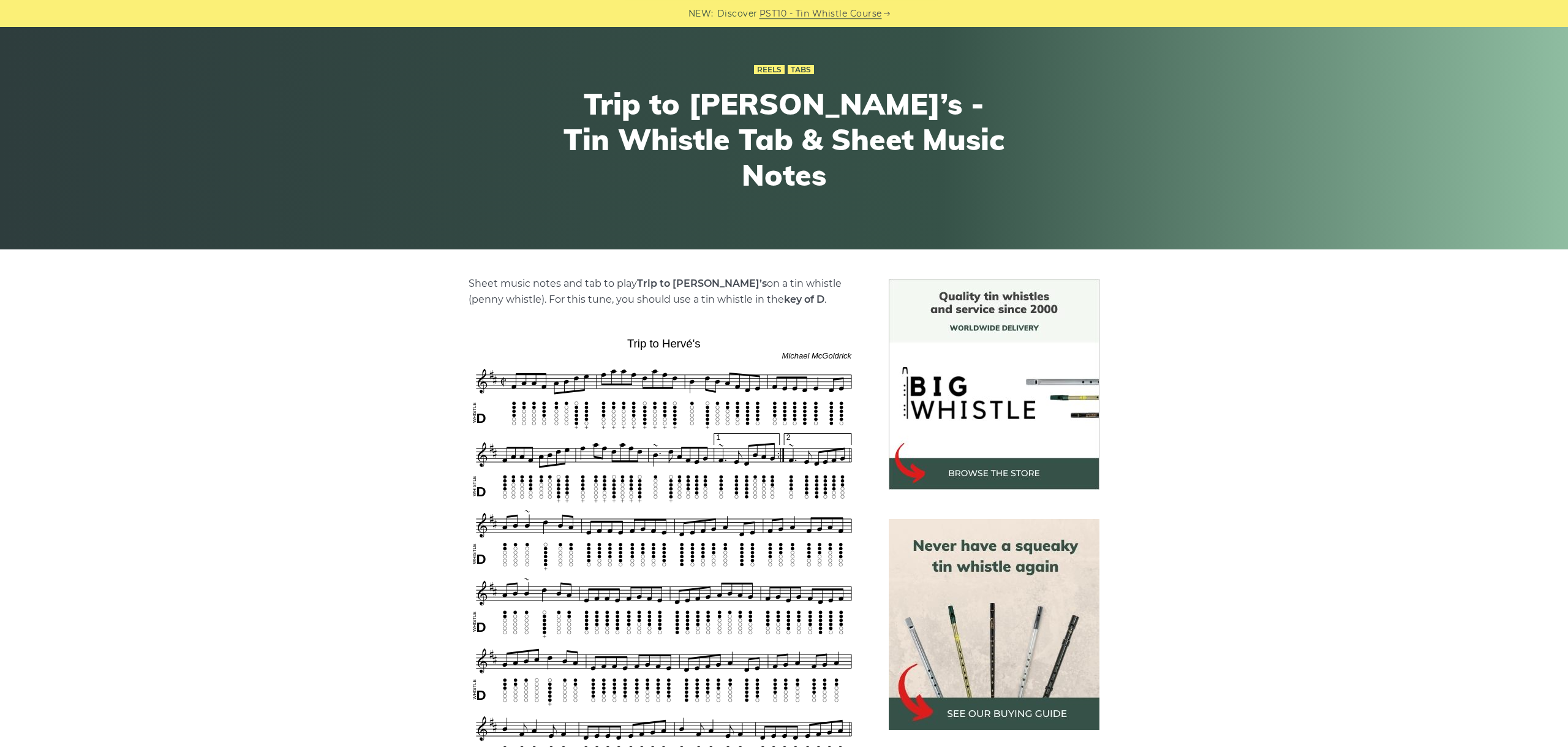
scroll to position [206, 0]
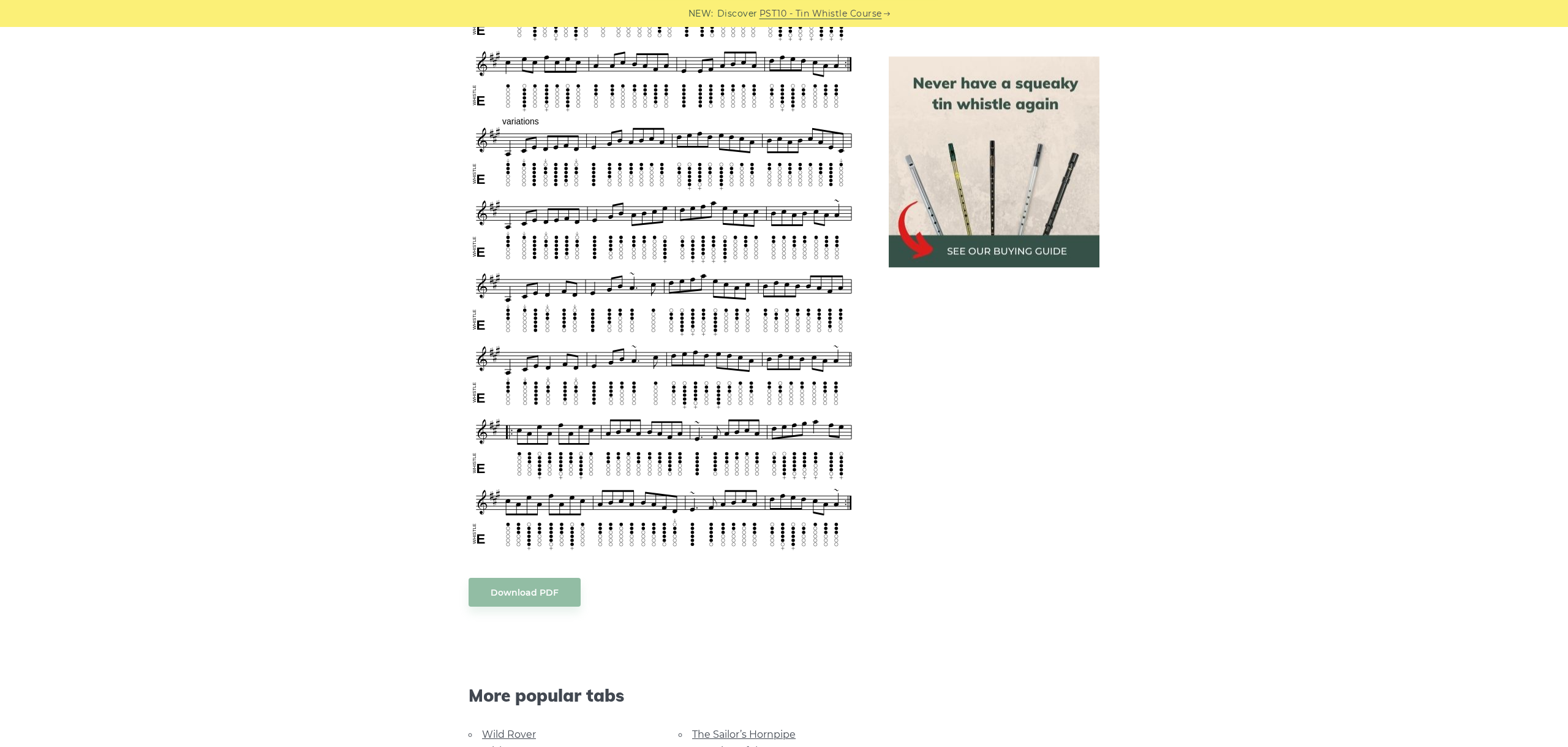
scroll to position [671, 0]
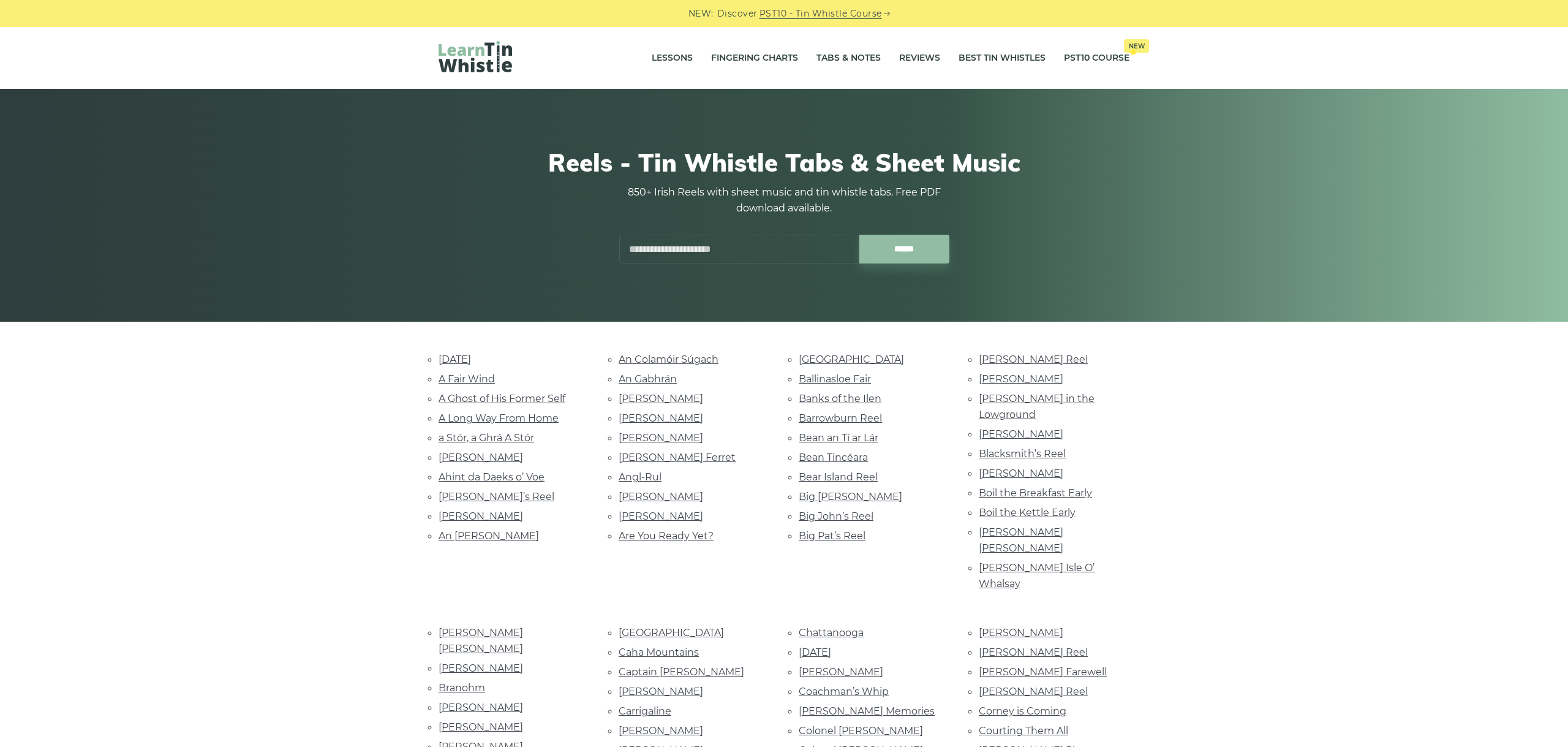
scroll to position [4895, 0]
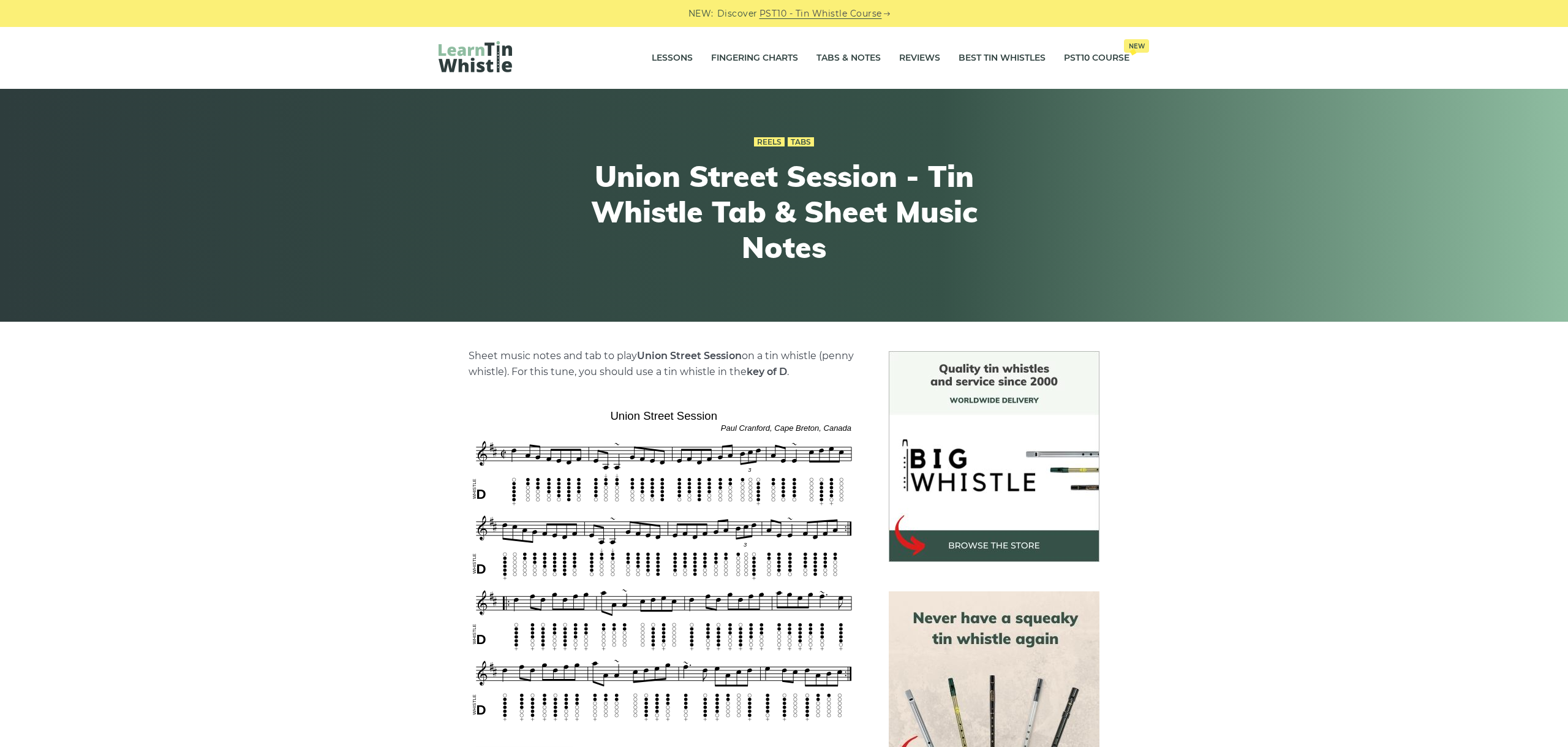
scroll to position [206, 0]
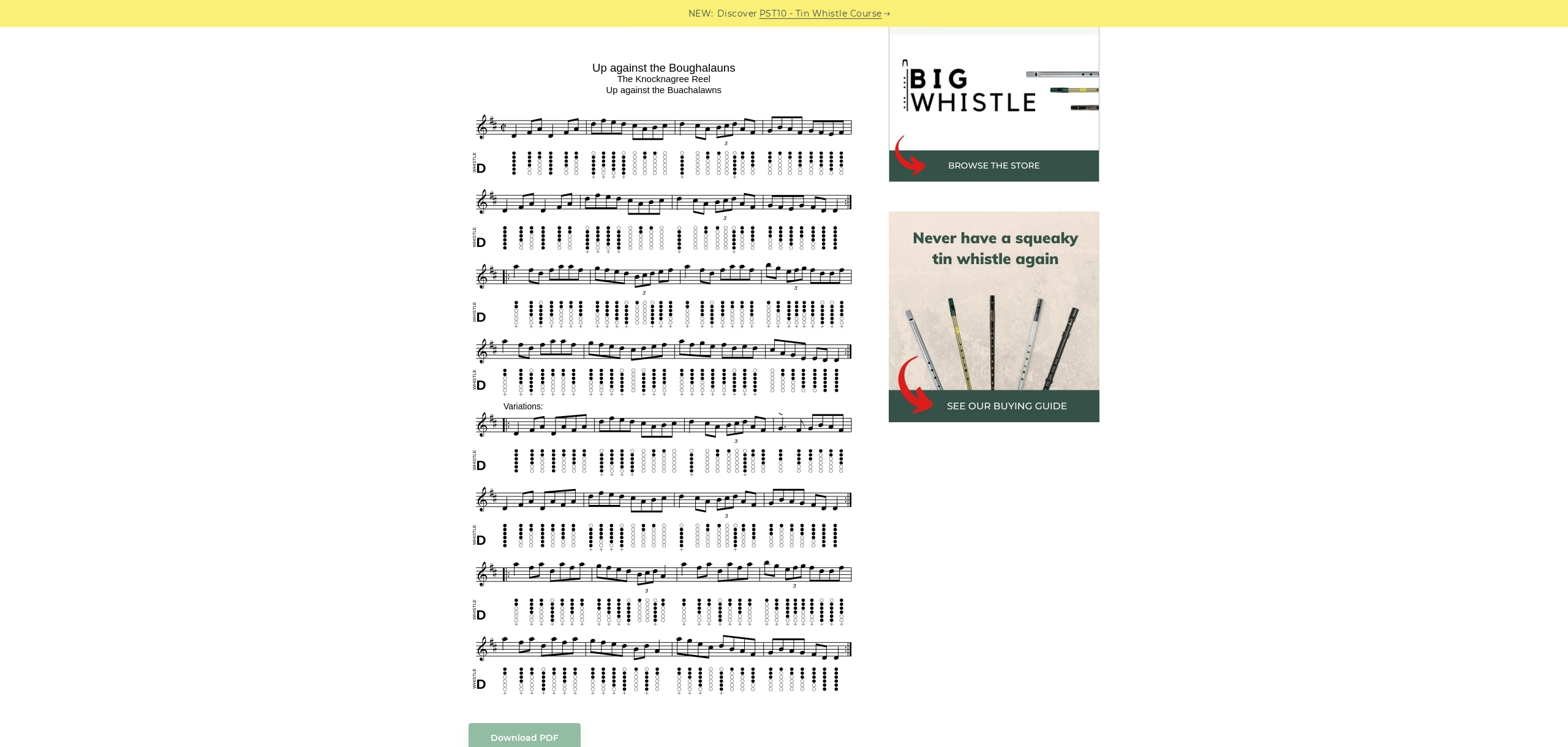
scroll to position [412, 0]
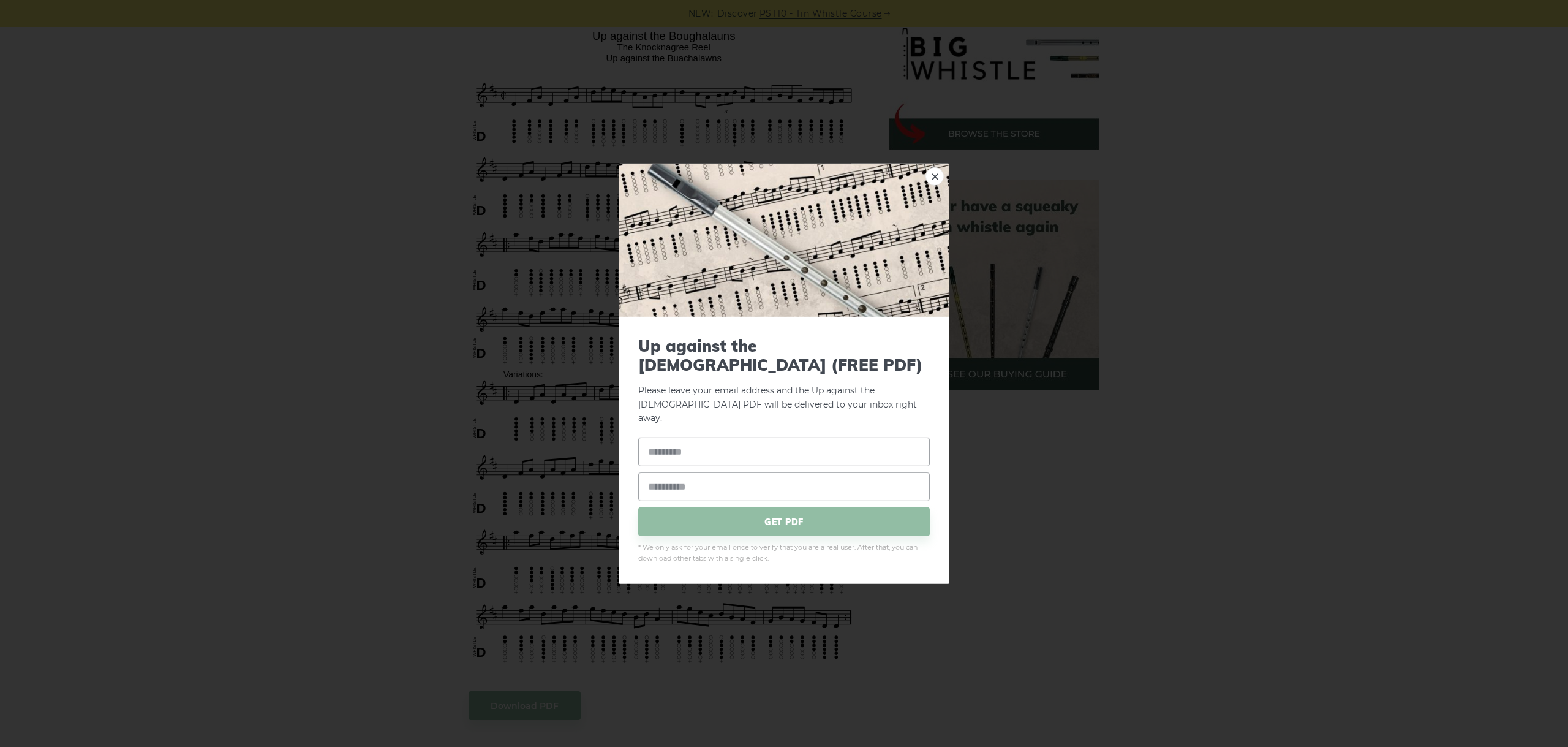
click at [1173, 350] on div "× Up against the [DEMOGRAPHIC_DATA] (FREE PDF) Please leave your email address …" at bounding box center [784, 373] width 1568 height 747
click at [229, 210] on div "× Up against the [DEMOGRAPHIC_DATA] (FREE PDF) Please leave your email address …" at bounding box center [784, 373] width 1568 height 747
click at [346, 163] on div "× Up against the [DEMOGRAPHIC_DATA] (FREE PDF) Please leave your email address …" at bounding box center [784, 373] width 1568 height 747
click at [375, 307] on div "× Up against the [DEMOGRAPHIC_DATA] (FREE PDF) Please leave your email address …" at bounding box center [784, 373] width 1568 height 747
click at [929, 185] on link "×" at bounding box center [934, 175] width 18 height 18
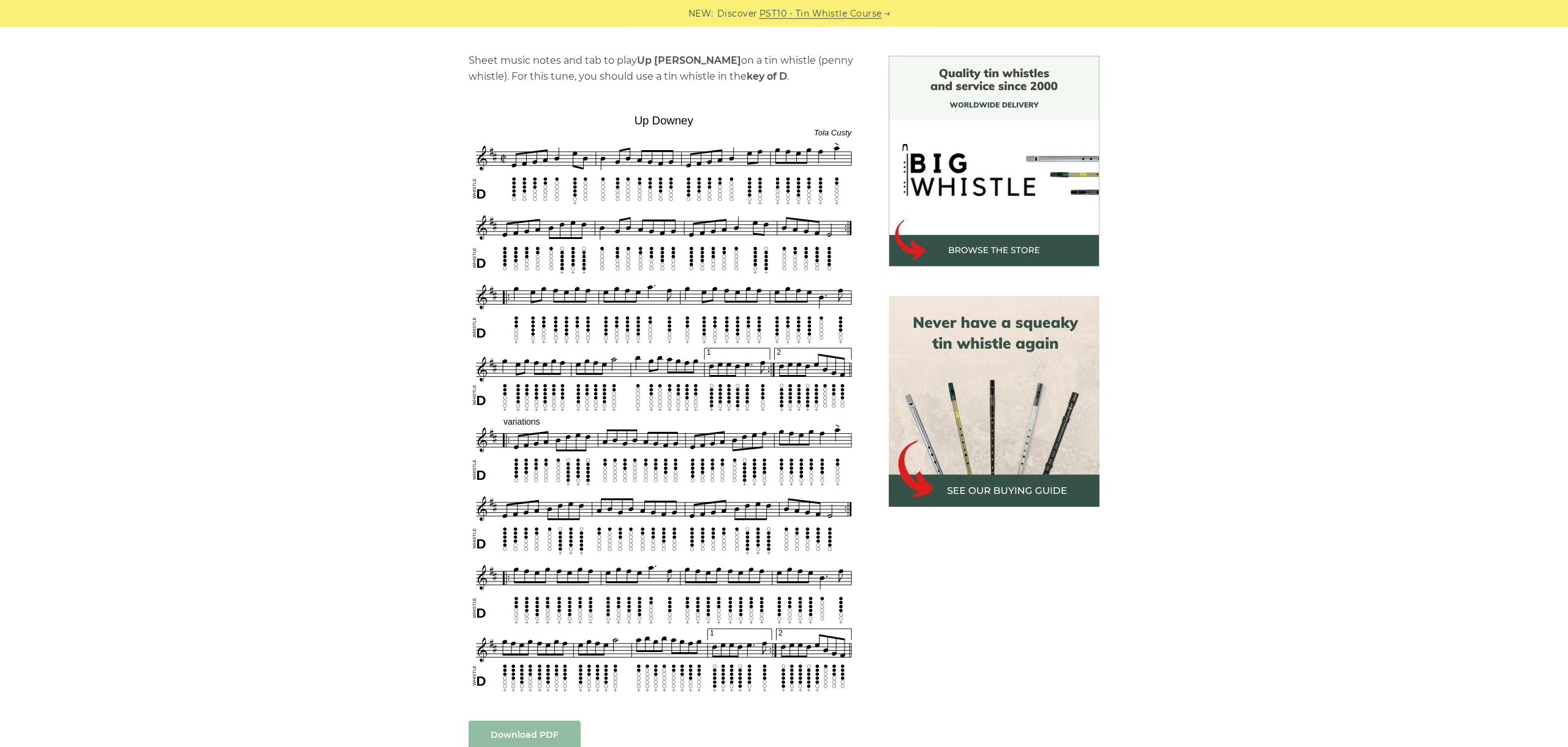
scroll to position [275, 0]
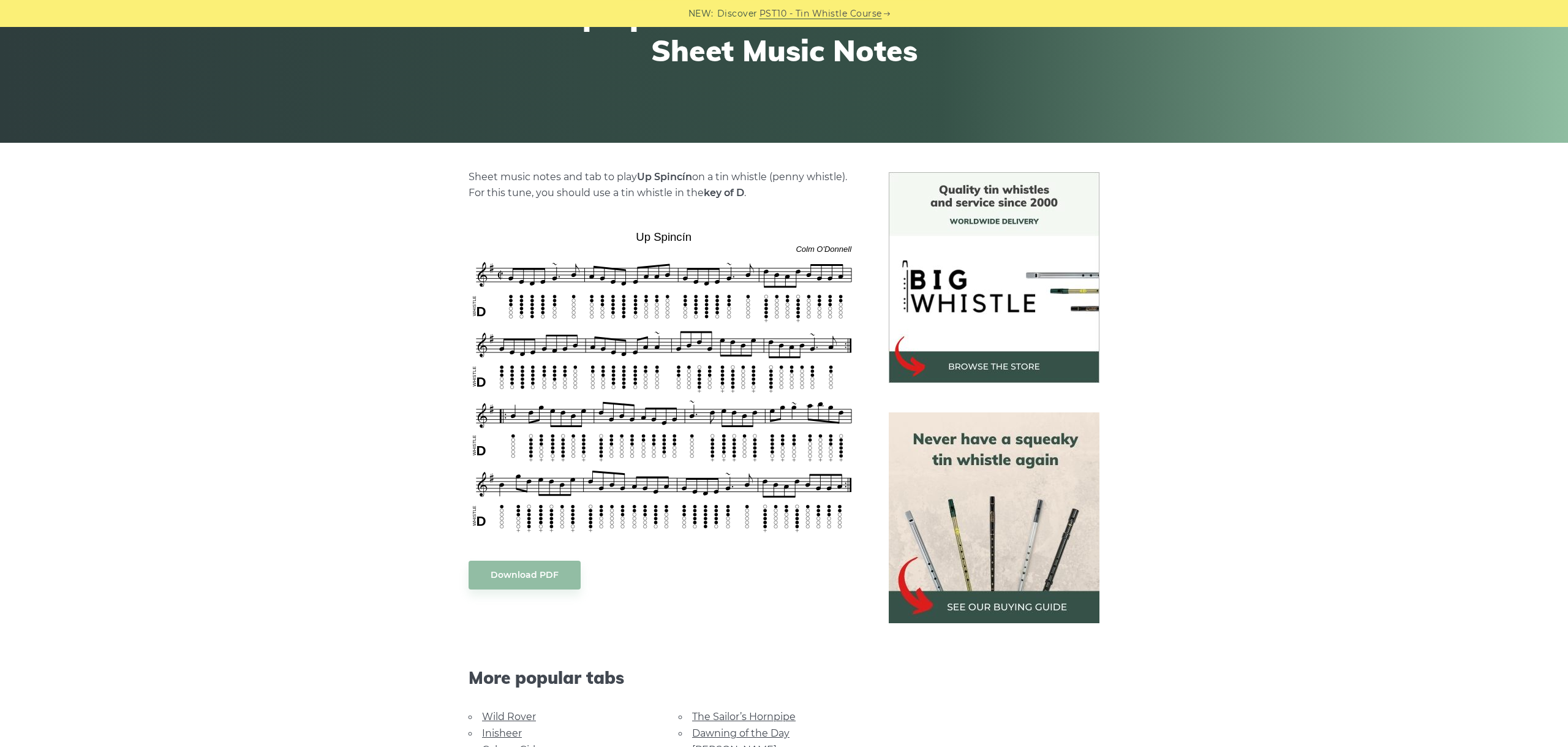
scroll to position [275, 0]
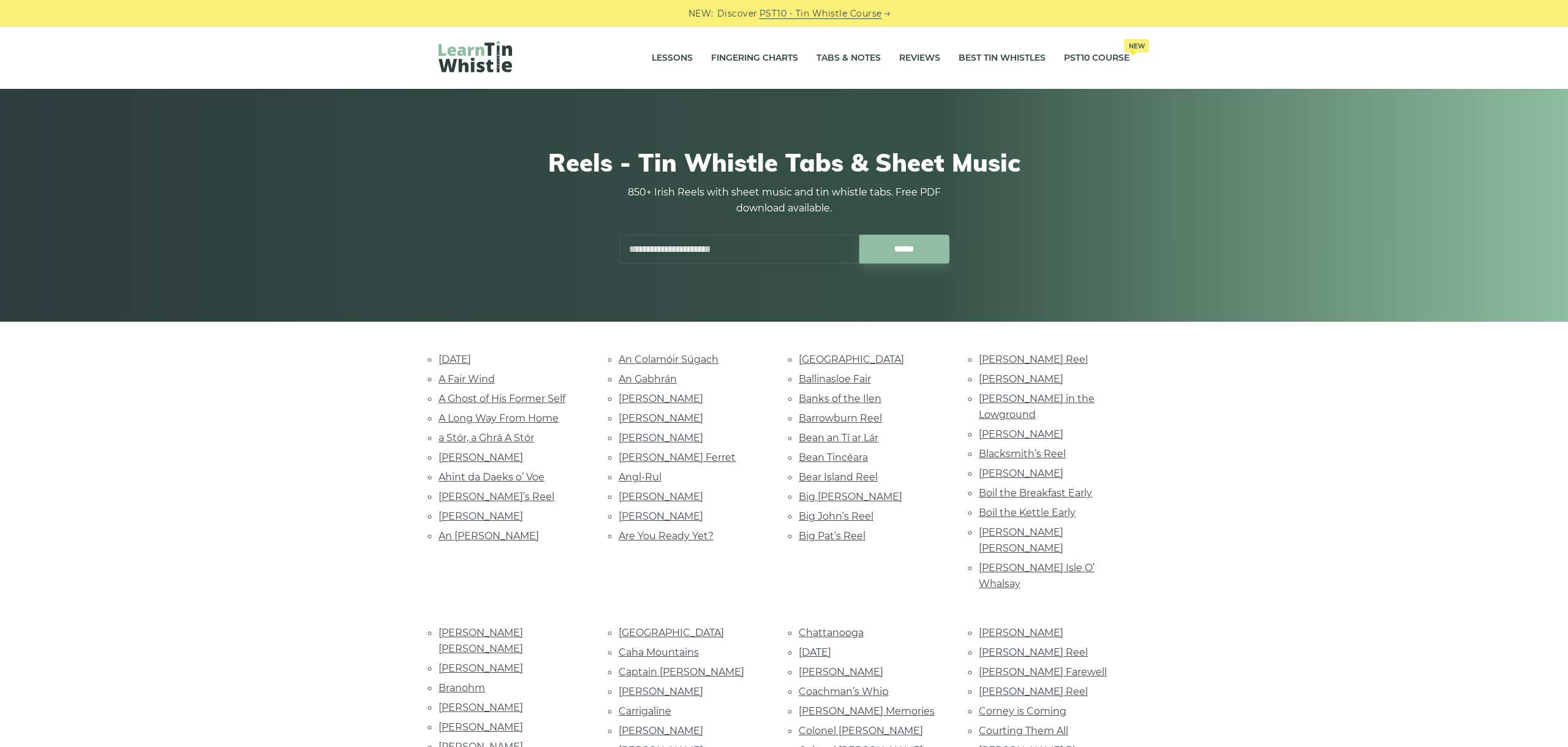
scroll to position [4895, 0]
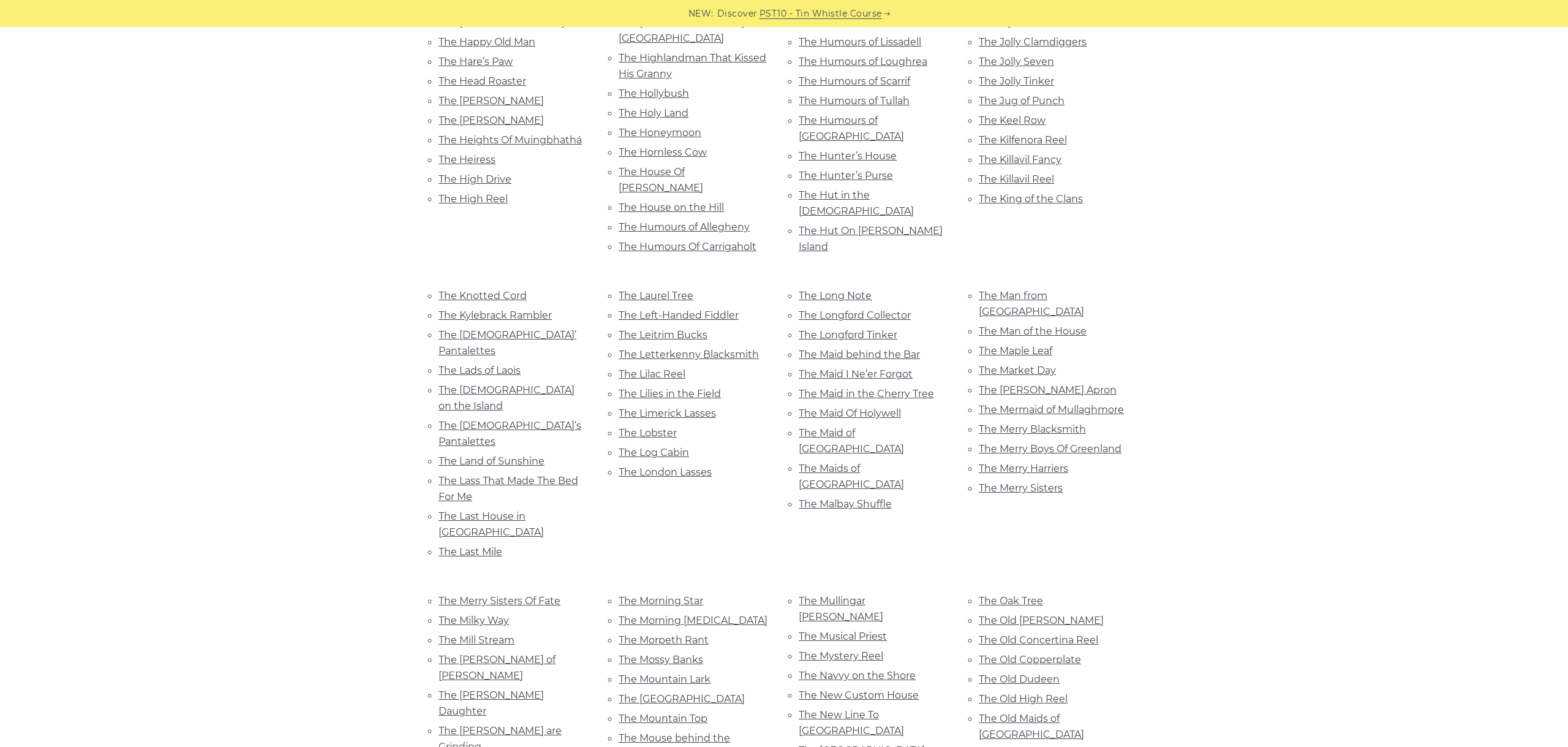
scroll to position [4277, 0]
click at [63, 2] on div "NEW: Discover PST10 - Tin Whistle Course" at bounding box center [784, 13] width 1568 height 27
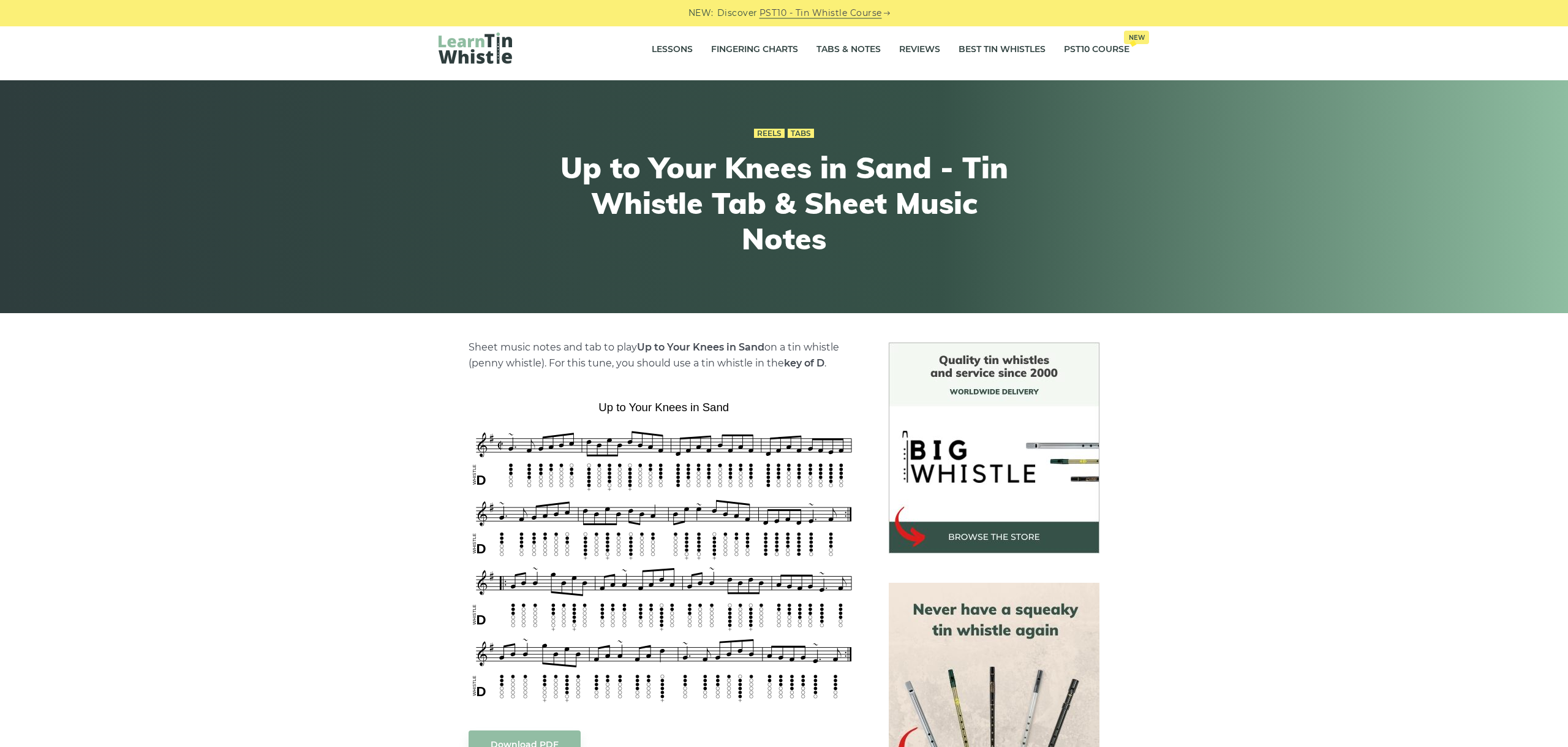
scroll to position [206, 0]
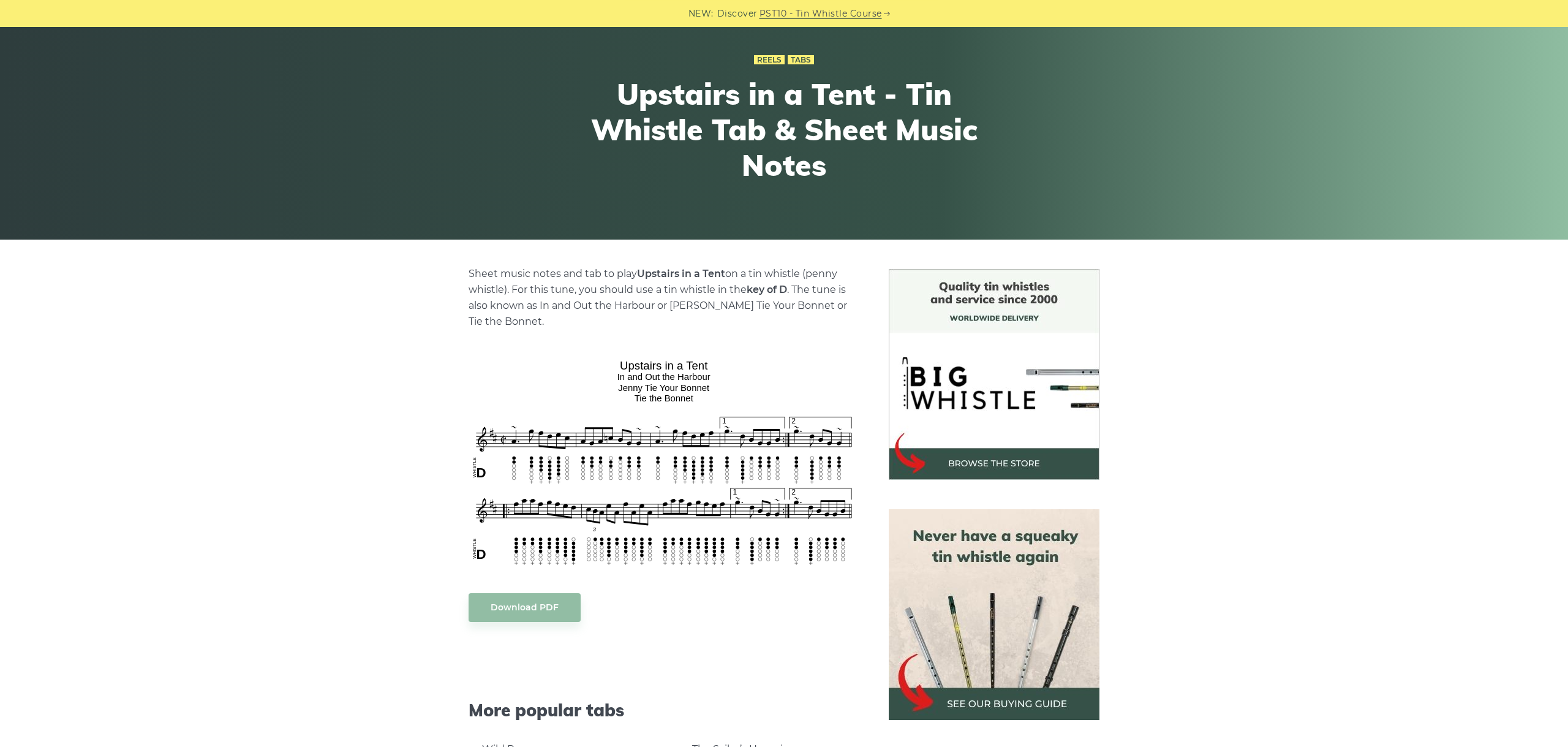
scroll to position [137, 0]
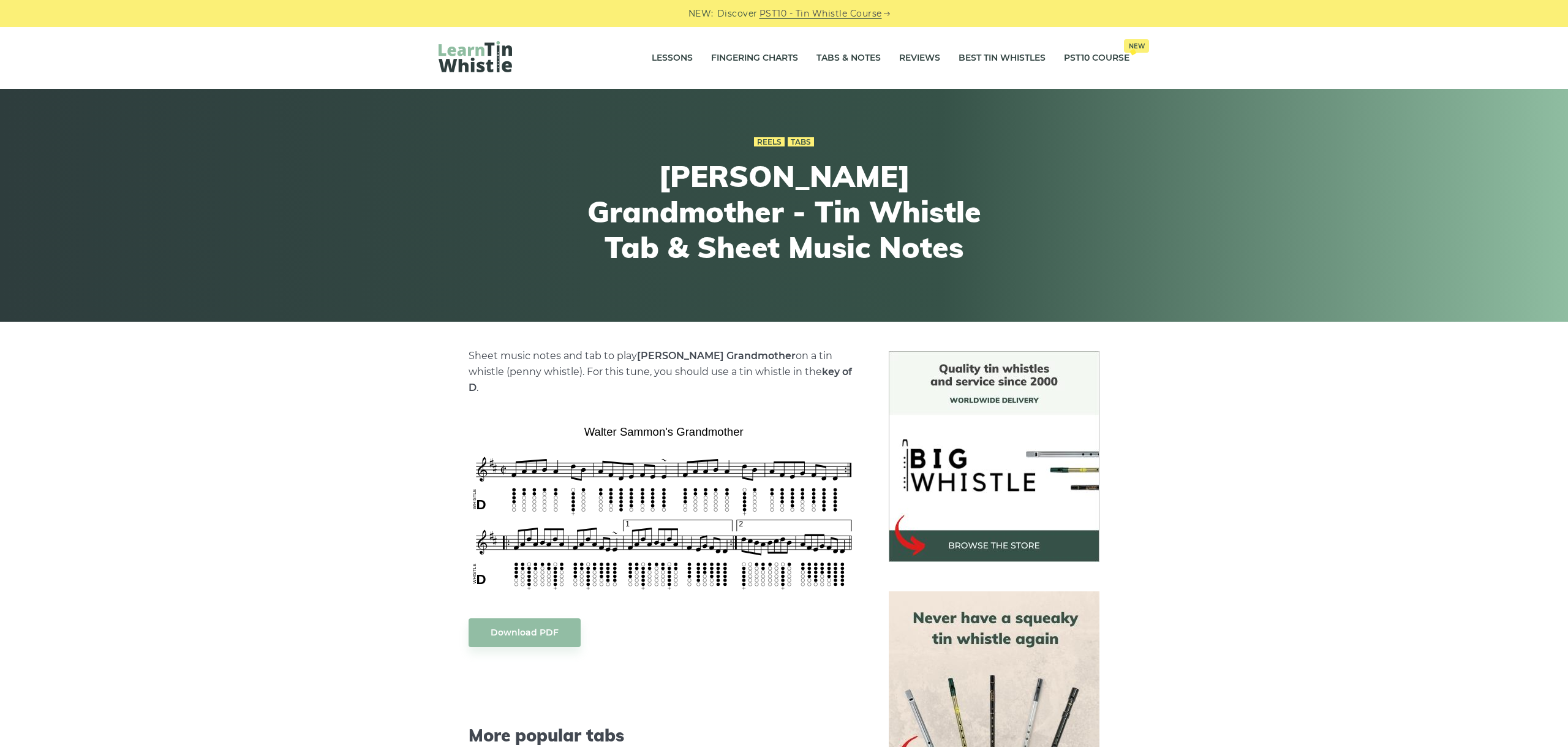
scroll to position [69, 0]
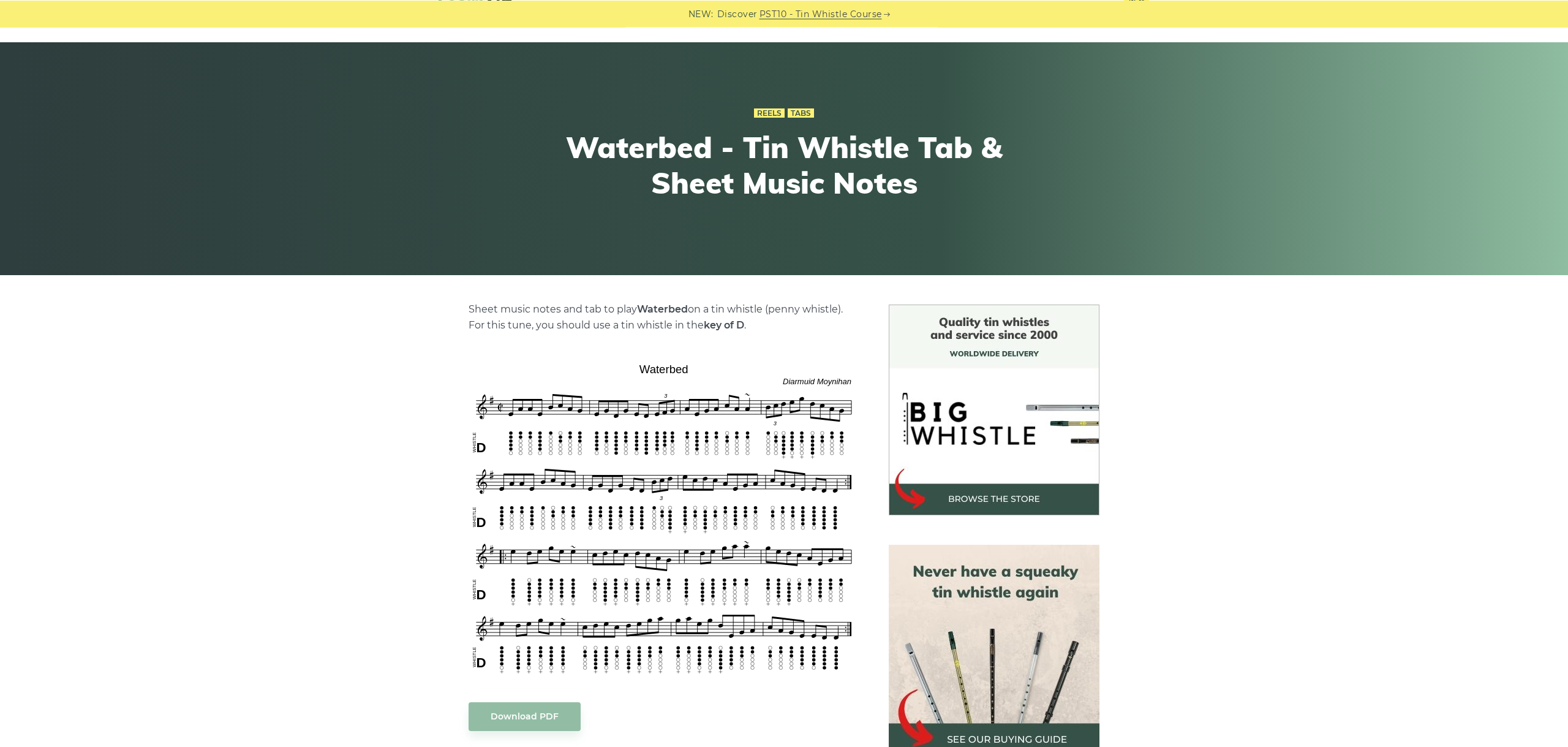
scroll to position [69, 0]
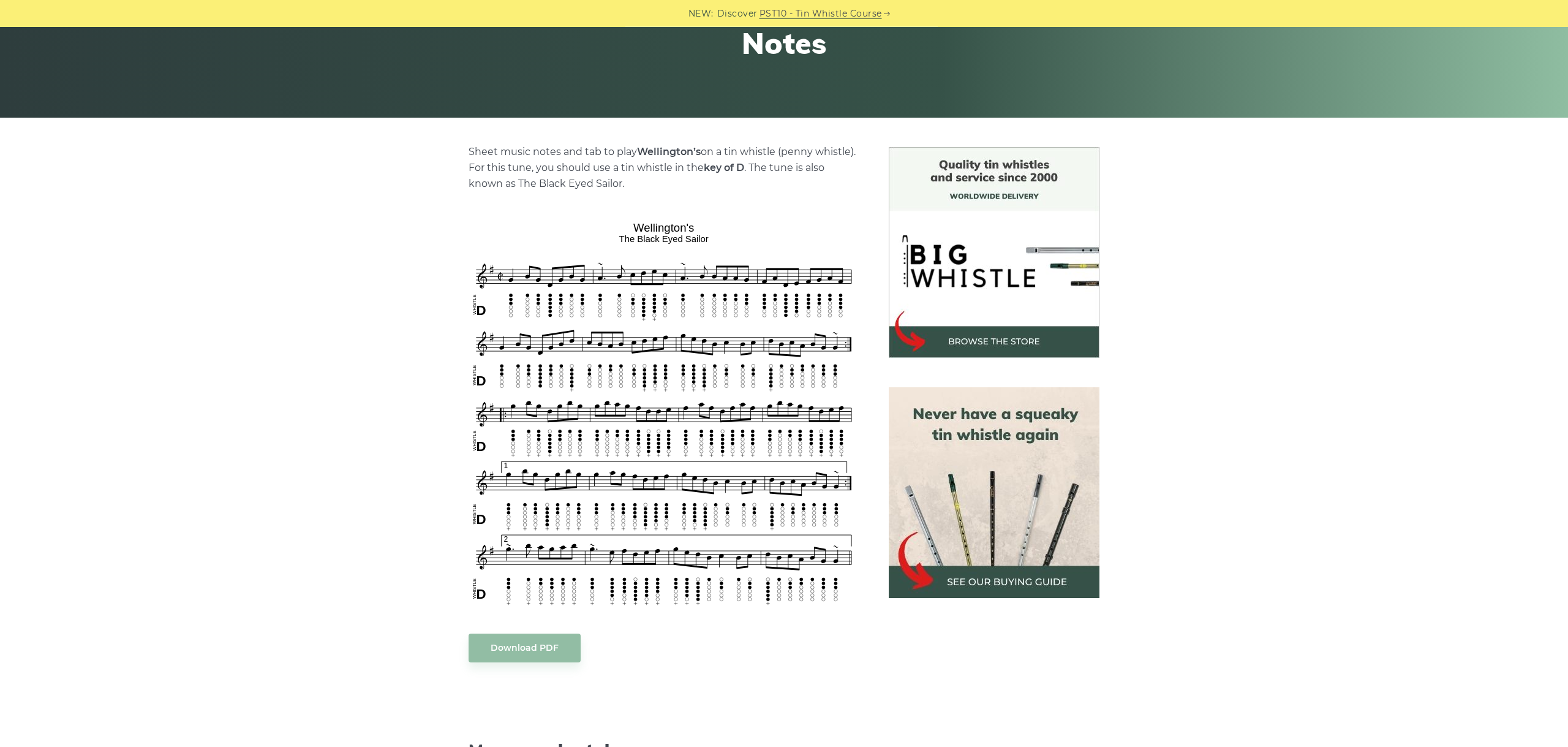
scroll to position [206, 0]
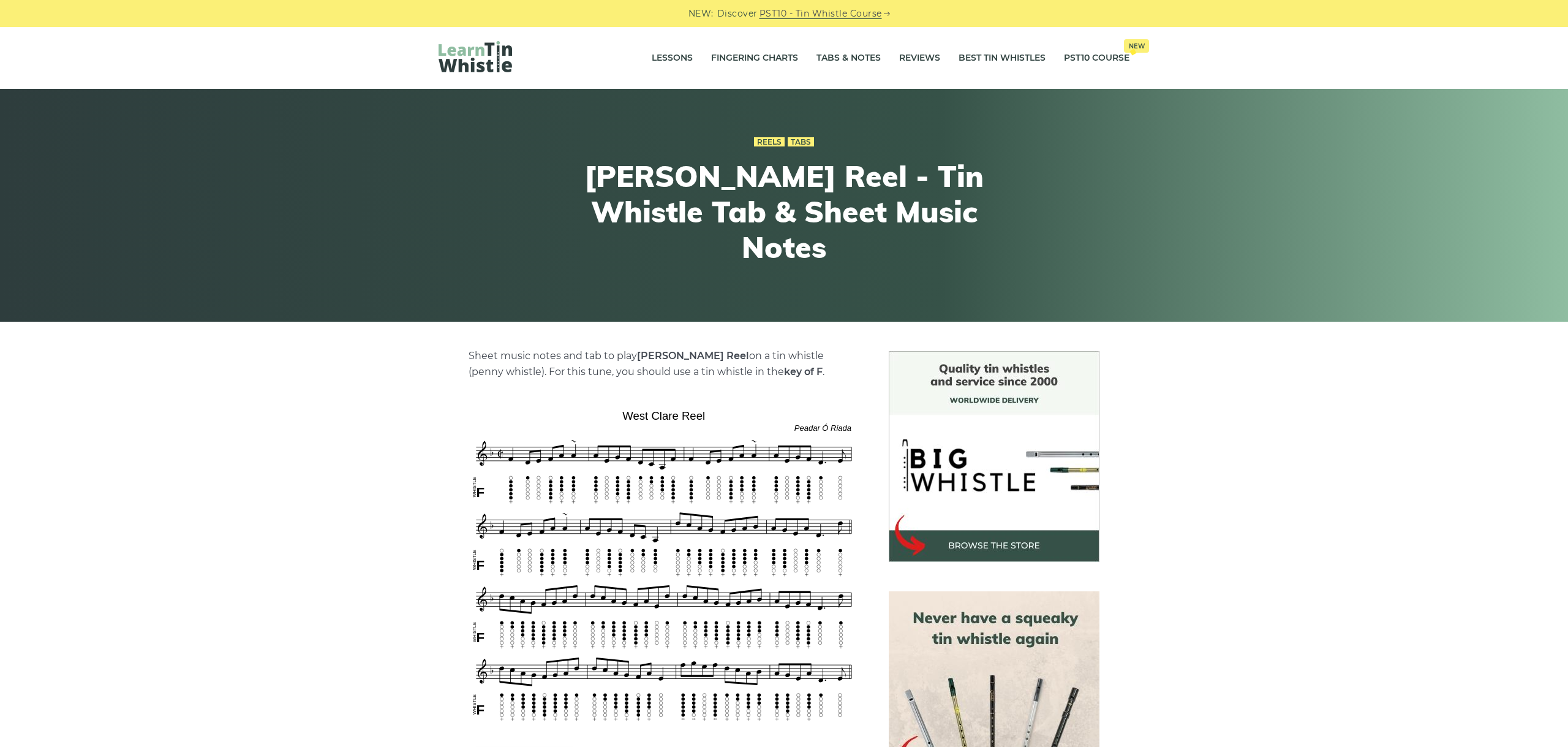
scroll to position [275, 0]
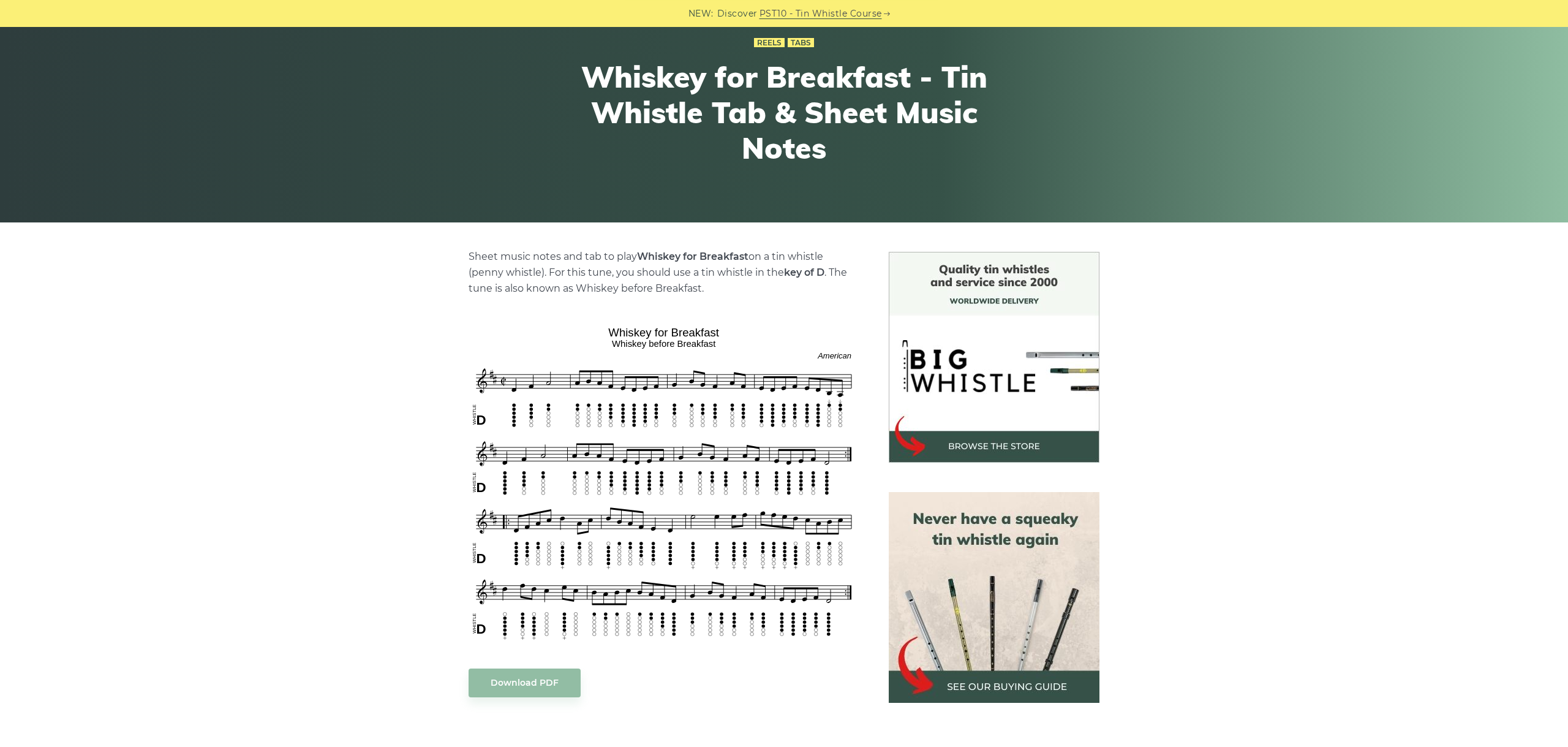
scroll to position [137, 0]
